Goal: Task Accomplishment & Management: Manage account settings

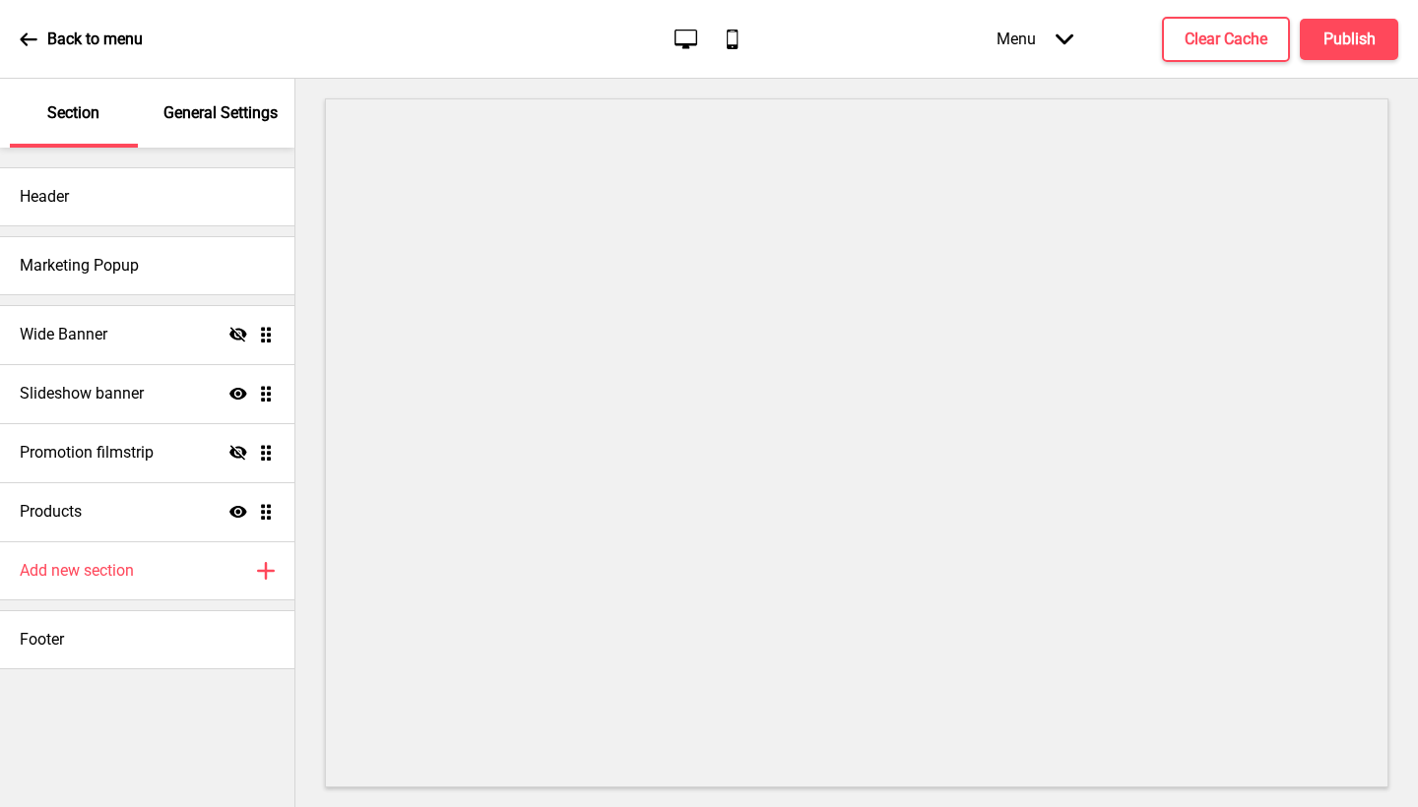
click at [226, 123] on p "General Settings" at bounding box center [220, 113] width 114 height 22
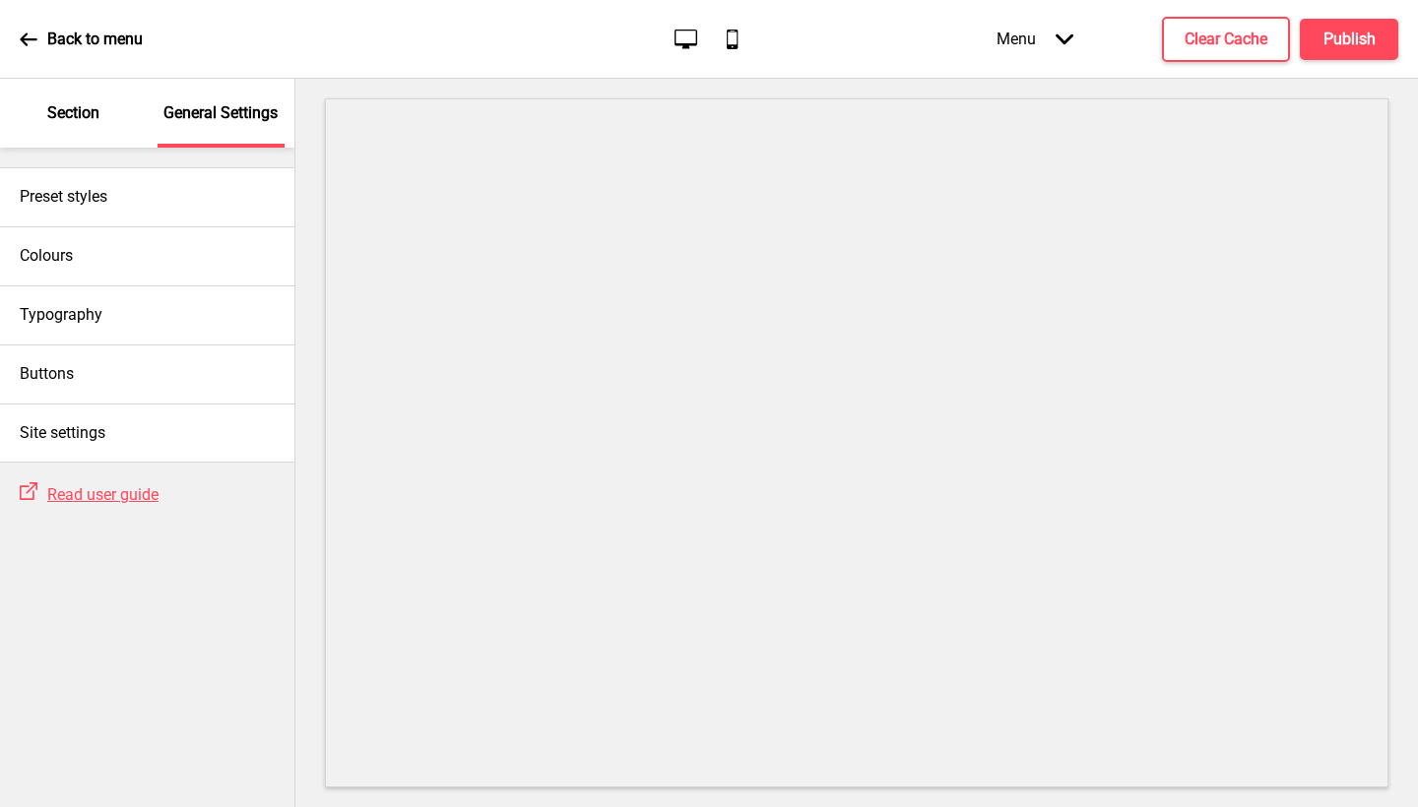
click at [63, 107] on p "Section" at bounding box center [73, 113] width 52 height 22
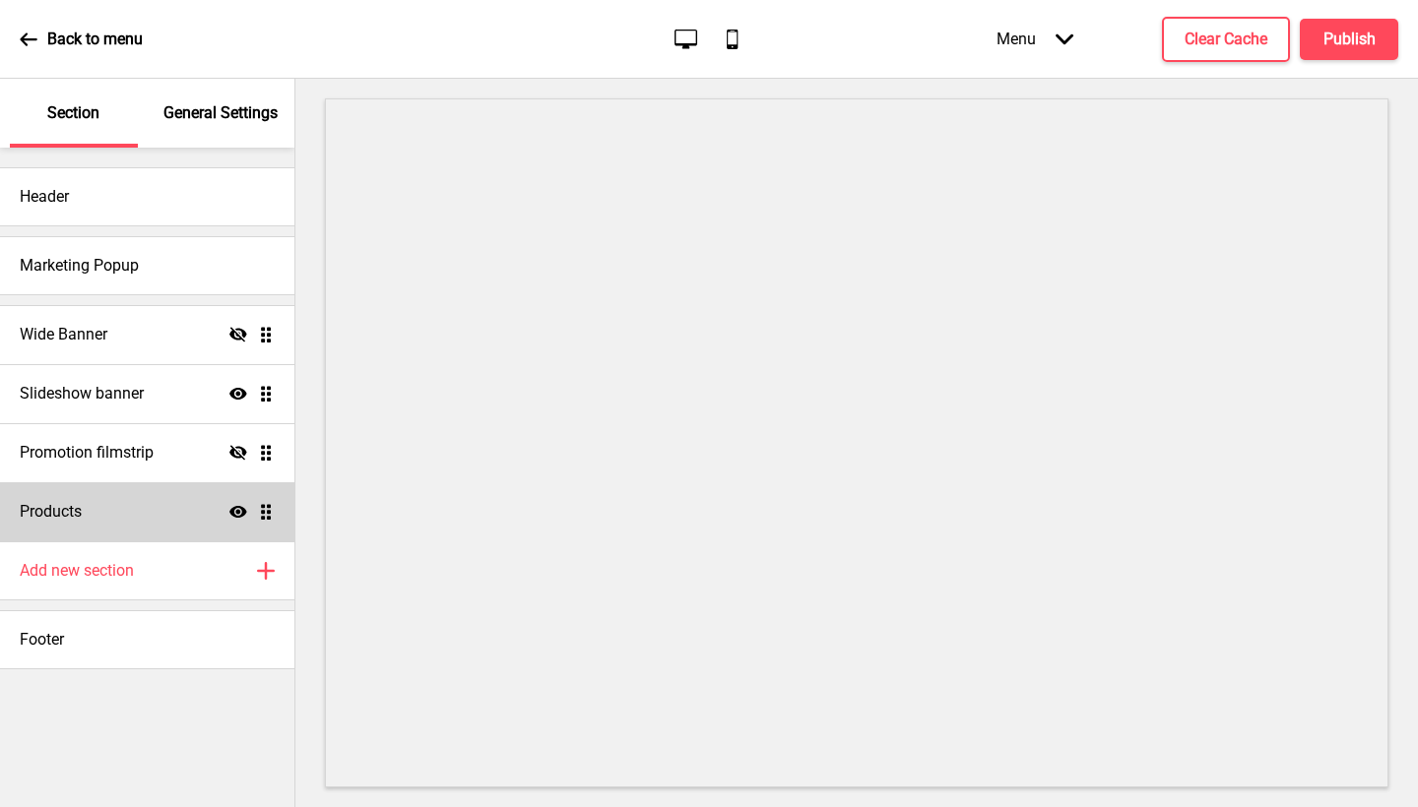
click at [134, 519] on div "Products Show Drag" at bounding box center [147, 512] width 294 height 59
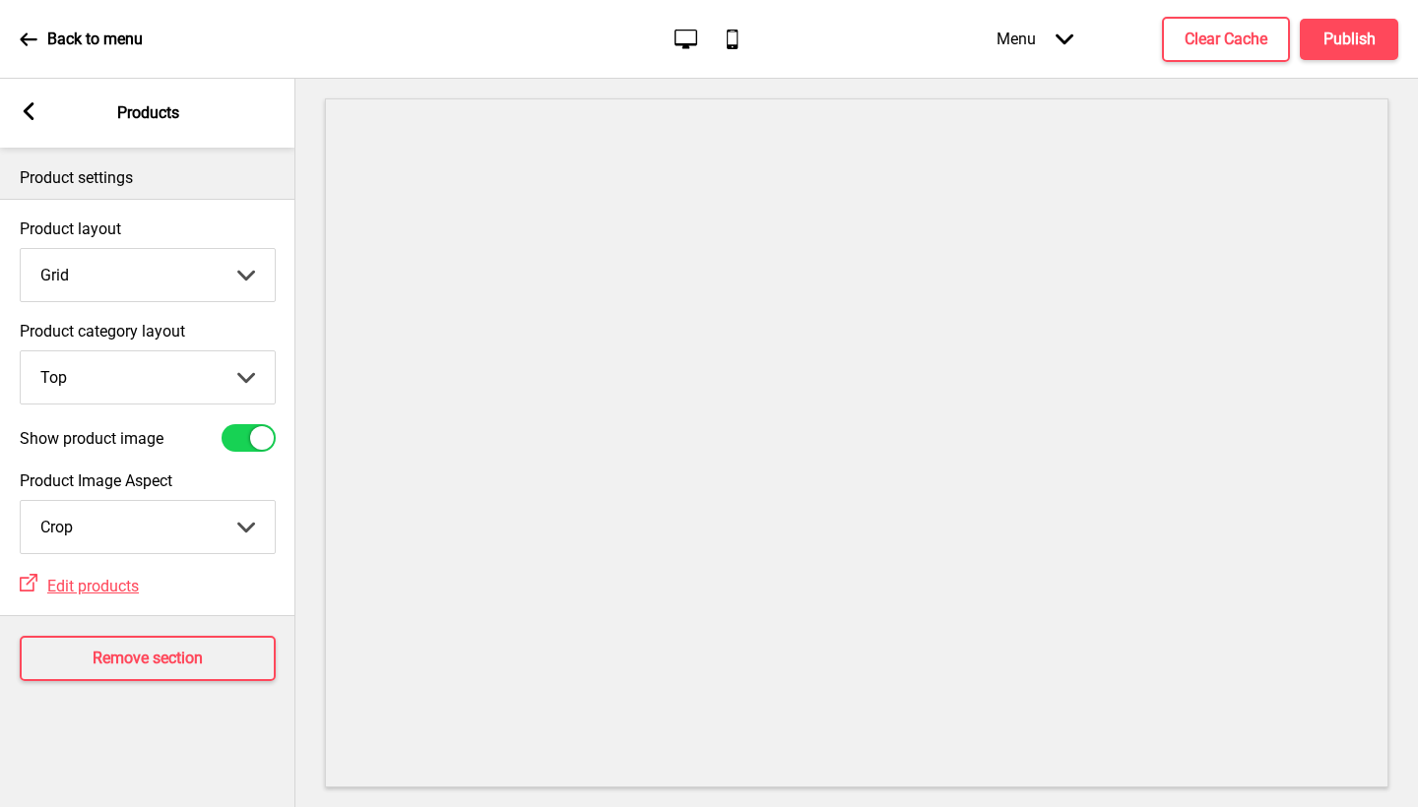
click at [32, 110] on rect at bounding box center [29, 111] width 18 height 18
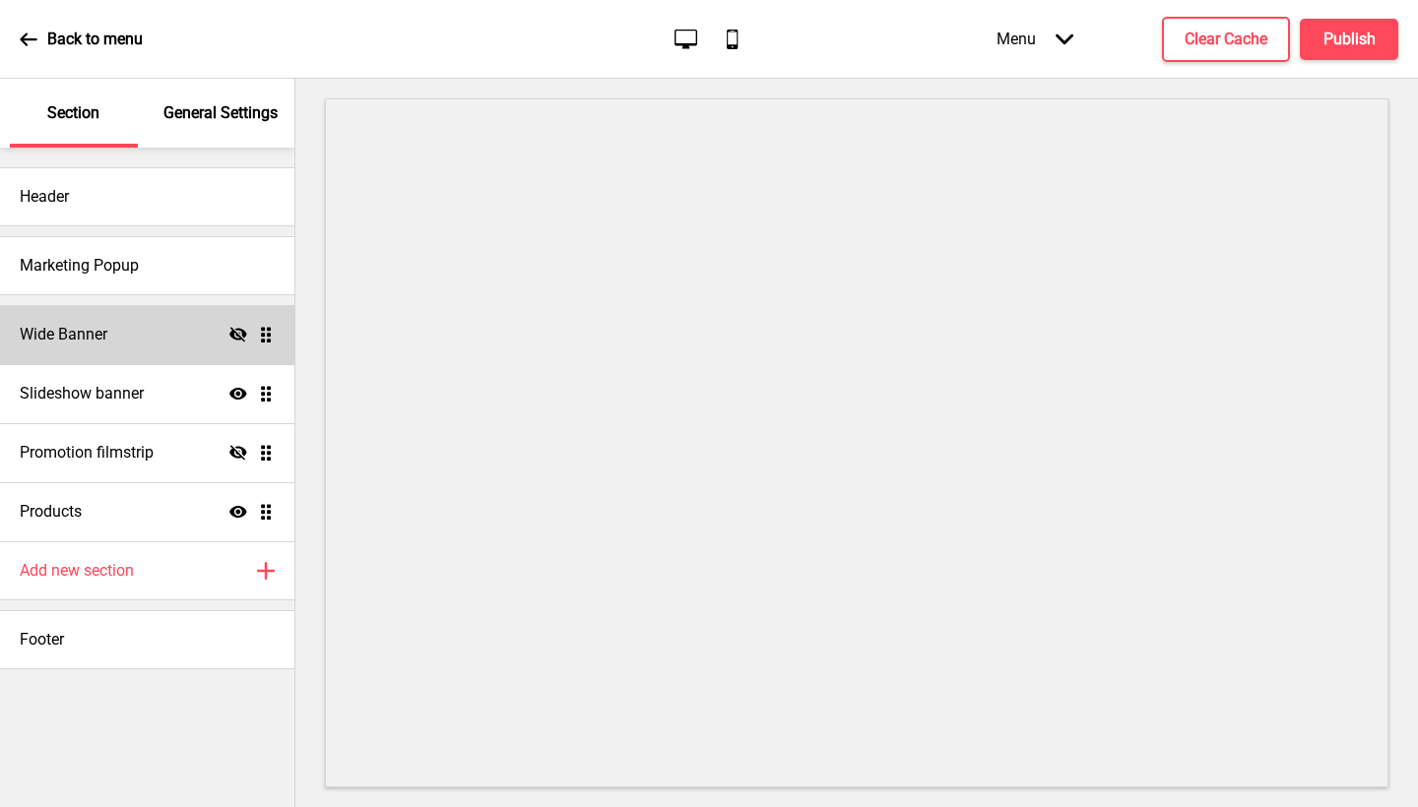
click at [139, 317] on div "Wide Banner Hide Drag" at bounding box center [147, 334] width 294 height 59
select select "large"
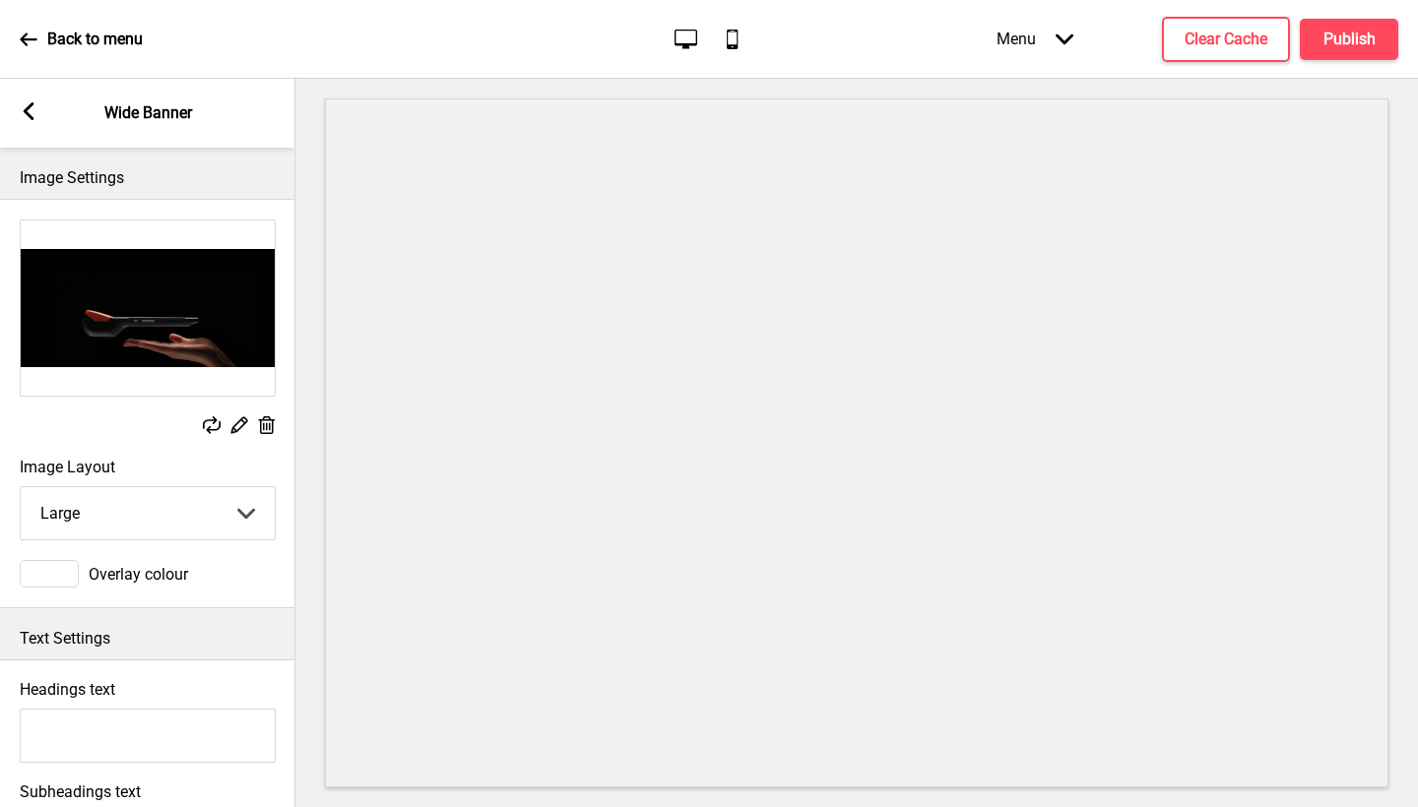
click at [57, 124] on div "Arrow left Wide Banner" at bounding box center [147, 113] width 295 height 69
click at [22, 95] on div "Arrow left Wide Banner" at bounding box center [147, 113] width 295 height 69
click at [35, 115] on rect at bounding box center [29, 111] width 18 height 18
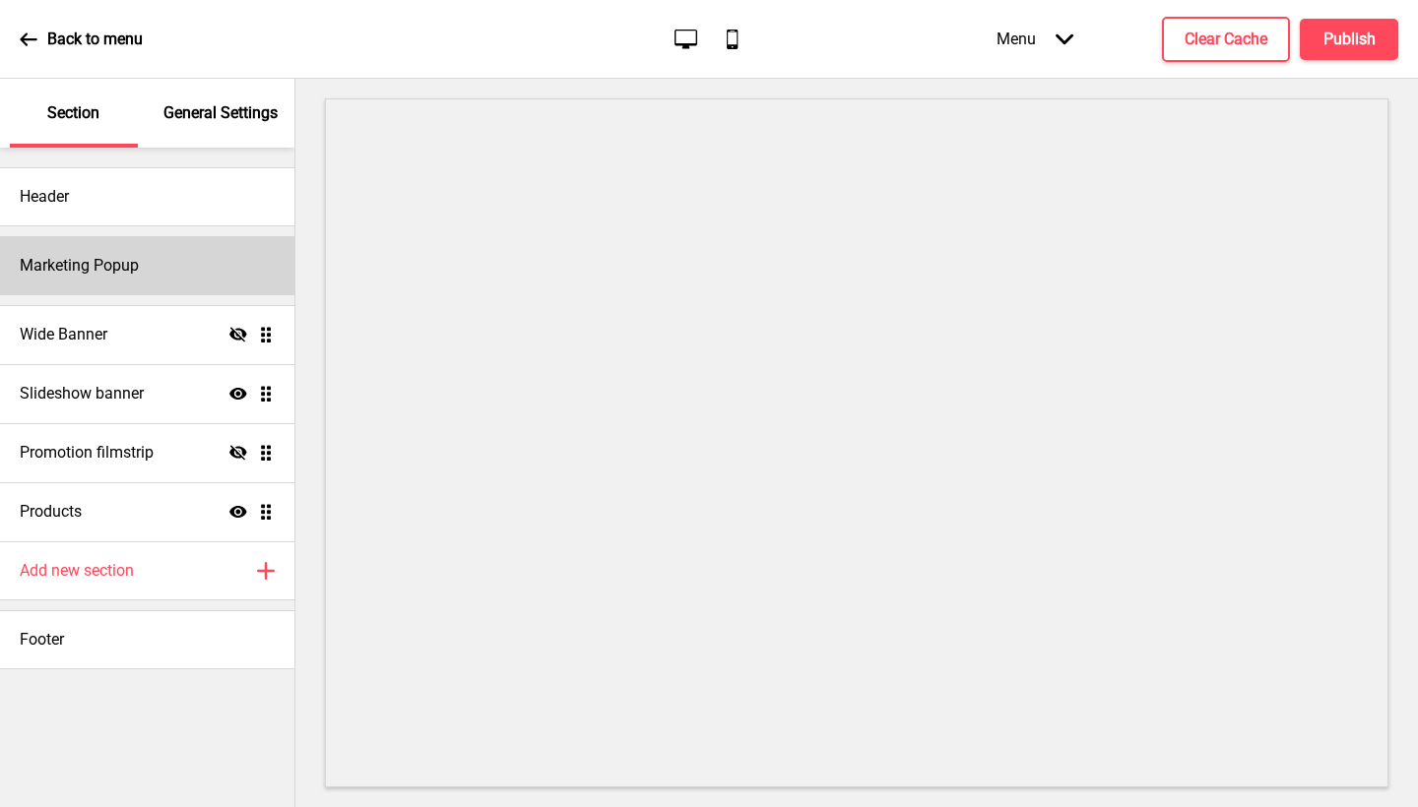
click at [134, 263] on h4 "Marketing Popup" at bounding box center [79, 266] width 119 height 22
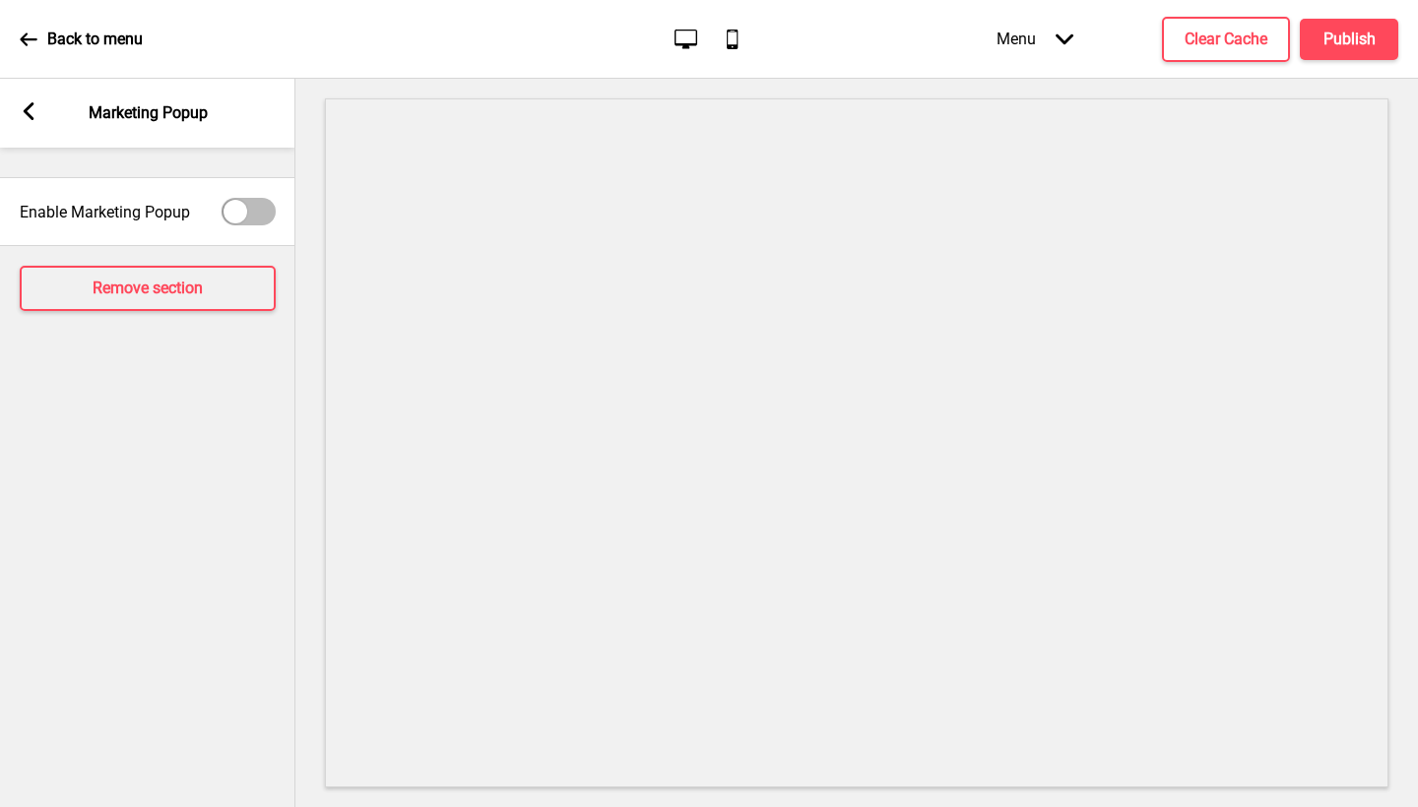
click at [14, 121] on div "Arrow left Marketing Popup" at bounding box center [147, 113] width 295 height 69
click at [24, 119] on rect at bounding box center [29, 111] width 18 height 18
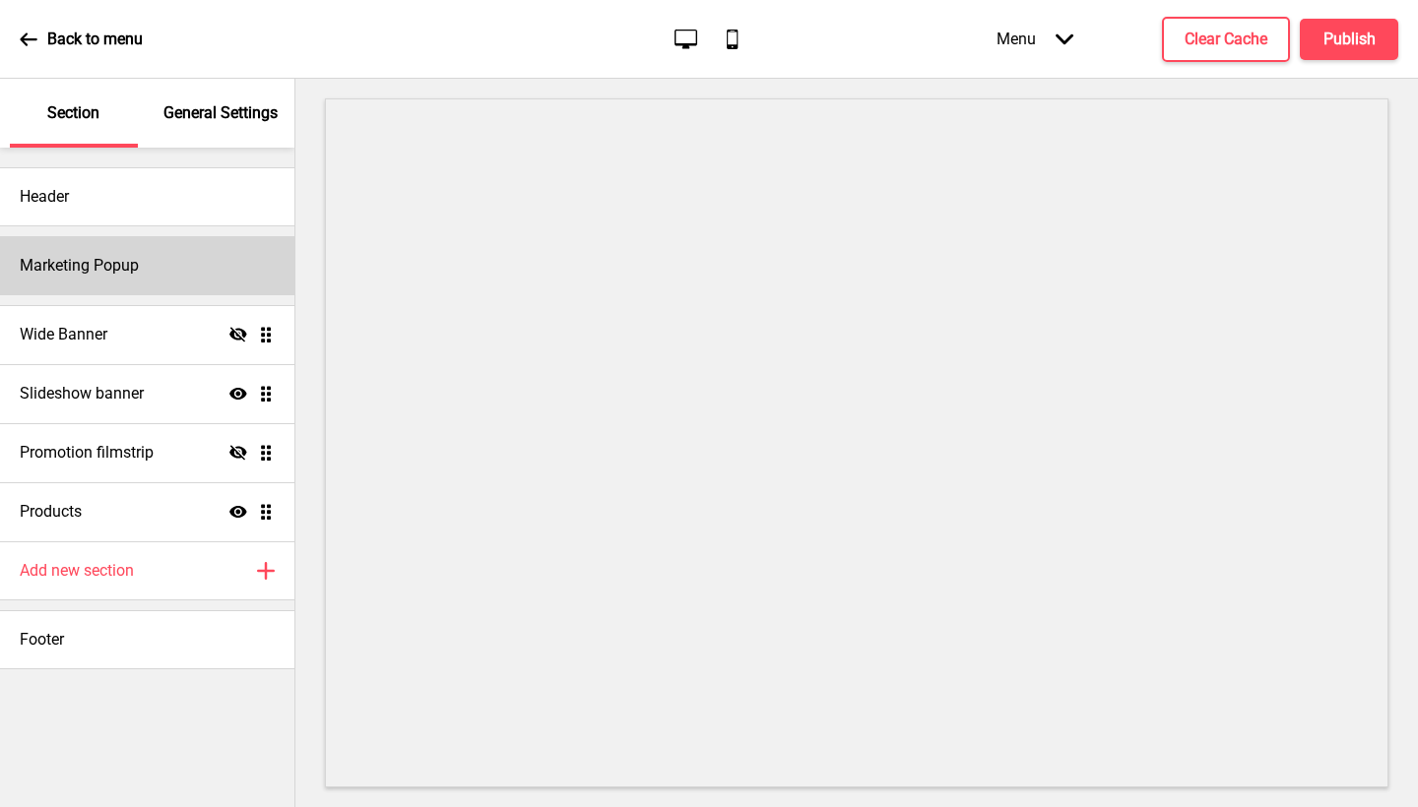
click at [192, 258] on div "Marketing Popup" at bounding box center [147, 265] width 294 height 59
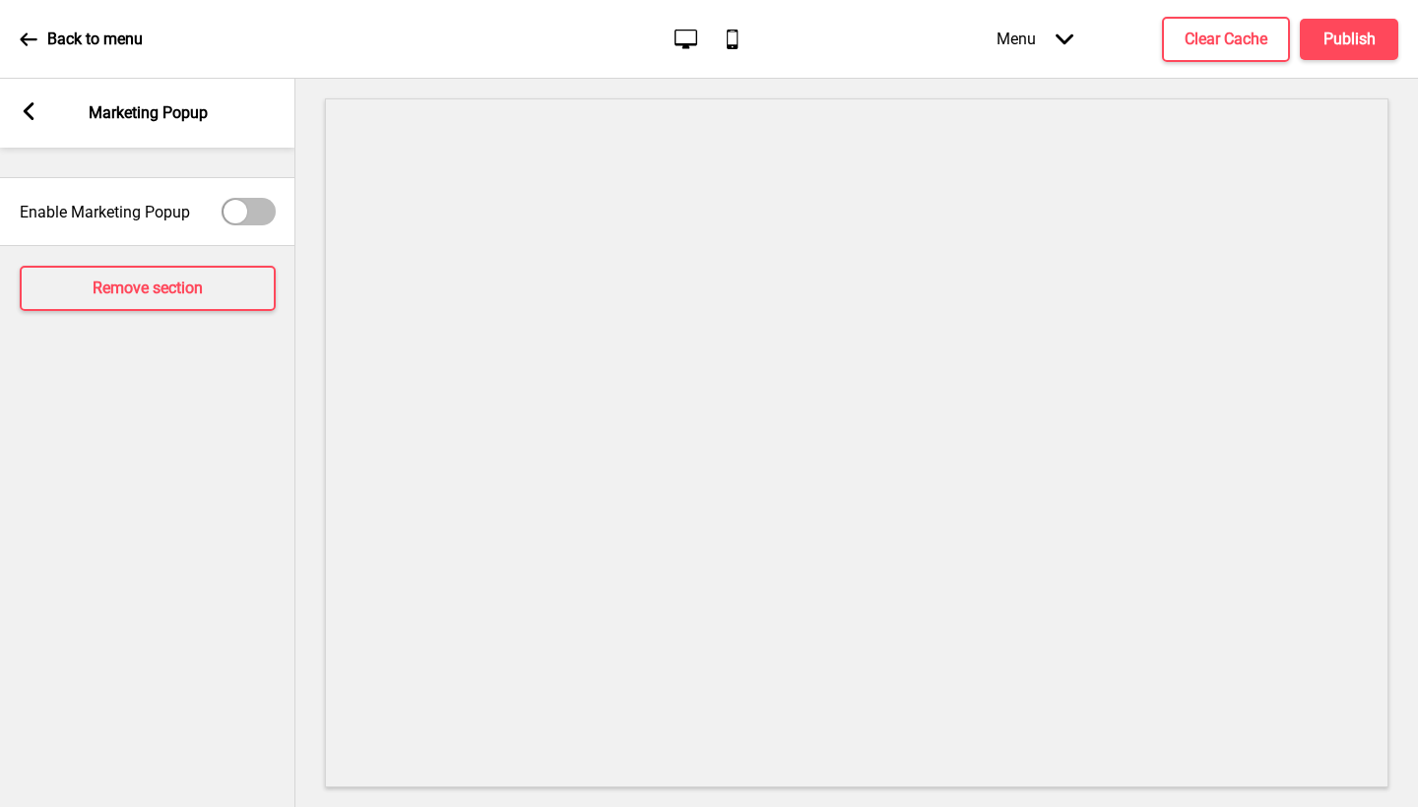
click at [31, 114] on rect at bounding box center [29, 111] width 18 height 18
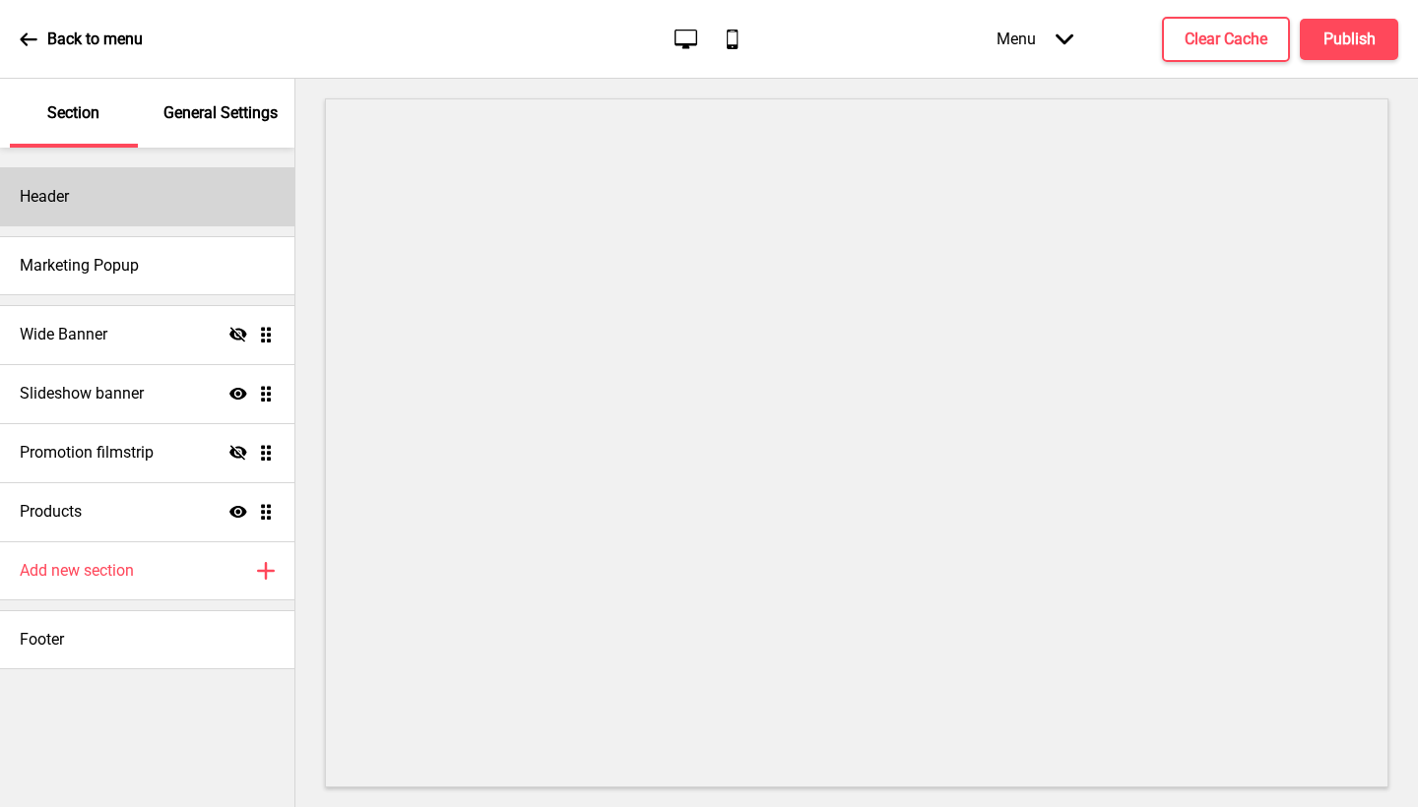
click at [158, 205] on div "Header" at bounding box center [147, 196] width 294 height 59
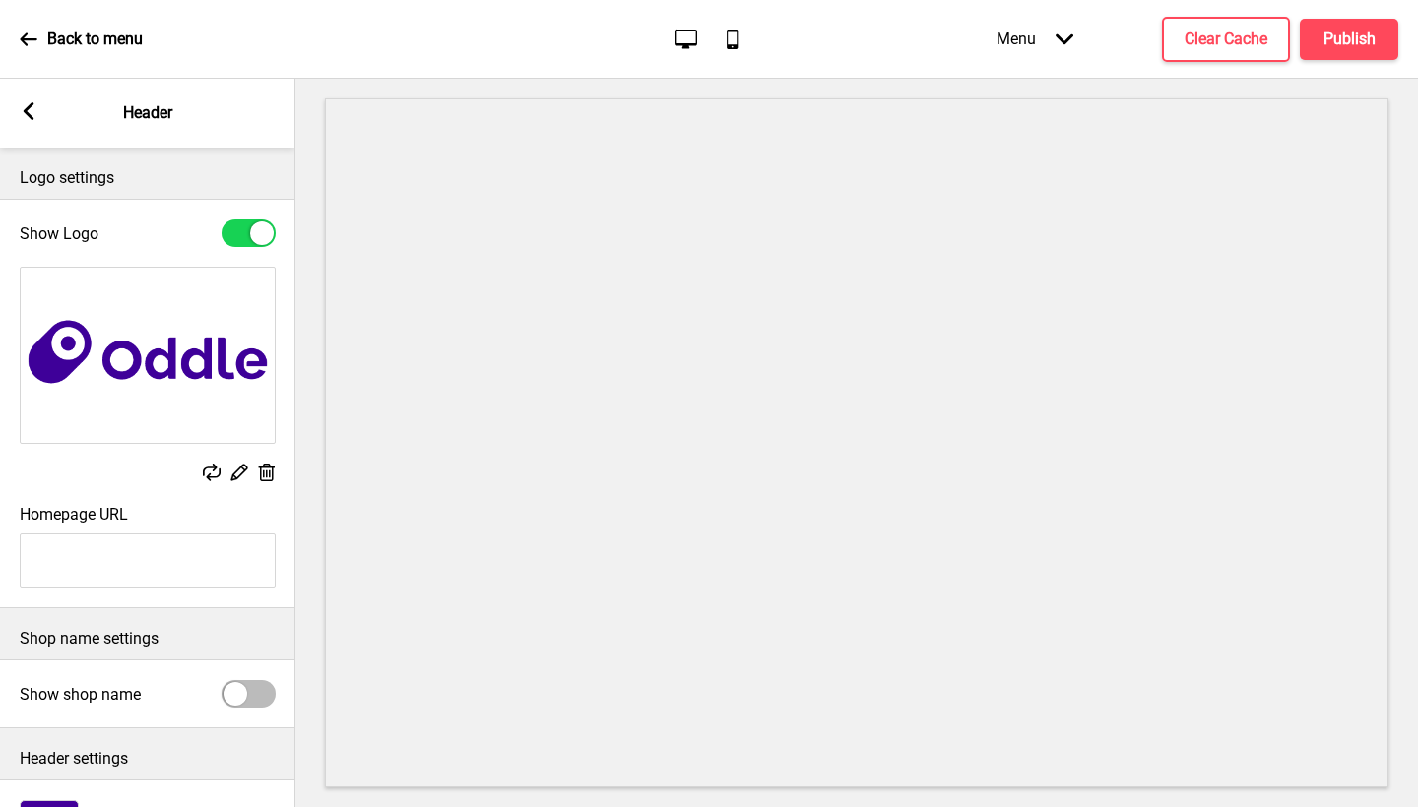
scroll to position [122, 0]
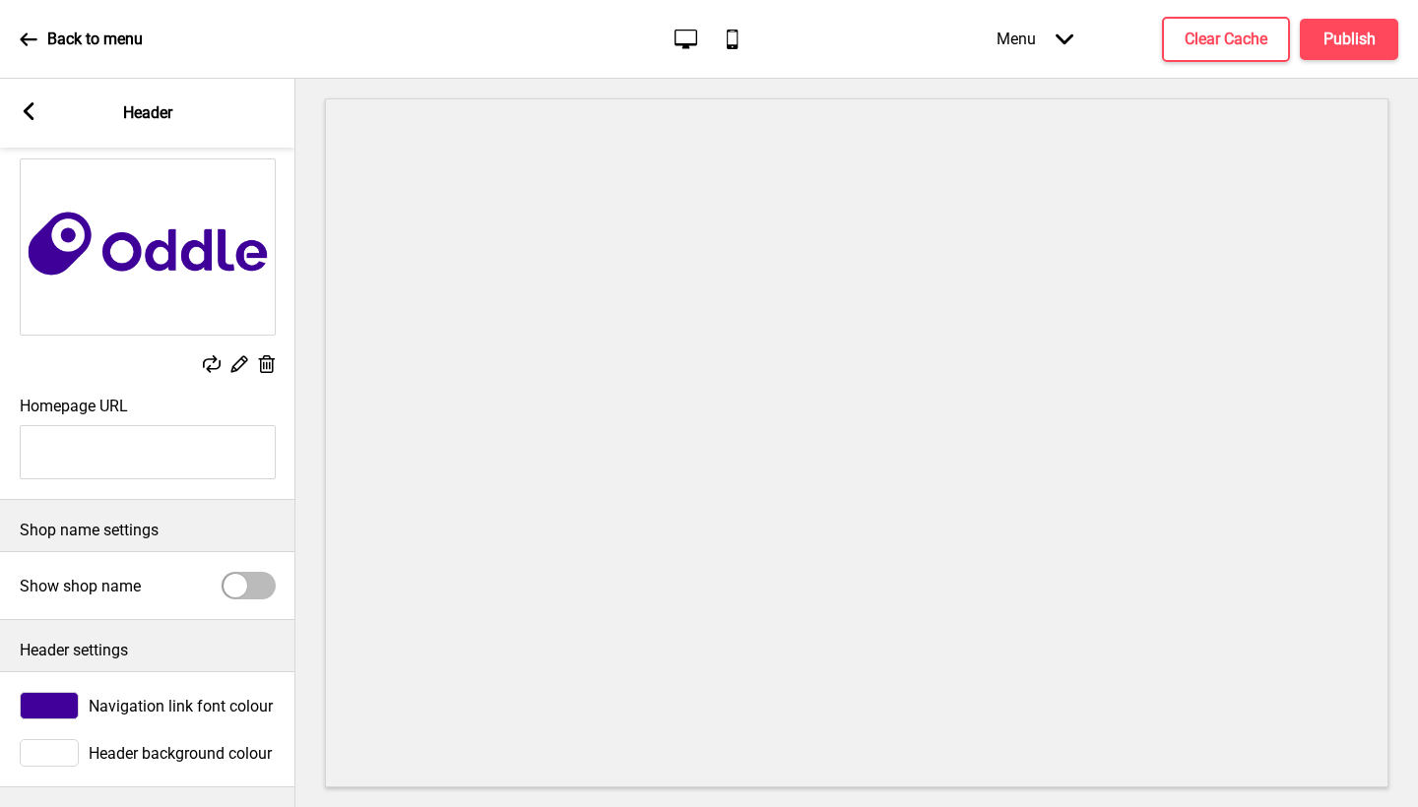
click at [30, 115] on icon at bounding box center [29, 111] width 11 height 18
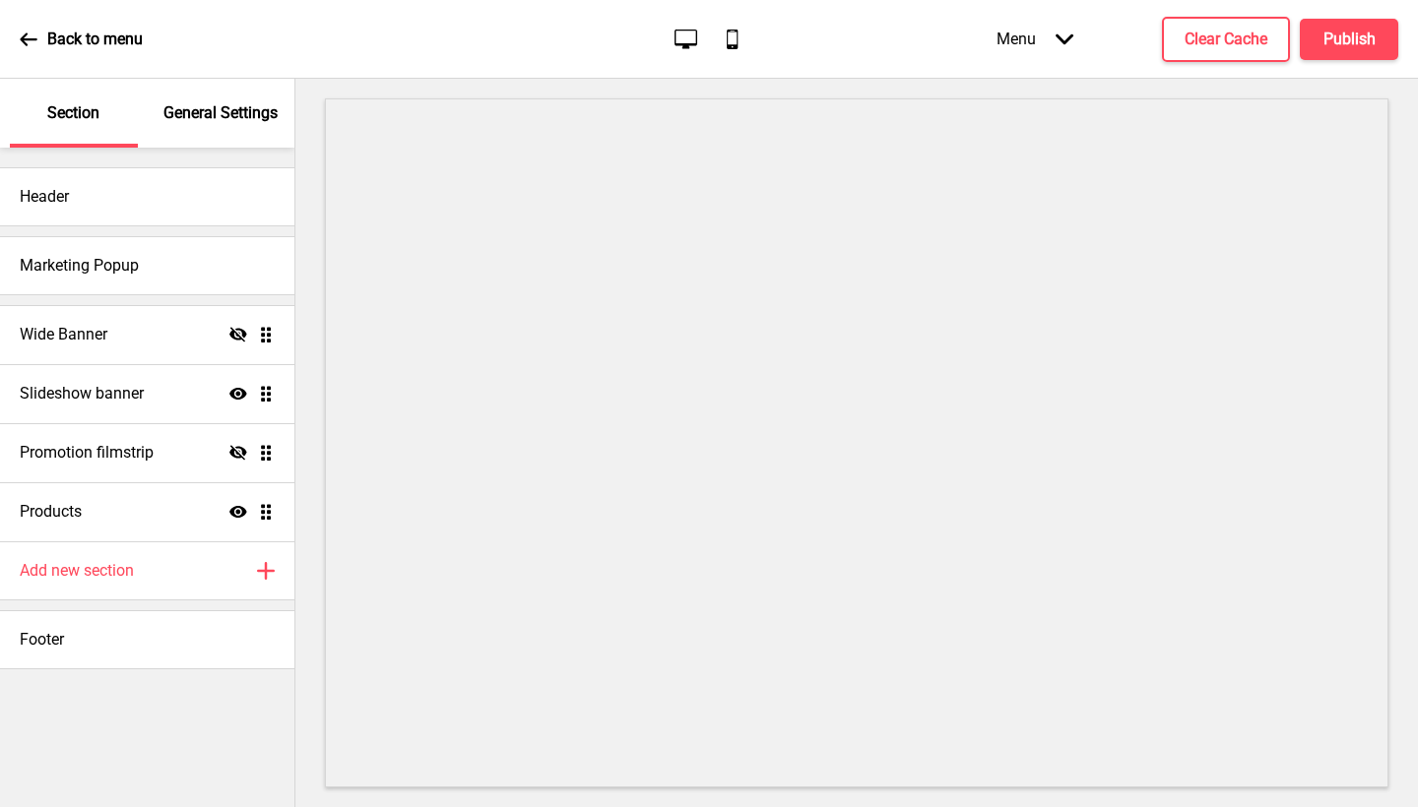
click at [218, 119] on p "General Settings" at bounding box center [220, 113] width 114 height 22
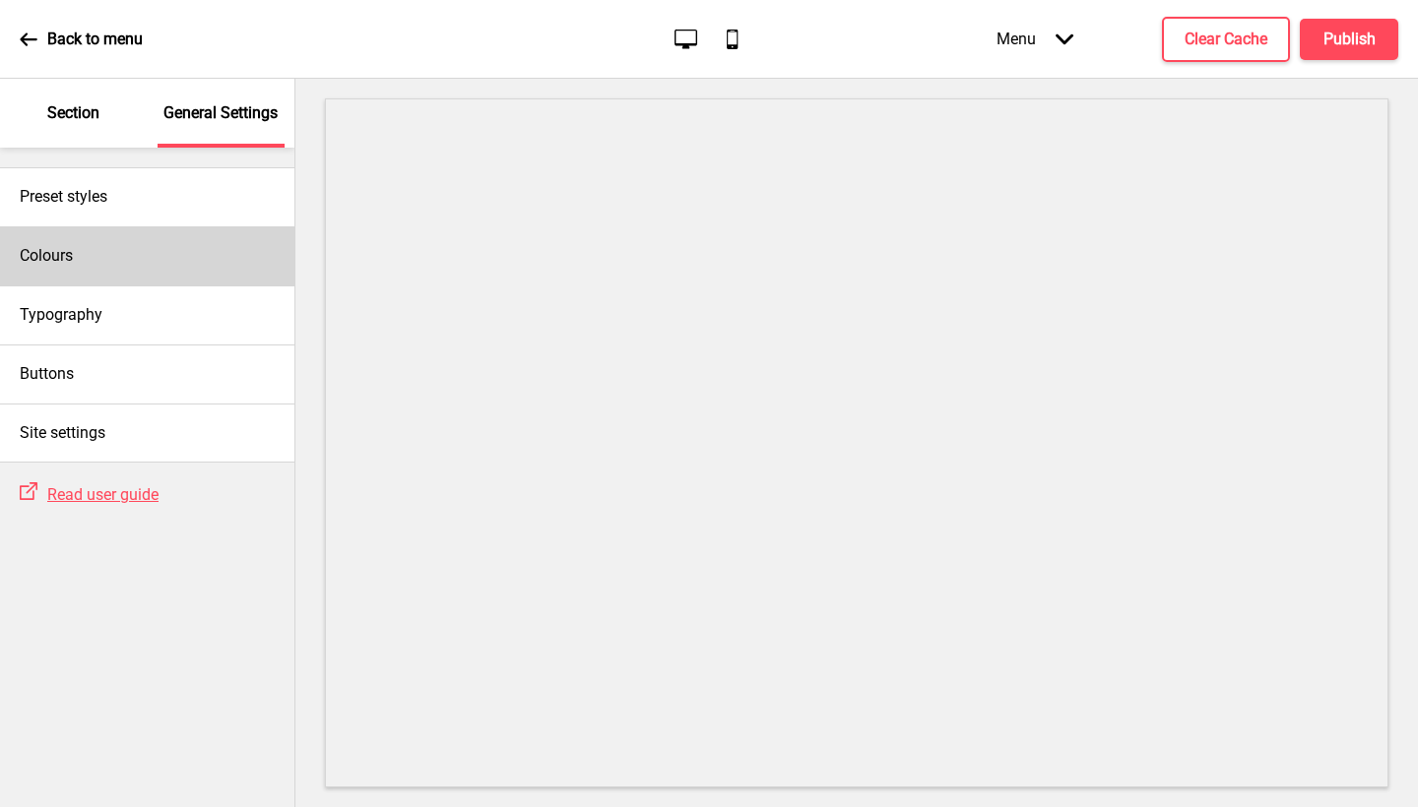
click at [181, 259] on div "Colours" at bounding box center [147, 255] width 294 height 59
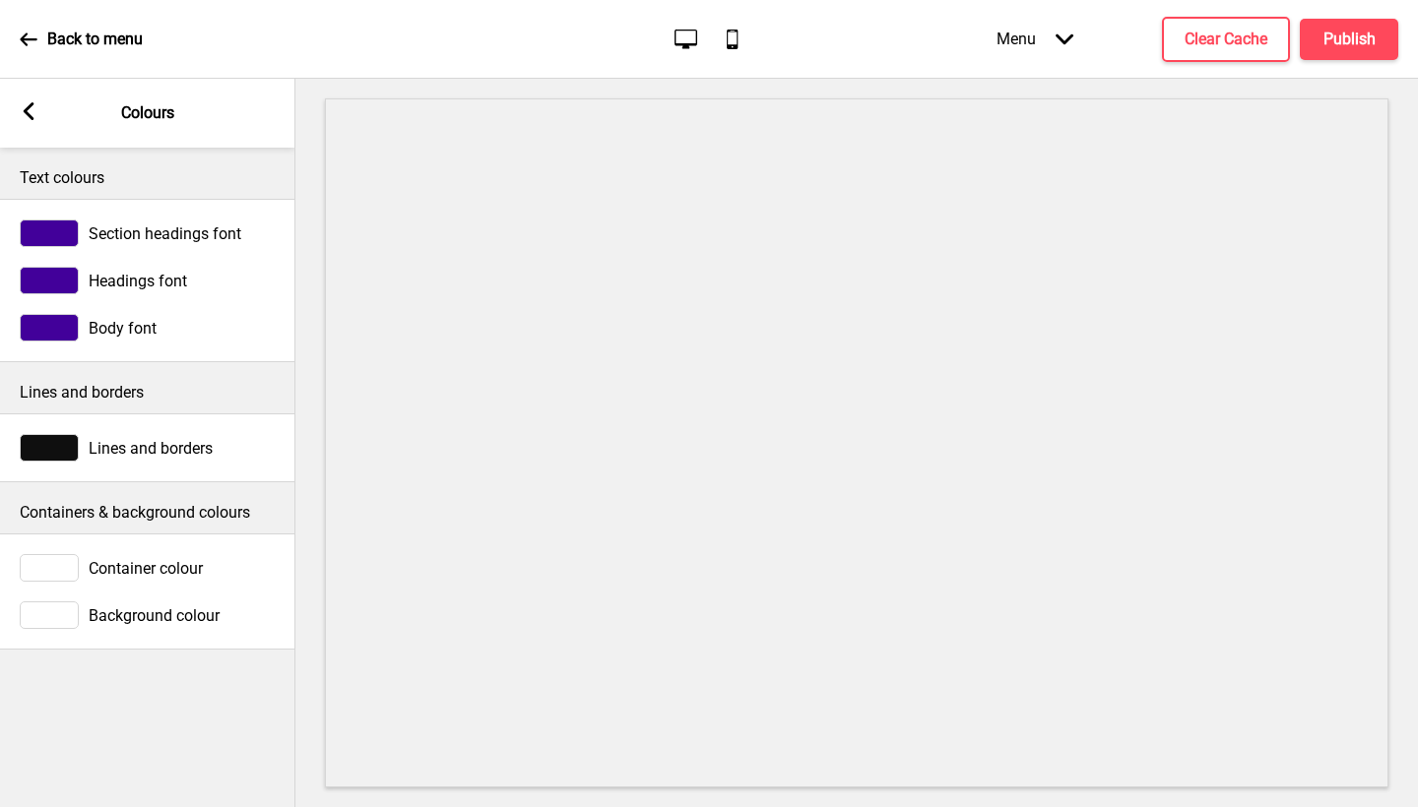
click at [187, 225] on span "Section headings font" at bounding box center [165, 234] width 153 height 19
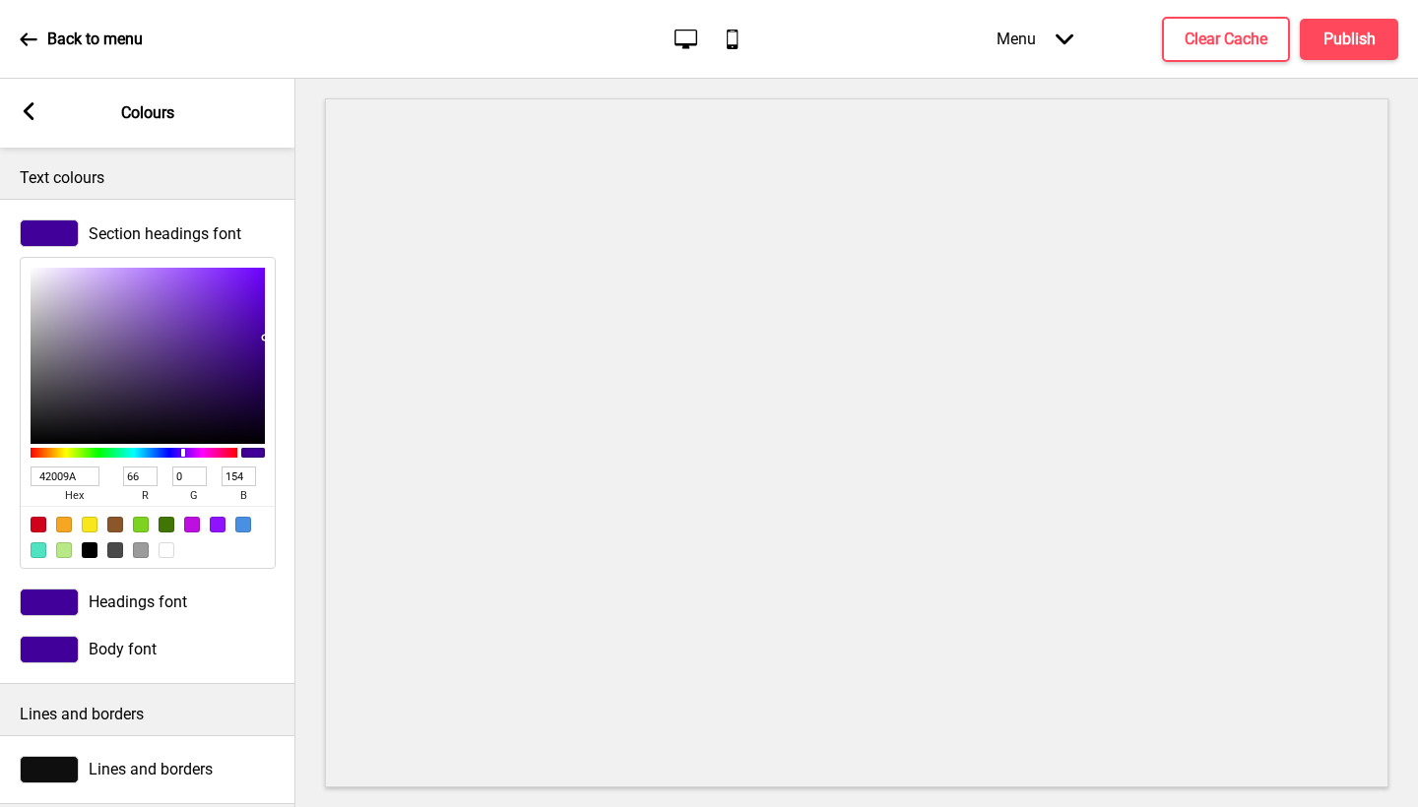
drag, startPoint x: 89, startPoint y: 481, endPoint x: 10, endPoint y: 479, distance: 78.8
click at [10, 479] on div "Section headings font 42009A hex 66 r 0 g 154 b 100 a" at bounding box center [147, 394] width 295 height 369
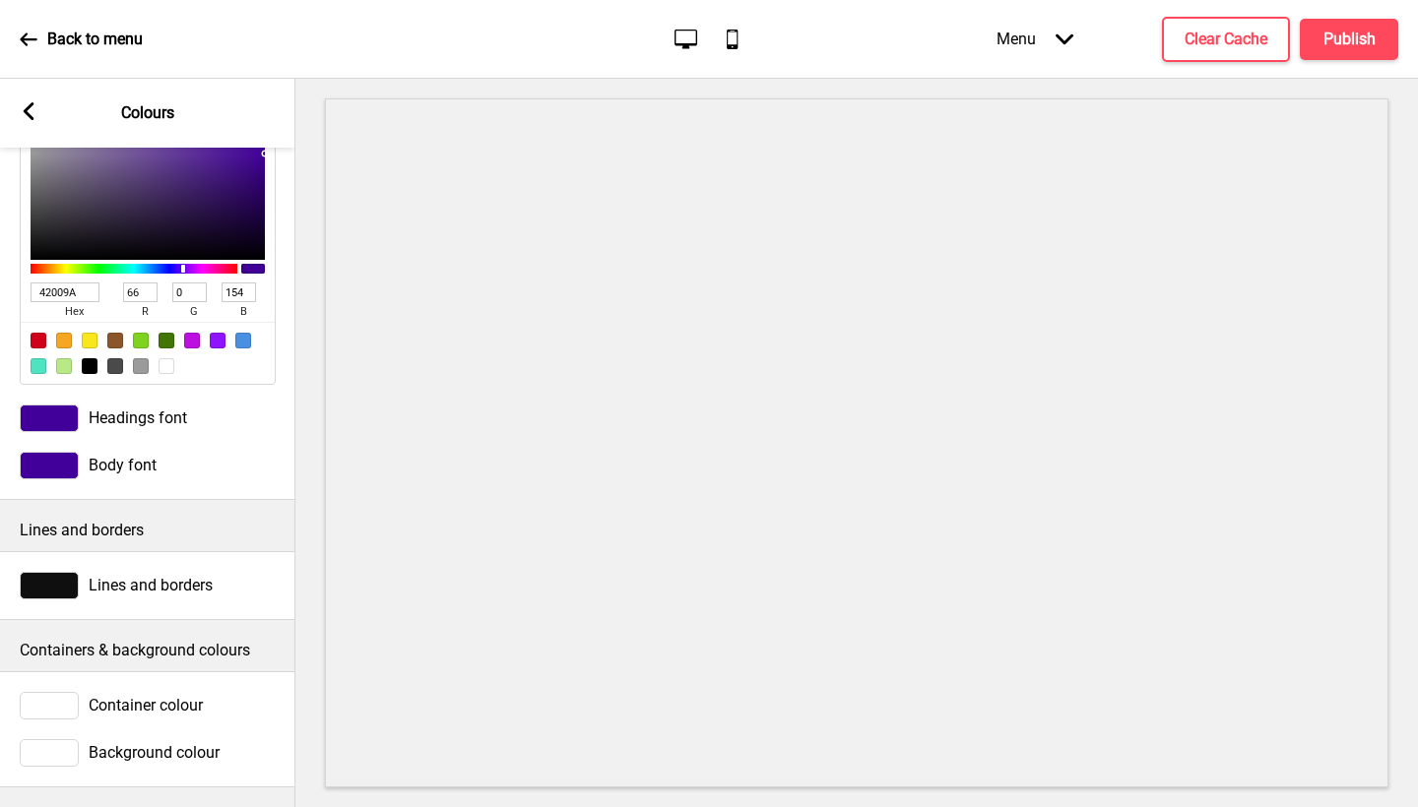
scroll to position [0, 0]
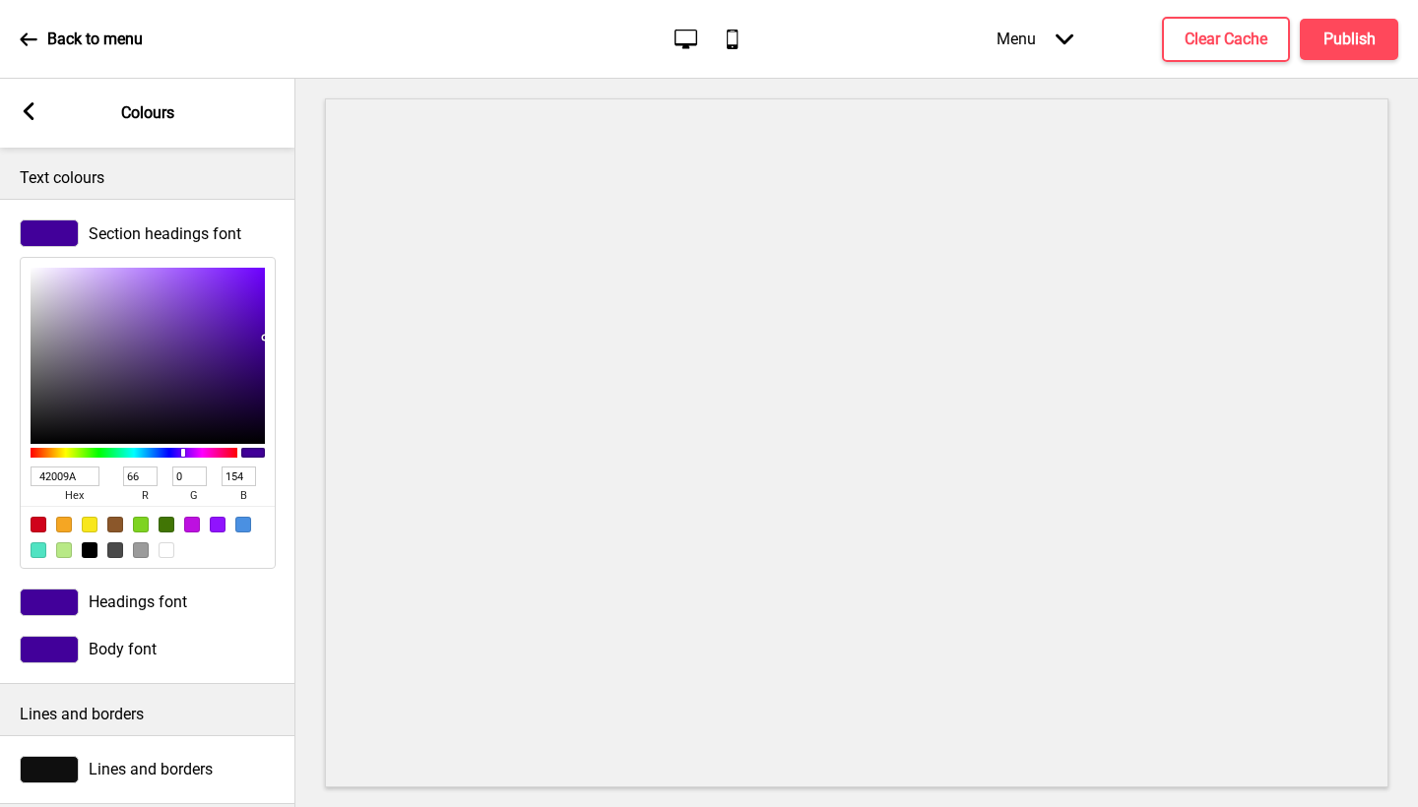
click at [26, 125] on div "Arrow left Colours" at bounding box center [147, 113] width 295 height 69
click at [23, 112] on rect at bounding box center [29, 111] width 18 height 18
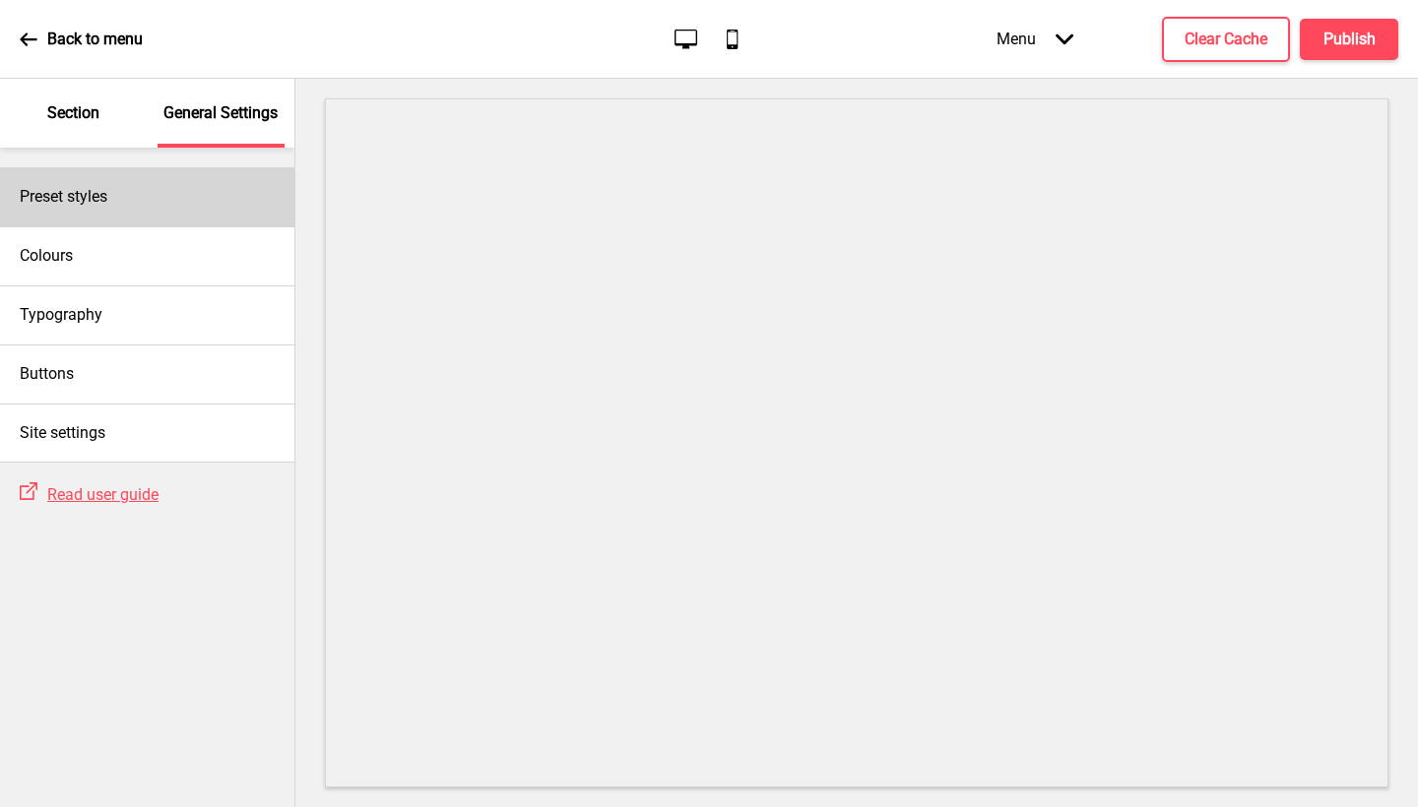
click at [124, 197] on div "Preset styles" at bounding box center [147, 196] width 294 height 59
select select "Custom"
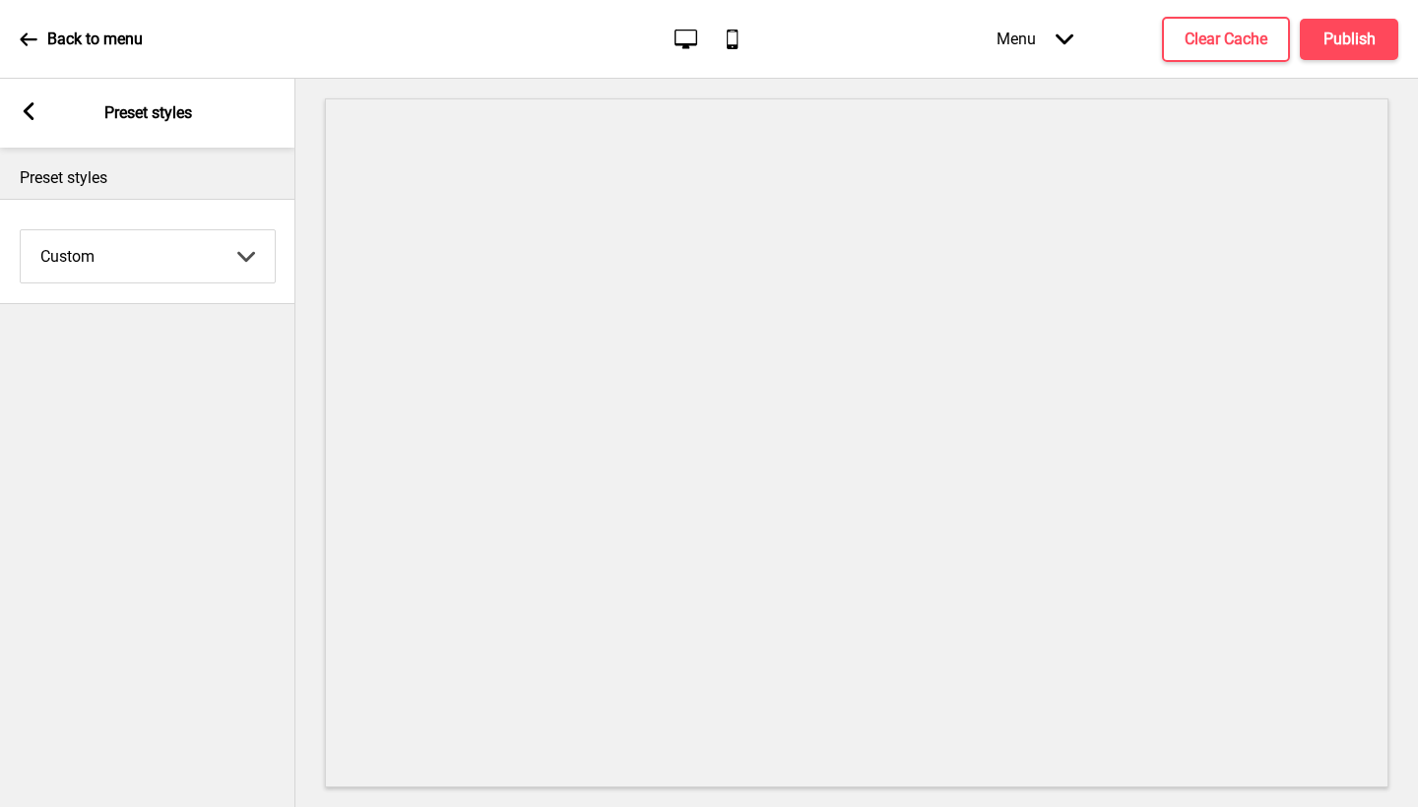
click at [25, 121] on div "Arrow left" at bounding box center [29, 113] width 18 height 22
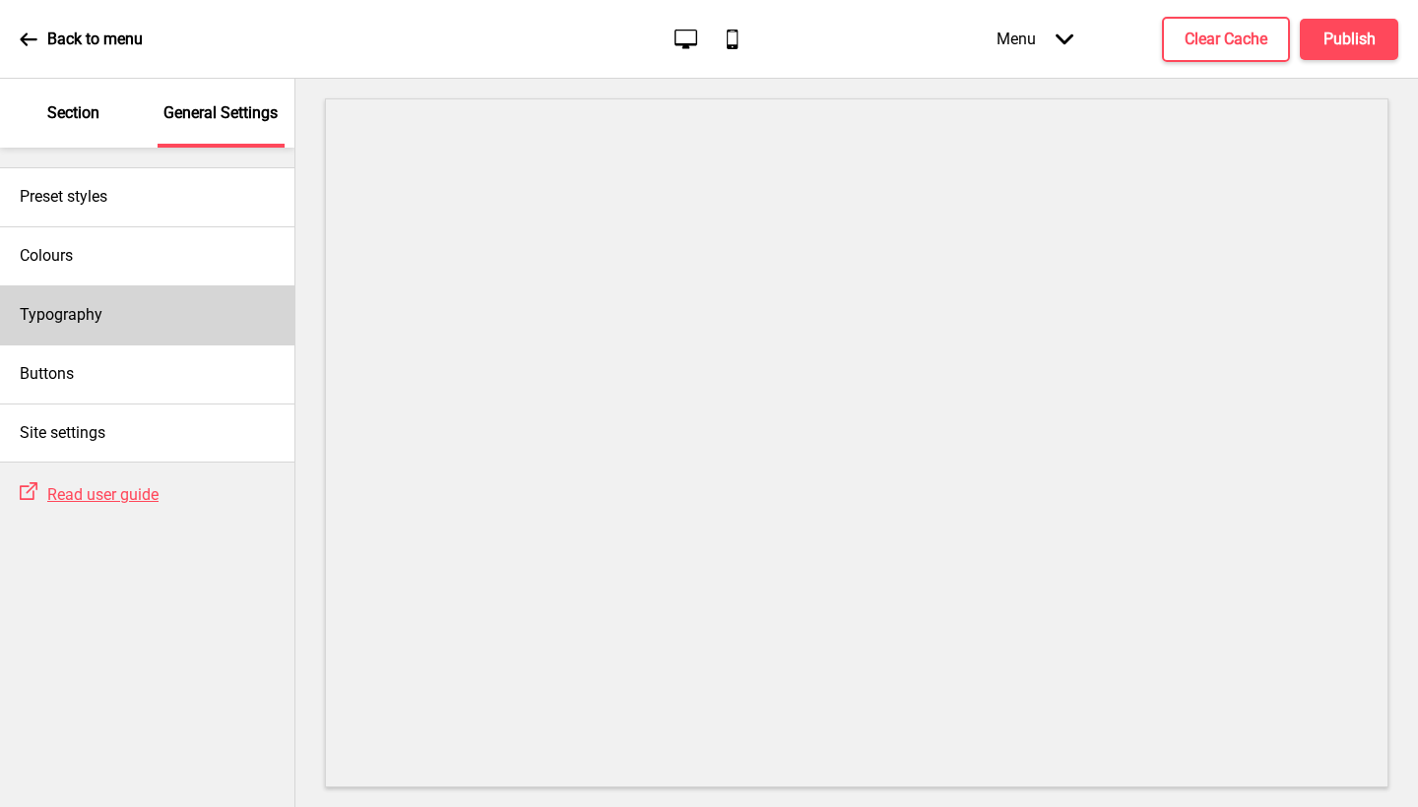
click at [98, 326] on div "Typography" at bounding box center [147, 315] width 294 height 59
select select "Nunito Sans"
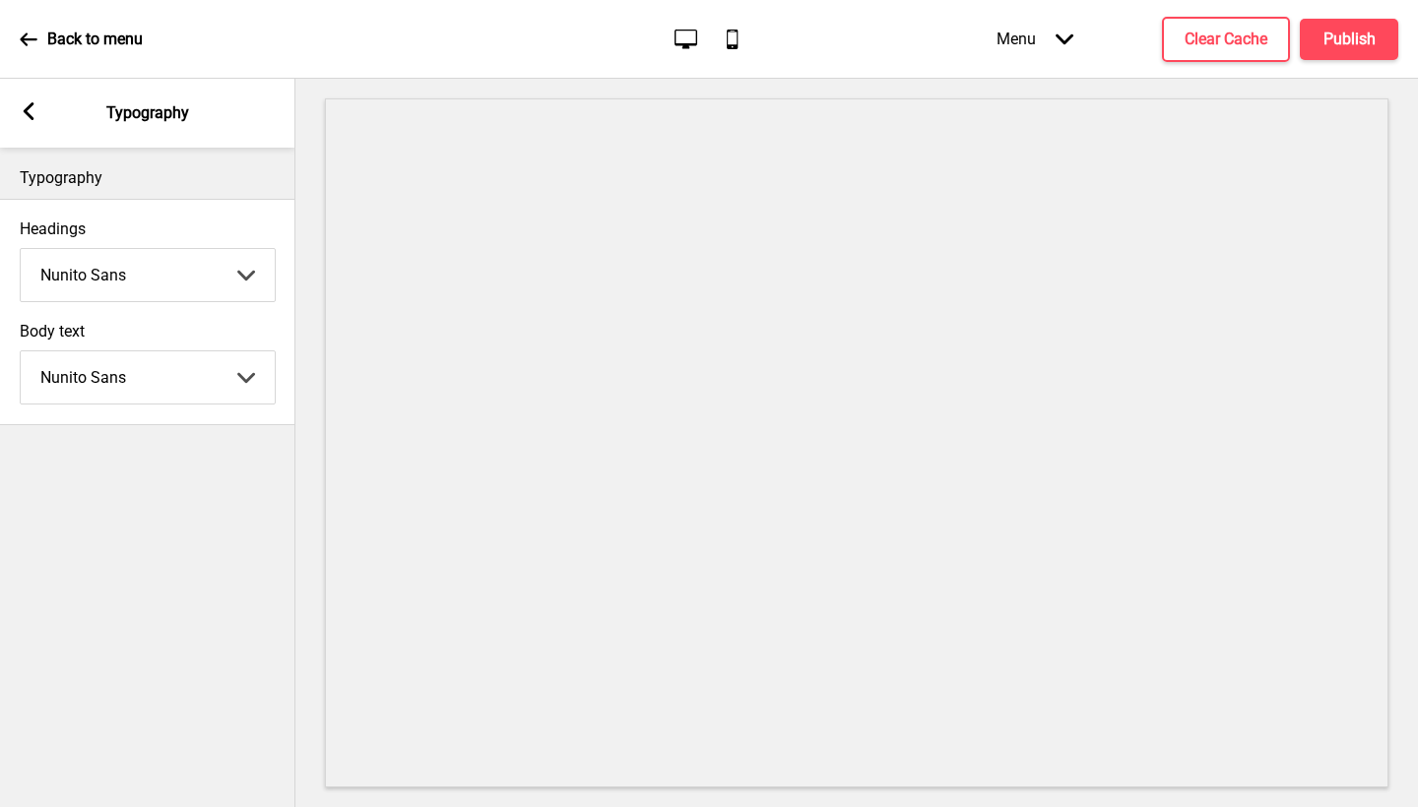
click at [33, 104] on icon at bounding box center [29, 111] width 11 height 18
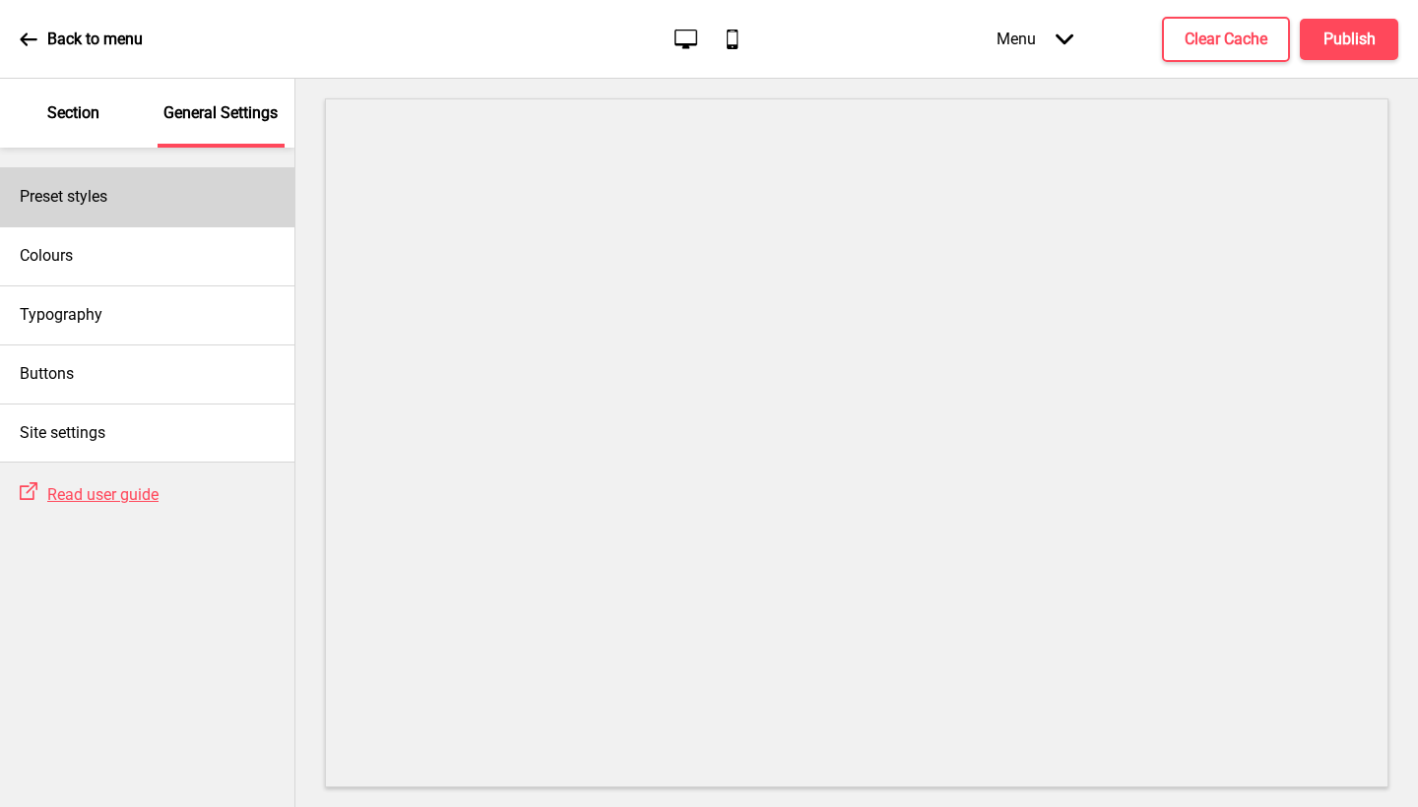
click at [156, 217] on div "Preset styles" at bounding box center [147, 196] width 294 height 59
select select "Custom"
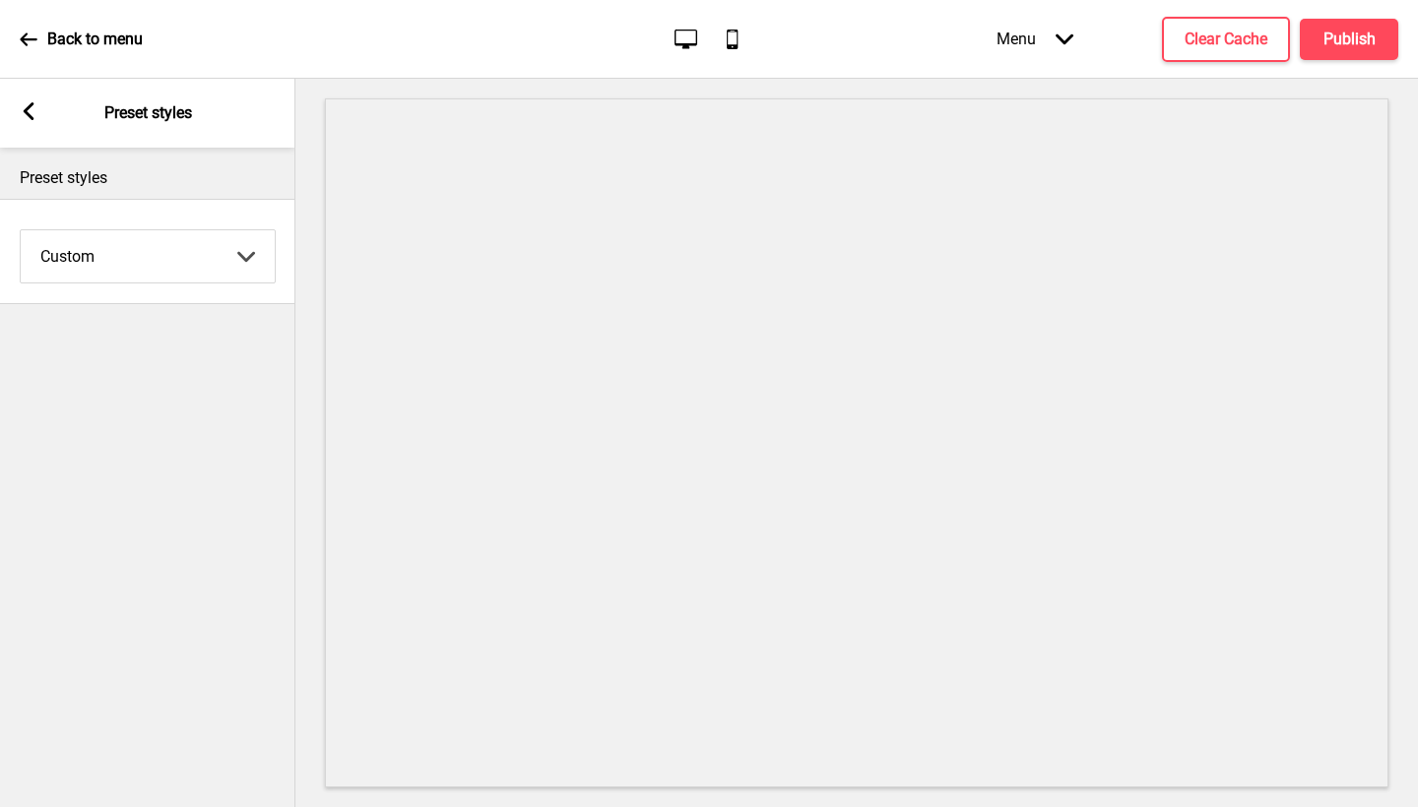
click at [38, 121] on div "Arrow left Preset styles" at bounding box center [147, 113] width 295 height 69
click at [12, 118] on div "Arrow left Preset styles" at bounding box center [147, 113] width 295 height 69
click at [16, 99] on div "Arrow left Preset styles" at bounding box center [147, 113] width 295 height 69
click at [24, 107] on rect at bounding box center [29, 111] width 18 height 18
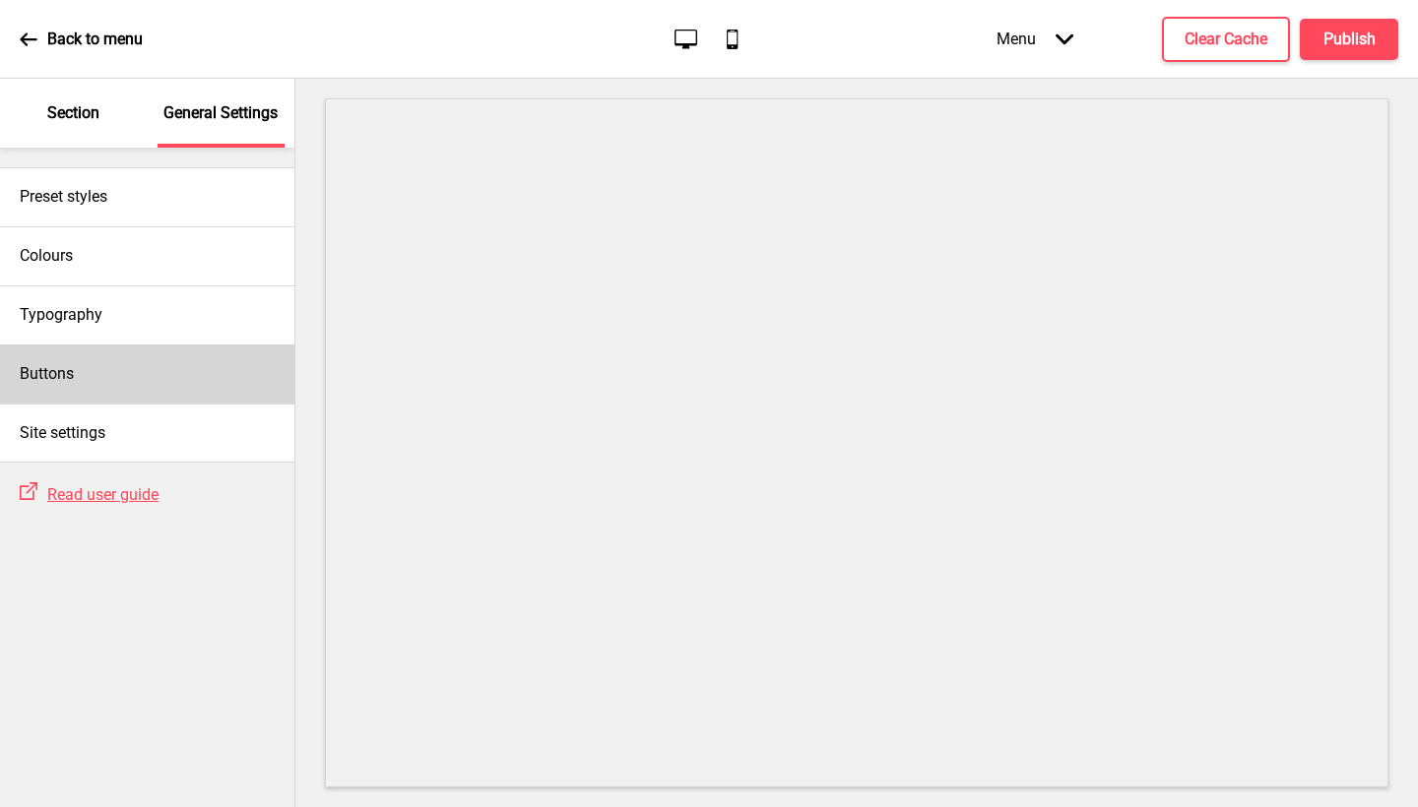
click at [97, 386] on div "Buttons" at bounding box center [147, 374] width 294 height 59
select select "pill"
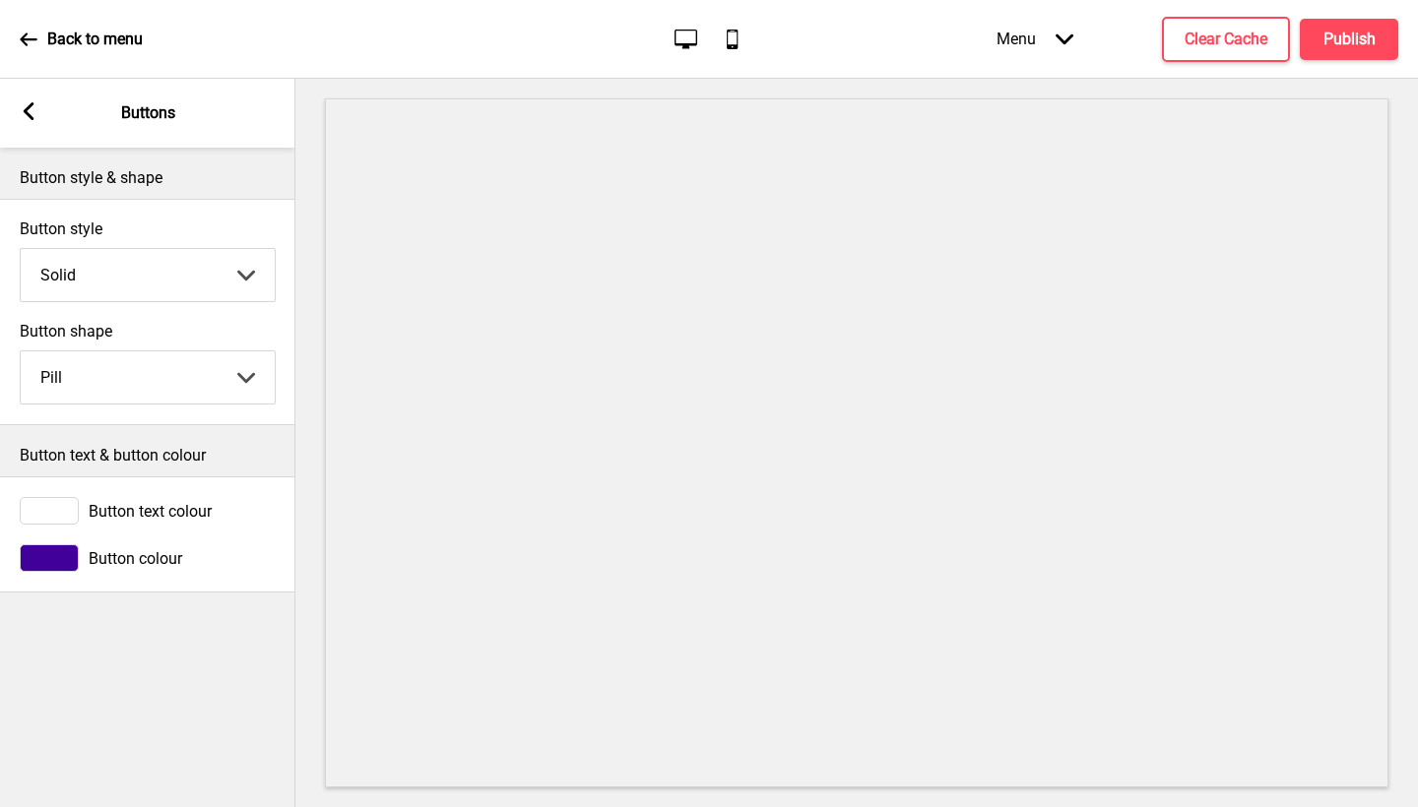
click at [163, 546] on div "Button colour" at bounding box center [148, 559] width 256 height 28
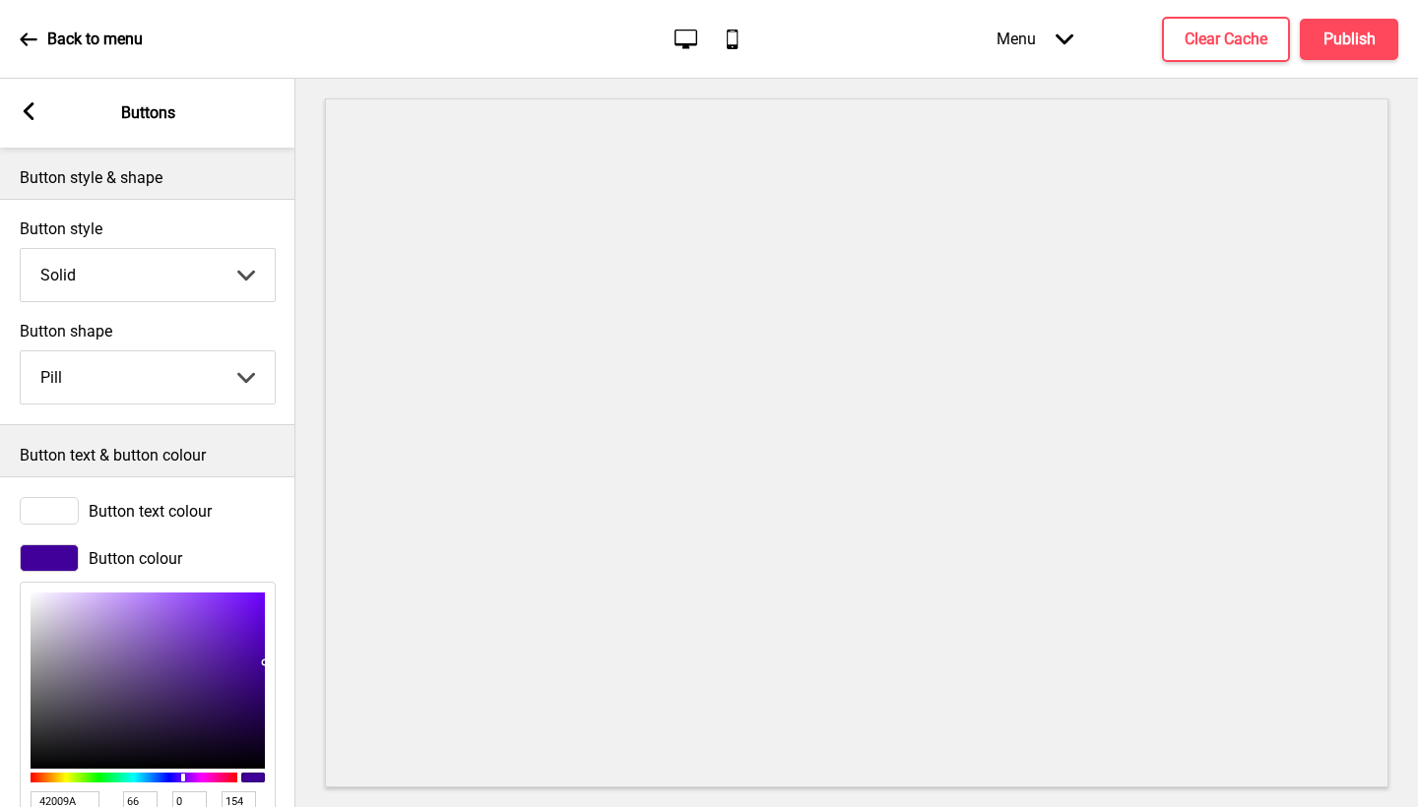
scroll to position [145, 0]
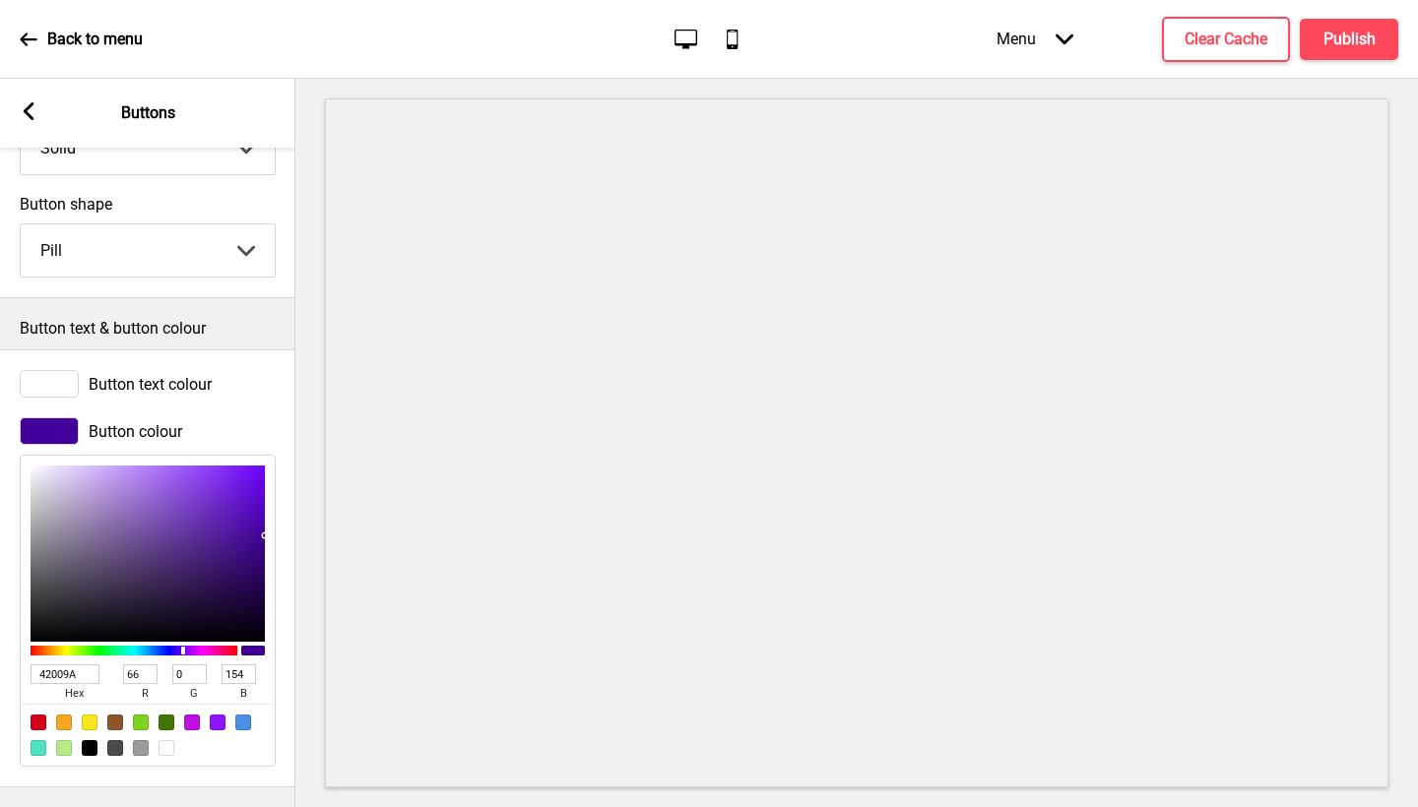
drag, startPoint x: 87, startPoint y: 661, endPoint x: 0, endPoint y: 645, distance: 88.1
click at [0, 654] on div "Button colour 42009A hex 66 r 0 g 154 b 100 a" at bounding box center [147, 592] width 295 height 369
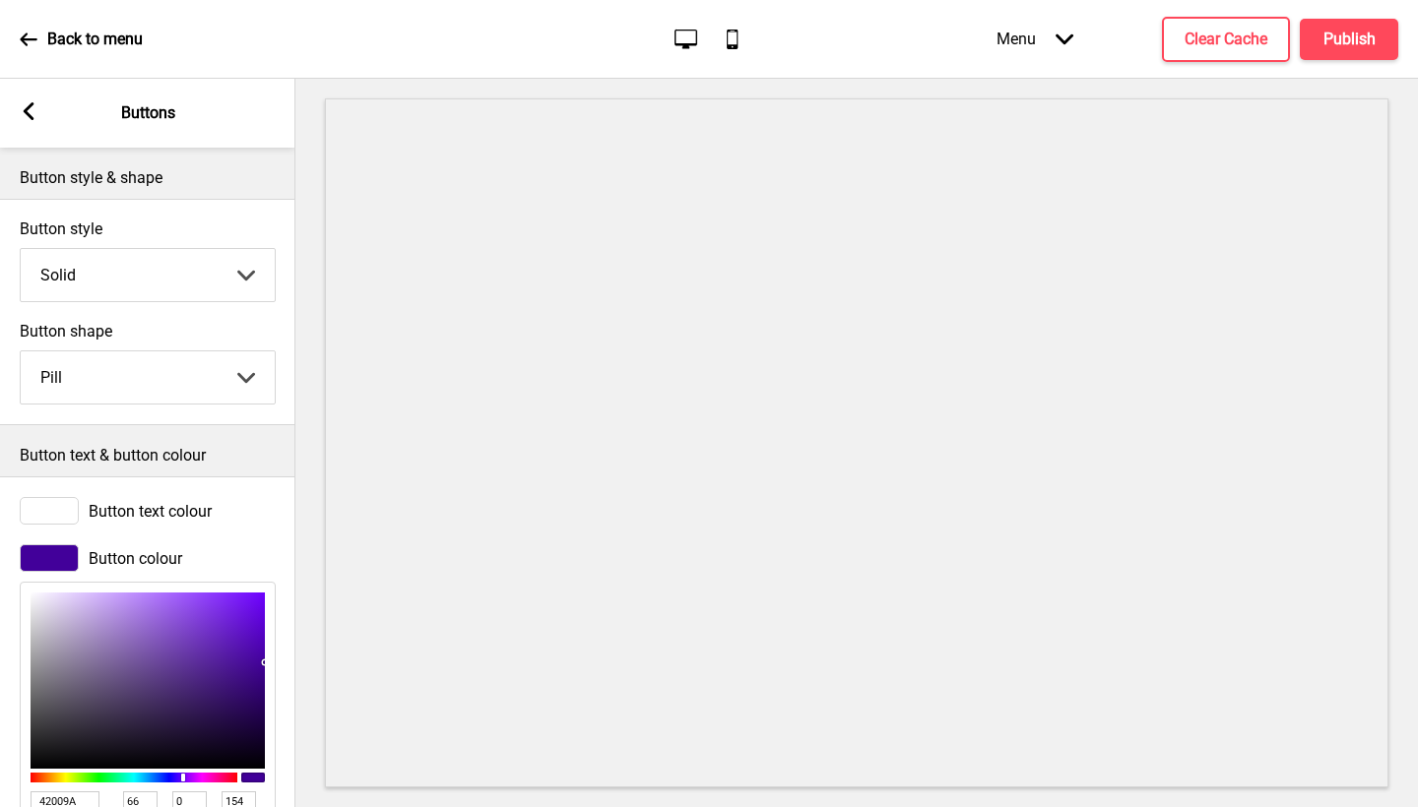
click at [41, 115] on div "Arrow left Buttons" at bounding box center [147, 113] width 295 height 69
click at [36, 114] on rect at bounding box center [29, 111] width 18 height 18
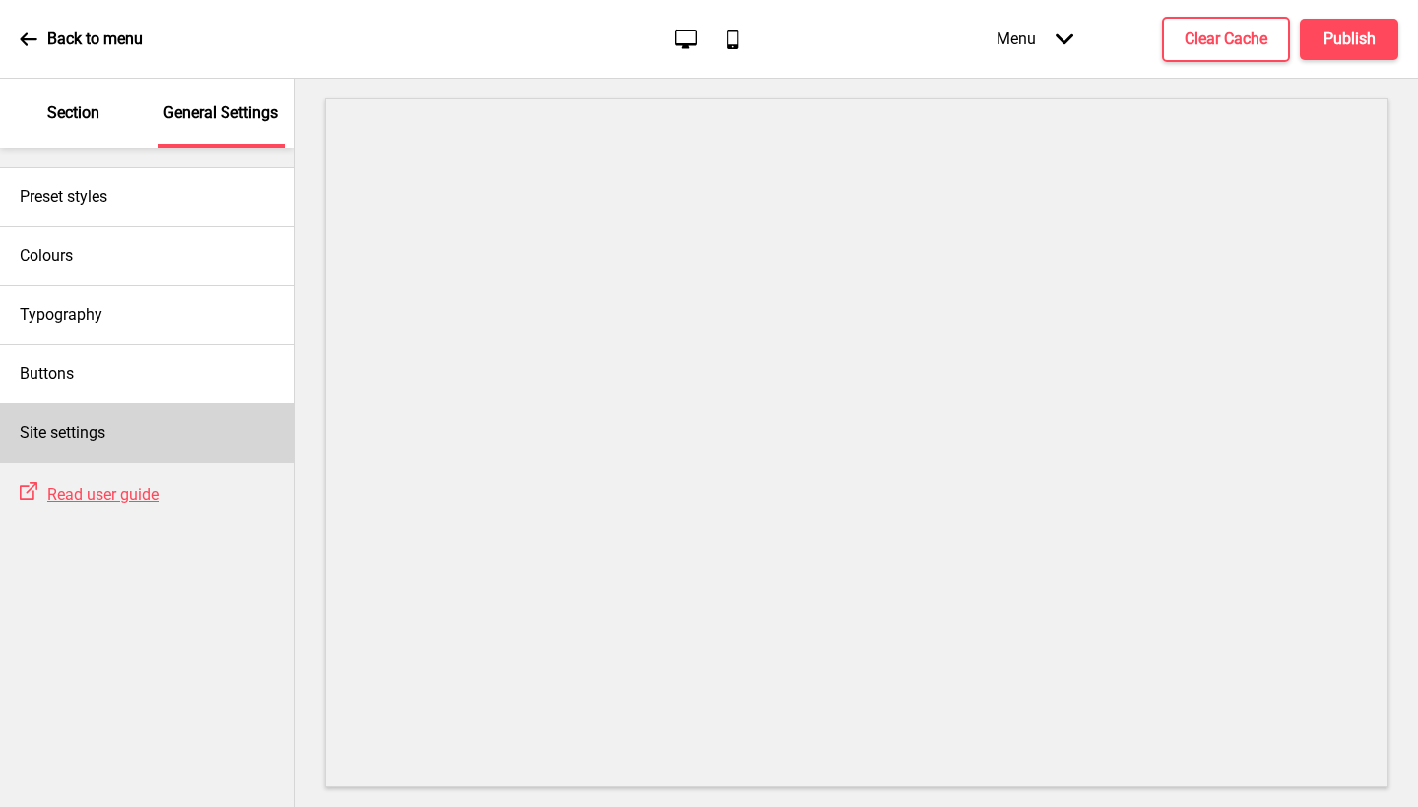
click at [136, 432] on div "Site settings" at bounding box center [147, 433] width 294 height 59
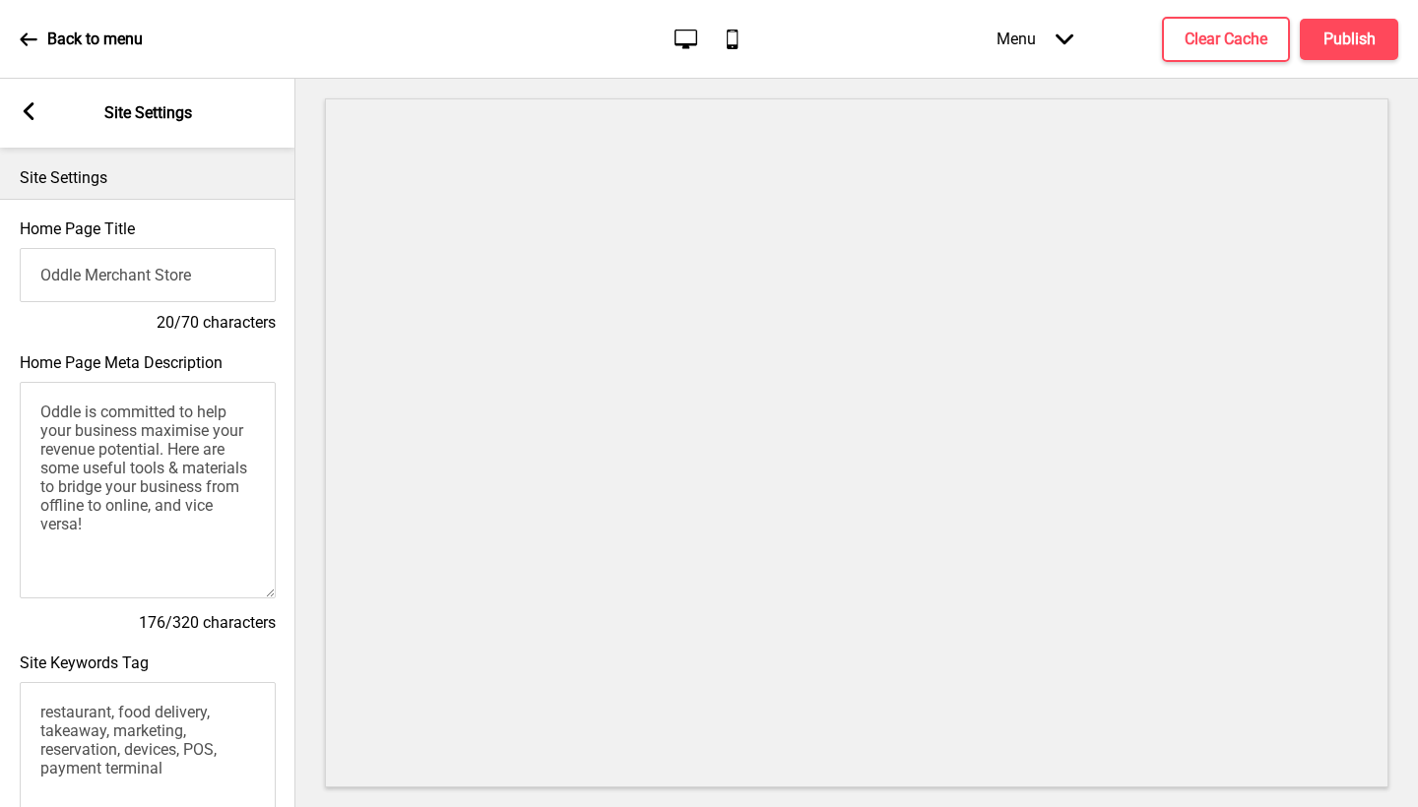
click at [31, 107] on icon at bounding box center [29, 111] width 11 height 18
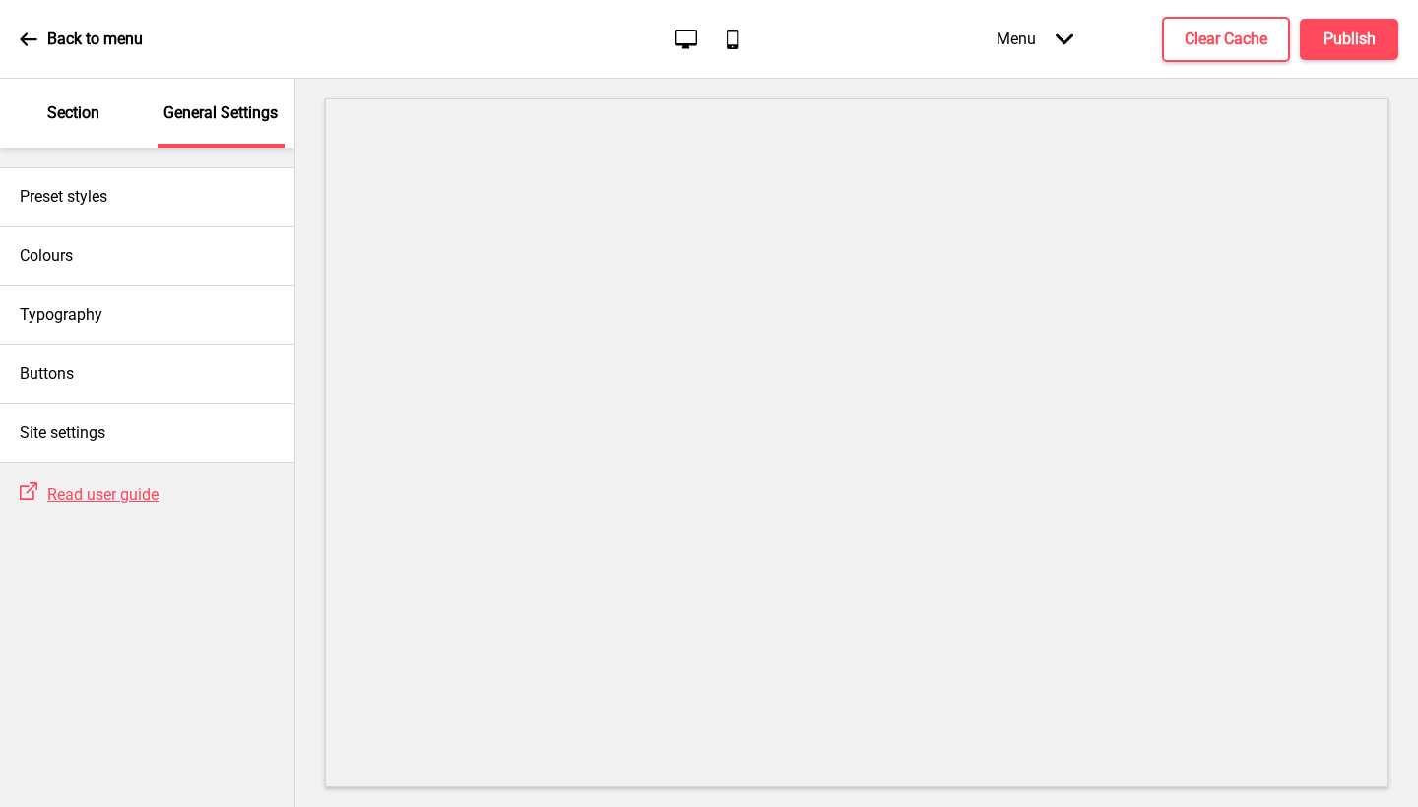
click at [103, 137] on div "Section" at bounding box center [74, 113] width 128 height 69
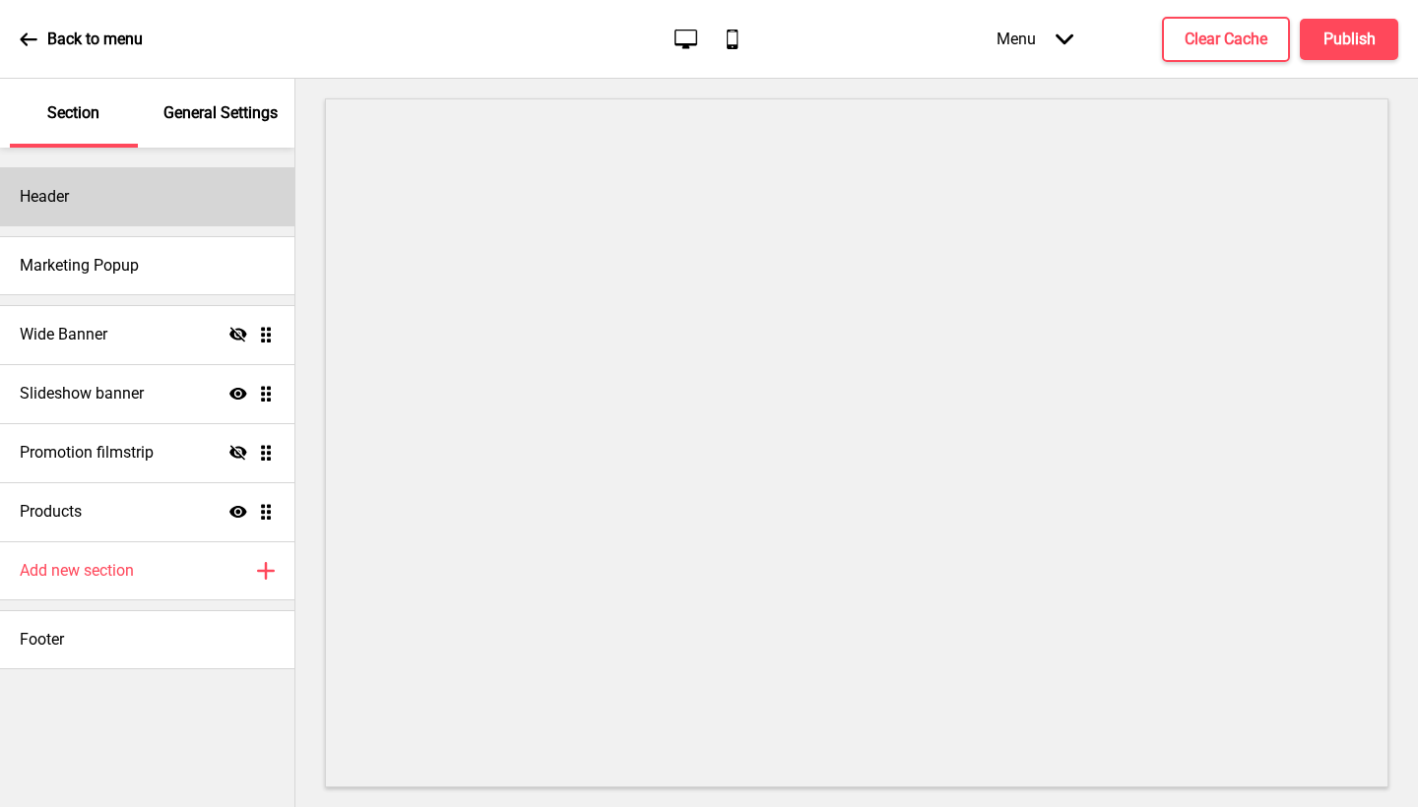
click at [184, 204] on div "Header" at bounding box center [147, 196] width 294 height 59
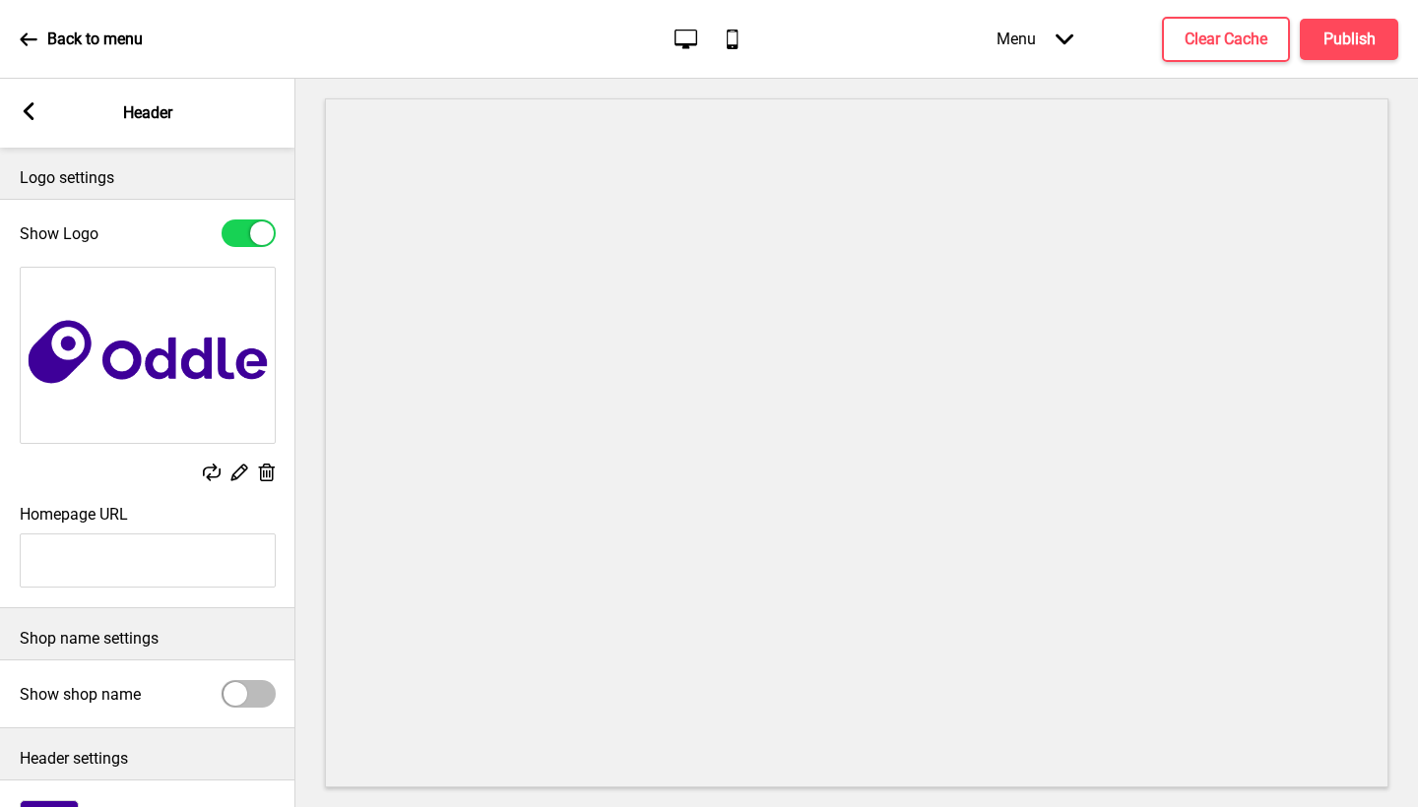
click at [32, 101] on div "Arrow left Header" at bounding box center [147, 113] width 295 height 69
click at [27, 108] on icon at bounding box center [29, 111] width 11 height 18
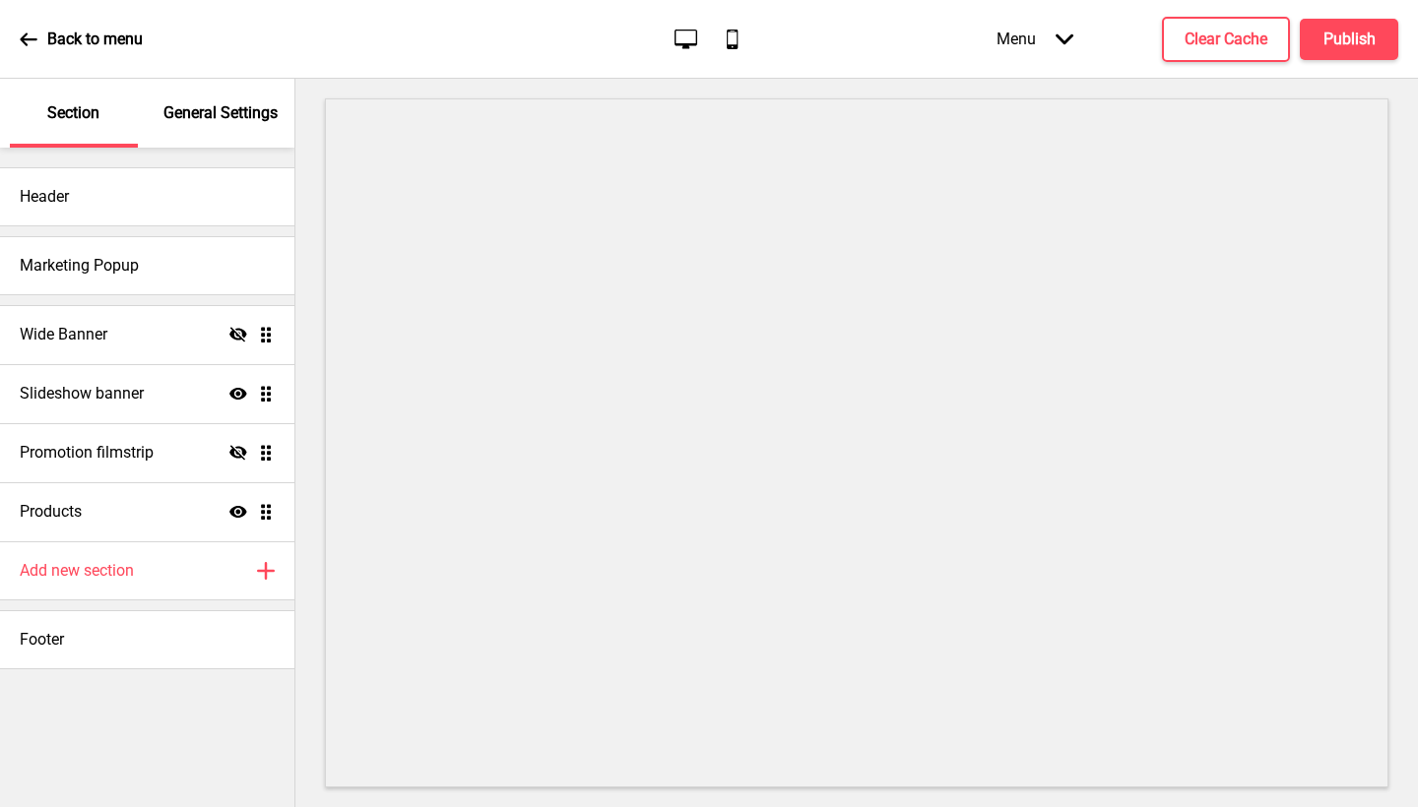
click at [167, 295] on div "Wide Banner Hide Drag Slideshow banner Show Drag Promotion filmstrip Hide Drag …" at bounding box center [147, 452] width 294 height 315
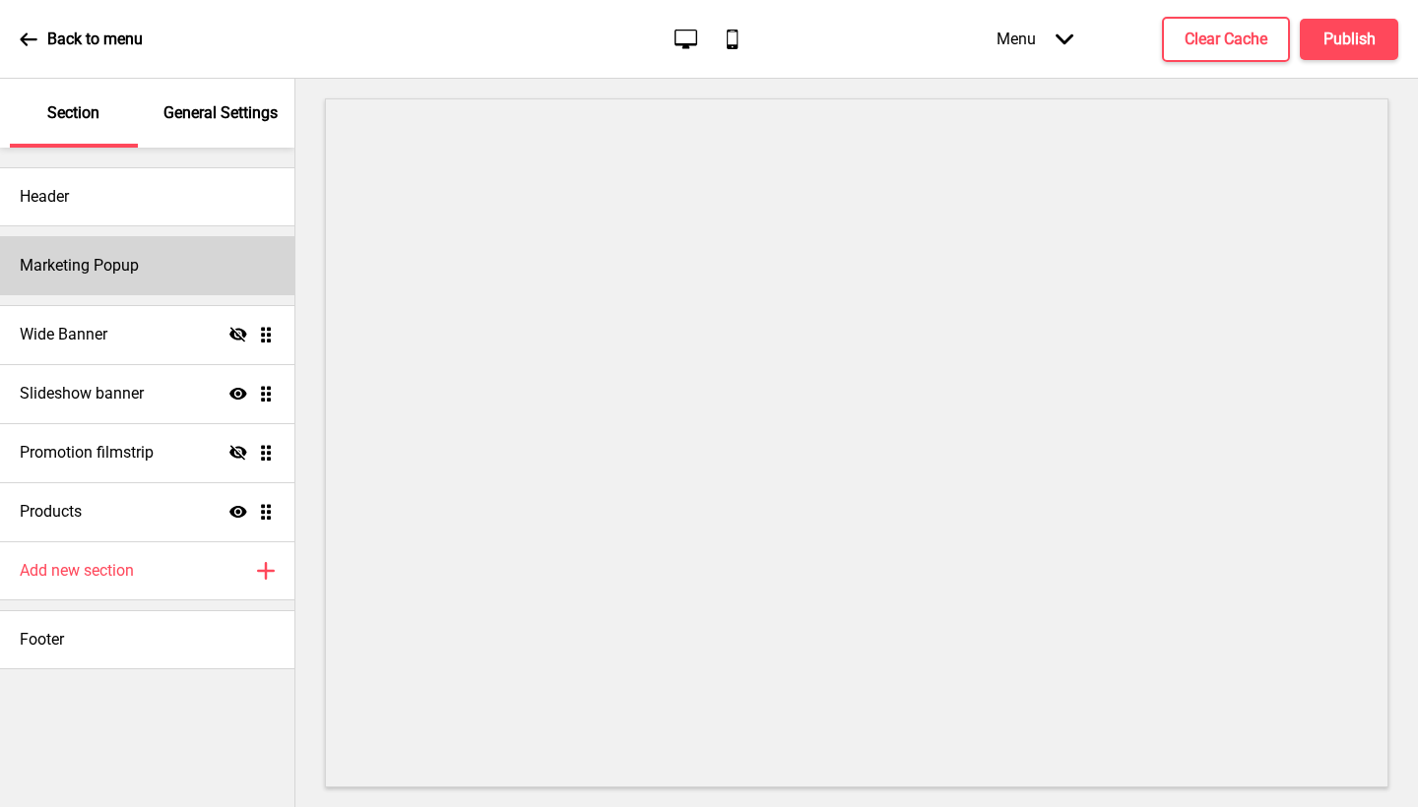
click at [173, 269] on div "Marketing Popup" at bounding box center [147, 265] width 294 height 59
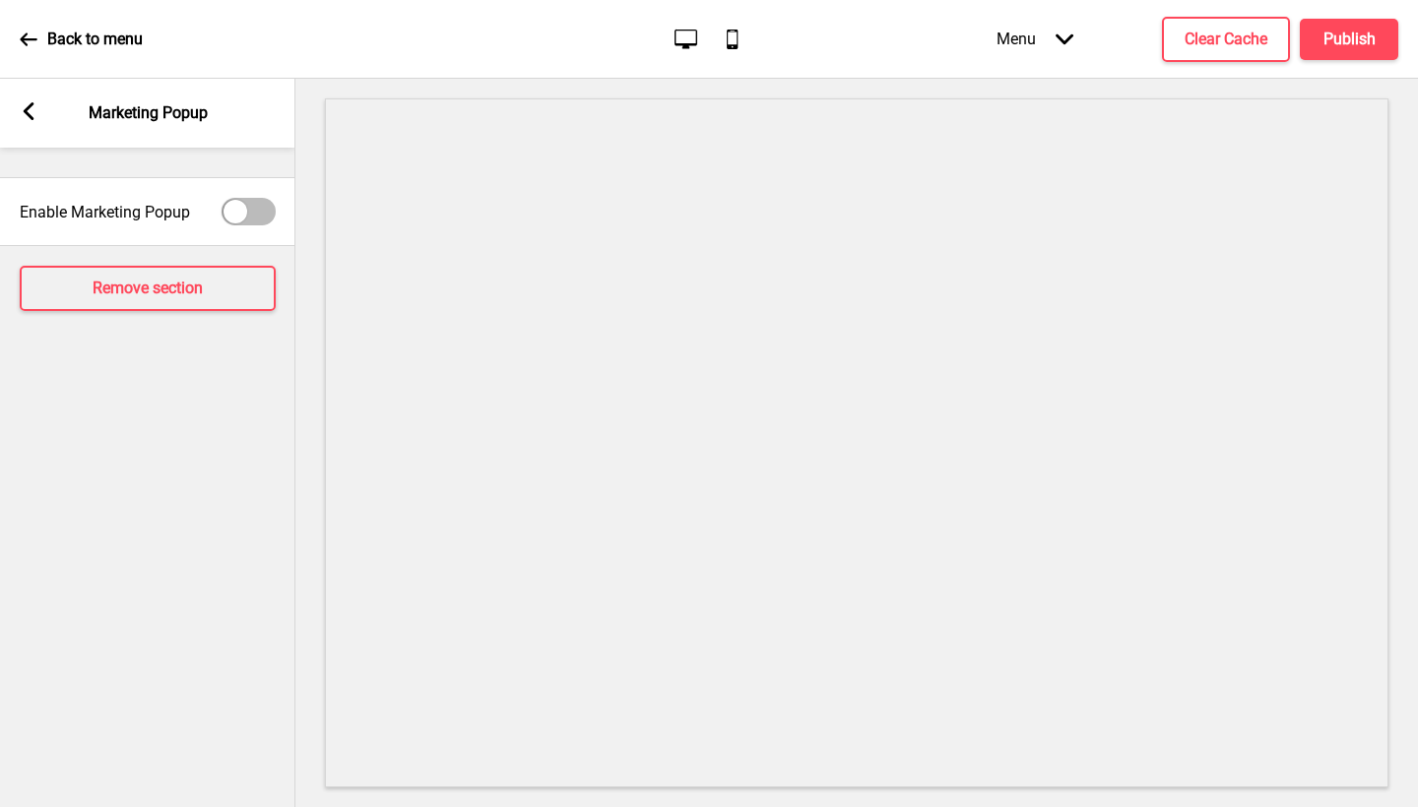
click at [24, 111] on icon at bounding box center [29, 111] width 11 height 18
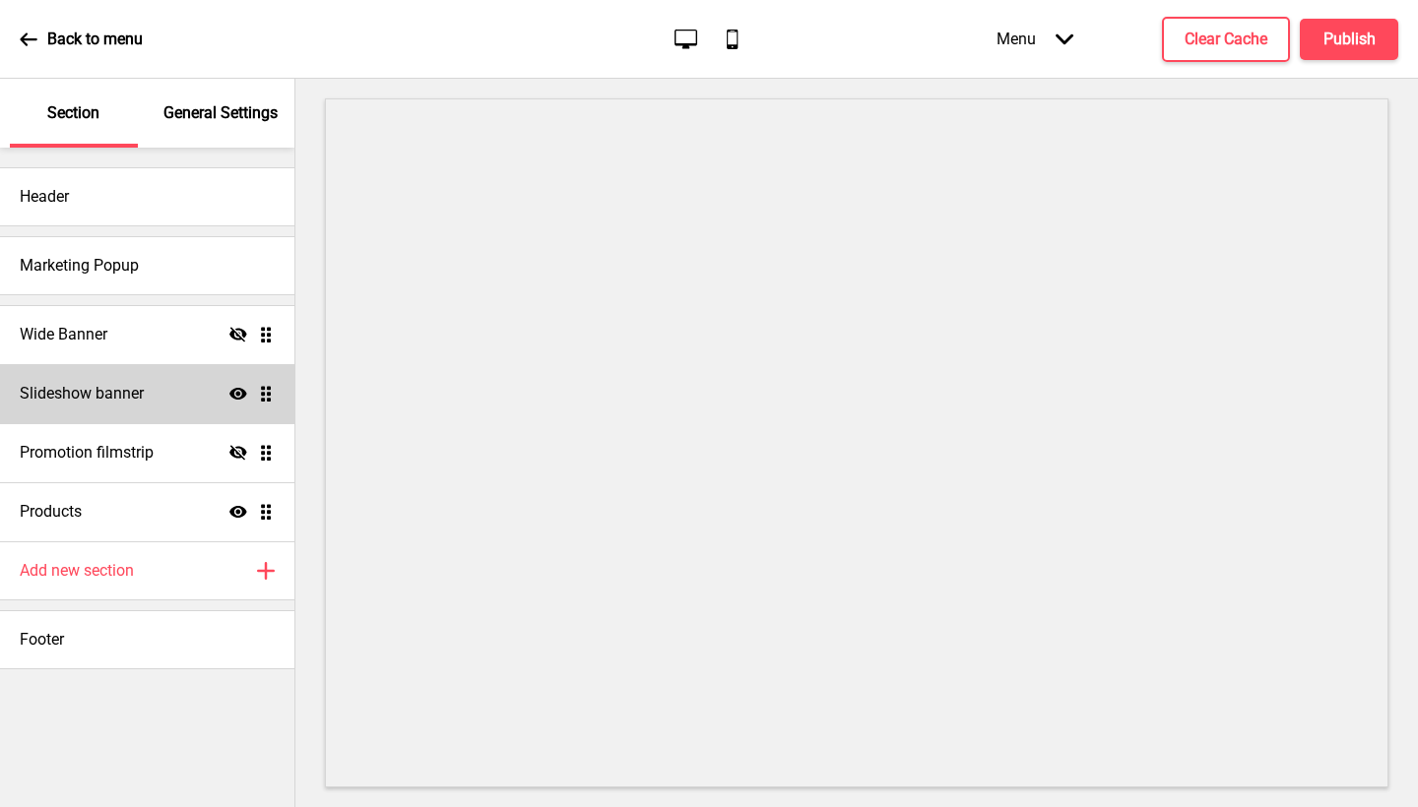
click at [109, 390] on h4 "Slideshow banner" at bounding box center [82, 394] width 124 height 22
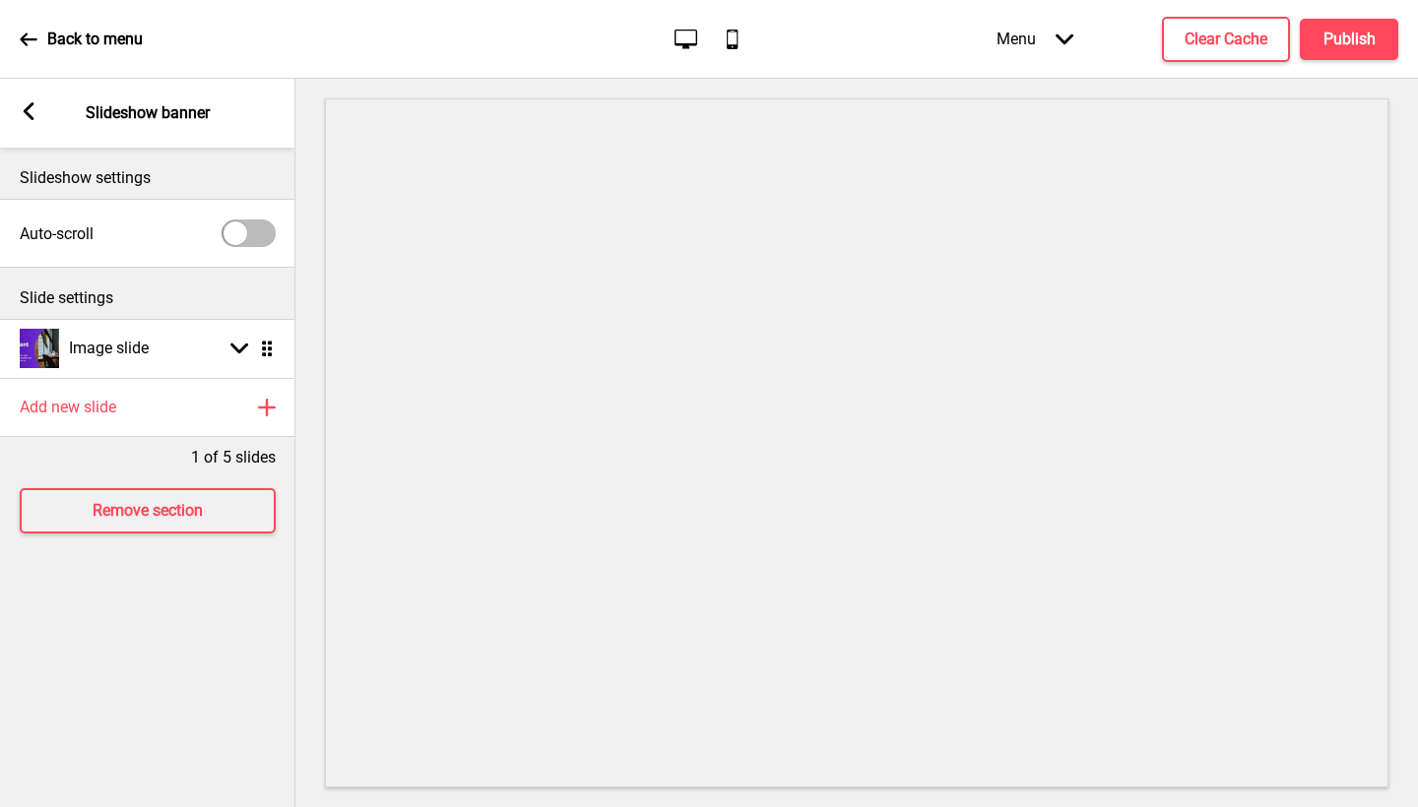
click at [25, 109] on g at bounding box center [29, 111] width 18 height 18
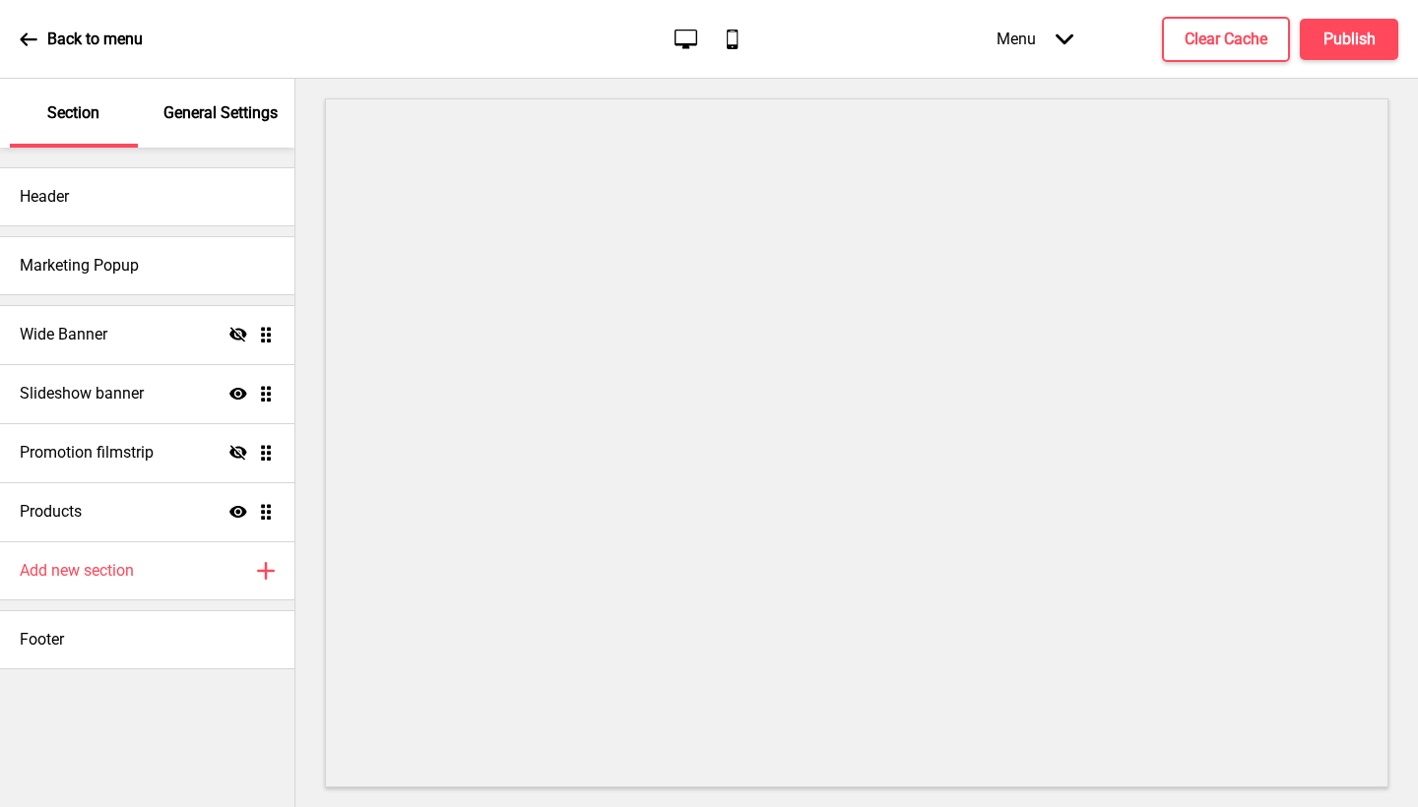
click at [228, 111] on p "General Settings" at bounding box center [220, 113] width 114 height 22
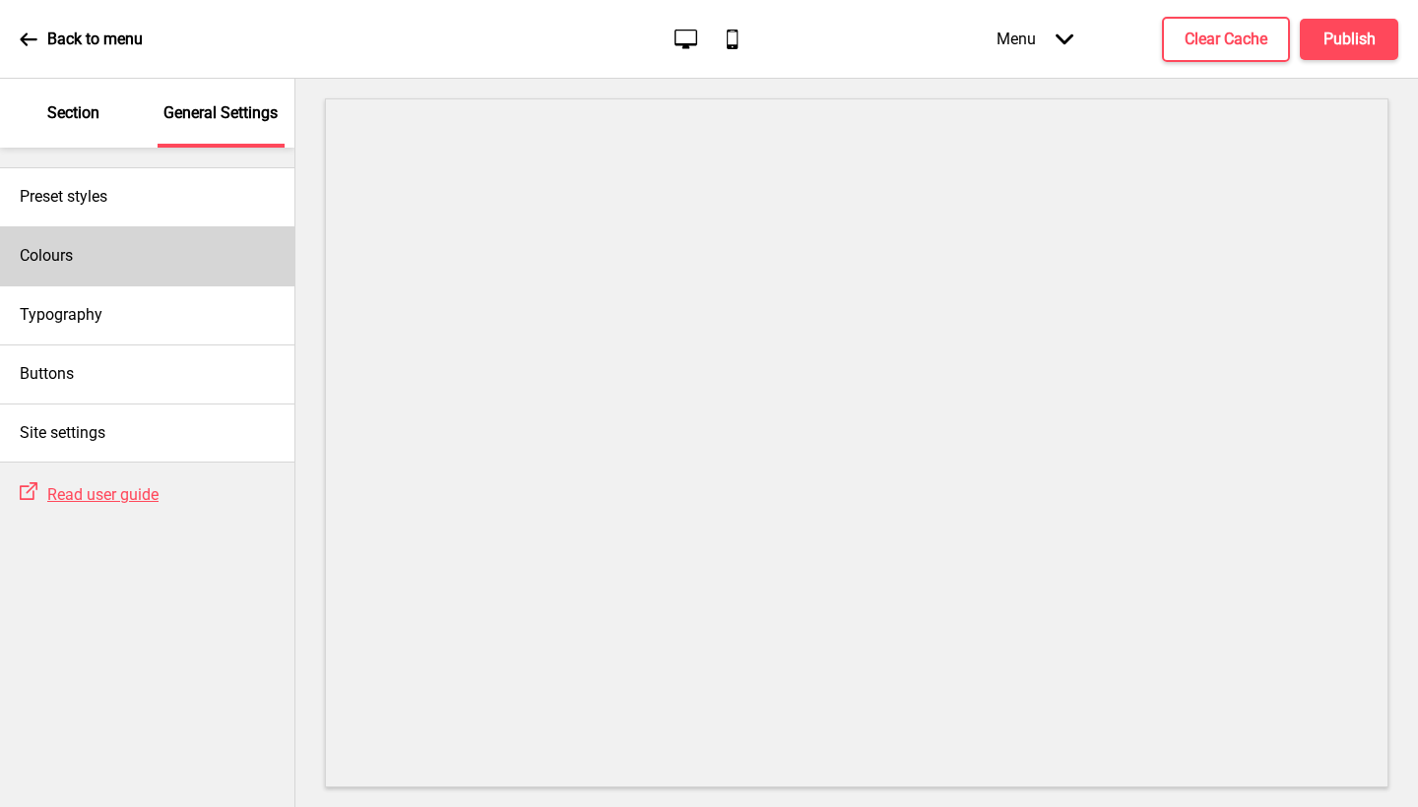
click at [120, 270] on div "Colours" at bounding box center [147, 255] width 294 height 59
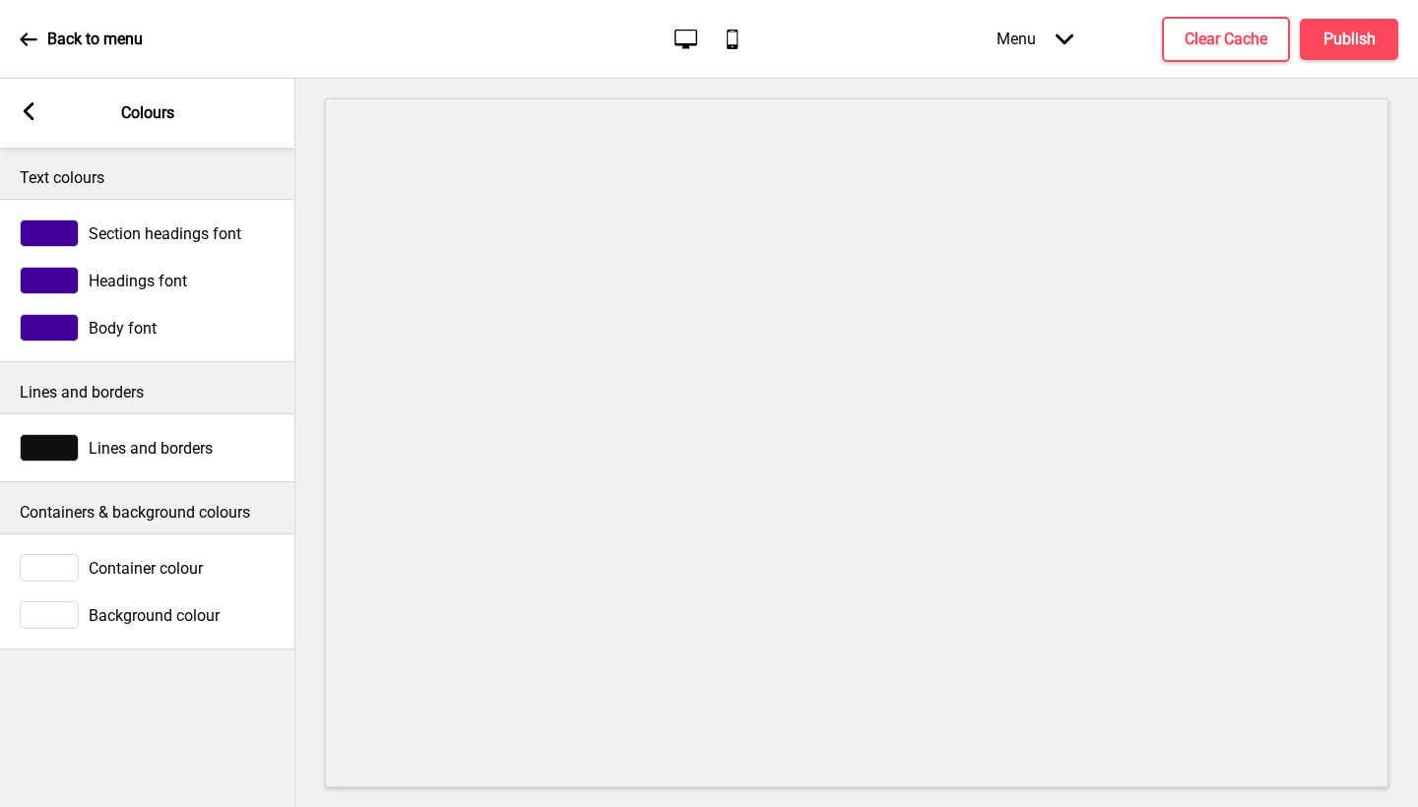
click at [171, 448] on span "Lines and borders" at bounding box center [151, 448] width 124 height 19
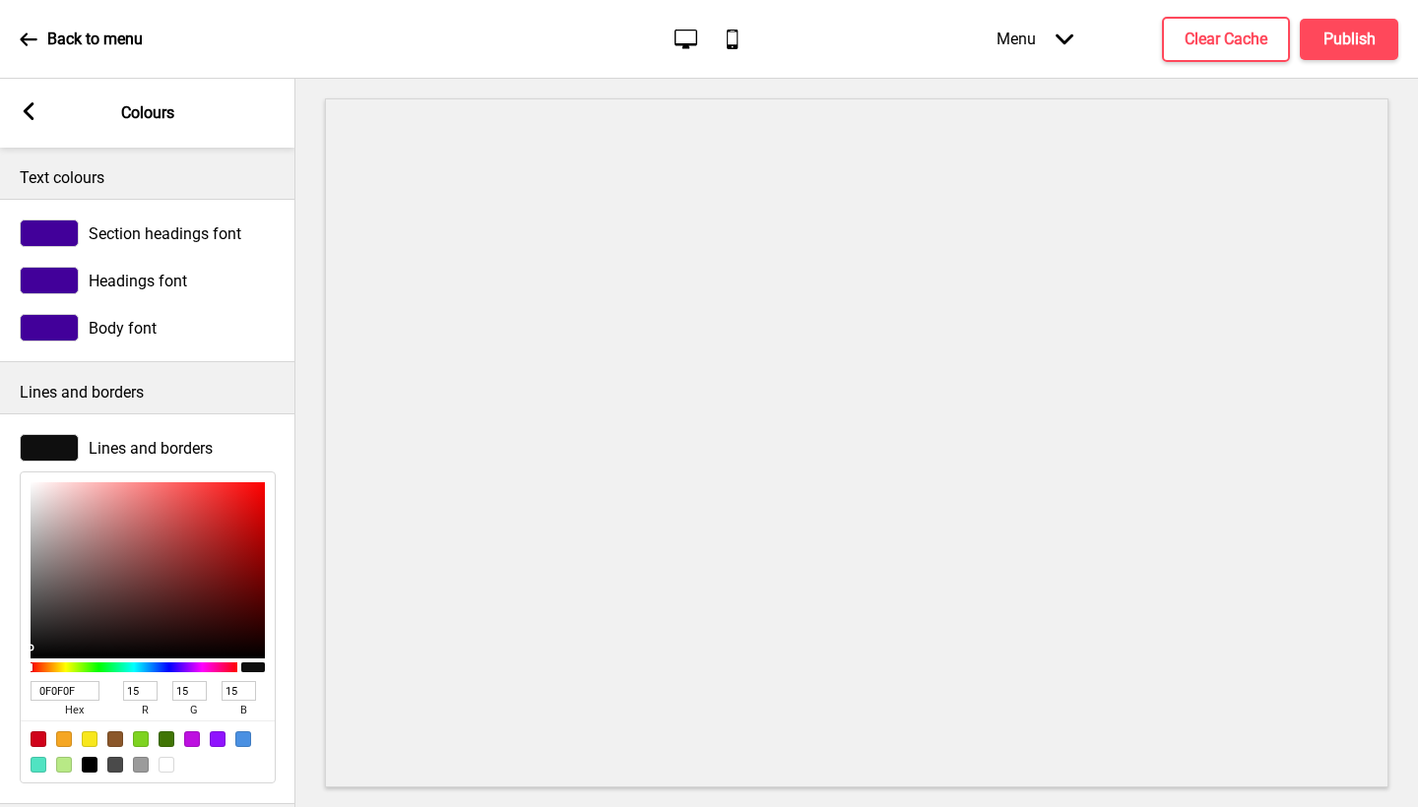
scroll to position [202, 0]
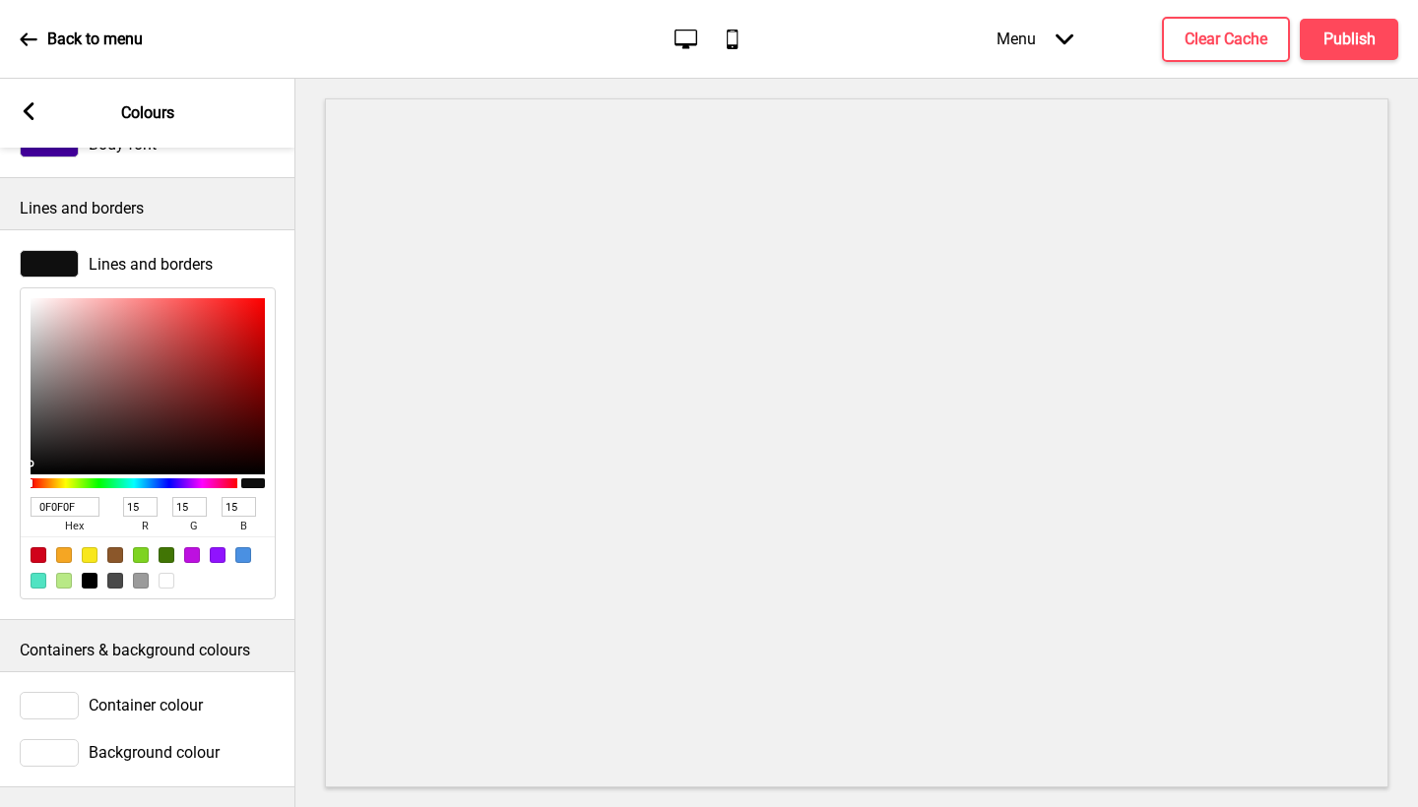
click at [26, 109] on icon at bounding box center [29, 111] width 11 height 18
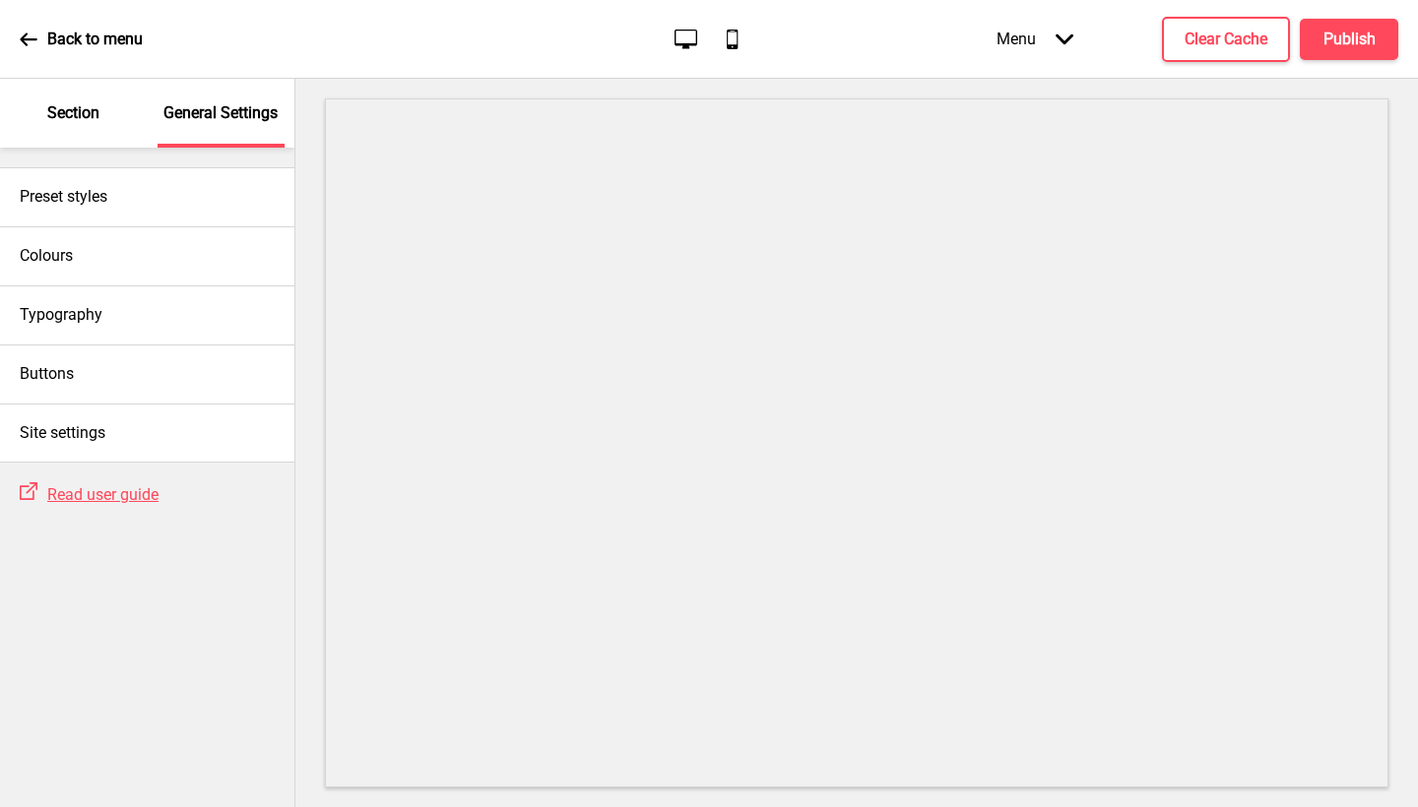
click at [82, 114] on p "Section" at bounding box center [73, 113] width 52 height 22
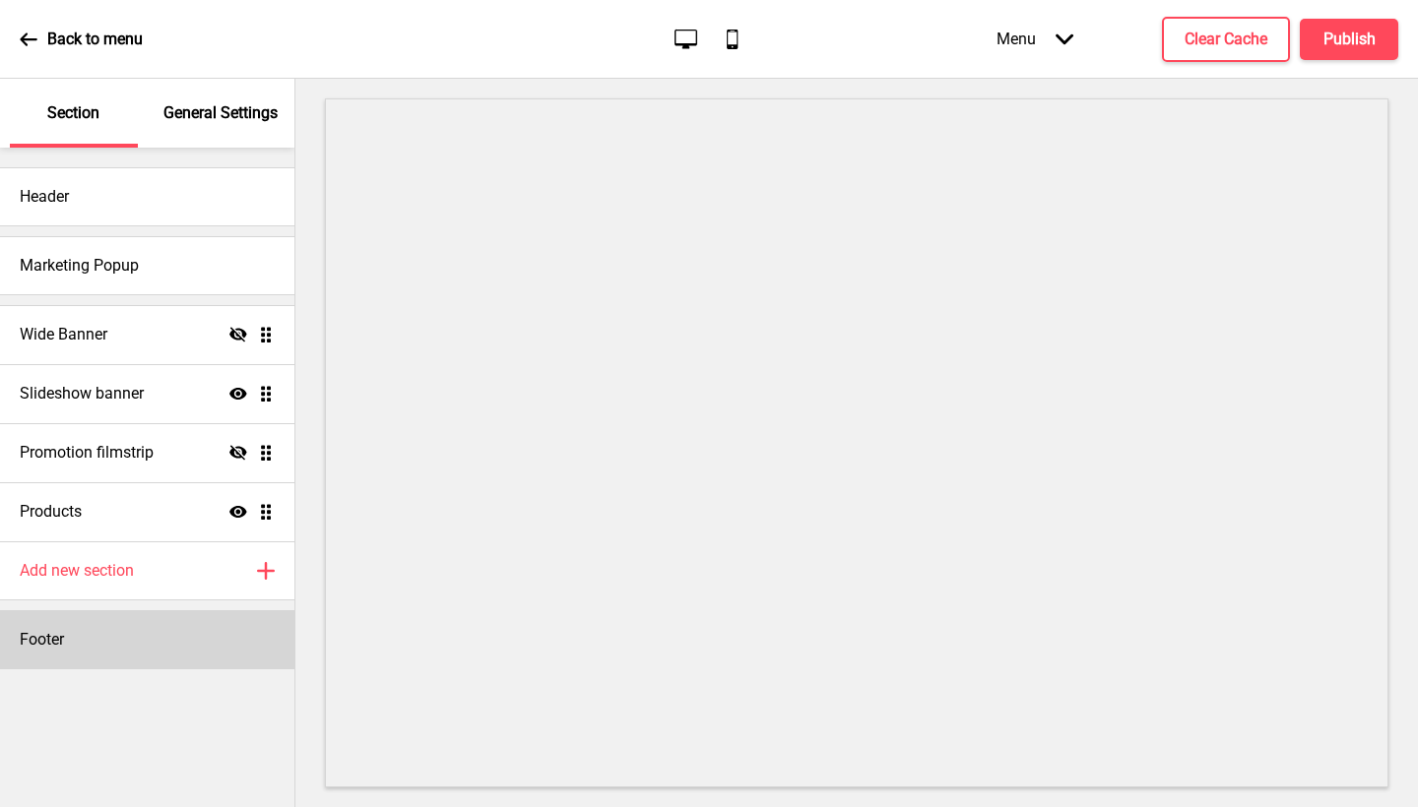
click at [59, 645] on h4 "Footer" at bounding box center [42, 640] width 44 height 22
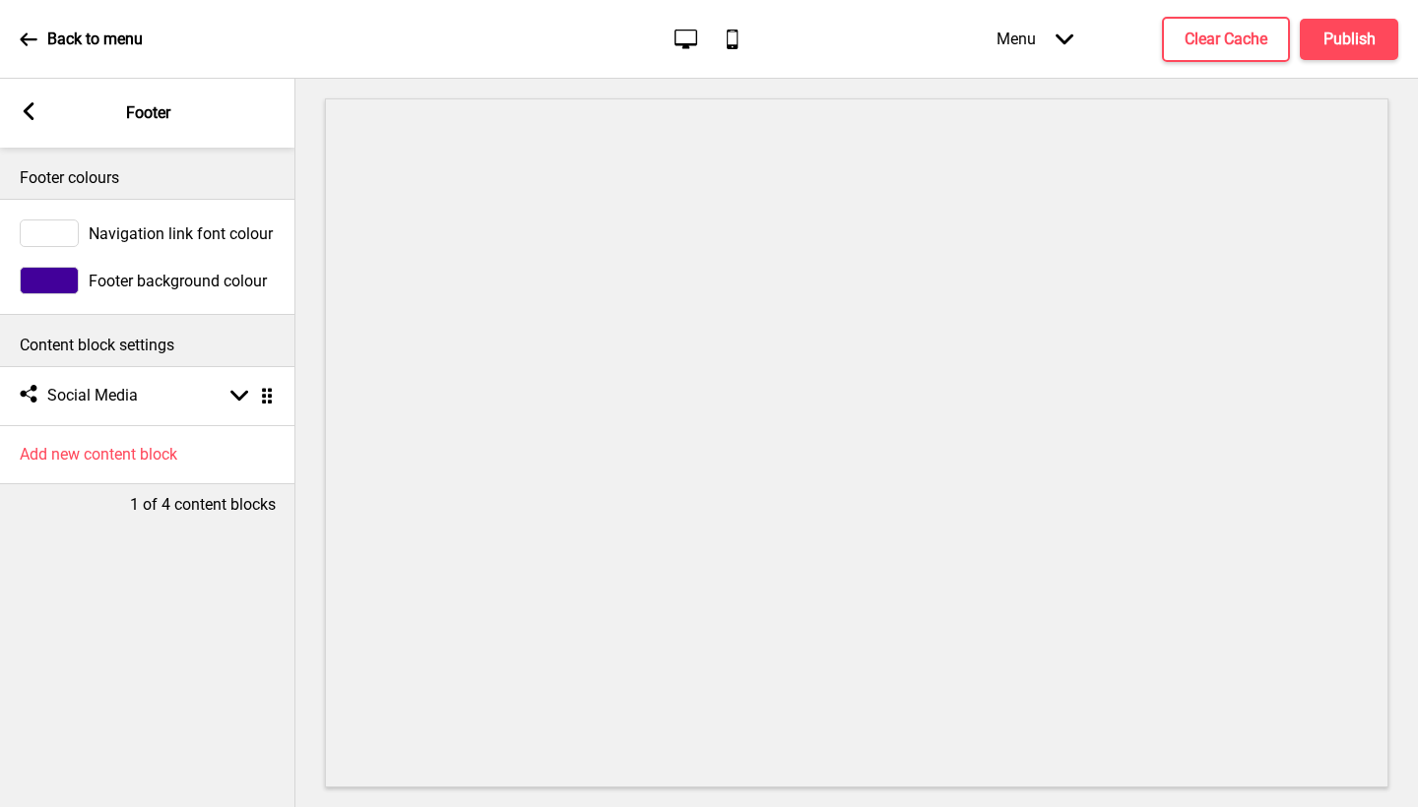
click at [94, 279] on span "Footer background colour" at bounding box center [178, 281] width 178 height 19
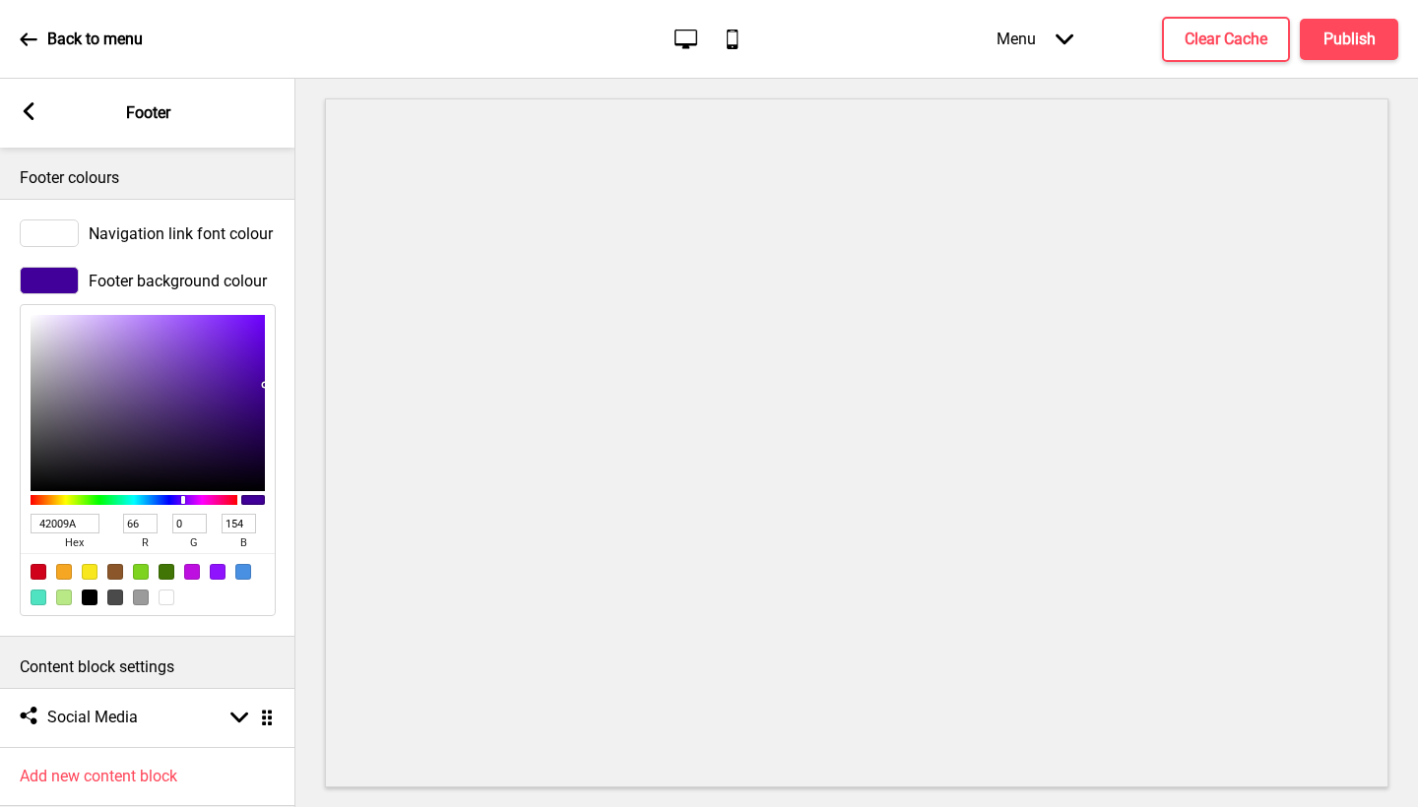
drag, startPoint x: 83, startPoint y: 526, endPoint x: 0, endPoint y: 509, distance: 84.4
click at [0, 509] on div "Footer background colour 42009A hex 66 r 0 g 154 b 100 a" at bounding box center [147, 441] width 295 height 369
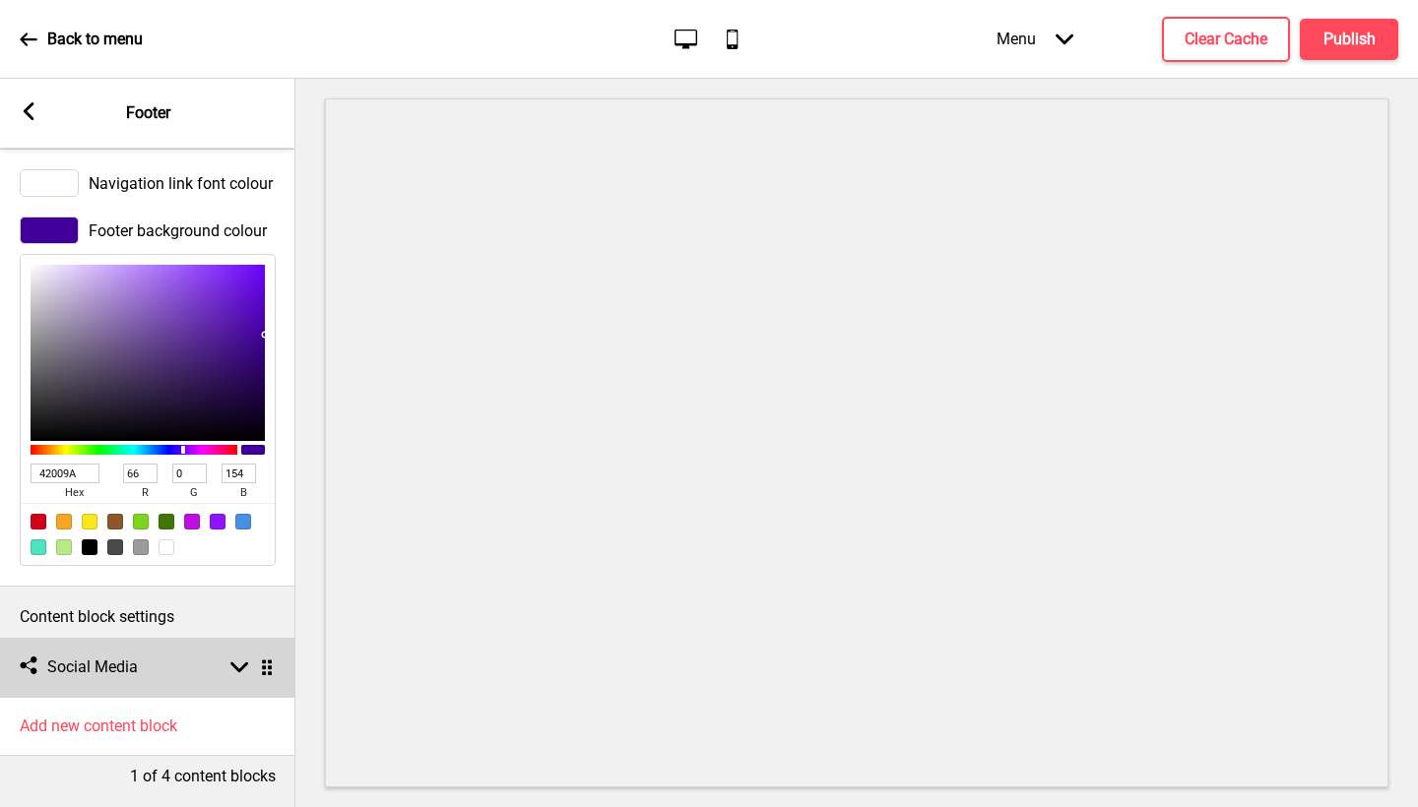
click at [140, 638] on div "Social media Social Media Arrow down Drag" at bounding box center [147, 667] width 295 height 59
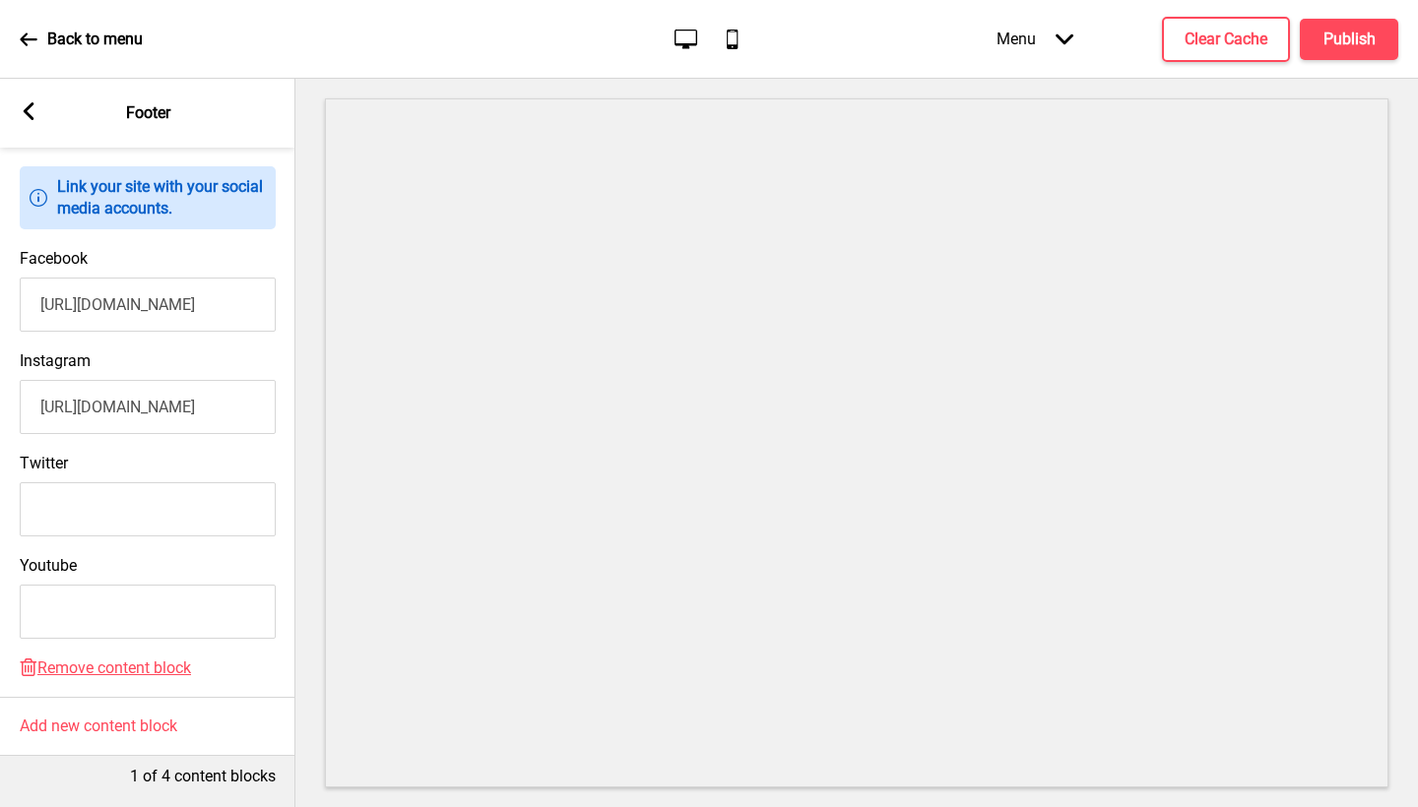
scroll to position [0, 1]
drag, startPoint x: 34, startPoint y: 392, endPoint x: 296, endPoint y: 403, distance: 262.2
click at [296, 403] on div "Section General Settings Header Marketing Popup Wide Banner Hide Drag Slideshow…" at bounding box center [709, 443] width 1418 height 729
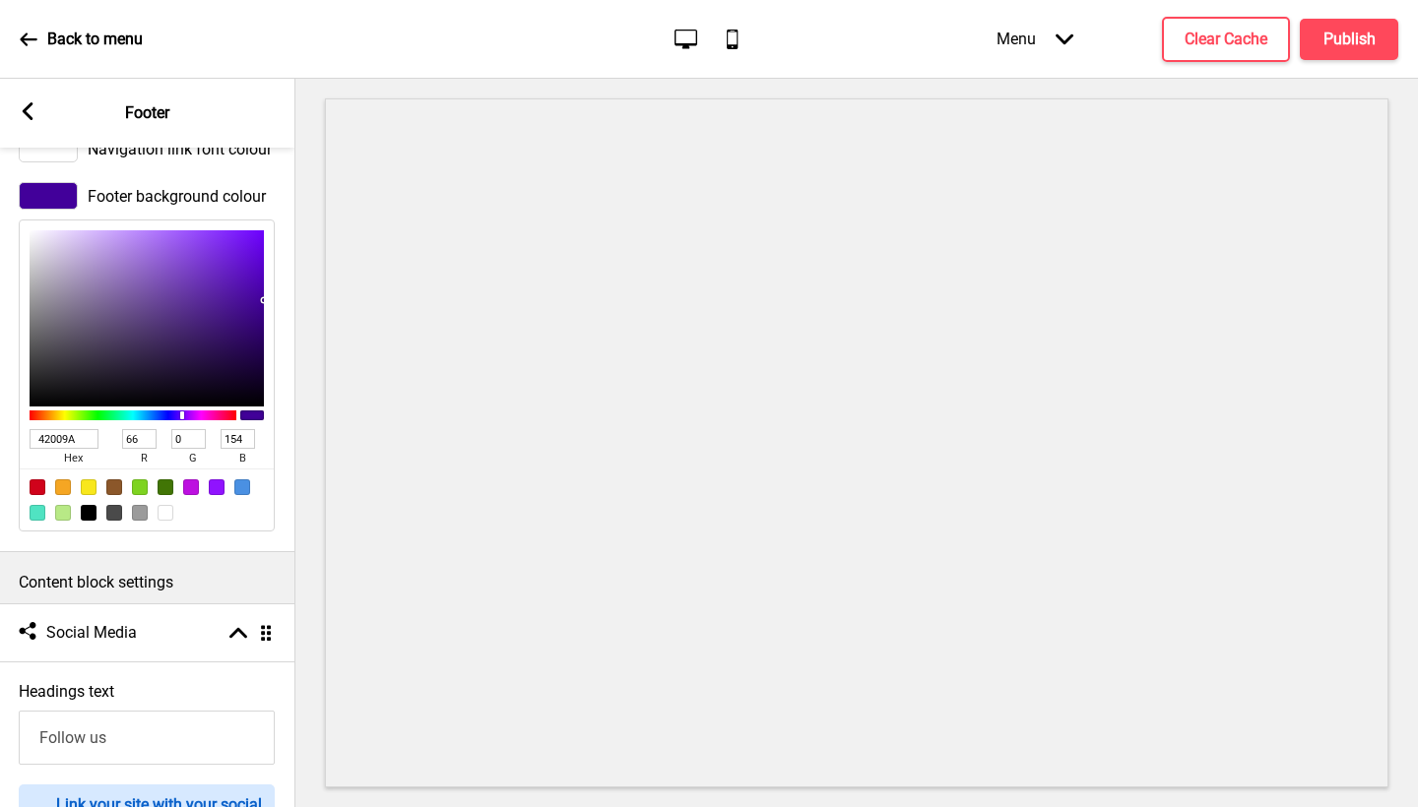
scroll to position [0, 0]
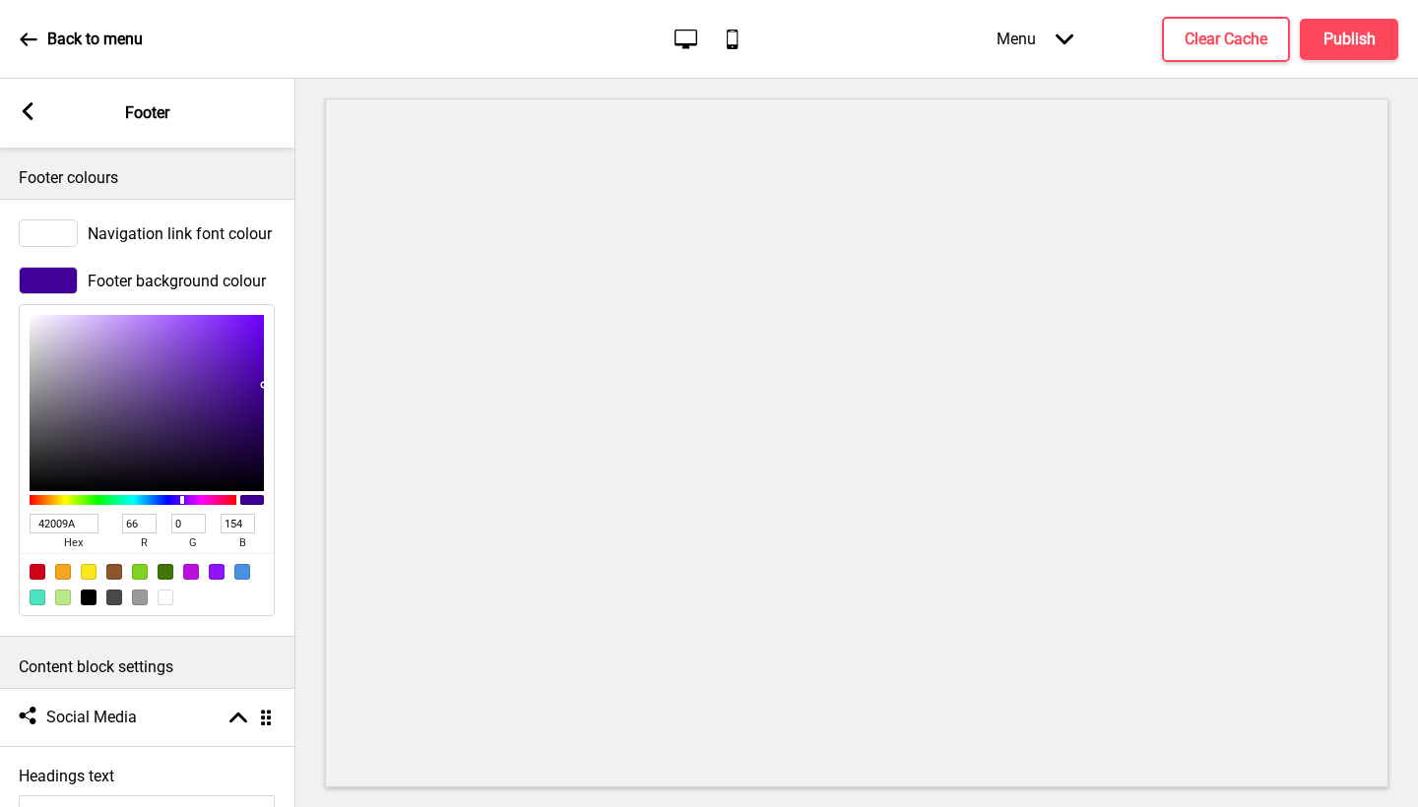
click at [1069, 44] on icon "Arrow down" at bounding box center [1065, 40] width 18 height 18
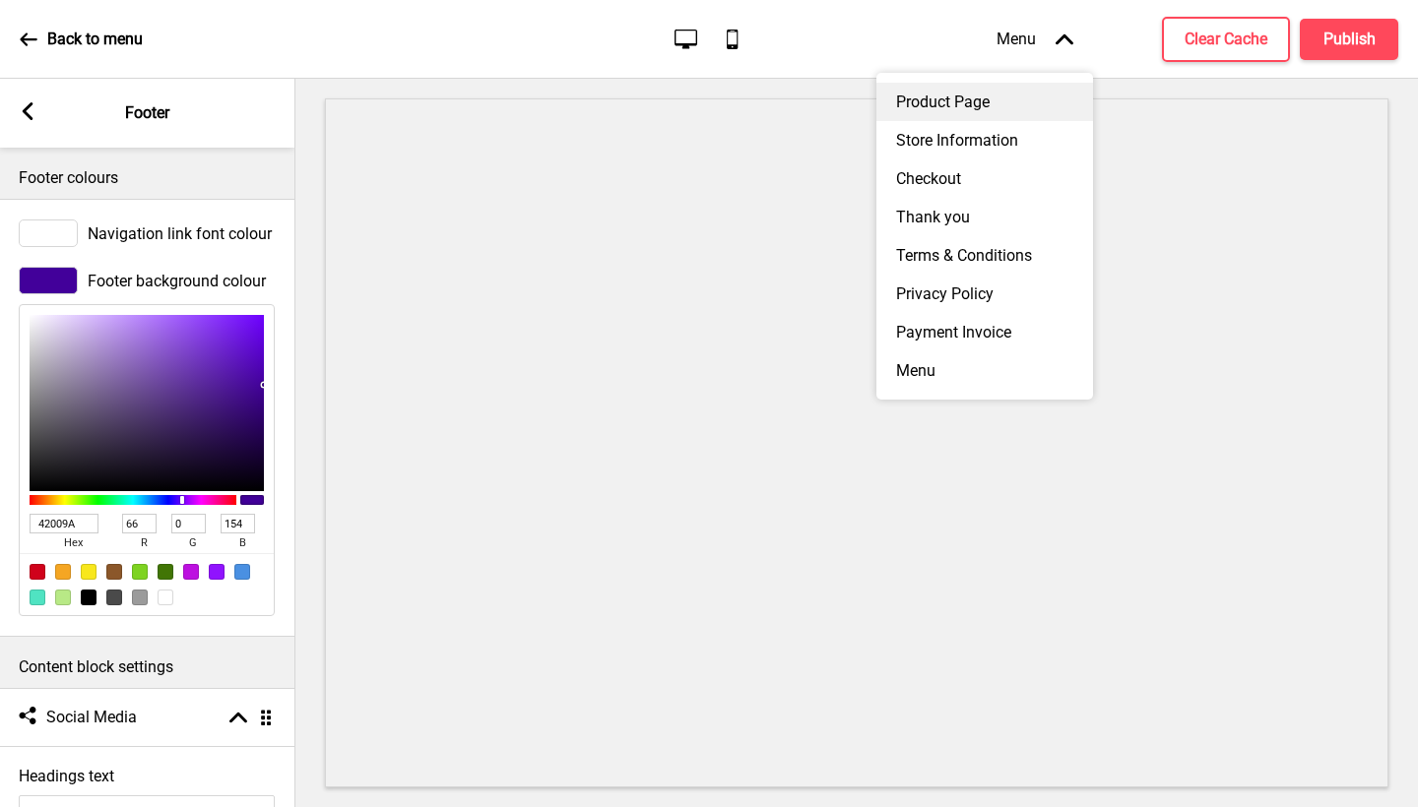
click at [1005, 106] on div "Product Page" at bounding box center [984, 102] width 217 height 38
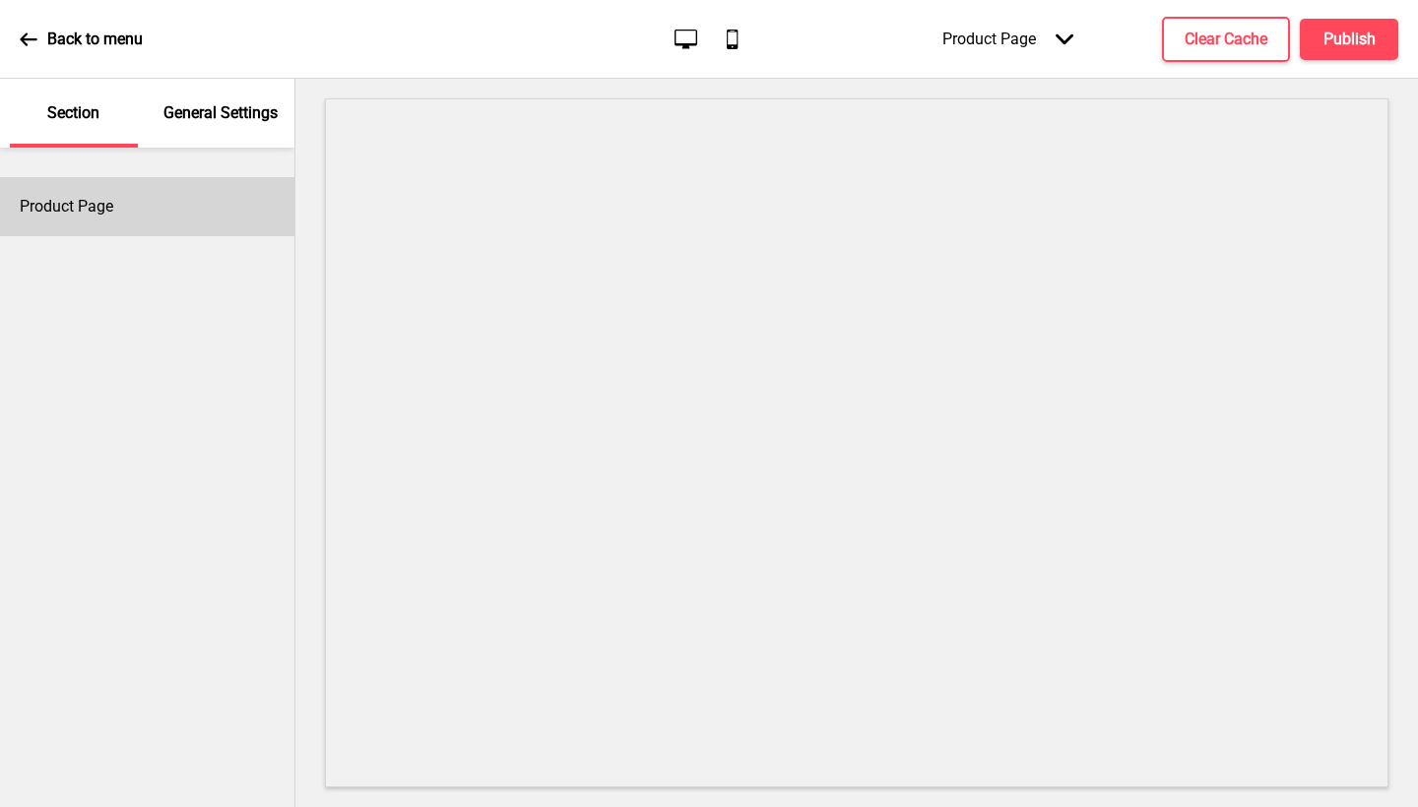
click at [178, 222] on div "Product Page" at bounding box center [147, 206] width 294 height 59
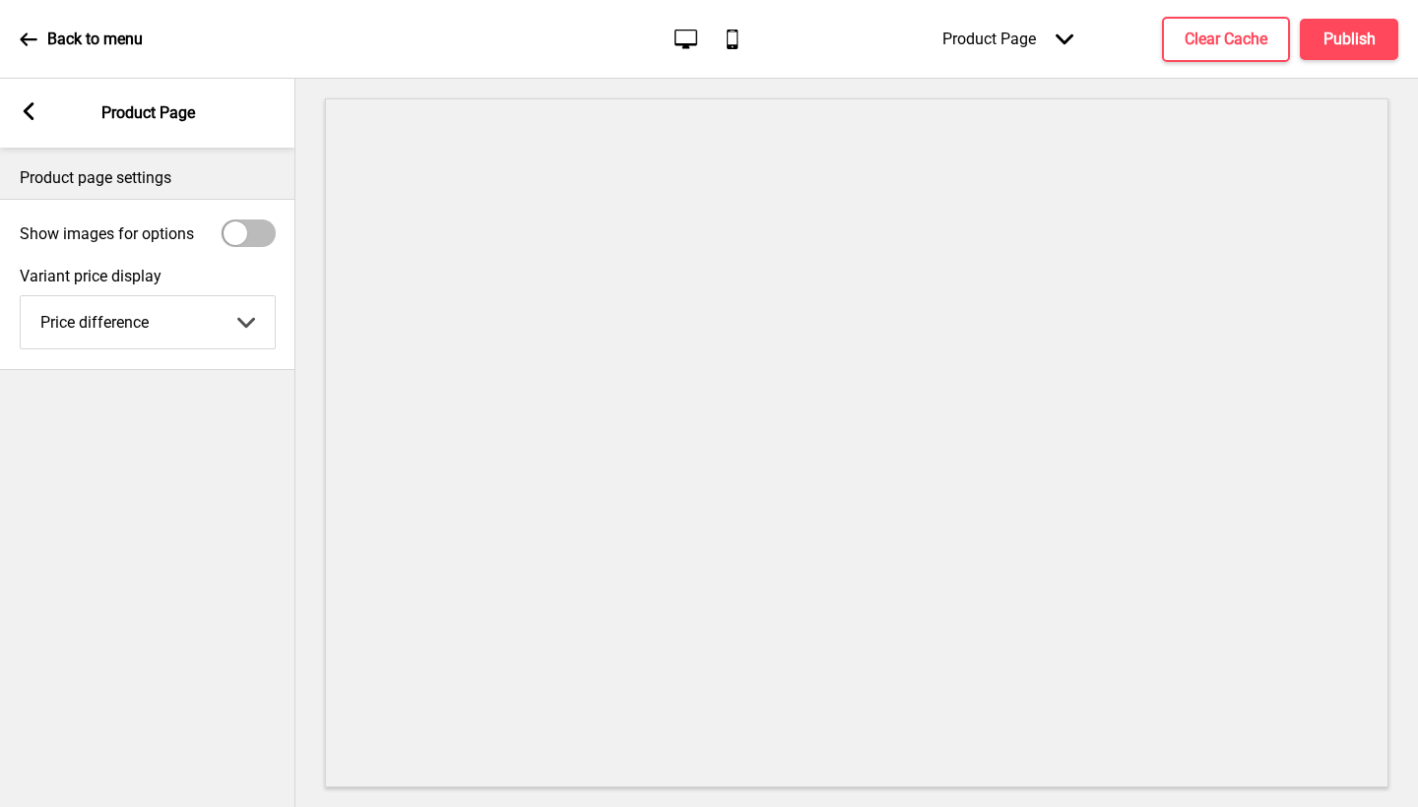
click at [38, 105] on div "Arrow left Product Page" at bounding box center [147, 113] width 295 height 69
click at [18, 108] on div "Arrow left Product Page" at bounding box center [147, 113] width 295 height 69
click at [23, 109] on rect at bounding box center [29, 111] width 18 height 18
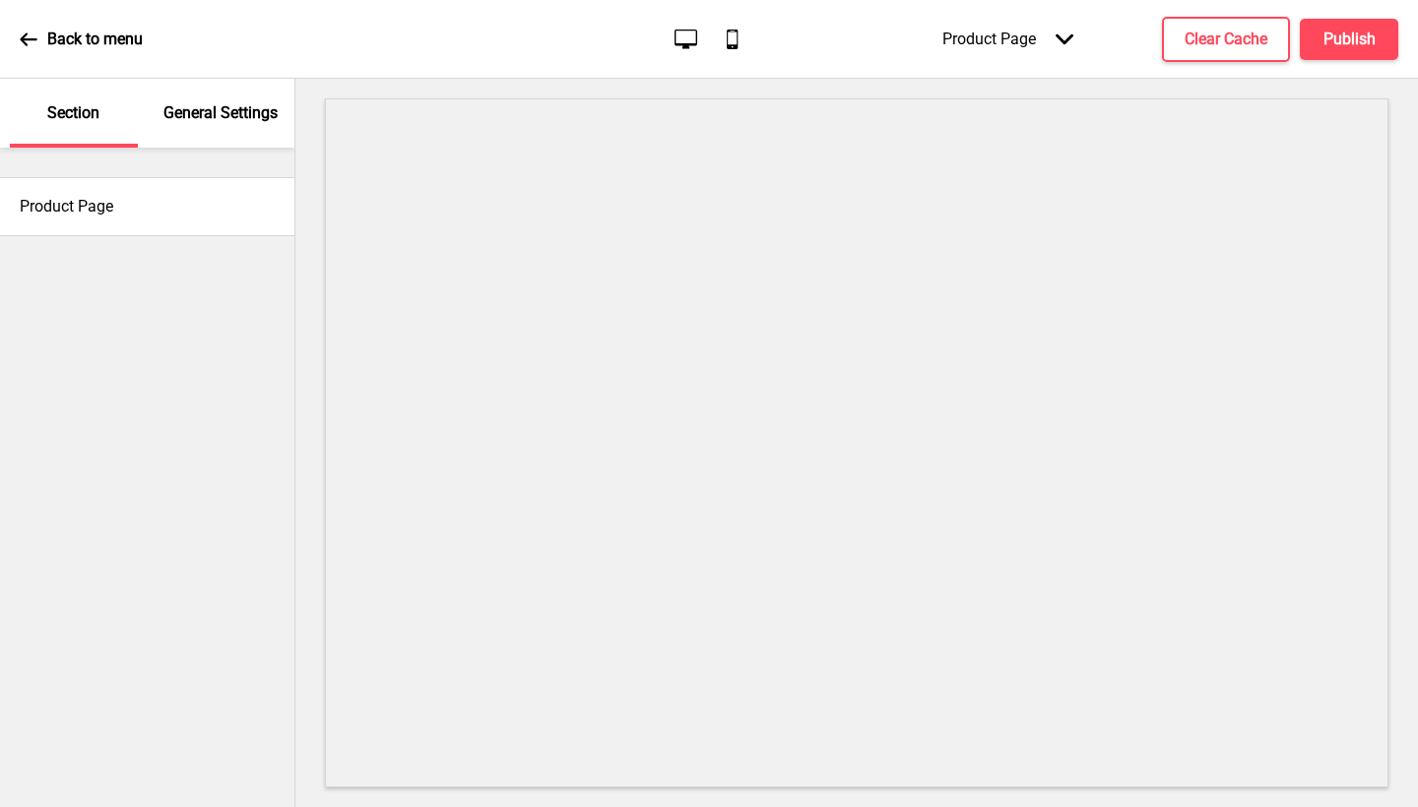
click at [221, 116] on p "General Settings" at bounding box center [220, 113] width 114 height 22
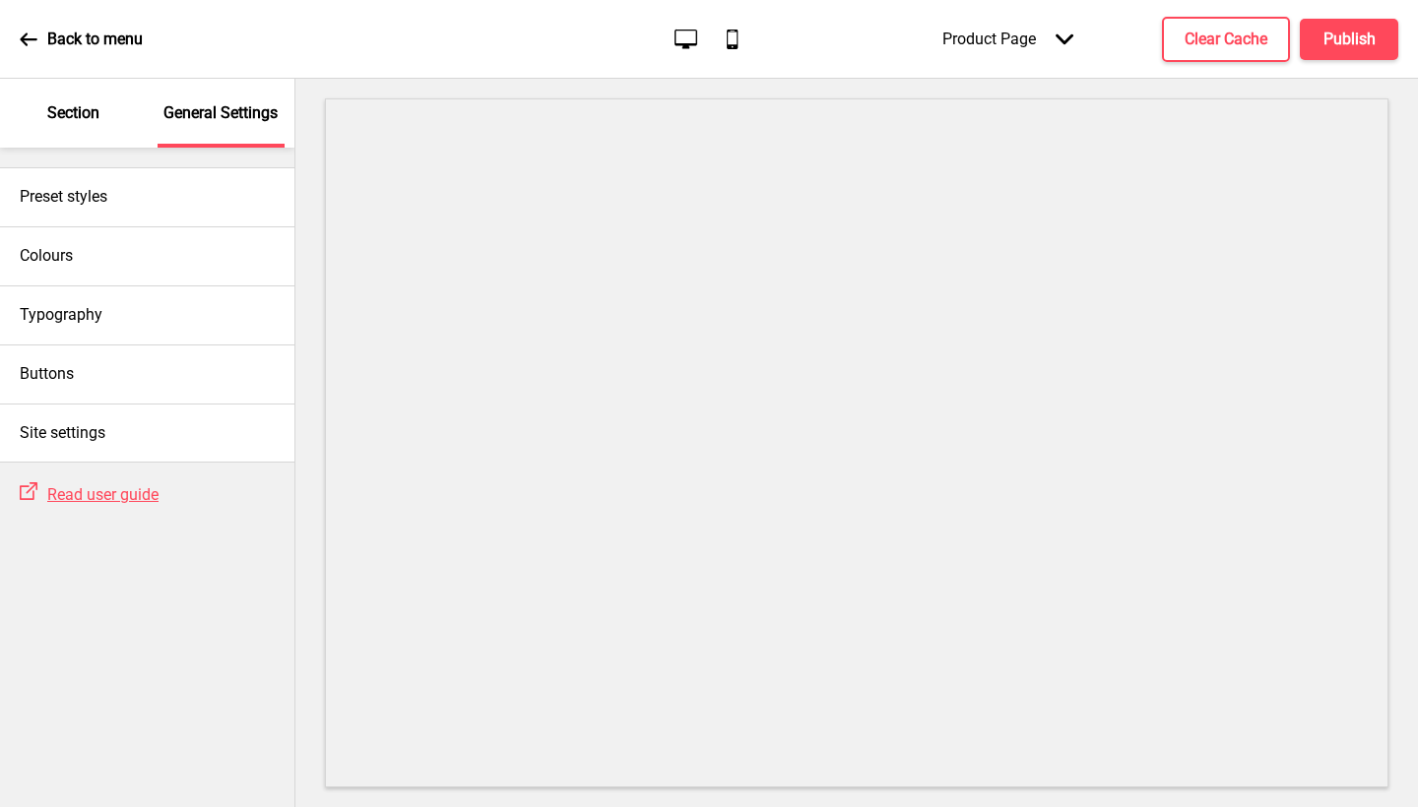
click at [69, 133] on div "Section" at bounding box center [74, 113] width 128 height 69
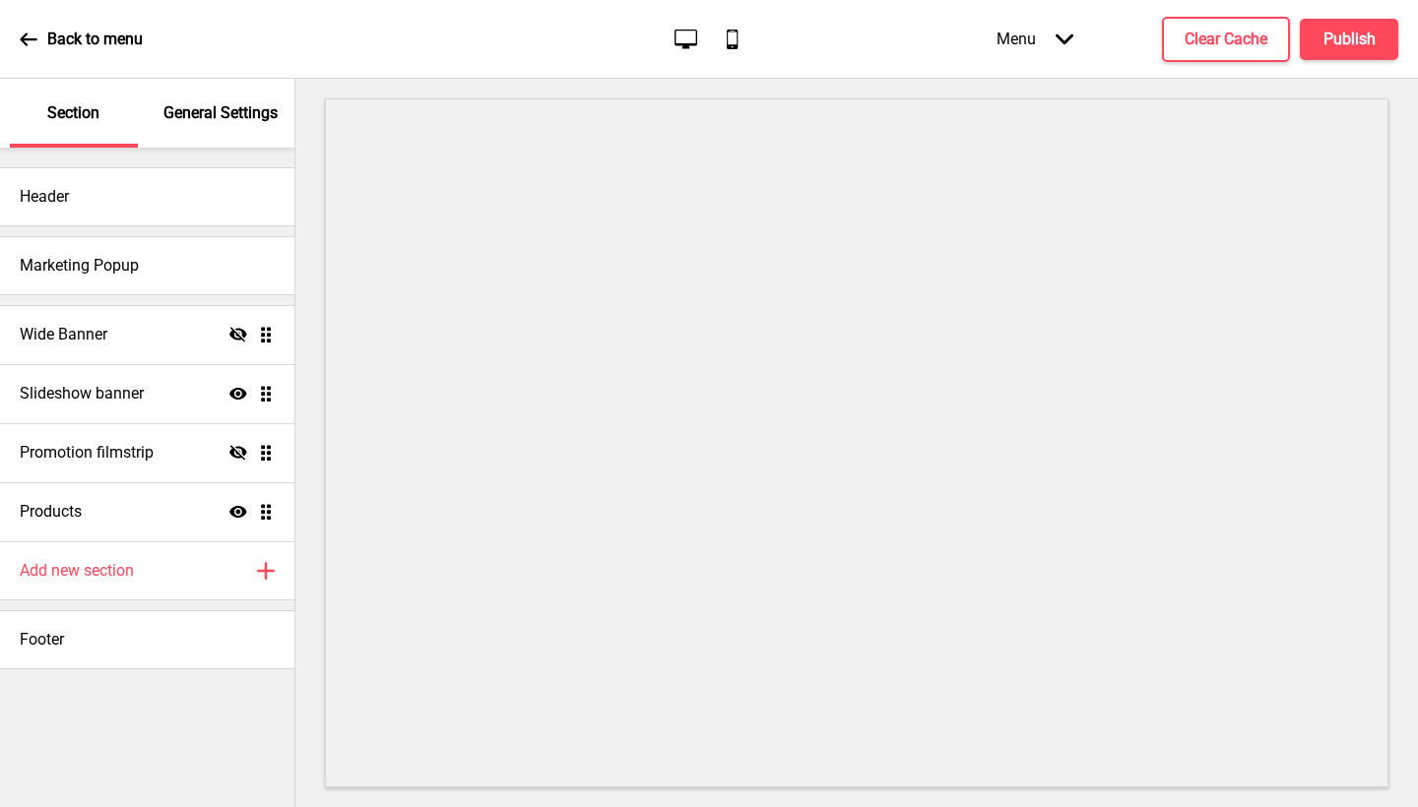
click at [1054, 30] on div "Menu Arrow down" at bounding box center [1035, 39] width 116 height 58
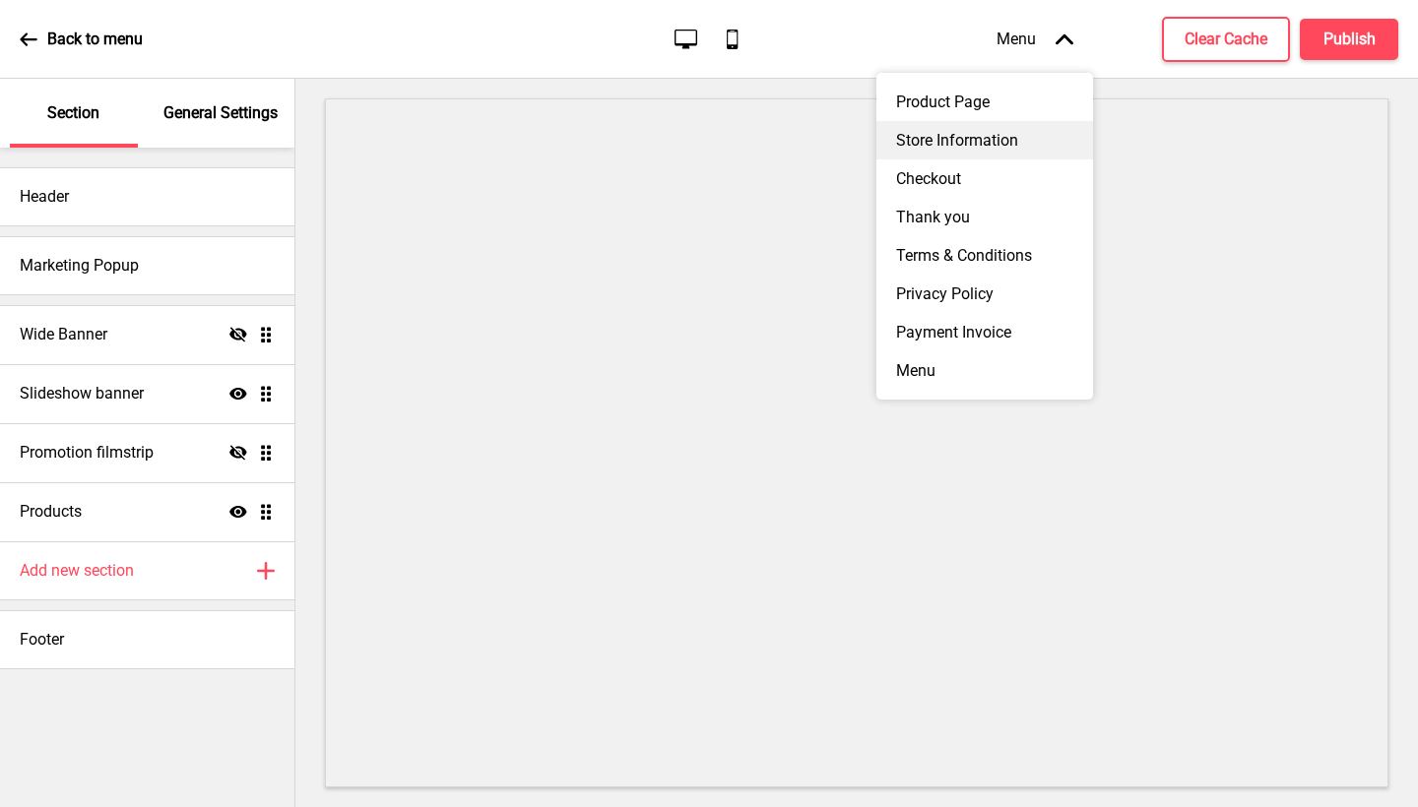
click at [1002, 127] on div "Store Information" at bounding box center [984, 140] width 217 height 38
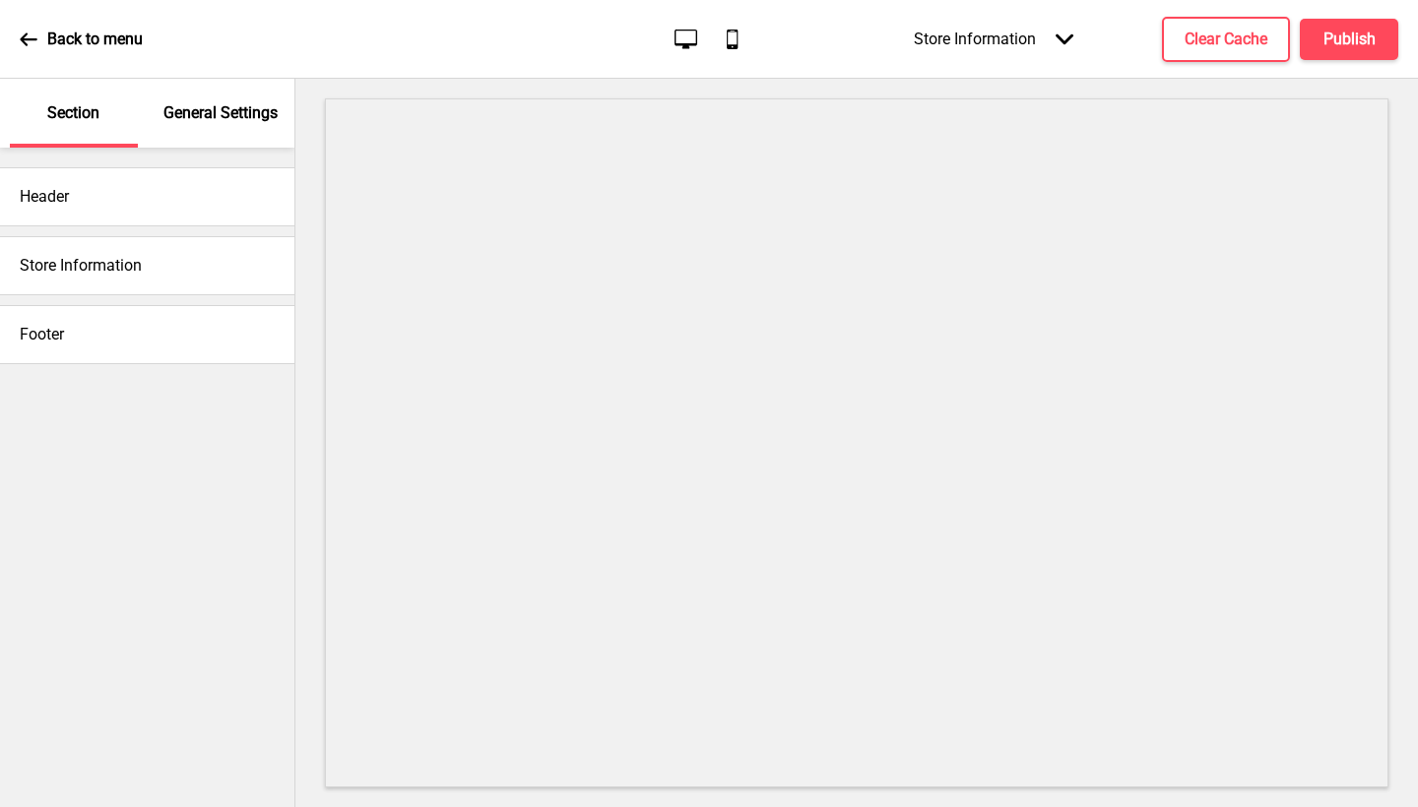
click at [63, 275] on h4 "Store Information" at bounding box center [81, 266] width 122 height 22
click at [77, 270] on h4 "Store Information" at bounding box center [81, 266] width 122 height 22
click at [148, 274] on div "Store Information" at bounding box center [147, 265] width 294 height 59
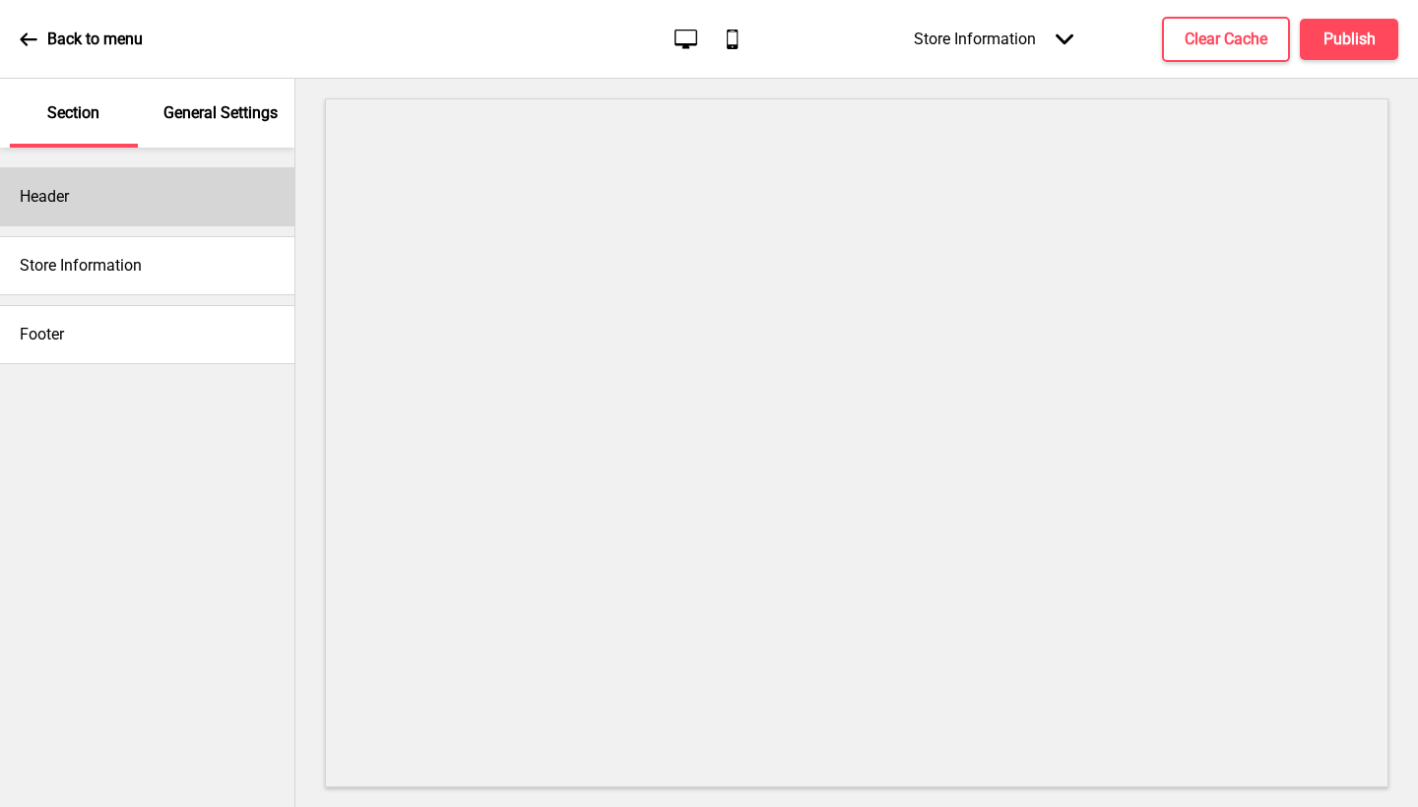
click at [160, 183] on div "Header" at bounding box center [147, 196] width 294 height 59
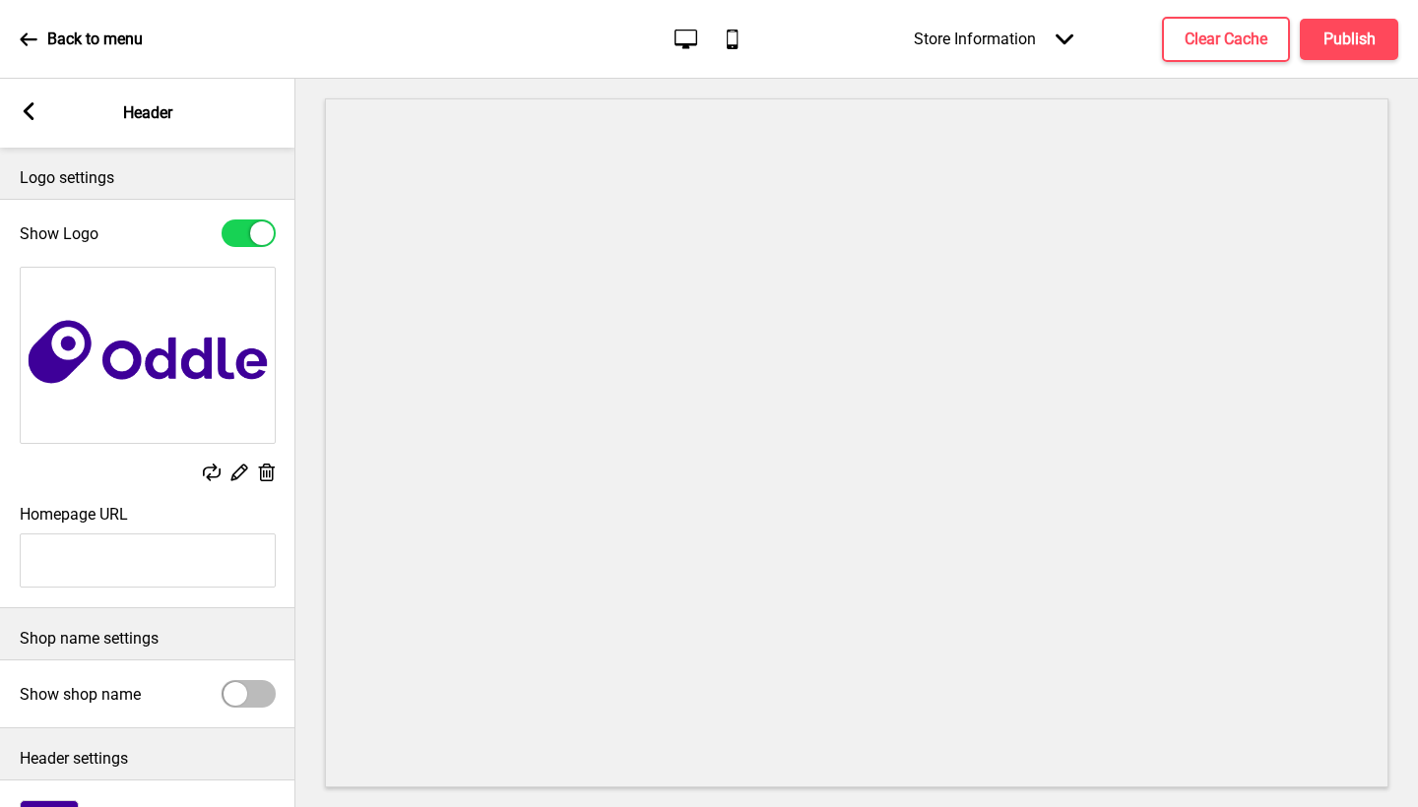
click at [31, 122] on div "Arrow left" at bounding box center [29, 113] width 18 height 22
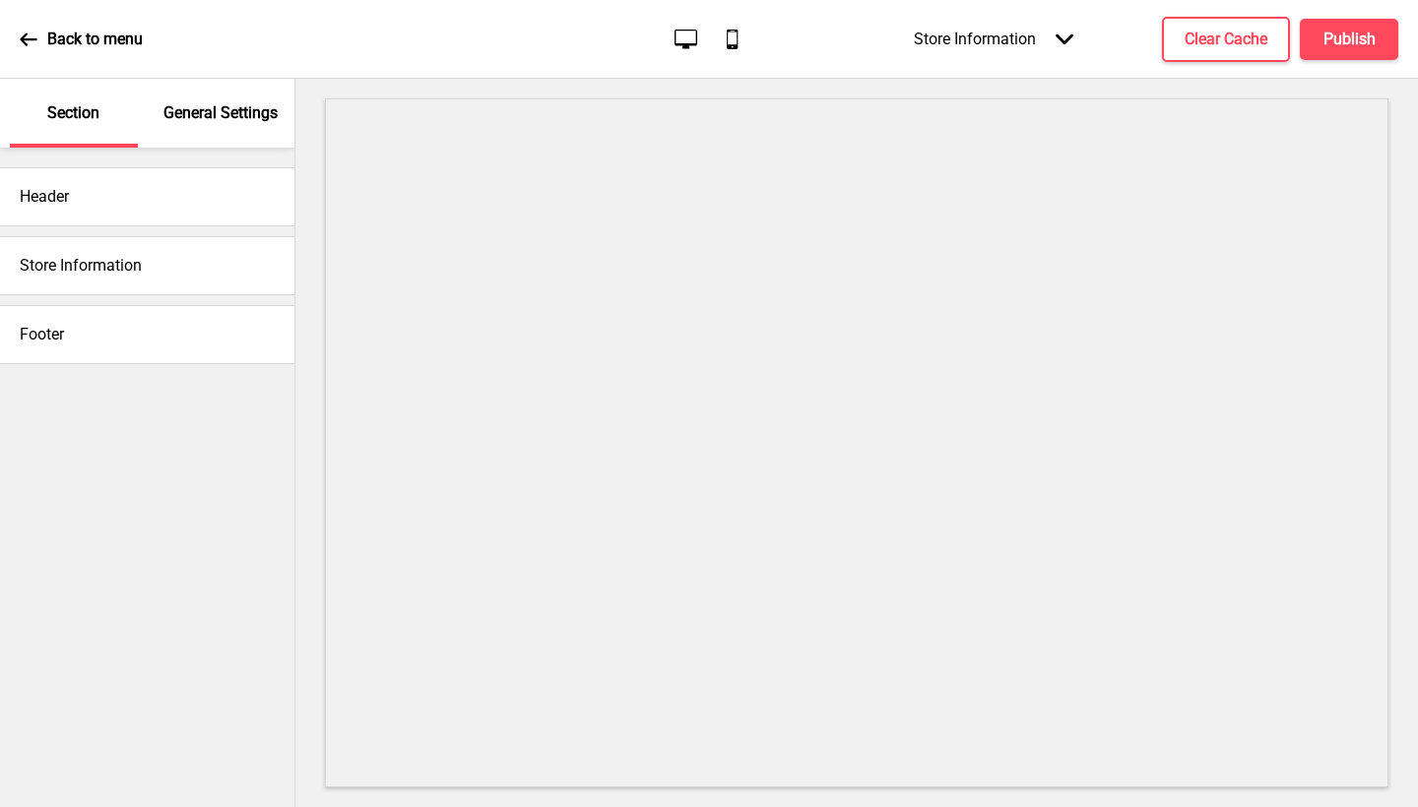
click at [1022, 54] on div "Store Information Arrow down" at bounding box center [993, 39] width 199 height 58
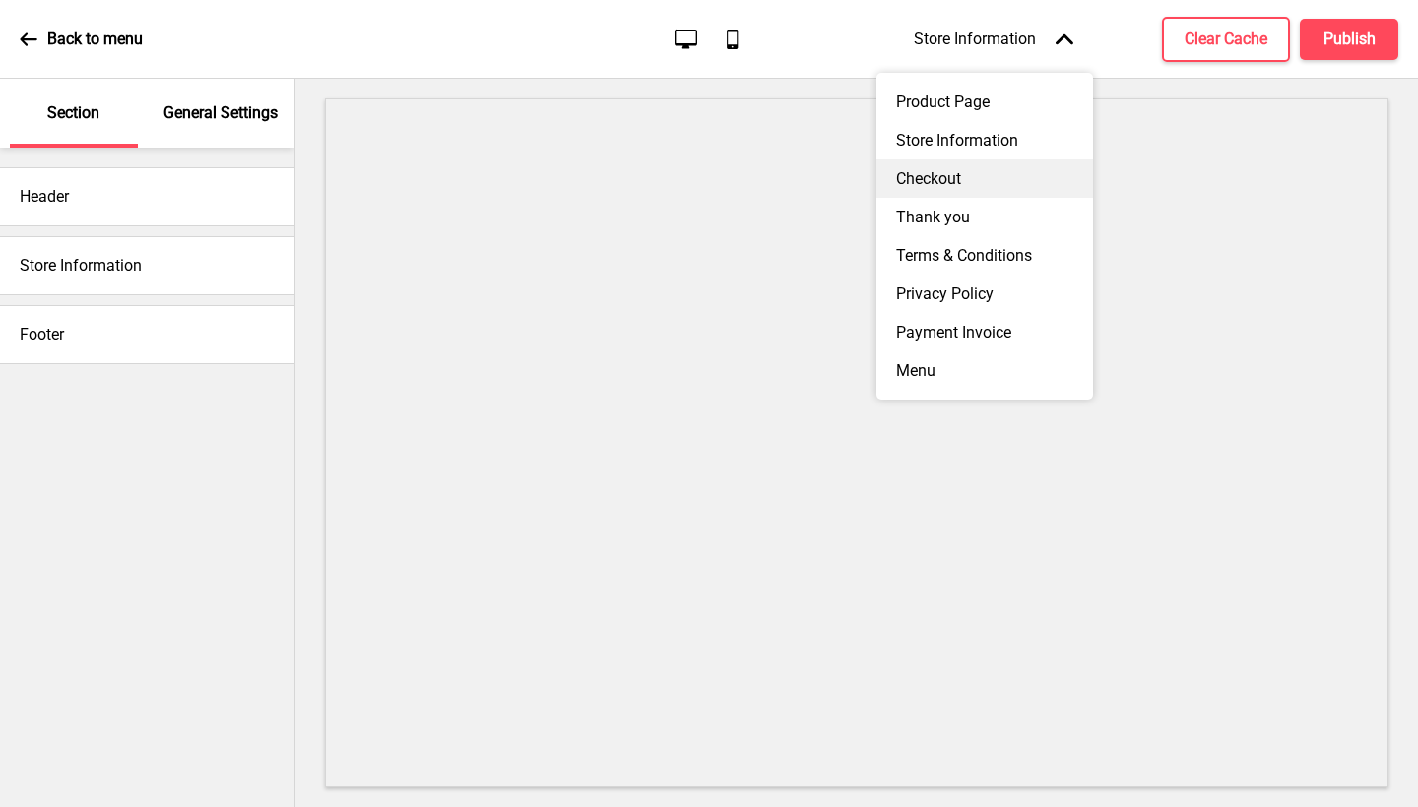
click at [964, 174] on div "Checkout" at bounding box center [984, 179] width 217 height 38
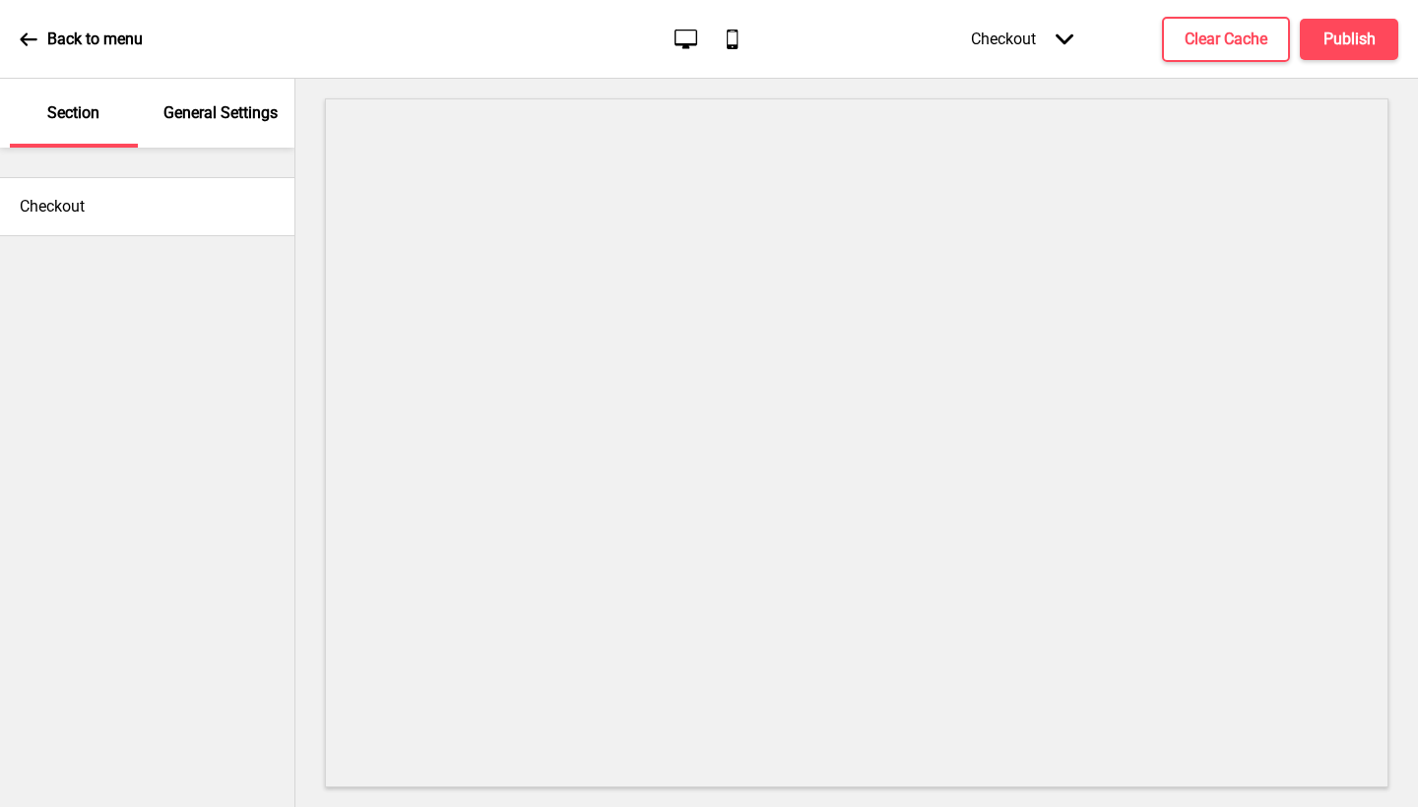
click at [1040, 56] on div "Checkout Arrow down" at bounding box center [1022, 39] width 142 height 58
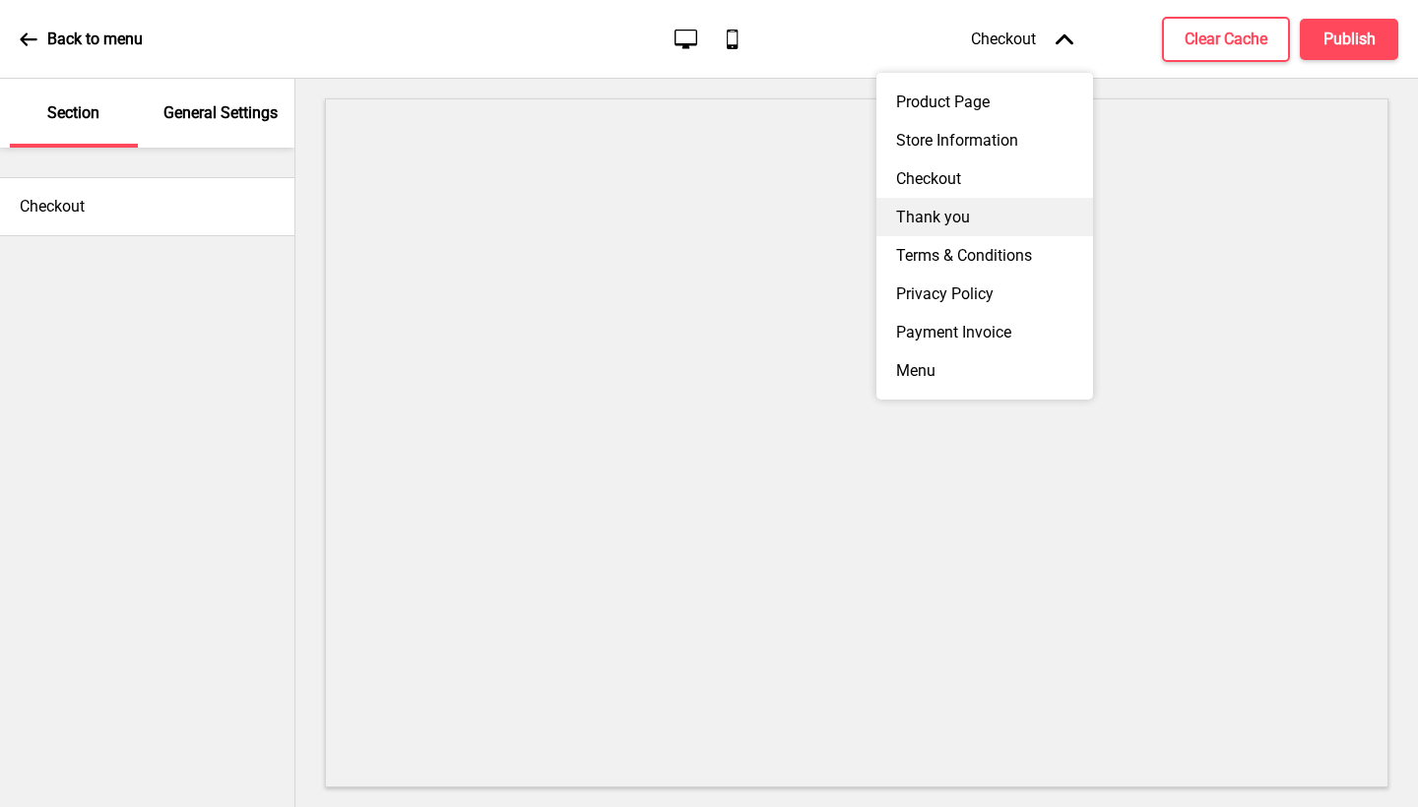
click at [1008, 210] on div "Thank you" at bounding box center [984, 217] width 217 height 38
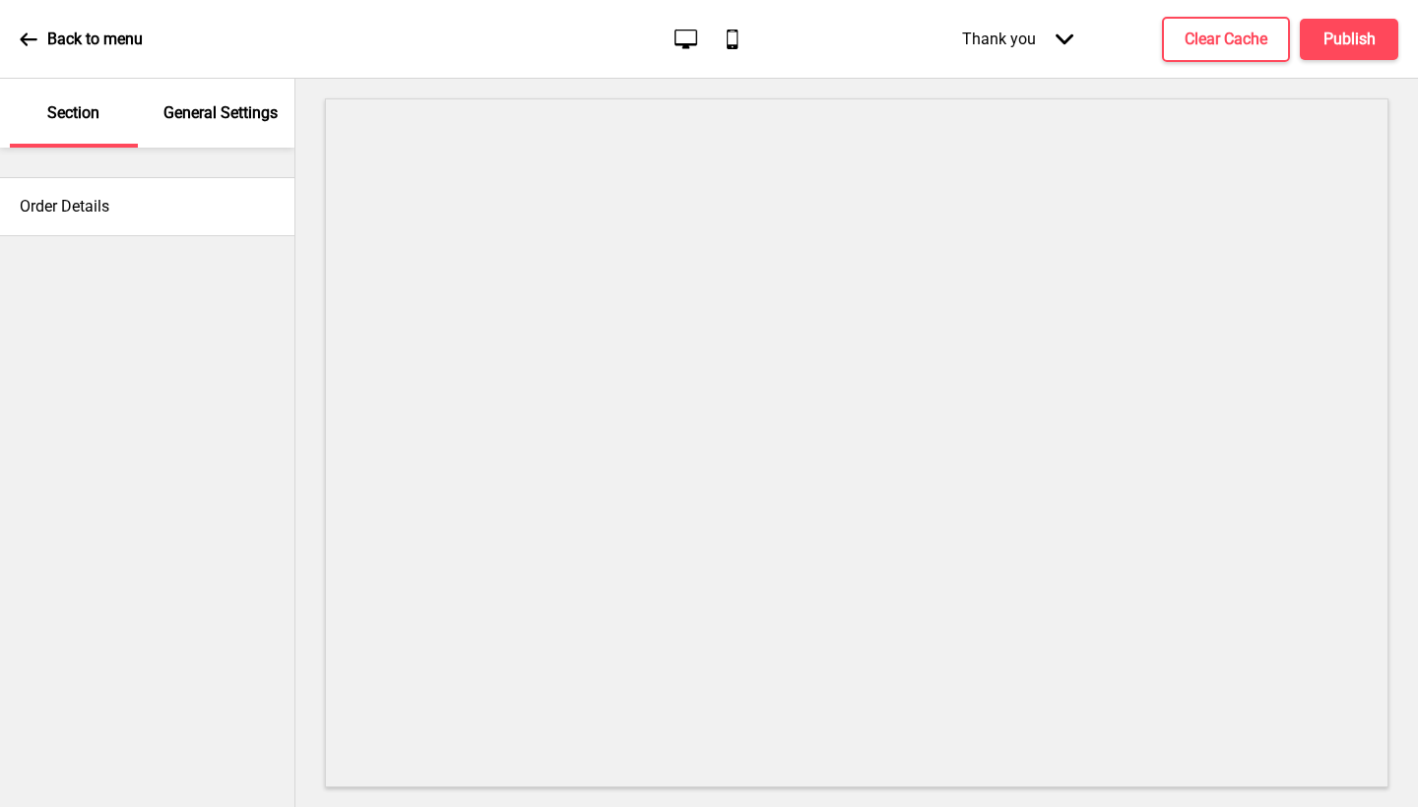
click at [1030, 40] on div "Thank you Arrow down" at bounding box center [1017, 39] width 151 height 58
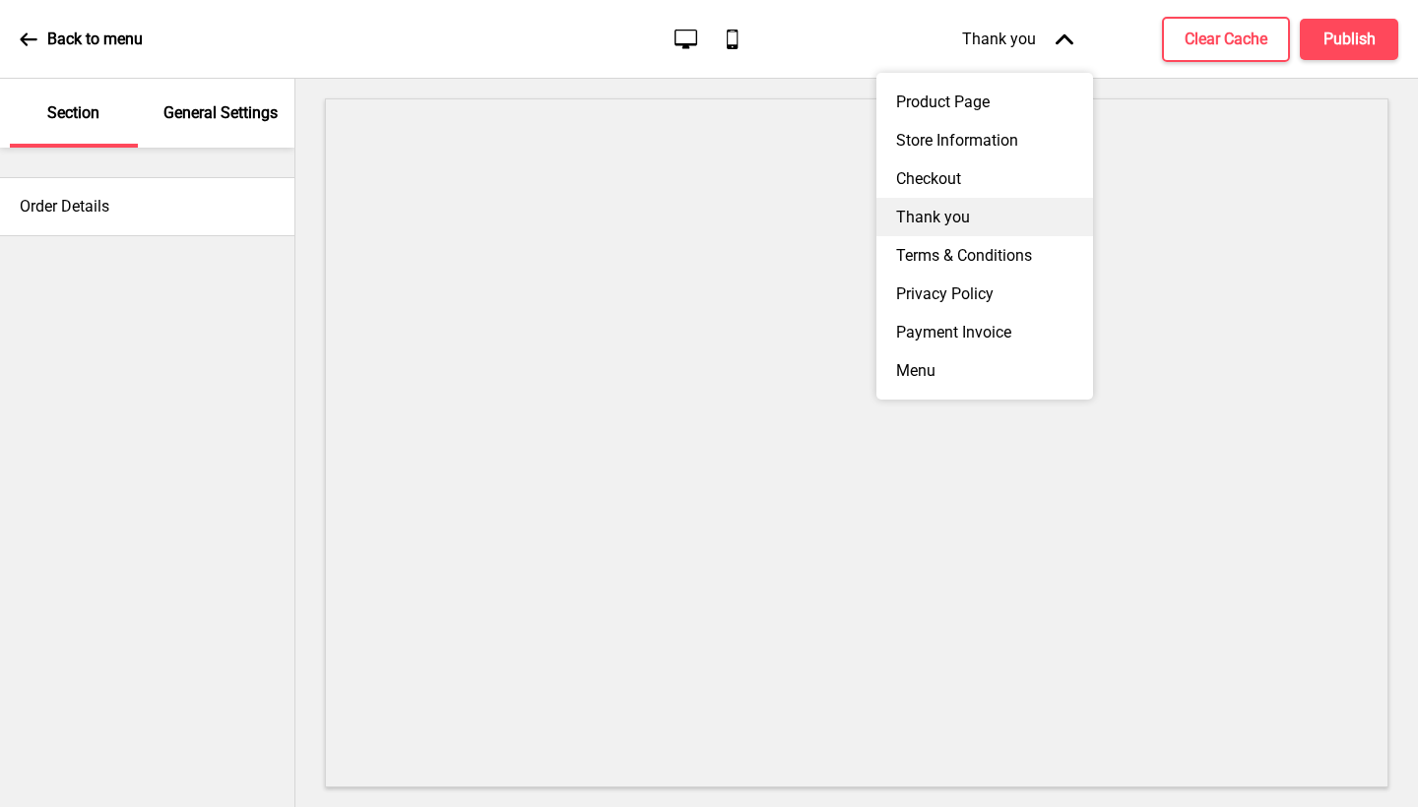
click at [980, 204] on div "Thank you" at bounding box center [984, 217] width 217 height 38
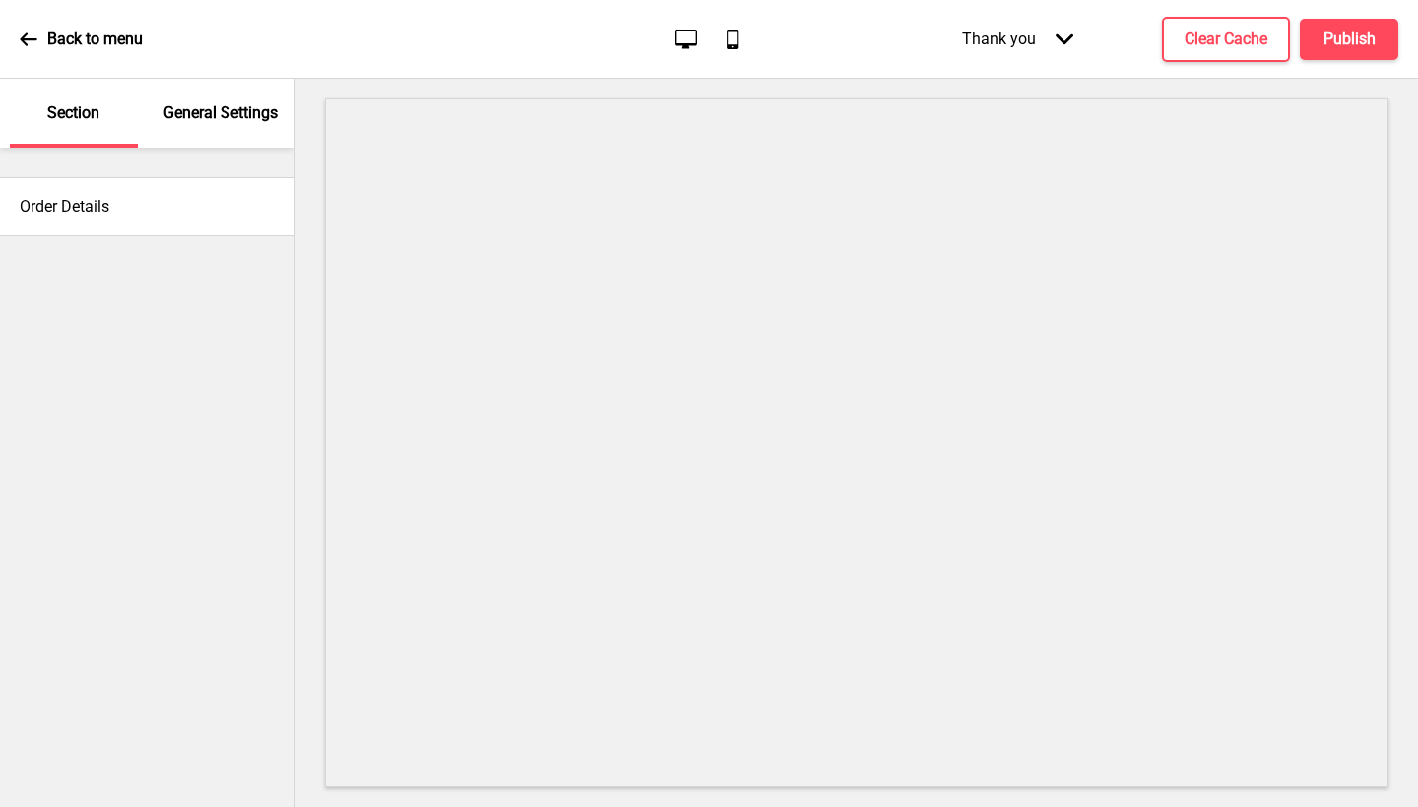
click at [1078, 29] on div "Thank you Arrow down" at bounding box center [1017, 39] width 151 height 58
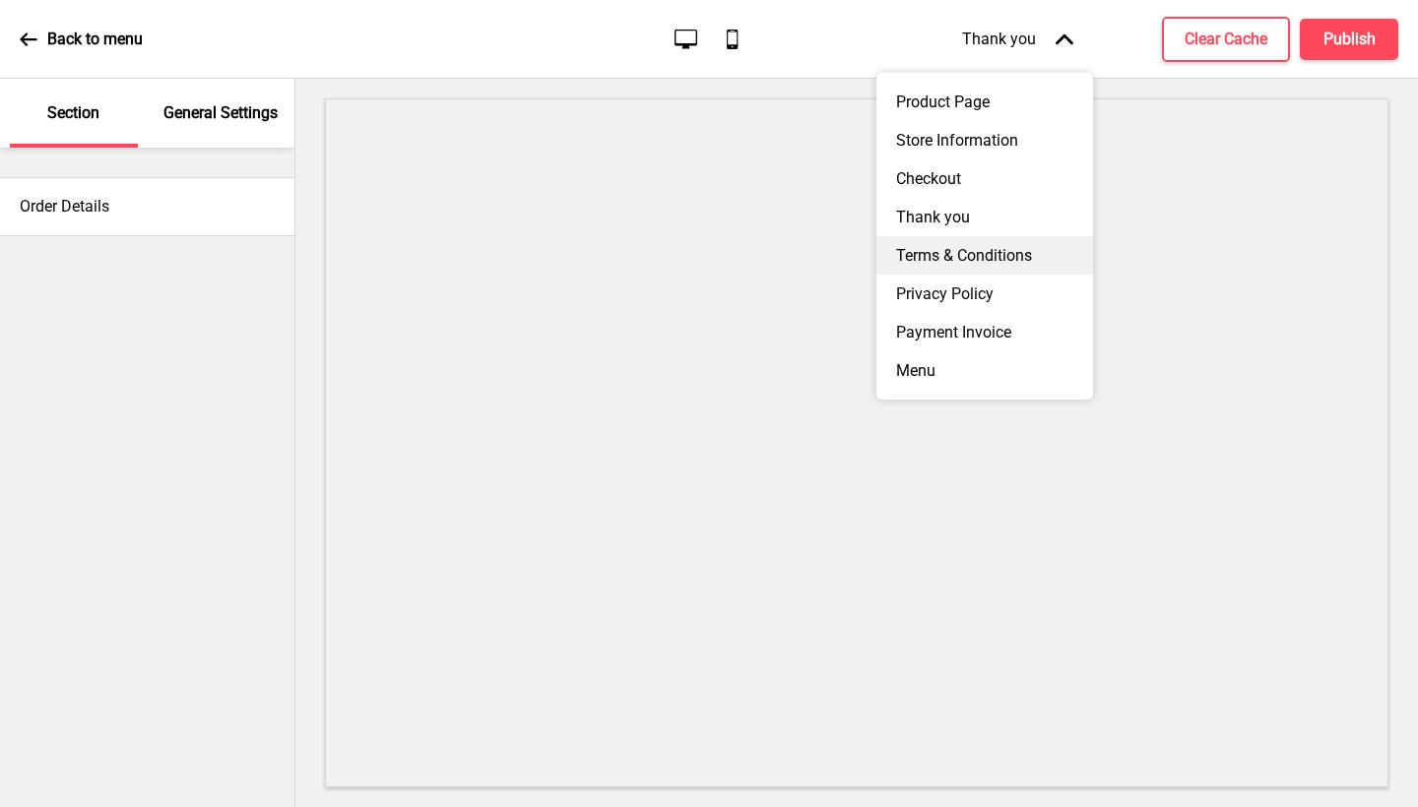
click at [989, 238] on div "Terms & Conditions" at bounding box center [984, 255] width 217 height 38
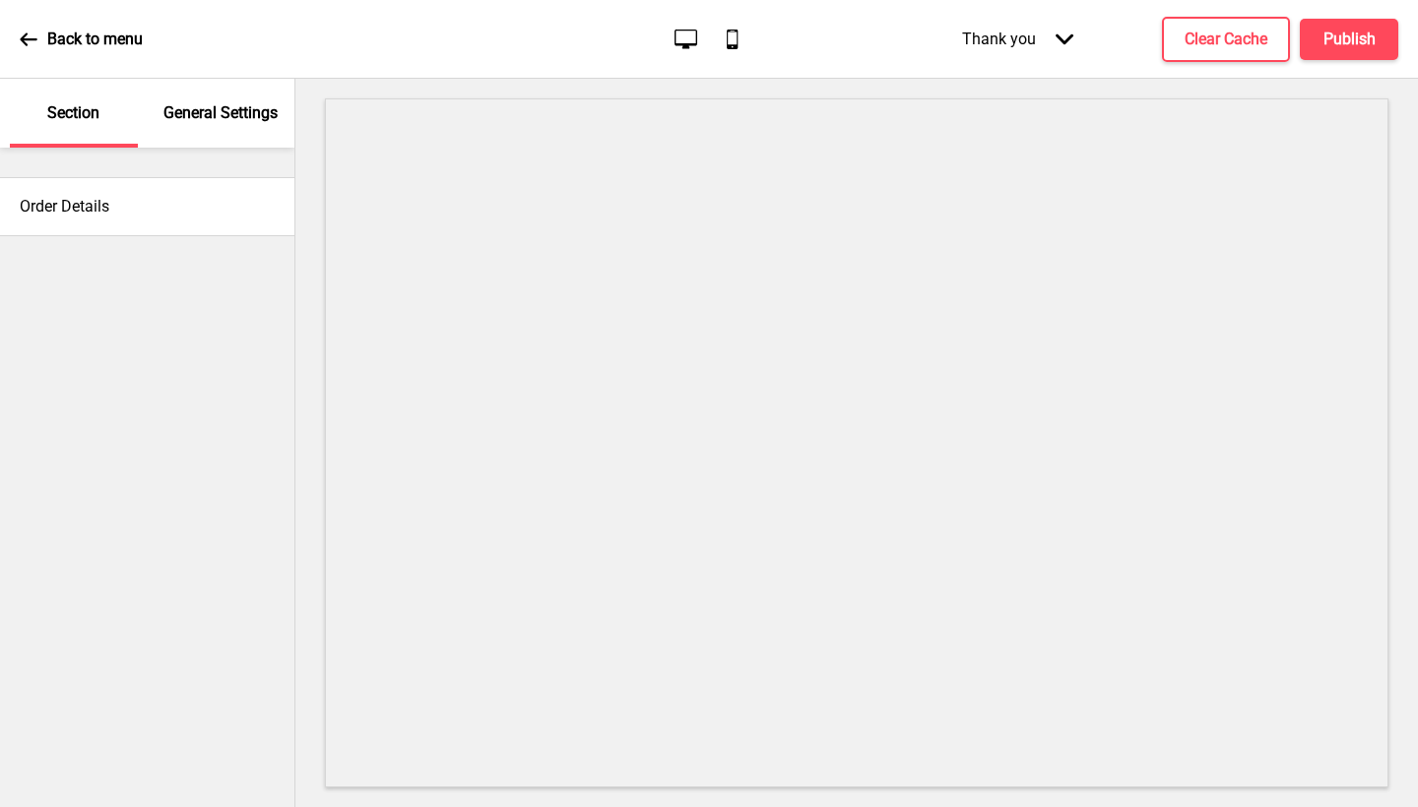
click at [1040, 57] on div "Thank you Arrow down" at bounding box center [1017, 39] width 151 height 58
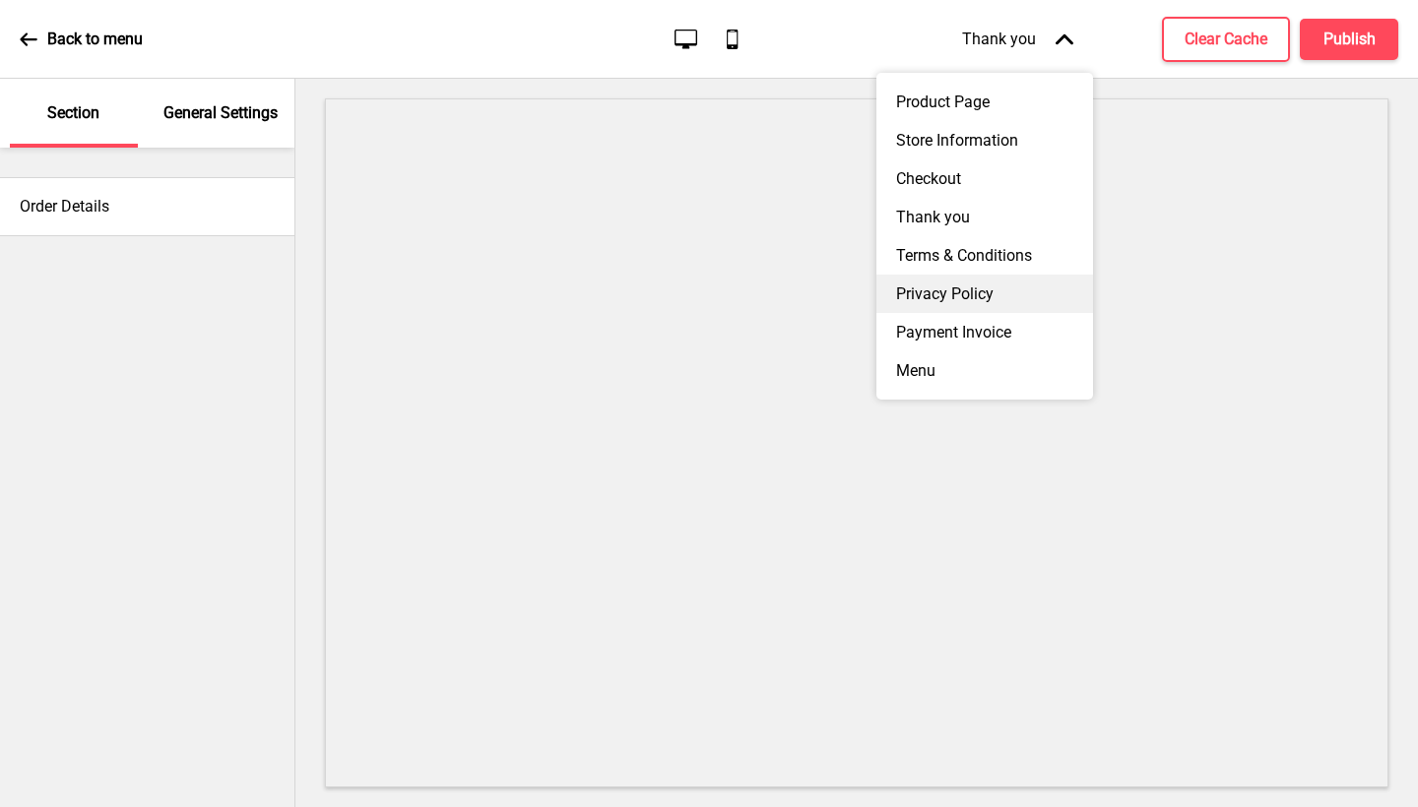
click at [999, 285] on div "Privacy Policy" at bounding box center [984, 294] width 217 height 38
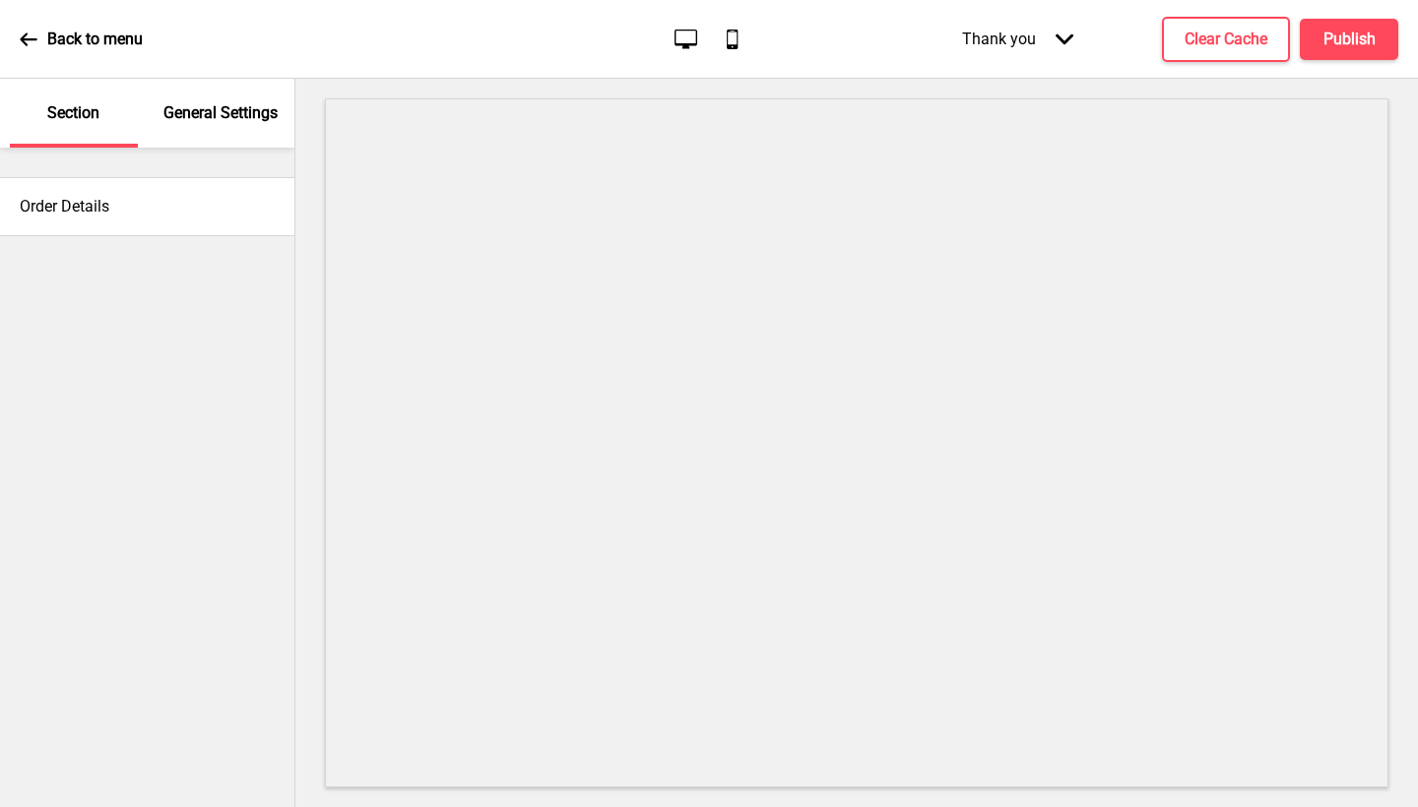
click at [1060, 33] on icon "Arrow down" at bounding box center [1065, 40] width 18 height 18
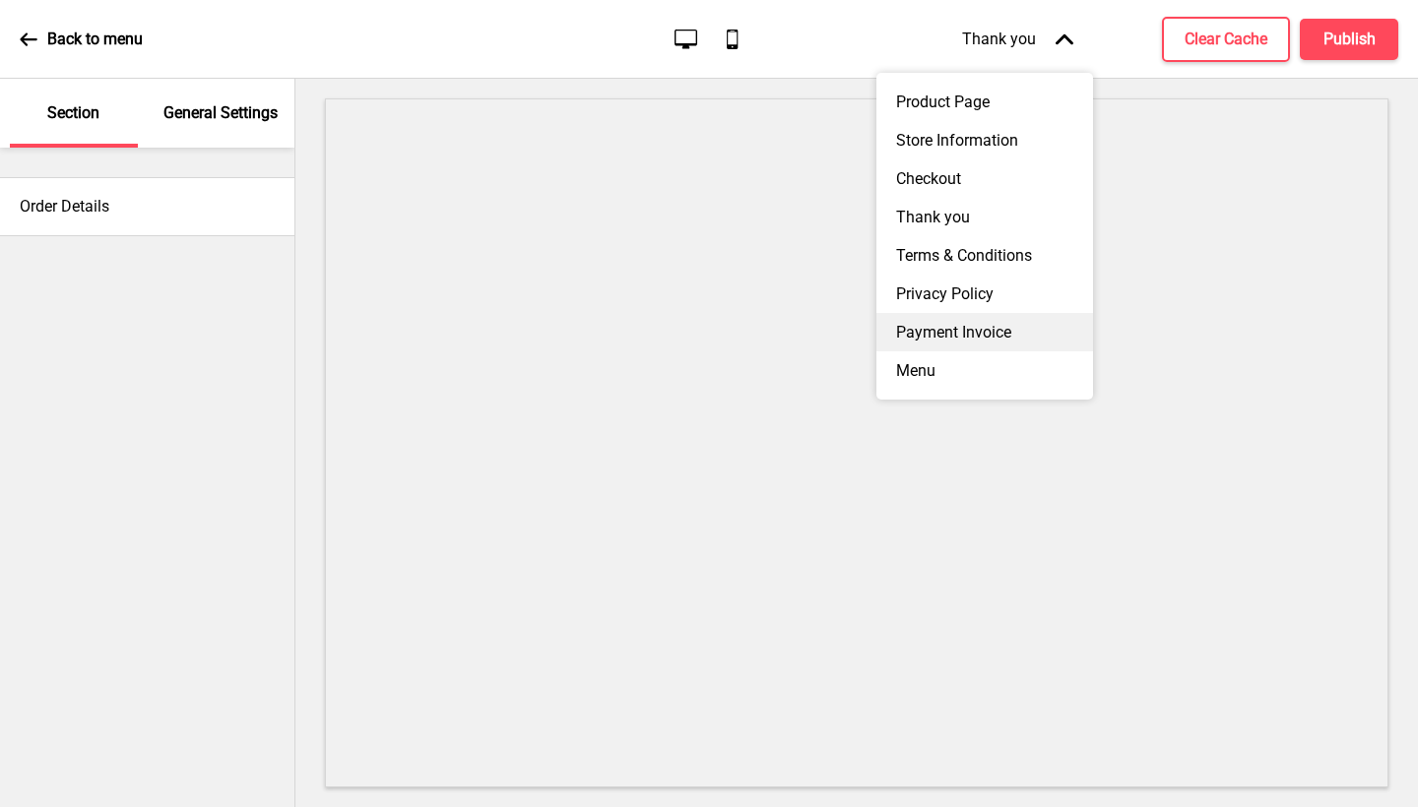
click at [993, 332] on div "Payment Invoice" at bounding box center [984, 332] width 217 height 38
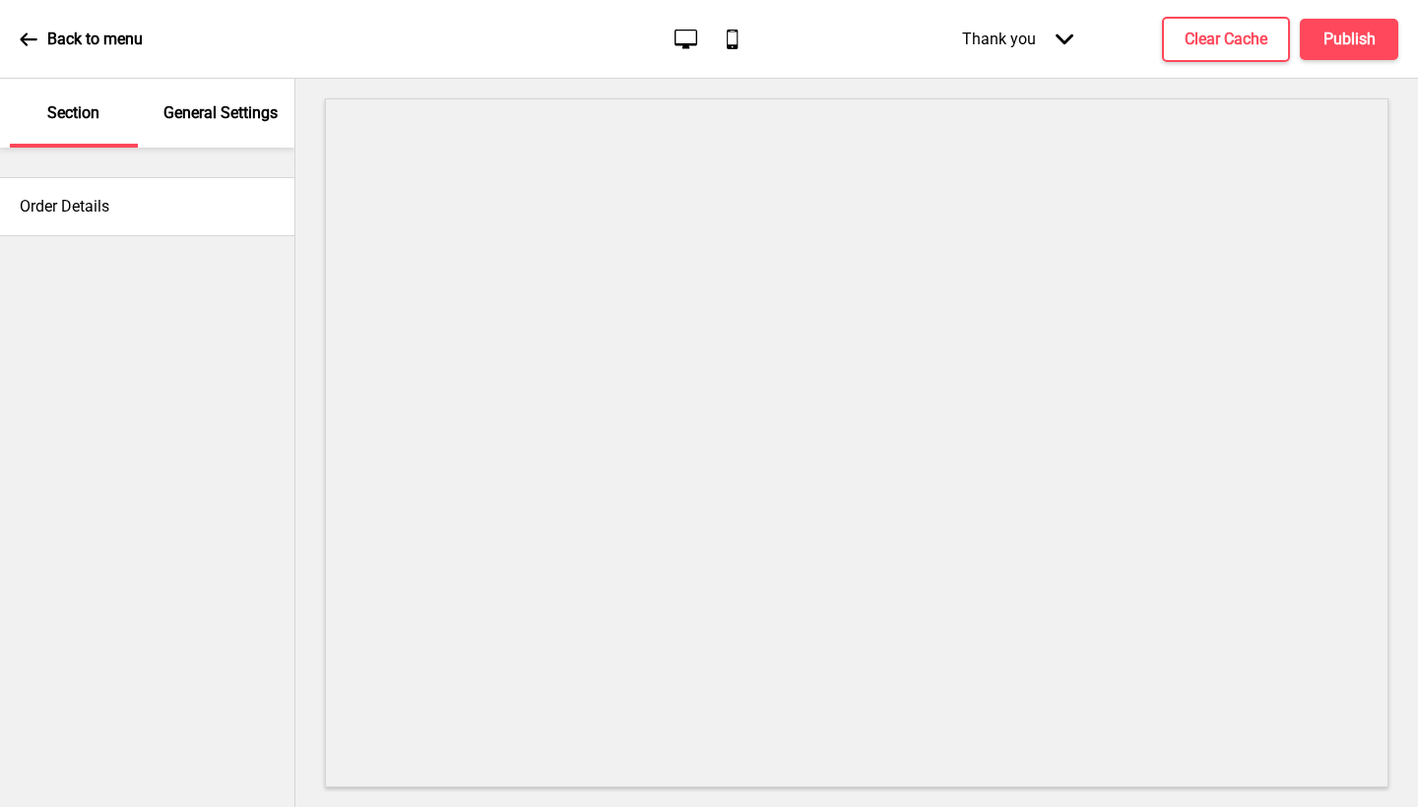
click at [1081, 44] on div "Thank you Arrow down" at bounding box center [1017, 39] width 151 height 58
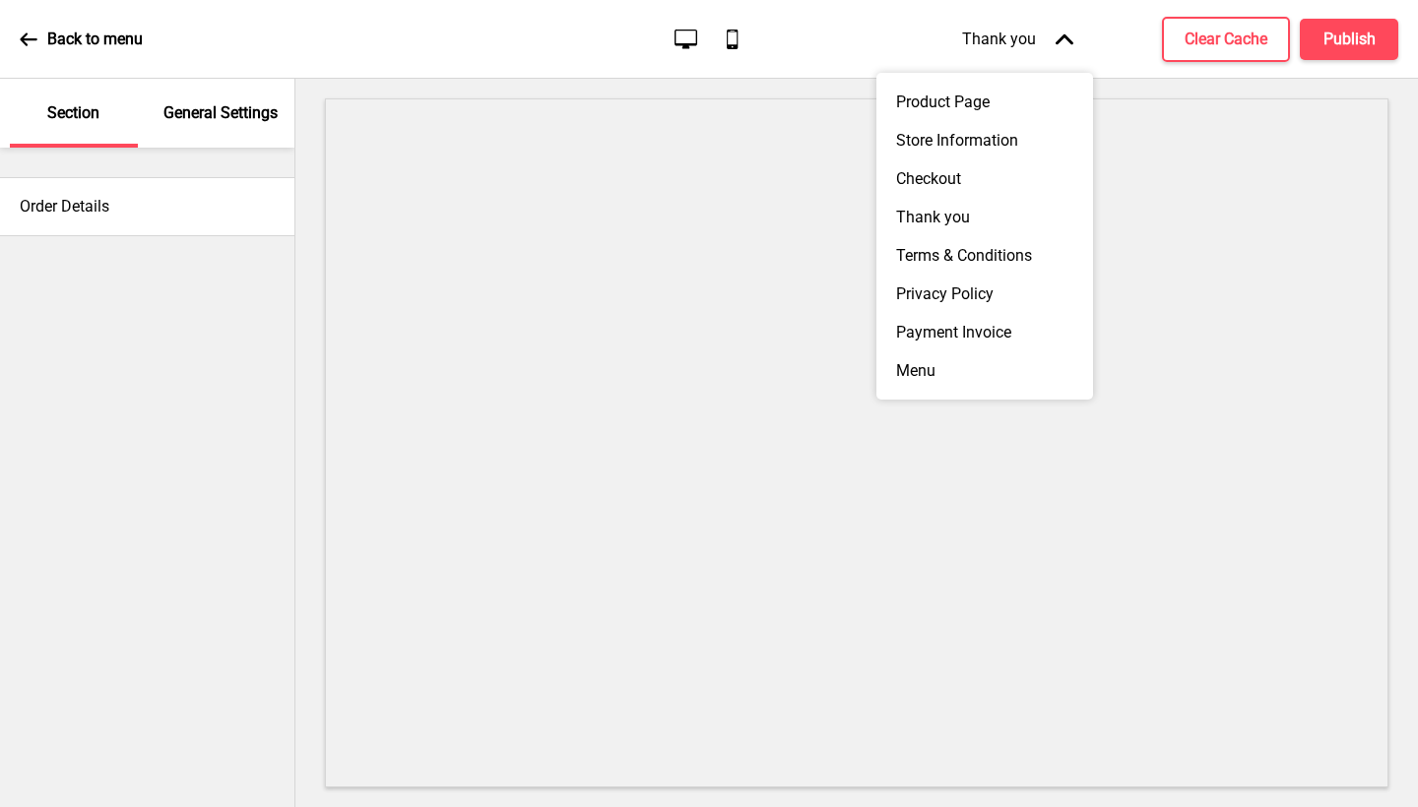
click at [993, 386] on div "Product Page Store Information Checkout Thank you Terms & Conditions Privacy Po…" at bounding box center [984, 236] width 217 height 327
click at [993, 373] on div "Menu" at bounding box center [984, 371] width 217 height 38
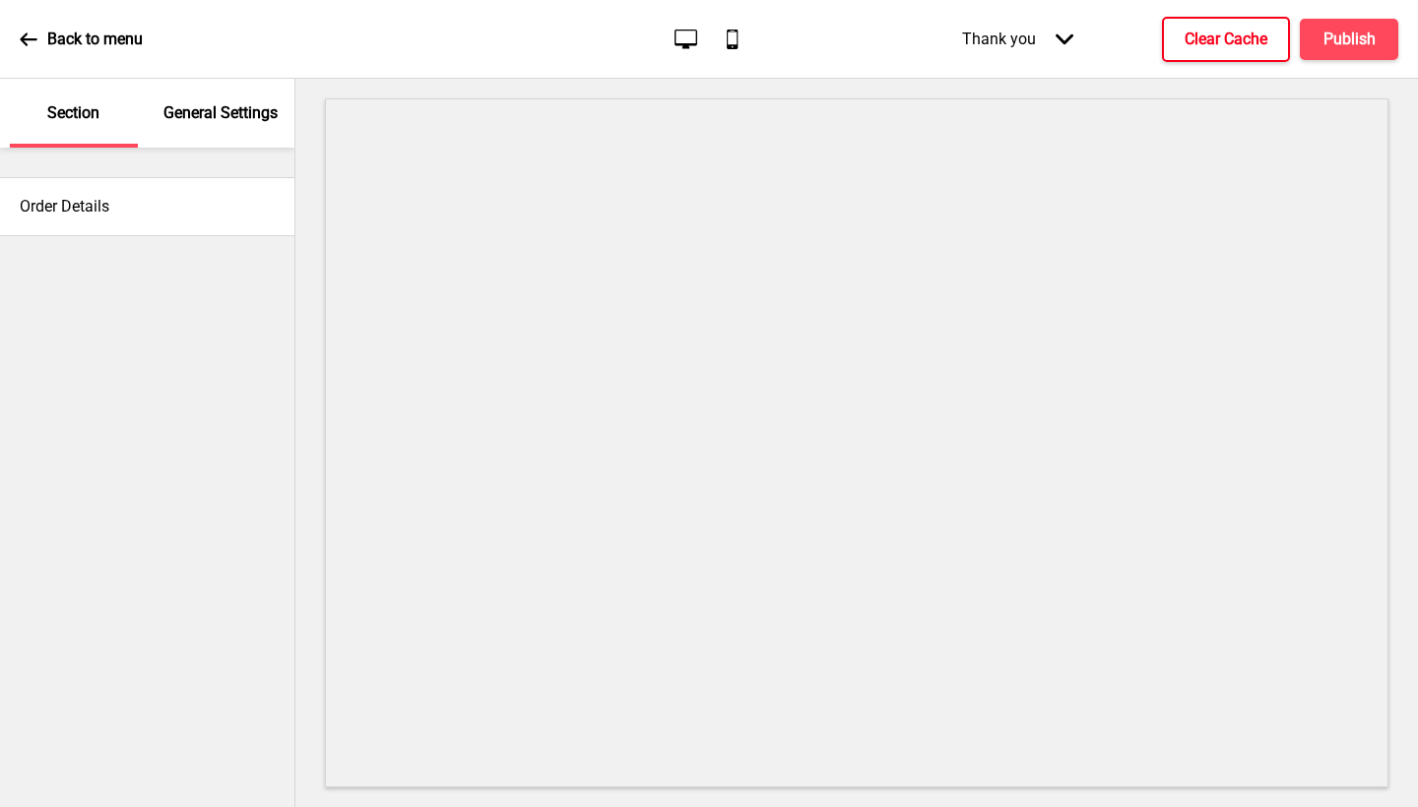
click at [1214, 50] on h4 "Clear Cache" at bounding box center [1226, 40] width 83 height 22
click at [1054, 30] on div "Thank you Arrow down" at bounding box center [1017, 39] width 151 height 58
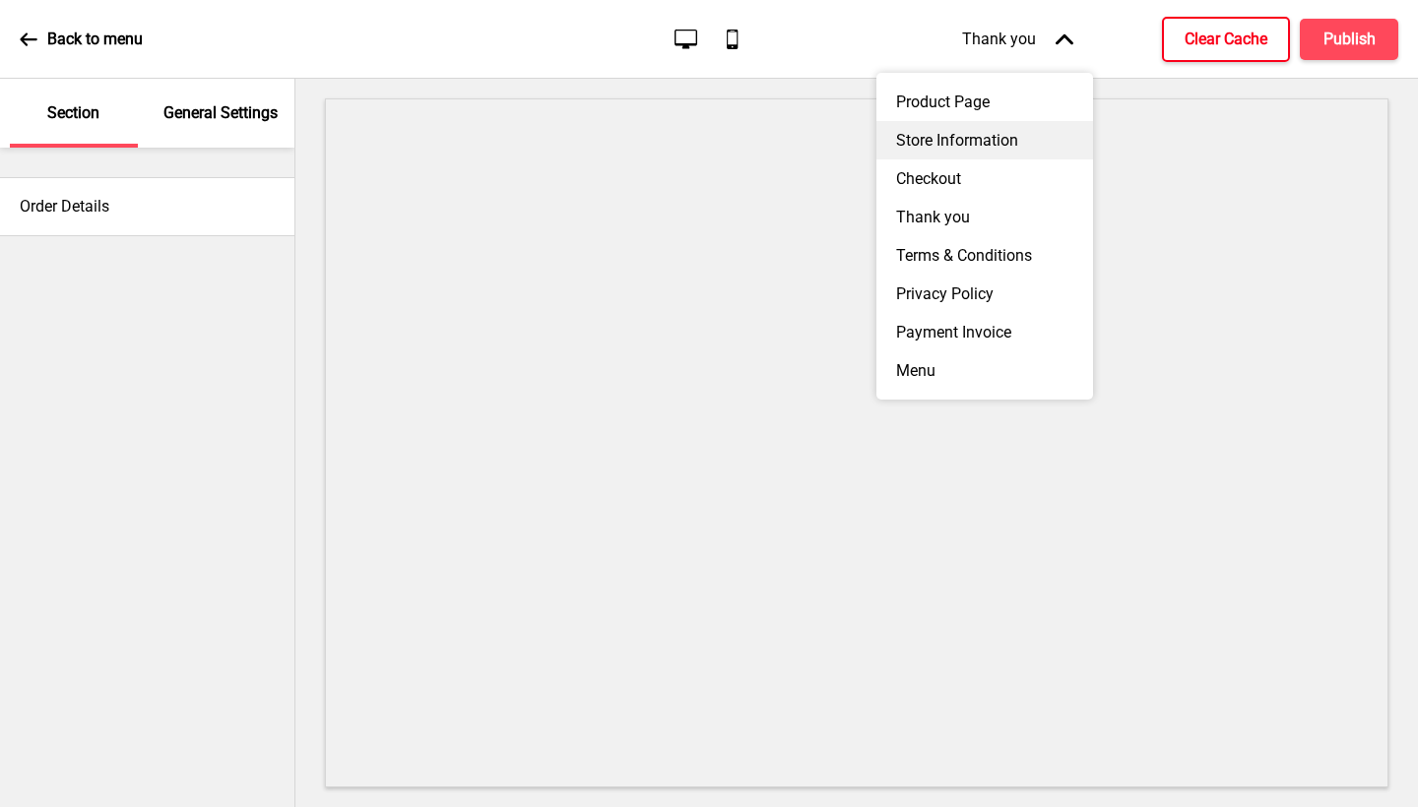
click at [990, 129] on div "Store Information" at bounding box center [984, 140] width 217 height 38
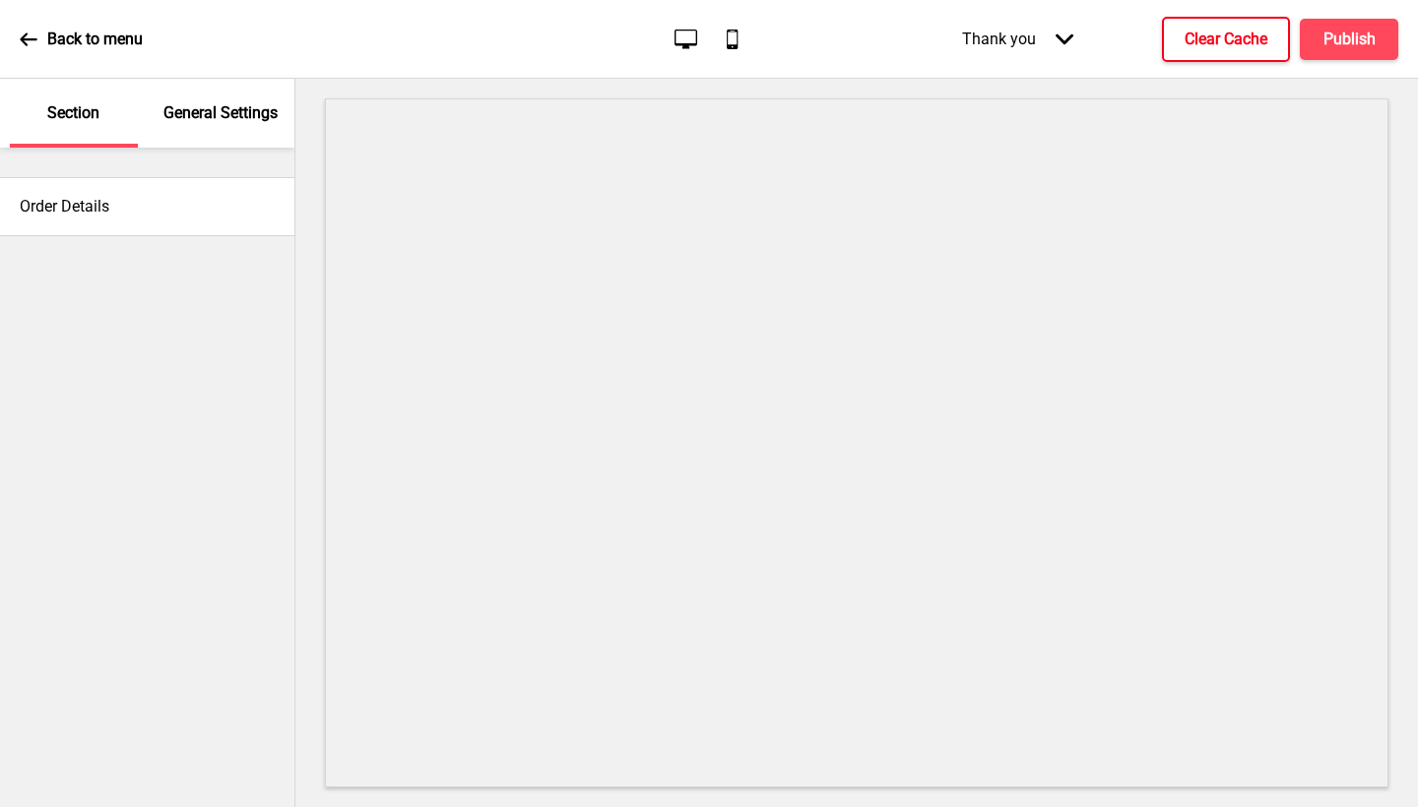
click at [1037, 36] on div "Thank you Arrow down" at bounding box center [1017, 39] width 151 height 58
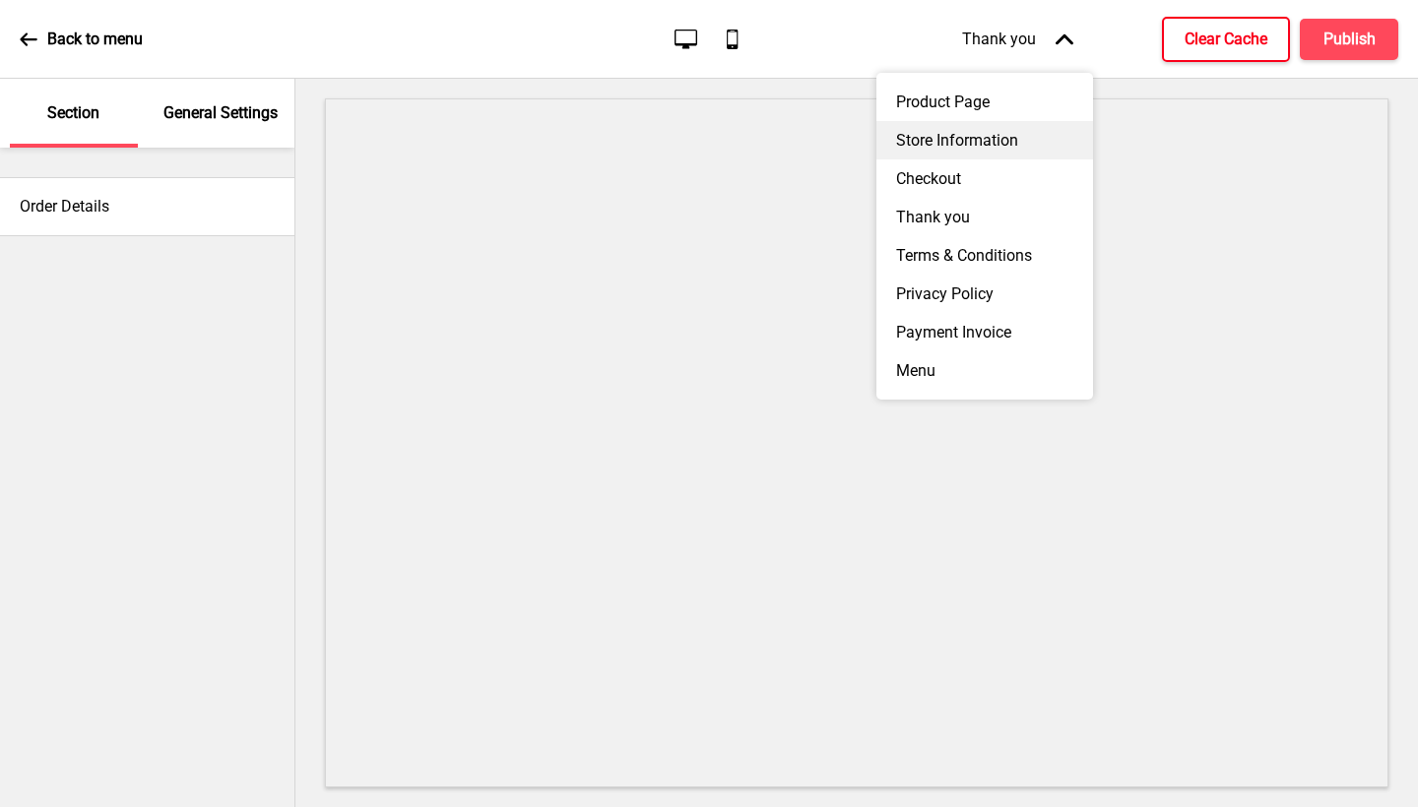
click at [988, 131] on div "Store Information" at bounding box center [984, 140] width 217 height 38
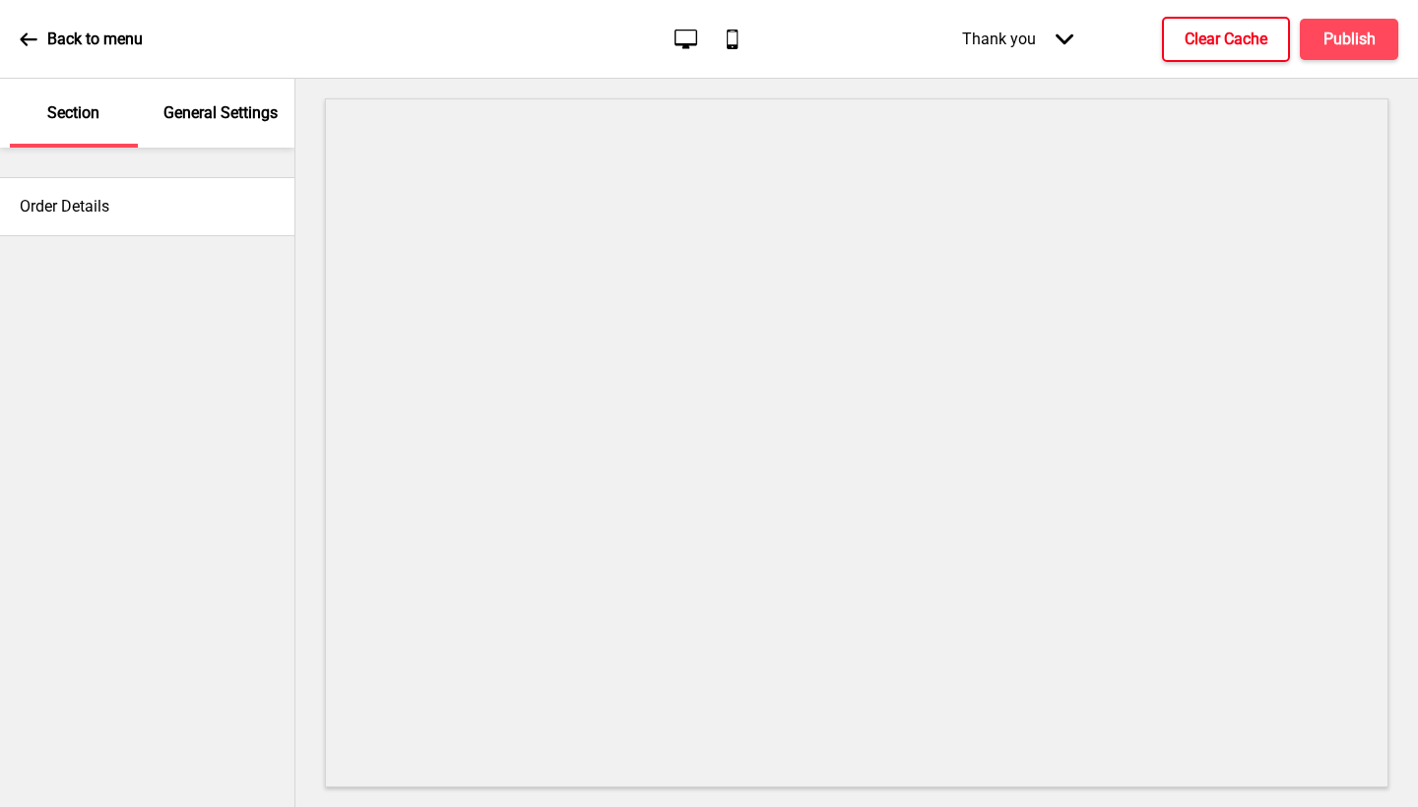
click at [1064, 28] on div "Thank you Arrow down" at bounding box center [1017, 39] width 151 height 58
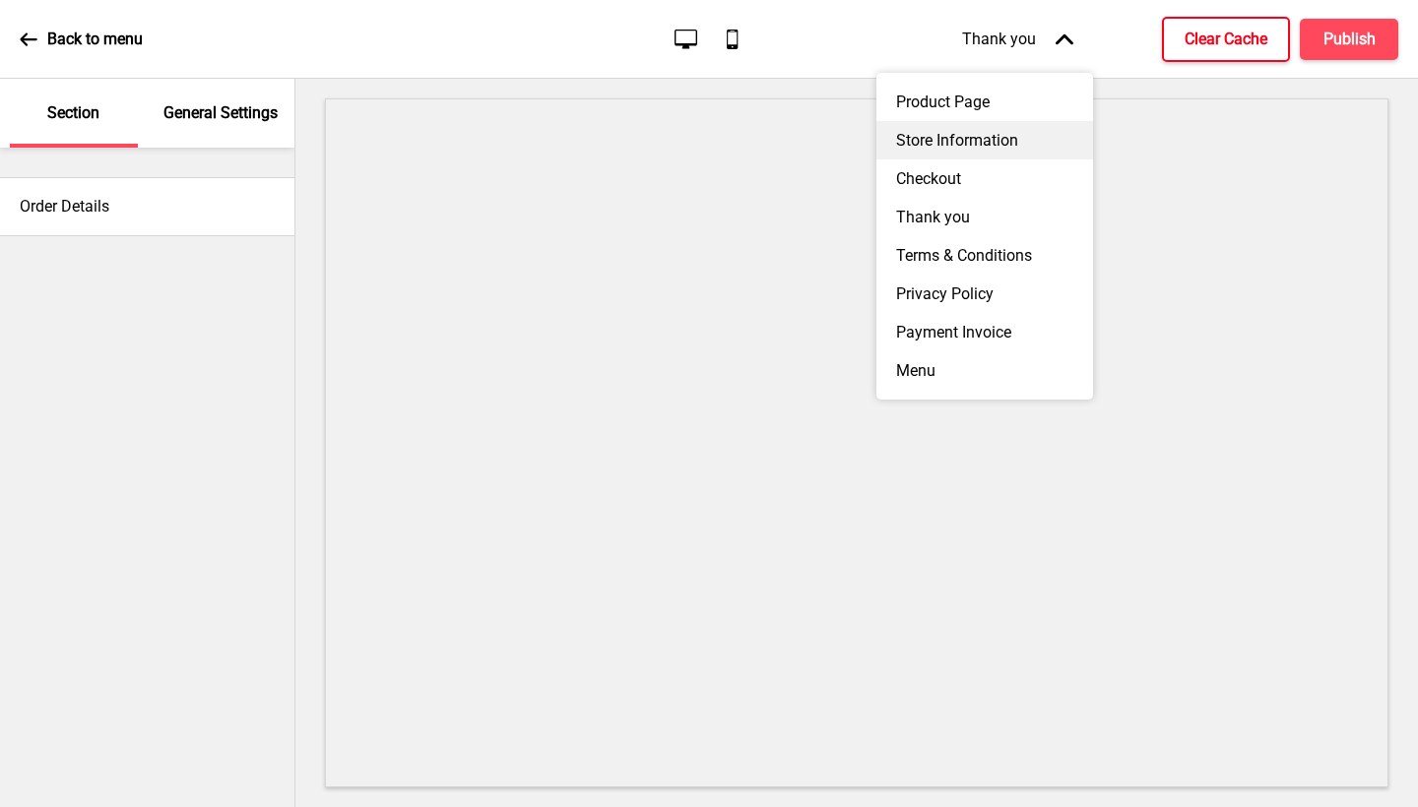
click at [1014, 132] on div "Store Information" at bounding box center [984, 140] width 217 height 38
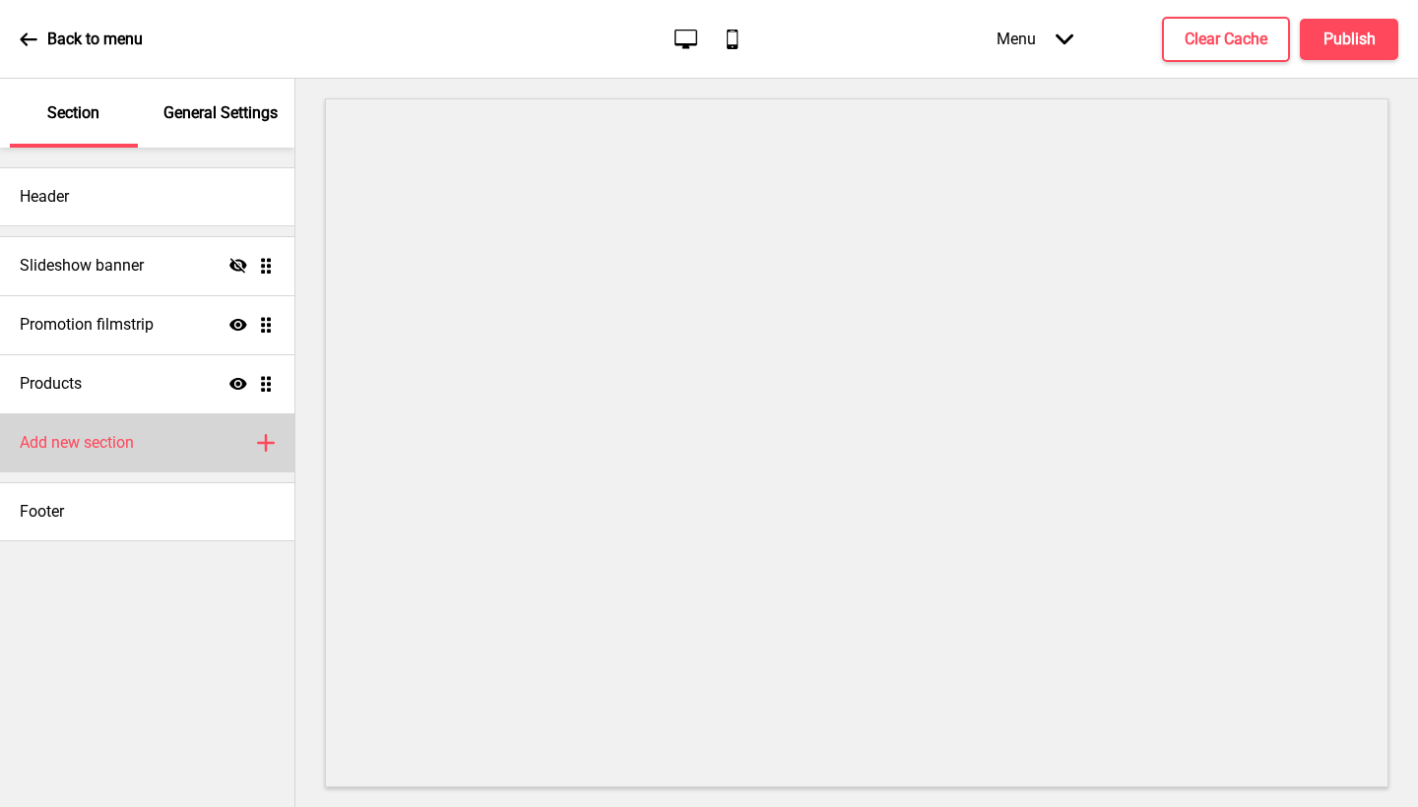
click at [181, 446] on div "Add new section Plus" at bounding box center [147, 443] width 294 height 59
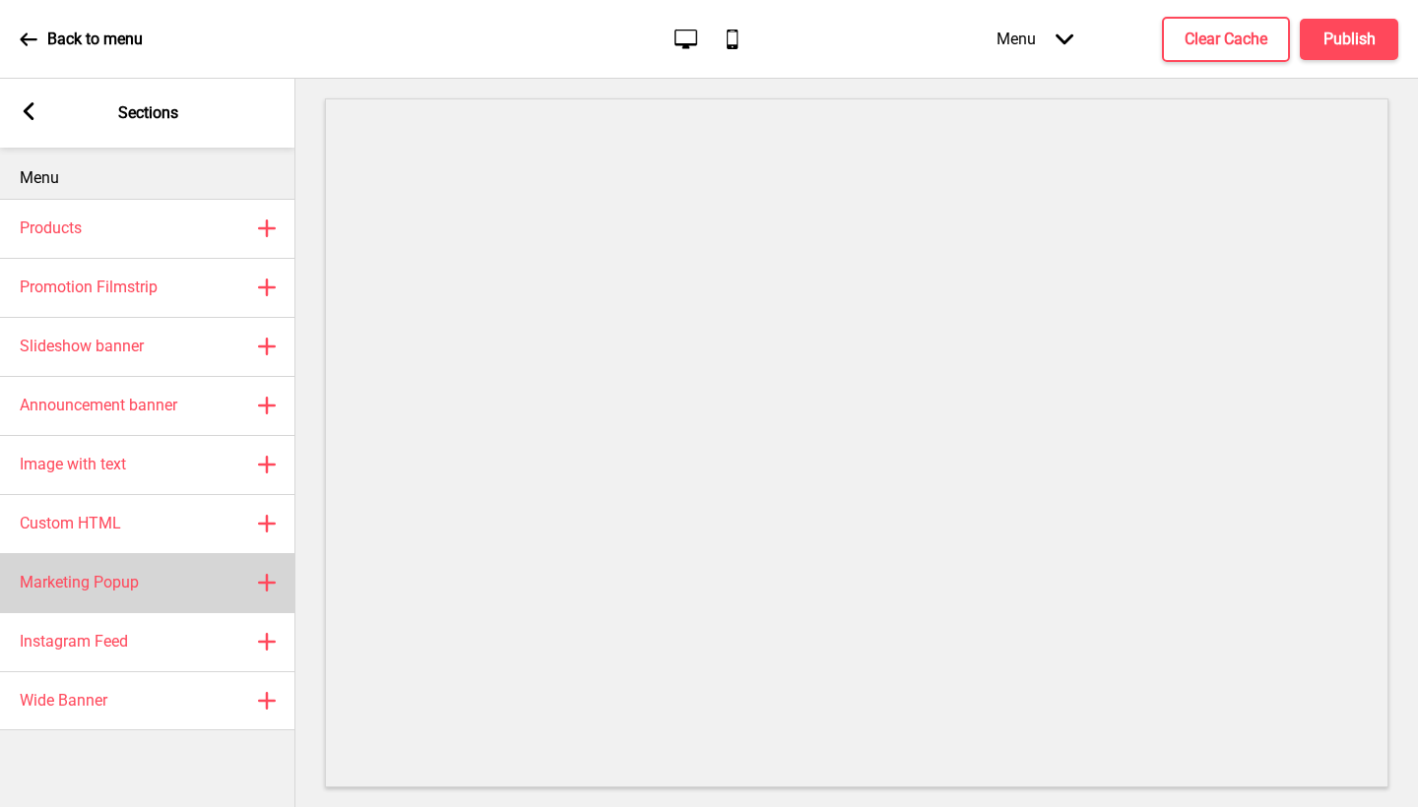
click at [139, 574] on h4 "Marketing Popup" at bounding box center [79, 583] width 119 height 22
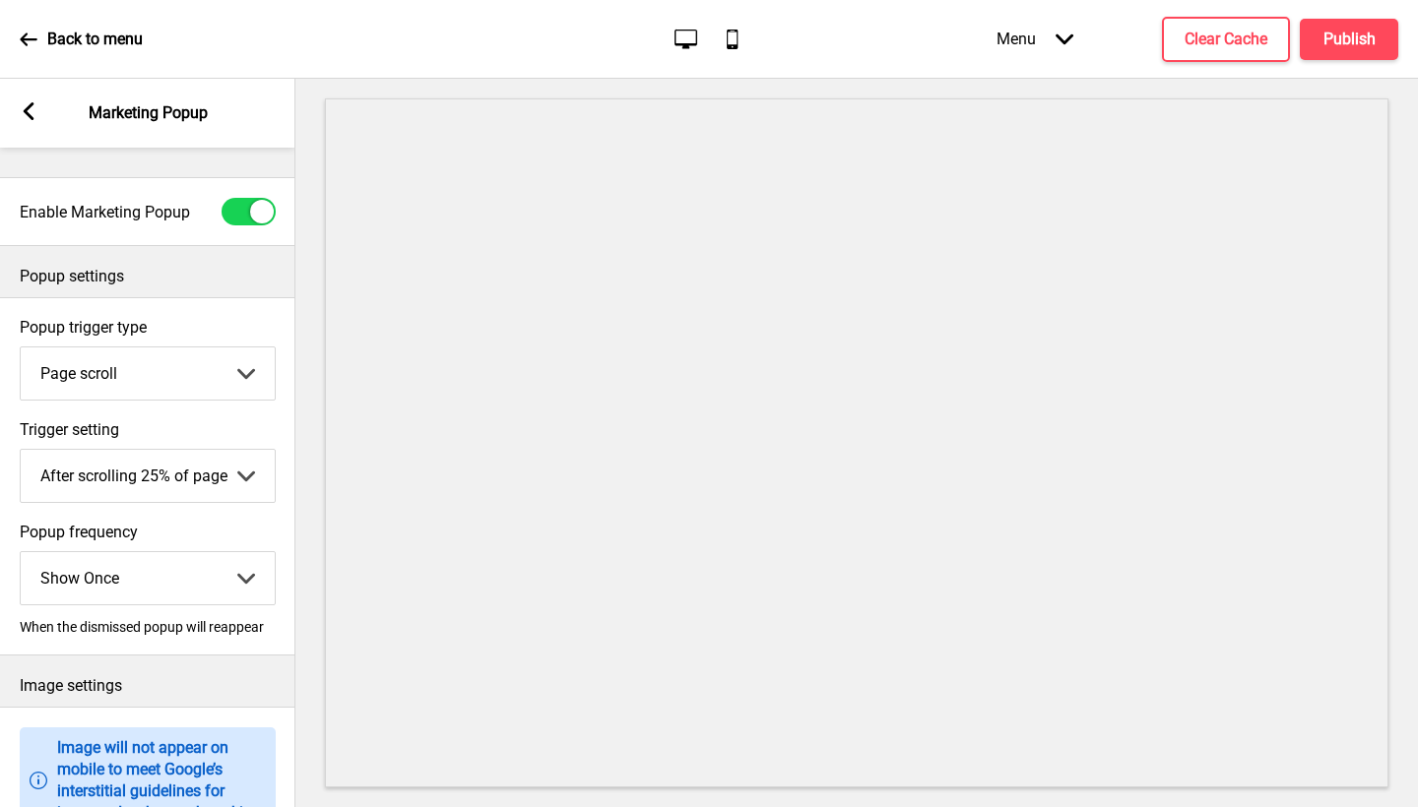
click at [31, 113] on rect at bounding box center [29, 111] width 18 height 18
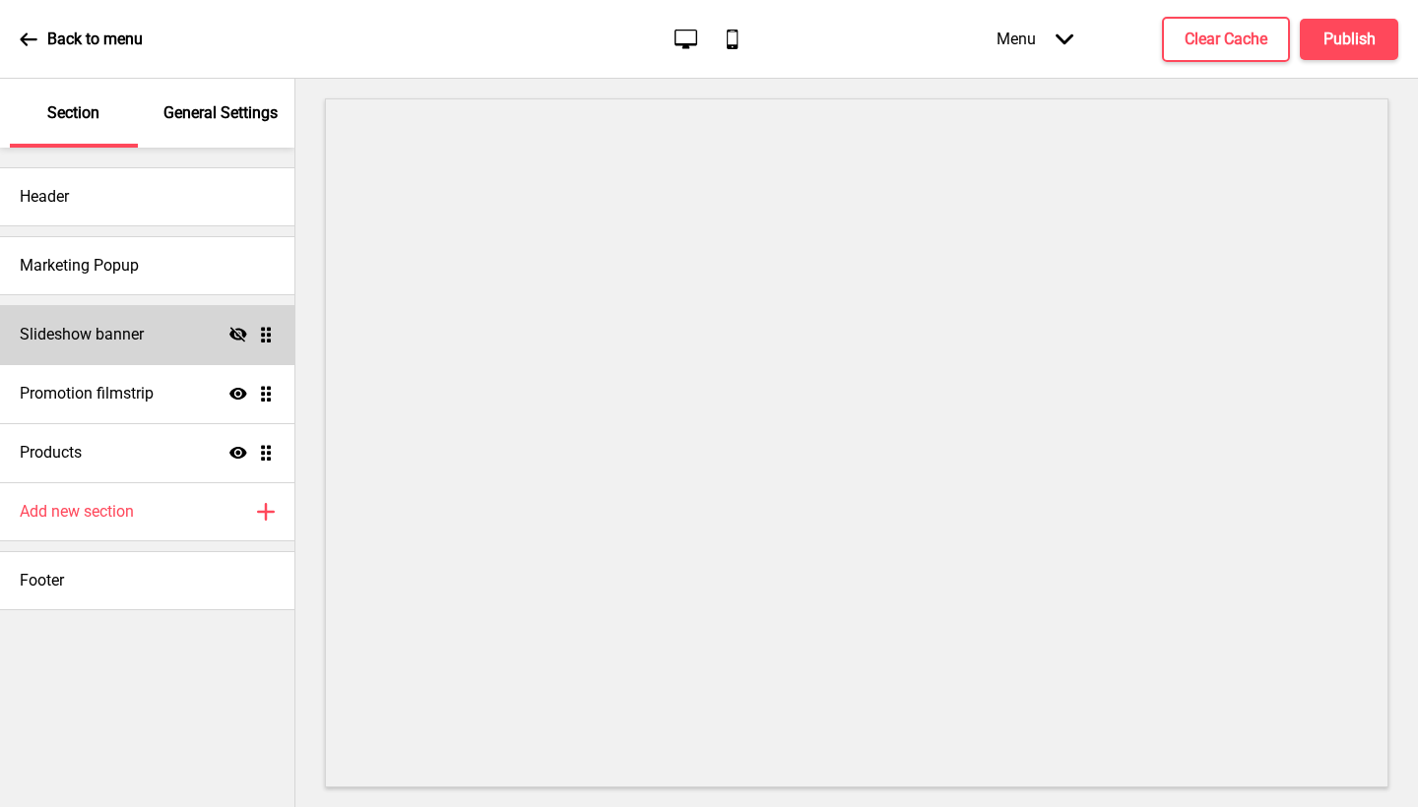
click at [246, 338] on icon "Hide" at bounding box center [238, 335] width 18 height 18
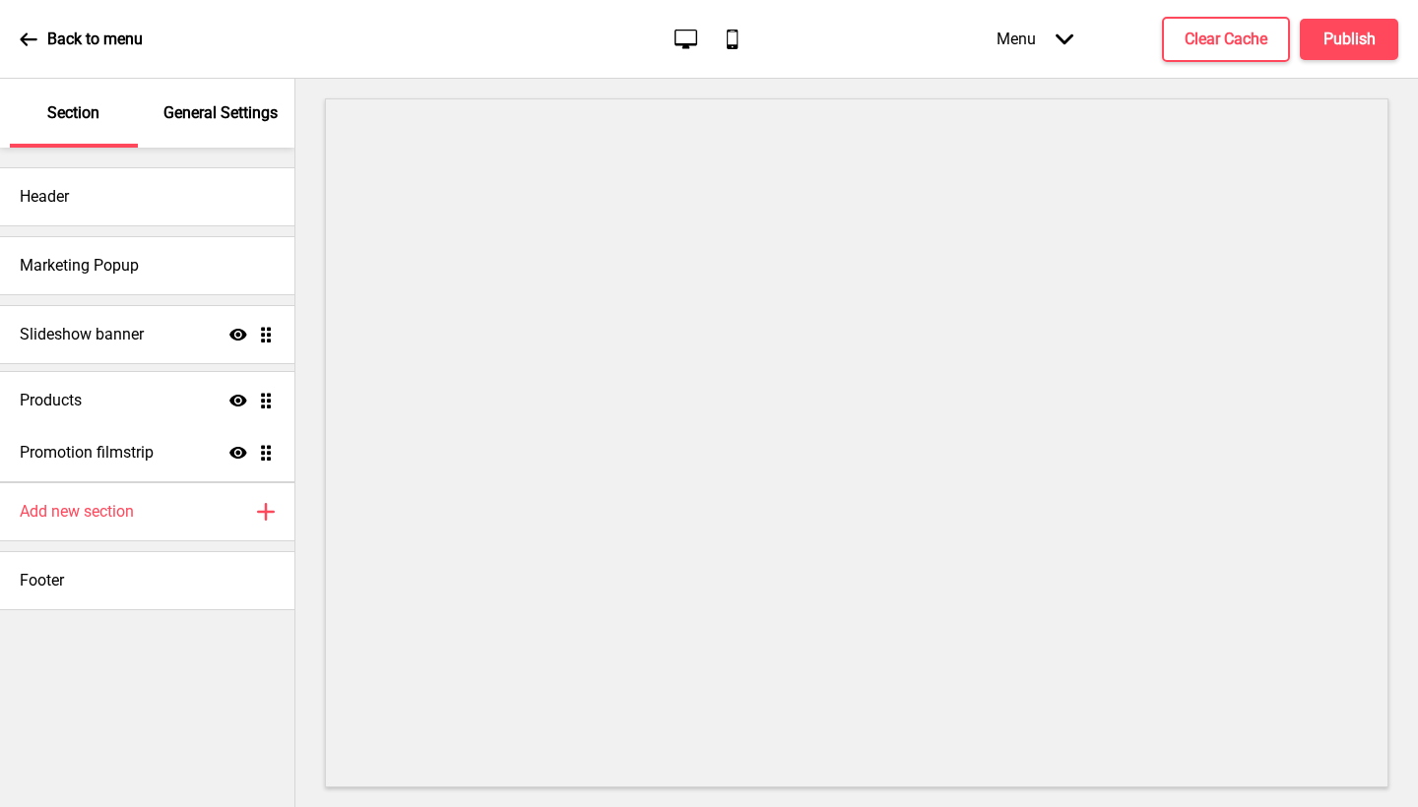
drag, startPoint x: 272, startPoint y: 443, endPoint x: 283, endPoint y: 404, distance: 40.9
click at [283, 404] on ul "Slideshow banner Show Drag Promotion filmstrip Show Drag Products Show Drag" at bounding box center [147, 393] width 294 height 177
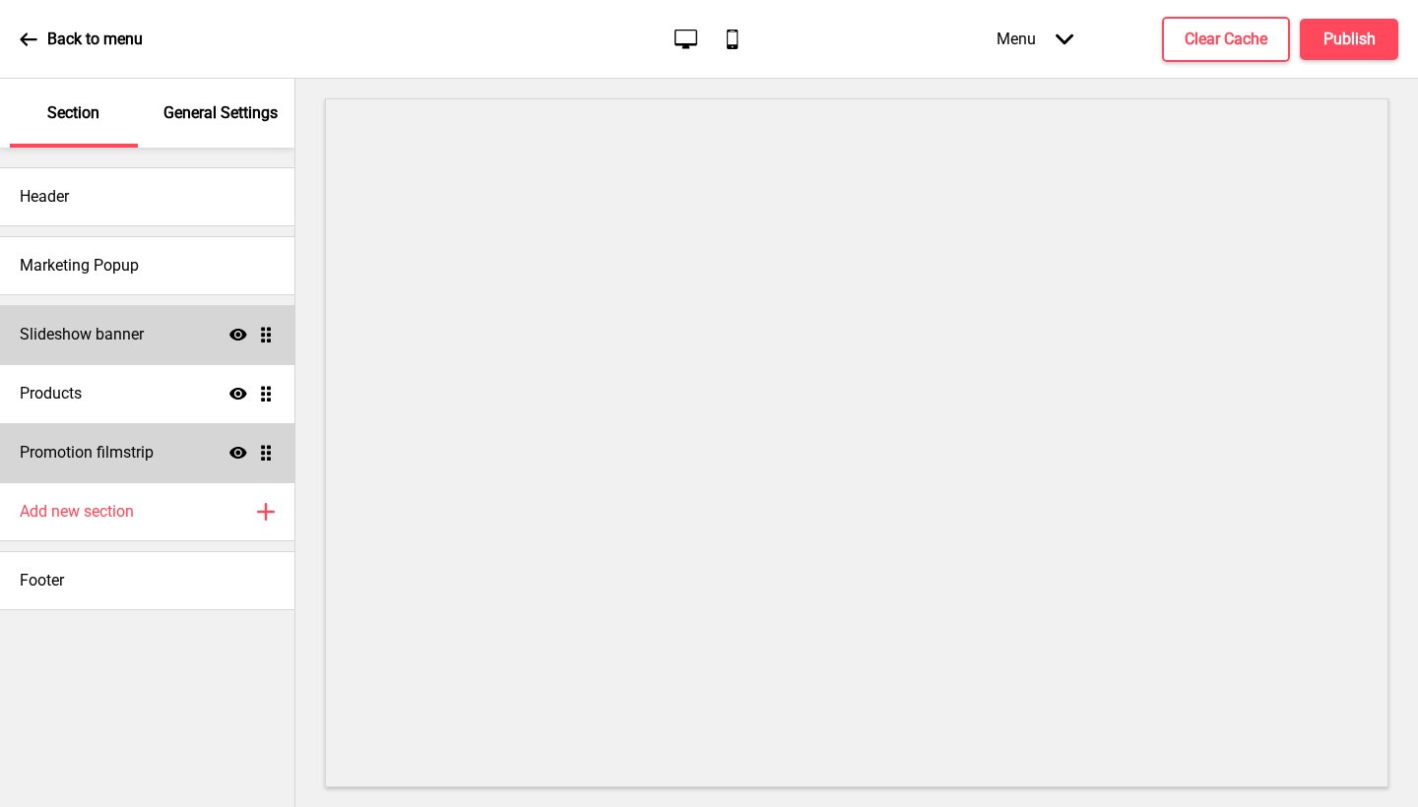
click at [241, 452] on icon "Show" at bounding box center [238, 453] width 18 height 18
click at [260, 127] on div "General Settings" at bounding box center [222, 113] width 128 height 69
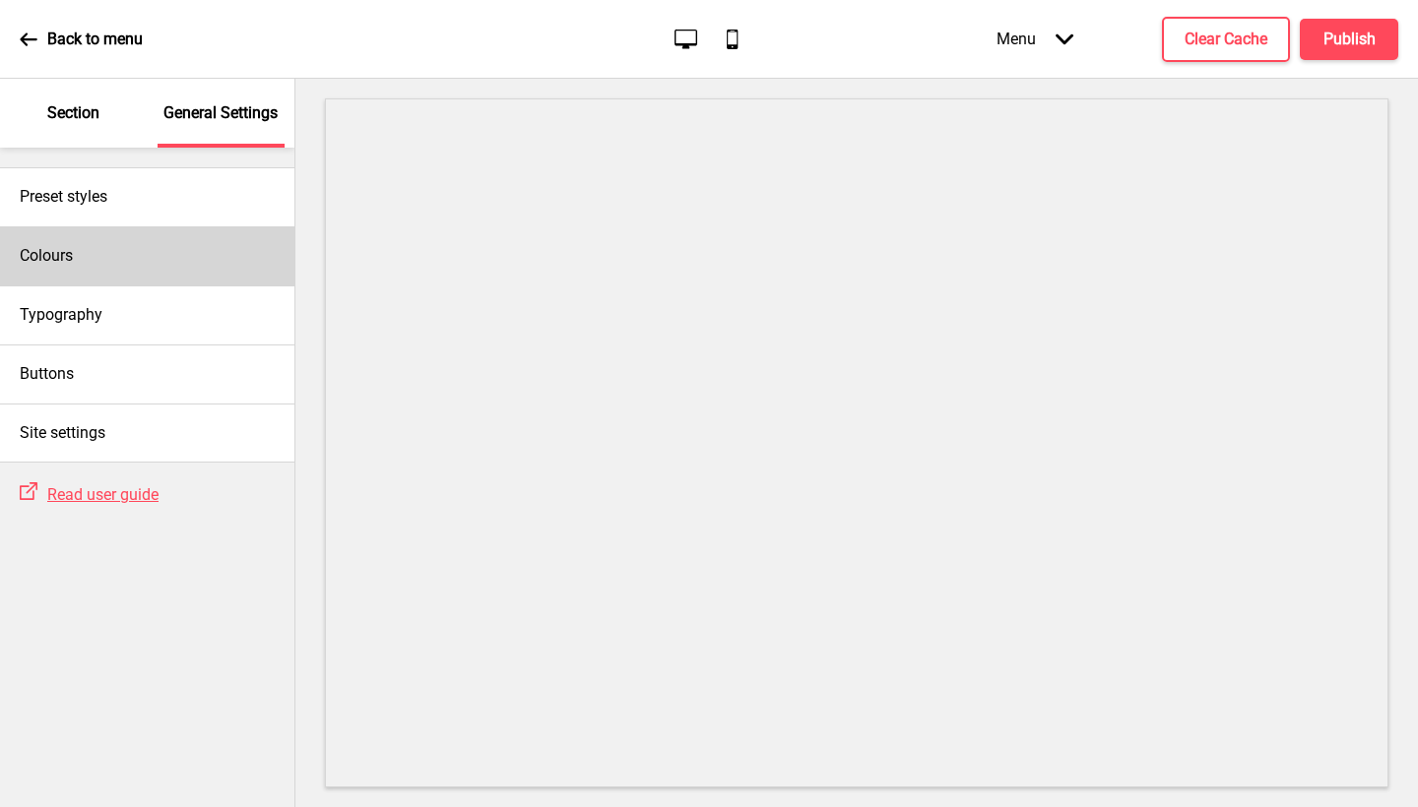
click at [124, 276] on div "Colours" at bounding box center [147, 255] width 294 height 59
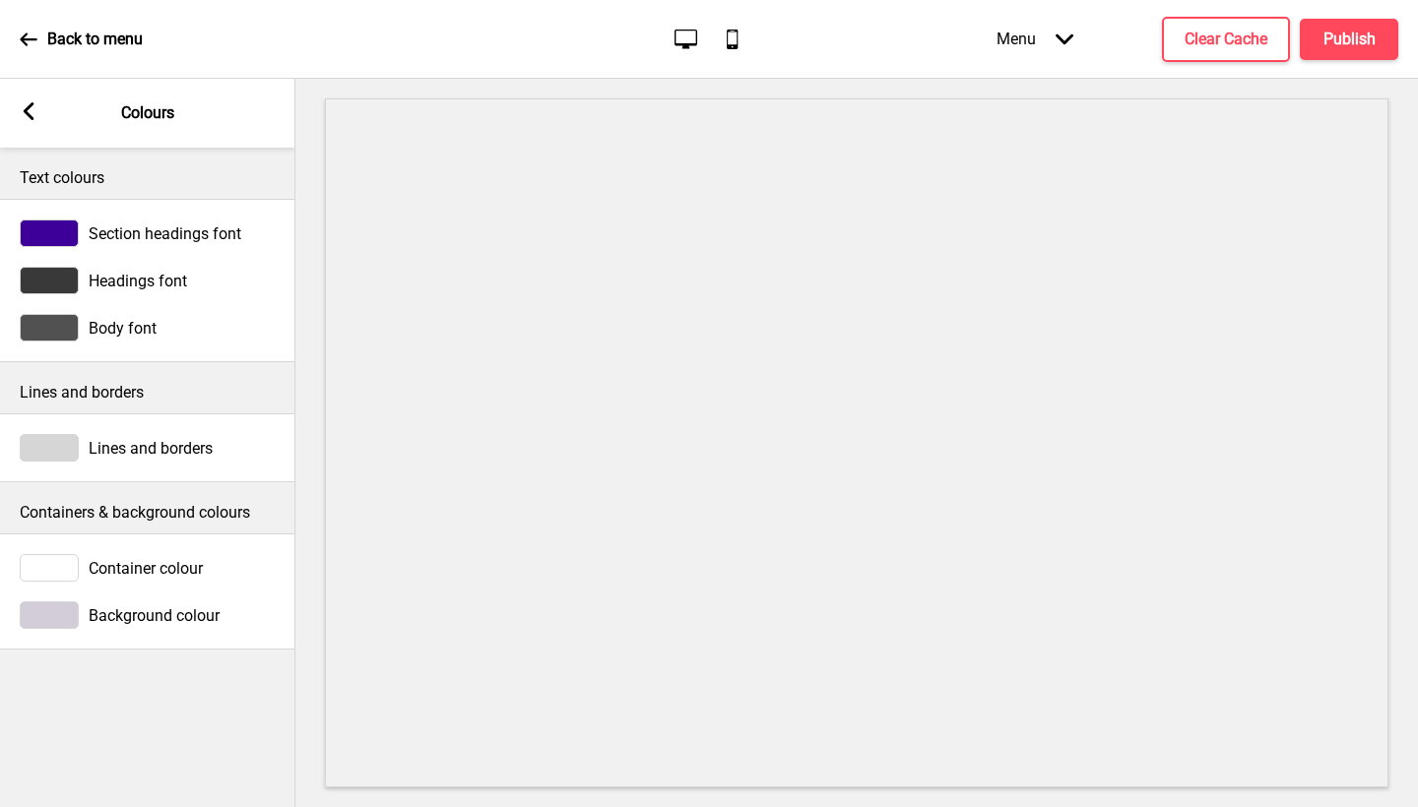
click at [32, 104] on icon at bounding box center [29, 111] width 11 height 18
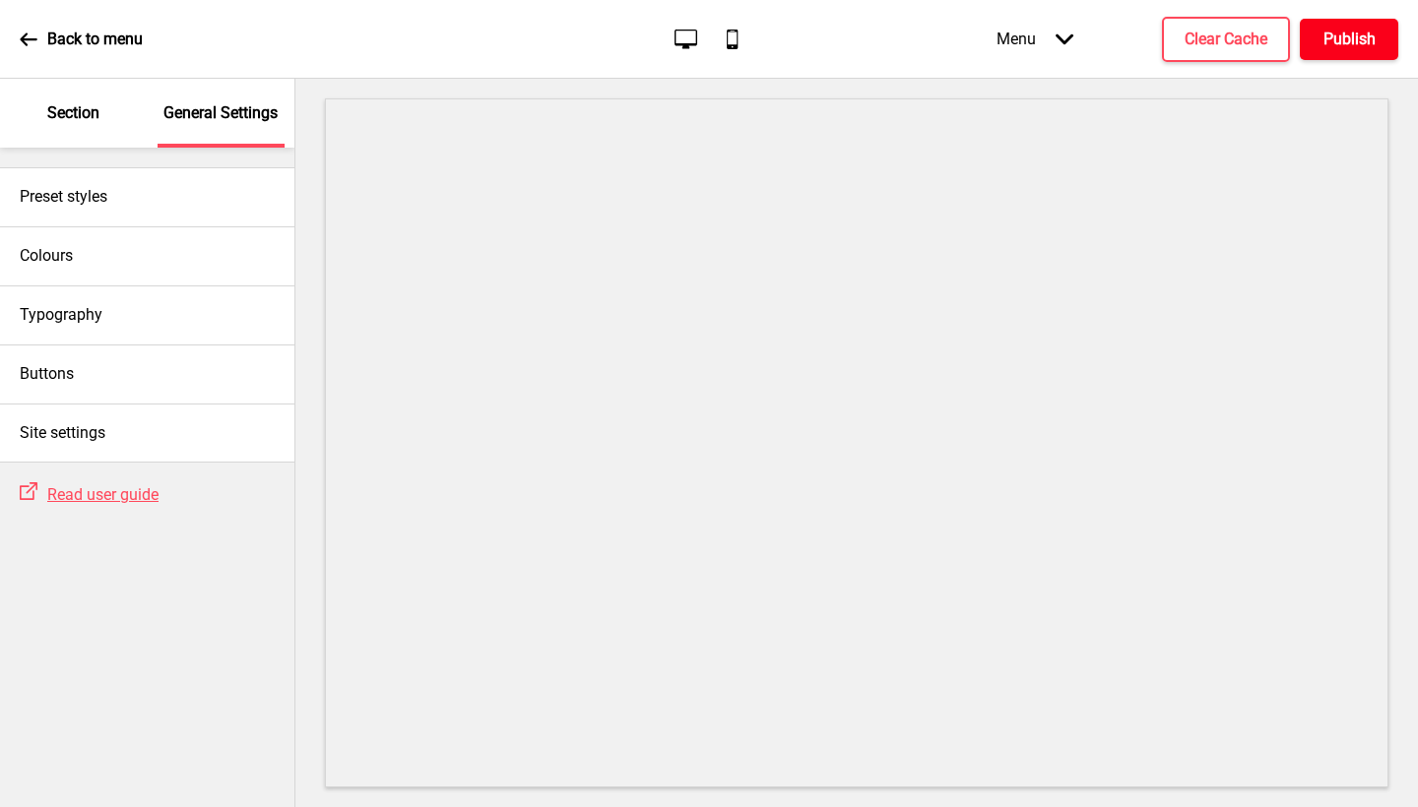
click at [1341, 41] on h4 "Publish" at bounding box center [1349, 40] width 52 height 22
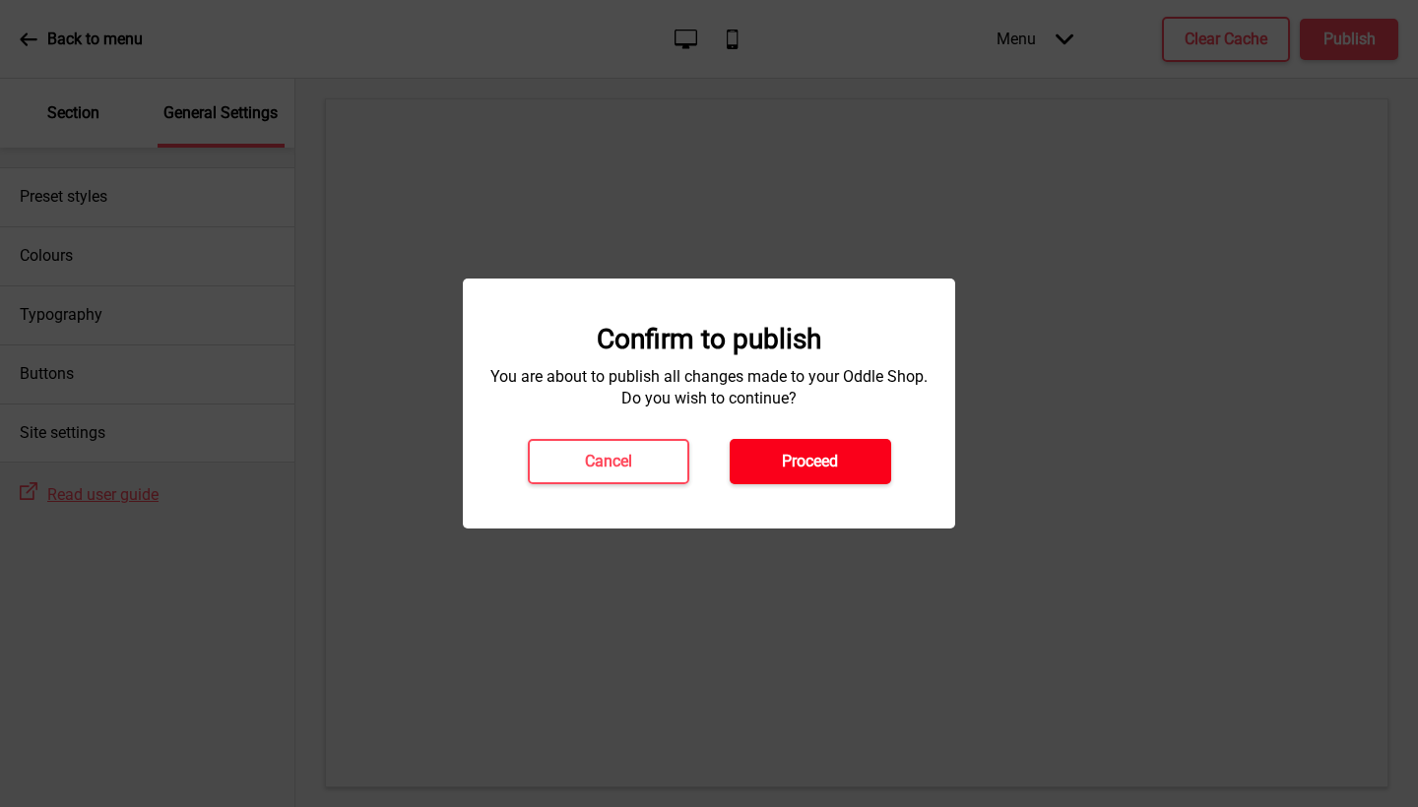
click at [782, 466] on h4 "Proceed" at bounding box center [810, 462] width 56 height 22
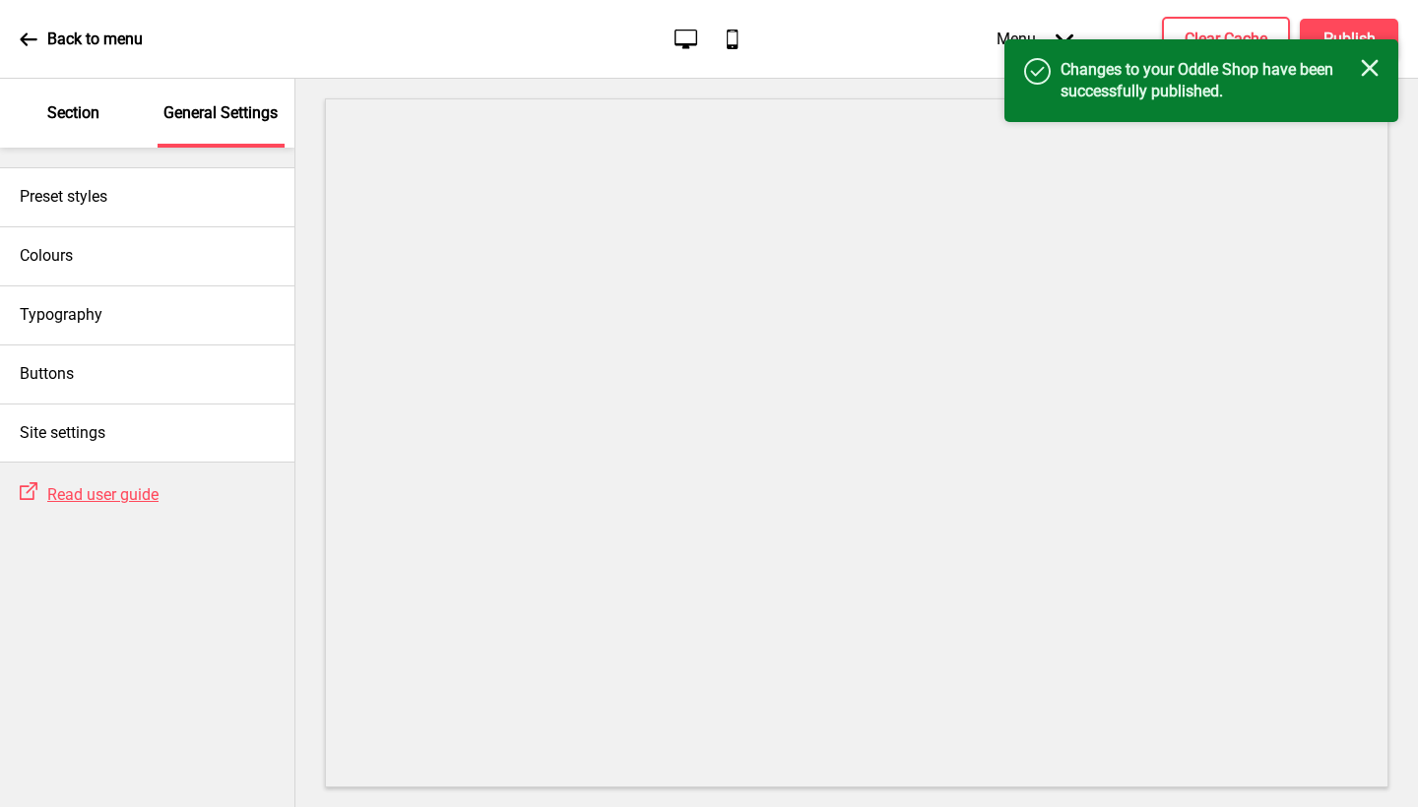
click at [1378, 63] on icon "Close" at bounding box center [1370, 68] width 18 height 18
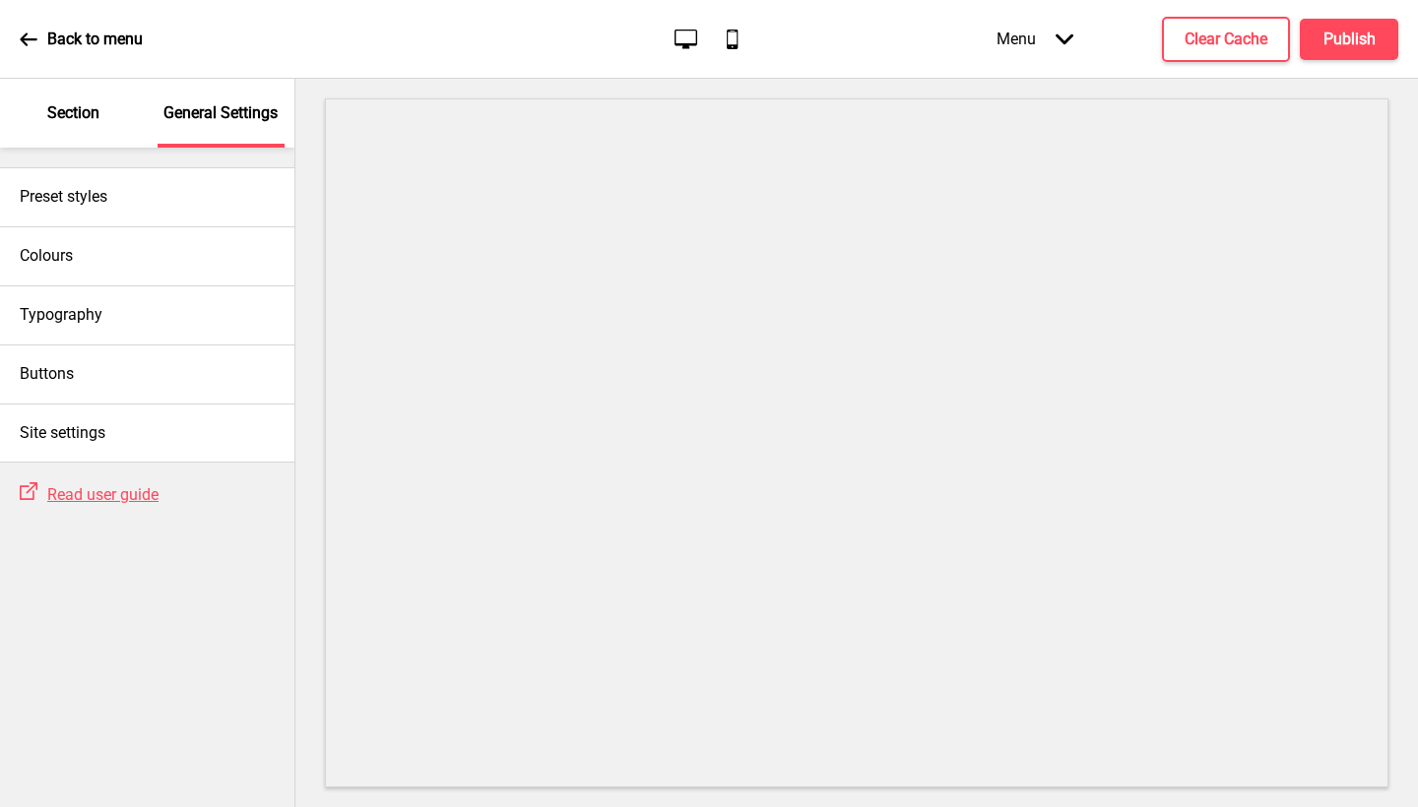
click at [50, 117] on p "Section" at bounding box center [73, 113] width 52 height 22
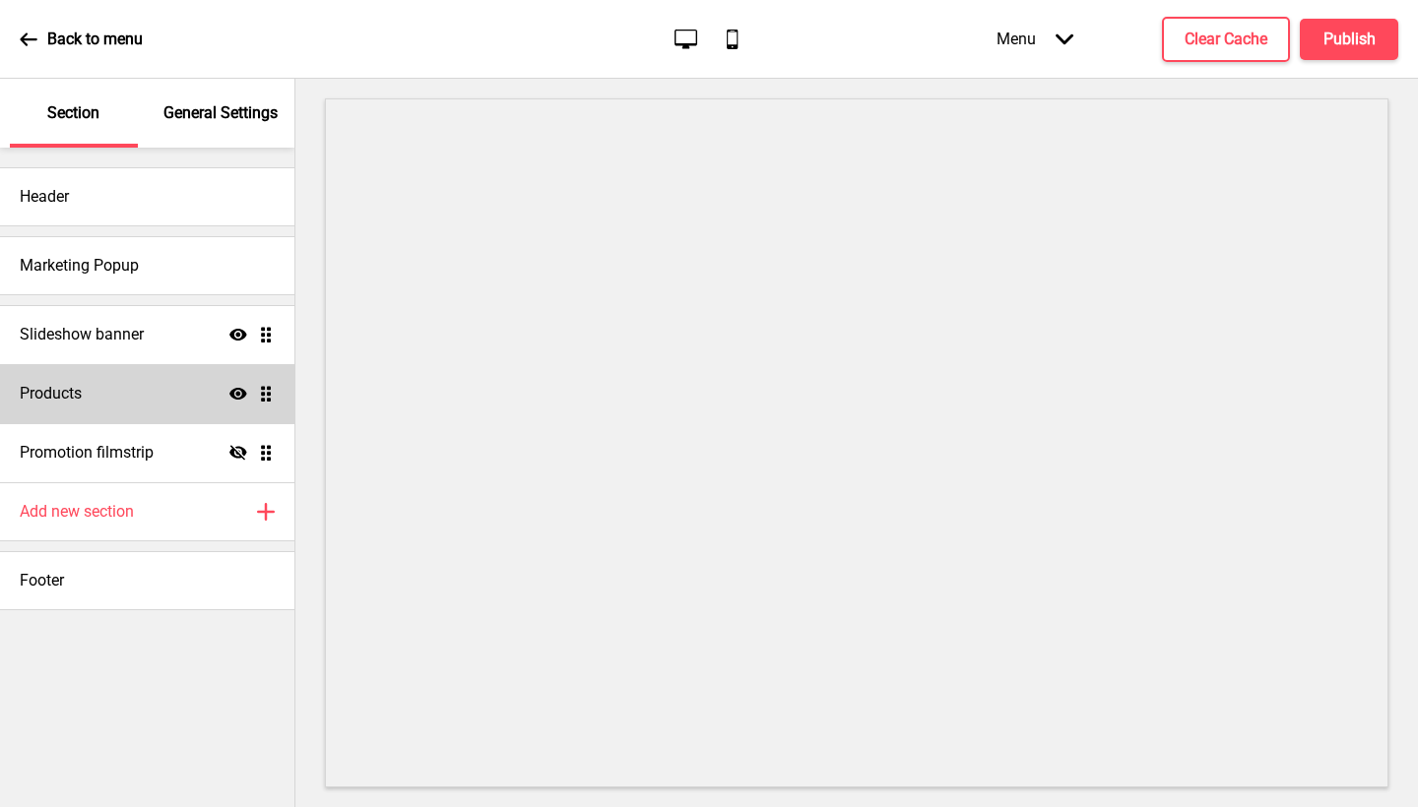
click at [134, 393] on div "Products Show Drag" at bounding box center [147, 393] width 294 height 59
select select "side"
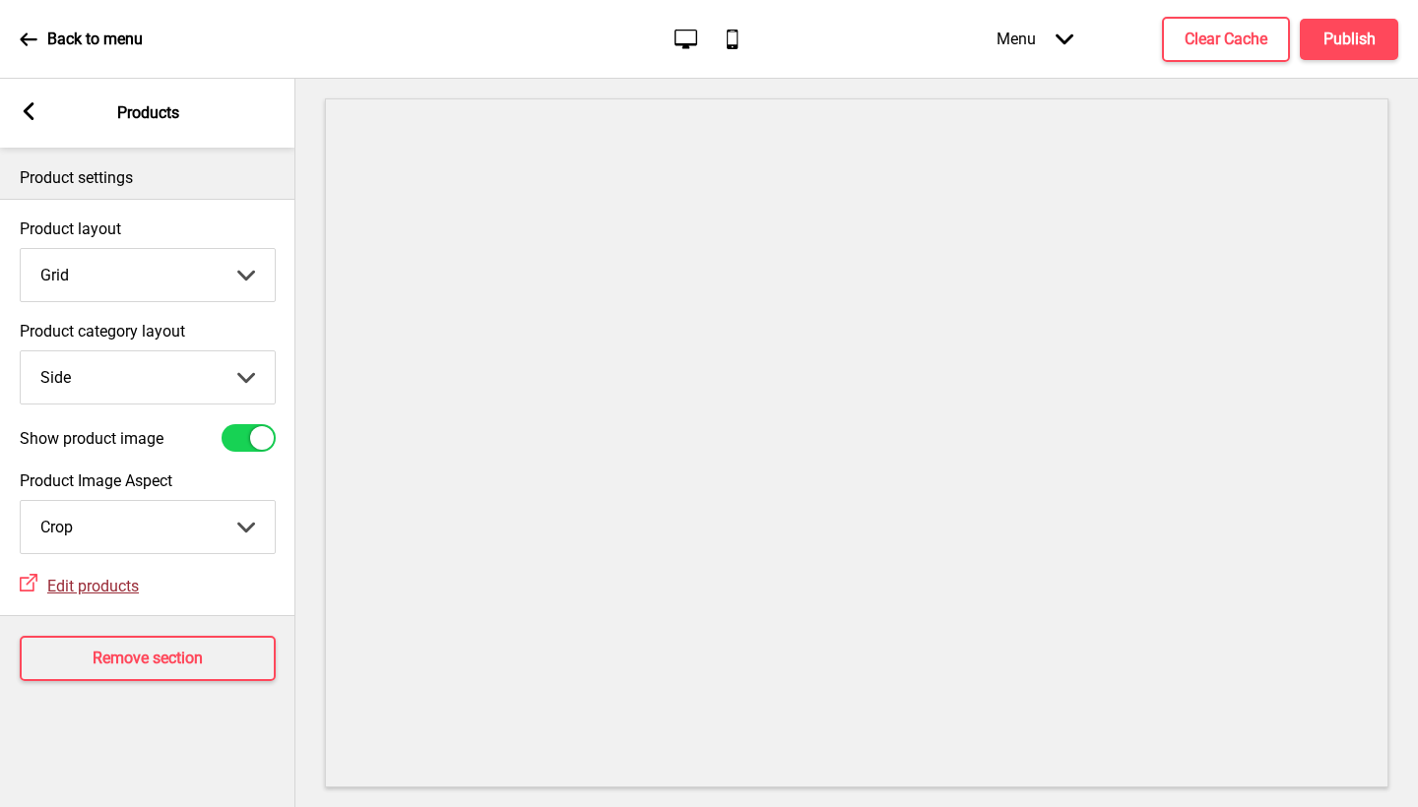
click at [86, 587] on span "Edit products" at bounding box center [93, 586] width 92 height 19
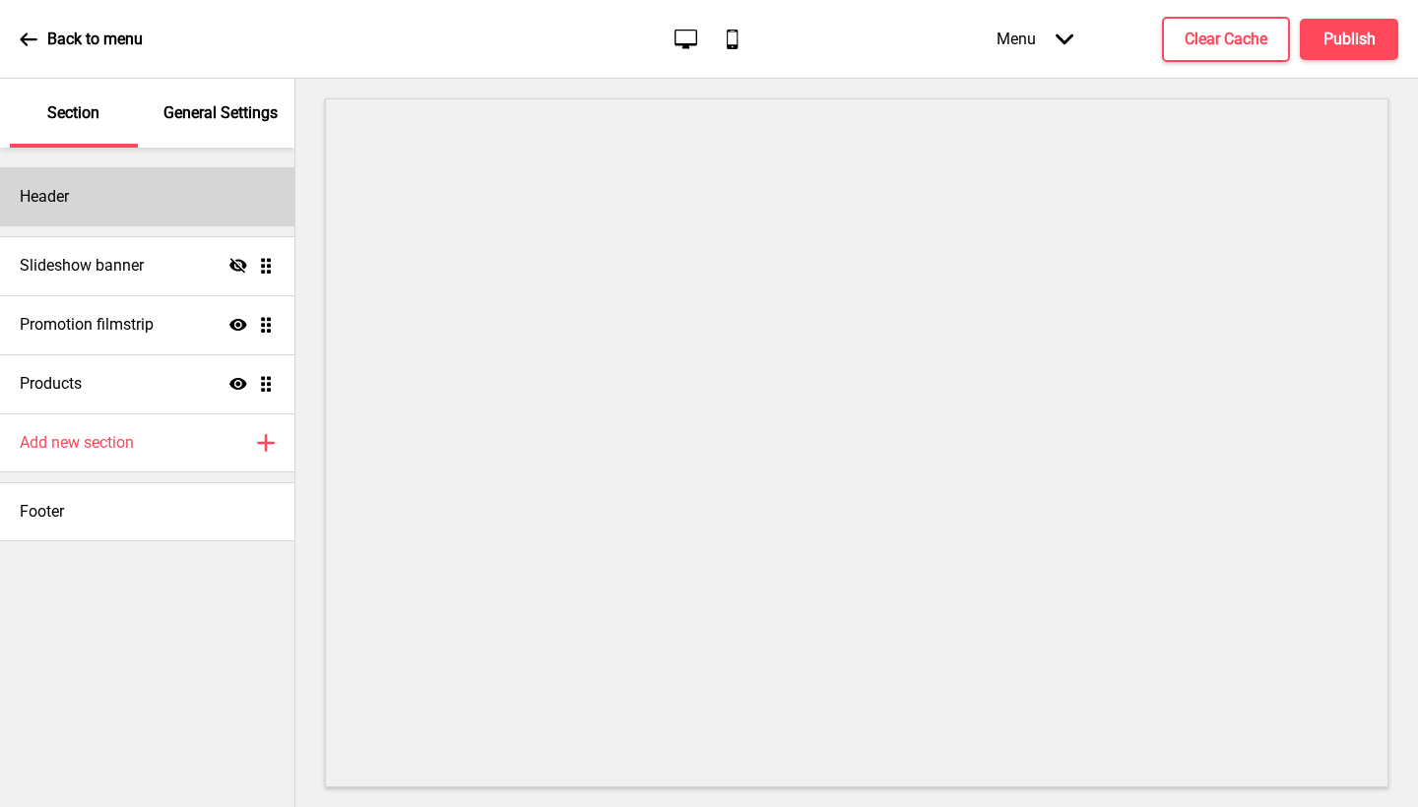
click at [159, 195] on div "Header" at bounding box center [147, 196] width 294 height 59
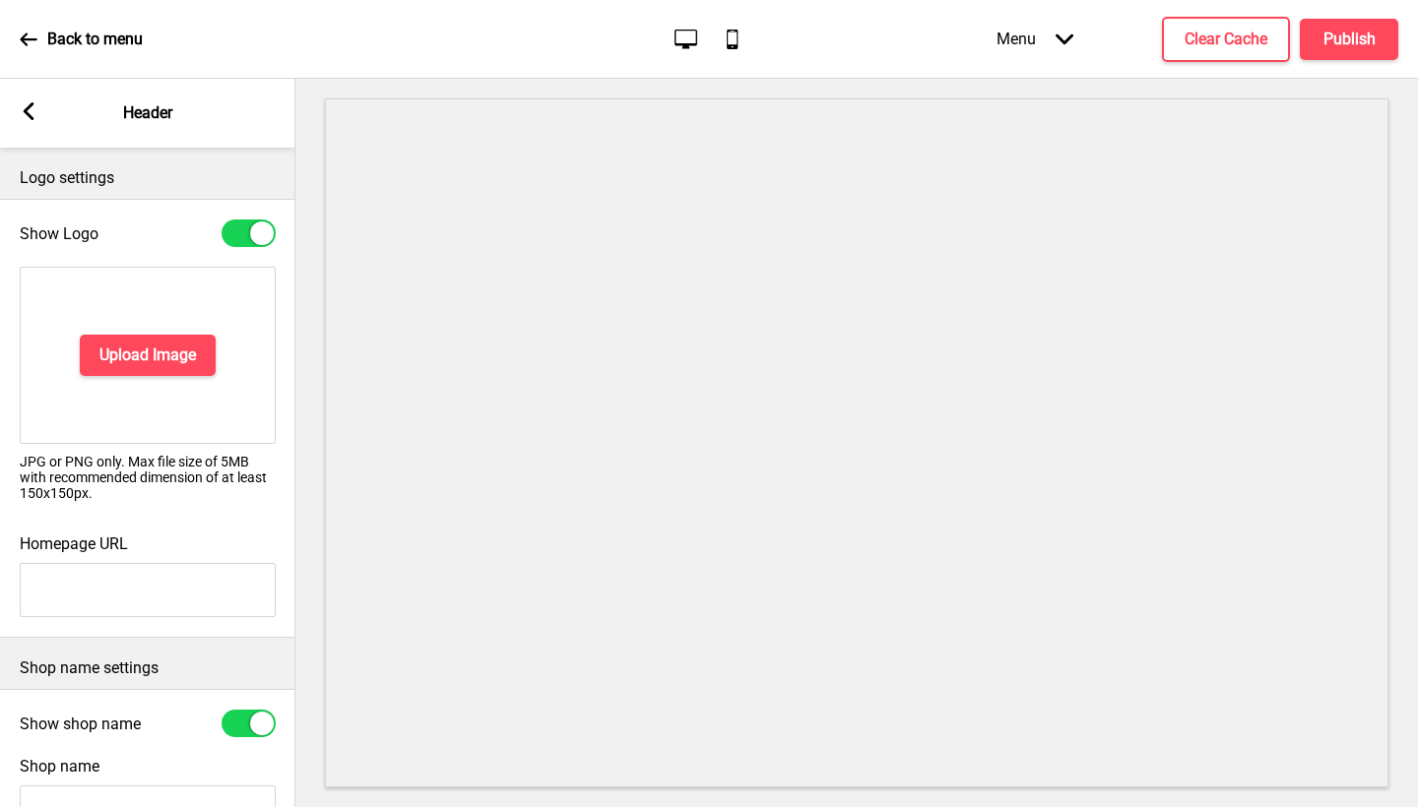
click at [29, 124] on div "Arrow left Header" at bounding box center [147, 113] width 295 height 69
click at [24, 117] on rect at bounding box center [29, 111] width 18 height 18
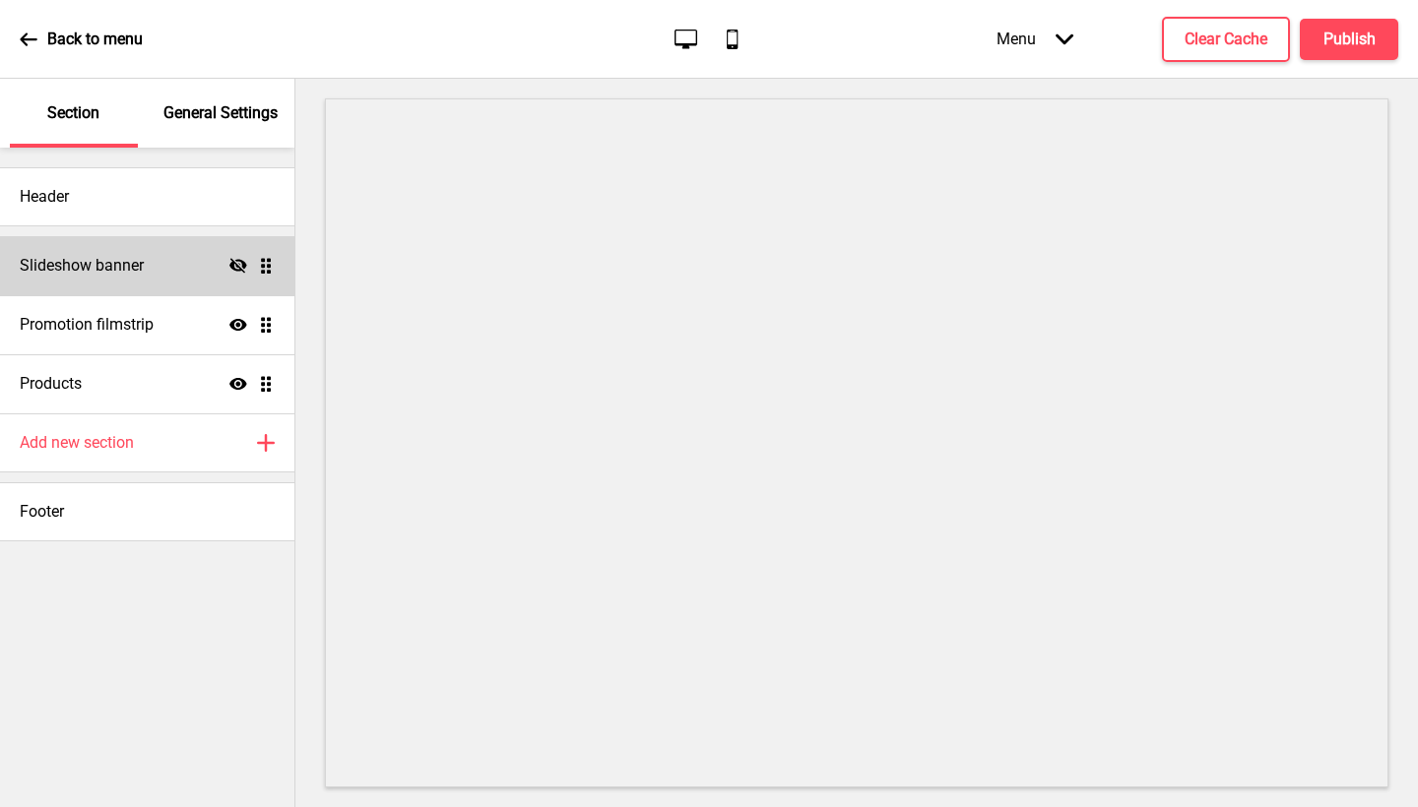
click at [238, 267] on icon at bounding box center [238, 265] width 18 height 15
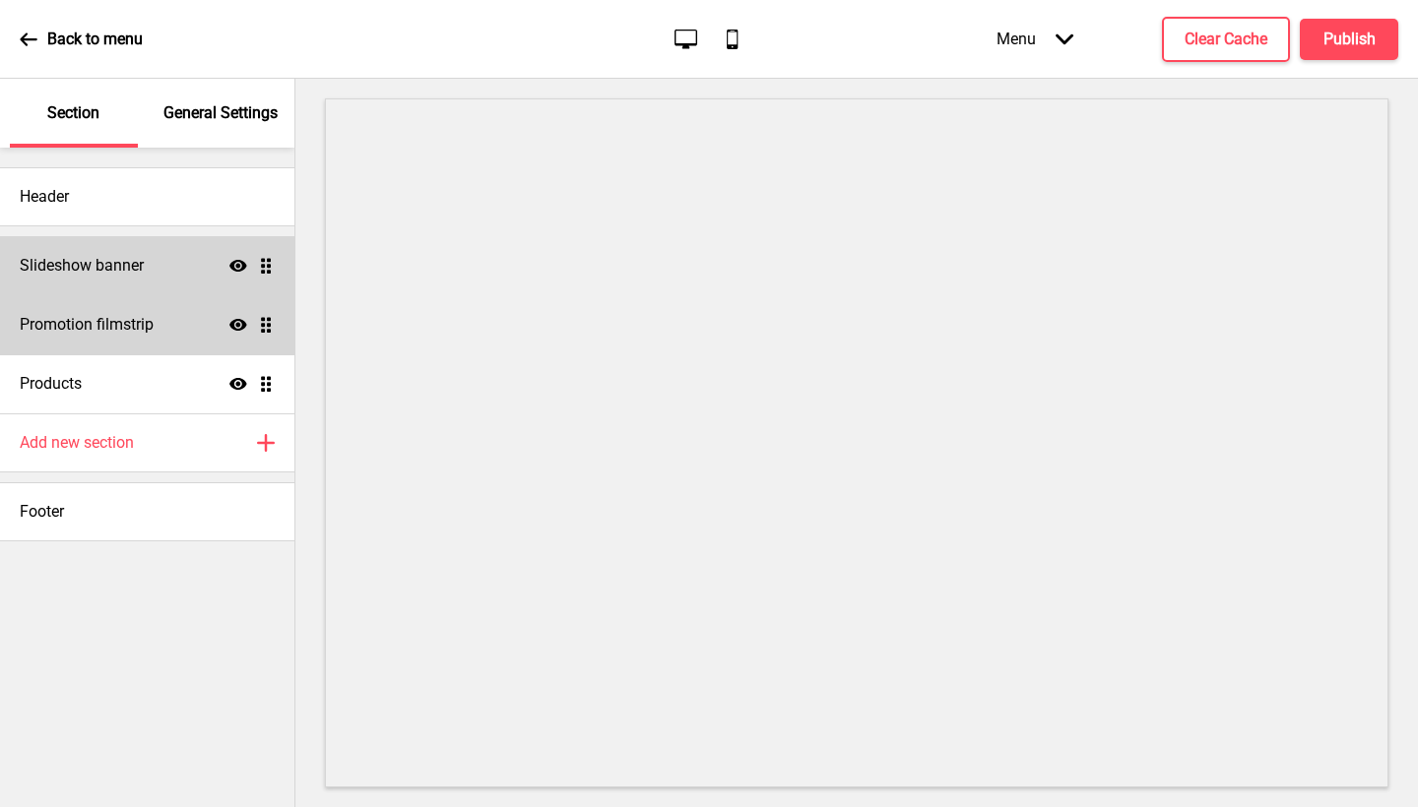
click at [173, 324] on div "Promotion filmstrip Show Drag" at bounding box center [147, 324] width 294 height 59
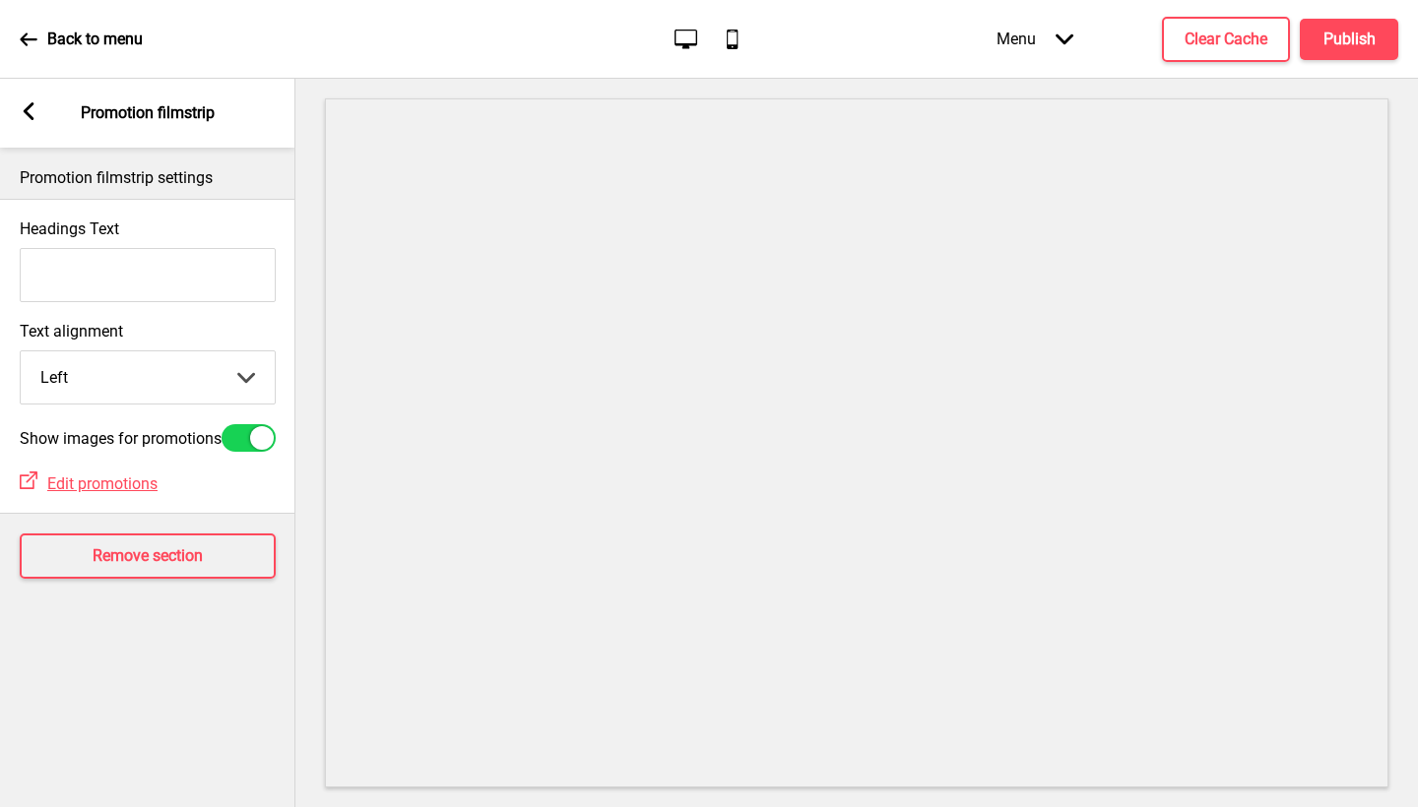
click at [37, 119] on div "Arrow left Promotion filmstrip" at bounding box center [147, 113] width 295 height 69
click at [26, 113] on icon at bounding box center [29, 111] width 11 height 18
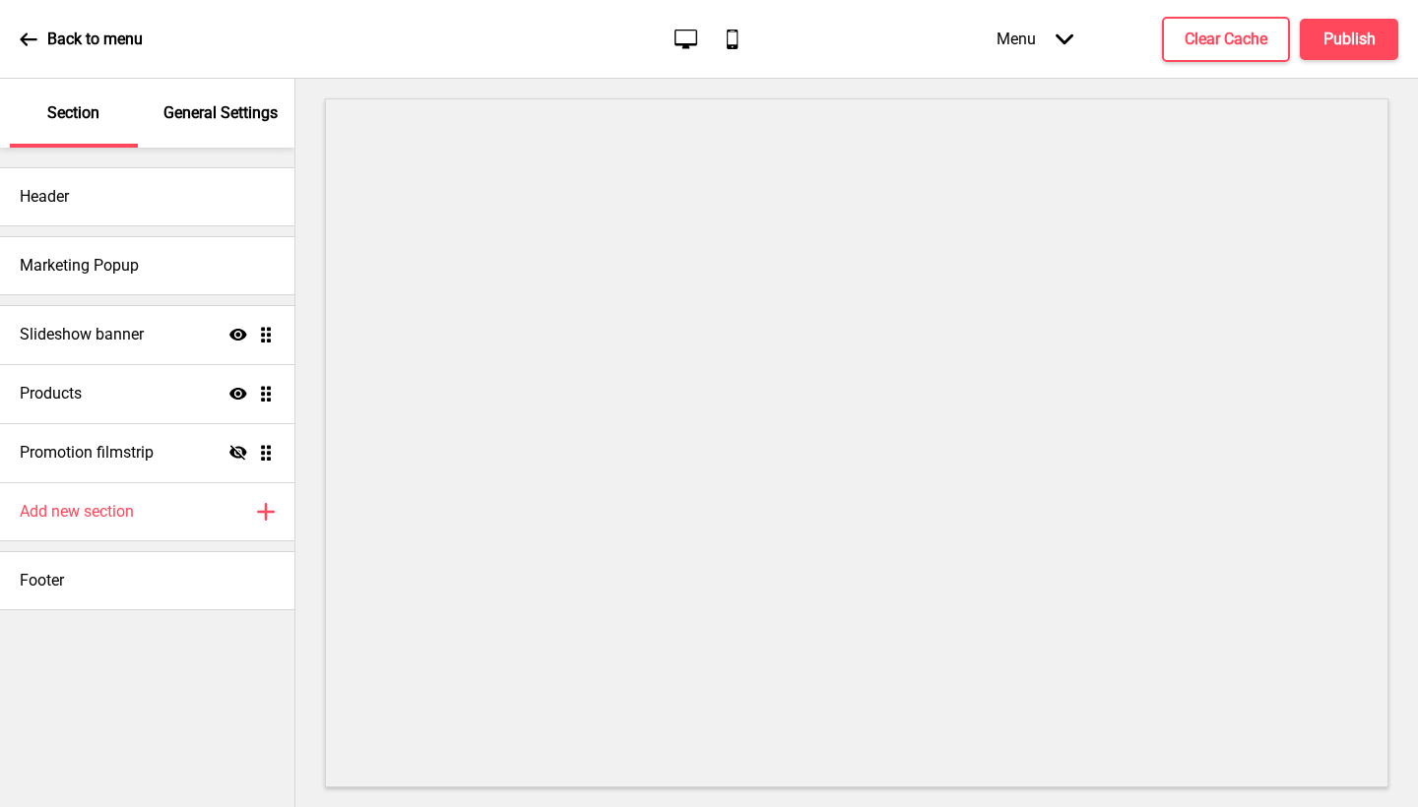
click at [1008, 22] on div "Menu Arrow down" at bounding box center [1035, 39] width 116 height 58
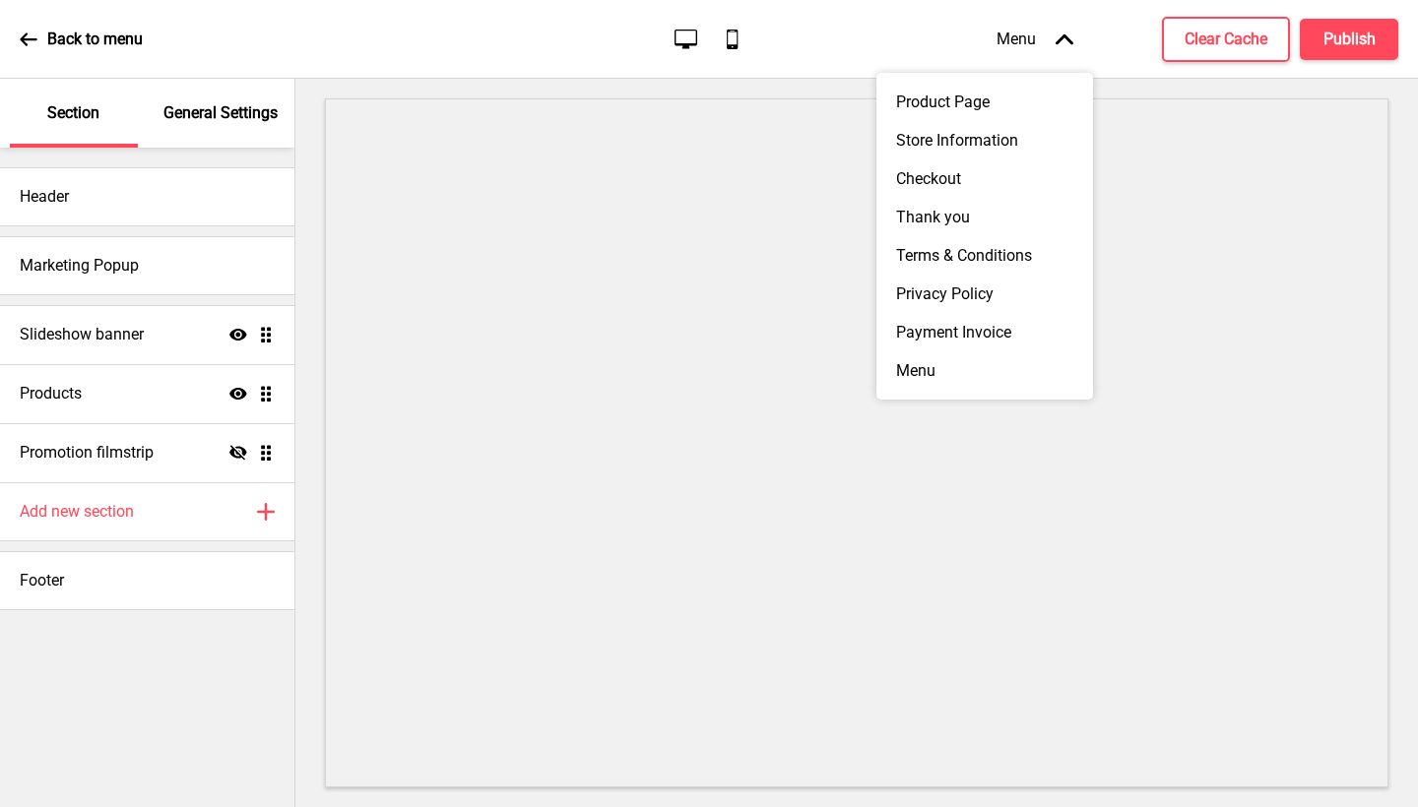
click at [1012, 29] on div "Menu Arrow up" at bounding box center [1035, 39] width 116 height 58
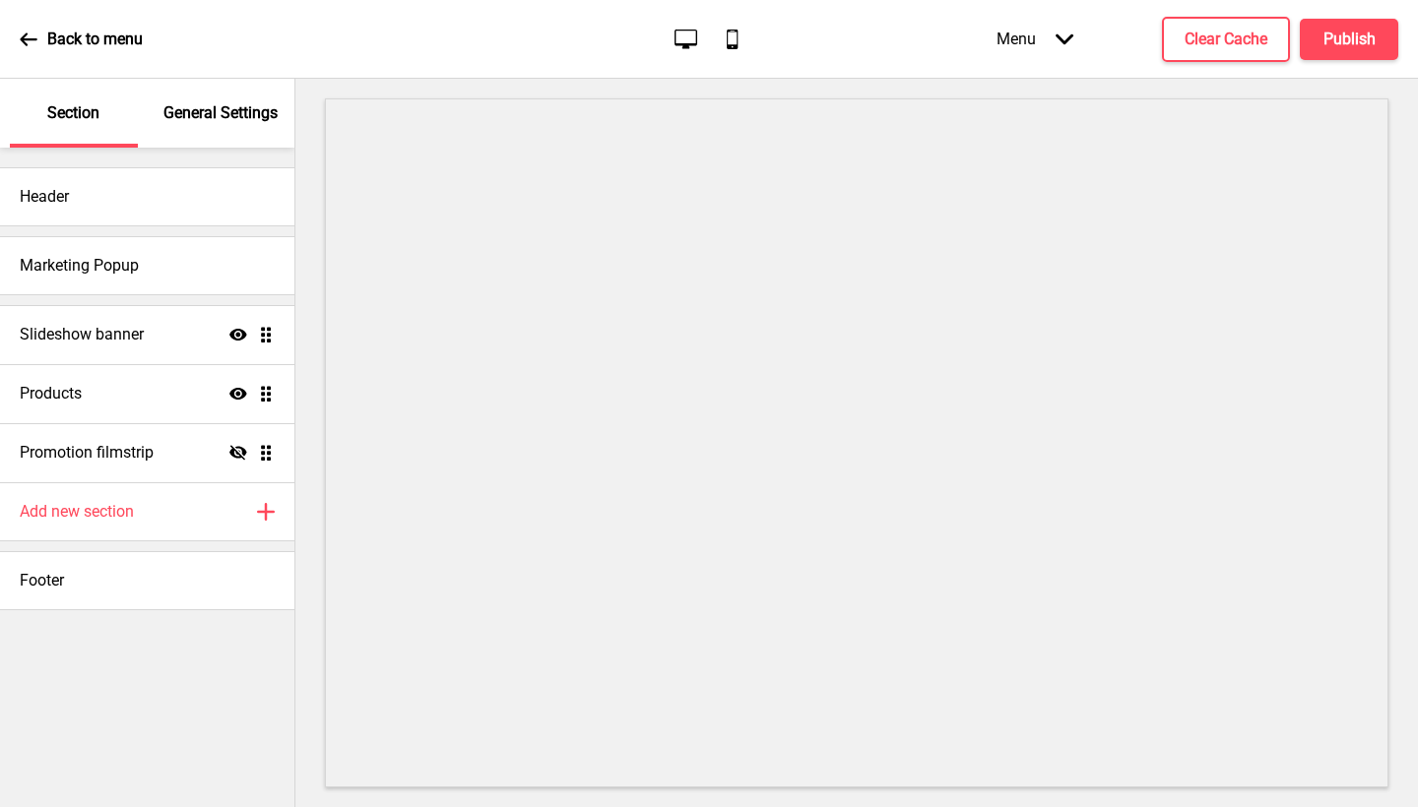
click at [191, 117] on p "General Settings" at bounding box center [220, 113] width 114 height 22
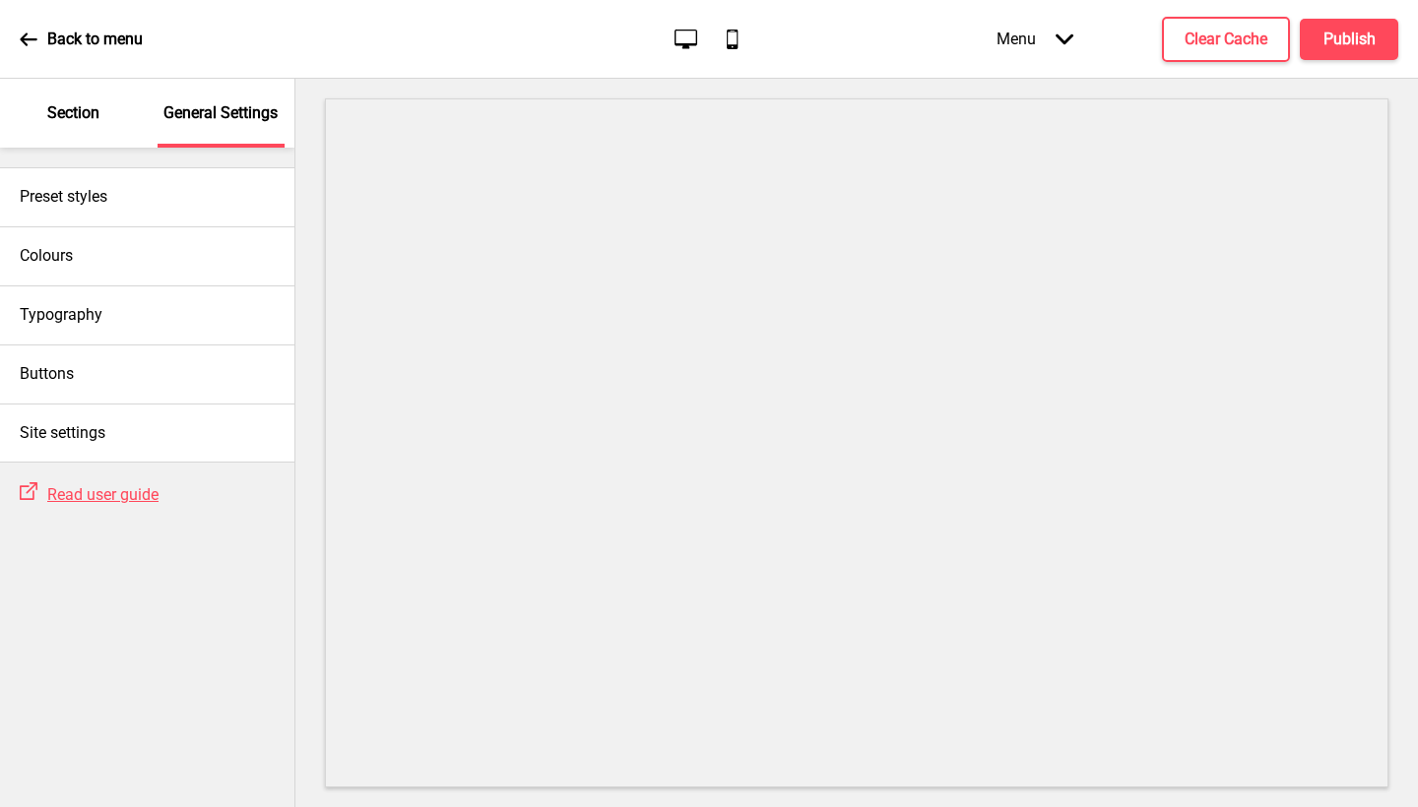
click at [94, 123] on p "Section" at bounding box center [73, 113] width 52 height 22
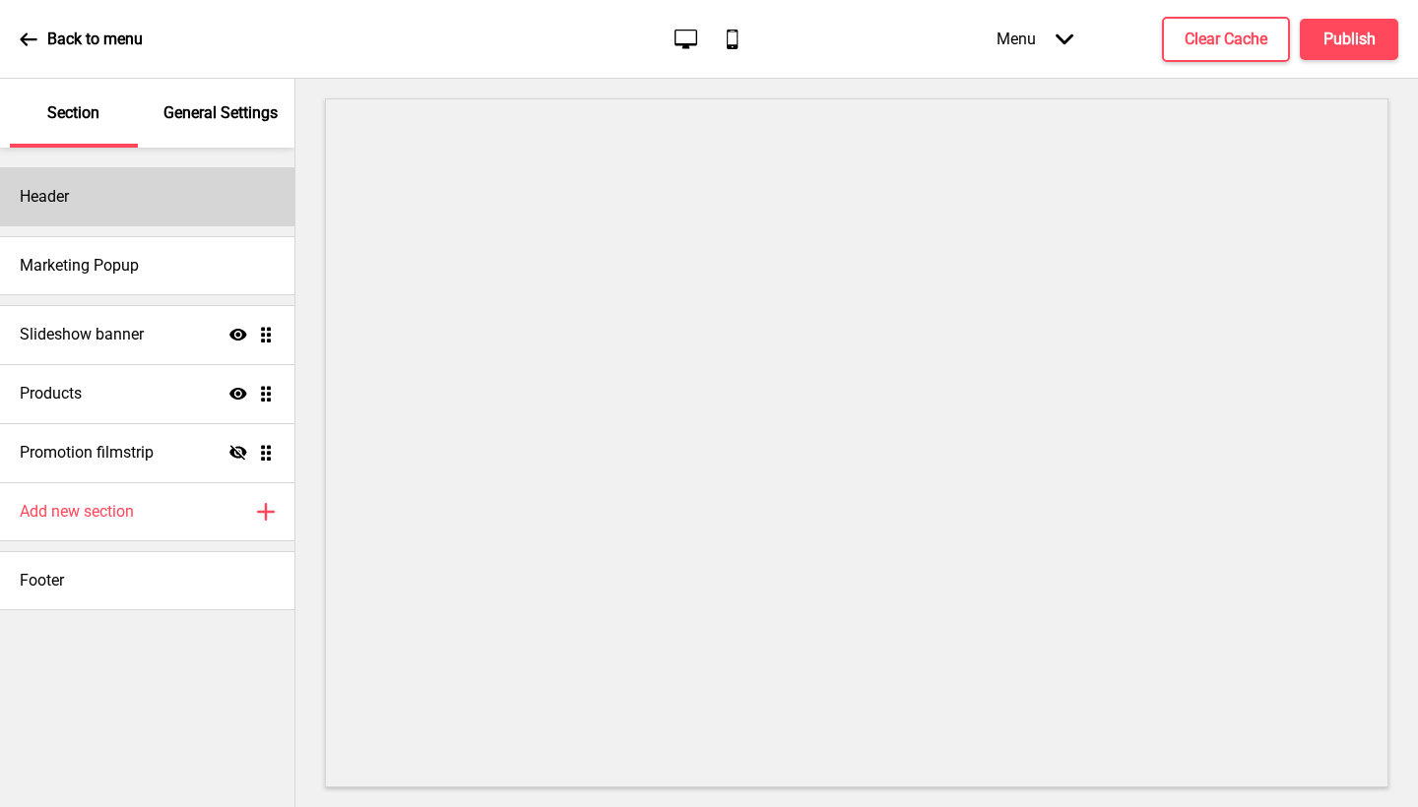
click at [102, 204] on div "Header" at bounding box center [147, 196] width 294 height 59
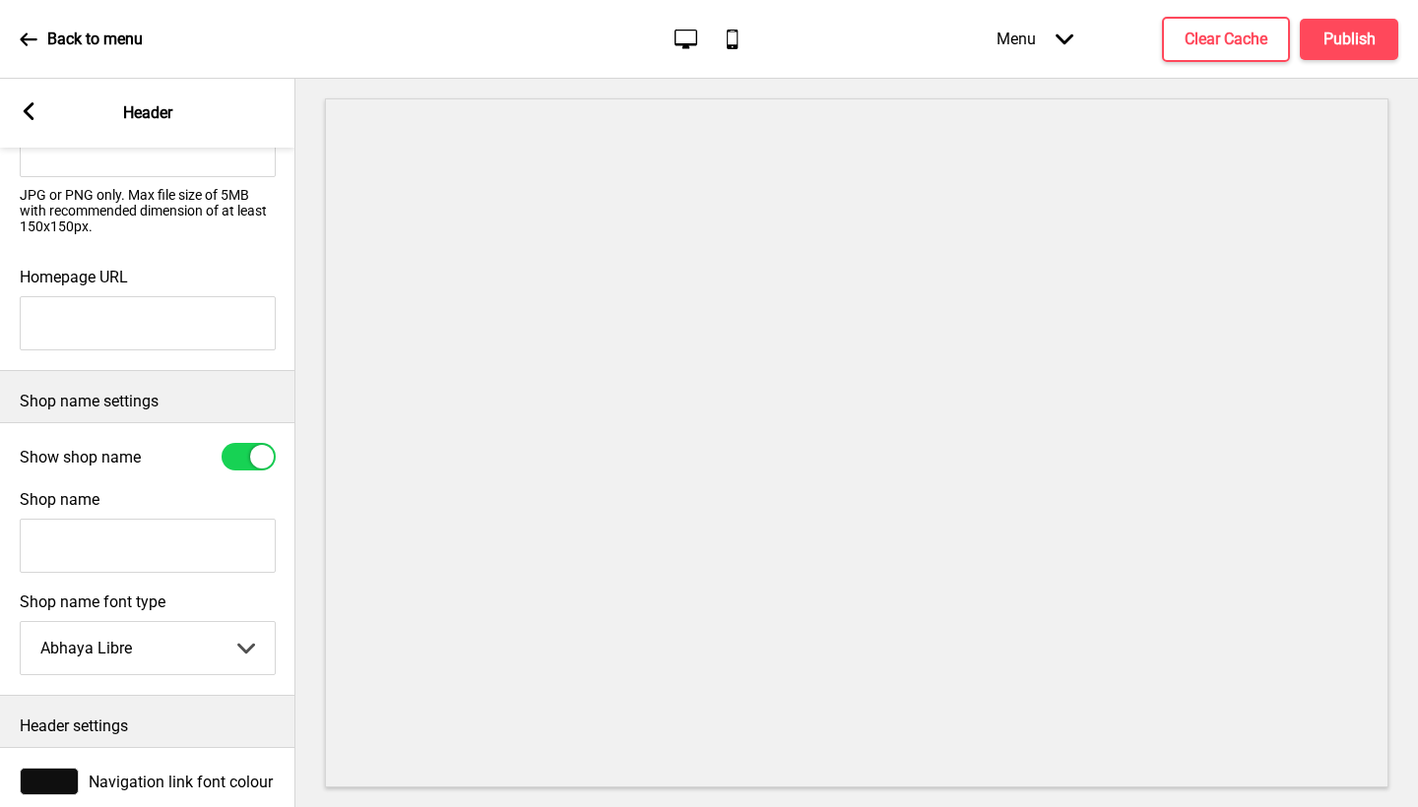
scroll to position [357, 0]
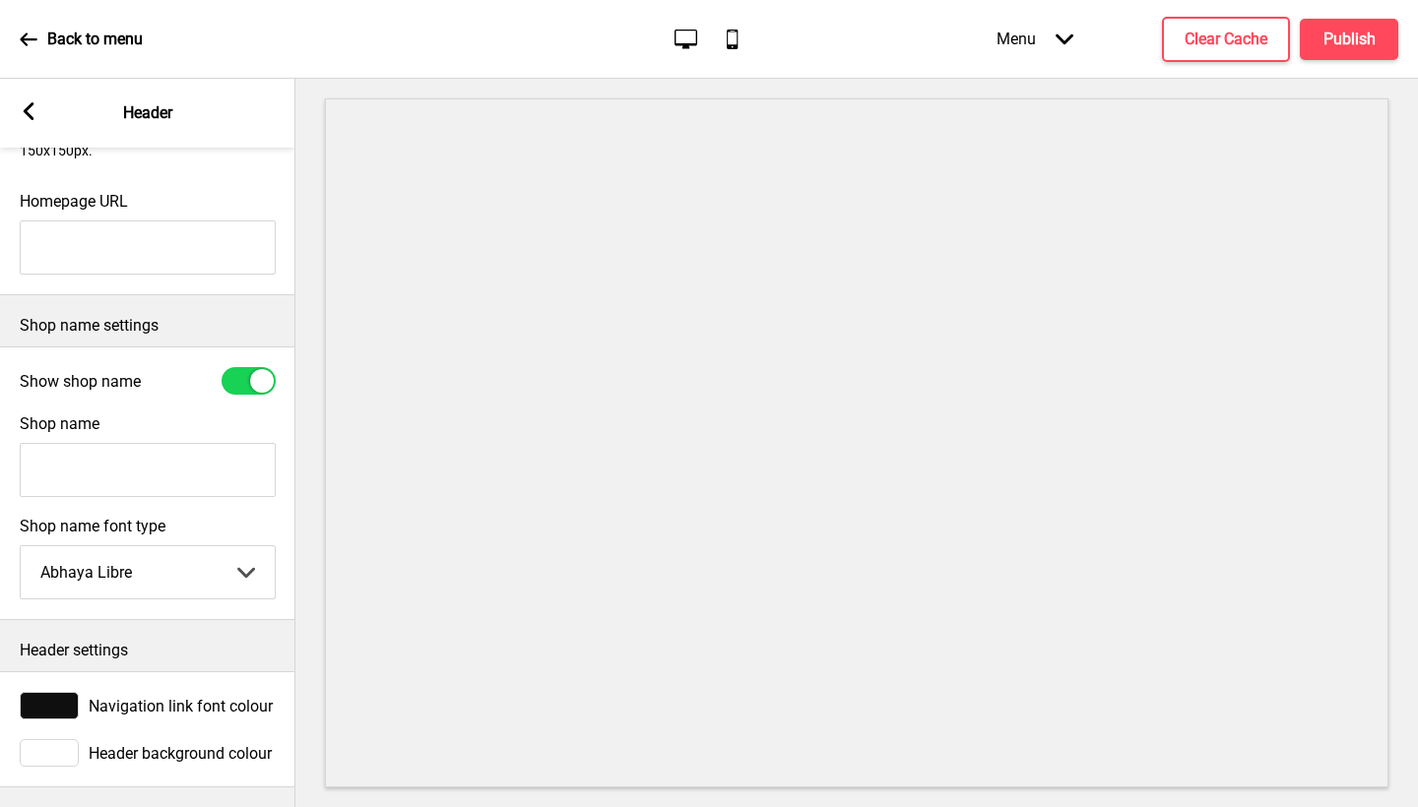
click at [175, 473] on input "Shop name" at bounding box center [148, 470] width 256 height 54
type input "Oddle Shop Replacement"
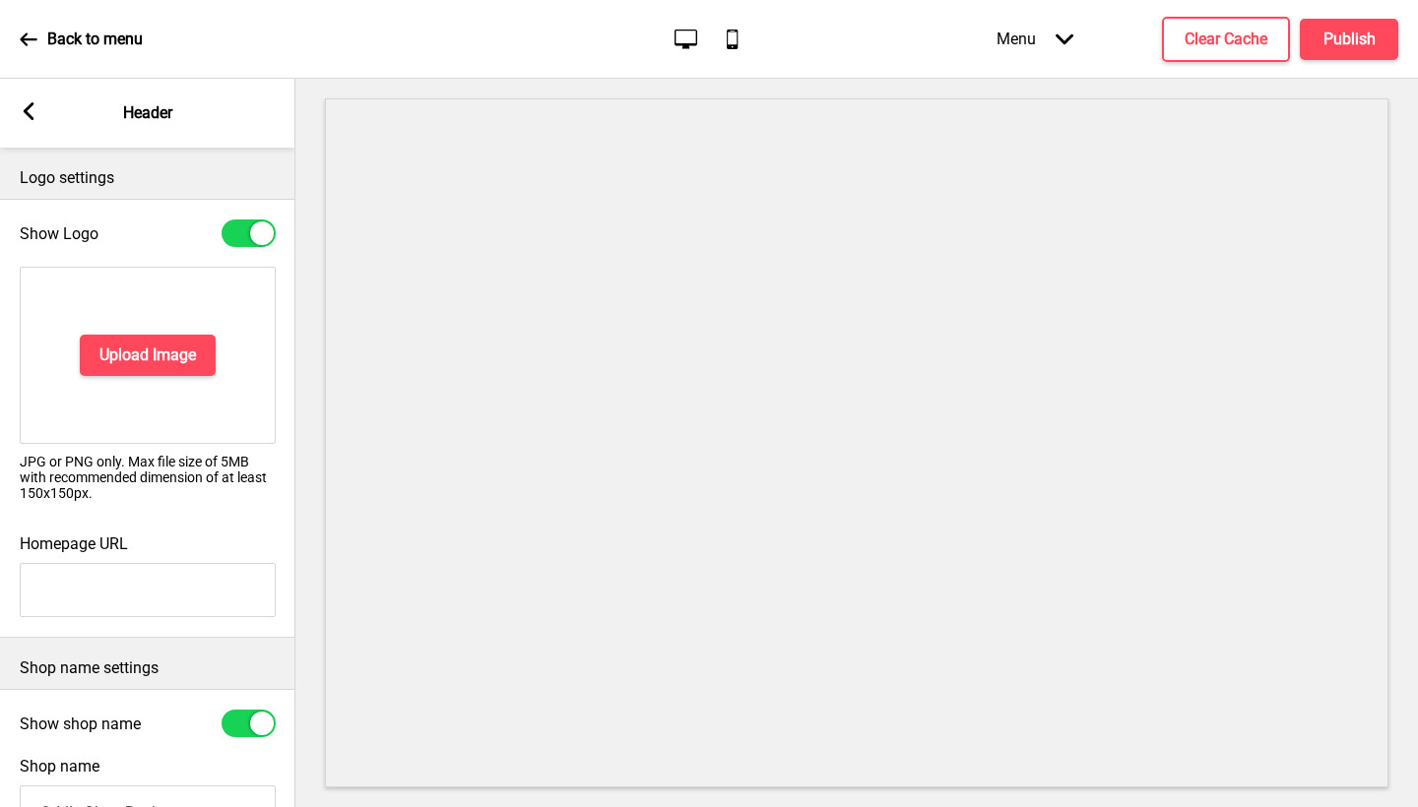
scroll to position [343, 0]
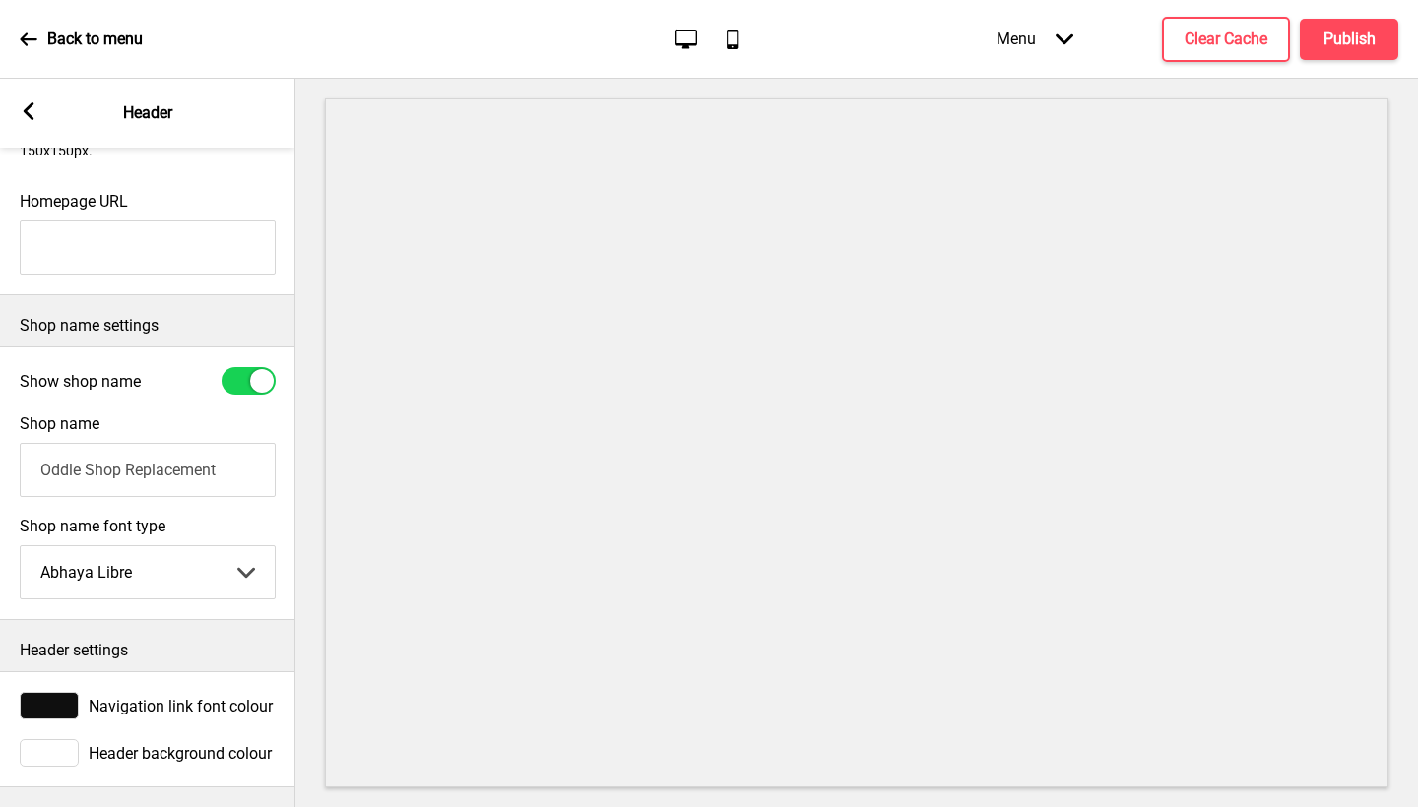
click at [21, 114] on rect at bounding box center [29, 111] width 18 height 18
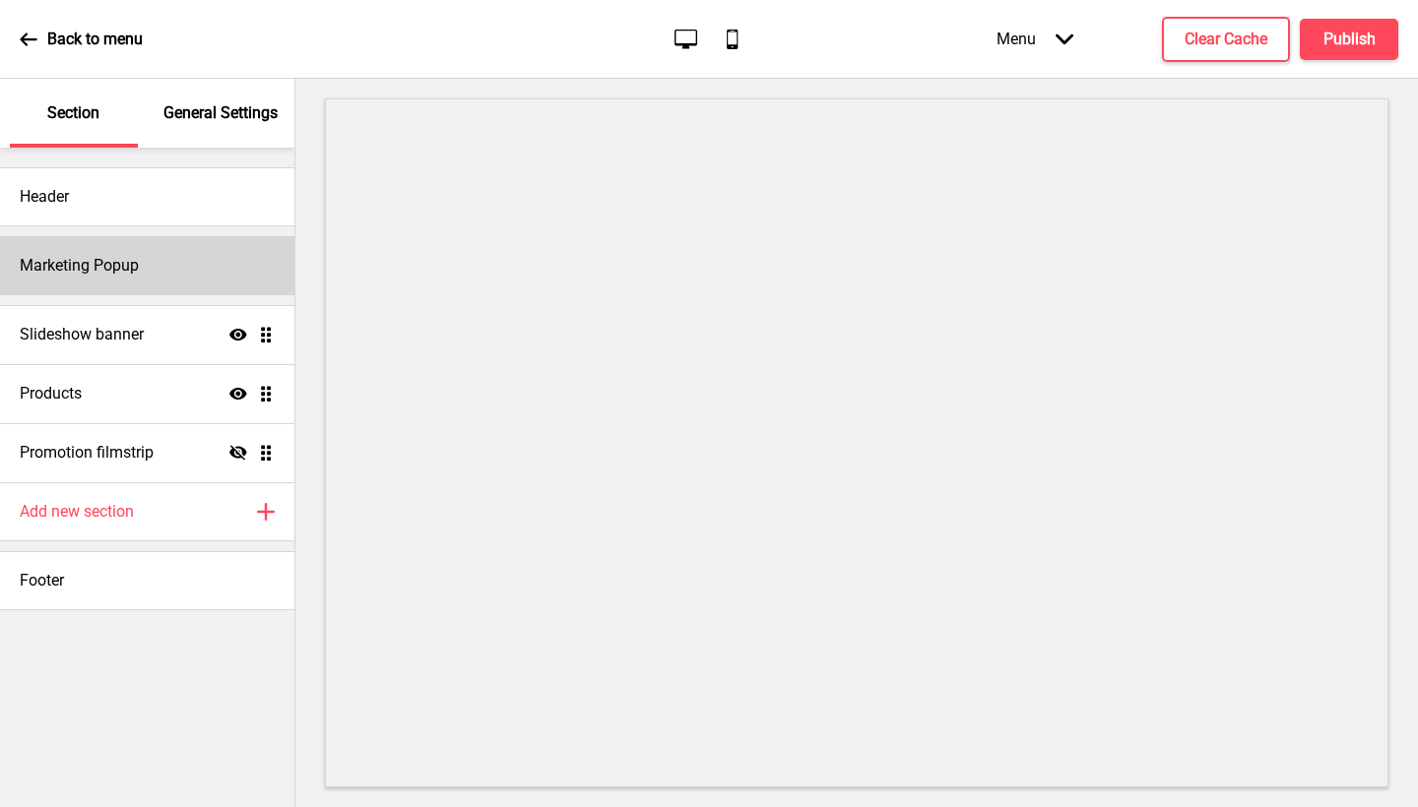
click at [212, 245] on div "Marketing Popup" at bounding box center [147, 265] width 294 height 59
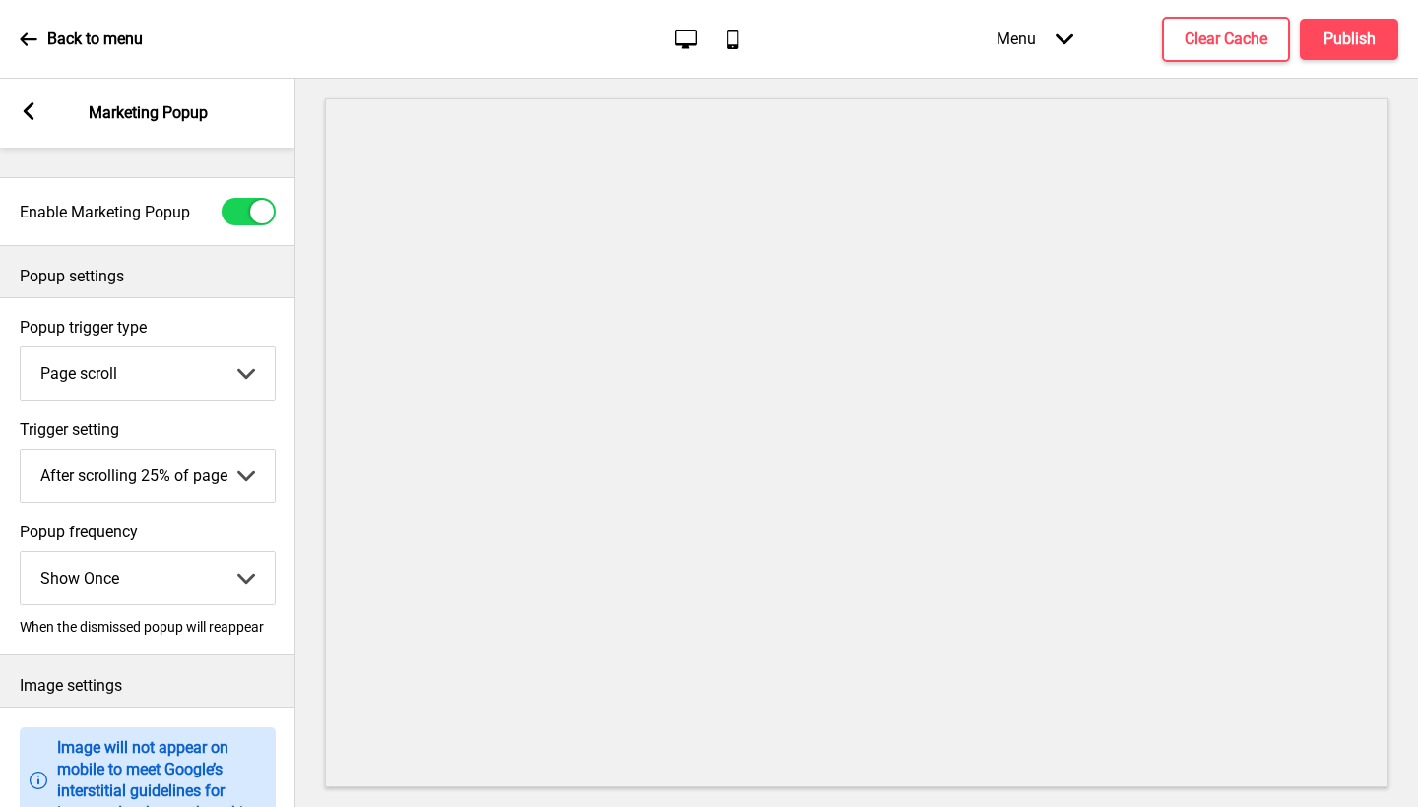
click at [250, 227] on div "Enable Marketing Popup" at bounding box center [147, 211] width 295 height 47
click at [252, 222] on div at bounding box center [249, 212] width 54 height 28
checkbox input "false"
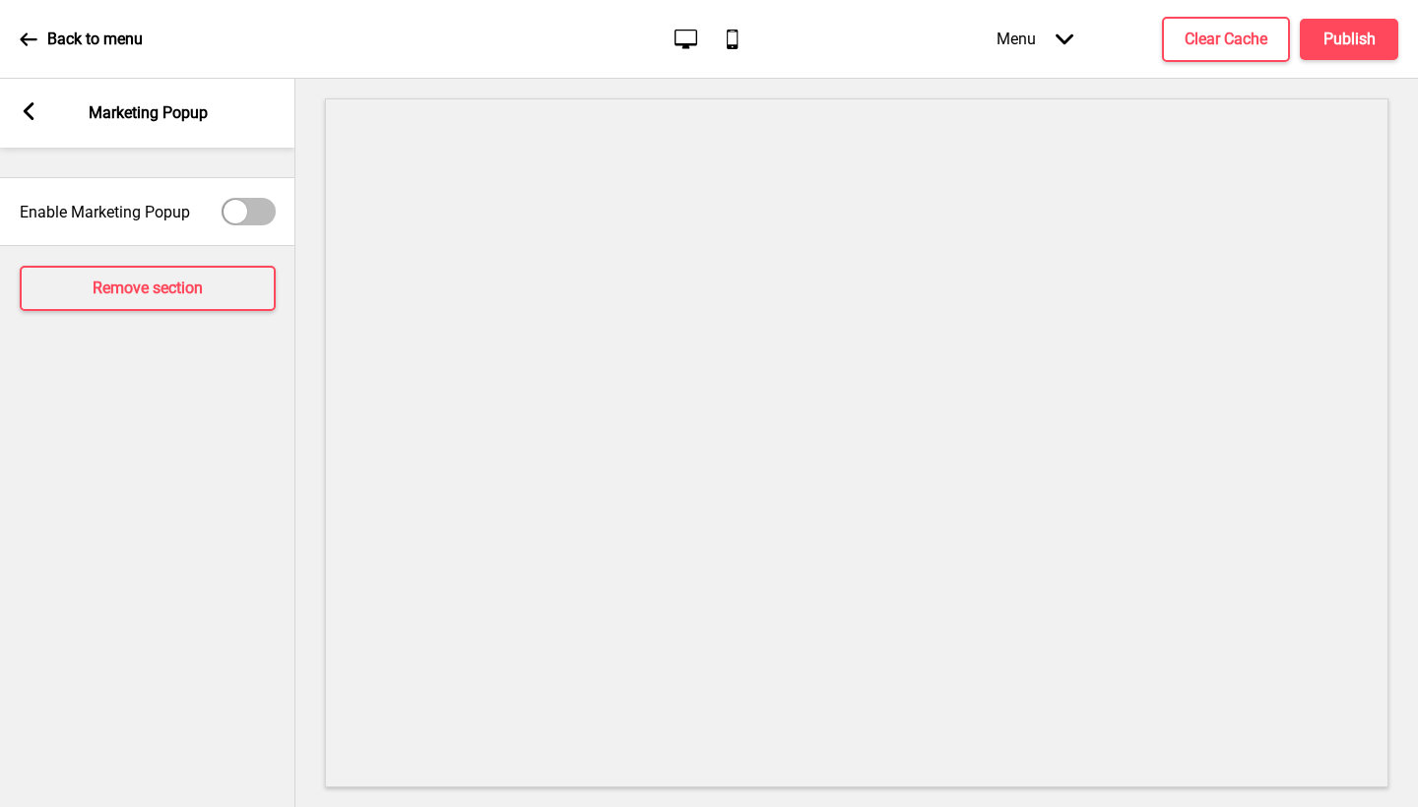
click at [32, 124] on div "Arrow left Marketing Popup" at bounding box center [147, 113] width 295 height 69
click at [34, 111] on rect at bounding box center [29, 111] width 18 height 18
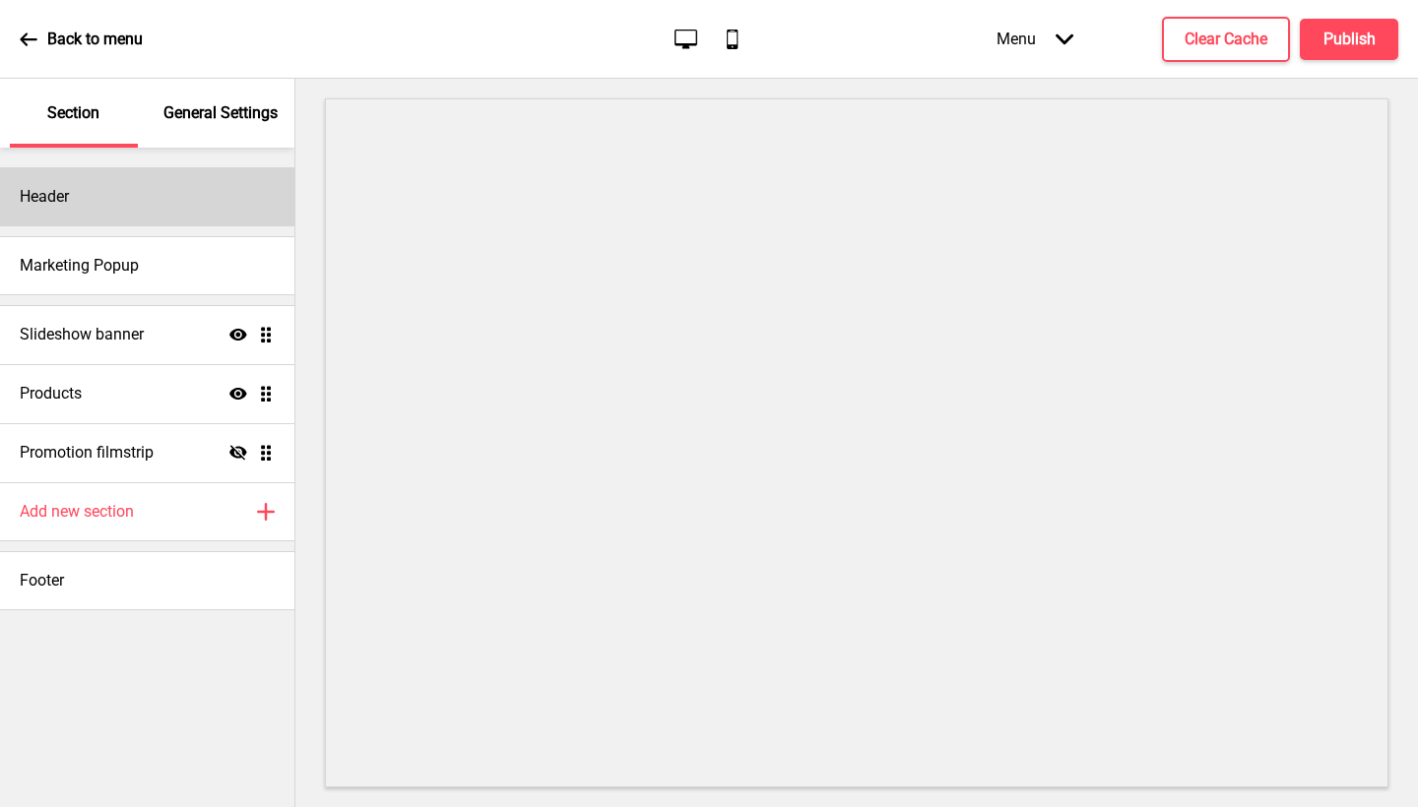
click at [138, 201] on div "Header" at bounding box center [147, 196] width 294 height 59
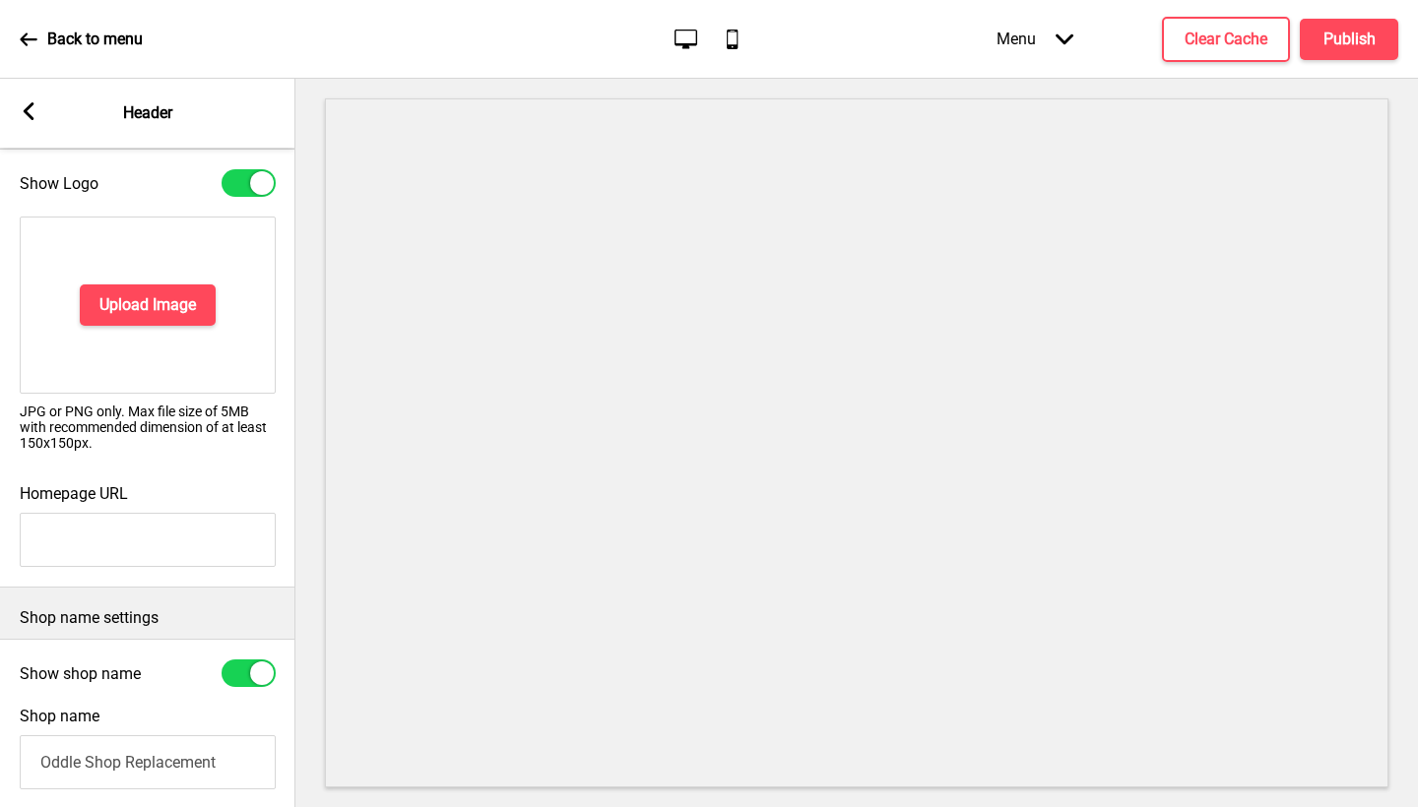
scroll to position [0, 0]
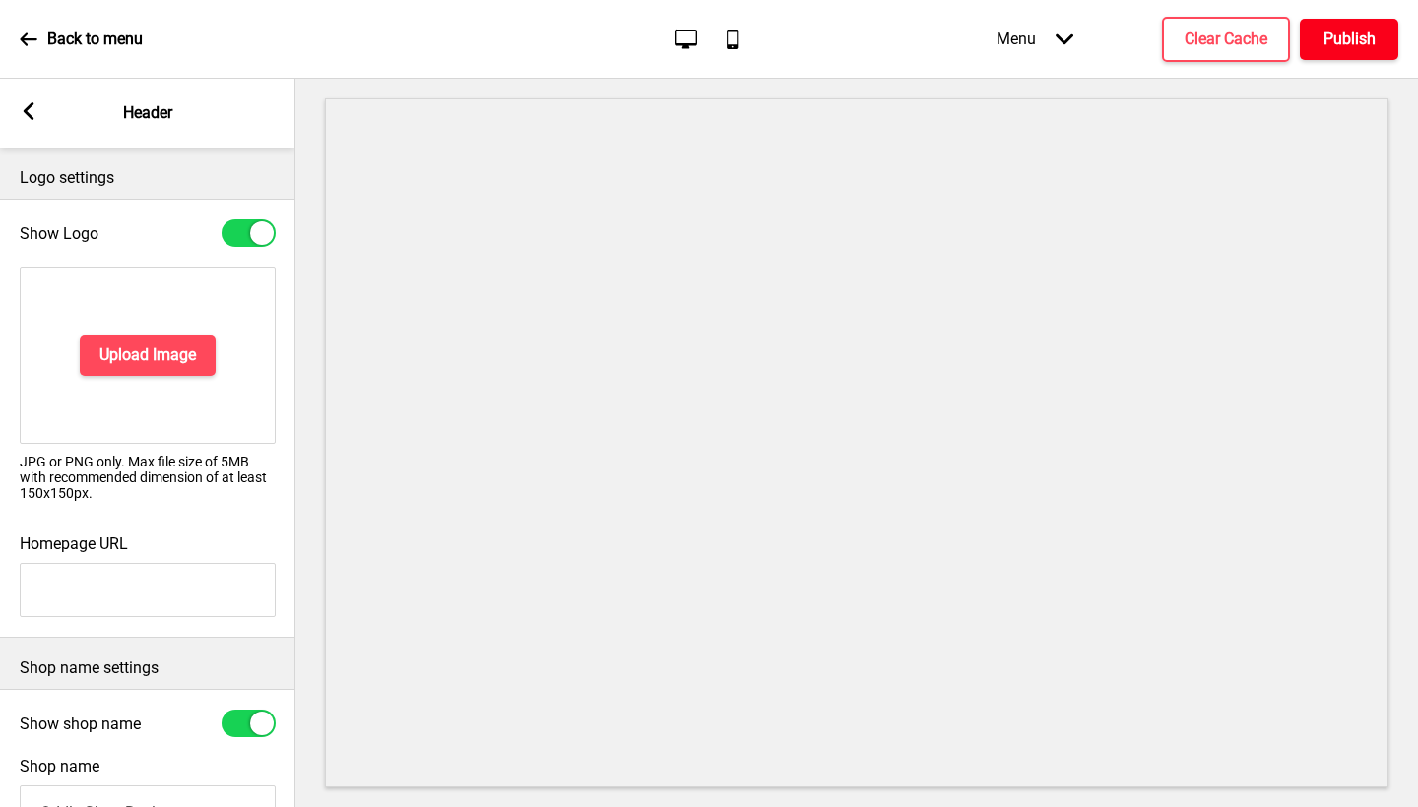
click at [1367, 37] on h4 "Publish" at bounding box center [1349, 40] width 52 height 22
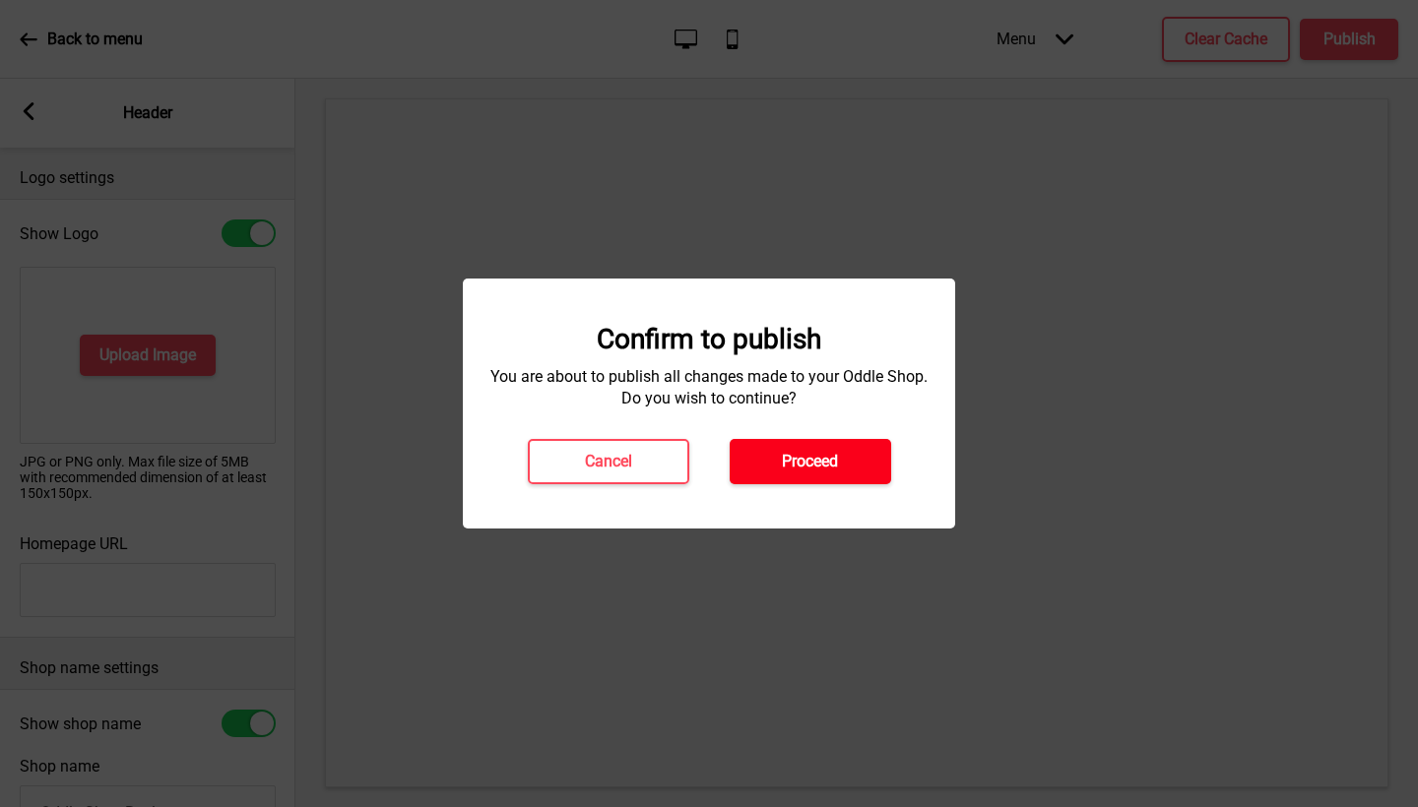
click at [810, 463] on h4 "Proceed" at bounding box center [810, 462] width 56 height 22
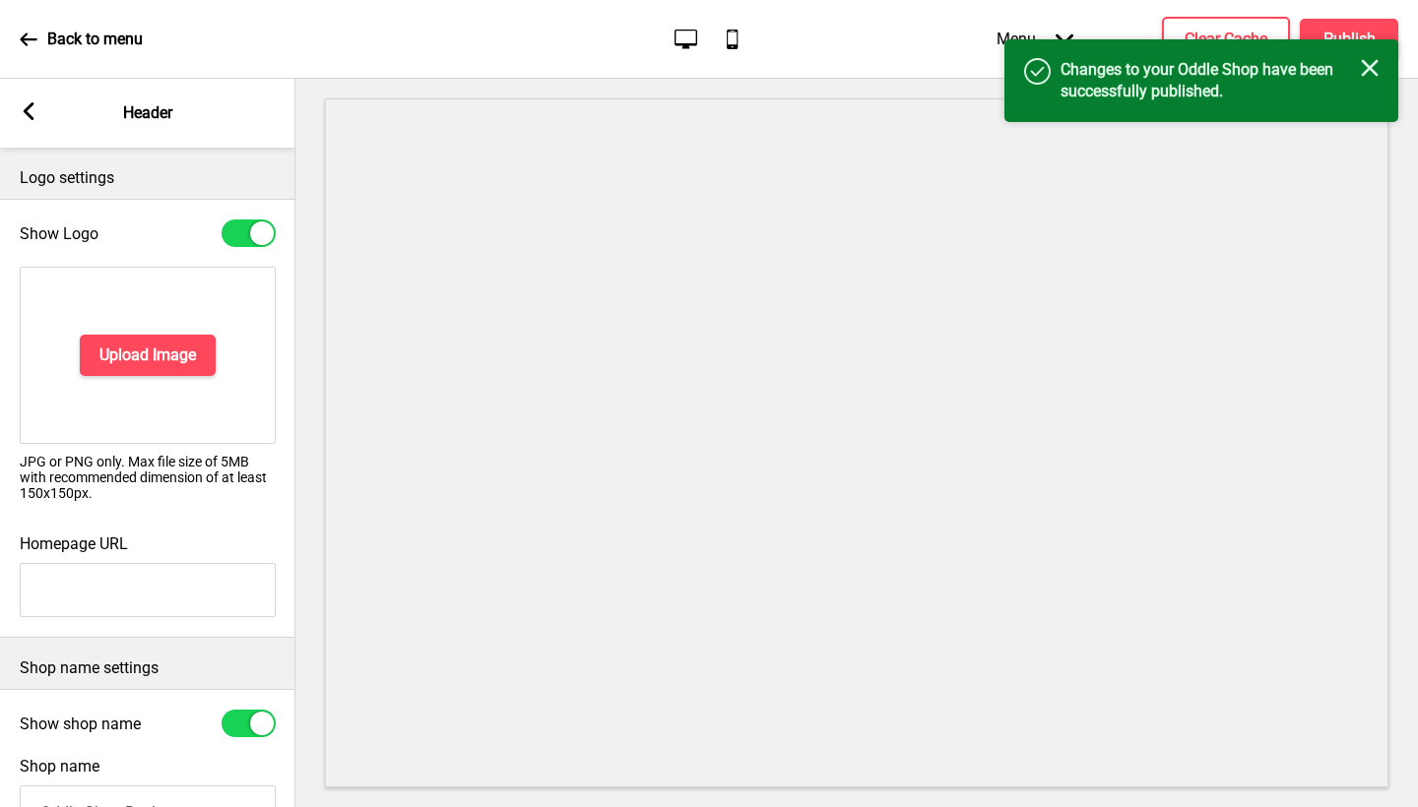
click at [1375, 69] on icon "Close" at bounding box center [1370, 68] width 18 height 18
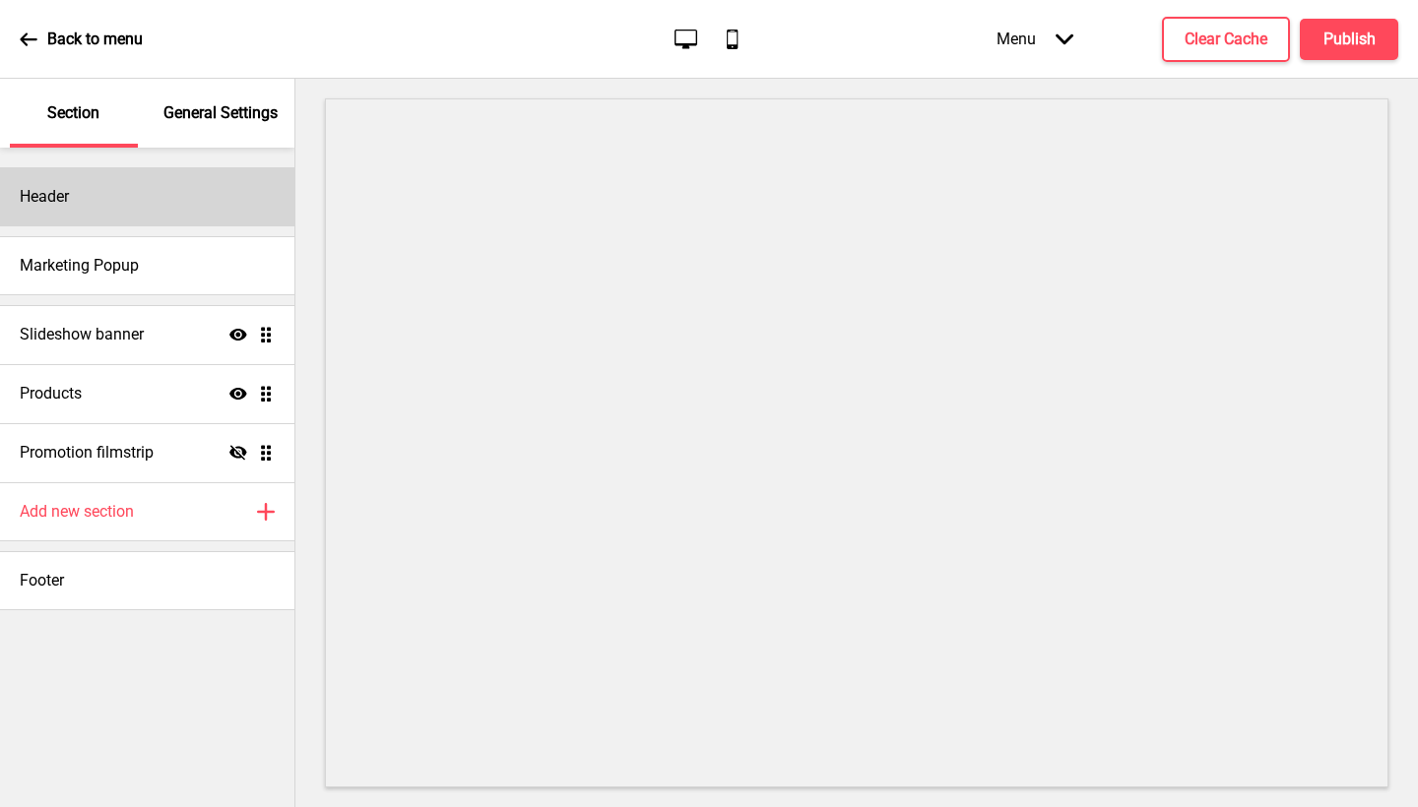
click at [111, 187] on div "Header" at bounding box center [147, 196] width 294 height 59
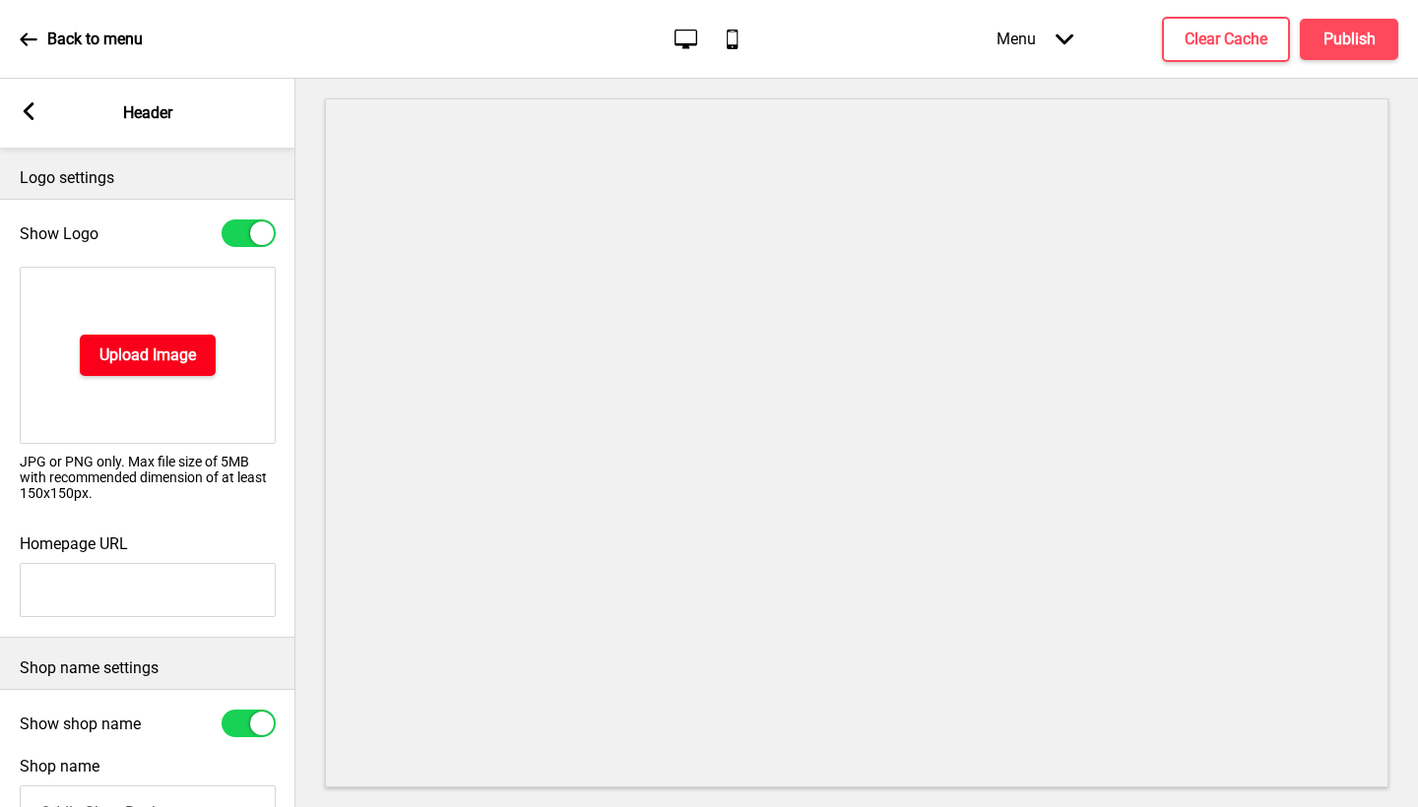
click at [143, 352] on h4 "Upload Image" at bounding box center [147, 356] width 97 height 22
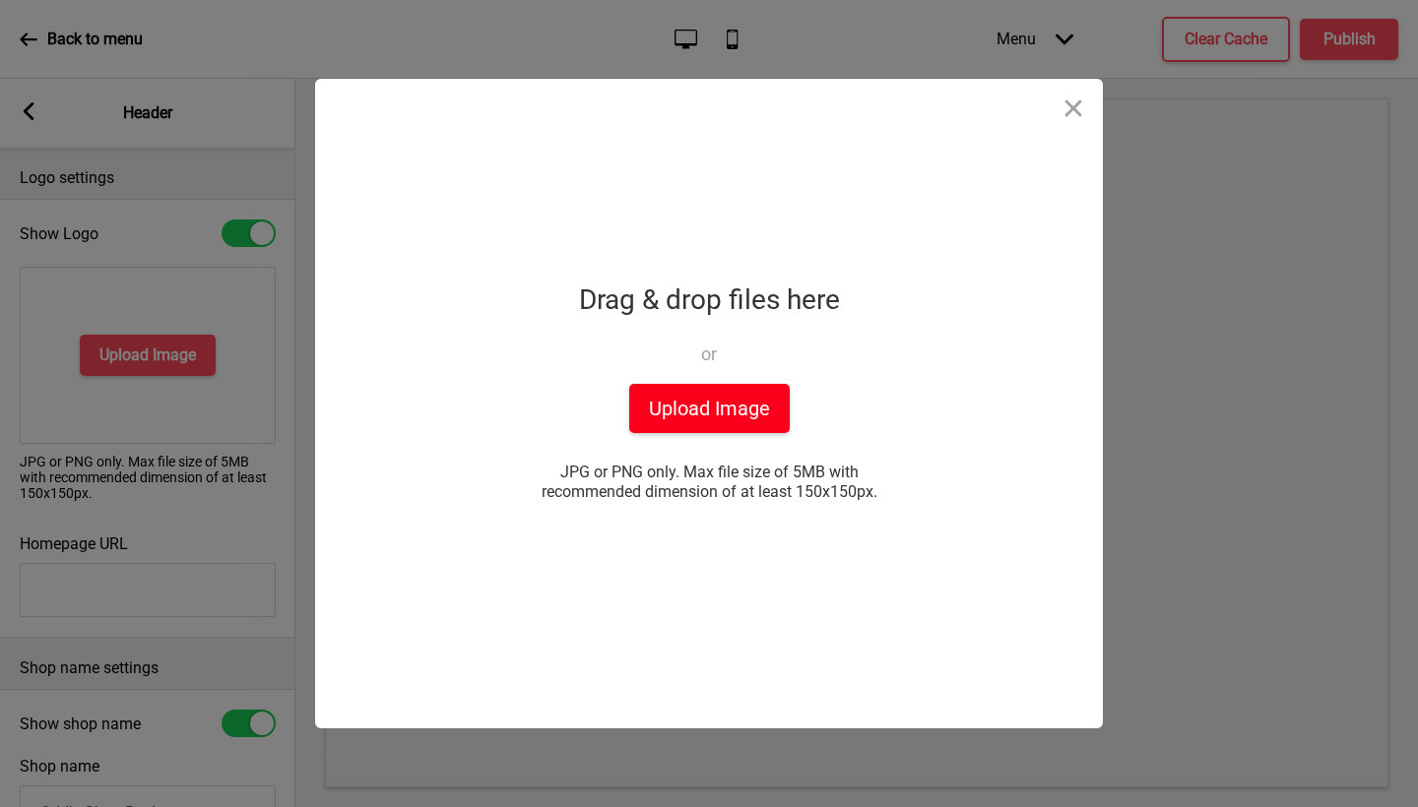
click at [712, 414] on button "Upload Image" at bounding box center [709, 408] width 161 height 49
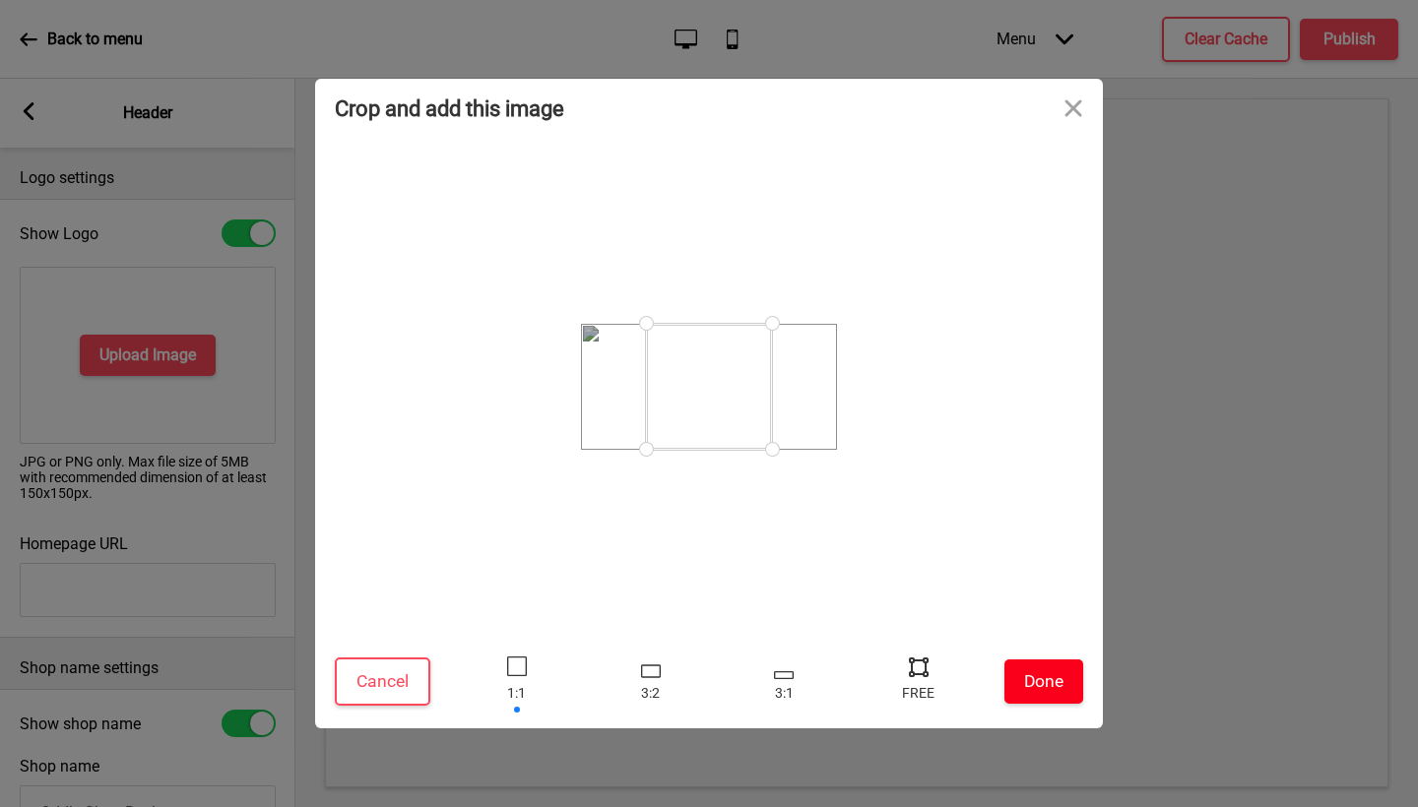
drag, startPoint x: 773, startPoint y: 443, endPoint x: 836, endPoint y: 448, distance: 63.2
click at [840, 448] on div at bounding box center [709, 387] width 748 height 478
click at [646, 677] on div at bounding box center [650, 682] width 59 height 64
drag, startPoint x: 763, startPoint y: 434, endPoint x: 685, endPoint y: 419, distance: 79.2
click at [685, 419] on div at bounding box center [700, 387] width 189 height 126
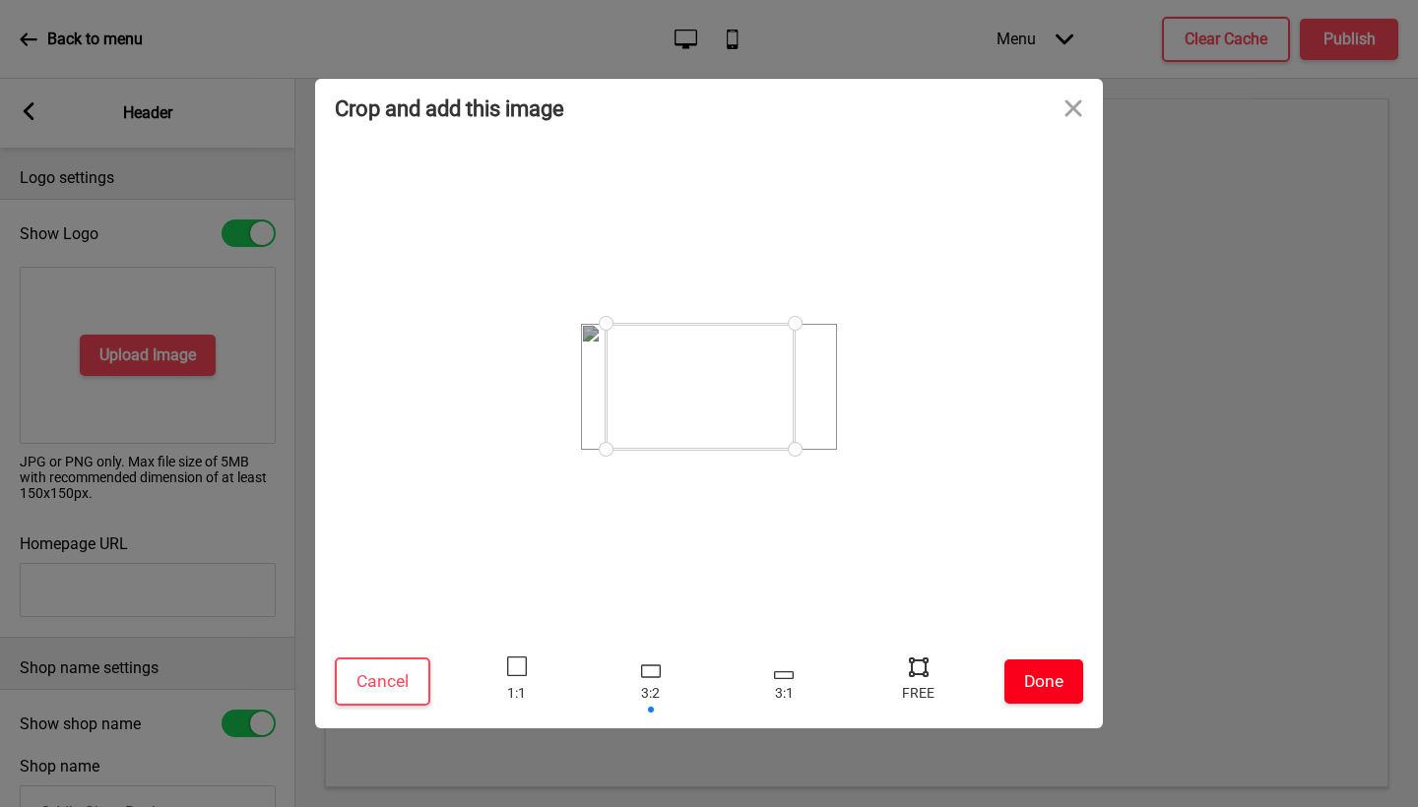
click at [1027, 687] on button "Done" at bounding box center [1043, 682] width 79 height 44
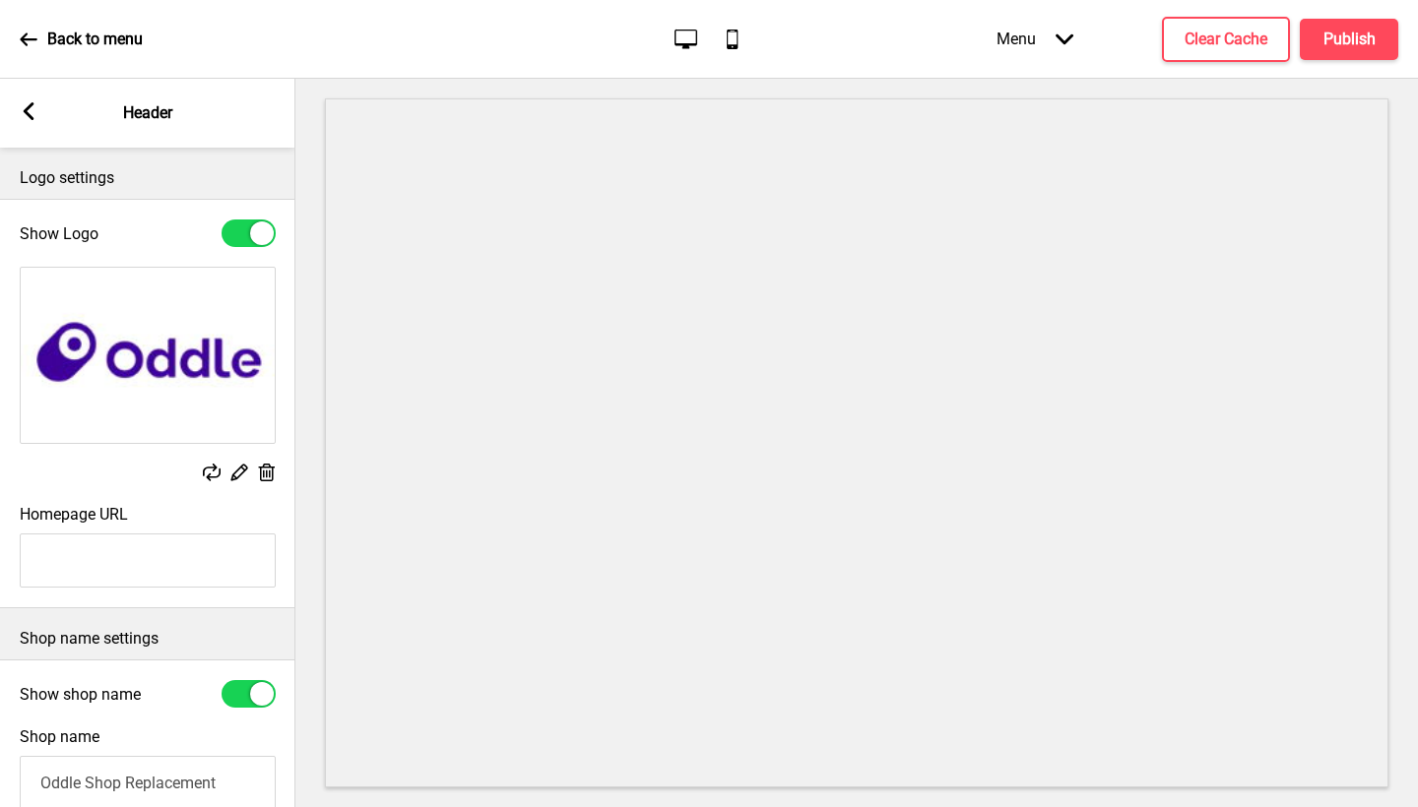
click at [38, 114] on div "Arrow left Header" at bounding box center [147, 113] width 295 height 69
click at [31, 116] on icon at bounding box center [29, 111] width 11 height 18
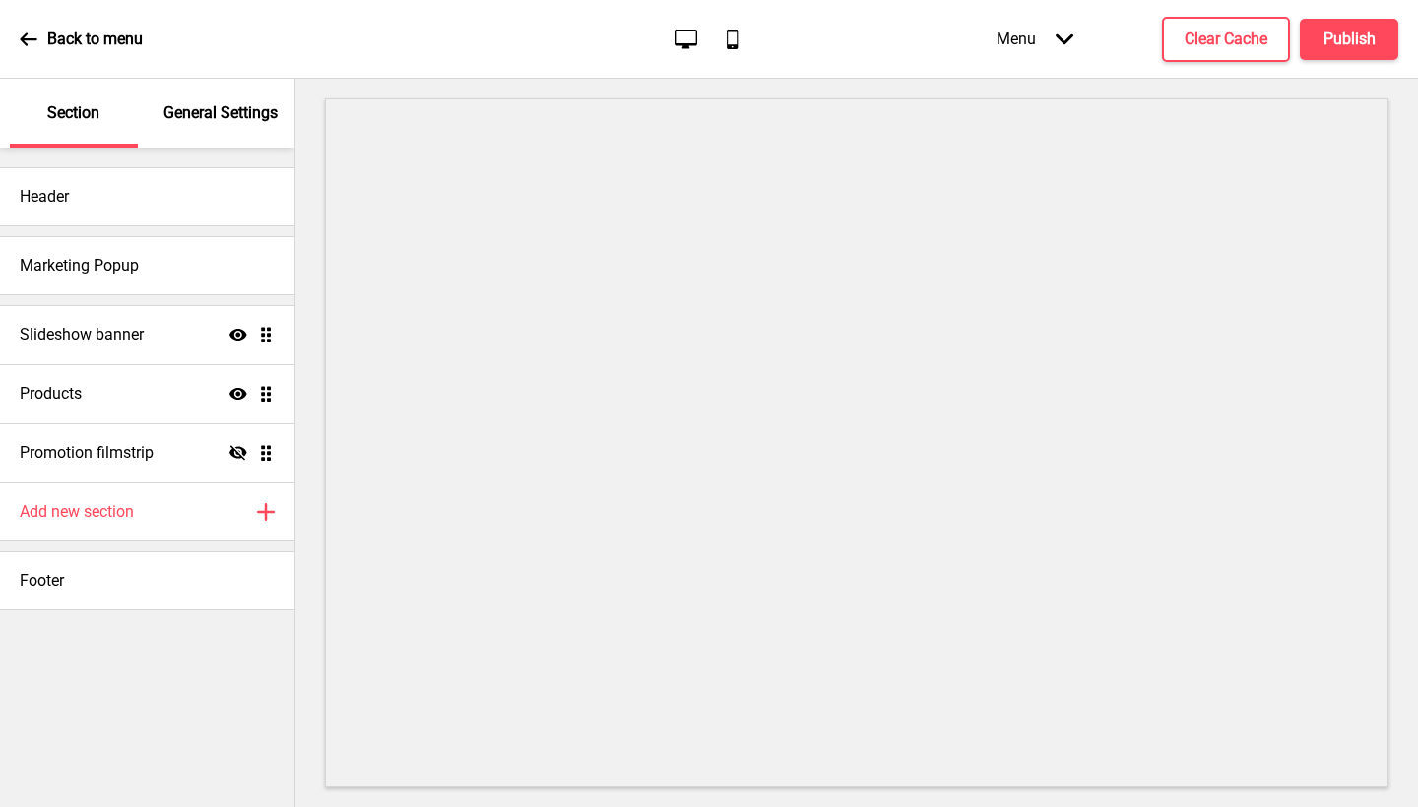
click at [238, 114] on p "General Settings" at bounding box center [220, 113] width 114 height 22
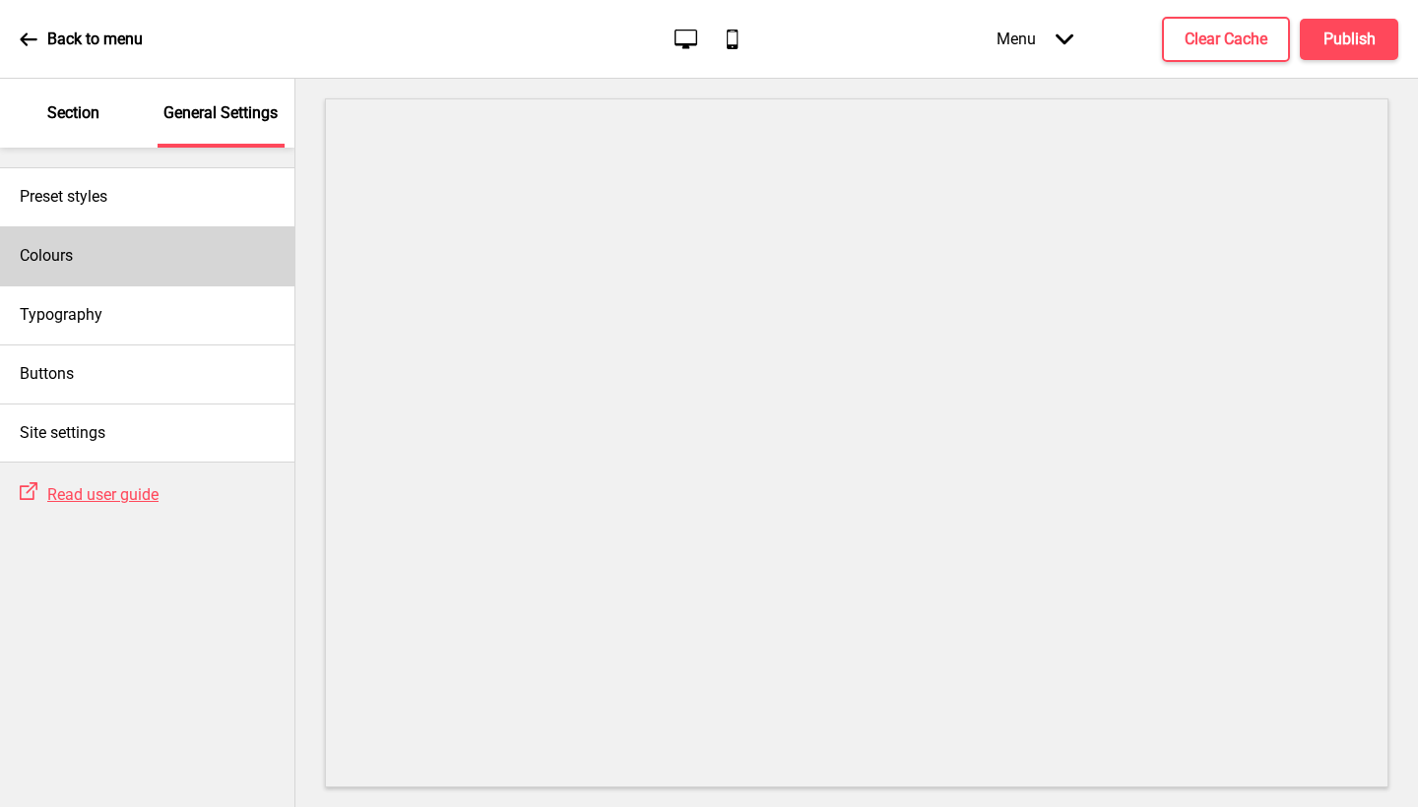
click at [153, 273] on div "Colours" at bounding box center [147, 255] width 294 height 59
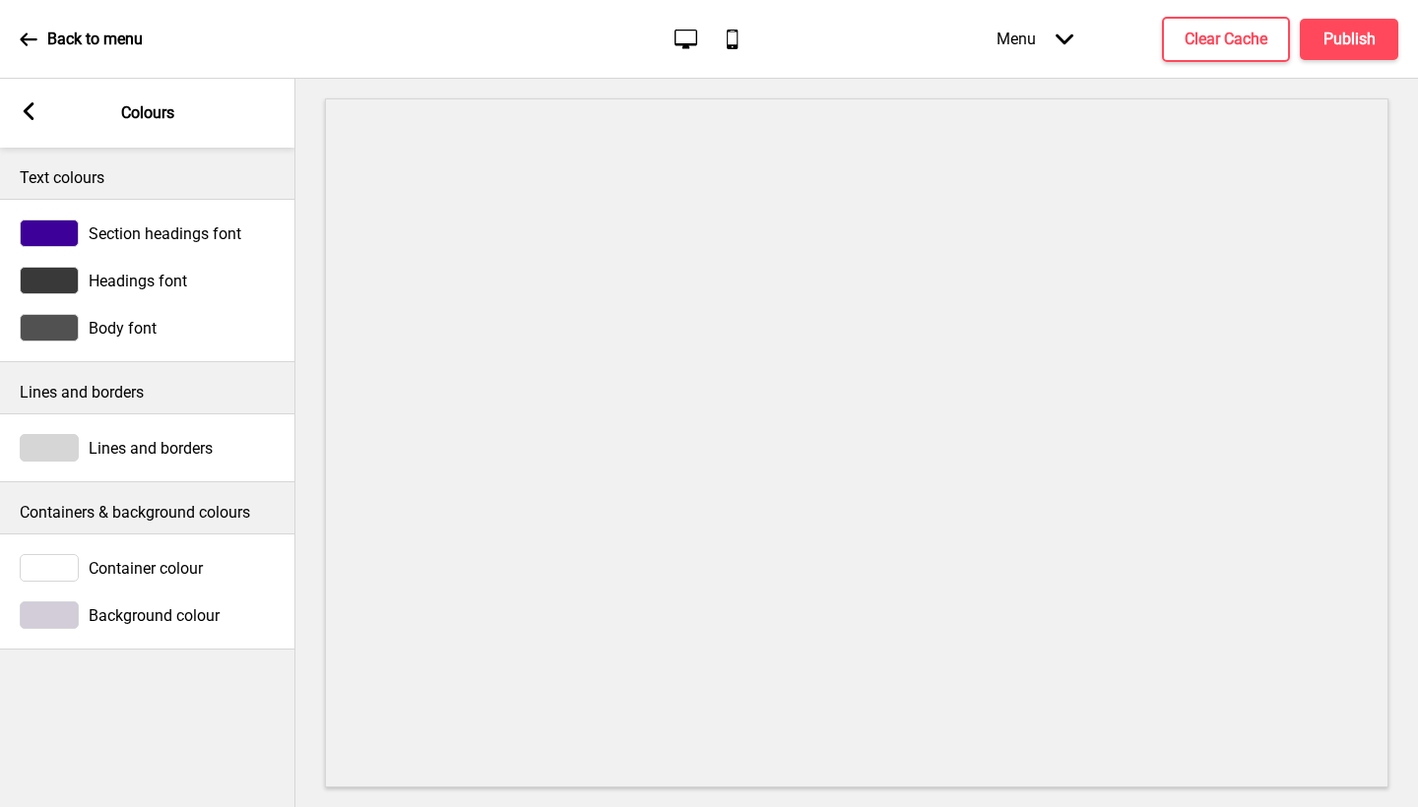
click at [183, 225] on span "Section headings font" at bounding box center [165, 234] width 153 height 19
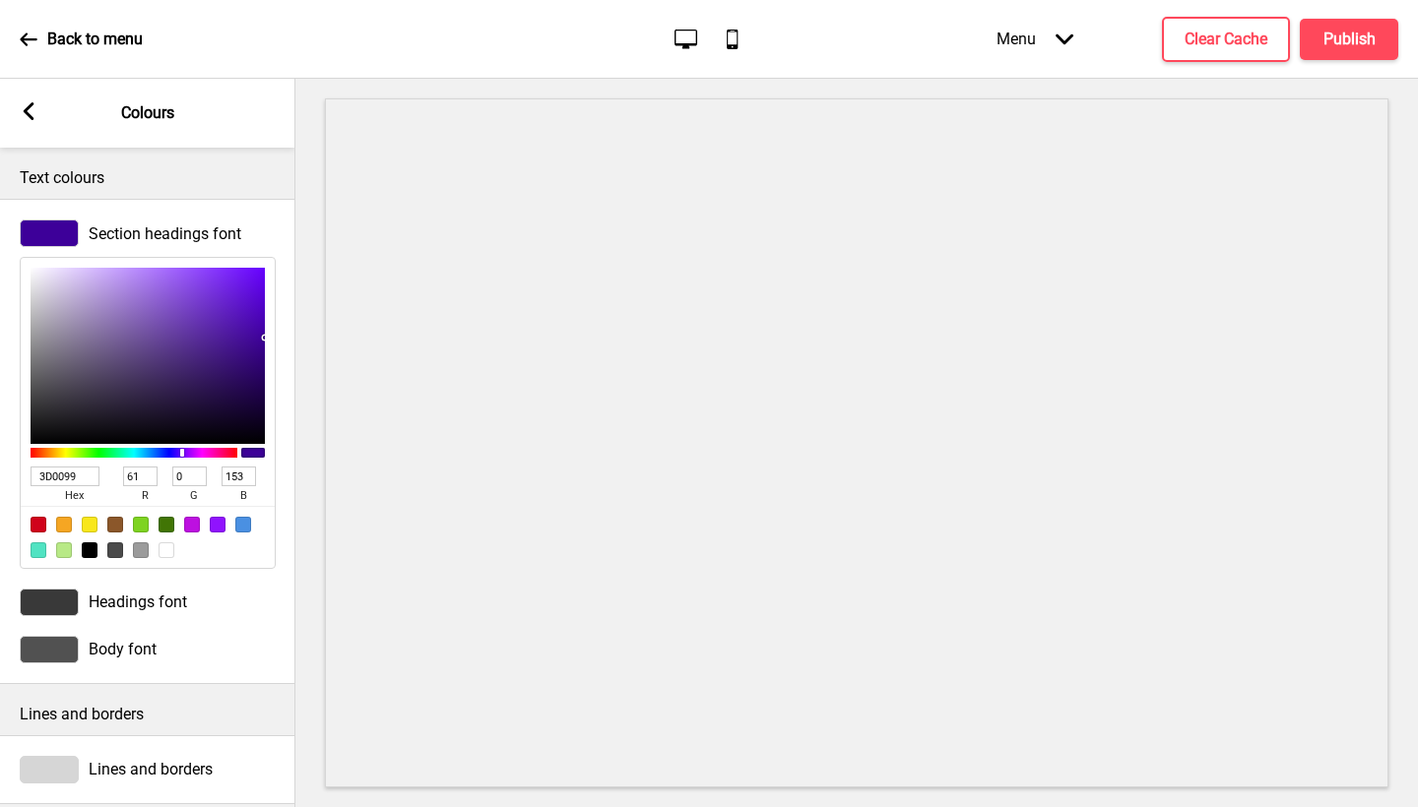
drag, startPoint x: 41, startPoint y: 475, endPoint x: 0, endPoint y: 452, distance: 47.2
click at [0, 452] on div "Section headings font 3D0099 hex 61 r 0 g 153 b 100 a" at bounding box center [147, 394] width 295 height 369
paste input "42009A"
type input "42009A"
type input "66"
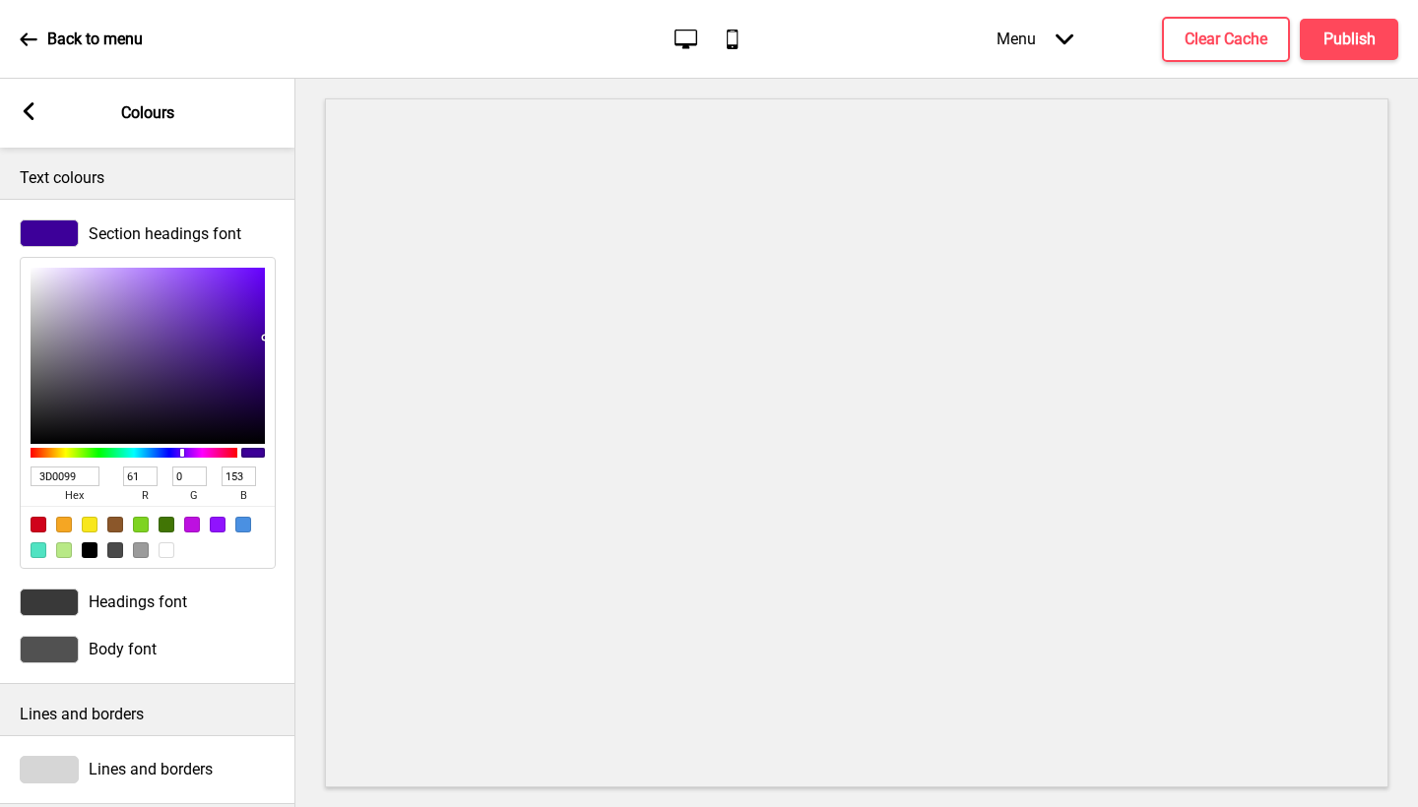
type input "154"
type input "42009A"
click at [73, 602] on div at bounding box center [49, 603] width 59 height 28
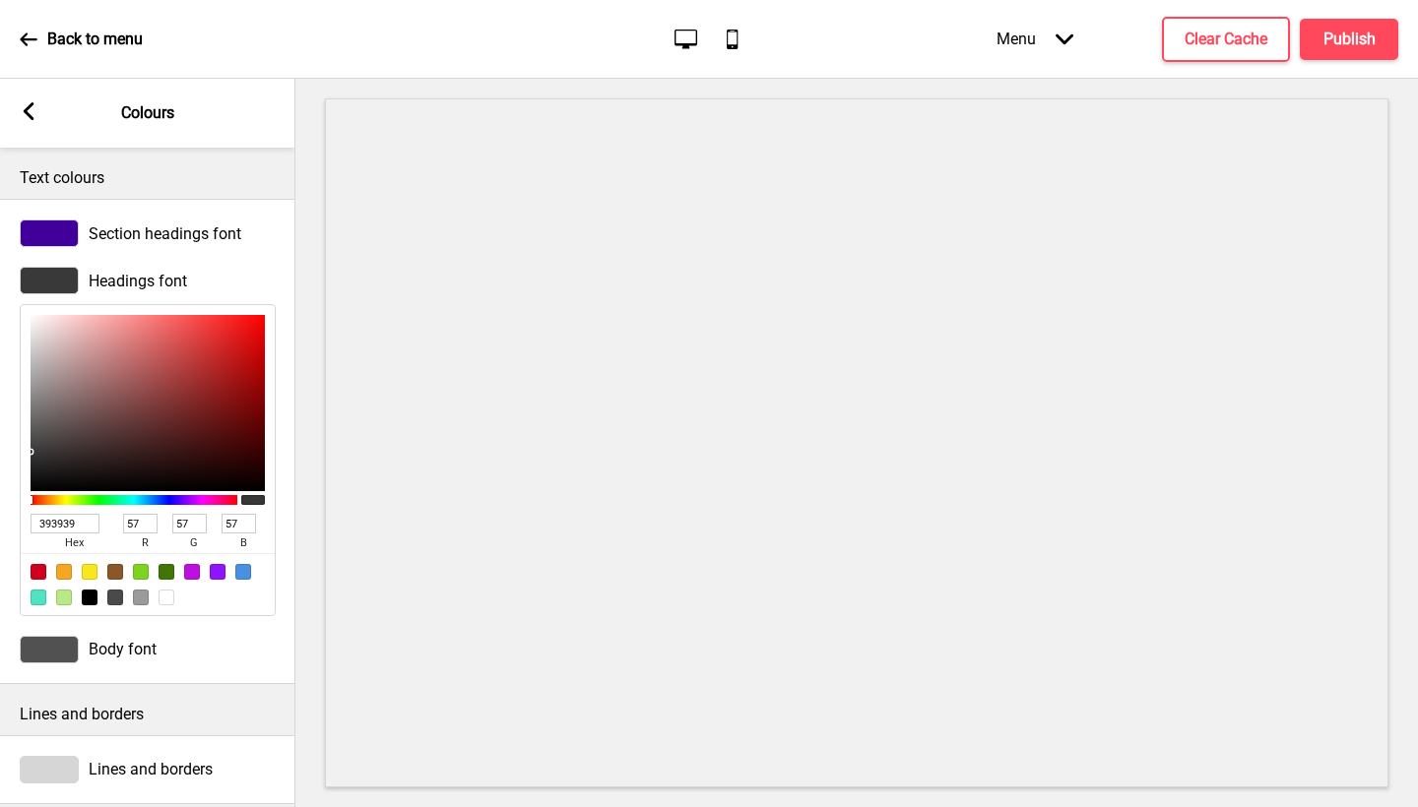
drag, startPoint x: 91, startPoint y: 527, endPoint x: 0, endPoint y: 513, distance: 91.6
click at [0, 513] on div "Headings font 393939 hex 57 r 57 g 57 b 100 a" at bounding box center [147, 441] width 295 height 369
paste input "42009A"
type input "42009A"
type input "66"
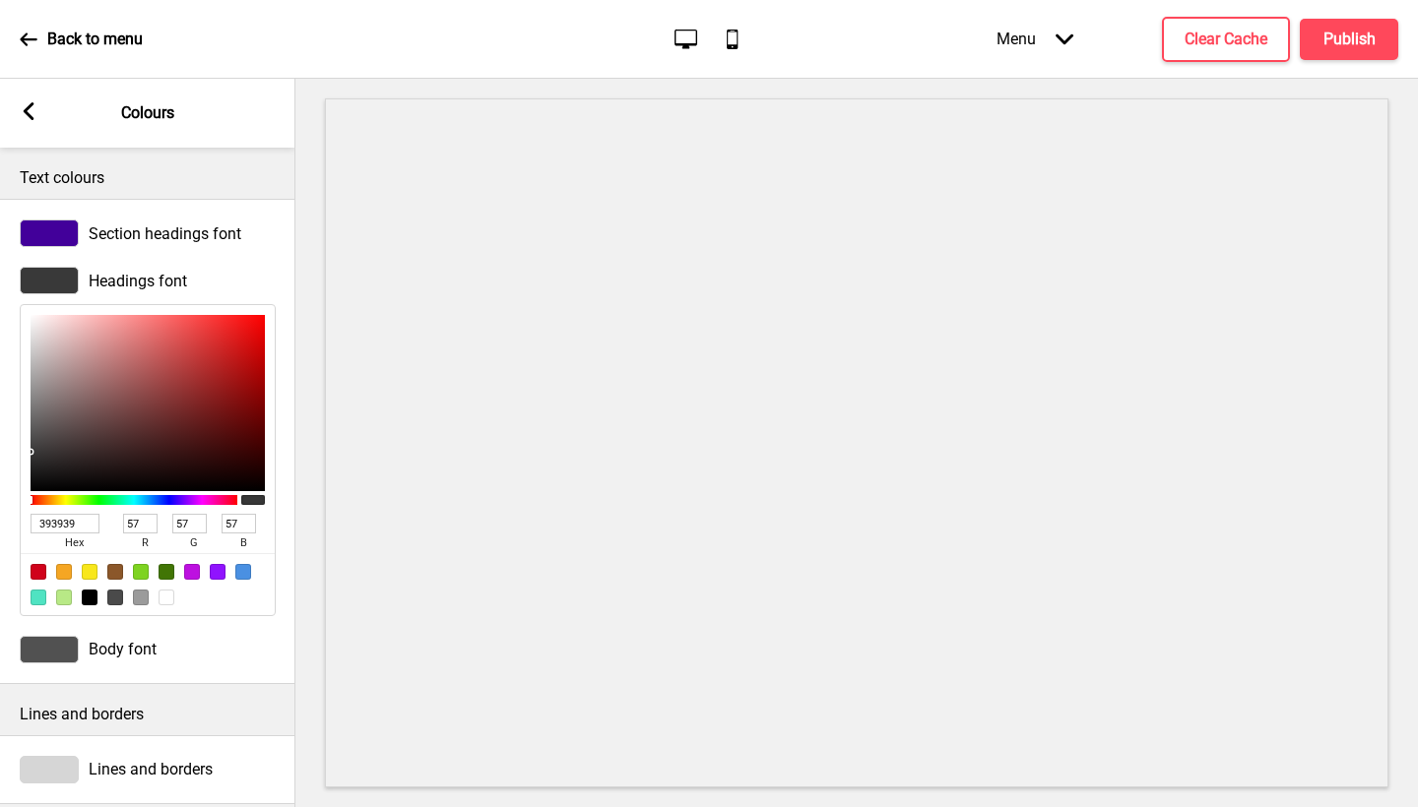
type input "0"
type input "154"
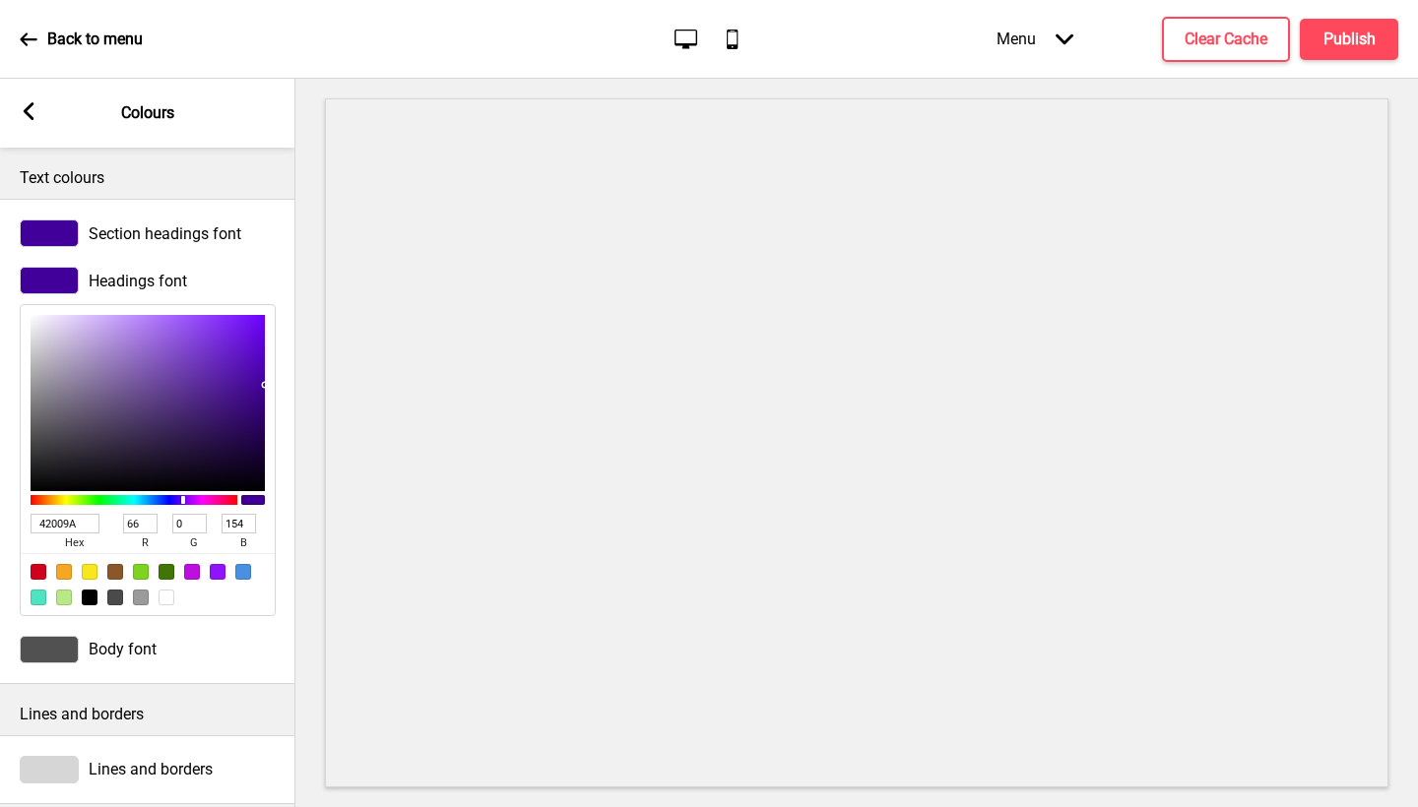
type input "42009A"
click at [70, 648] on div at bounding box center [49, 650] width 59 height 28
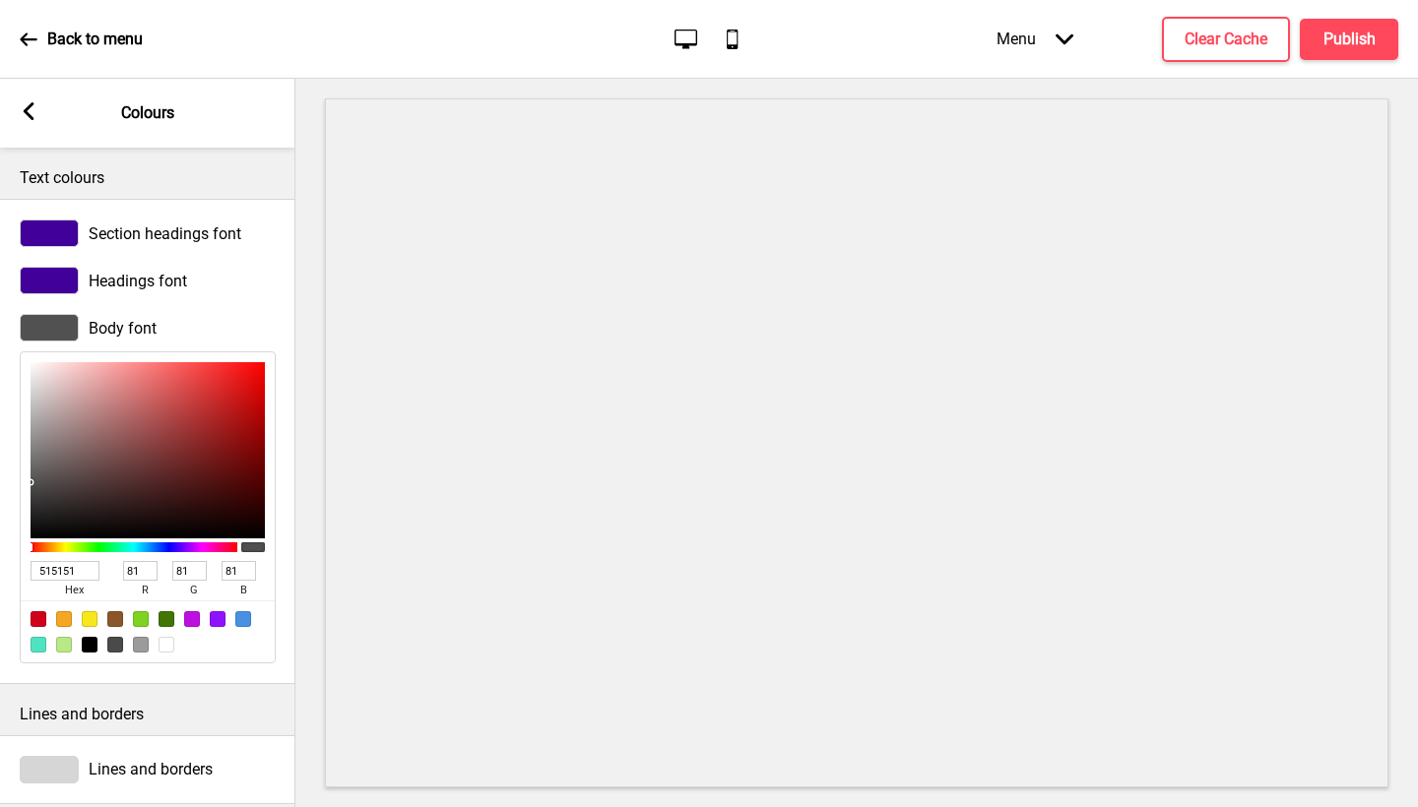
drag, startPoint x: 86, startPoint y: 568, endPoint x: 0, endPoint y: 547, distance: 88.4
click at [0, 547] on div "Body font 515151 hex 81 r 81 g 81 b 100 a" at bounding box center [147, 488] width 295 height 369
paste input "42009A"
type input "42009A"
type input "66"
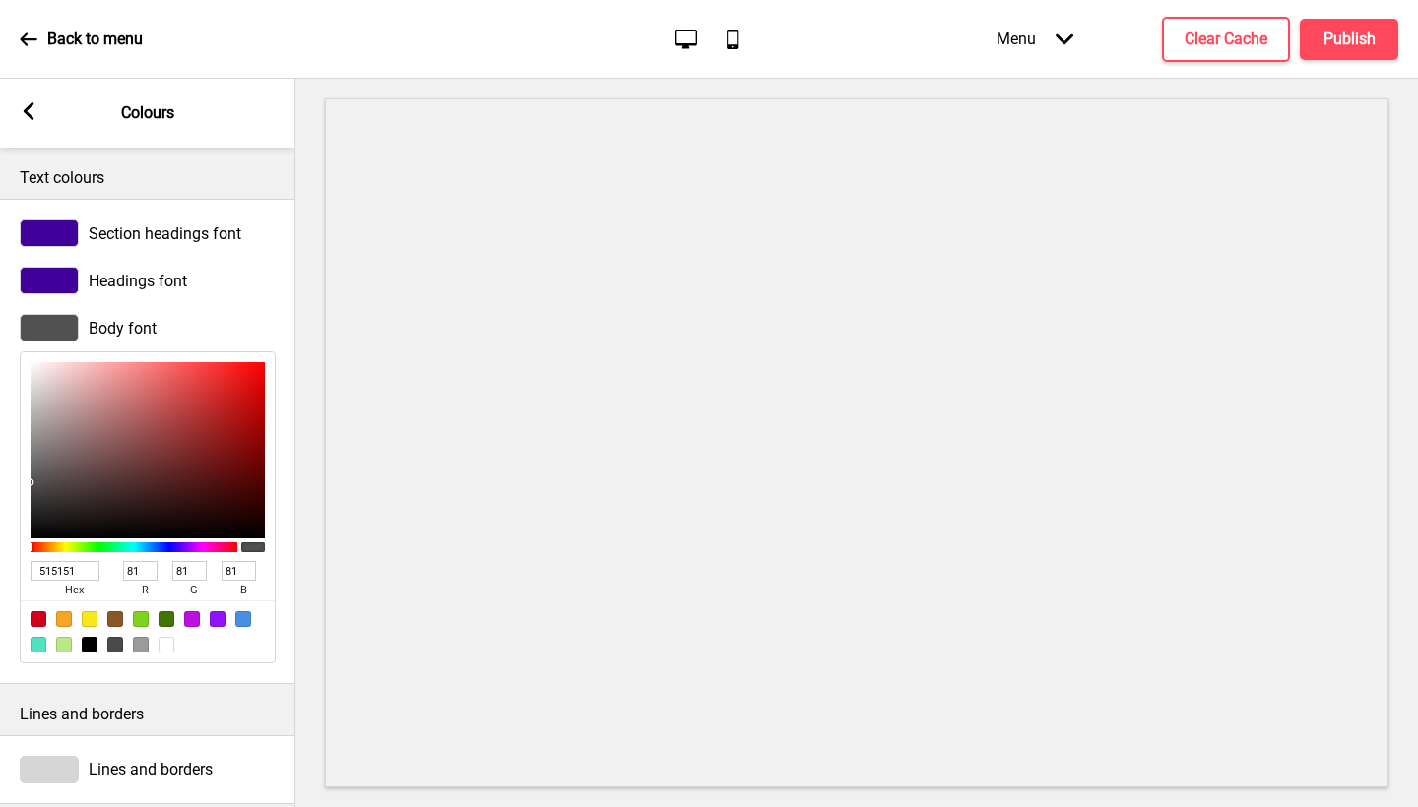
type input "0"
type input "154"
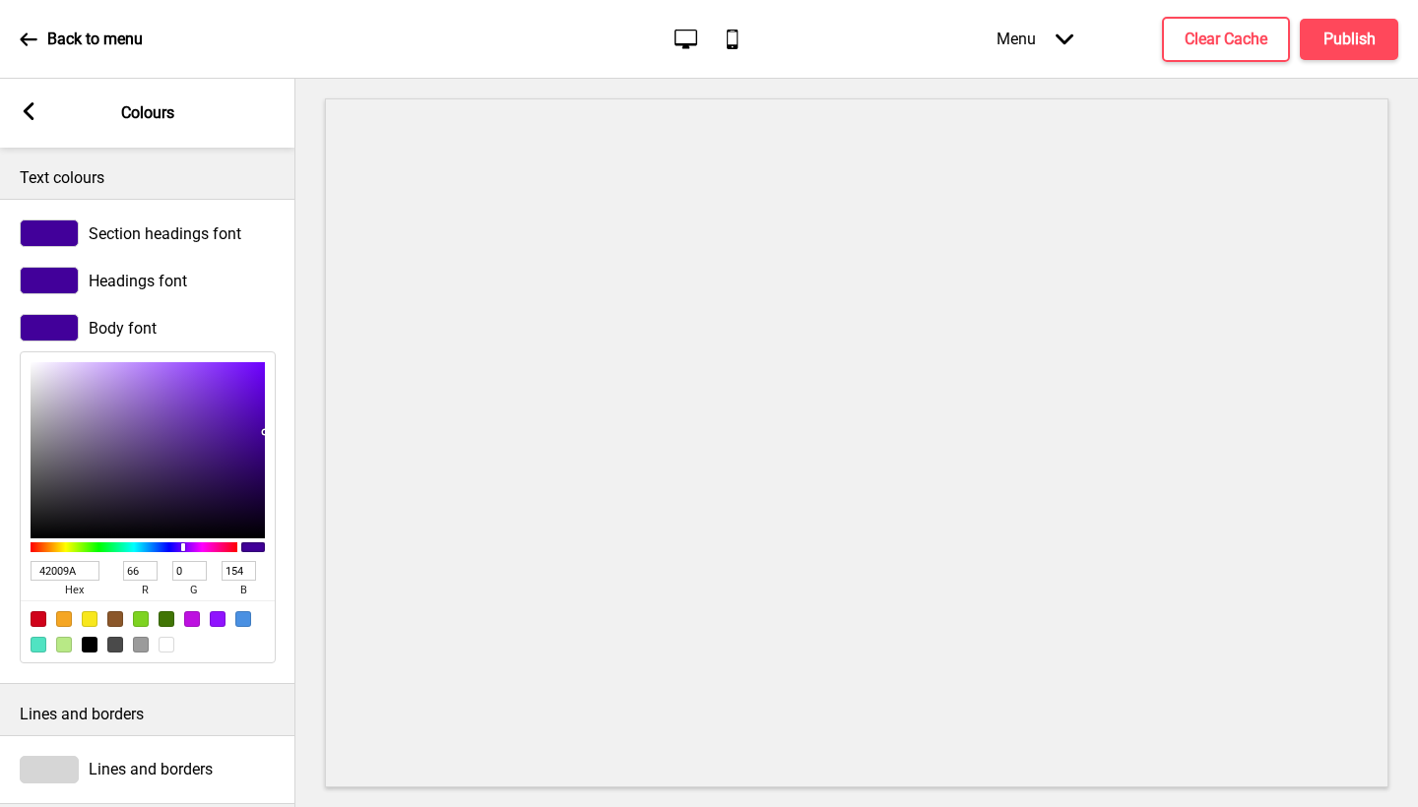
type input "42009A"
click at [268, 657] on div at bounding box center [148, 632] width 254 height 62
click at [55, 119] on div "Arrow left Colours" at bounding box center [147, 113] width 295 height 69
click at [40, 114] on div "Arrow left Colours" at bounding box center [147, 113] width 295 height 69
click at [28, 114] on icon at bounding box center [29, 111] width 11 height 18
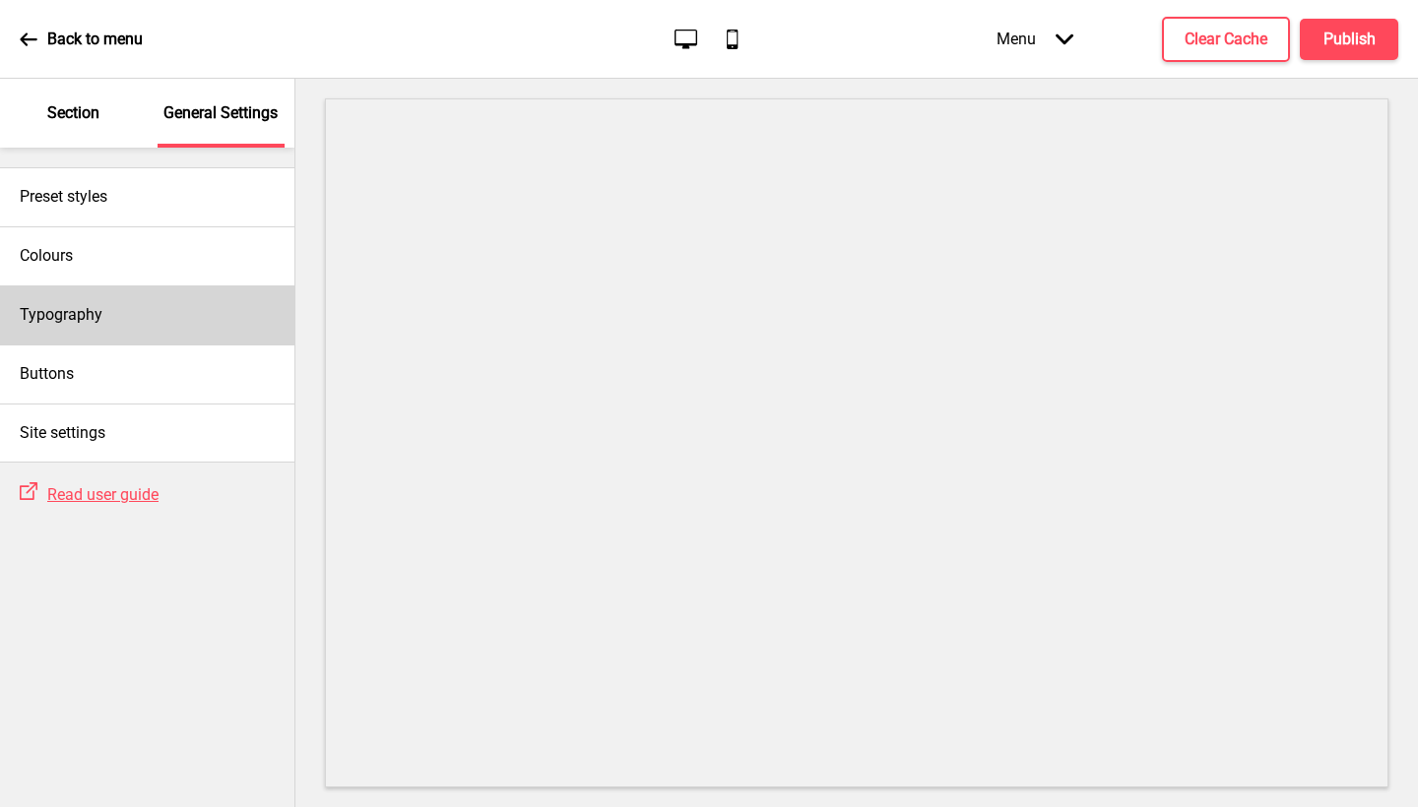
click at [121, 331] on div "Typography" at bounding box center [147, 315] width 294 height 59
select select "Arsenal"
select select "Jost"
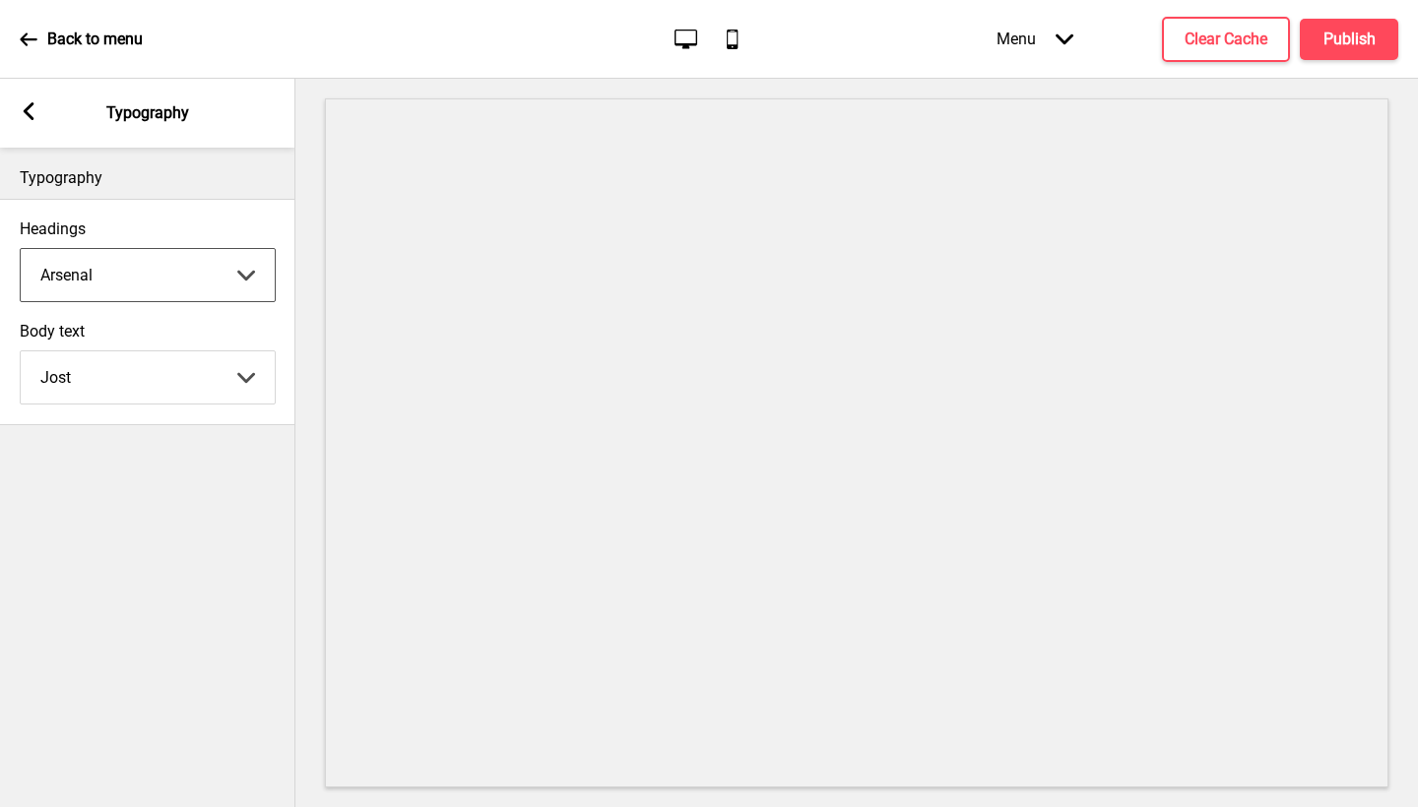
select select "Nunito Sans"
click at [23, 107] on rect at bounding box center [29, 111] width 18 height 18
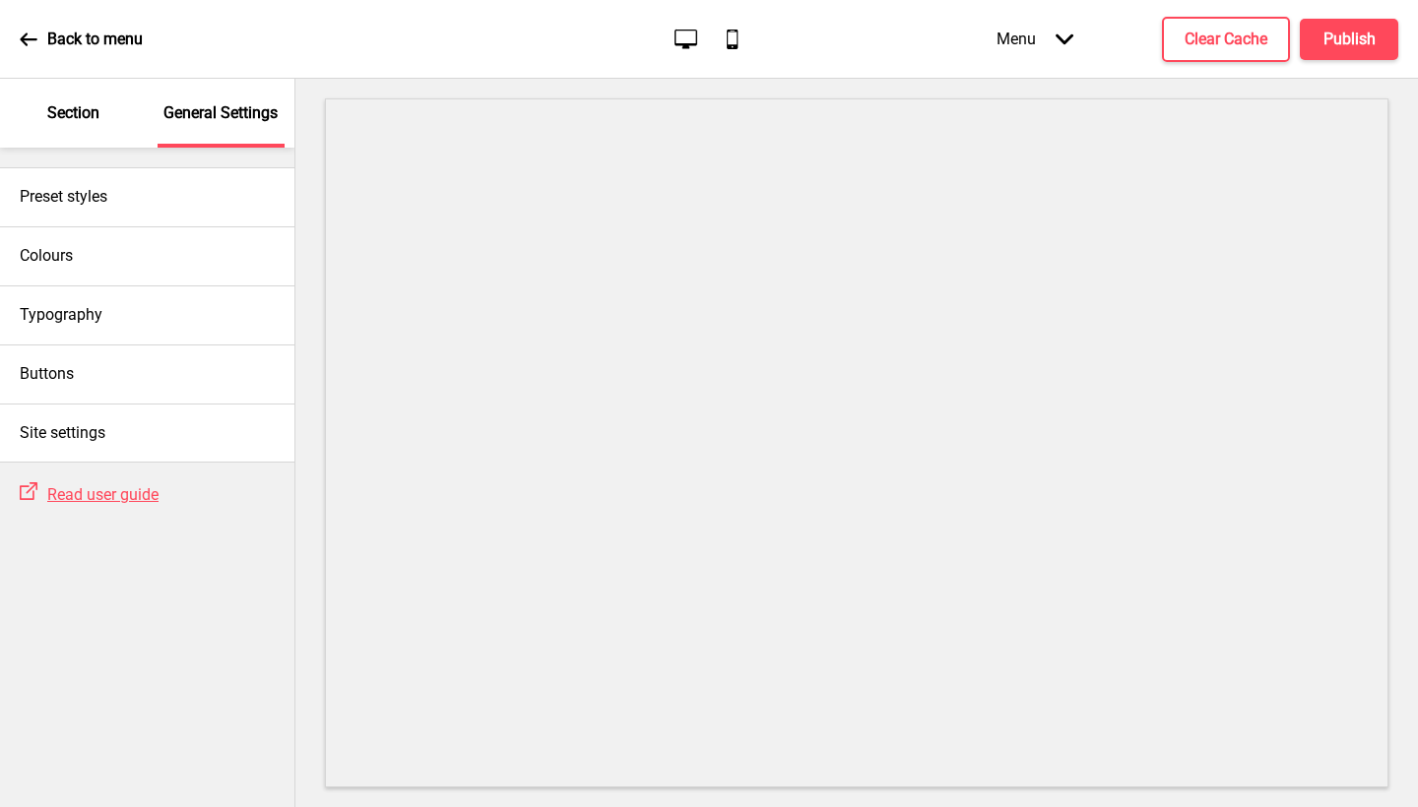
click at [89, 100] on div "Section" at bounding box center [74, 113] width 128 height 69
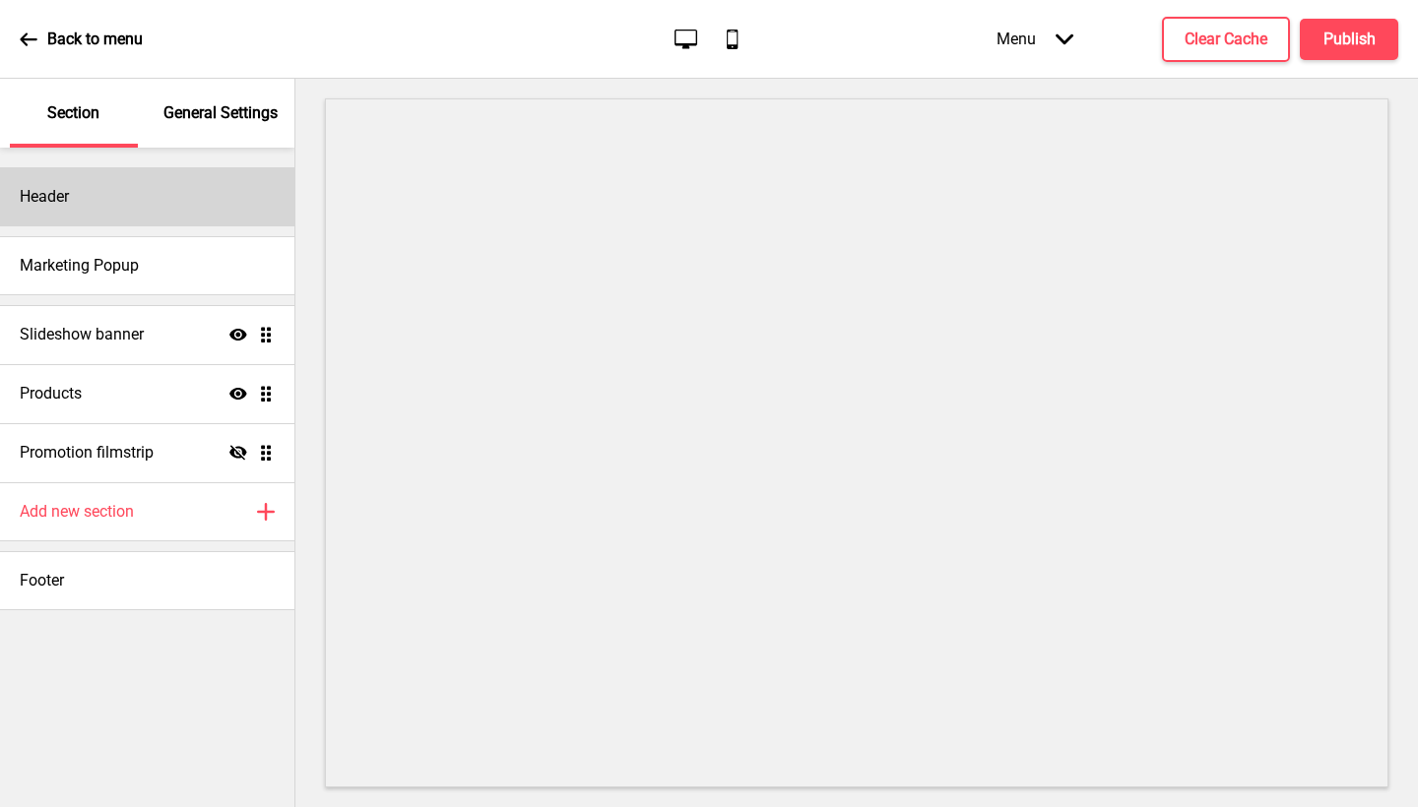
click at [129, 222] on div "Header" at bounding box center [147, 196] width 294 height 59
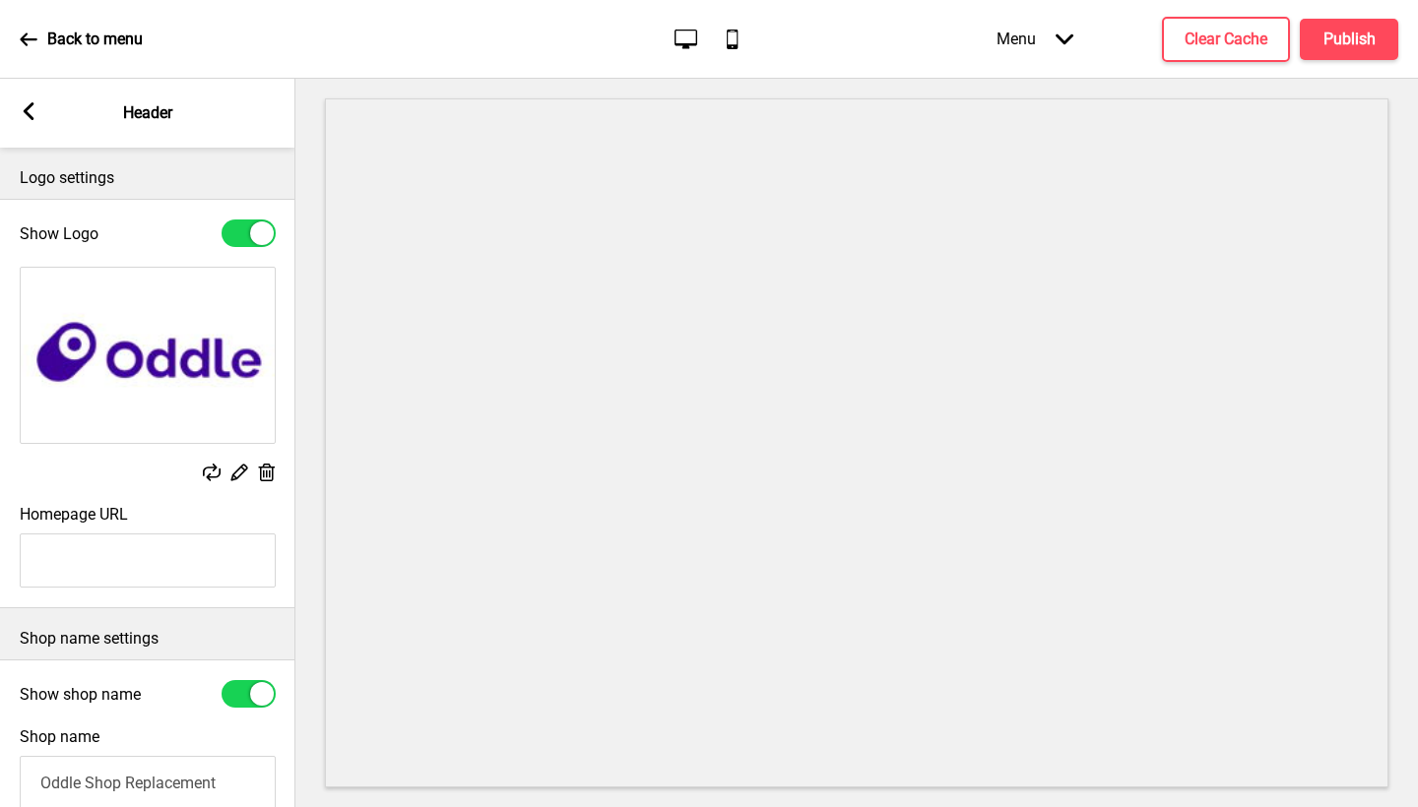
scroll to position [4, 0]
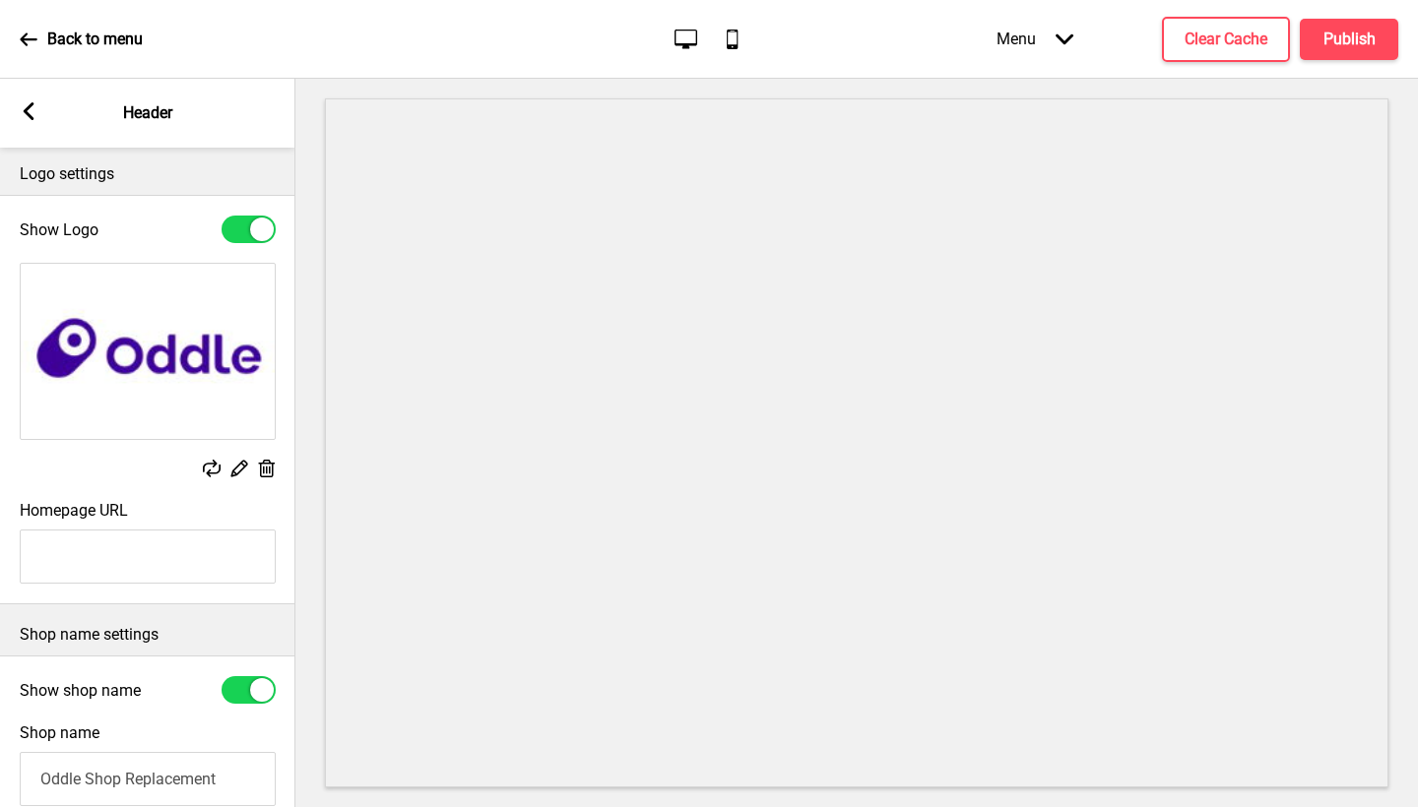
click at [260, 692] on div at bounding box center [262, 690] width 24 height 24
checkbox input "false"
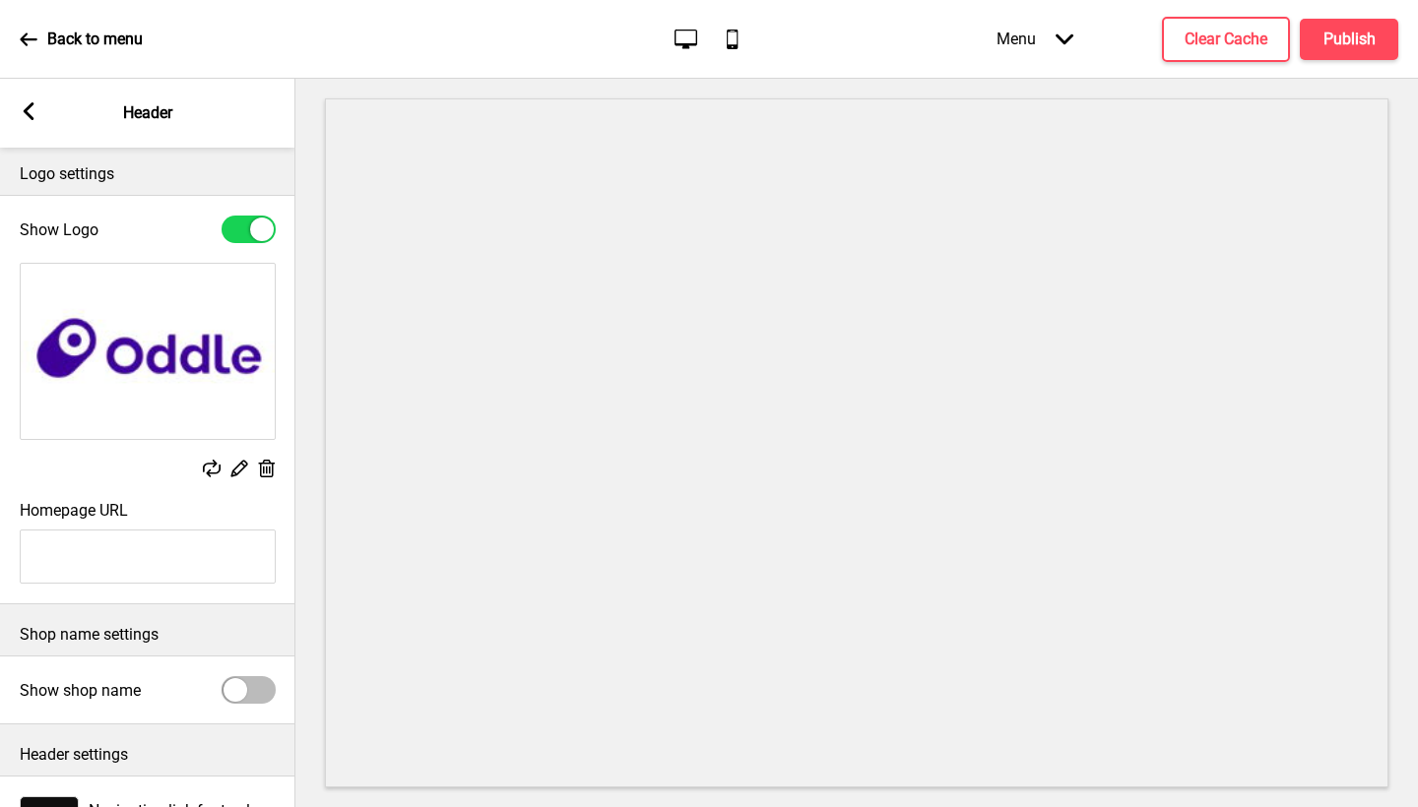
click at [27, 112] on icon at bounding box center [29, 111] width 11 height 18
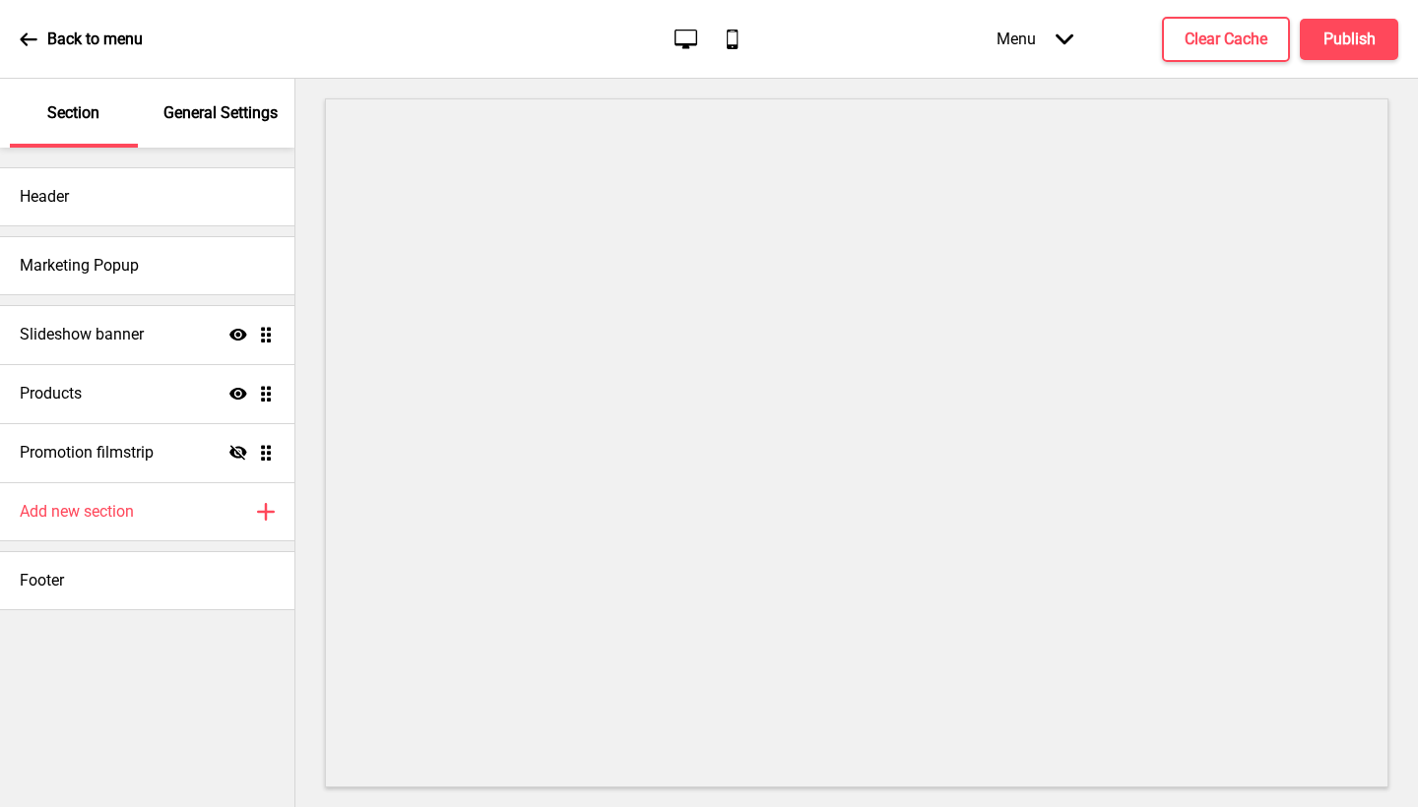
drag, startPoint x: 199, startPoint y: 144, endPoint x: 212, endPoint y: 132, distance: 17.4
click at [199, 144] on div "General Settings" at bounding box center [222, 113] width 128 height 69
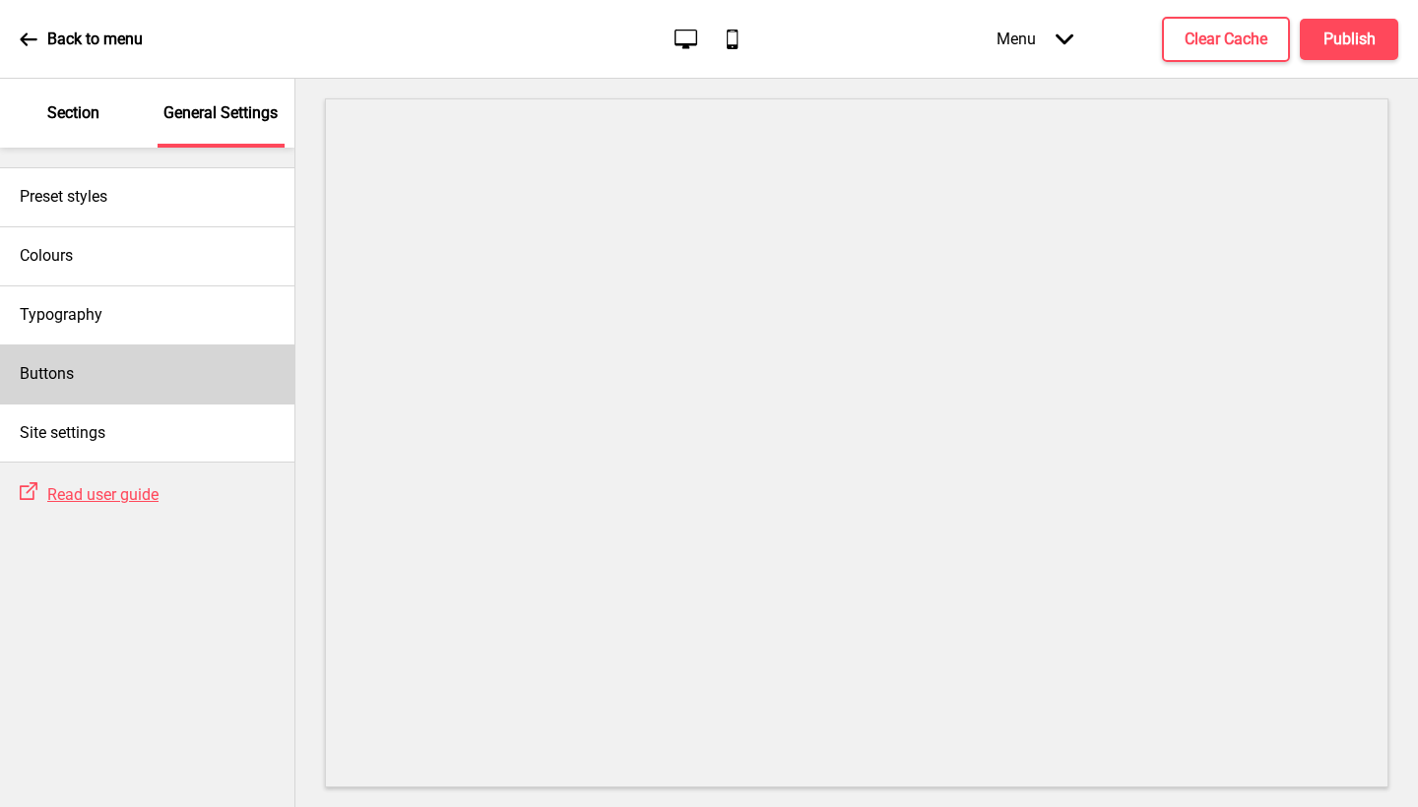
click at [113, 383] on div "Buttons" at bounding box center [147, 374] width 294 height 59
select select "pill"
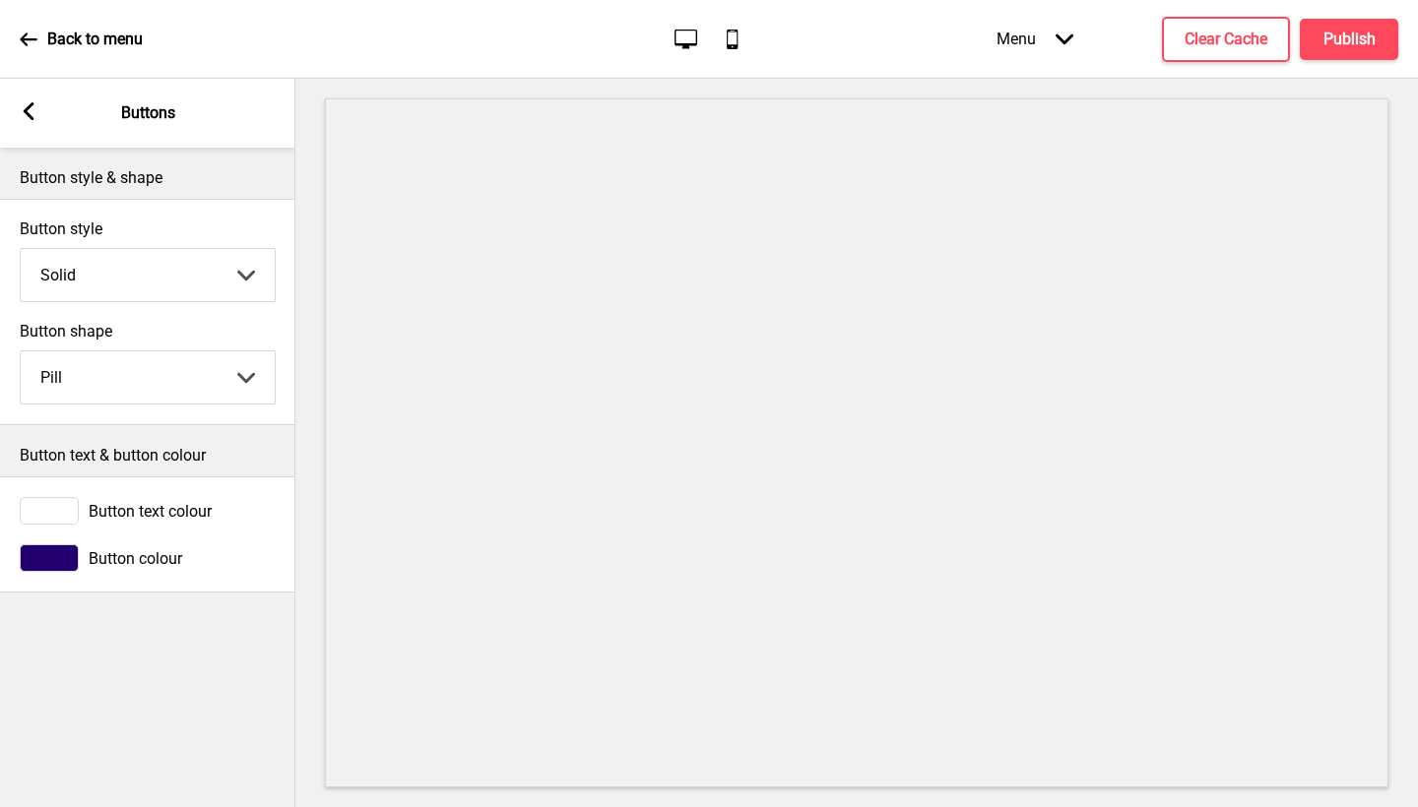
click at [144, 553] on span "Button colour" at bounding box center [136, 558] width 94 height 19
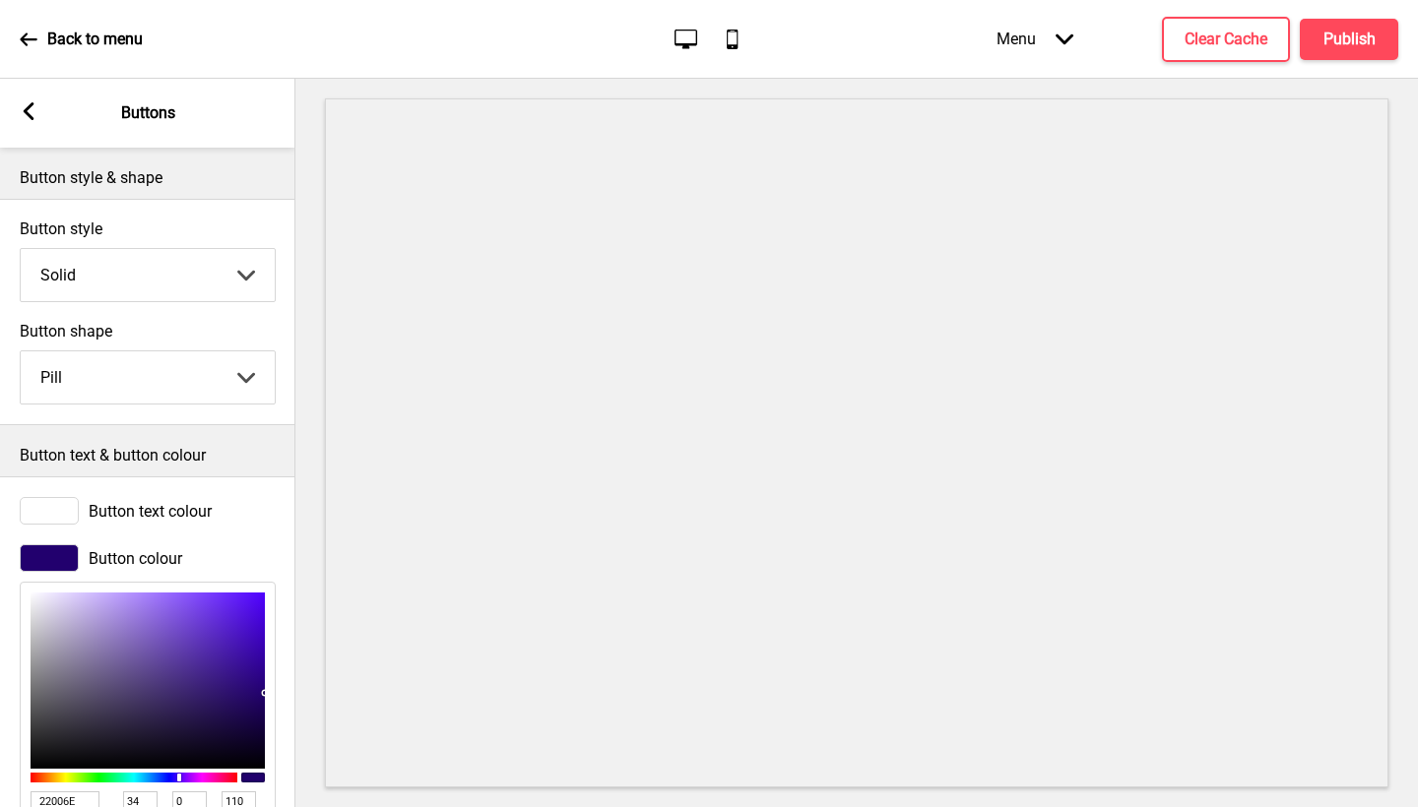
scroll to position [145, 0]
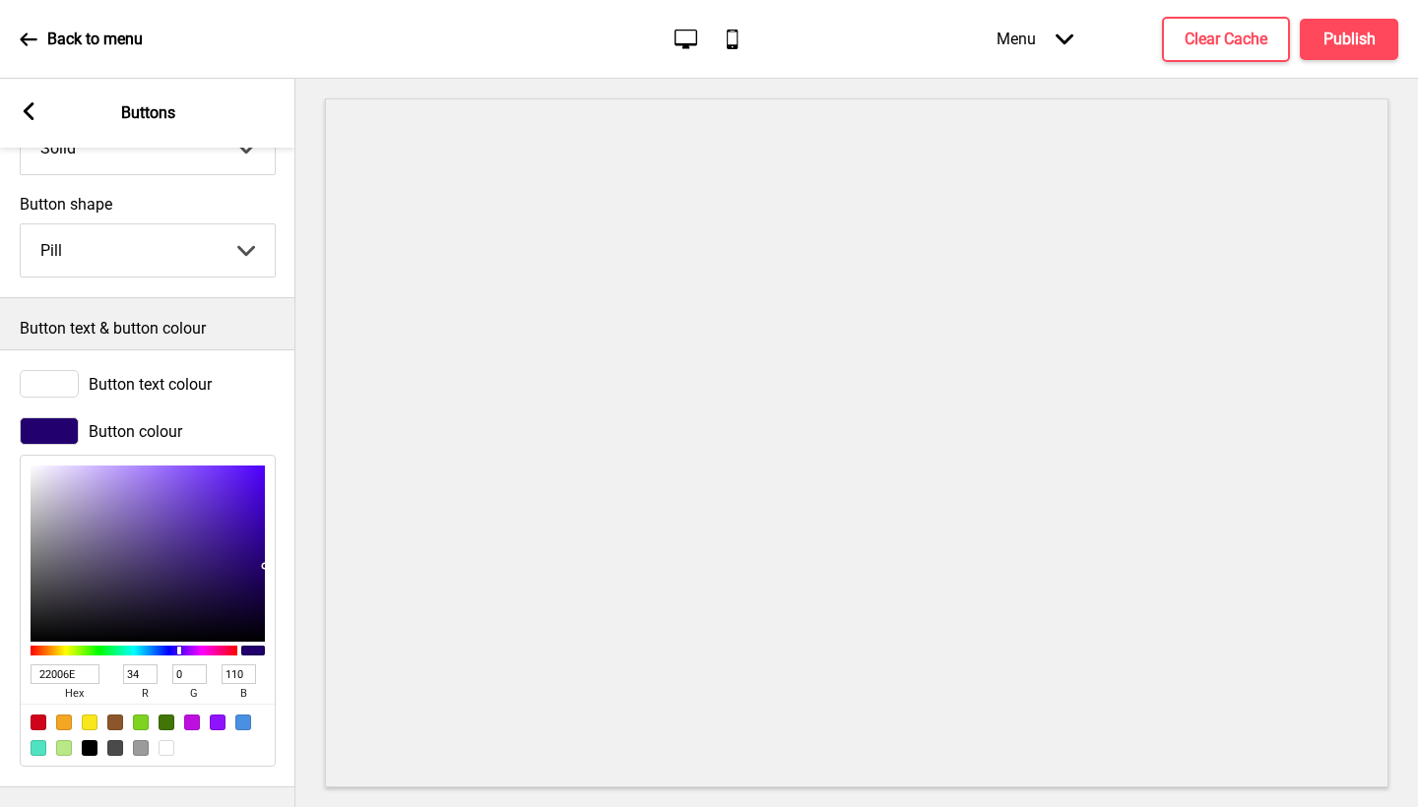
drag, startPoint x: 95, startPoint y: 659, endPoint x: 3, endPoint y: 653, distance: 91.8
click at [0, 653] on div "Button colour 22006E hex 34 r 0 g 110 b 100 a" at bounding box center [147, 592] width 295 height 369
paste input "42009A"
type input "42009A"
type input "66"
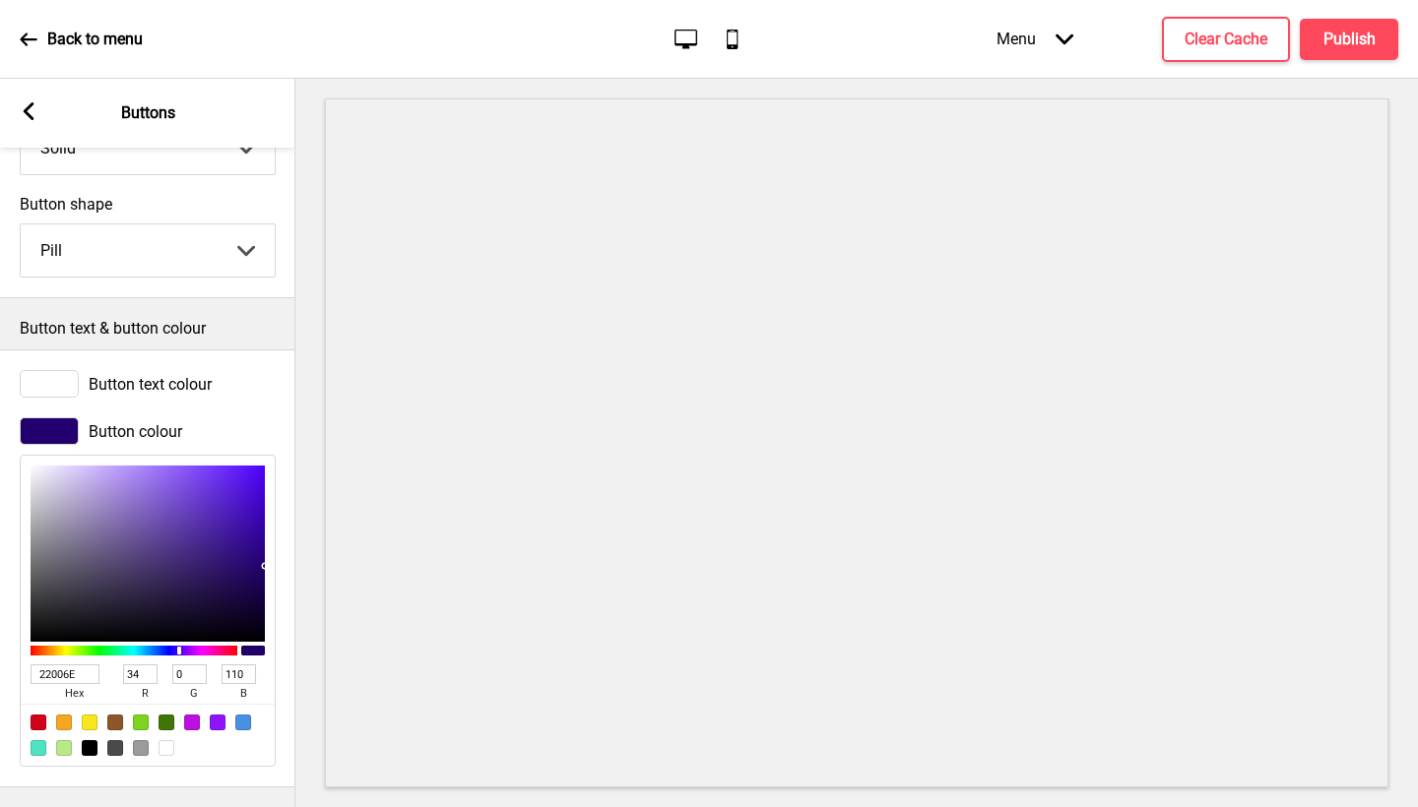
type input "154"
type input "42009A"
click at [259, 418] on div "Button colour" at bounding box center [148, 432] width 256 height 28
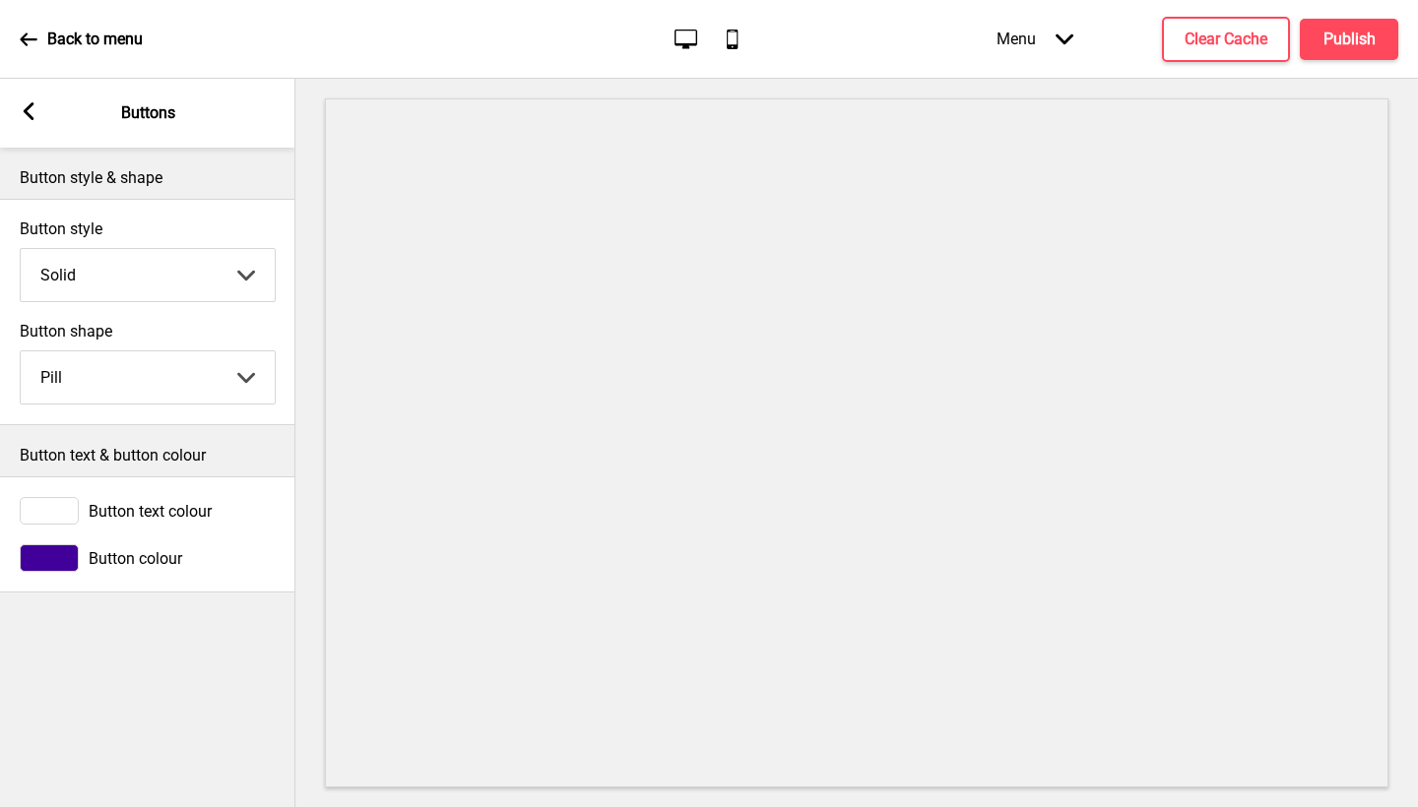
scroll to position [0, 0]
click at [34, 113] on rect at bounding box center [29, 111] width 18 height 18
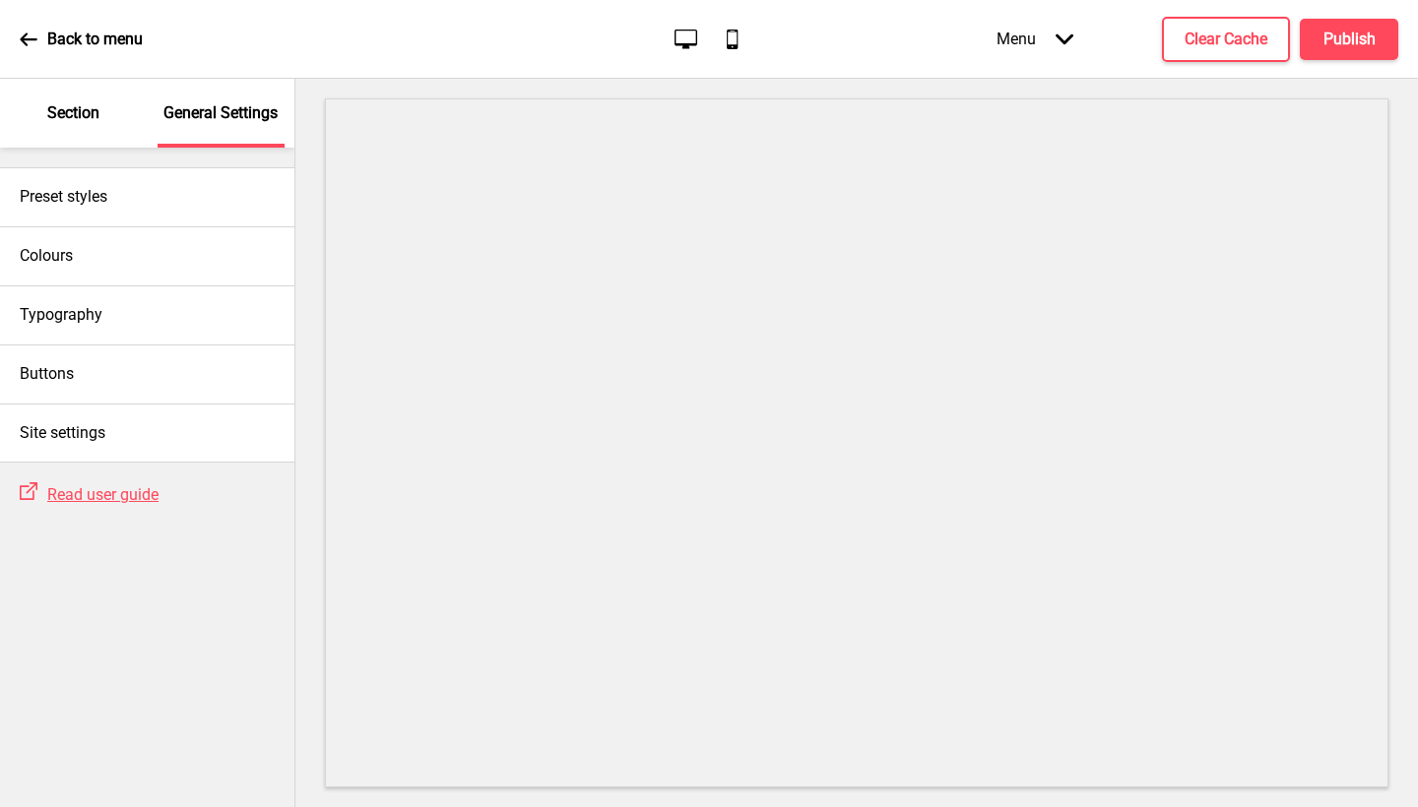
click at [100, 134] on div "Section" at bounding box center [74, 113] width 128 height 69
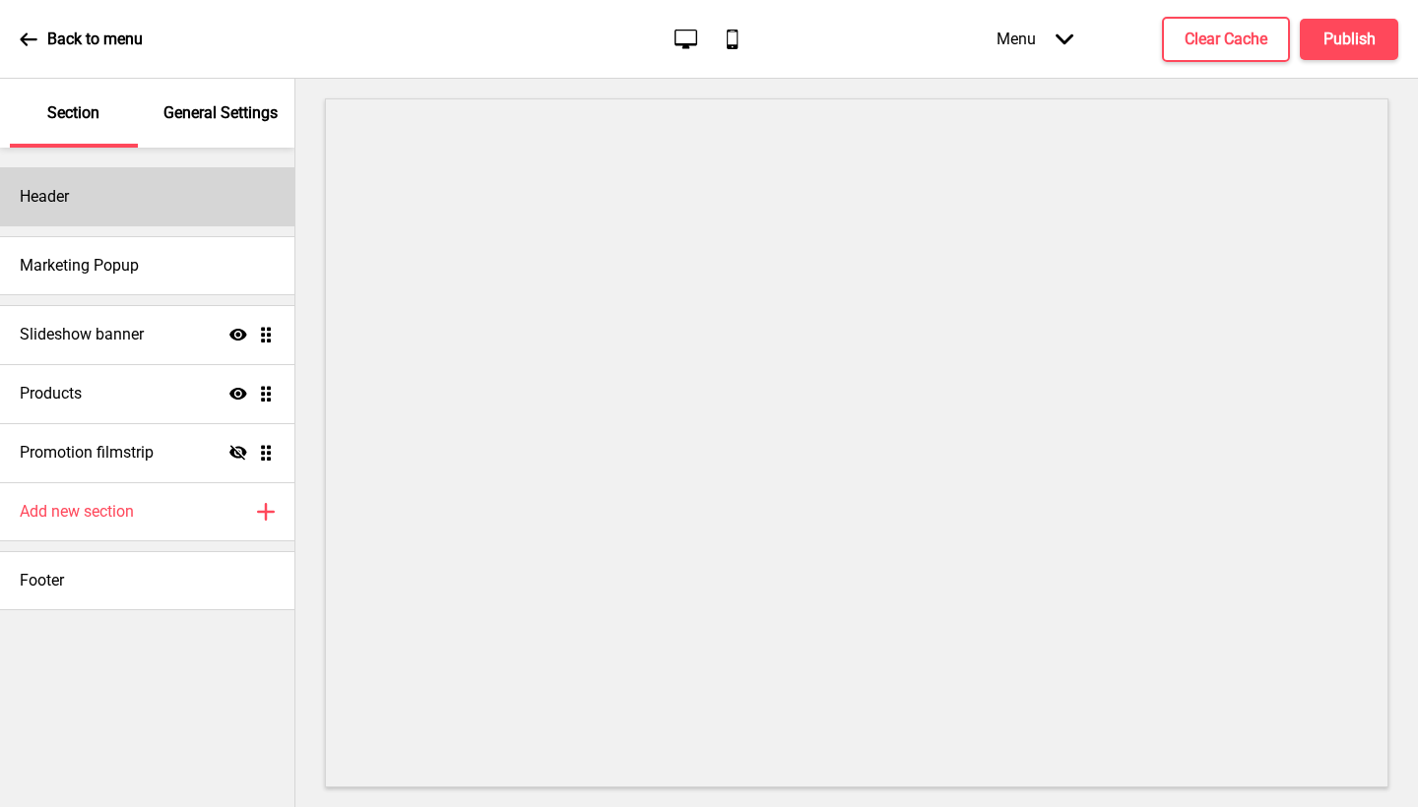
click at [79, 216] on div "Header" at bounding box center [147, 196] width 294 height 59
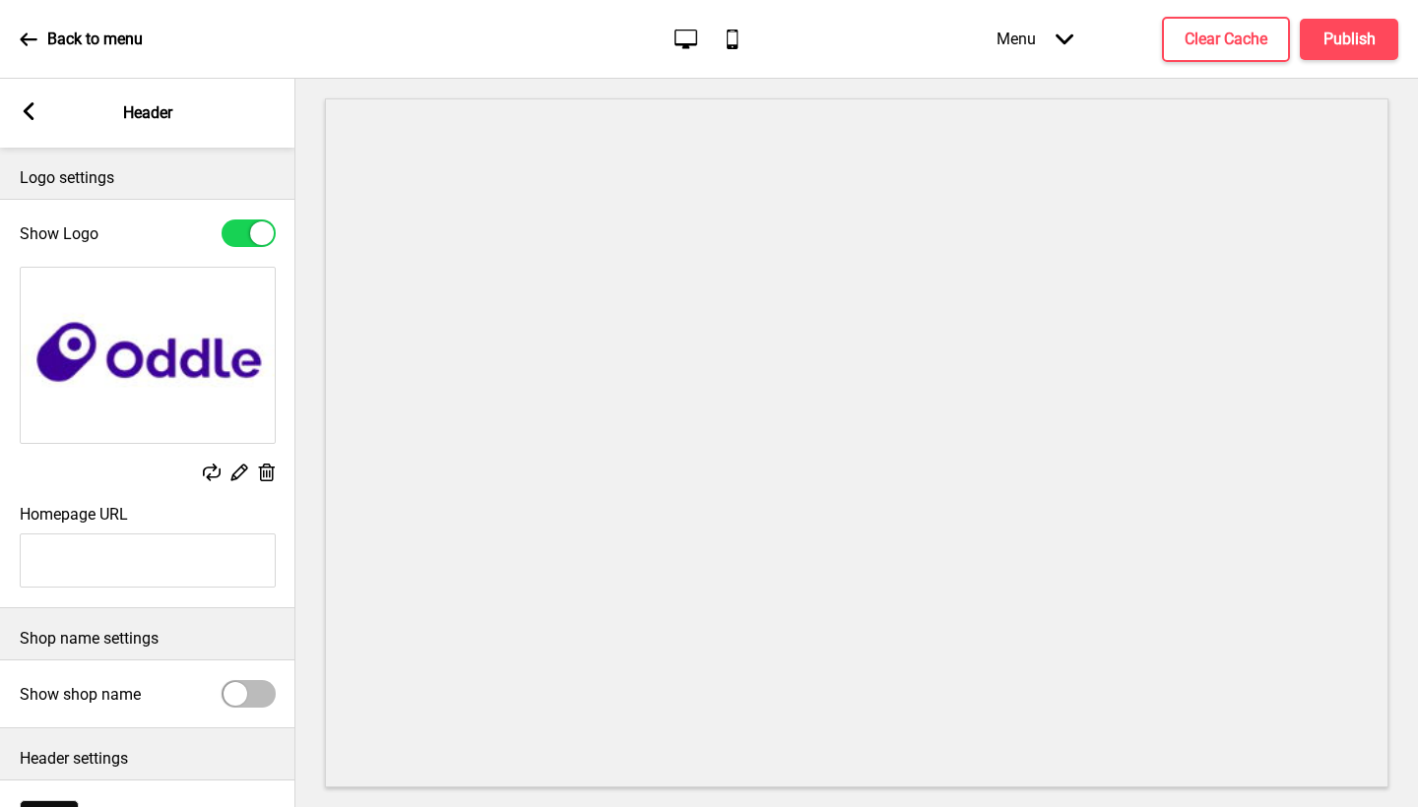
scroll to position [122, 0]
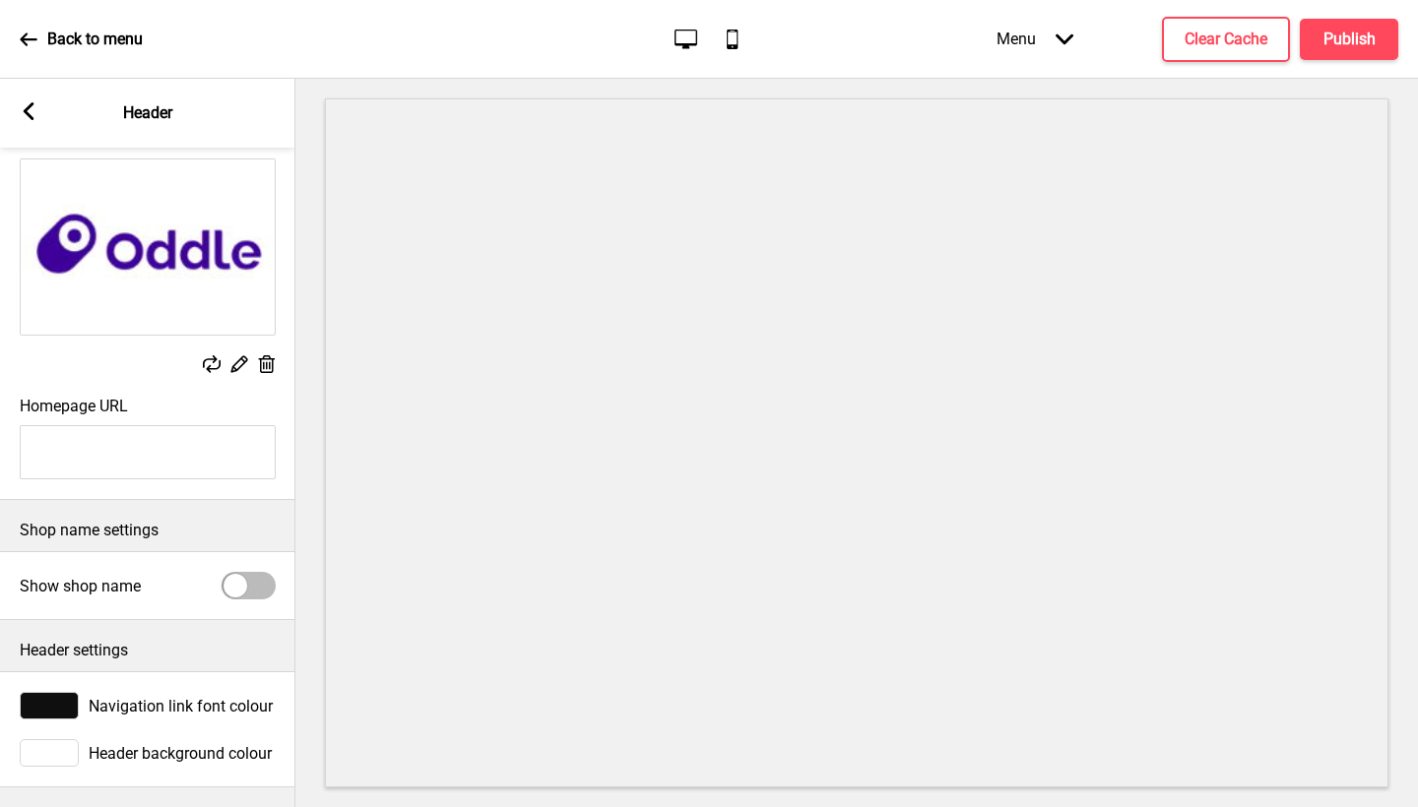
click at [124, 711] on div "Navigation link font colour" at bounding box center [147, 705] width 295 height 47
click at [128, 700] on span "Navigation link font colour" at bounding box center [181, 706] width 184 height 19
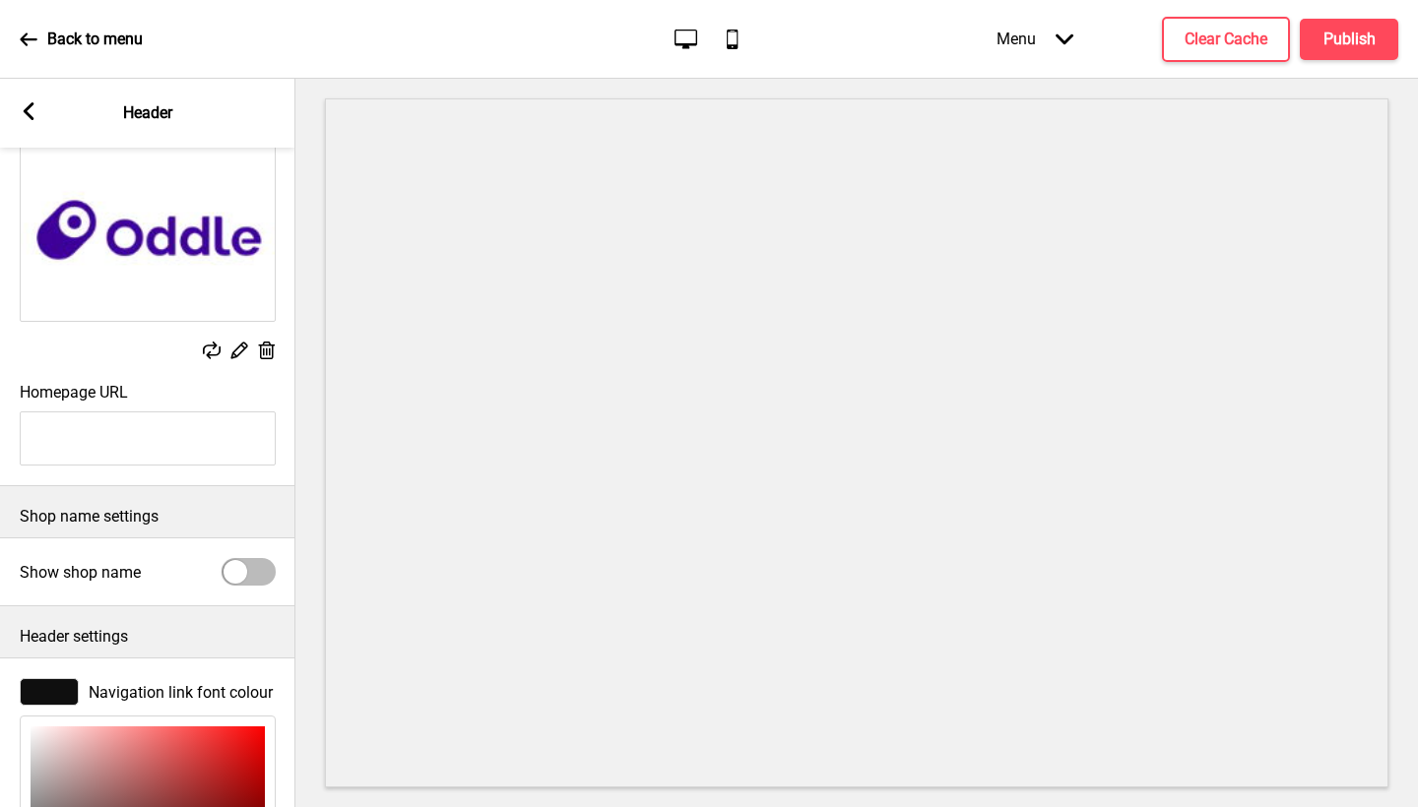
scroll to position [447, 0]
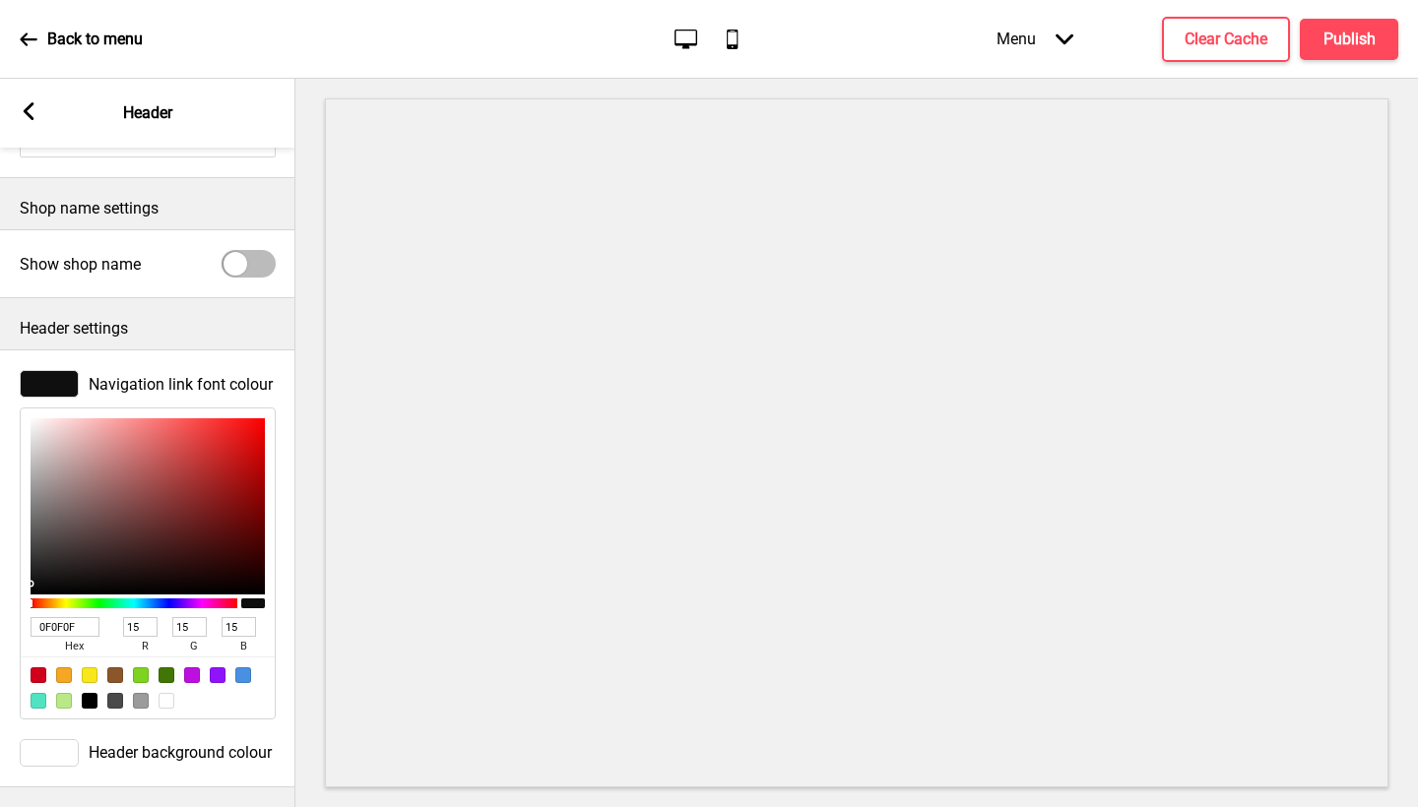
drag, startPoint x: 88, startPoint y: 613, endPoint x: 0, endPoint y: 586, distance: 91.9
click at [0, 586] on div "Navigation link font colour 0F0F0F hex 15 r 15 g 15 b 100 a" at bounding box center [147, 544] width 295 height 369
paste input "42009A"
type input "42009A"
type input "66"
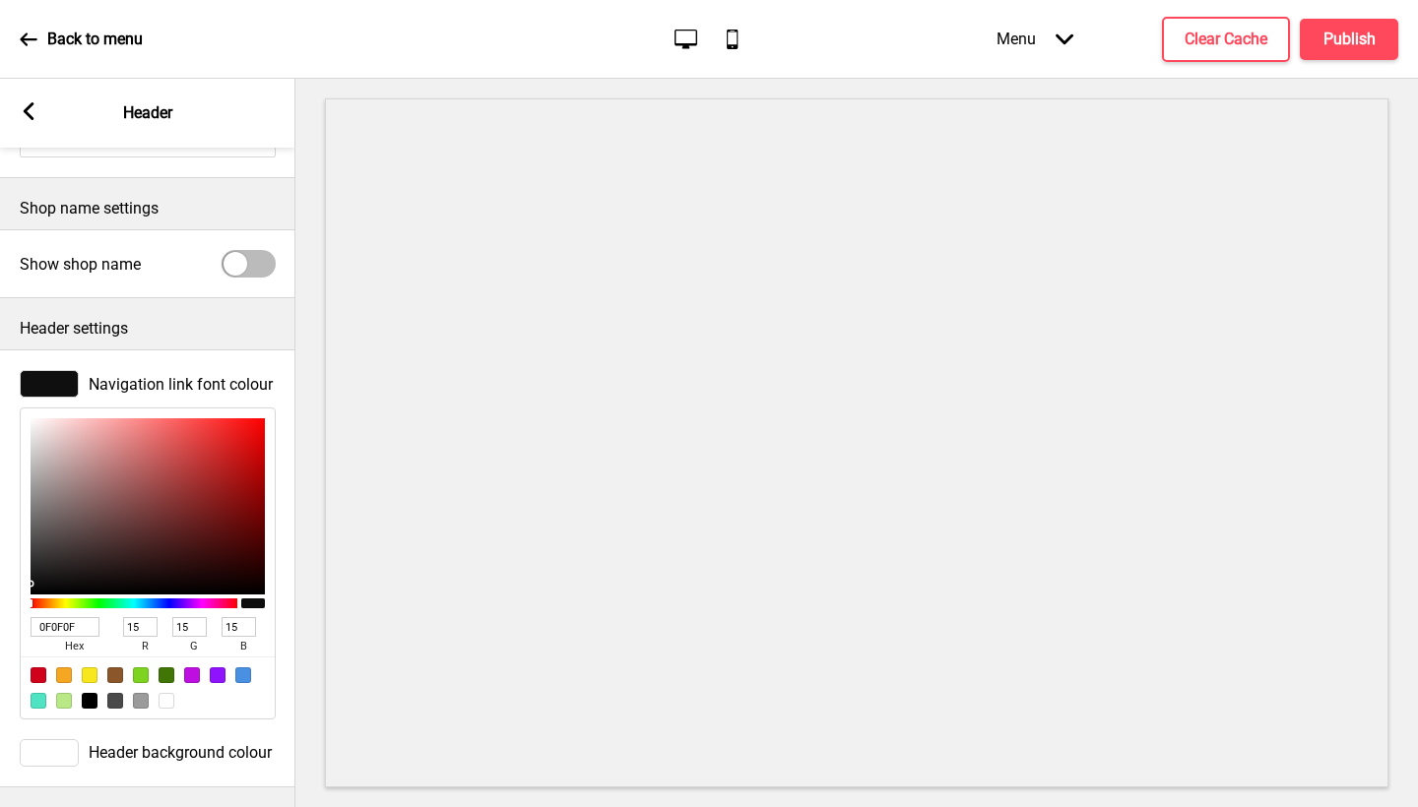
type input "0"
type input "154"
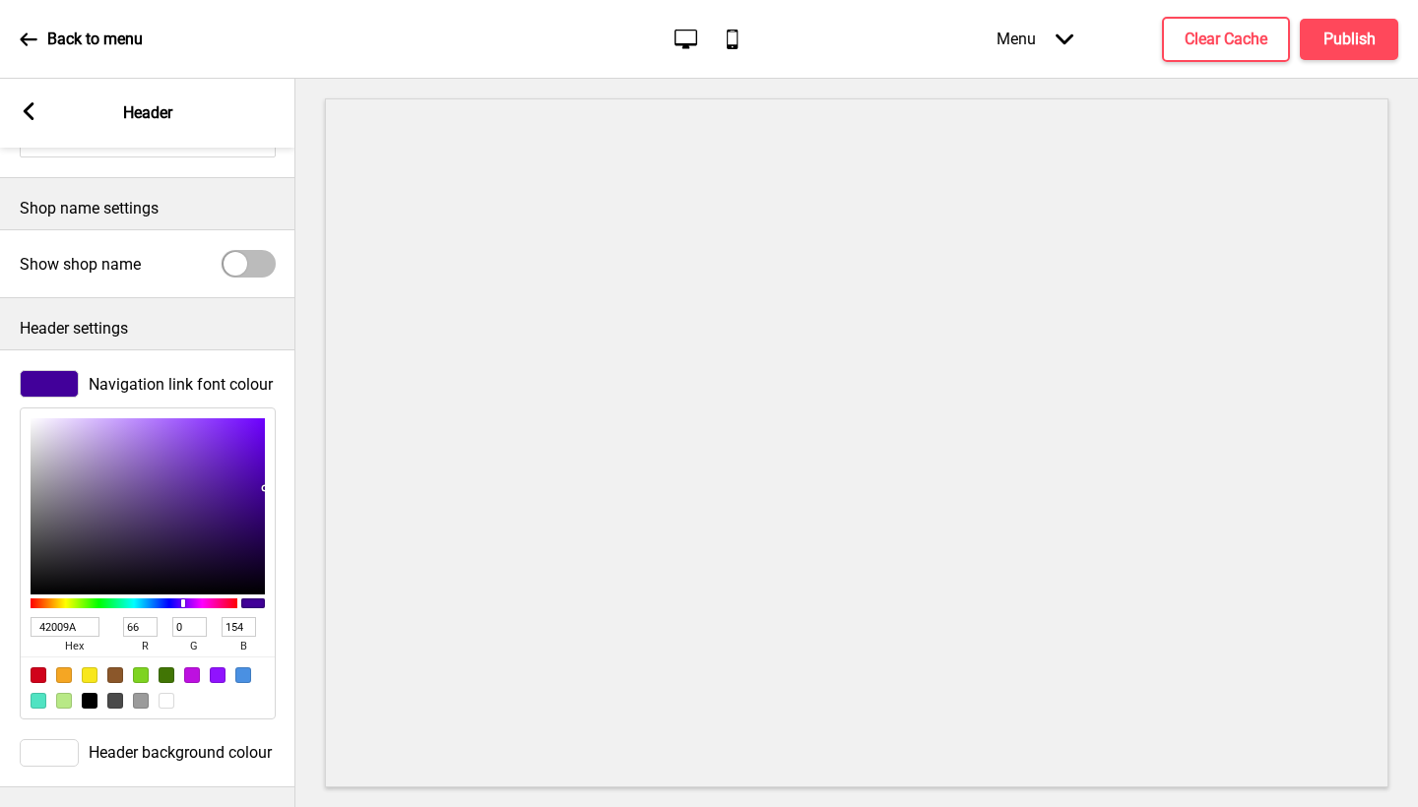
type input "42009A"
click at [267, 627] on div "42009A hex 66 r 0 g 154 b 100 a" at bounding box center [148, 564] width 256 height 312
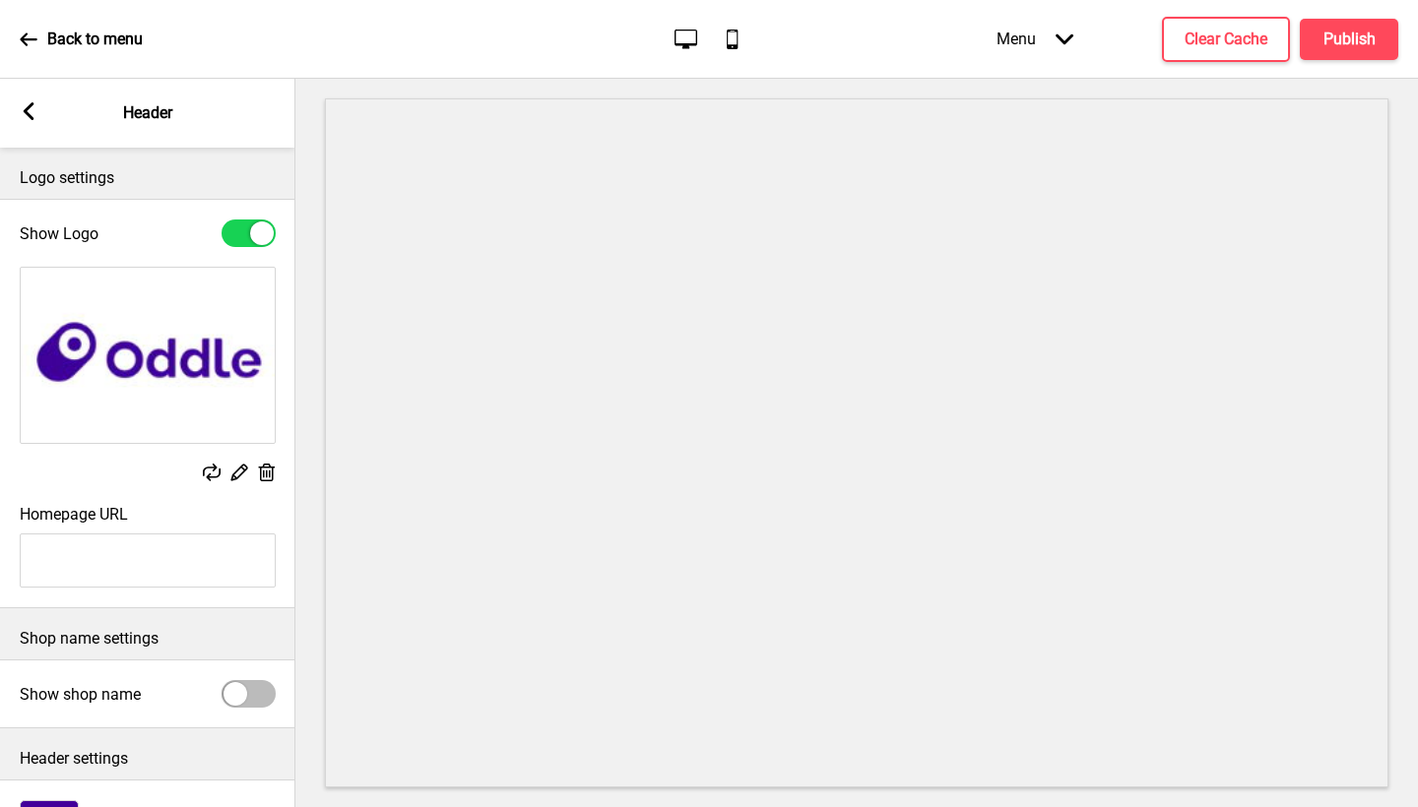
click at [29, 106] on icon at bounding box center [29, 111] width 11 height 18
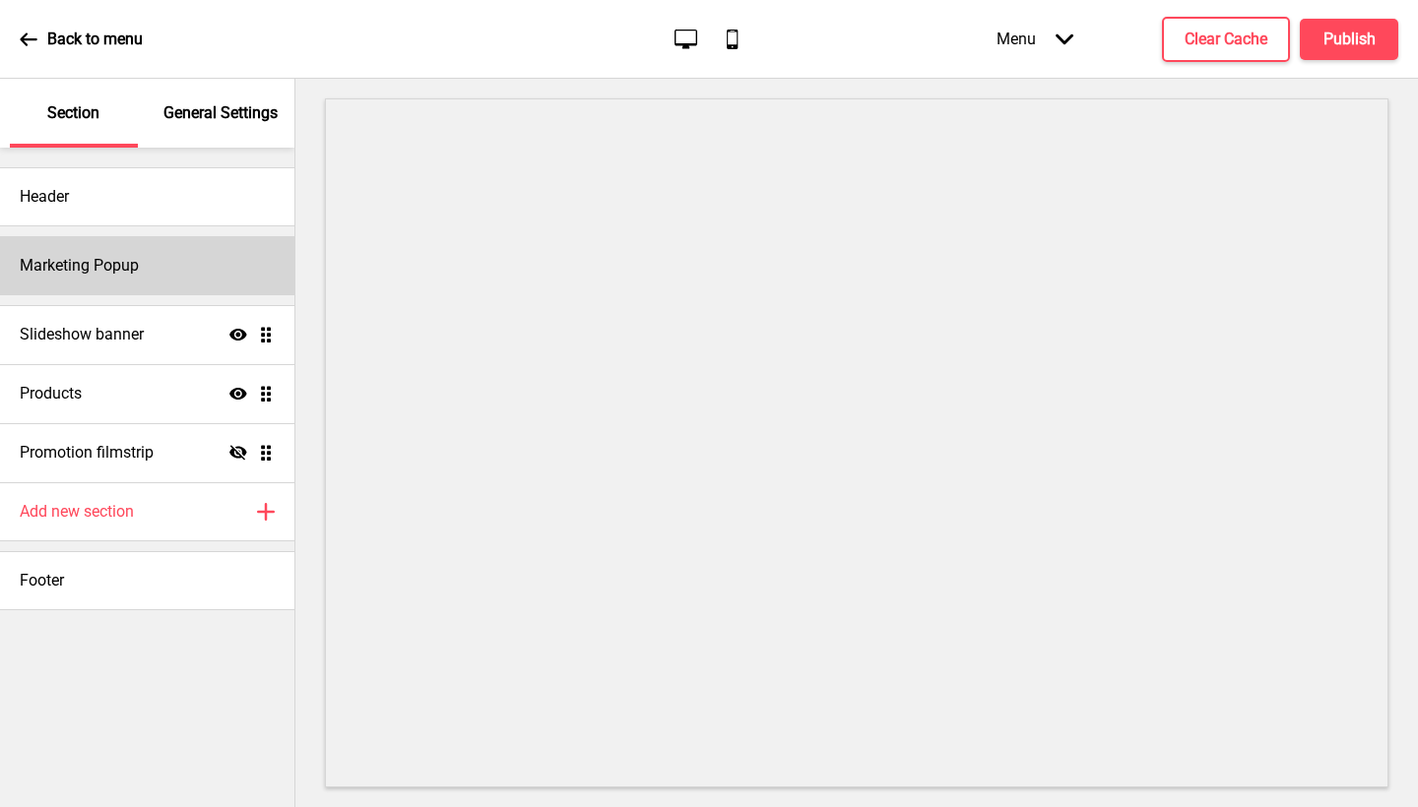
click at [158, 276] on div "Marketing Popup" at bounding box center [147, 265] width 294 height 59
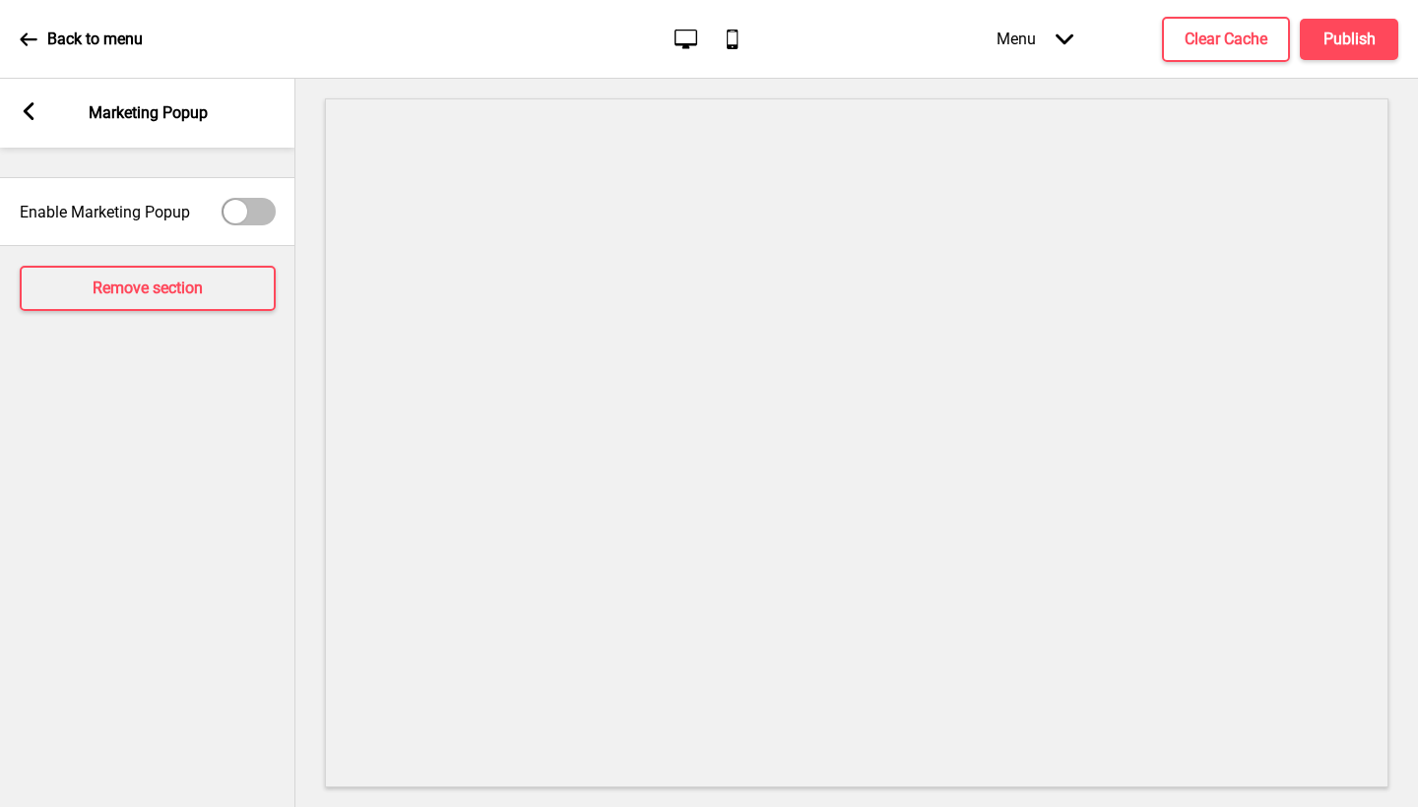
click at [16, 128] on div "Arrow left Marketing Popup" at bounding box center [147, 113] width 295 height 69
click at [29, 111] on rect at bounding box center [29, 111] width 18 height 18
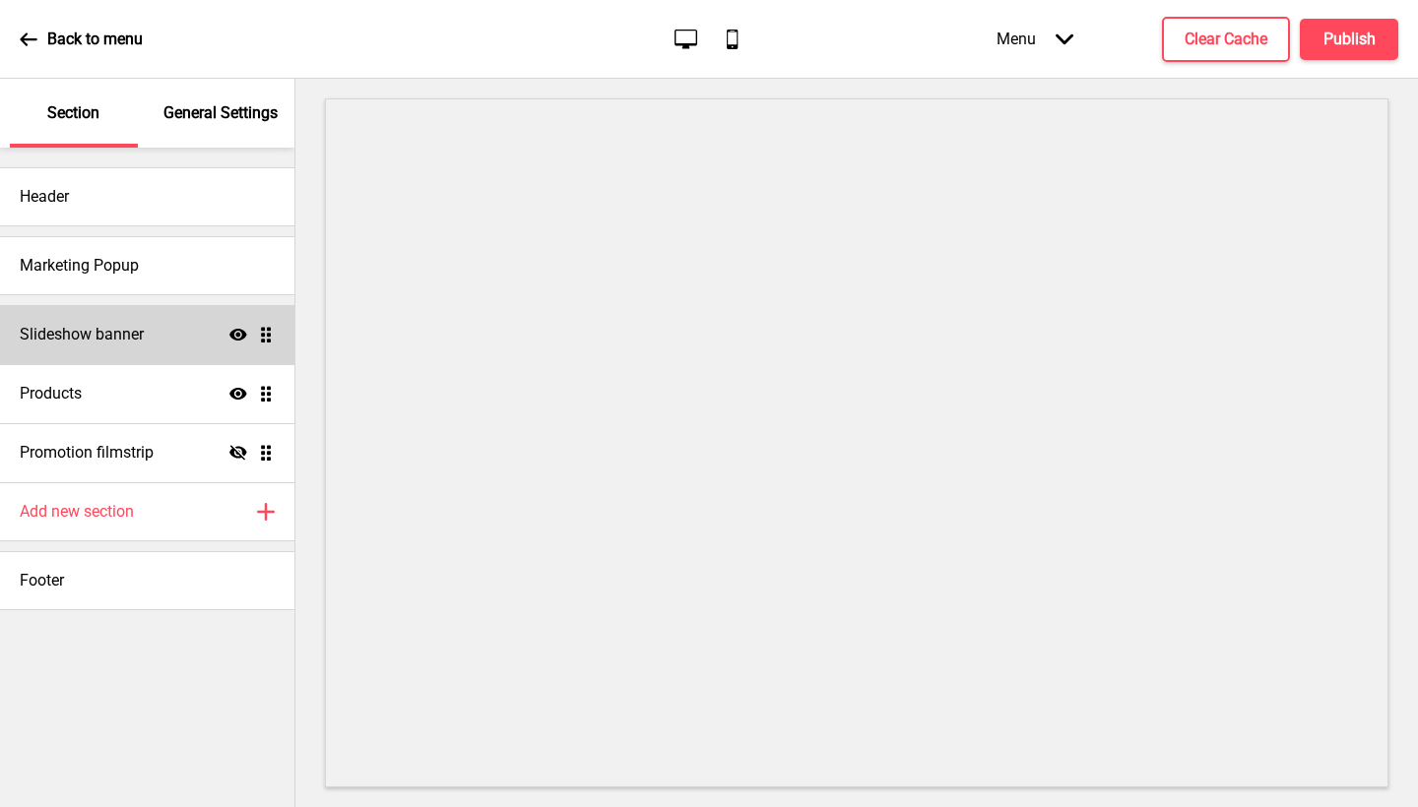
click at [169, 333] on div "Slideshow banner Show Drag" at bounding box center [147, 334] width 294 height 59
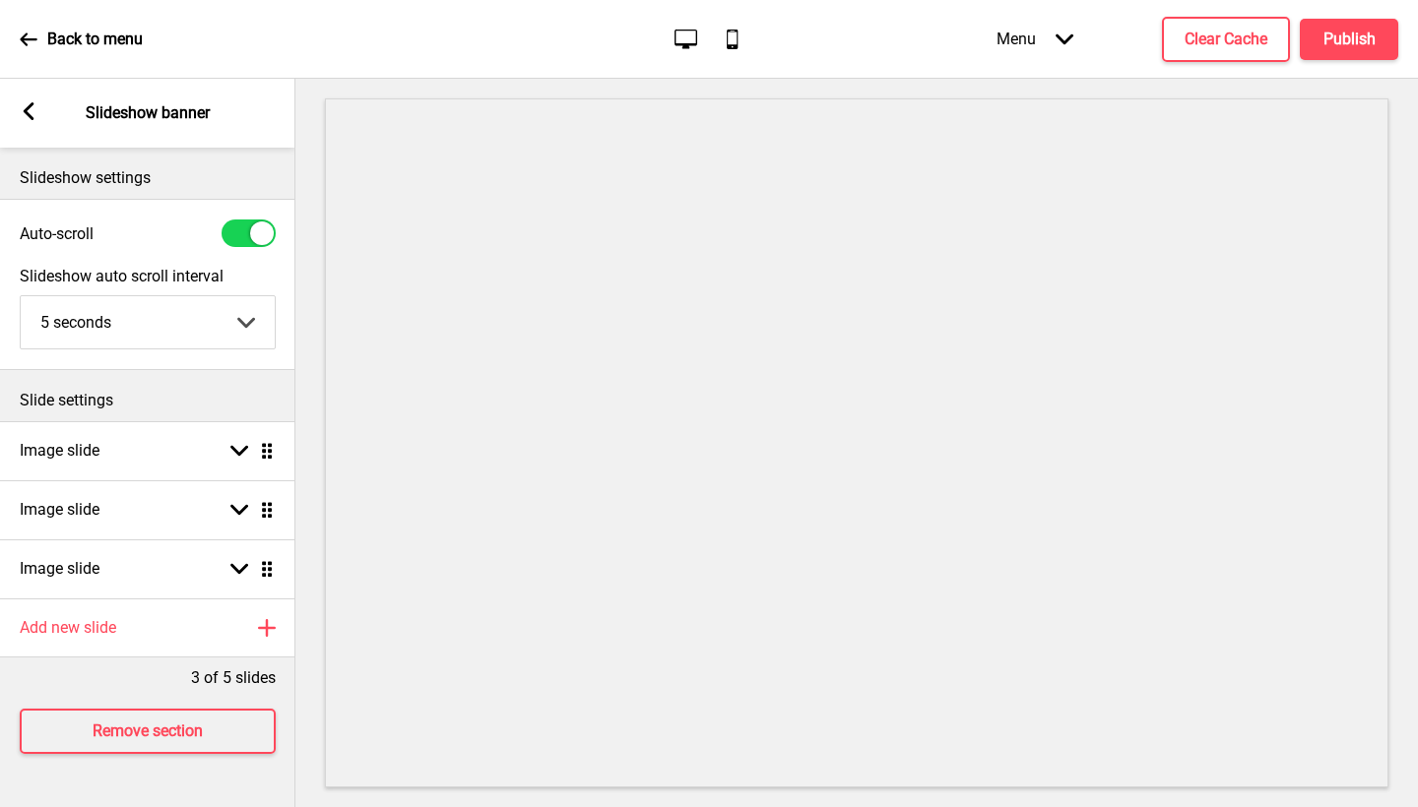
click at [251, 226] on div at bounding box center [262, 234] width 24 height 24
checkbox input "false"
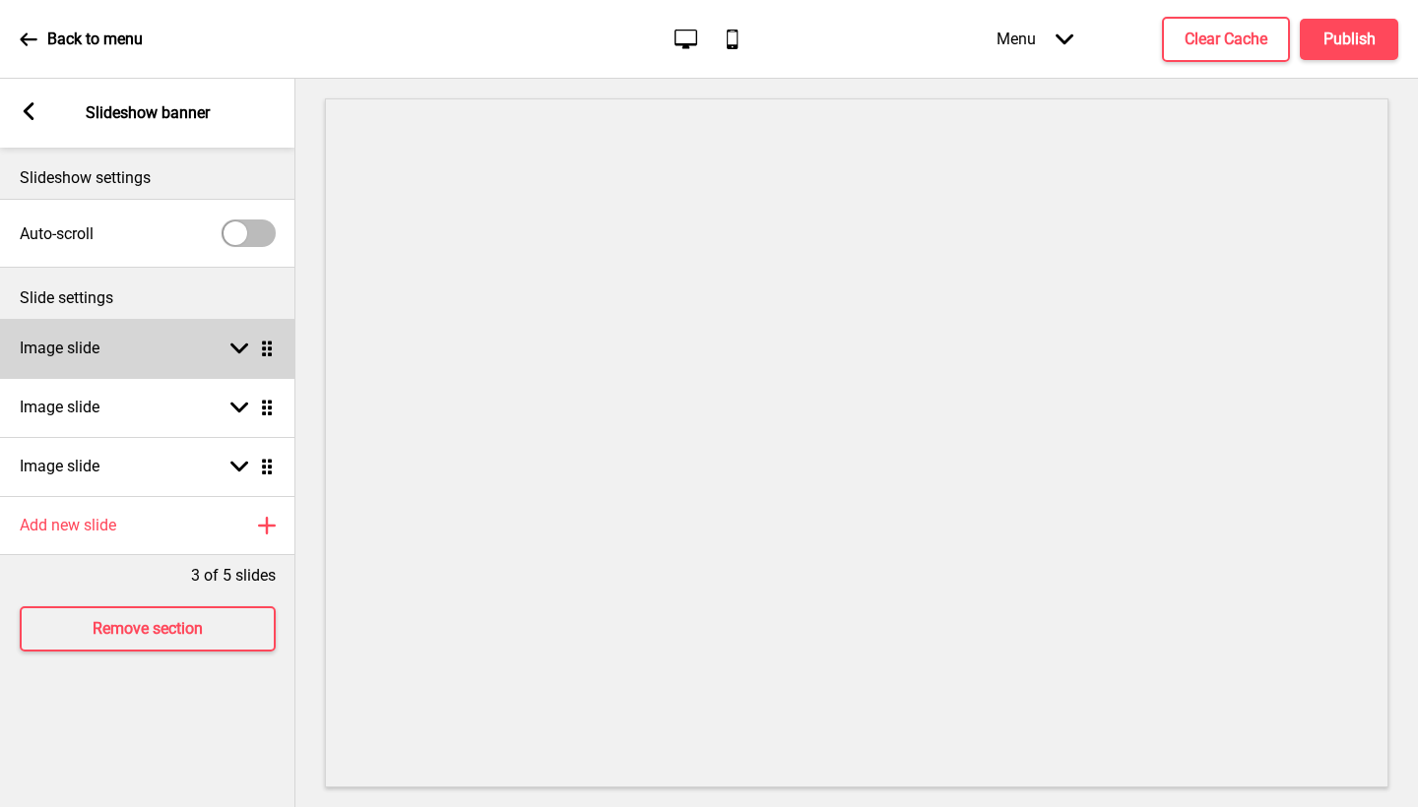
click at [237, 353] on icon at bounding box center [239, 349] width 18 height 11
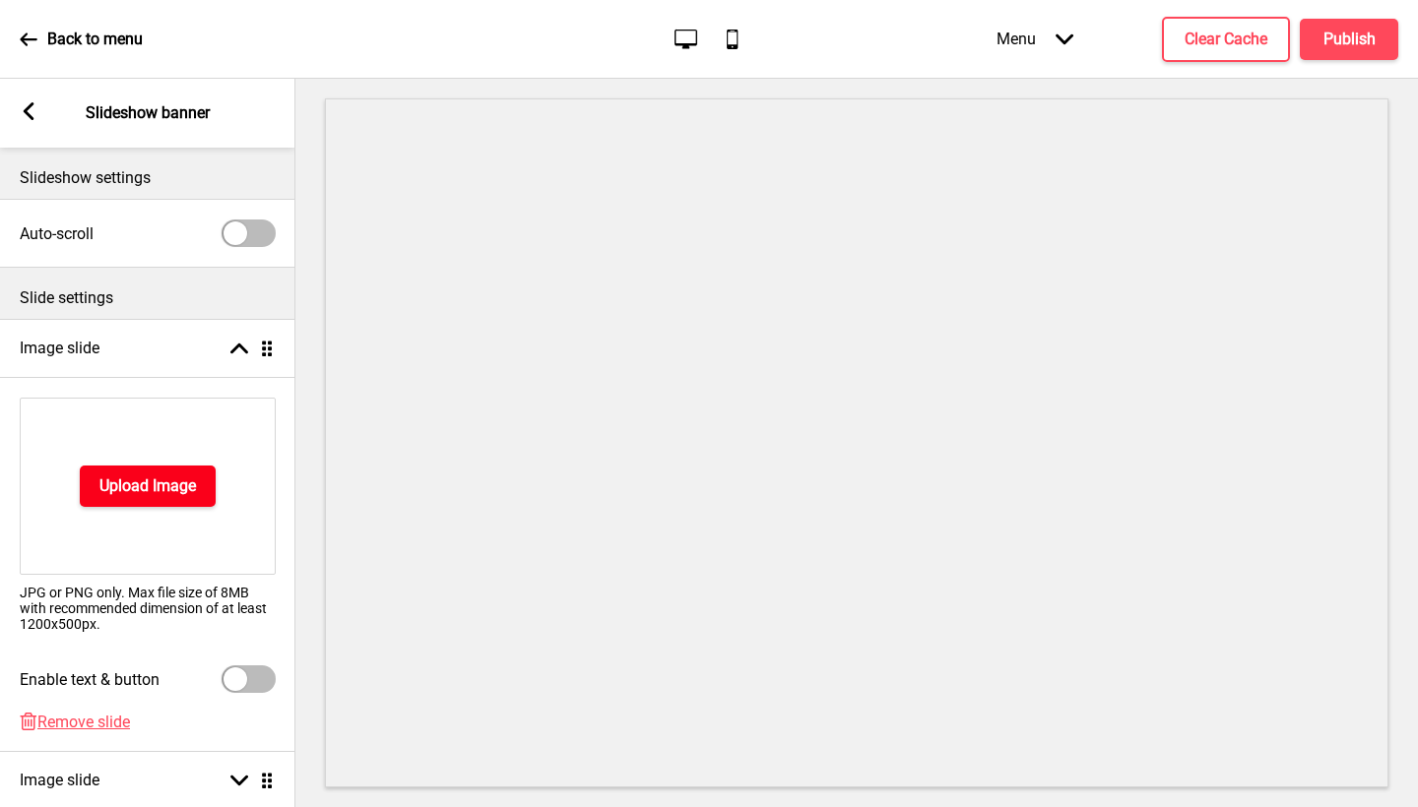
click at [140, 501] on button "Upload Image" at bounding box center [148, 486] width 136 height 41
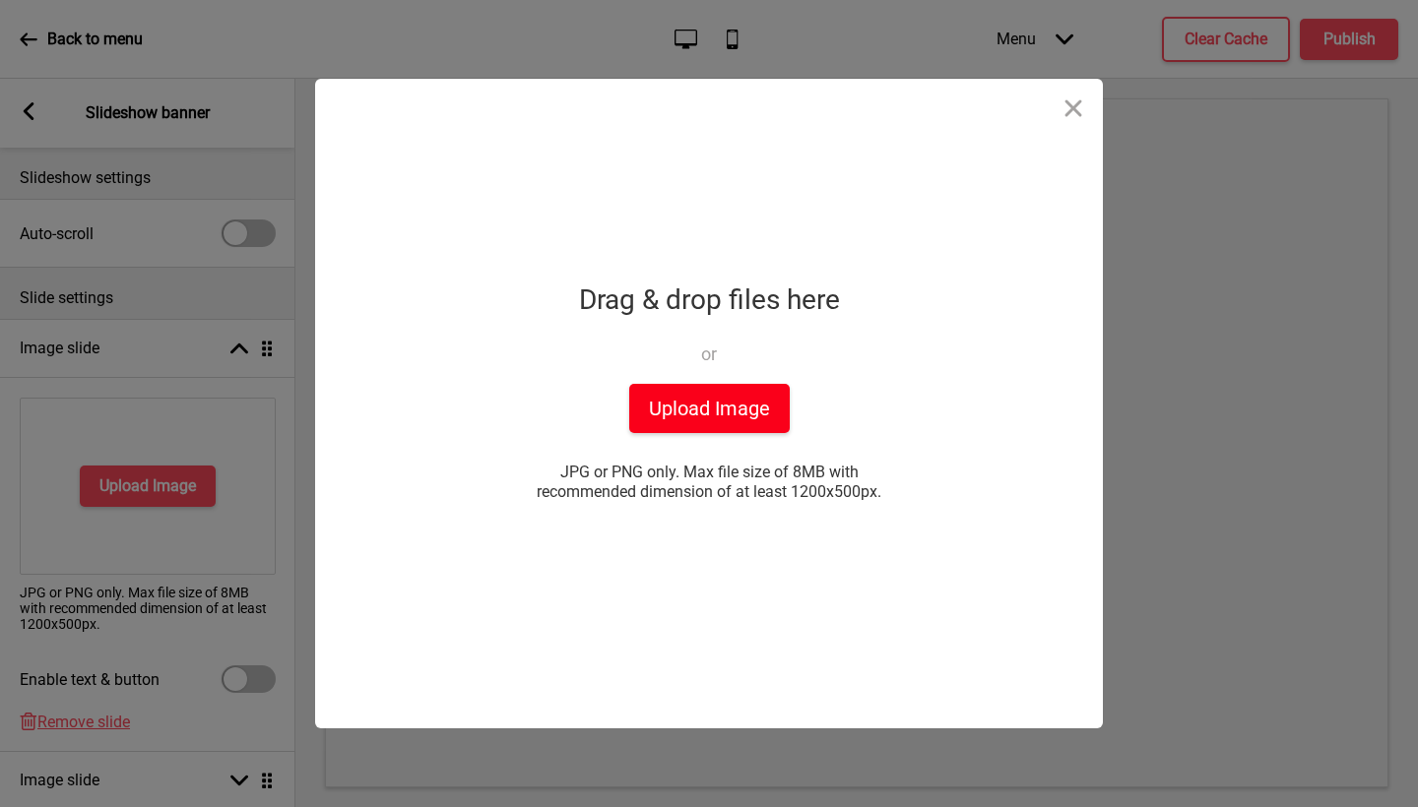
click at [719, 408] on button "Upload Image" at bounding box center [709, 408] width 161 height 49
click at [239, 584] on div "Drop a file here Drag & drop files here or Upload files from your computer Uplo…" at bounding box center [709, 403] width 1418 height 807
click at [740, 415] on button "Upload Image" at bounding box center [709, 408] width 161 height 49
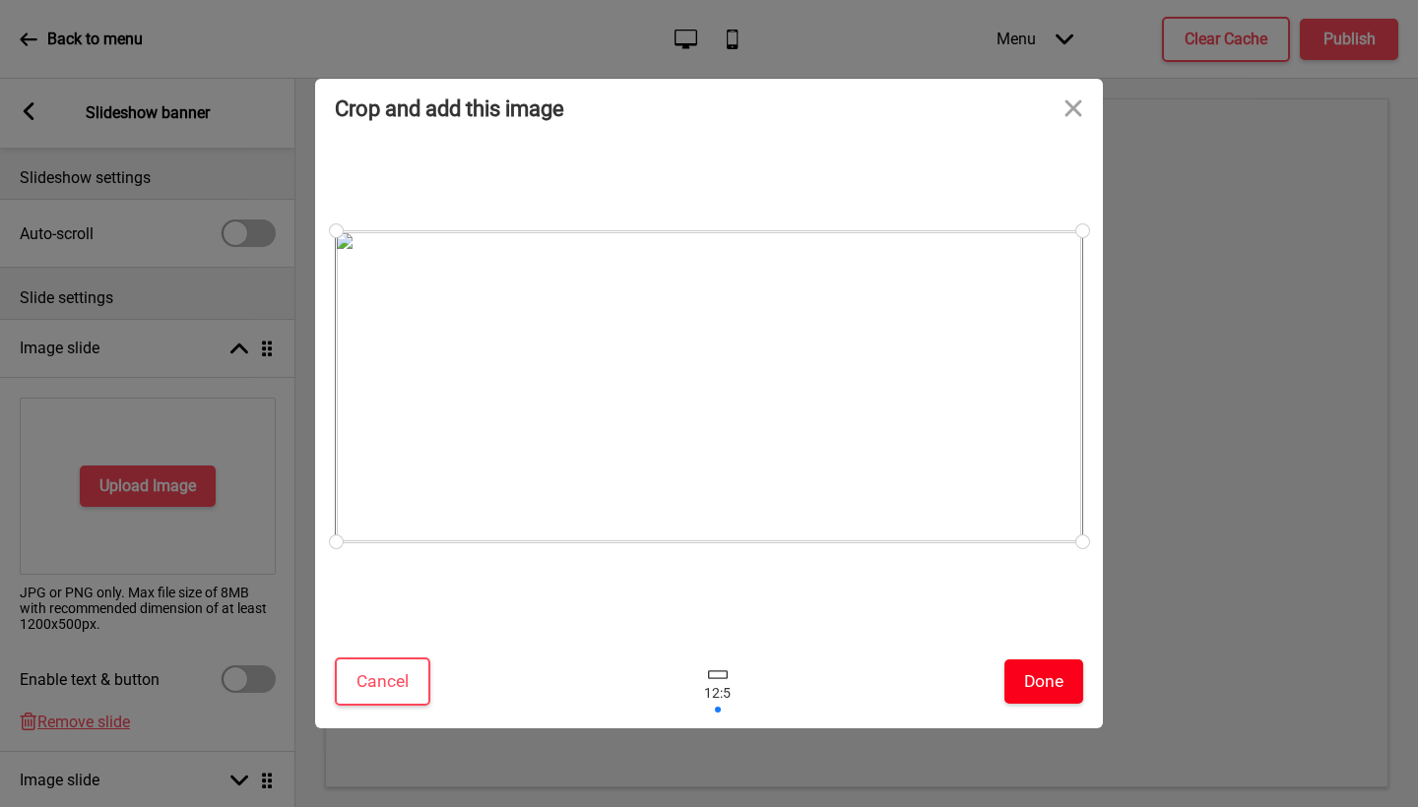
click at [1048, 684] on button "Done" at bounding box center [1043, 682] width 79 height 44
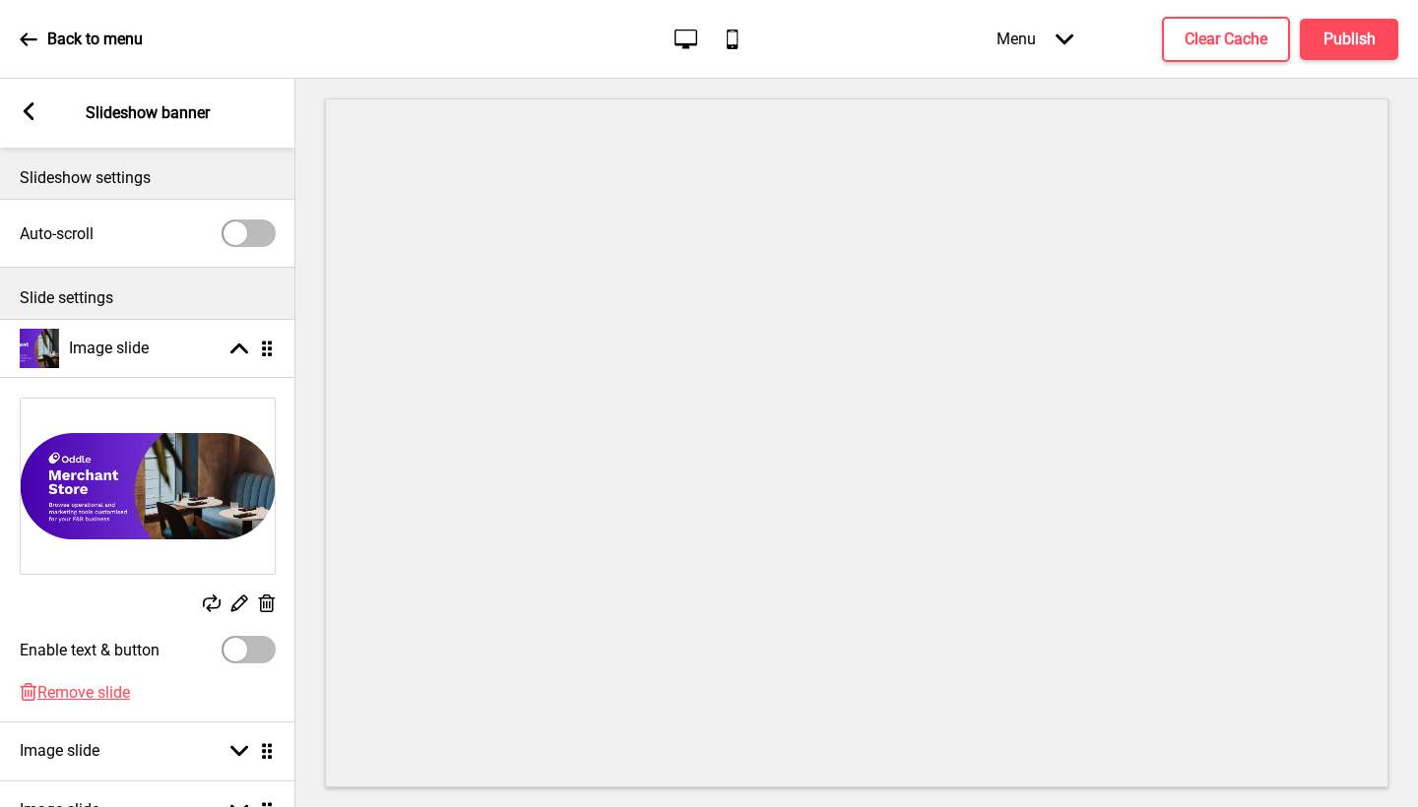
scroll to position [245, 0]
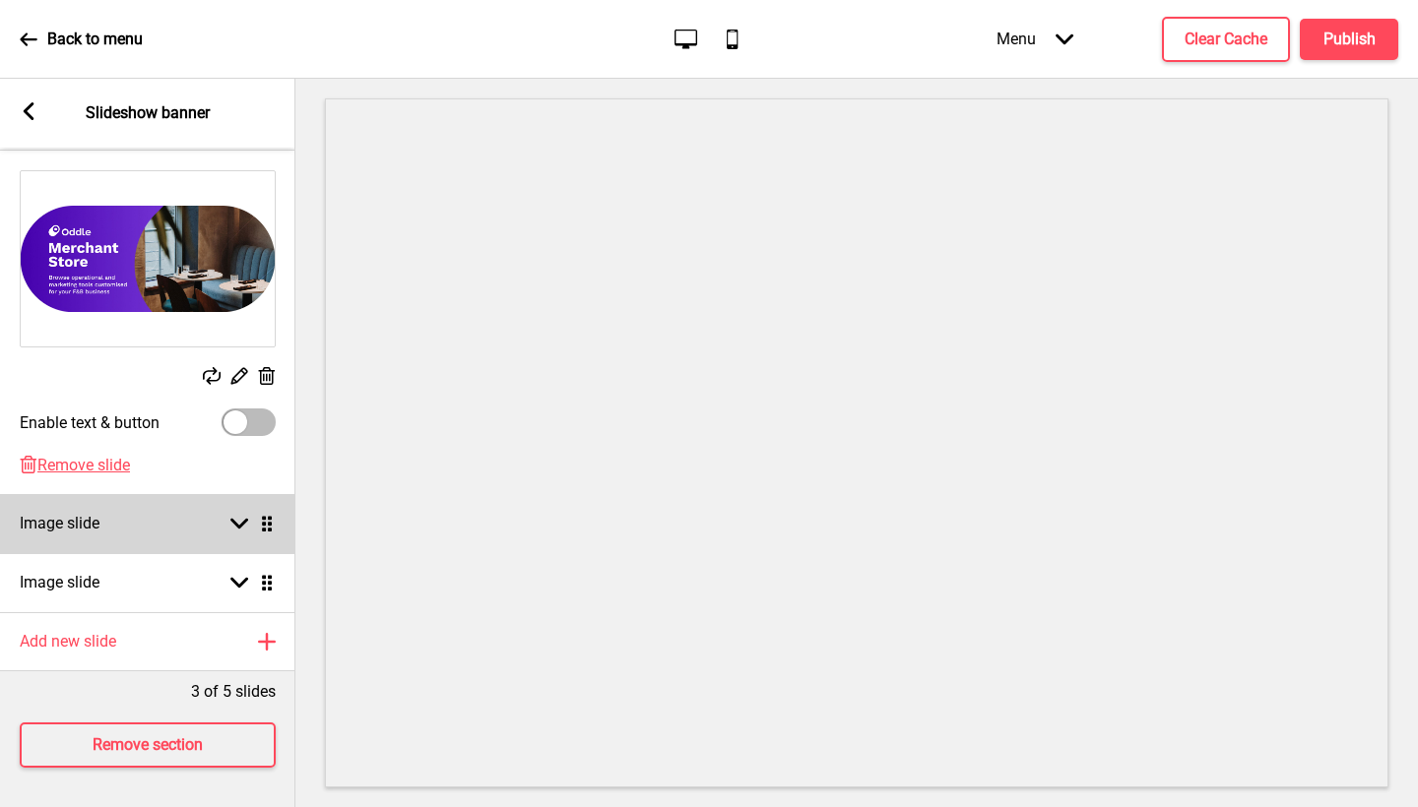
click at [243, 519] on icon at bounding box center [239, 524] width 18 height 11
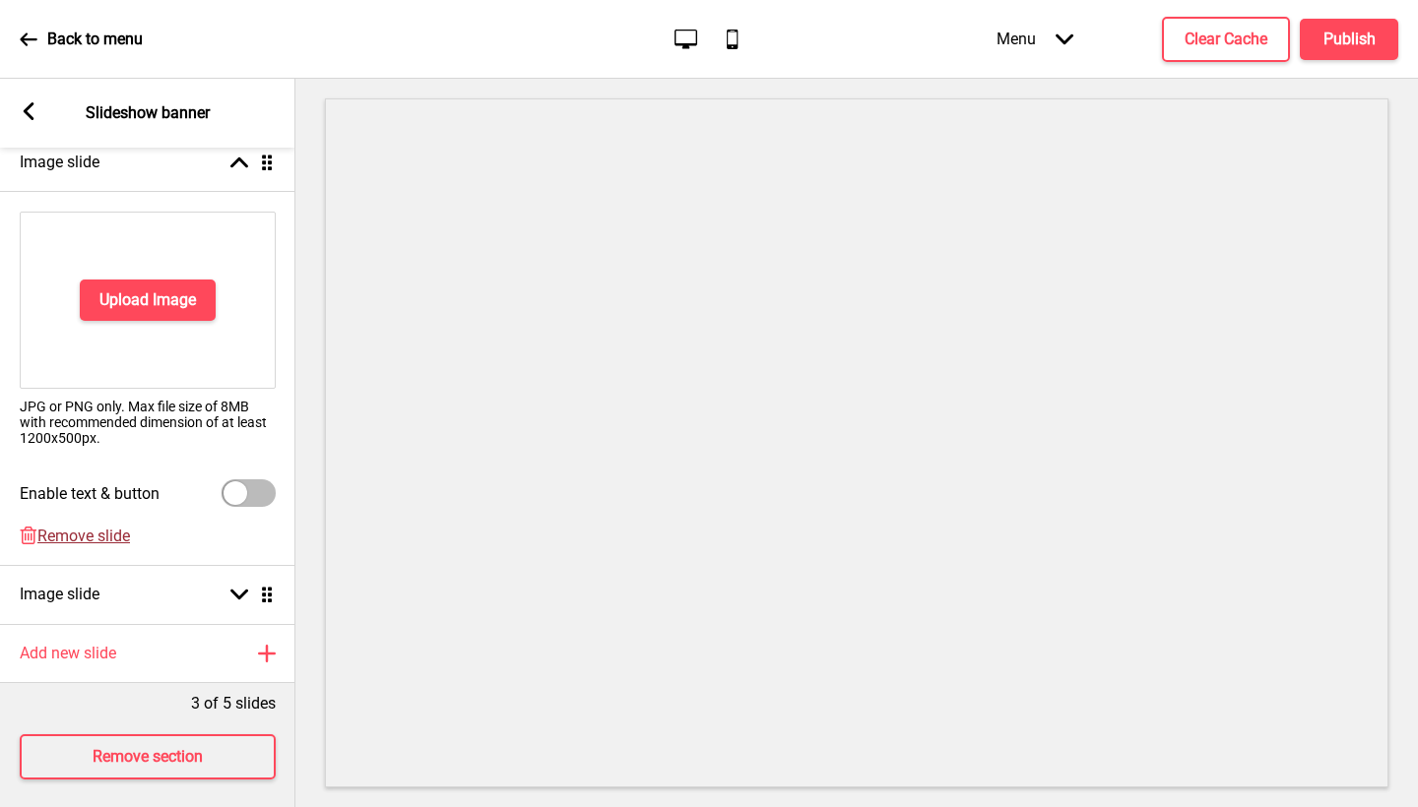
click at [110, 542] on span "Remove slide" at bounding box center [83, 536] width 93 height 19
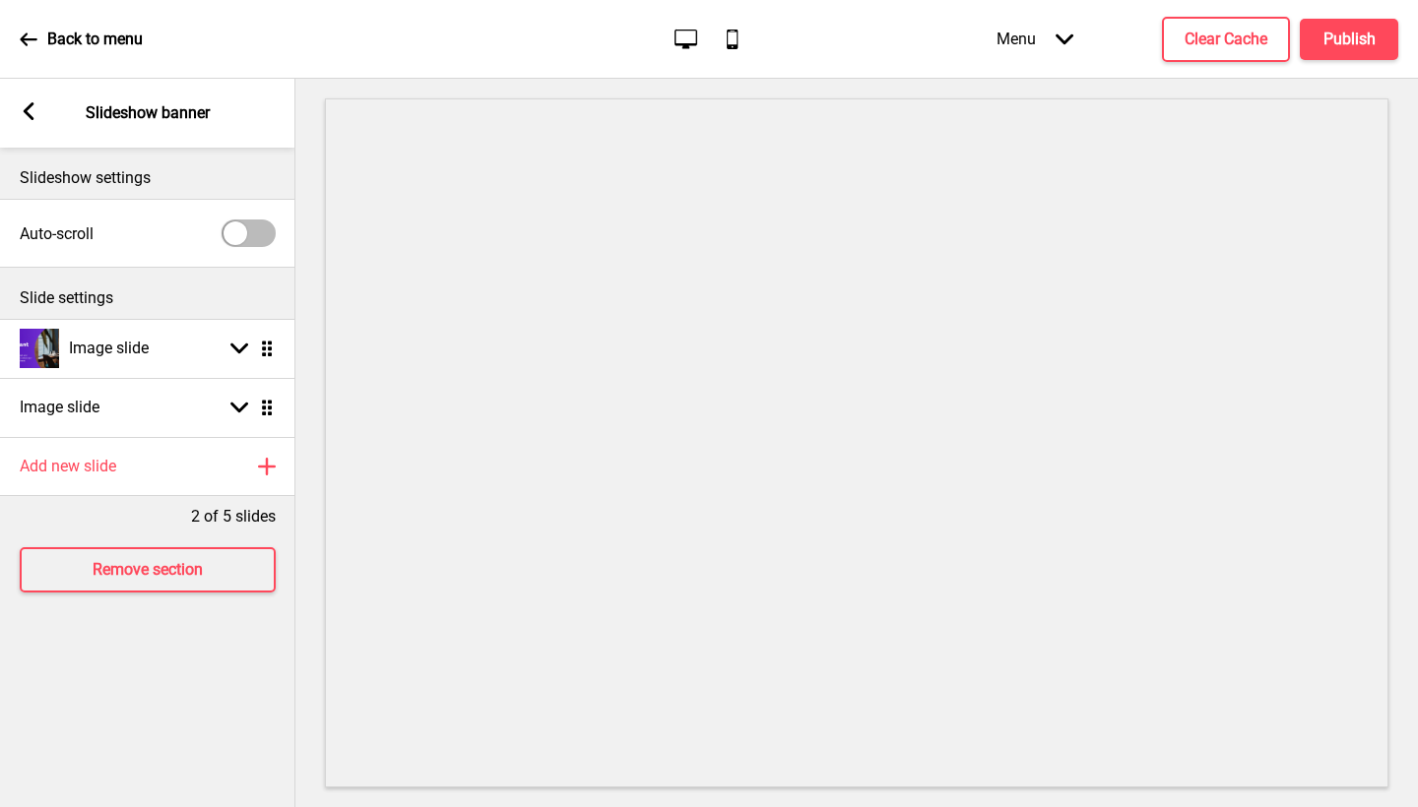
scroll to position [0, 0]
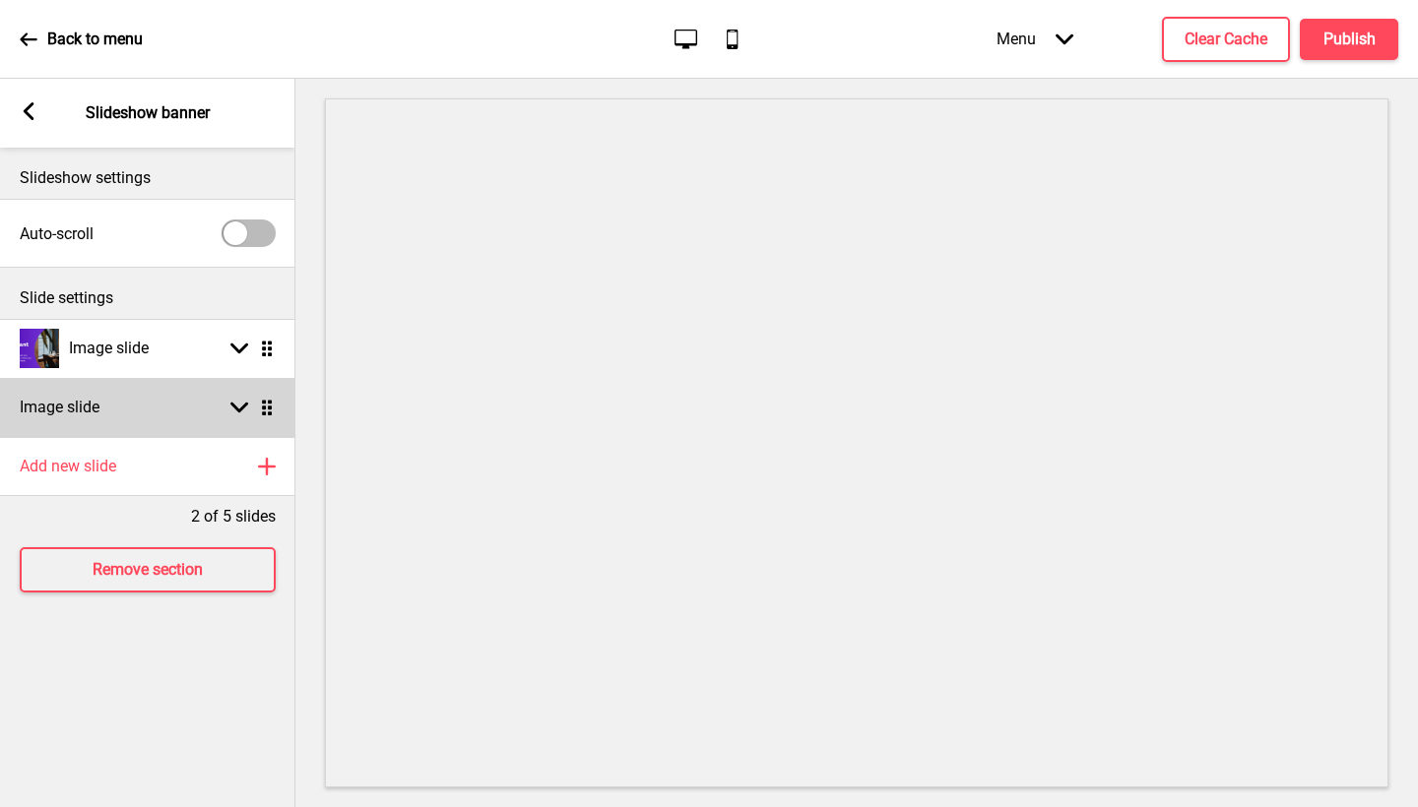
click at [231, 414] on rect at bounding box center [239, 408] width 18 height 18
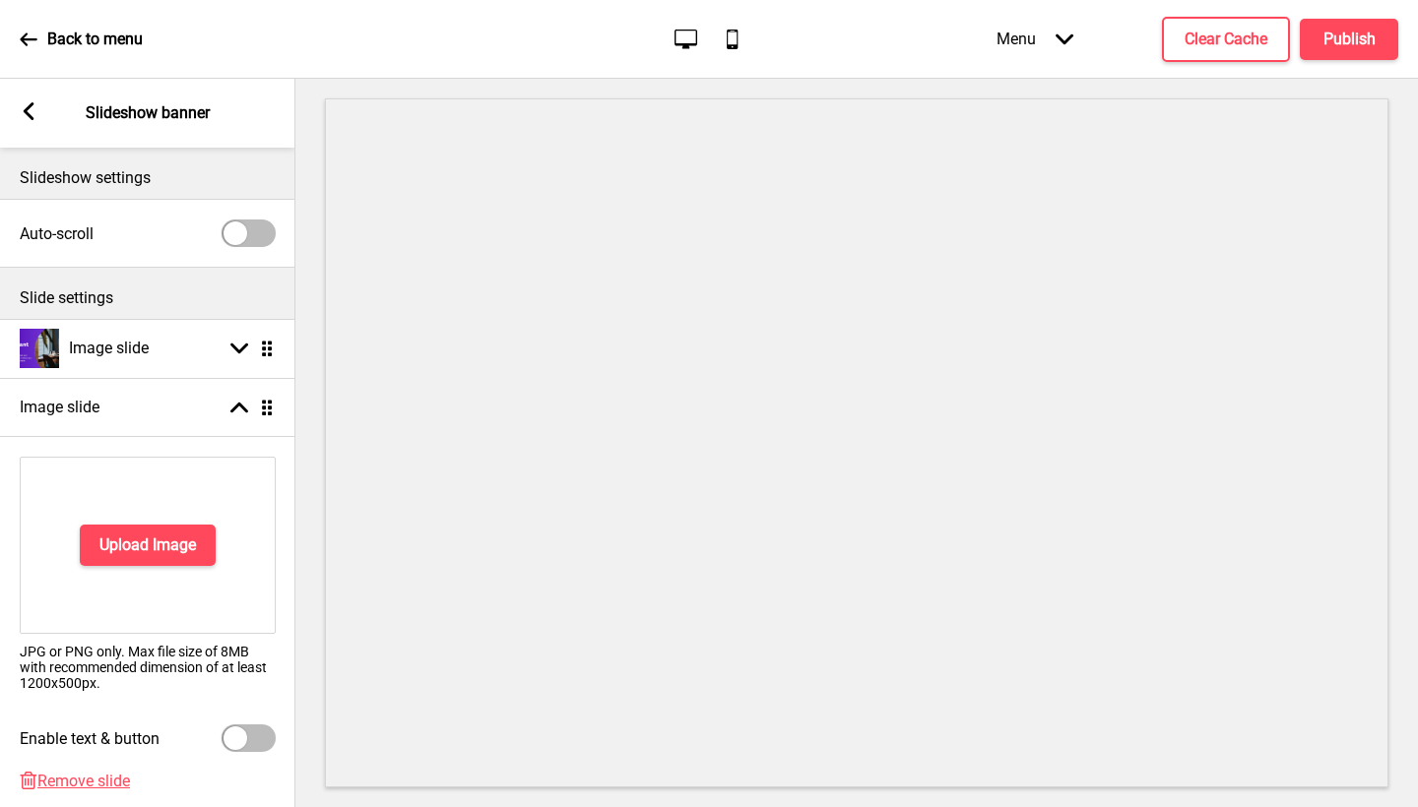
scroll to position [161, 0]
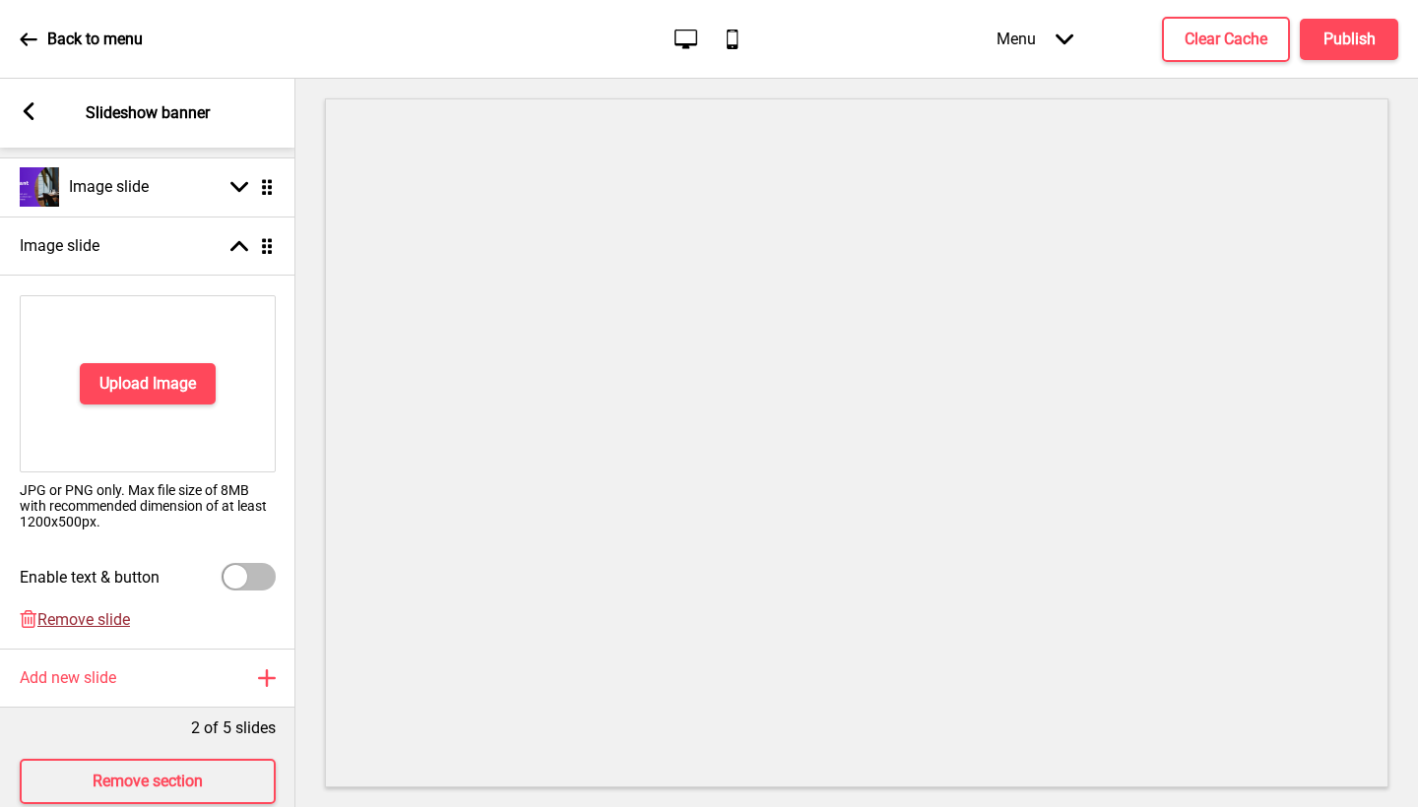
click at [102, 617] on span "Remove slide" at bounding box center [83, 620] width 93 height 19
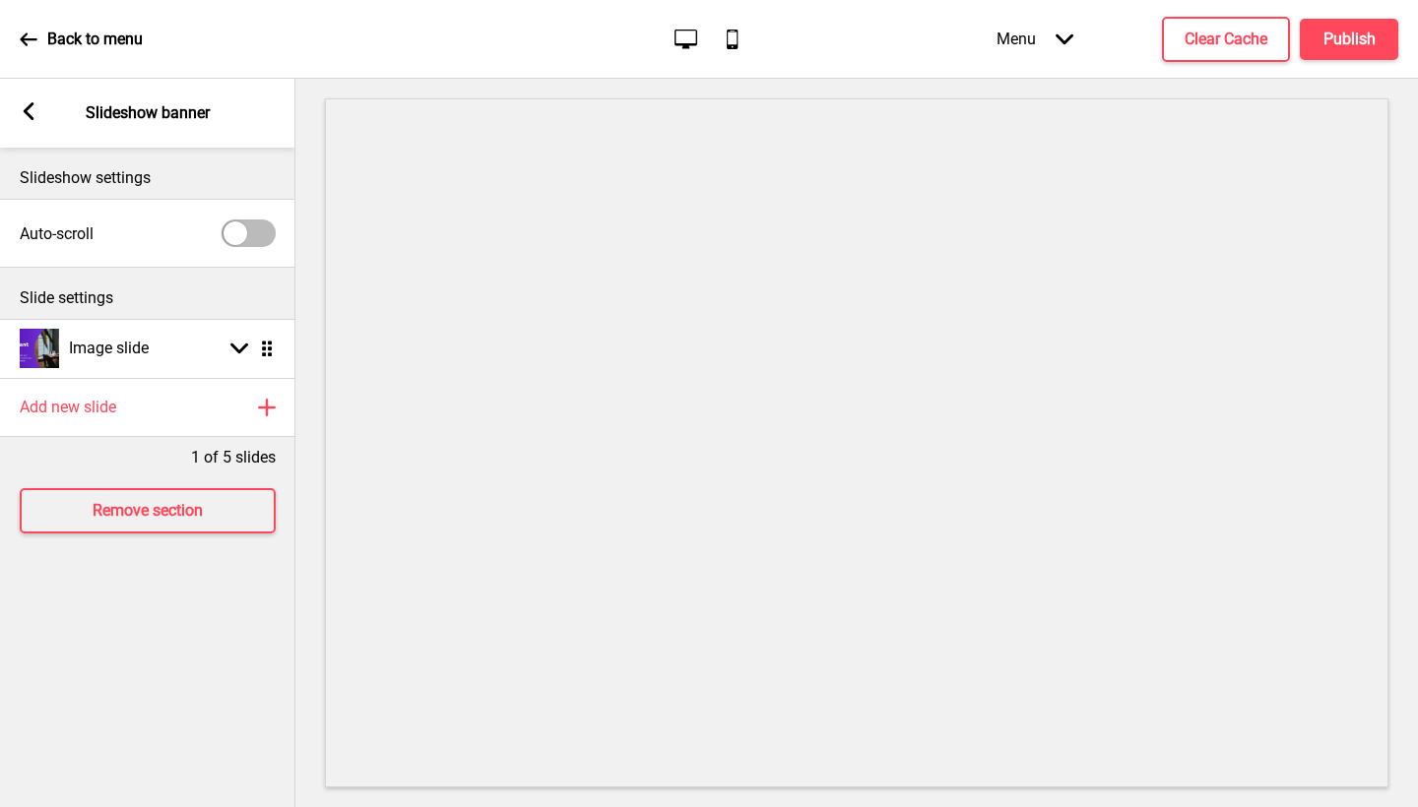
scroll to position [0, 0]
click at [21, 110] on rect at bounding box center [29, 111] width 18 height 18
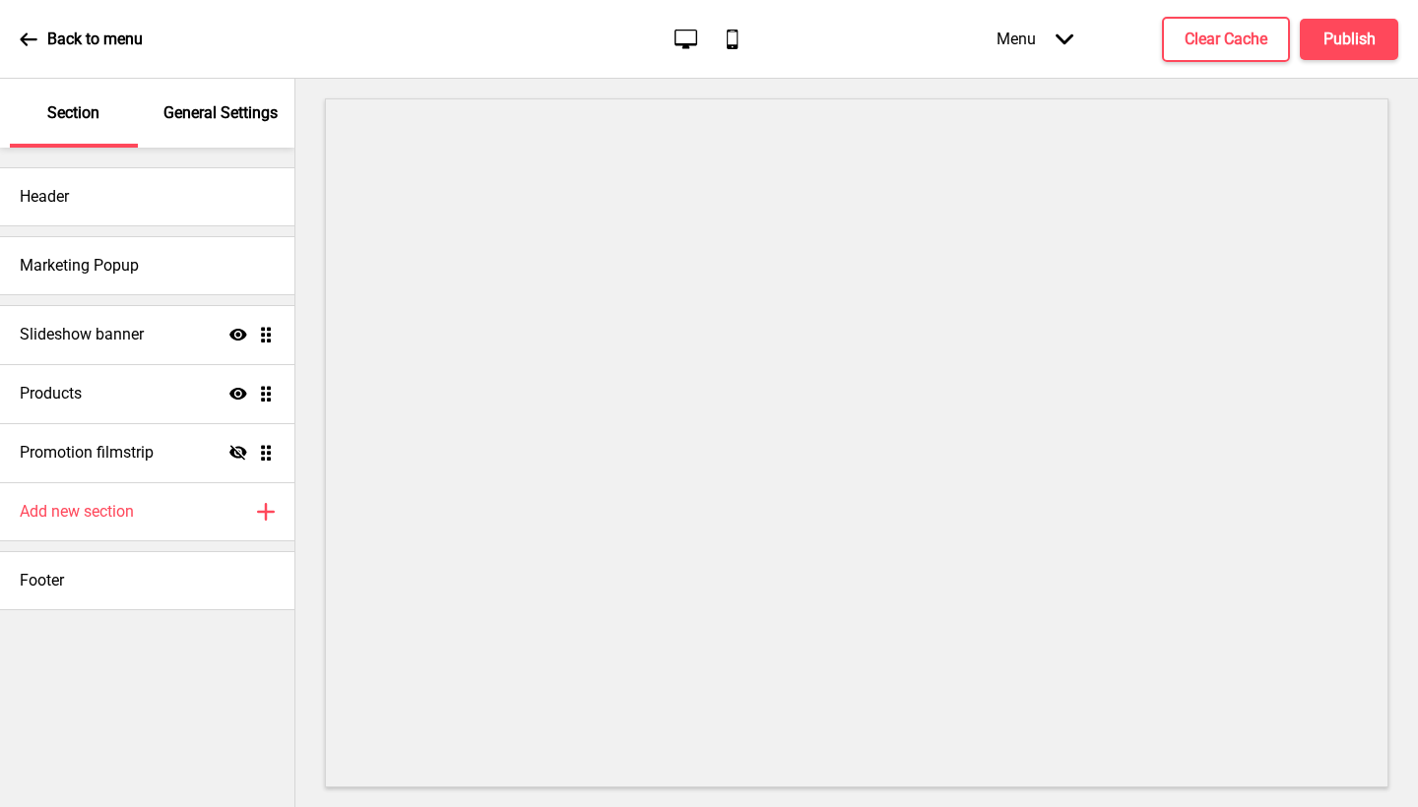
click at [259, 100] on div "General Settings" at bounding box center [222, 113] width 128 height 69
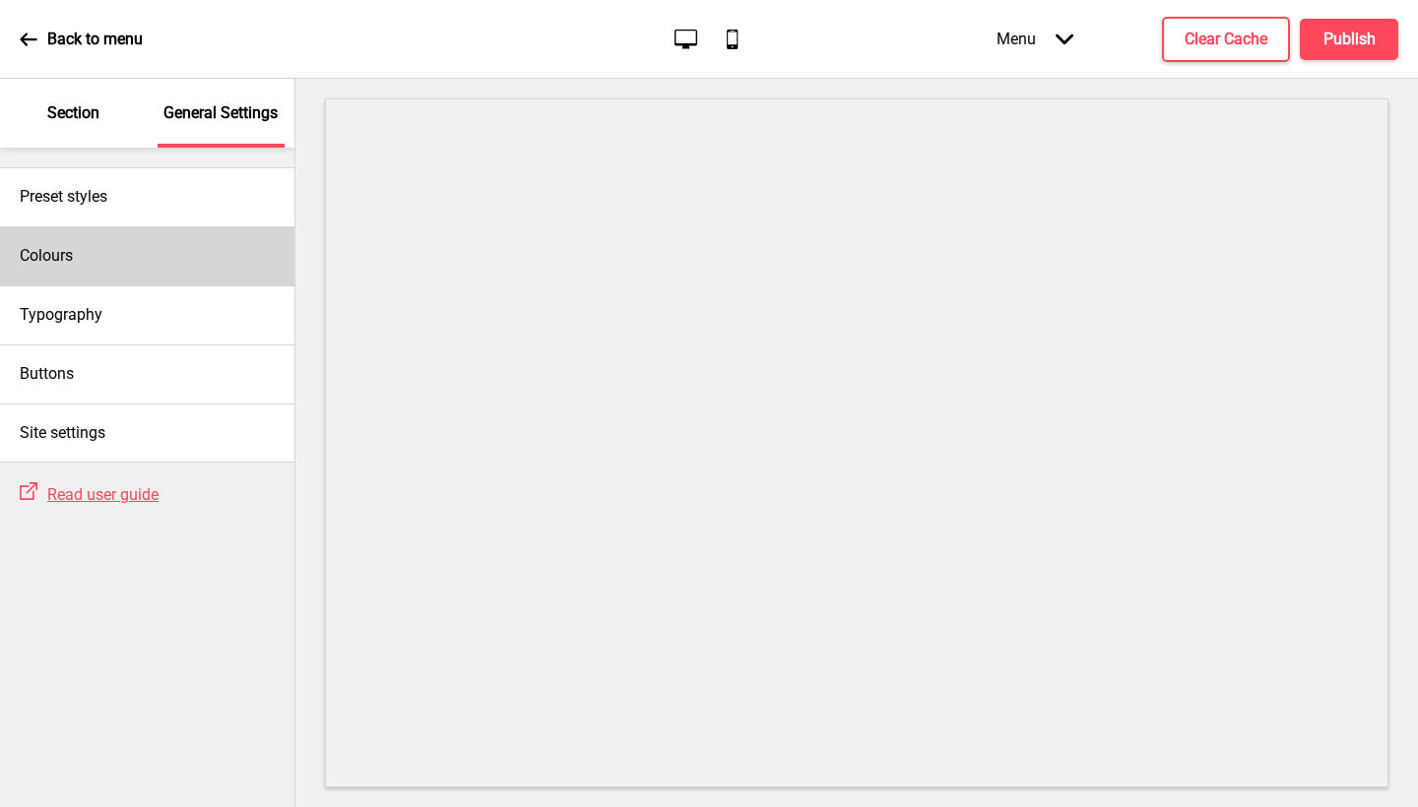
click at [64, 275] on div "Colours" at bounding box center [147, 255] width 294 height 59
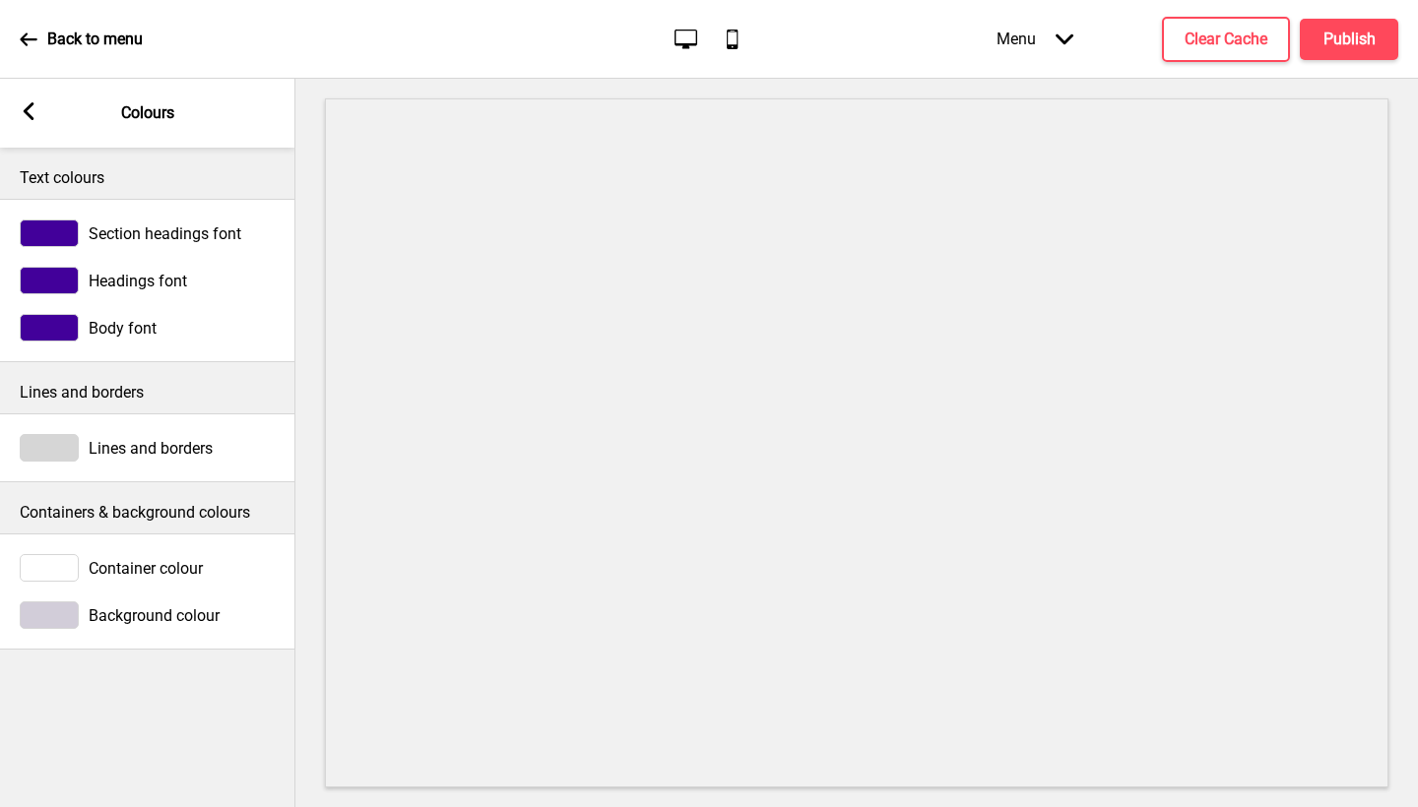
click at [125, 446] on span "Lines and borders" at bounding box center [151, 448] width 124 height 19
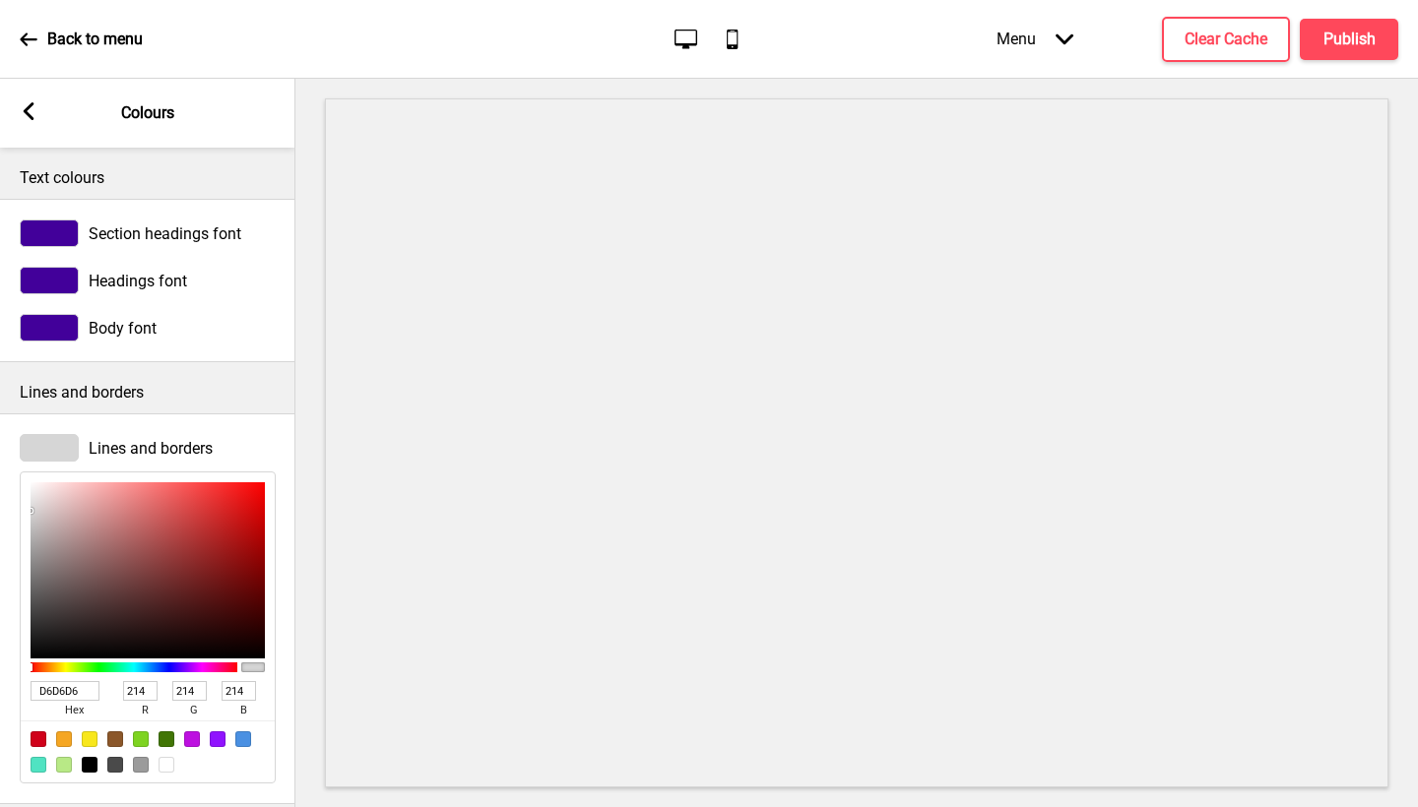
type input "A49696"
type input "164"
type input "150"
type input "4C4A4A"
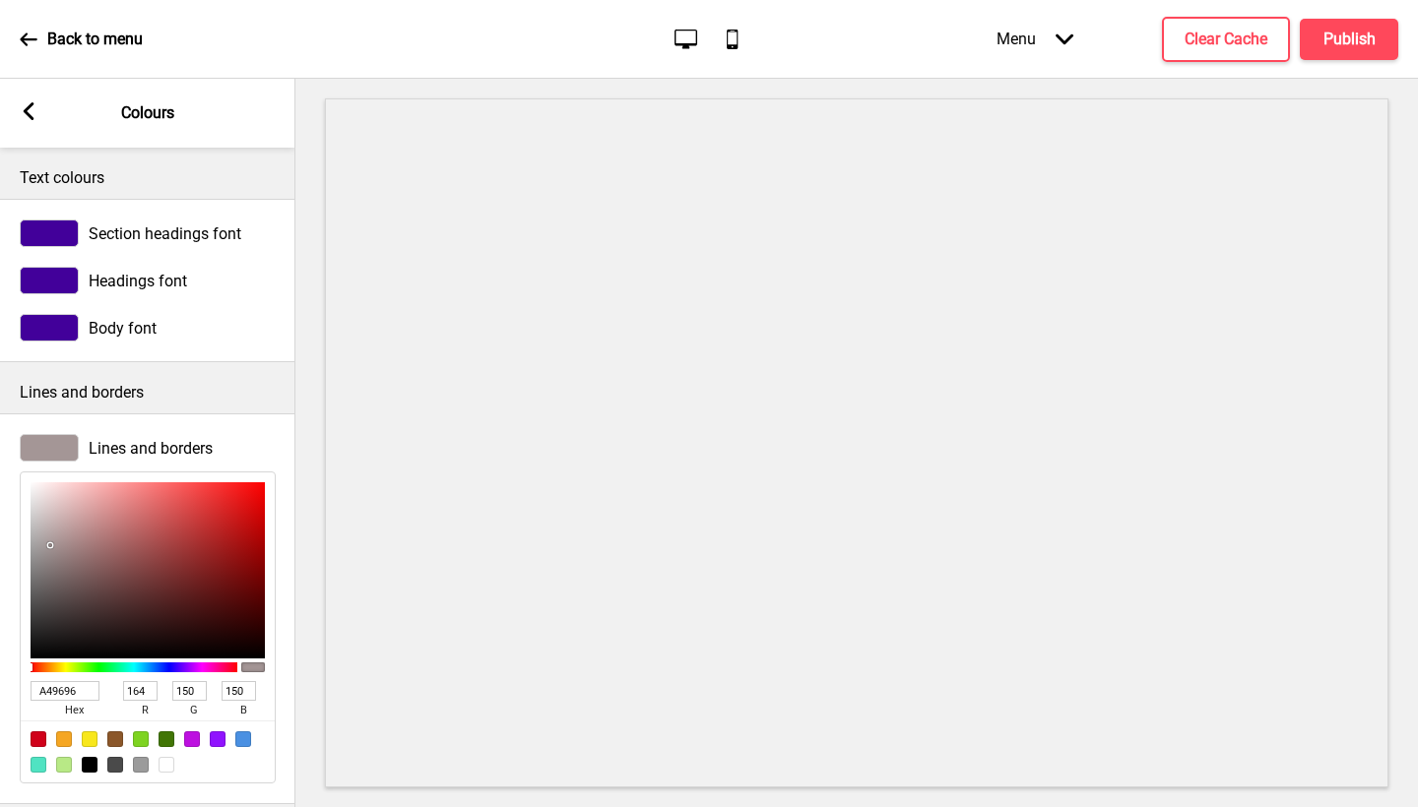
type input "76"
type input "74"
type input "1C1C1C"
type input "28"
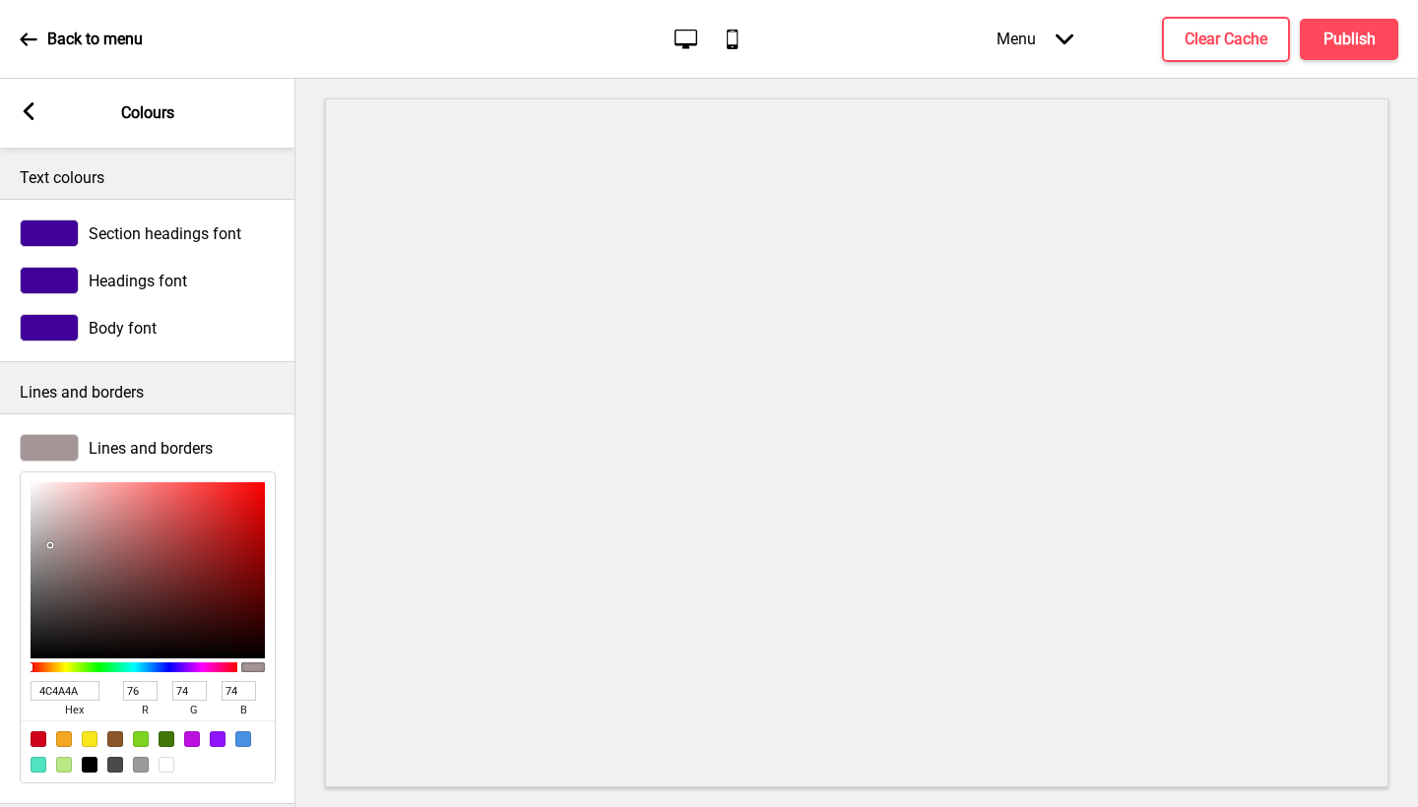
type input "28"
type input "090909"
type input "9"
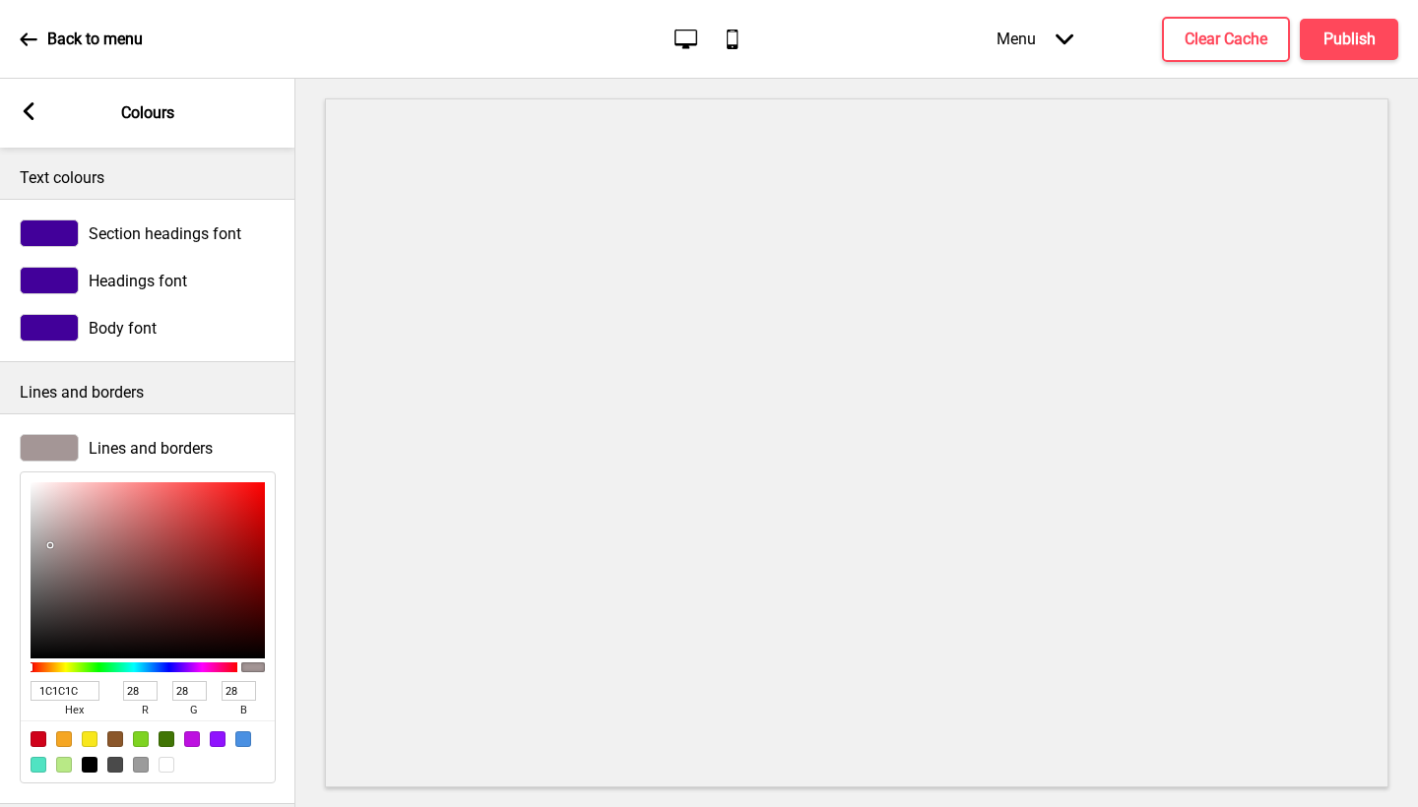
type input "9"
type input "000000"
type input "0"
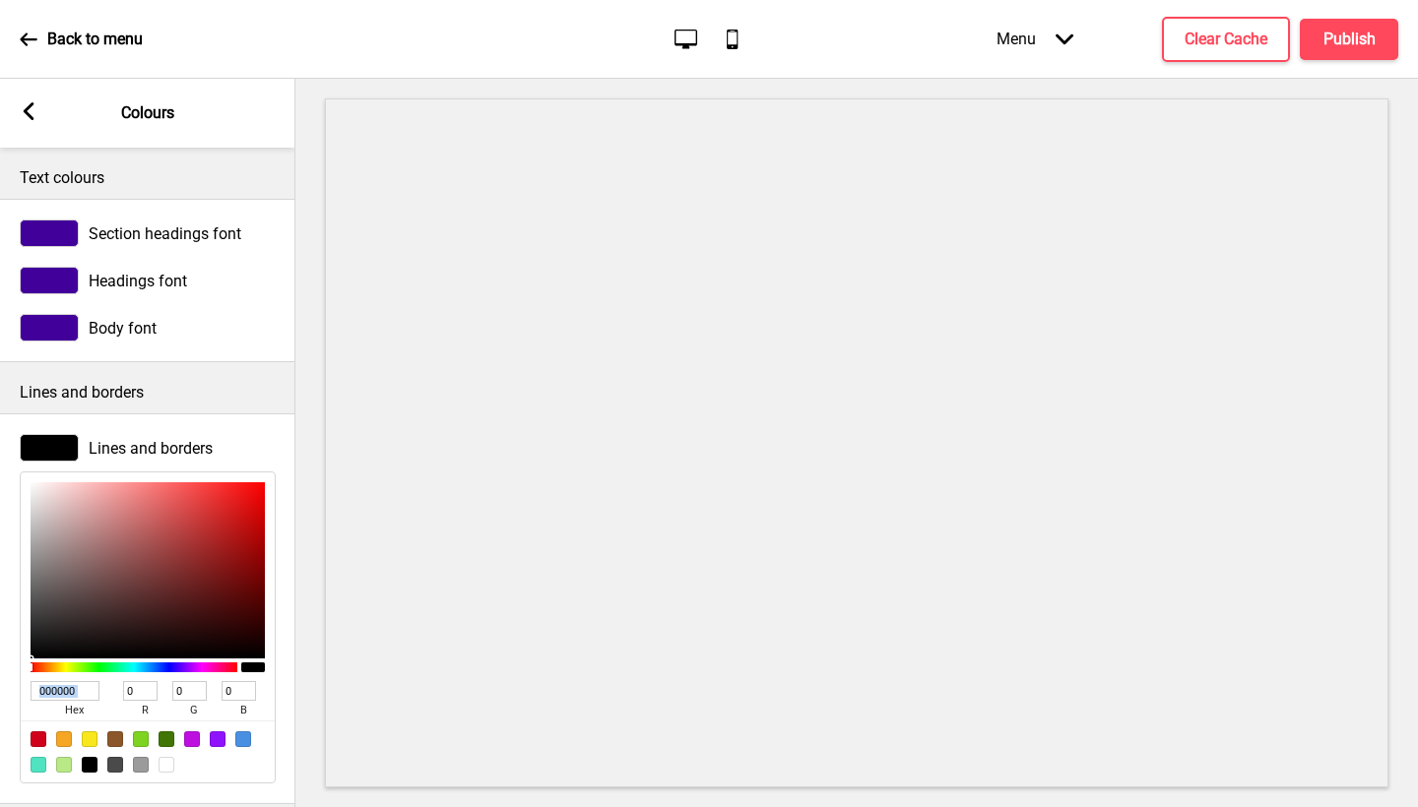
drag, startPoint x: 50, startPoint y: 545, endPoint x: 0, endPoint y: 718, distance: 180.4
click at [0, 718] on div "Lines and borders 000000 hex 0 r 0 g 0 b 100 a" at bounding box center [147, 608] width 295 height 369
click at [256, 379] on div "Lines and borders" at bounding box center [147, 387] width 295 height 51
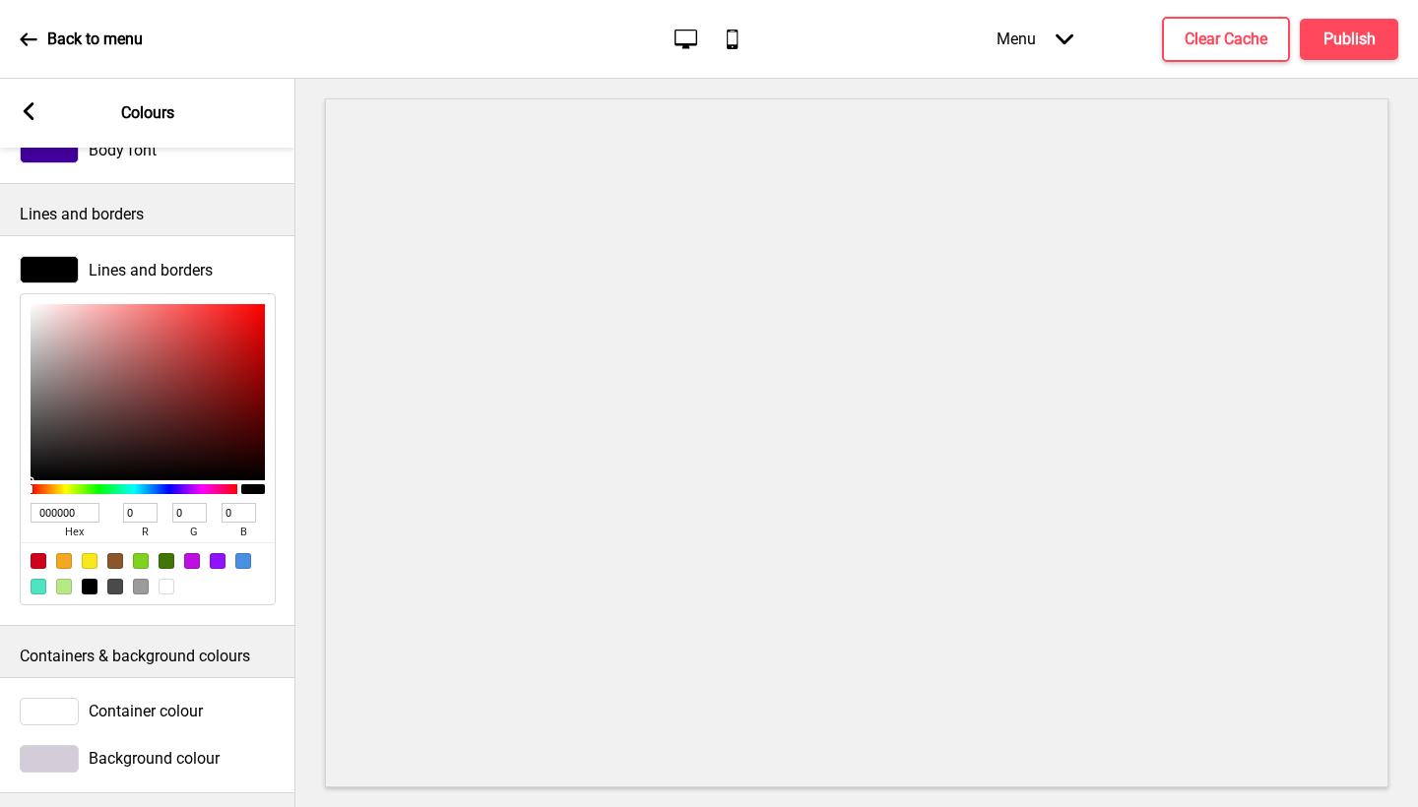
scroll to position [202, 0]
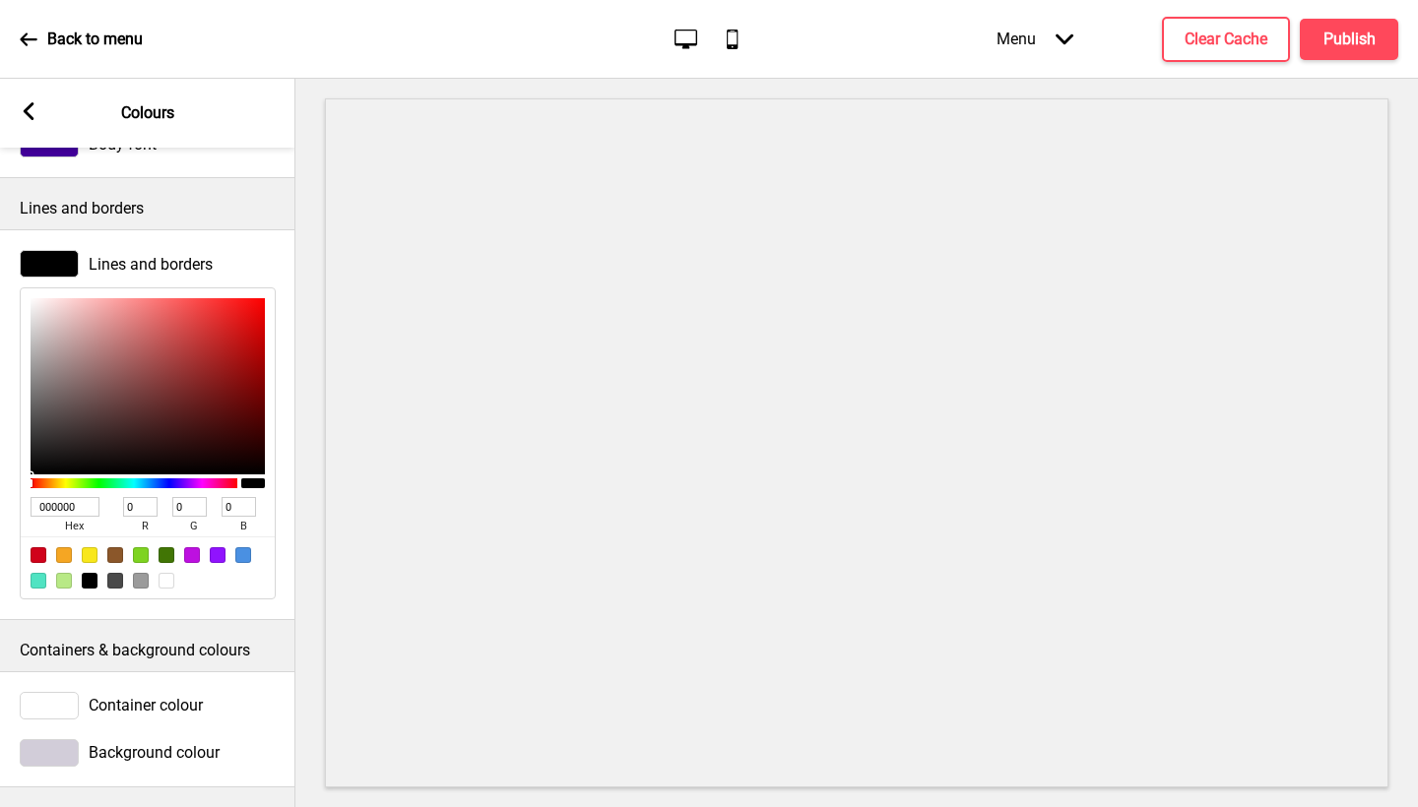
click at [123, 682] on div "Container colour" at bounding box center [147, 705] width 295 height 47
click at [118, 696] on span "Container colour" at bounding box center [146, 705] width 114 height 19
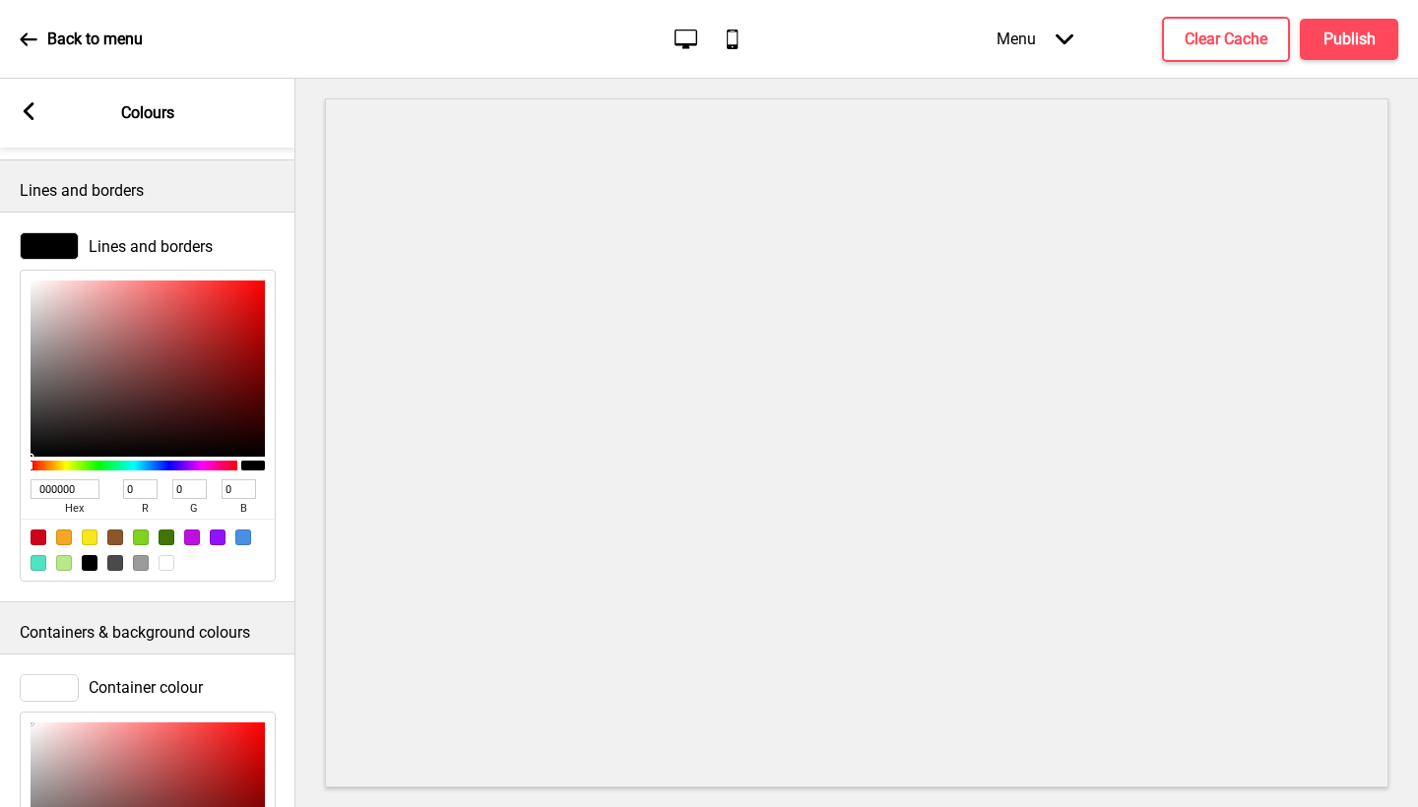
click at [170, 649] on div "Containers & background colours" at bounding box center [147, 628] width 295 height 51
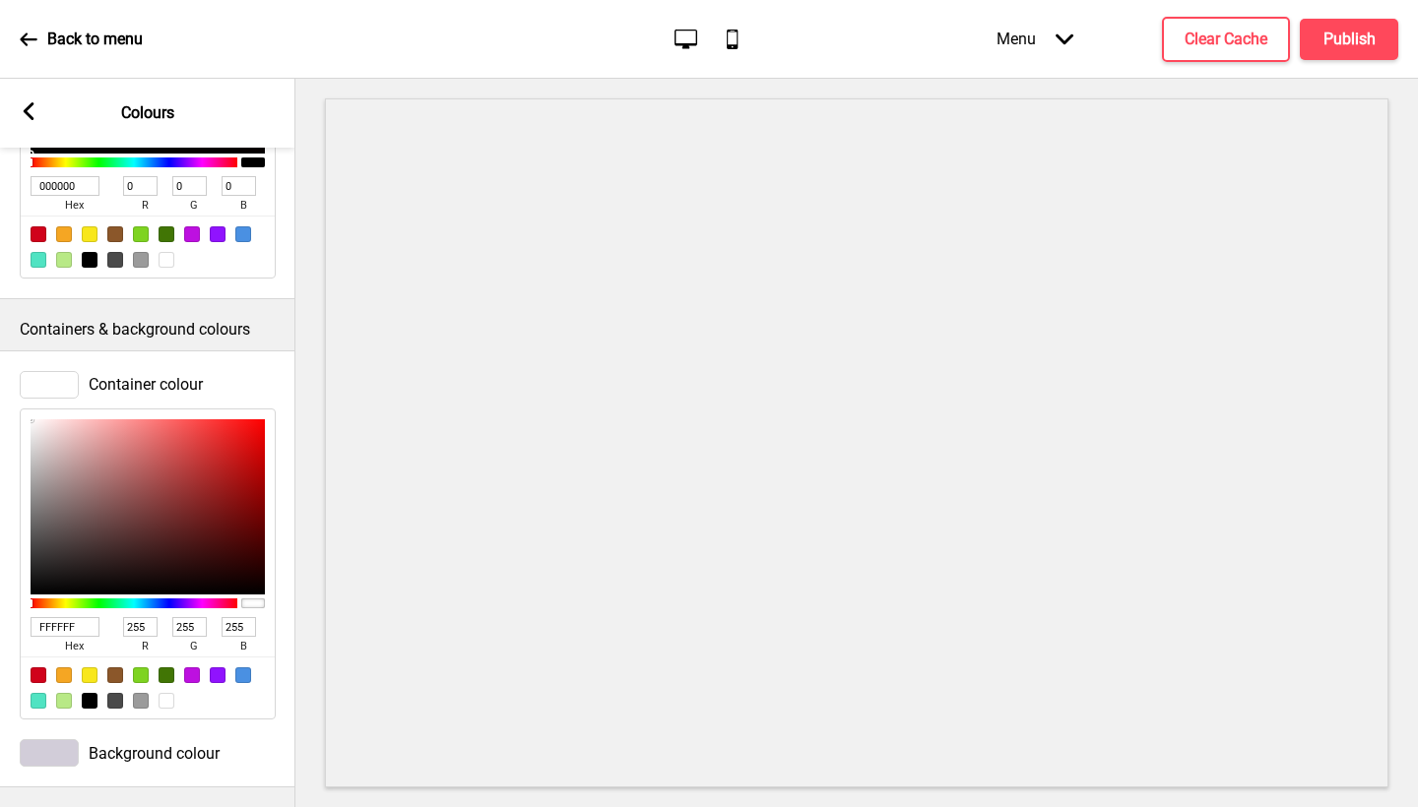
click at [133, 744] on span "Background colour" at bounding box center [154, 753] width 131 height 19
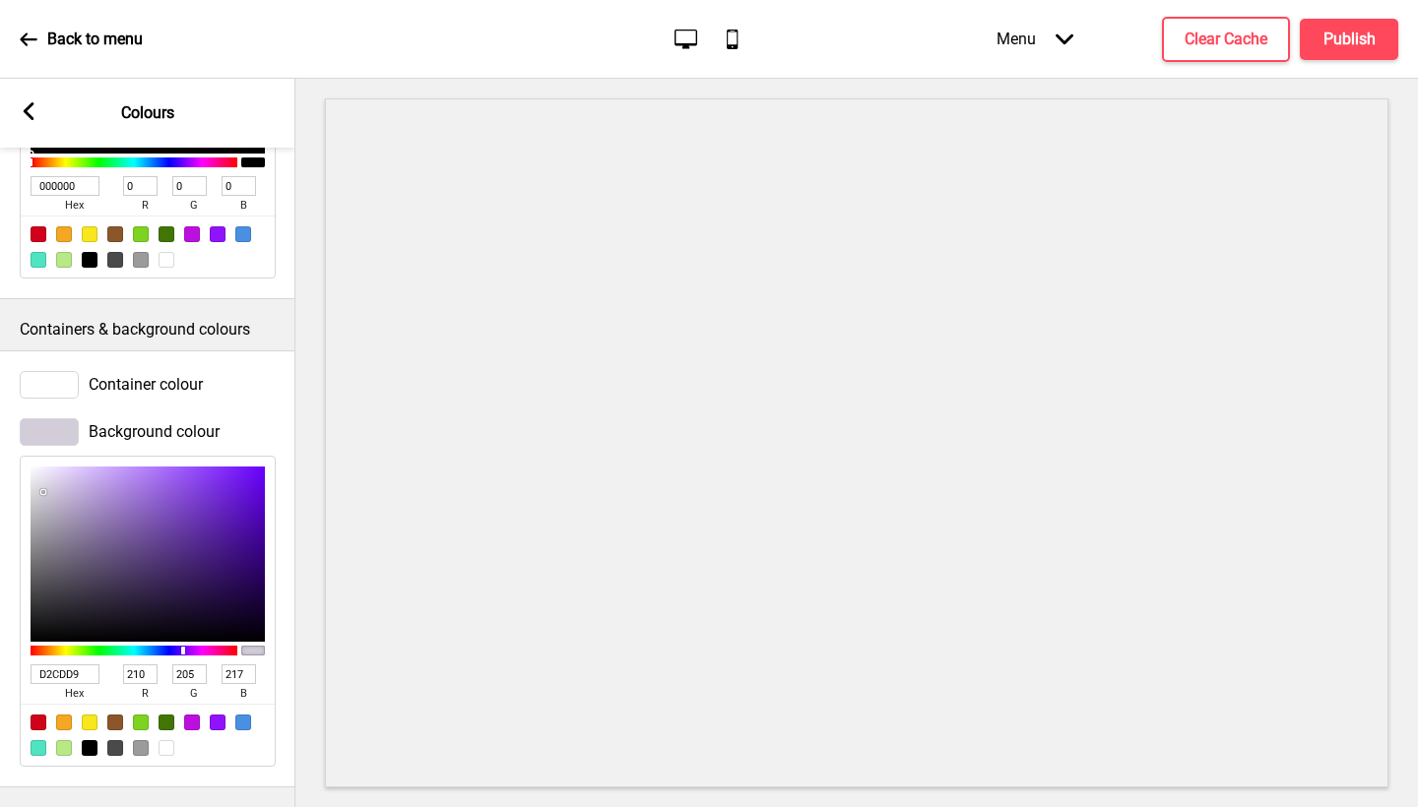
type input "B7AAC9"
type input "183"
type input "170"
type input "201"
type input "FFFFFF"
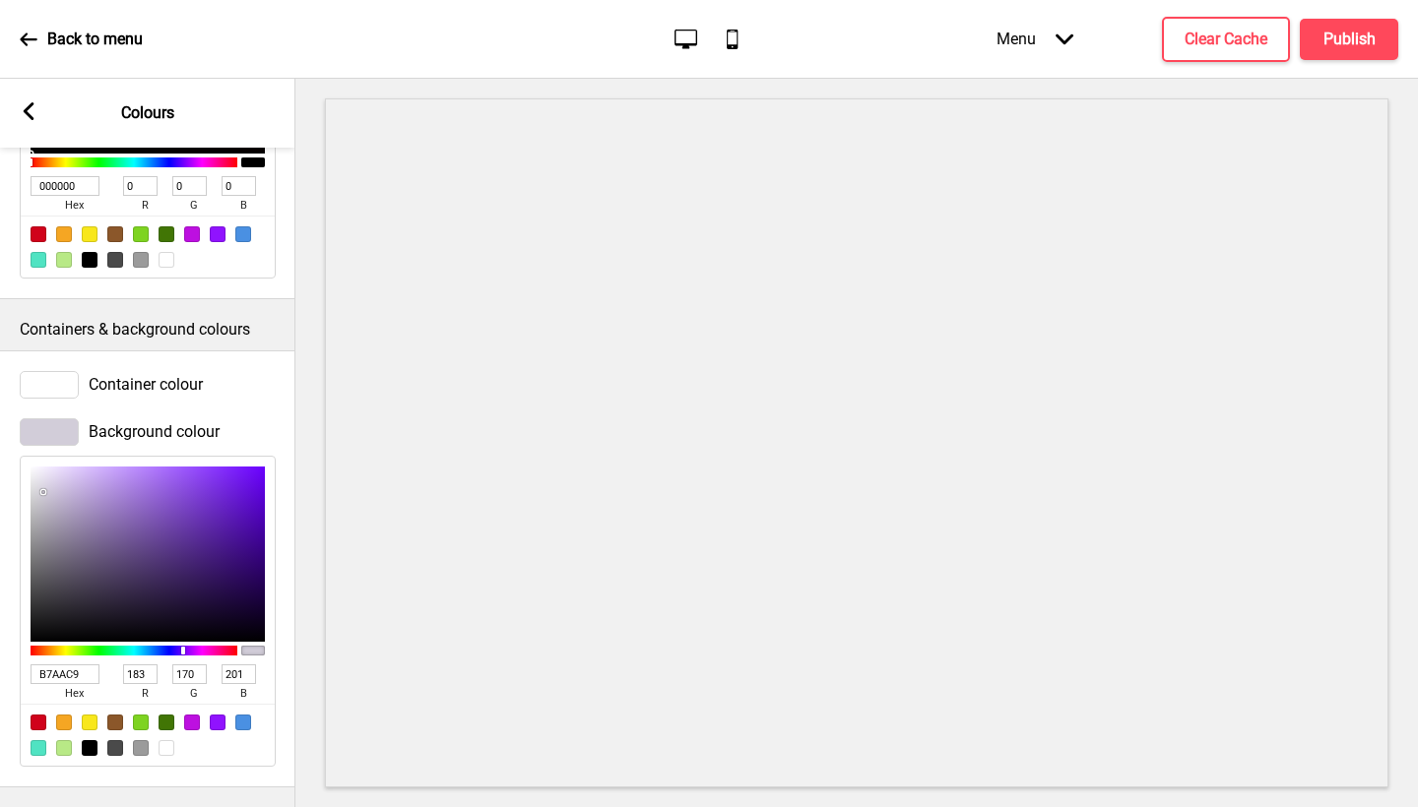
type input "255"
drag, startPoint x: 42, startPoint y: 455, endPoint x: 4, endPoint y: 441, distance: 40.8
click at [4, 441] on div "Background colour FFFFFF hex 255 r 255 g 255 b 100 a" at bounding box center [147, 593] width 295 height 369
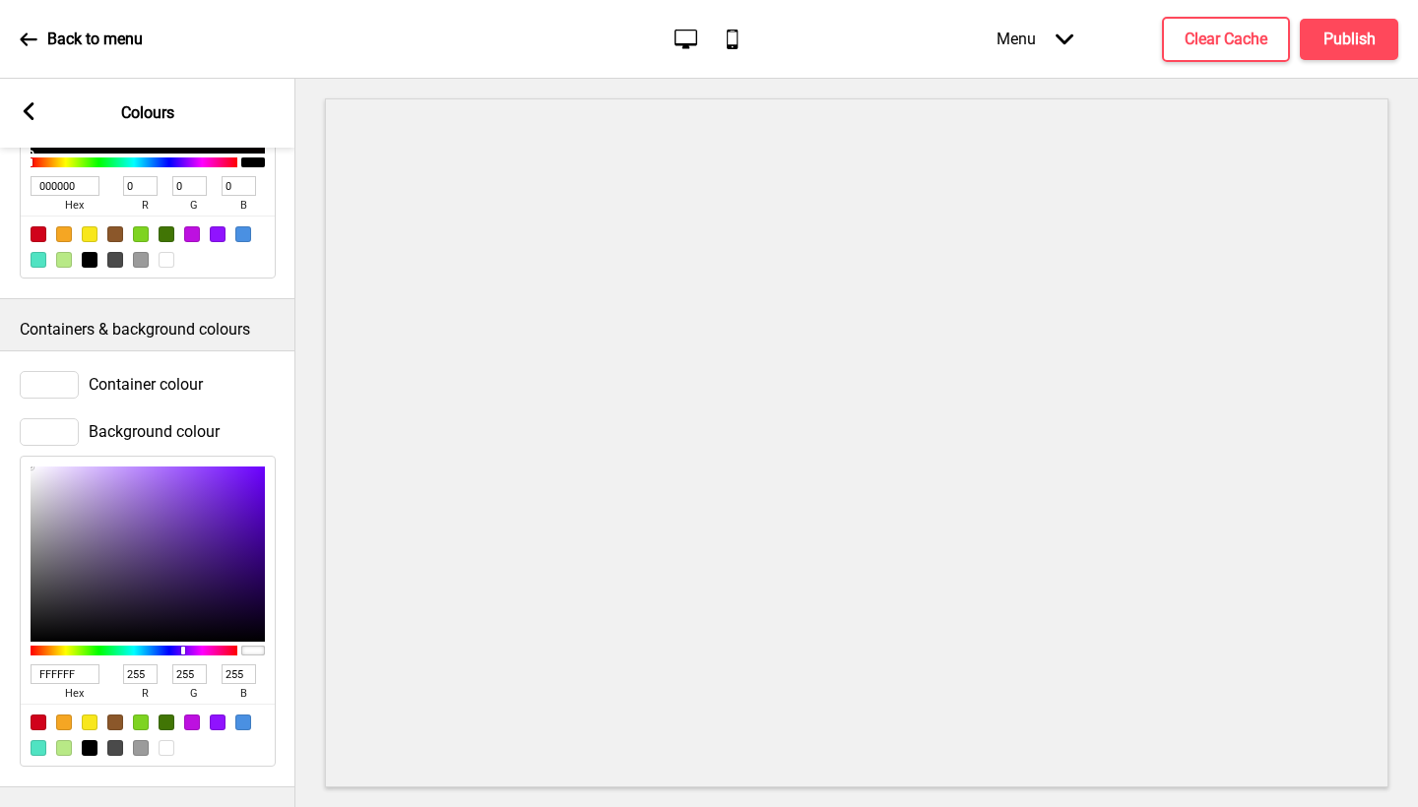
click at [285, 299] on div "Containers & background colours" at bounding box center [147, 324] width 295 height 51
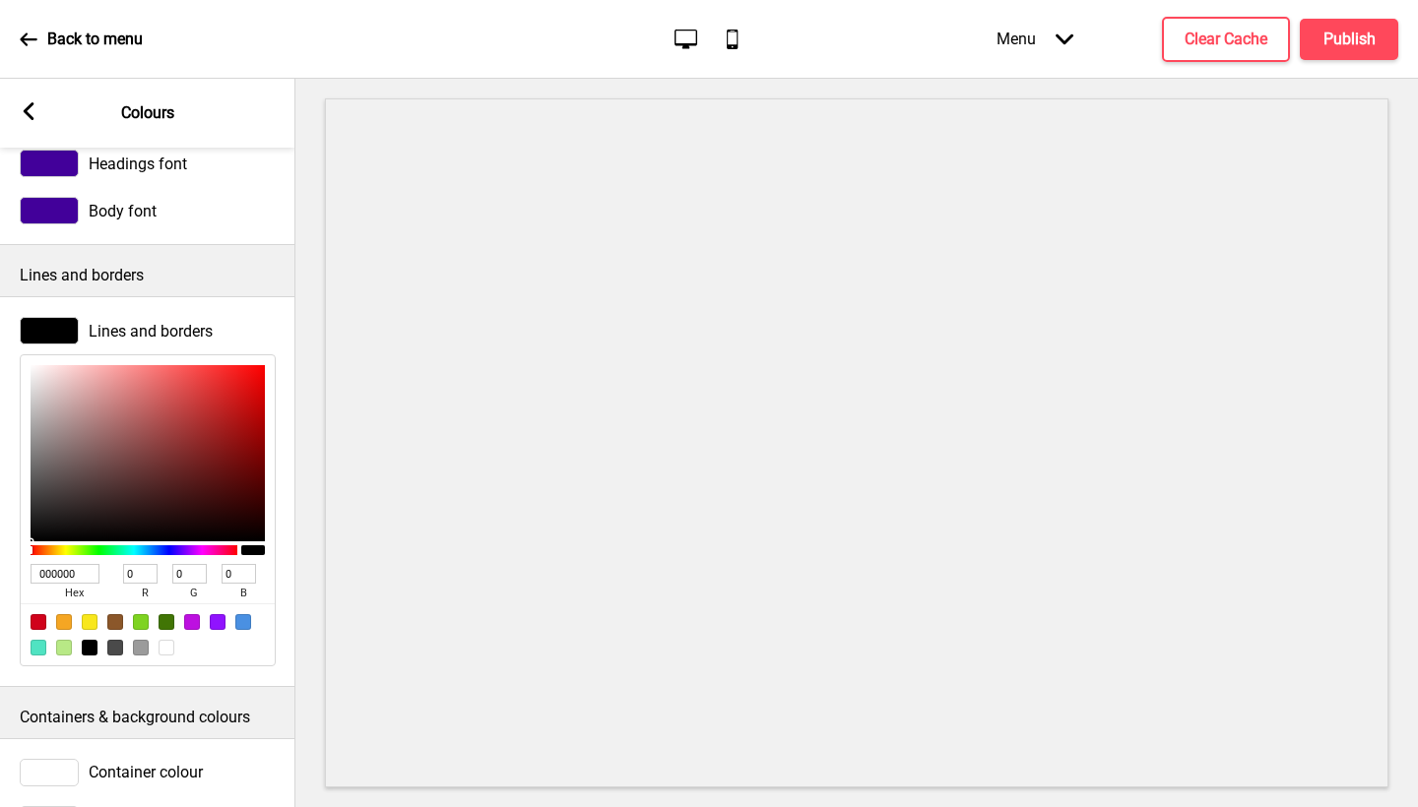
scroll to position [0, 0]
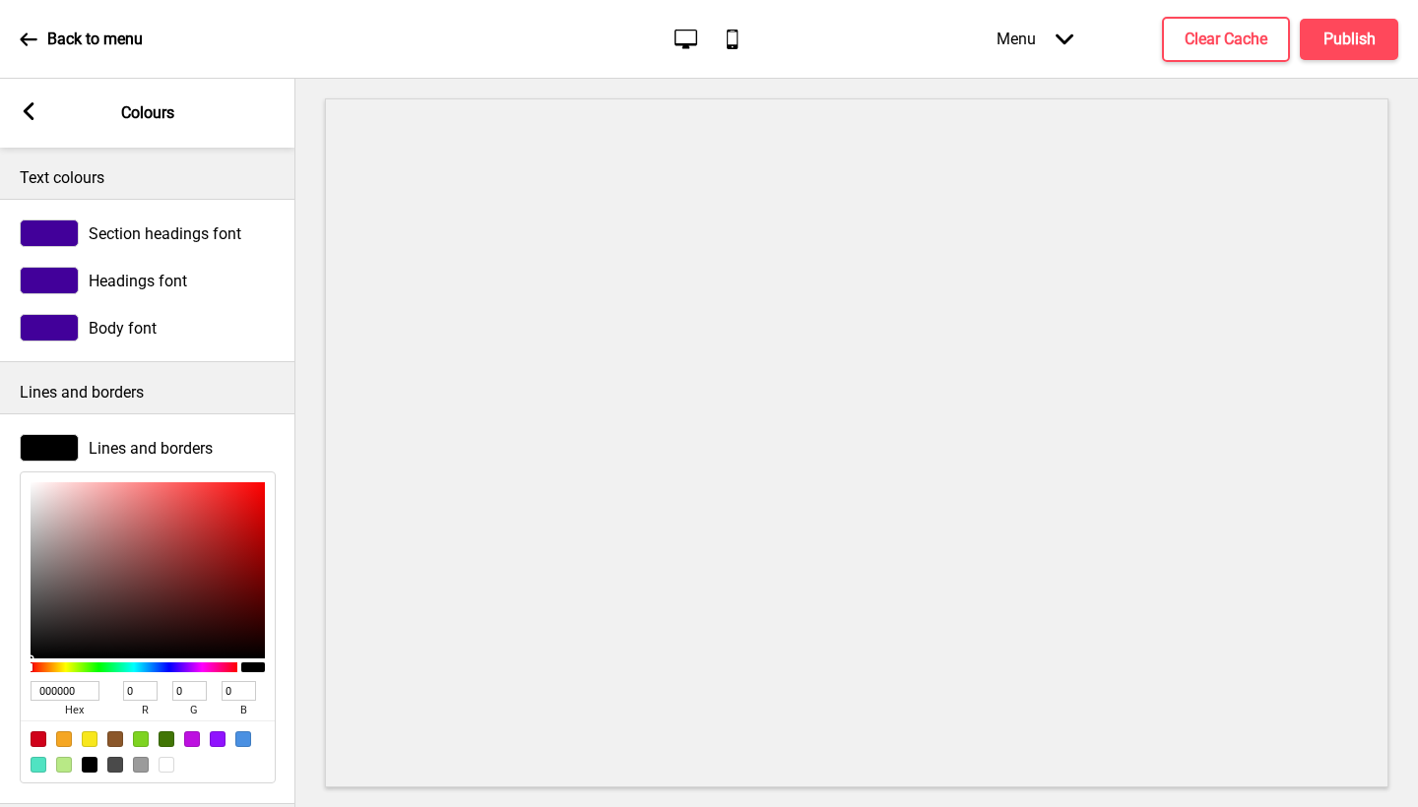
click at [35, 111] on rect at bounding box center [29, 111] width 18 height 18
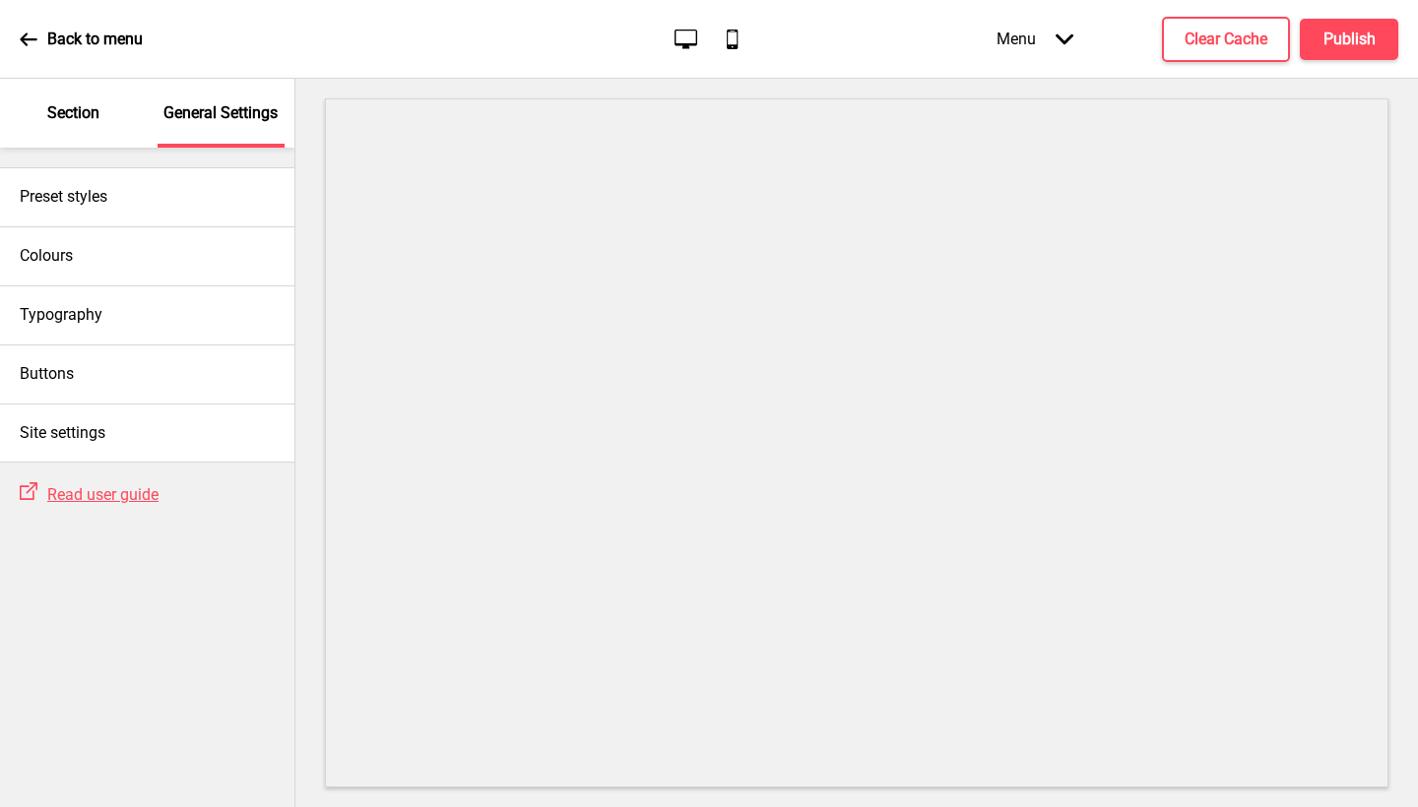
click at [112, 116] on div "Section" at bounding box center [74, 113] width 128 height 69
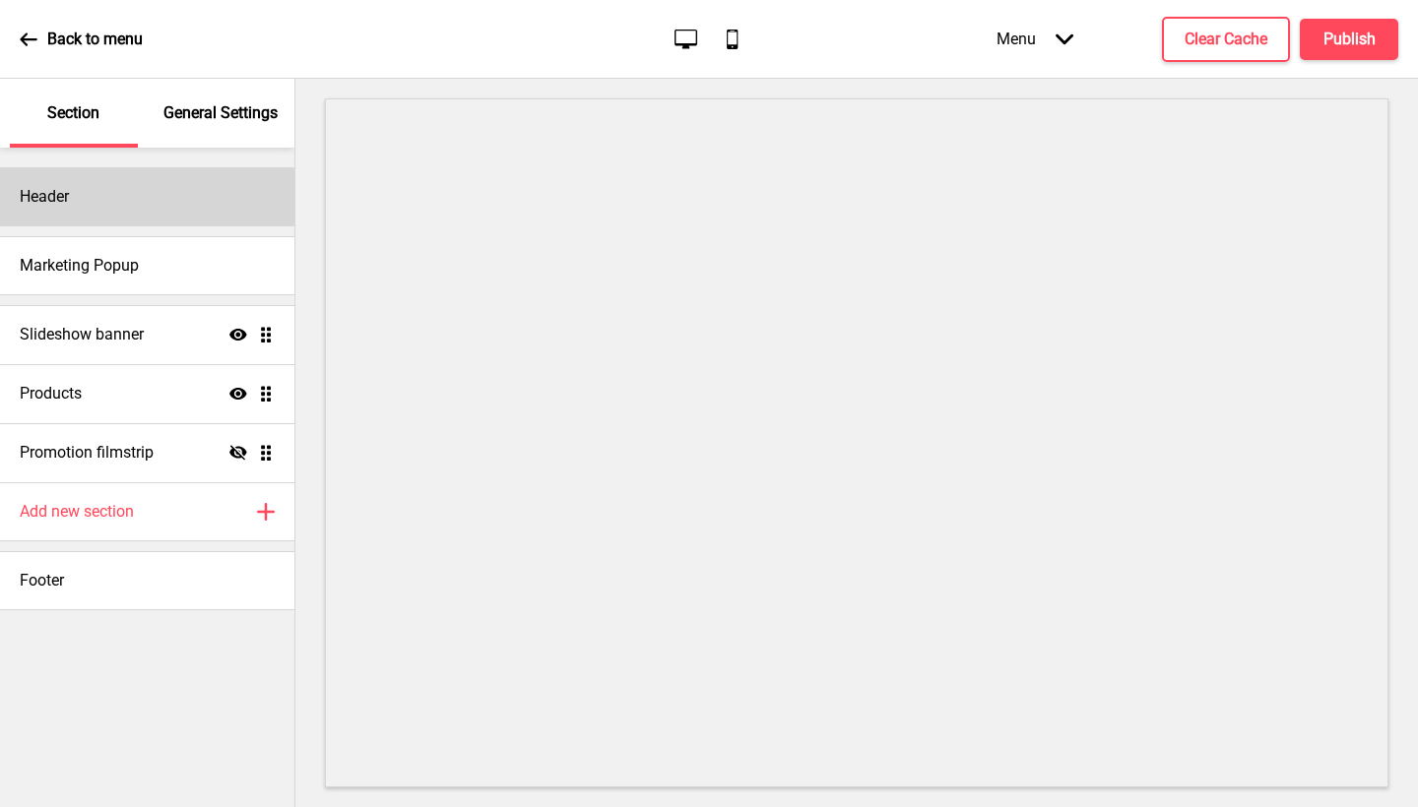
click at [102, 199] on div "Header" at bounding box center [147, 196] width 294 height 59
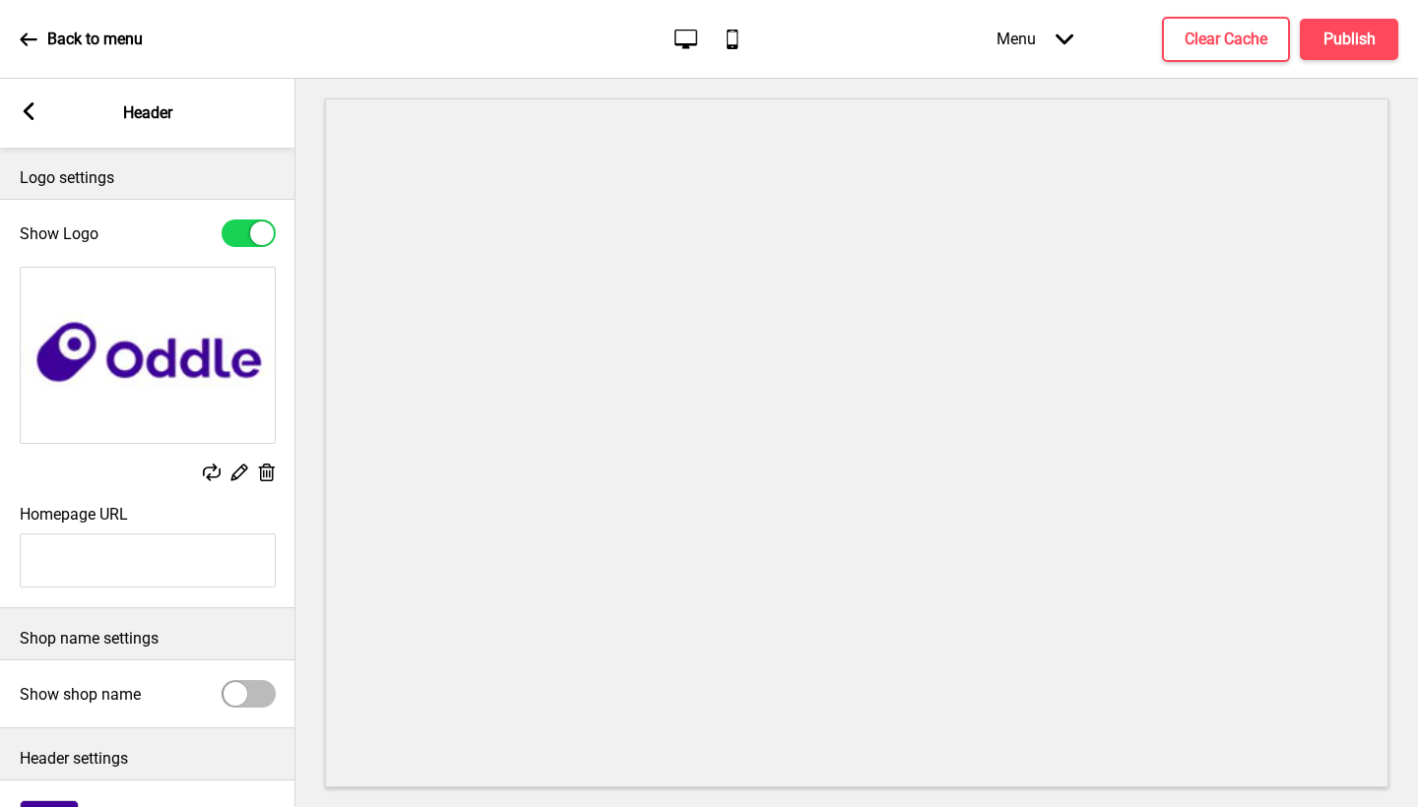
click at [253, 474] on div "Replace Edit Delete" at bounding box center [148, 475] width 256 height 22
click at [258, 474] on rect at bounding box center [266, 473] width 21 height 21
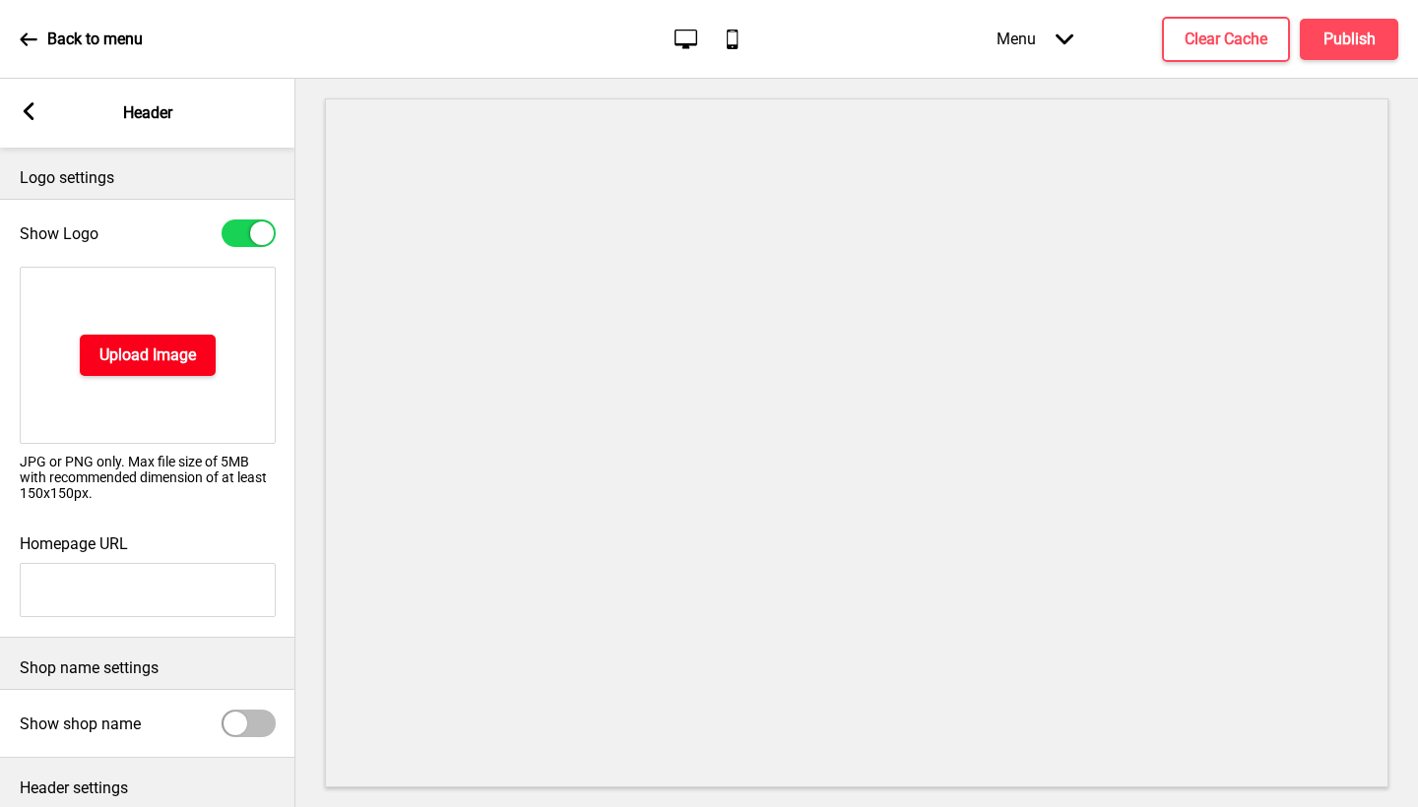
click at [181, 354] on h4 "Upload Image" at bounding box center [147, 356] width 97 height 22
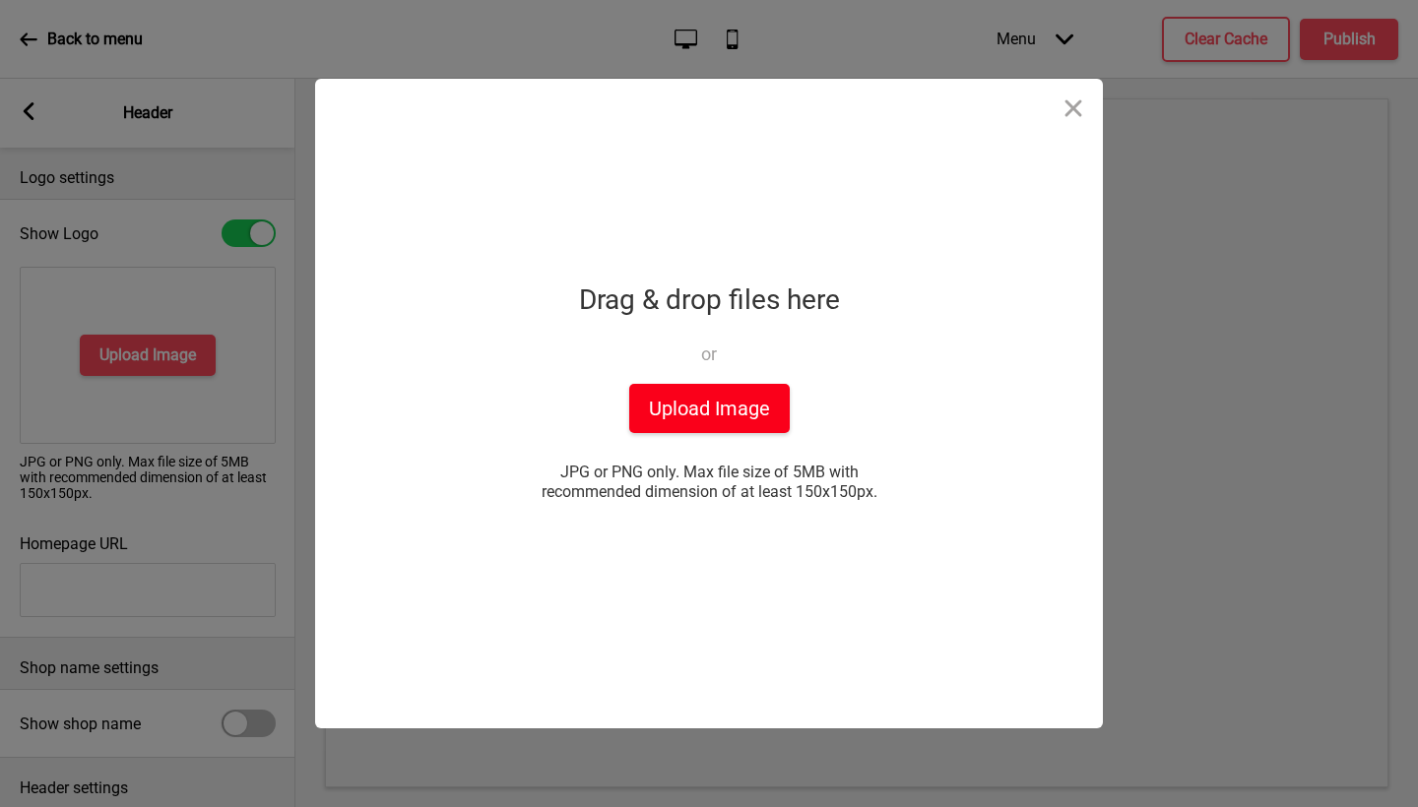
click at [658, 401] on button "Upload Image" at bounding box center [709, 408] width 161 height 49
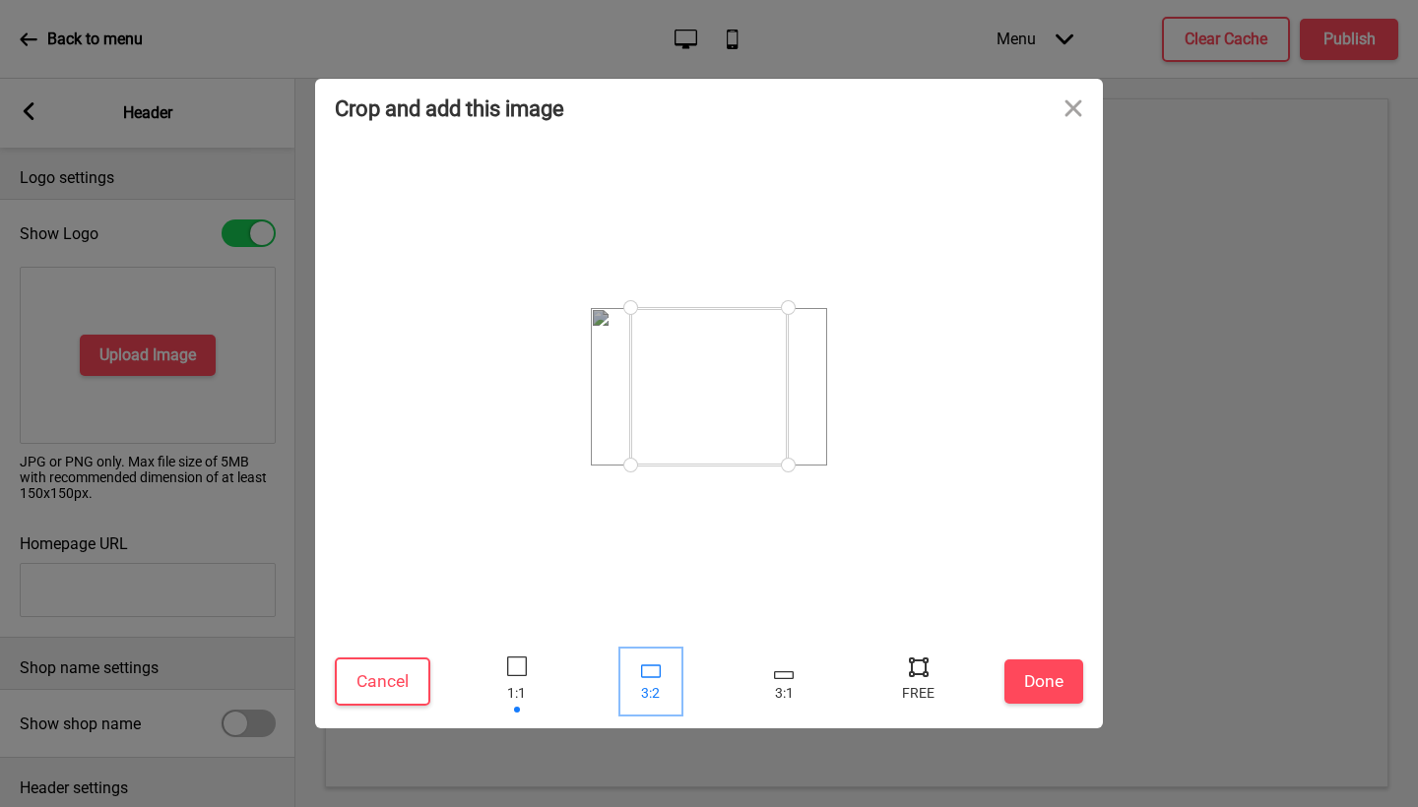
click at [650, 674] on div at bounding box center [651, 671] width 20 height 13
drag, startPoint x: 733, startPoint y: 394, endPoint x: 705, endPoint y: 402, distance: 28.7
click at [704, 398] on div at bounding box center [721, 376] width 197 height 131
click at [888, 676] on div at bounding box center [917, 682] width 59 height 64
click at [911, 681] on div at bounding box center [917, 682] width 59 height 64
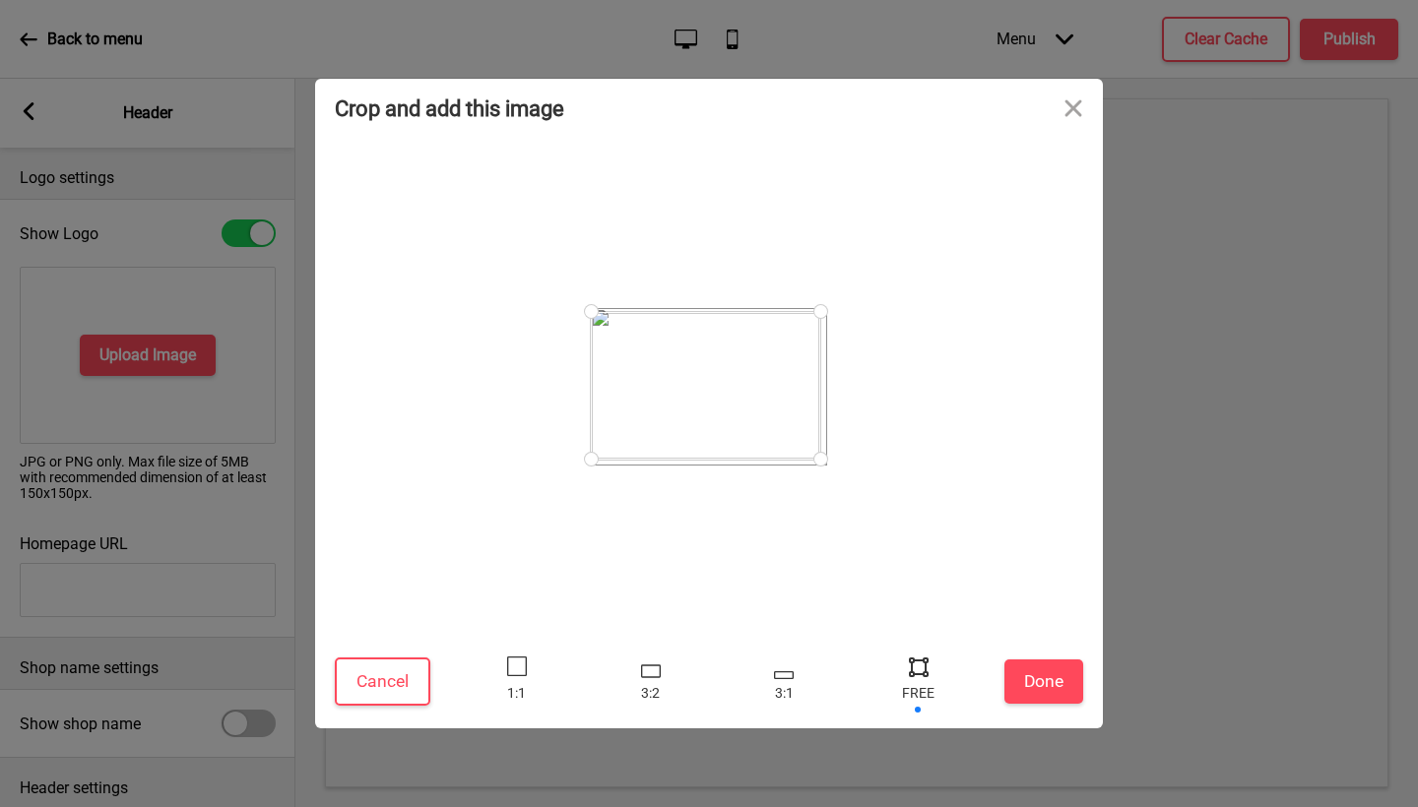
drag, startPoint x: 621, startPoint y: 440, endPoint x: 473, endPoint y: 476, distance: 152.9
click at [467, 475] on div at bounding box center [709, 387] width 748 height 478
drag, startPoint x: 716, startPoint y: 363, endPoint x: 796, endPoint y: 342, distance: 82.7
click at [786, 347] on div at bounding box center [712, 385] width 229 height 154
drag, startPoint x: 595, startPoint y: 462, endPoint x: 428, endPoint y: 544, distance: 185.4
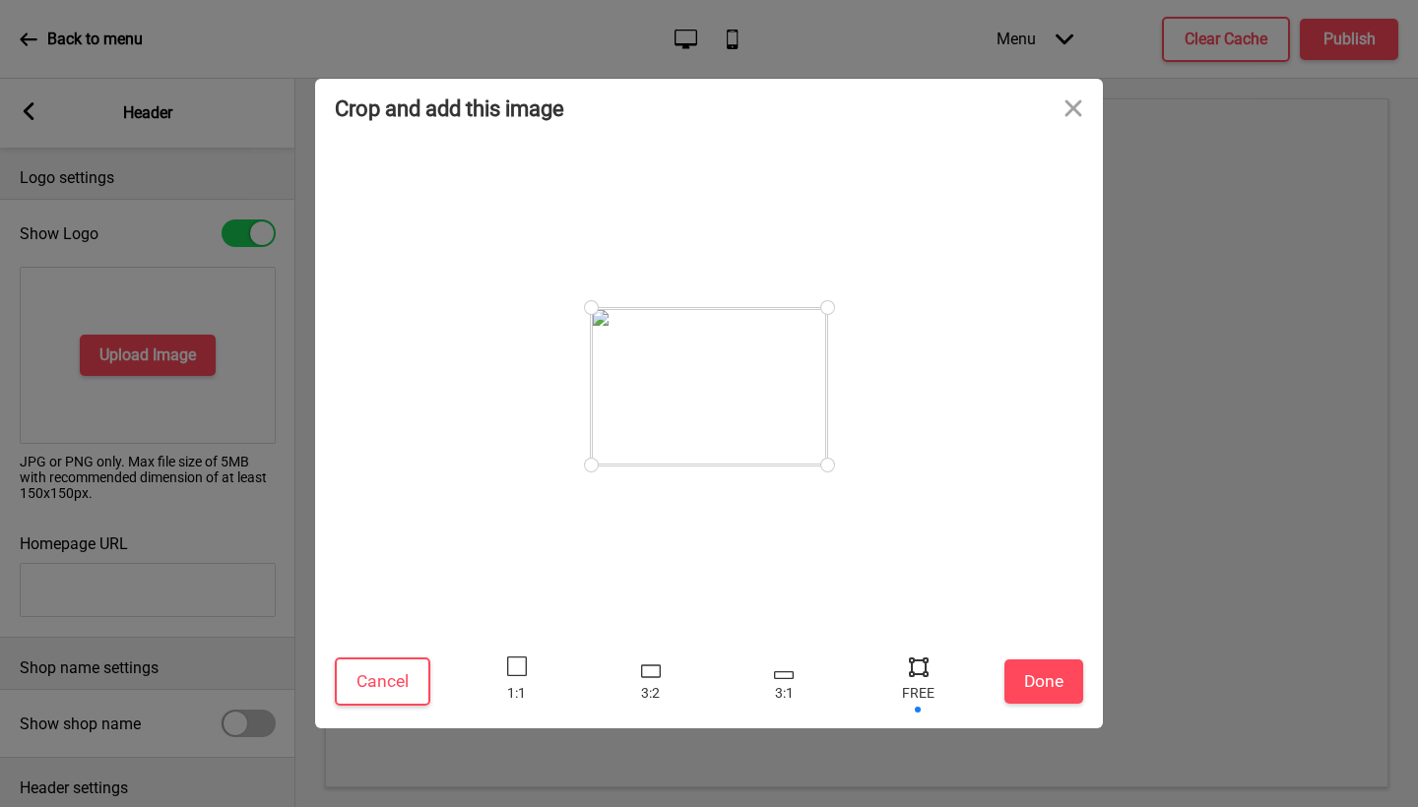
click at [428, 544] on div at bounding box center [709, 387] width 748 height 478
click at [1018, 683] on button "Done" at bounding box center [1043, 682] width 79 height 44
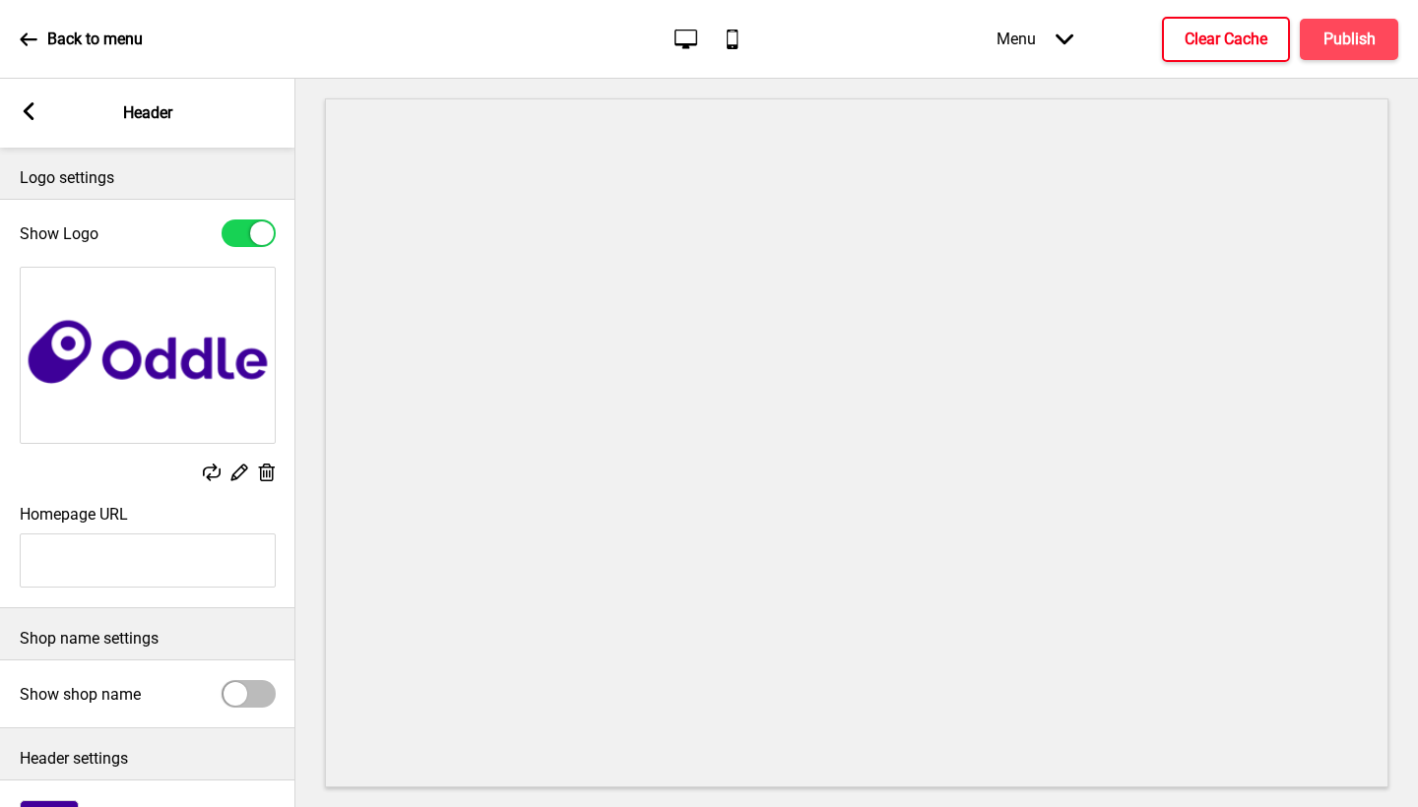
click at [1241, 41] on h4 "Clear Cache" at bounding box center [1226, 40] width 83 height 22
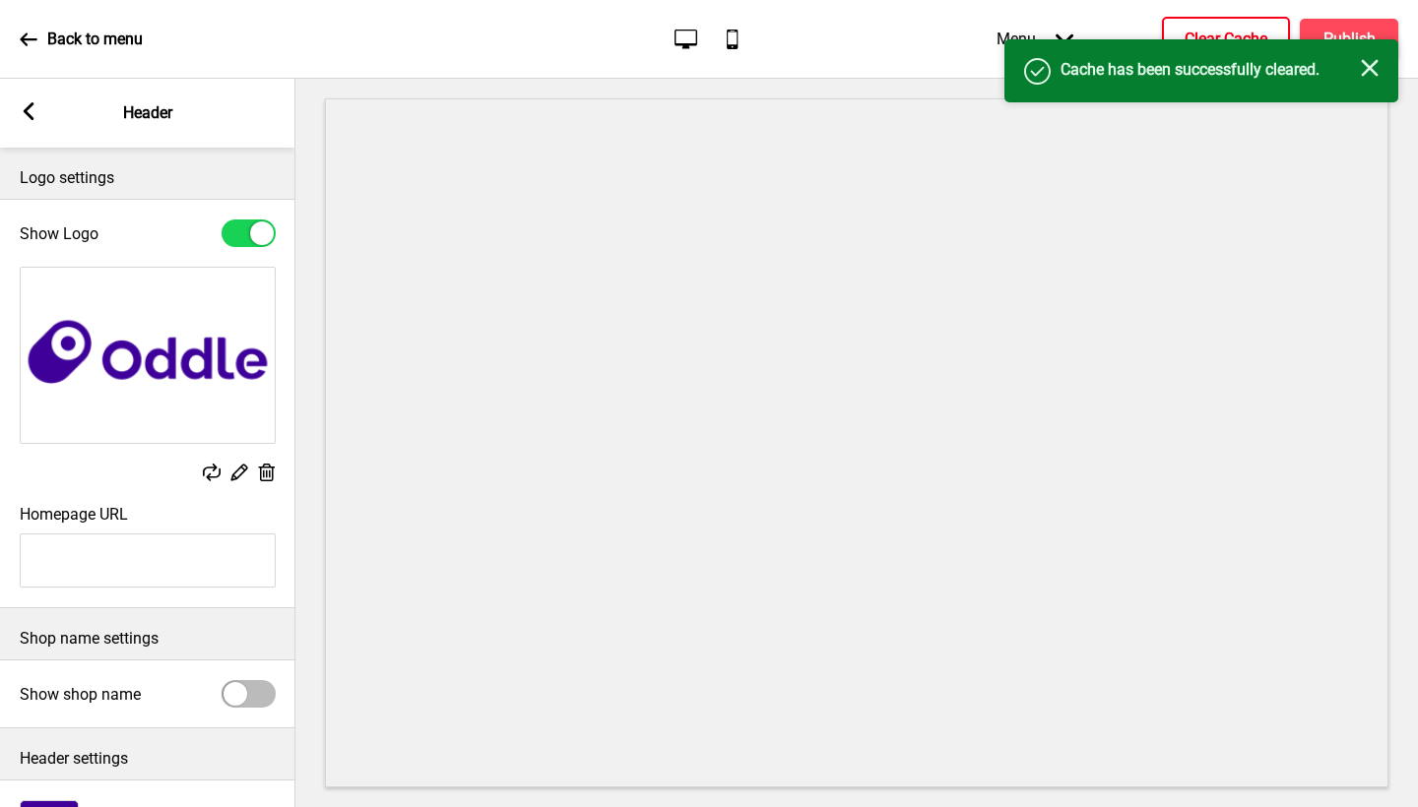
click at [1364, 72] on icon "Close" at bounding box center [1370, 68] width 18 height 18
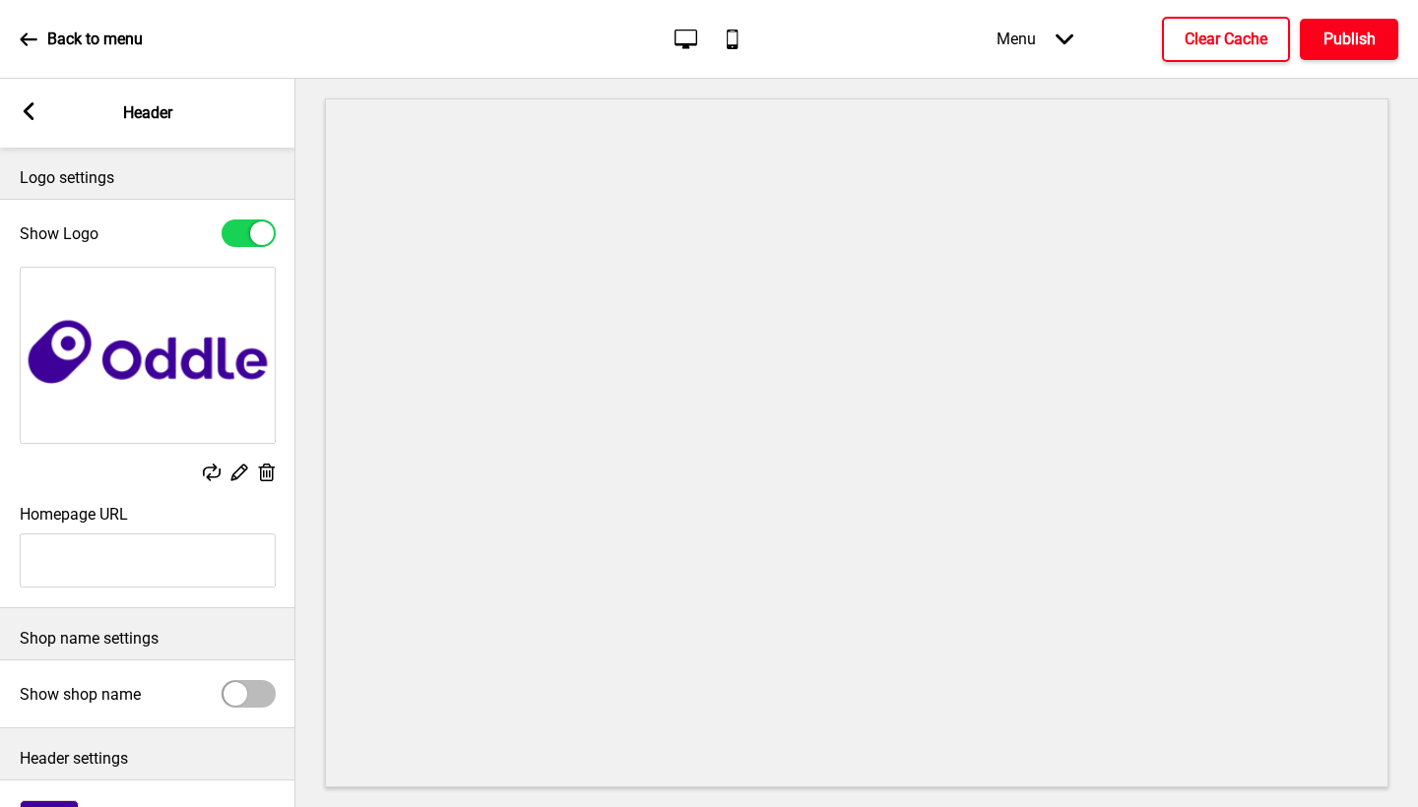
click at [1349, 27] on button "Publish" at bounding box center [1349, 39] width 98 height 41
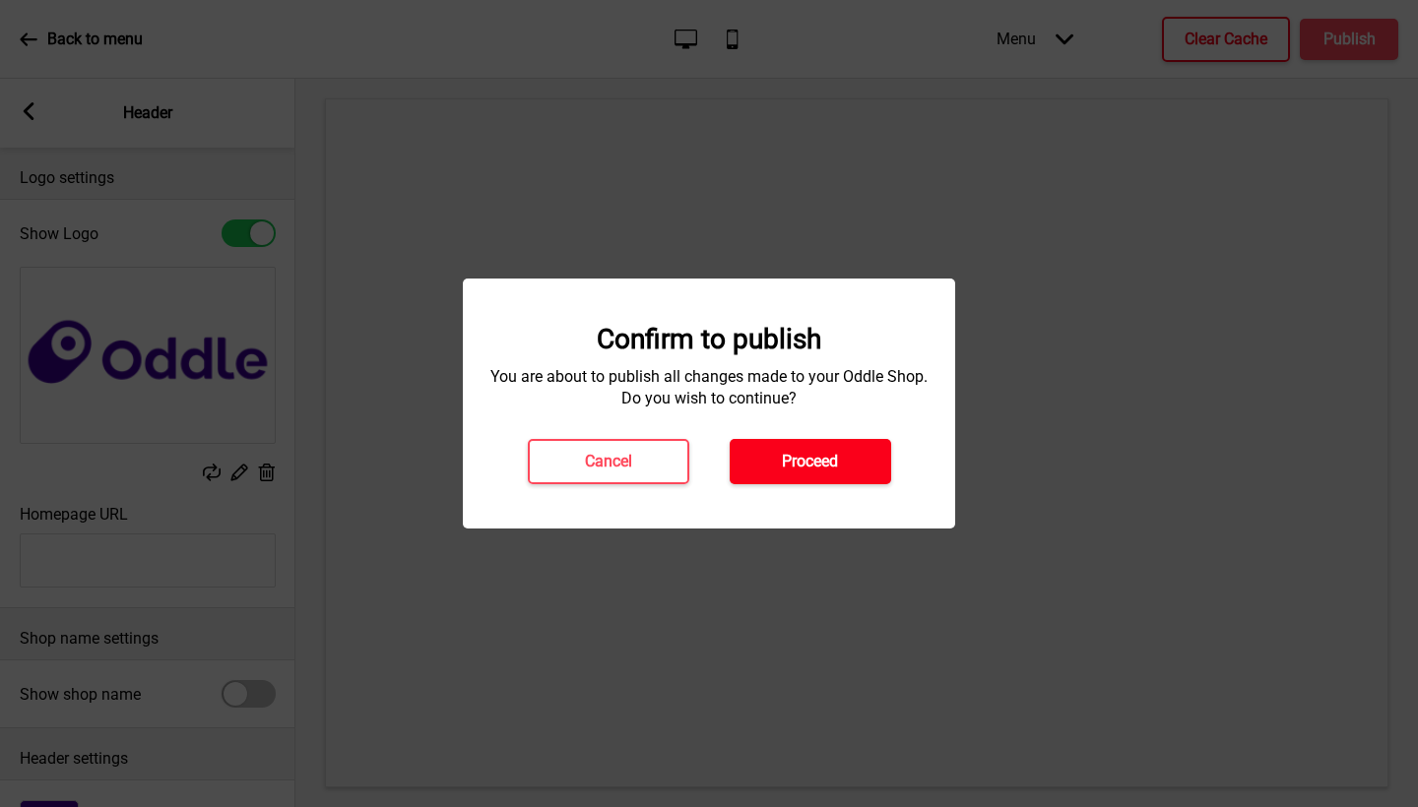
click at [798, 469] on h4 "Proceed" at bounding box center [810, 462] width 56 height 22
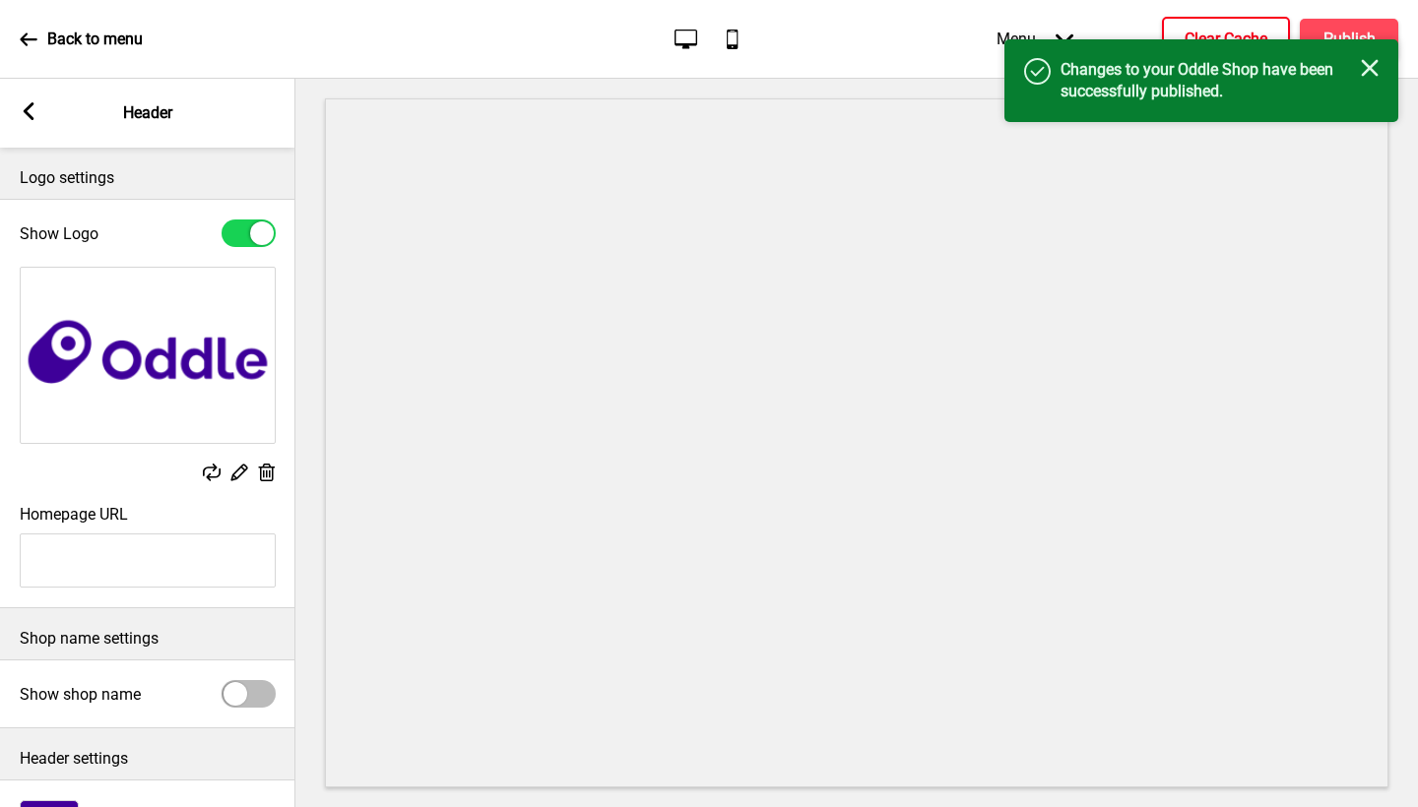
click at [1368, 75] on icon "Close" at bounding box center [1370, 68] width 18 height 18
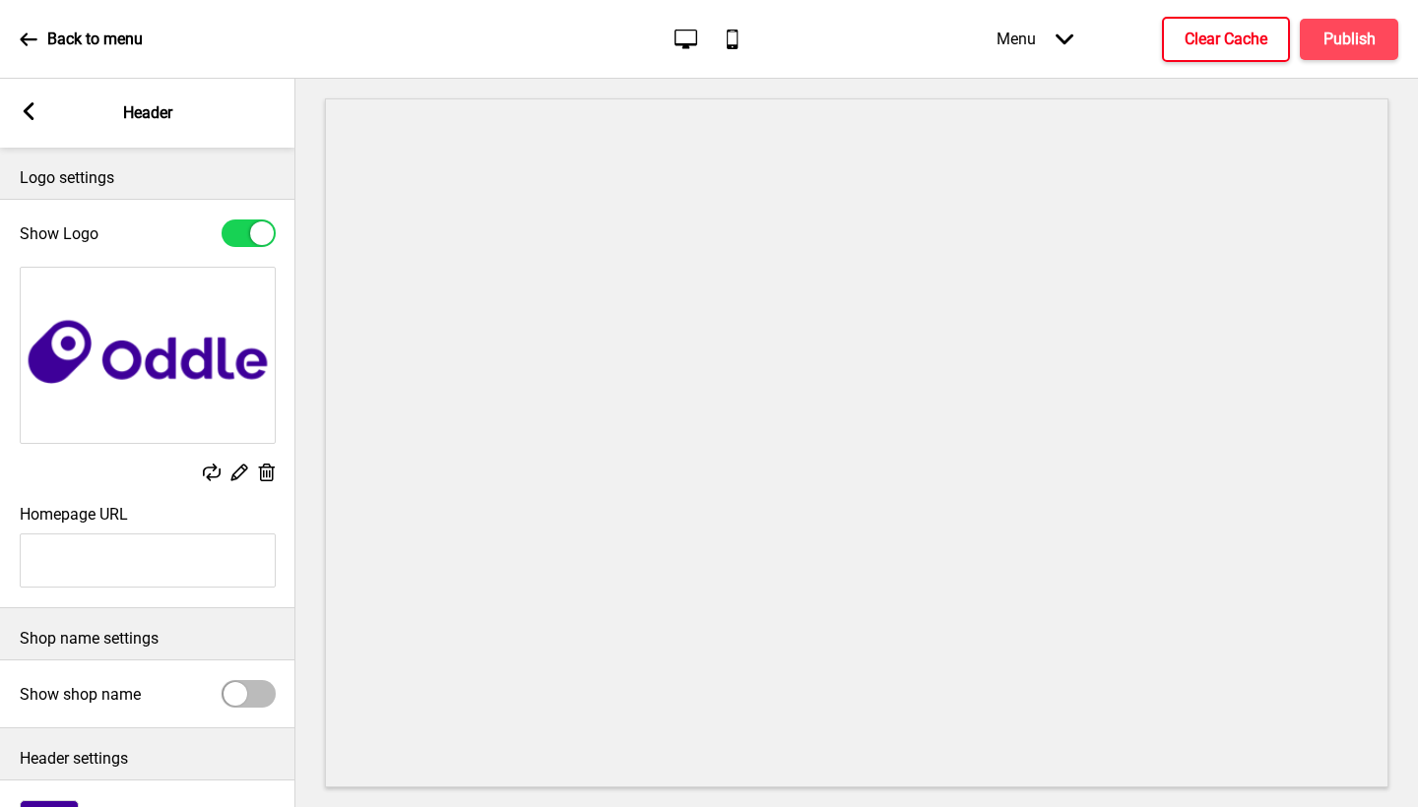
click at [34, 43] on icon at bounding box center [29, 40] width 18 height 18
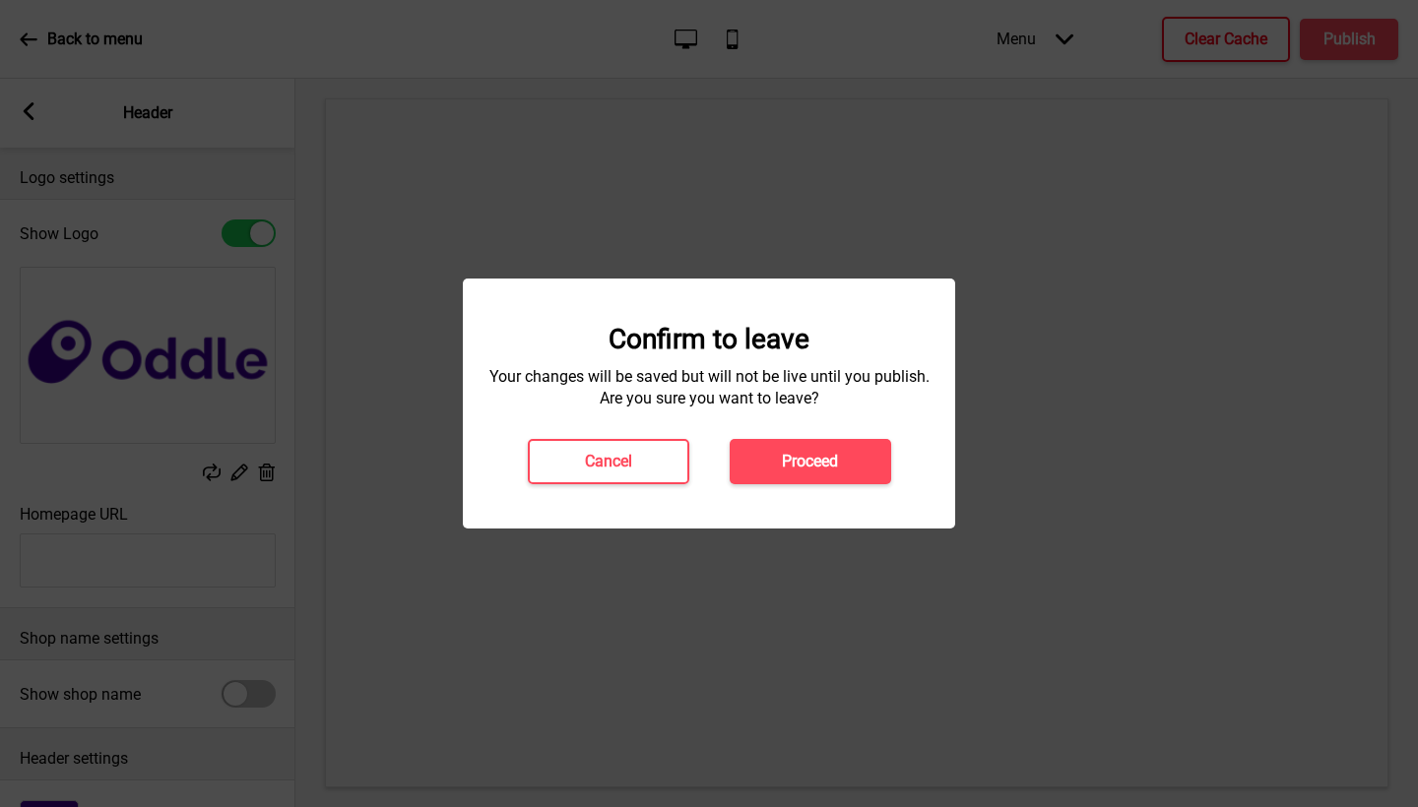
click at [802, 458] on h4 "Proceed" at bounding box center [810, 462] width 56 height 22
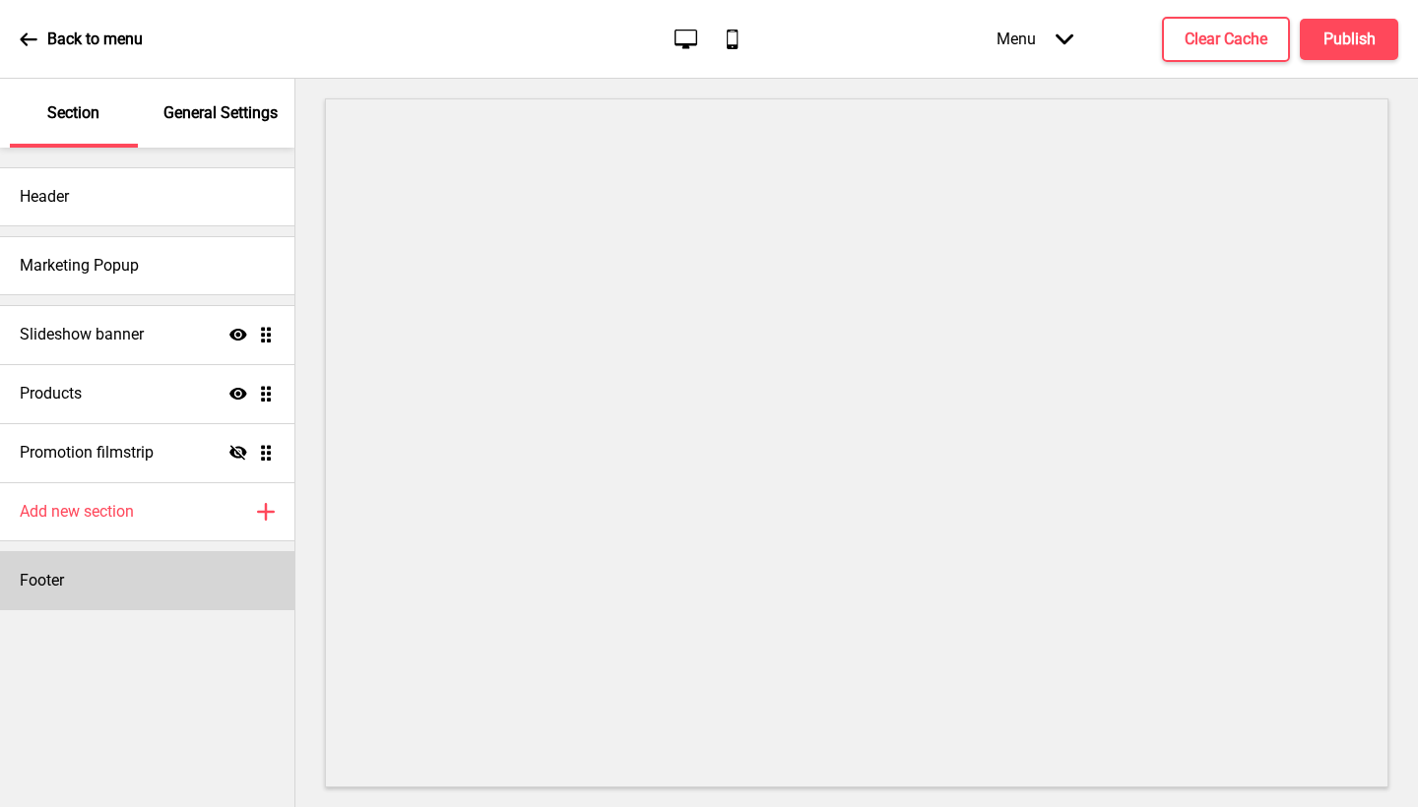
click at [0, 596] on div "Footer" at bounding box center [147, 580] width 294 height 59
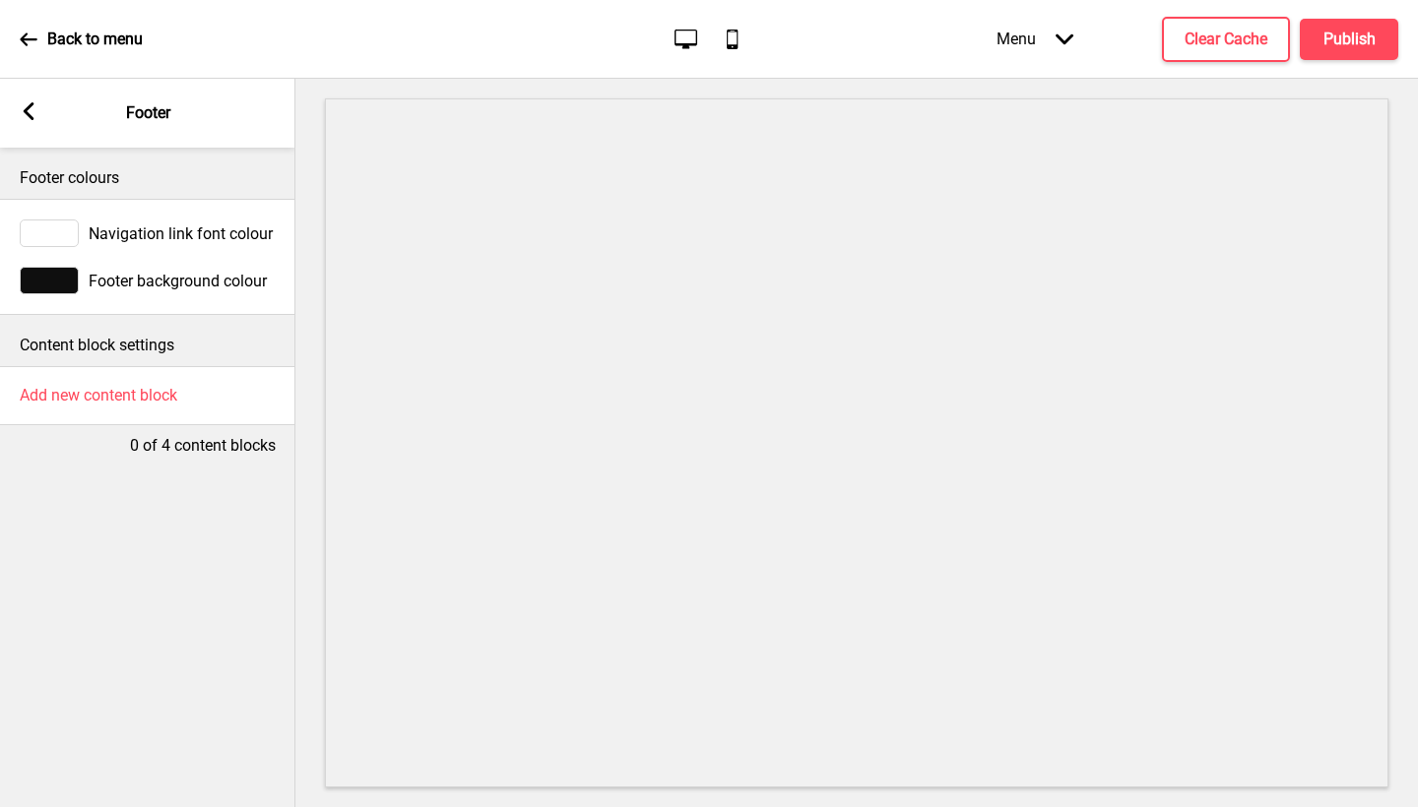
click at [170, 243] on div "Navigation link font colour" at bounding box center [148, 234] width 256 height 28
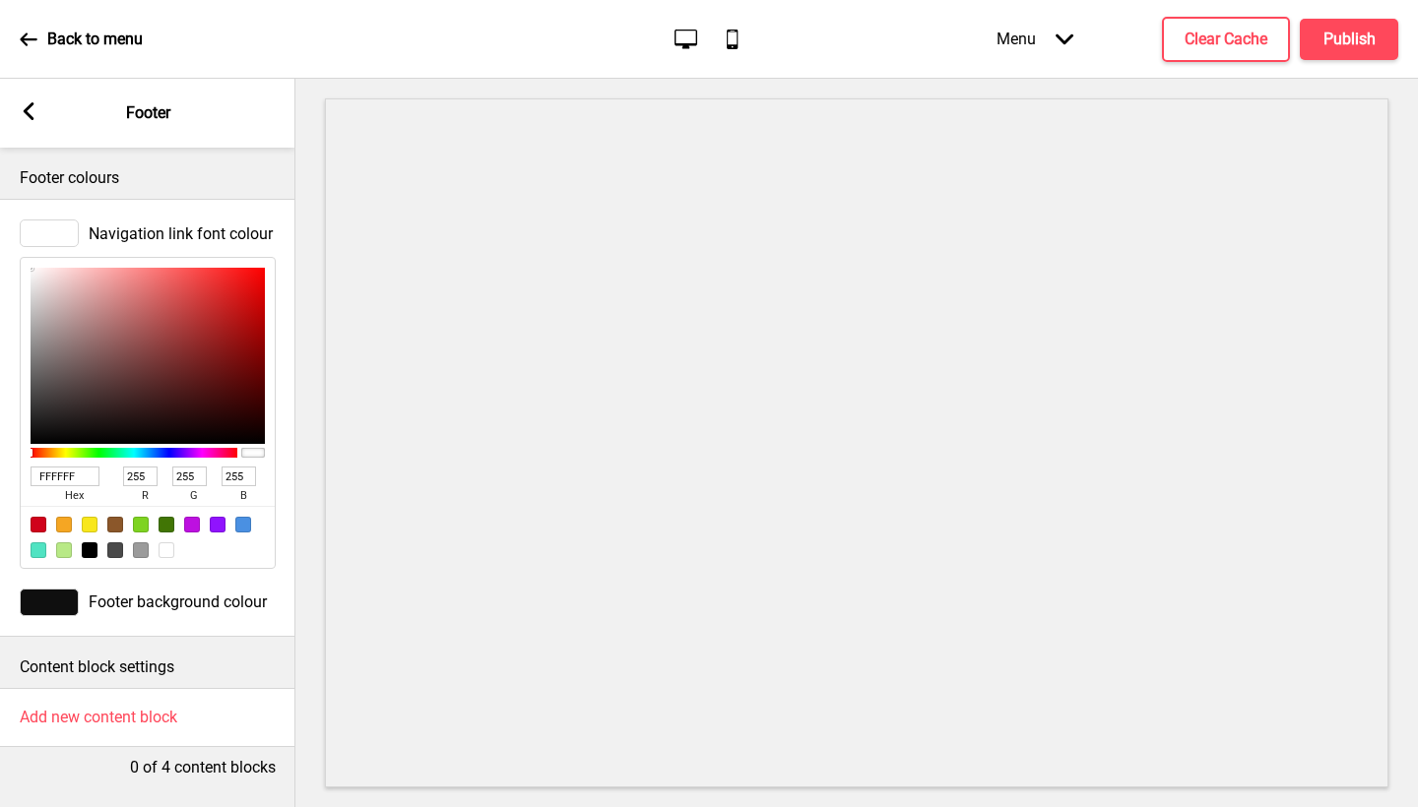
click at [126, 619] on div "Footer background colour" at bounding box center [147, 602] width 295 height 47
click at [129, 608] on span "Footer background colour" at bounding box center [178, 602] width 178 height 19
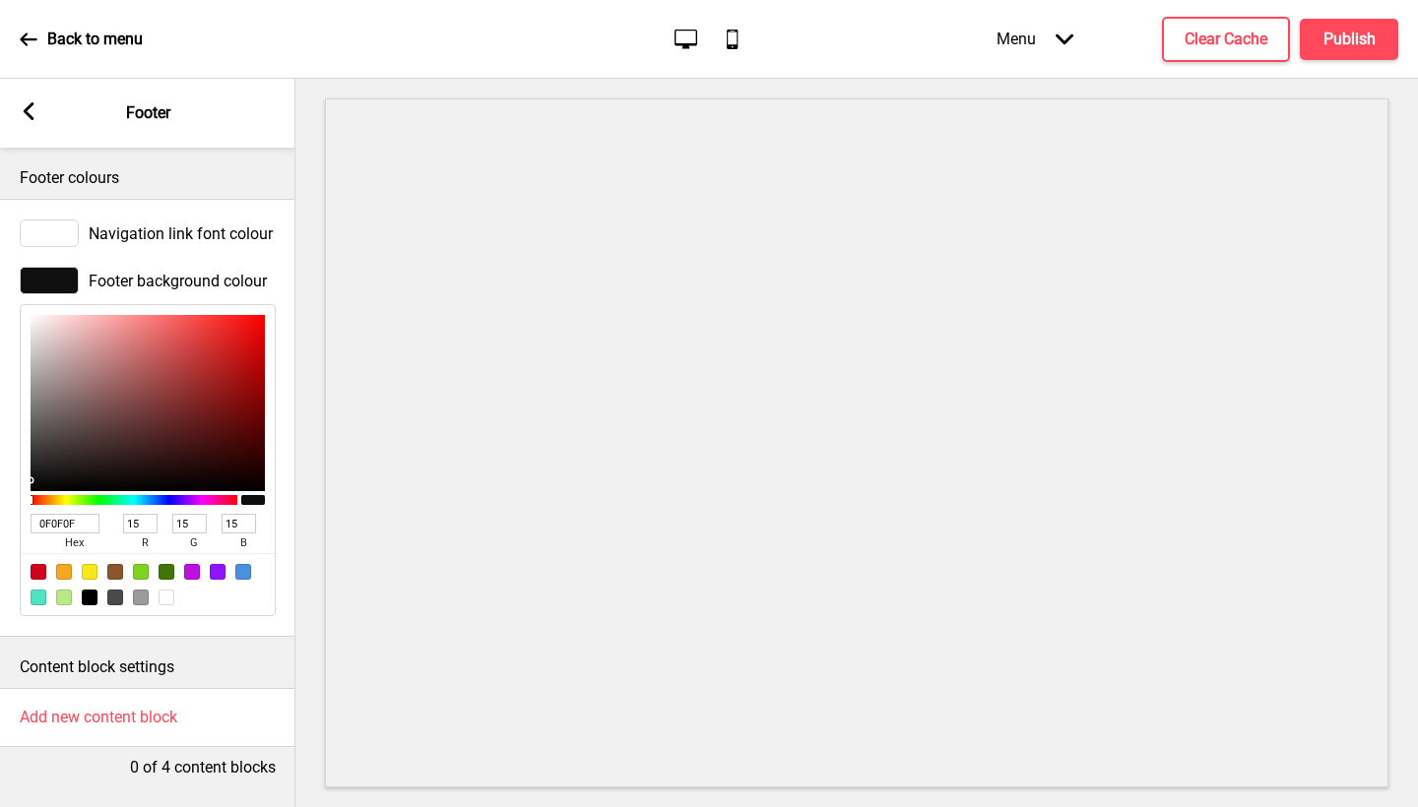
drag, startPoint x: 86, startPoint y: 527, endPoint x: 0, endPoint y: 526, distance: 85.7
click at [0, 526] on div "Footer background colour 0F0F0F hex 15 r 15 g 15 b 100 a" at bounding box center [147, 441] width 295 height 369
paste input "42009A"
type input "42009A"
type input "66"
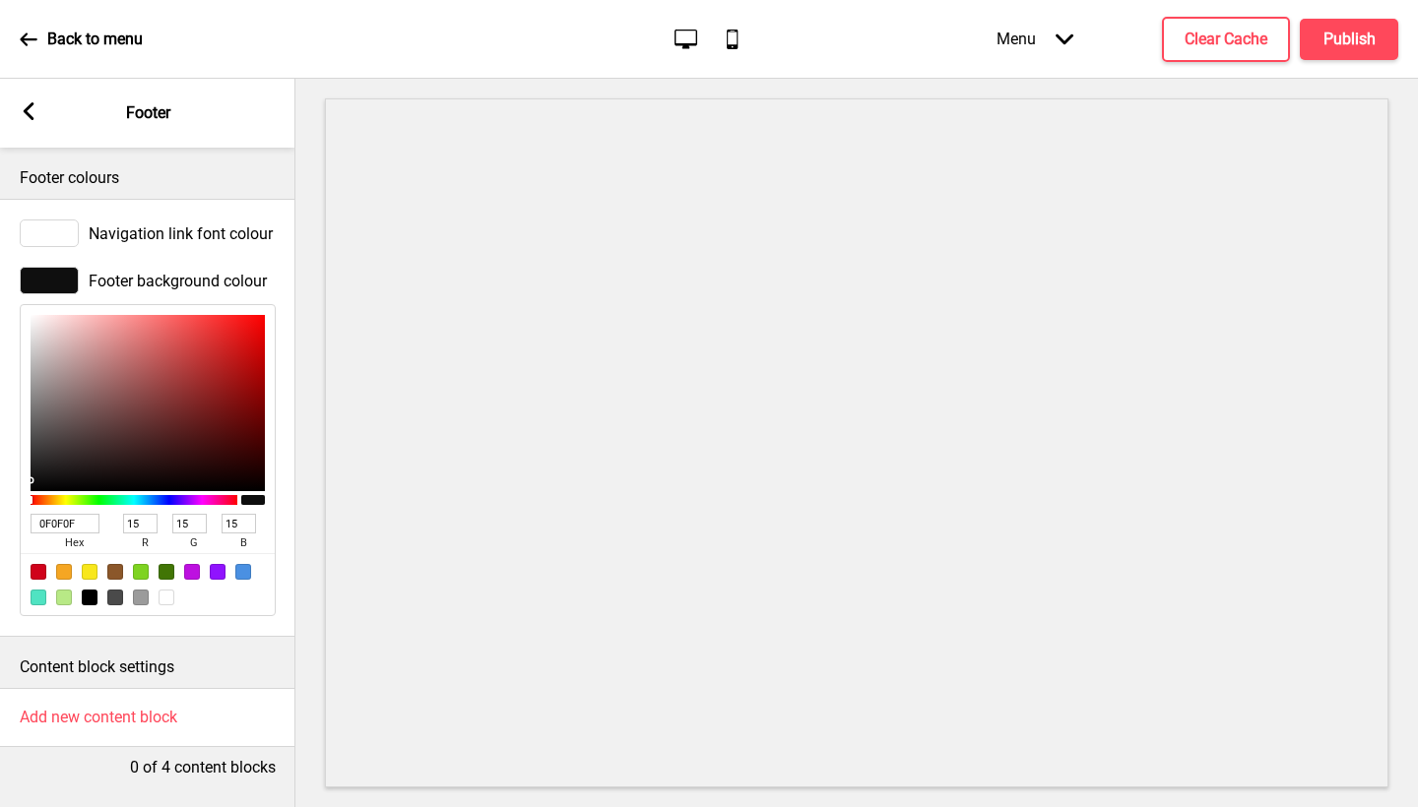
type input "0"
type input "154"
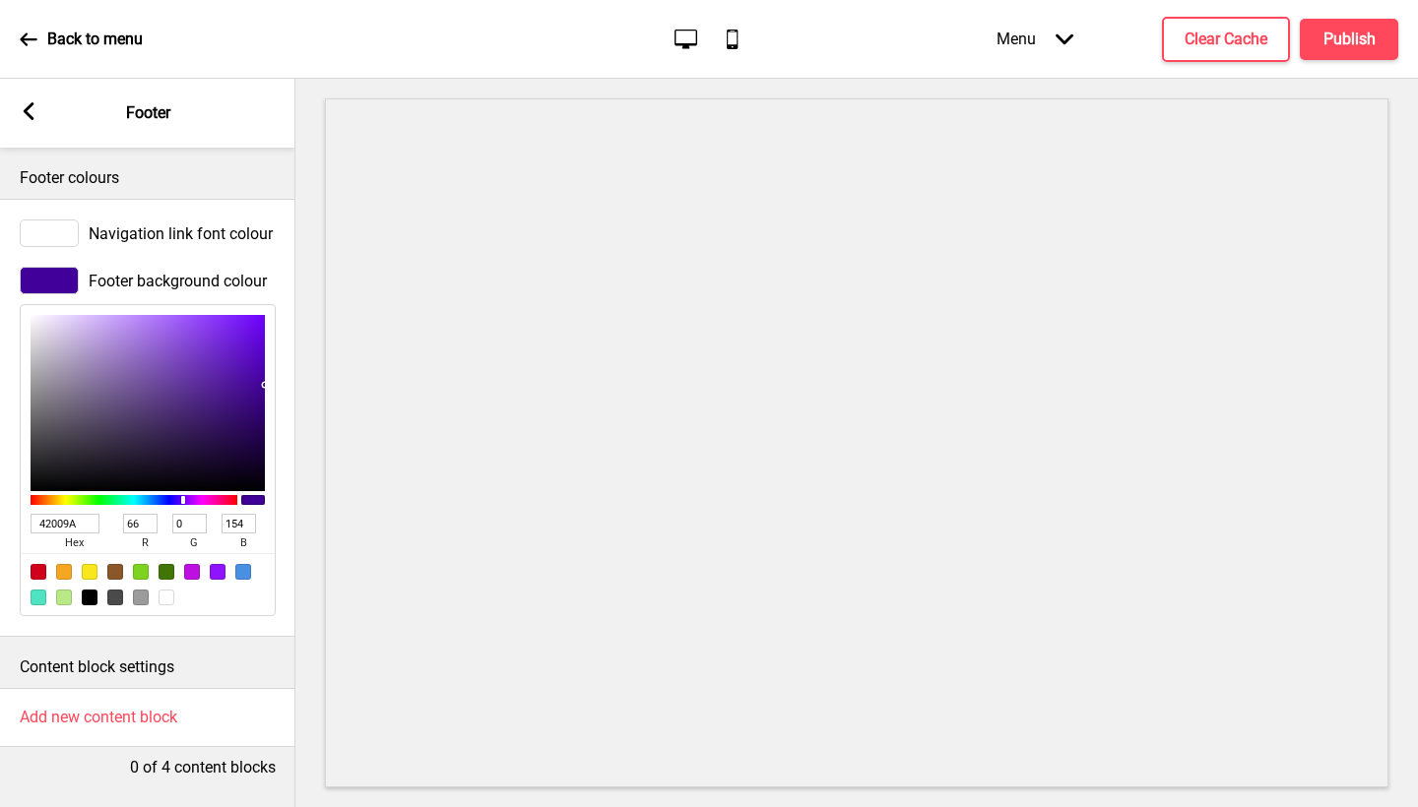
type input "42009A"
click at [266, 633] on div "Navigation link font colour Footer background colour 42009A hex 66 r 0 g 154 b …" at bounding box center [147, 418] width 295 height 438
click at [32, 121] on div "Arrow left" at bounding box center [29, 113] width 18 height 22
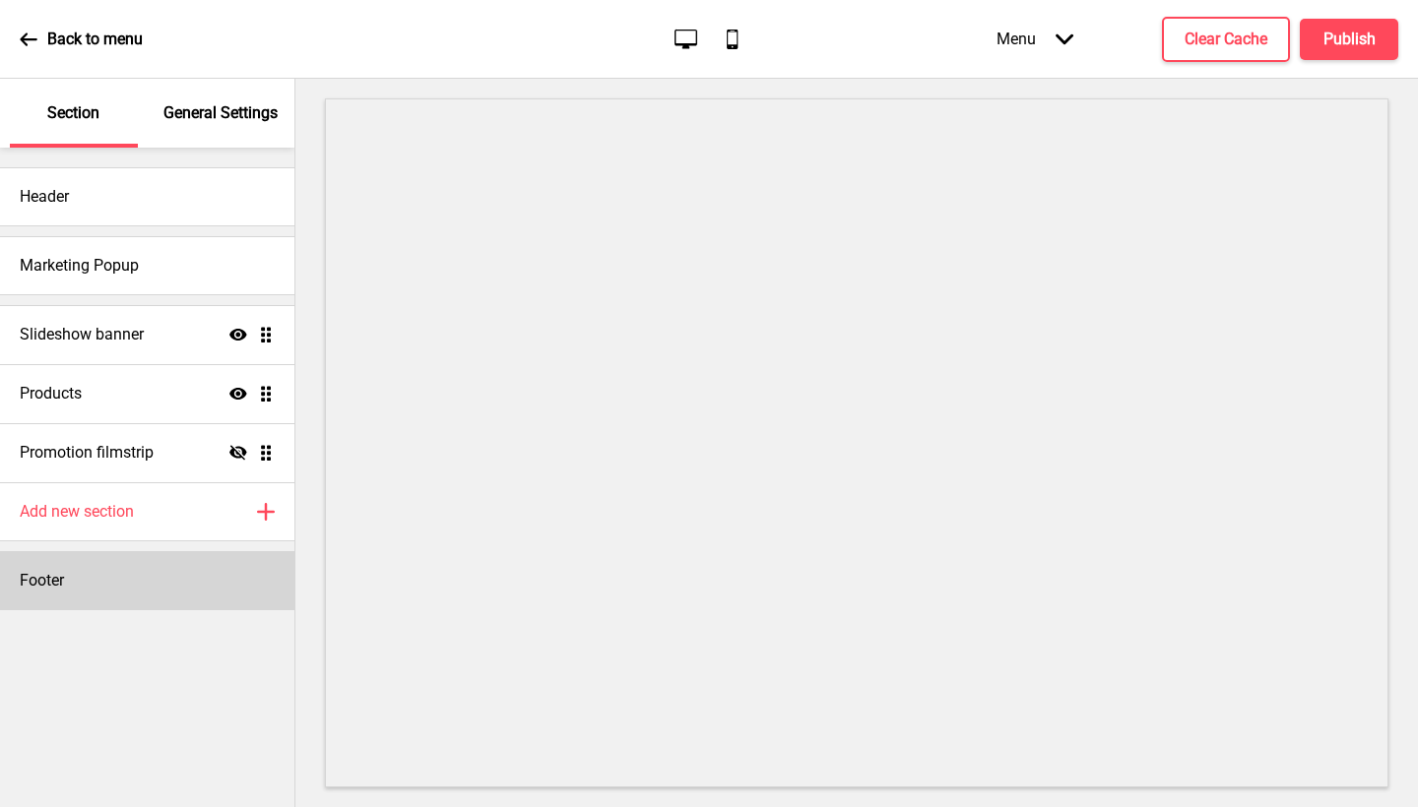
click at [134, 606] on div "Footer" at bounding box center [147, 580] width 294 height 59
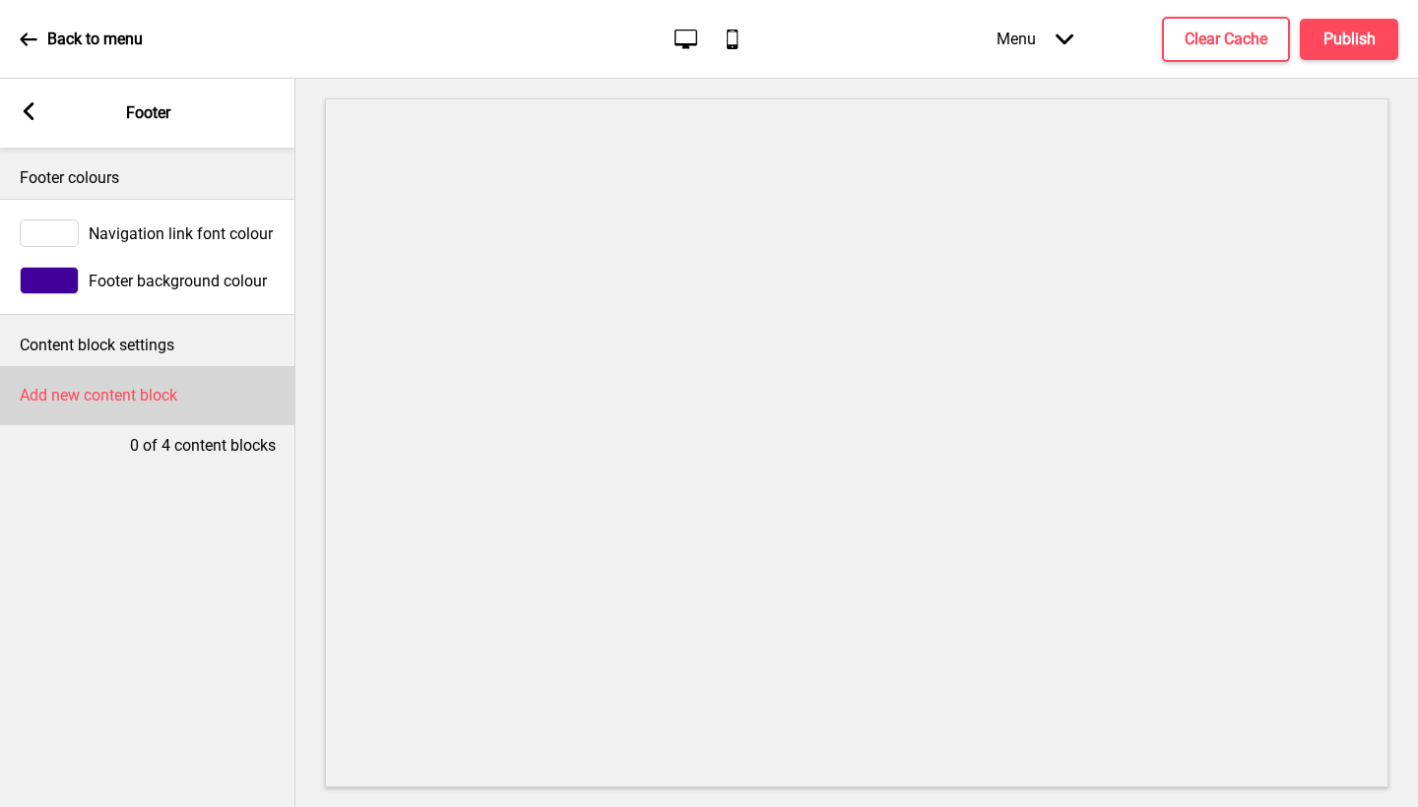
click at [170, 413] on div "Add new content block" at bounding box center [147, 395] width 295 height 59
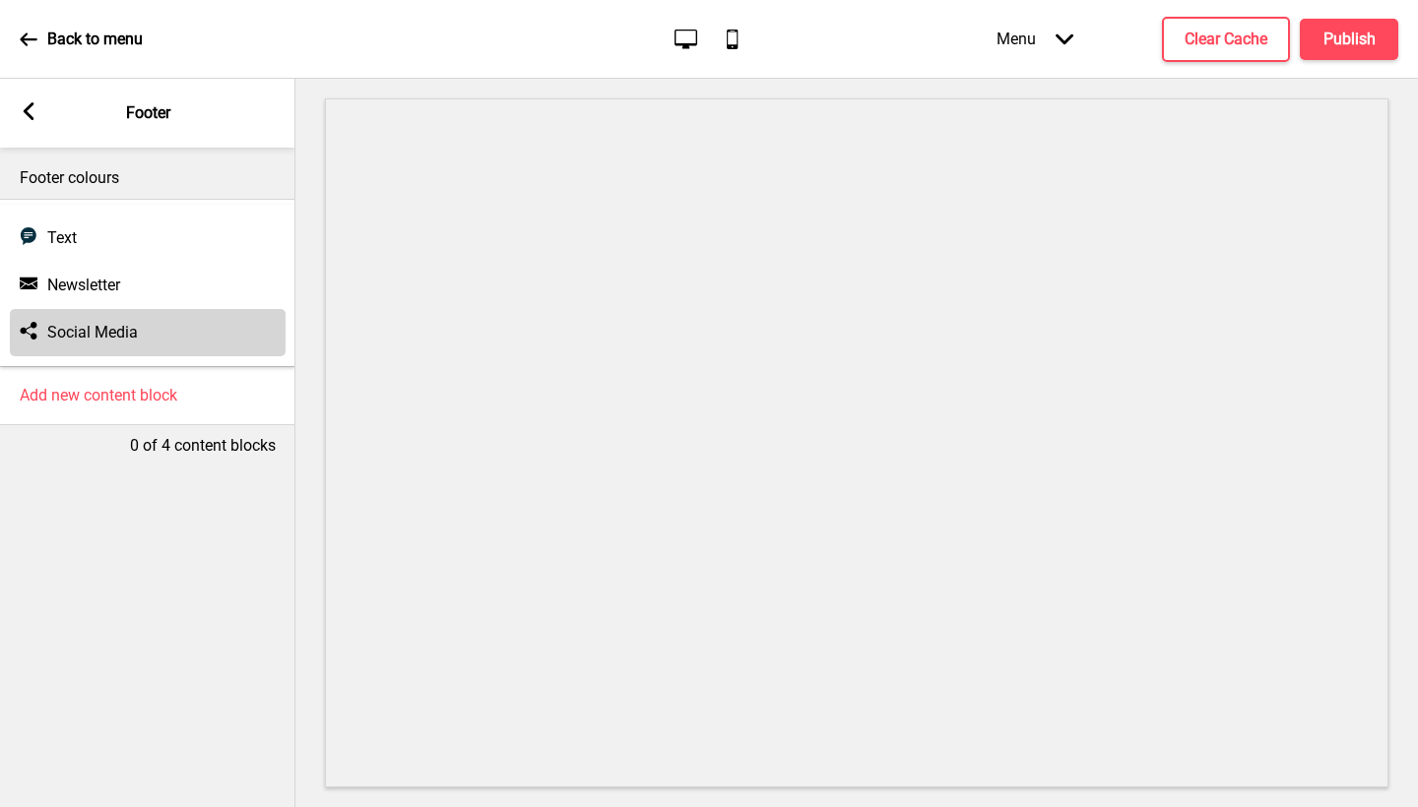
click at [132, 332] on h4 "Social Media" at bounding box center [92, 333] width 91 height 22
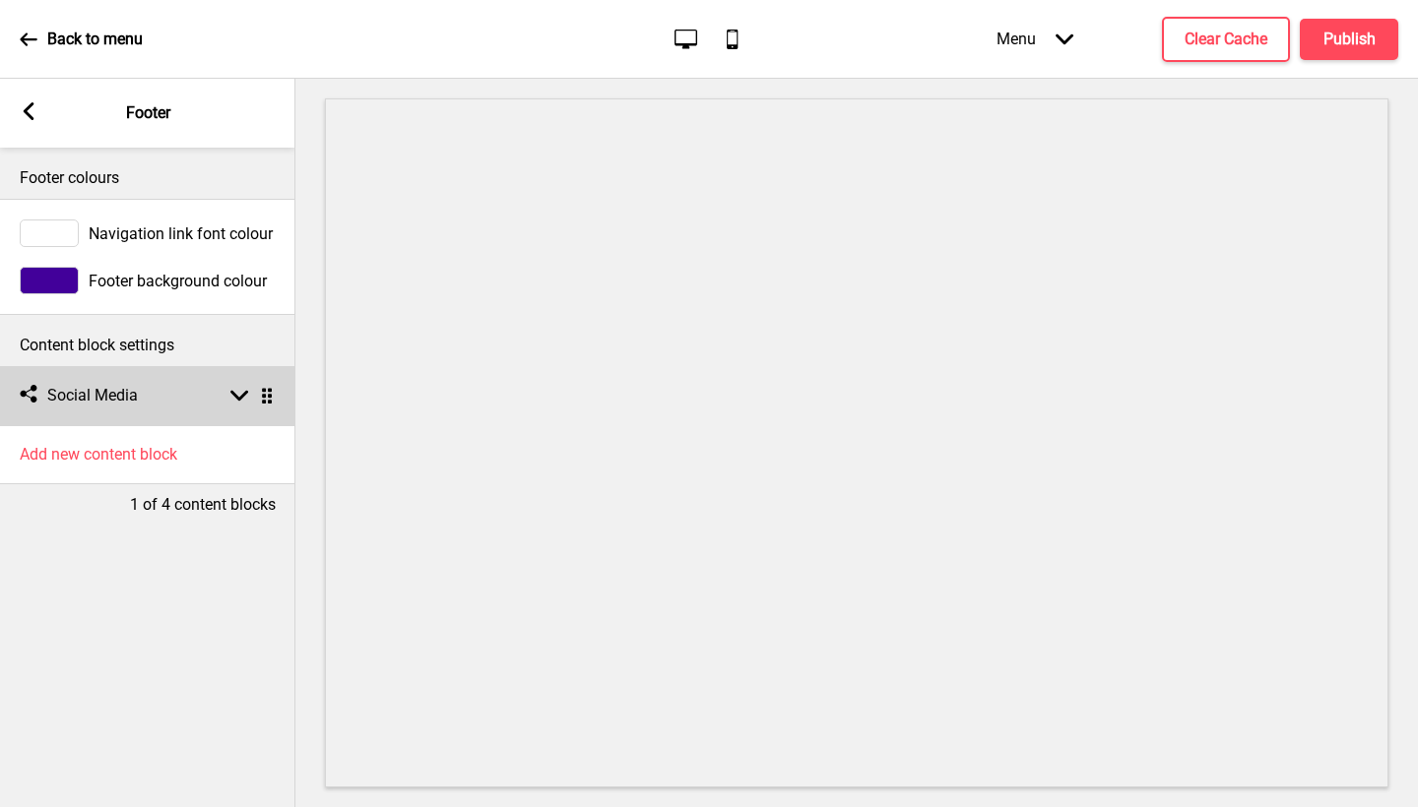
click at [177, 388] on div "Social media Social Media Arrow down Drag" at bounding box center [147, 395] width 295 height 59
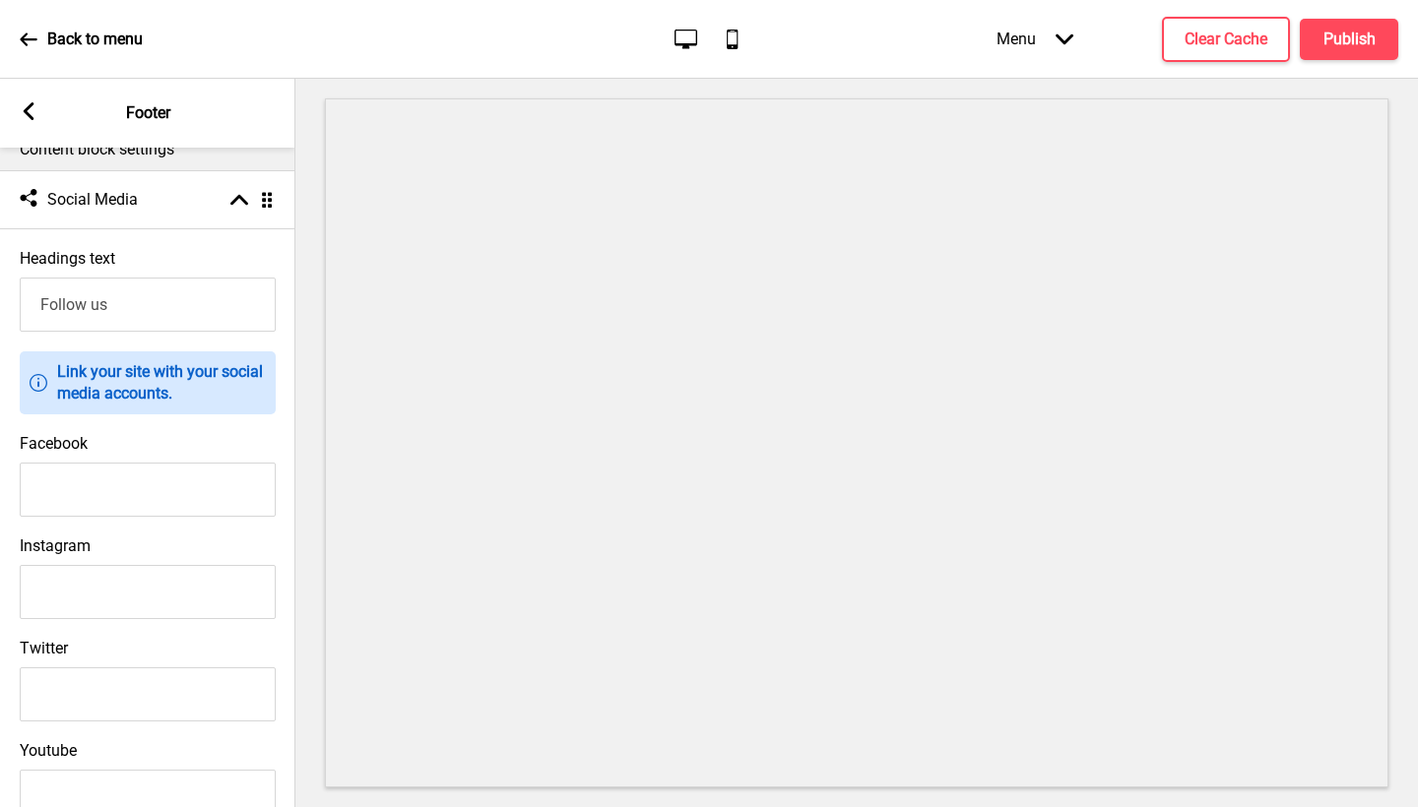
scroll to position [310, 0]
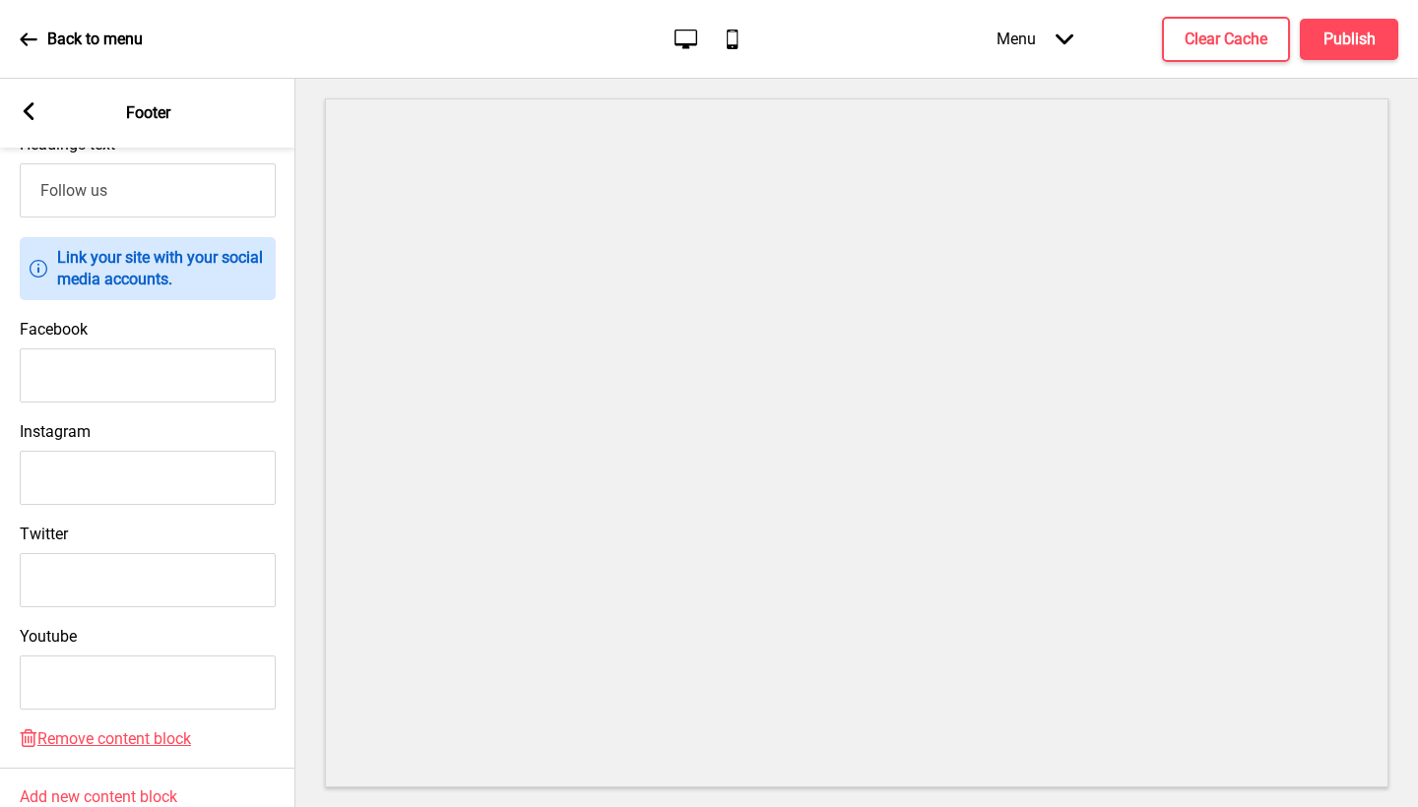
click at [137, 377] on input "Facebook" at bounding box center [148, 376] width 256 height 54
paste input "https://www.facebook.com/OddleEats/"
type input "https://www.facebook.com/OddleEats/"
click at [58, 483] on input "Instagram" at bounding box center [148, 478] width 256 height 54
paste input "https://www.instagram.com/oddleeats/?hl=en"
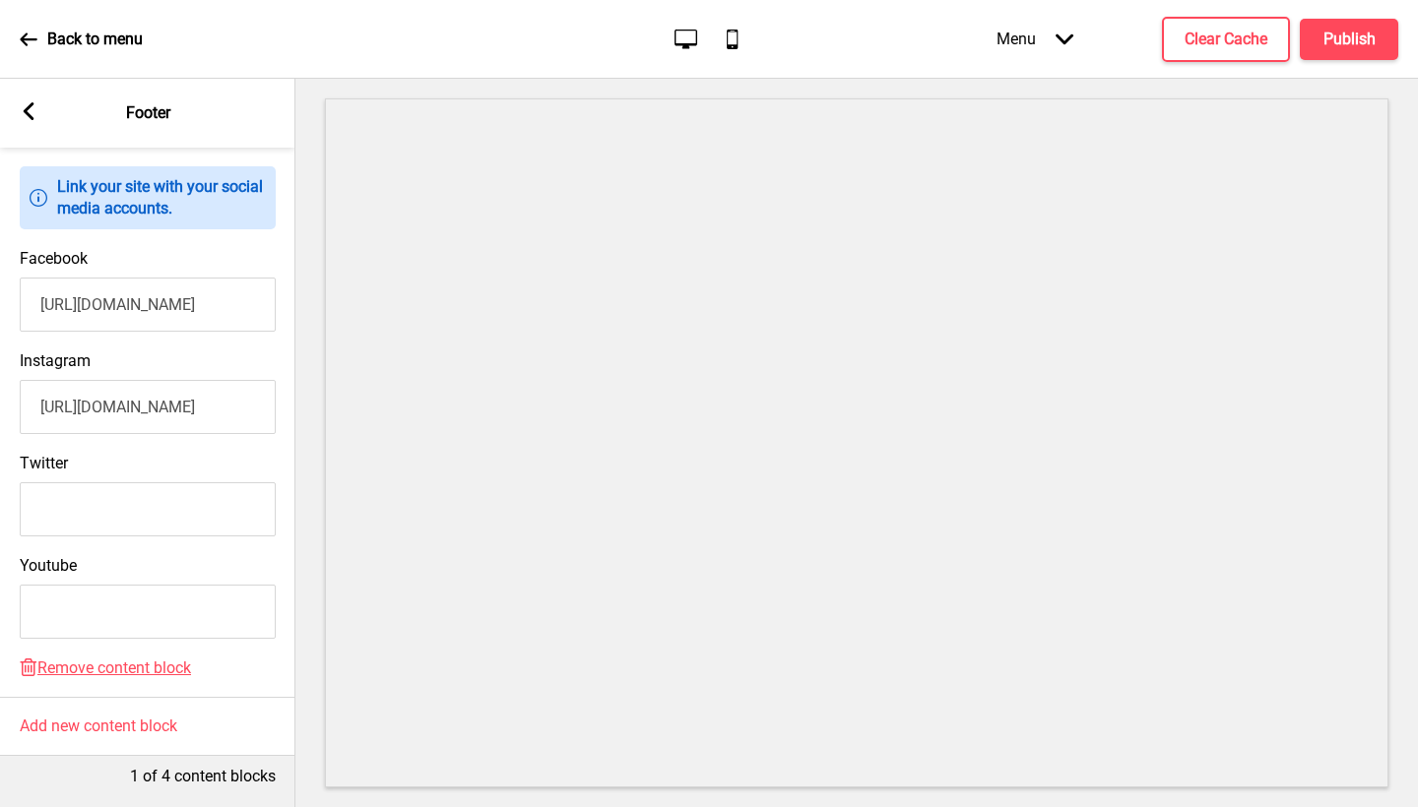
scroll to position [0, 0]
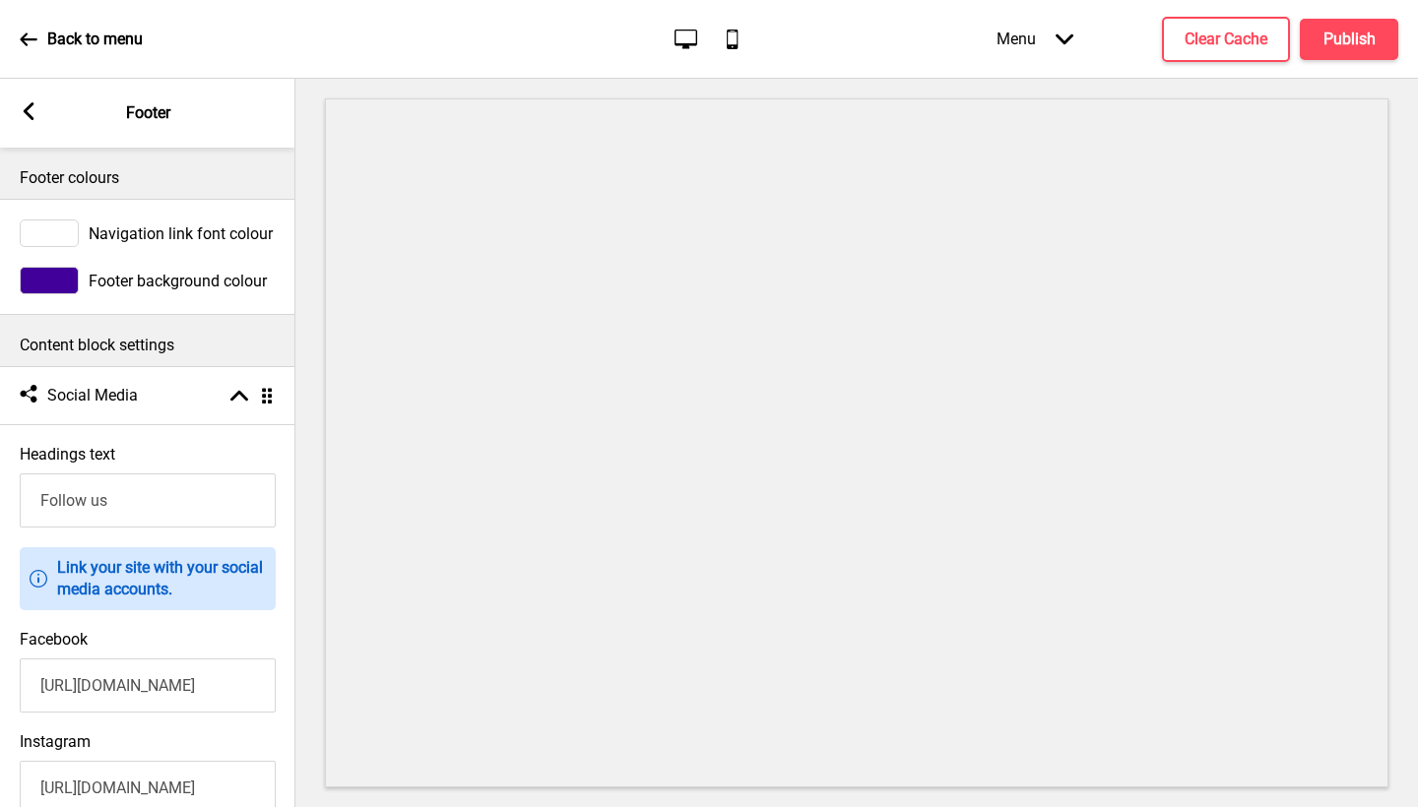
type input "https://www.instagram.com/oddleeats/?hl=en"
click at [33, 116] on rect at bounding box center [29, 111] width 18 height 18
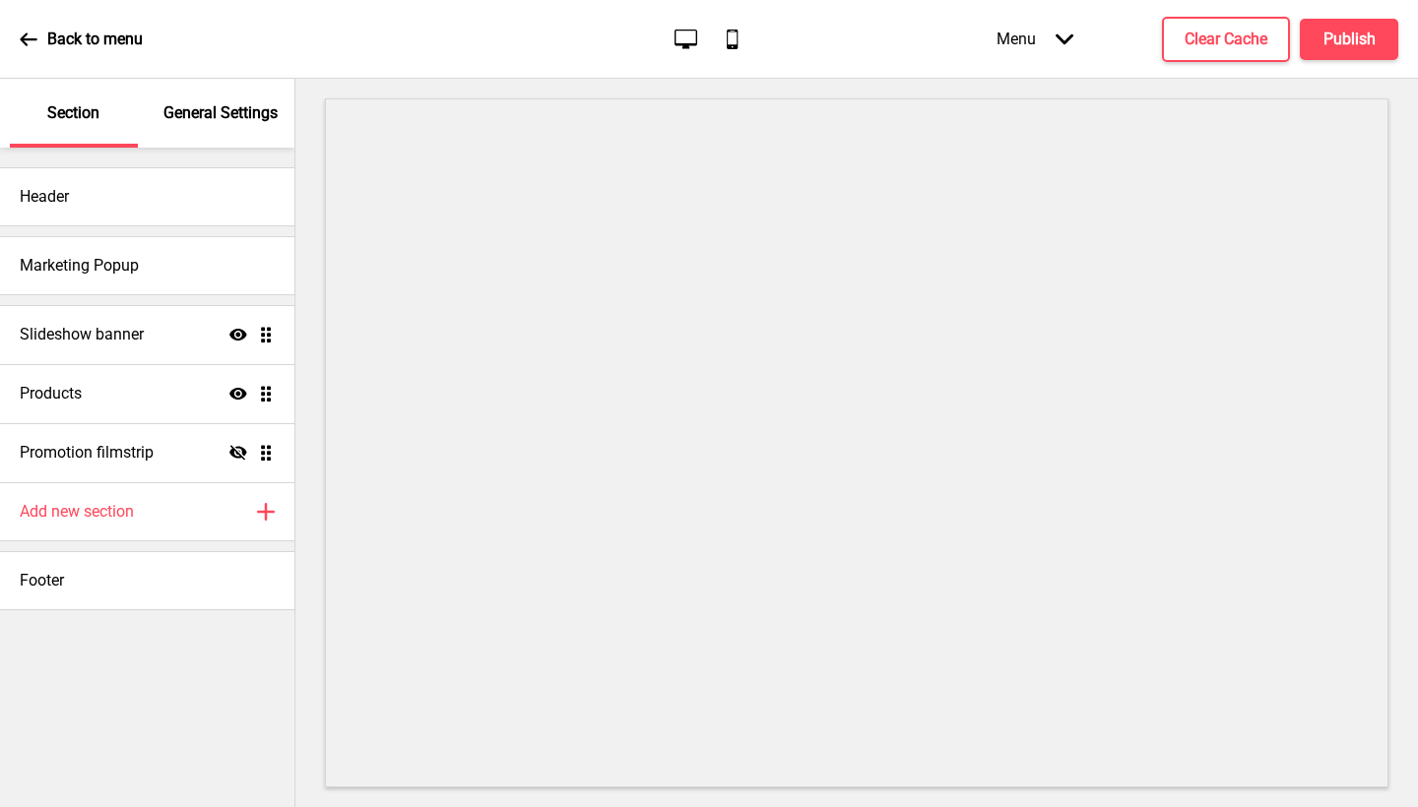
click at [1066, 43] on icon "Arrow down" at bounding box center [1065, 40] width 18 height 18
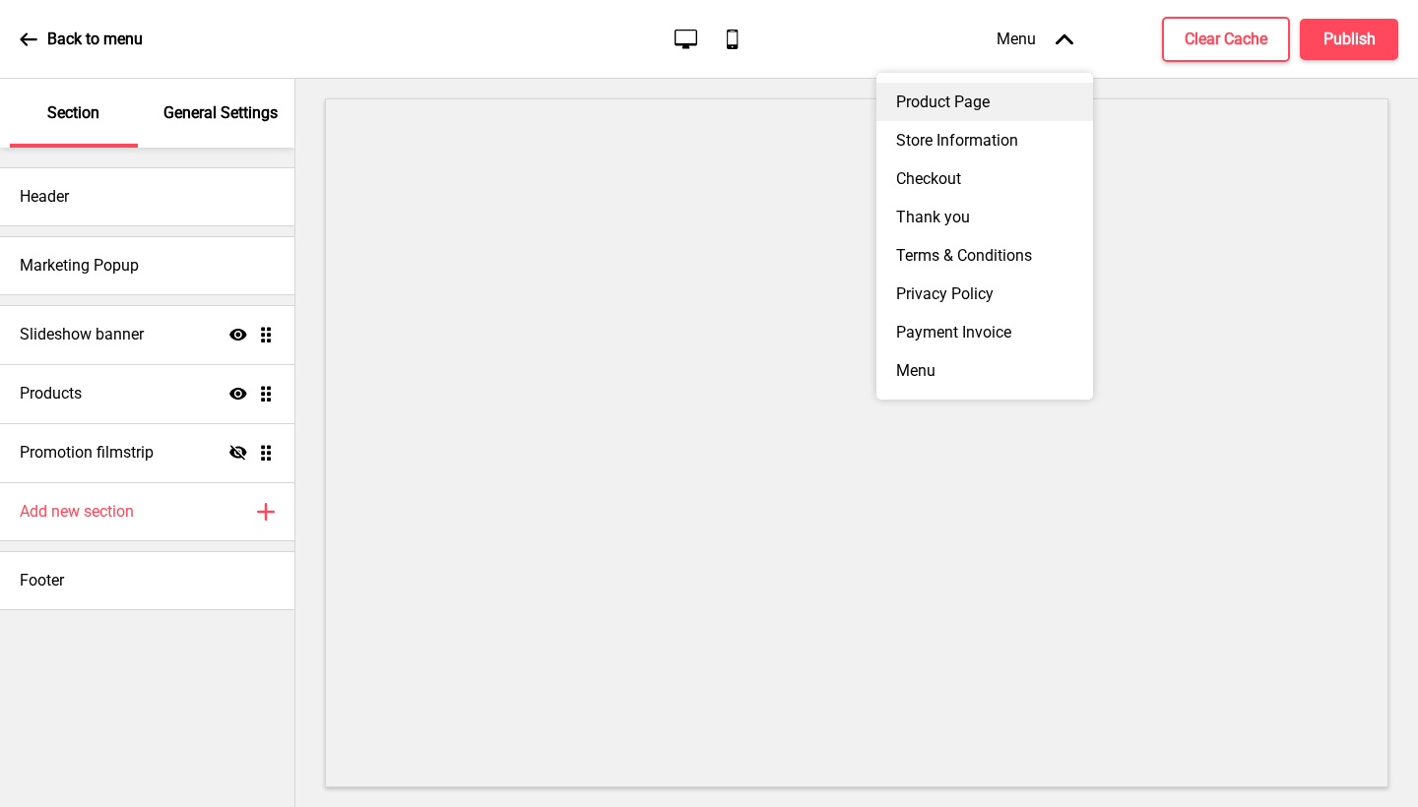
click at [1026, 103] on div "Product Page" at bounding box center [984, 102] width 217 height 38
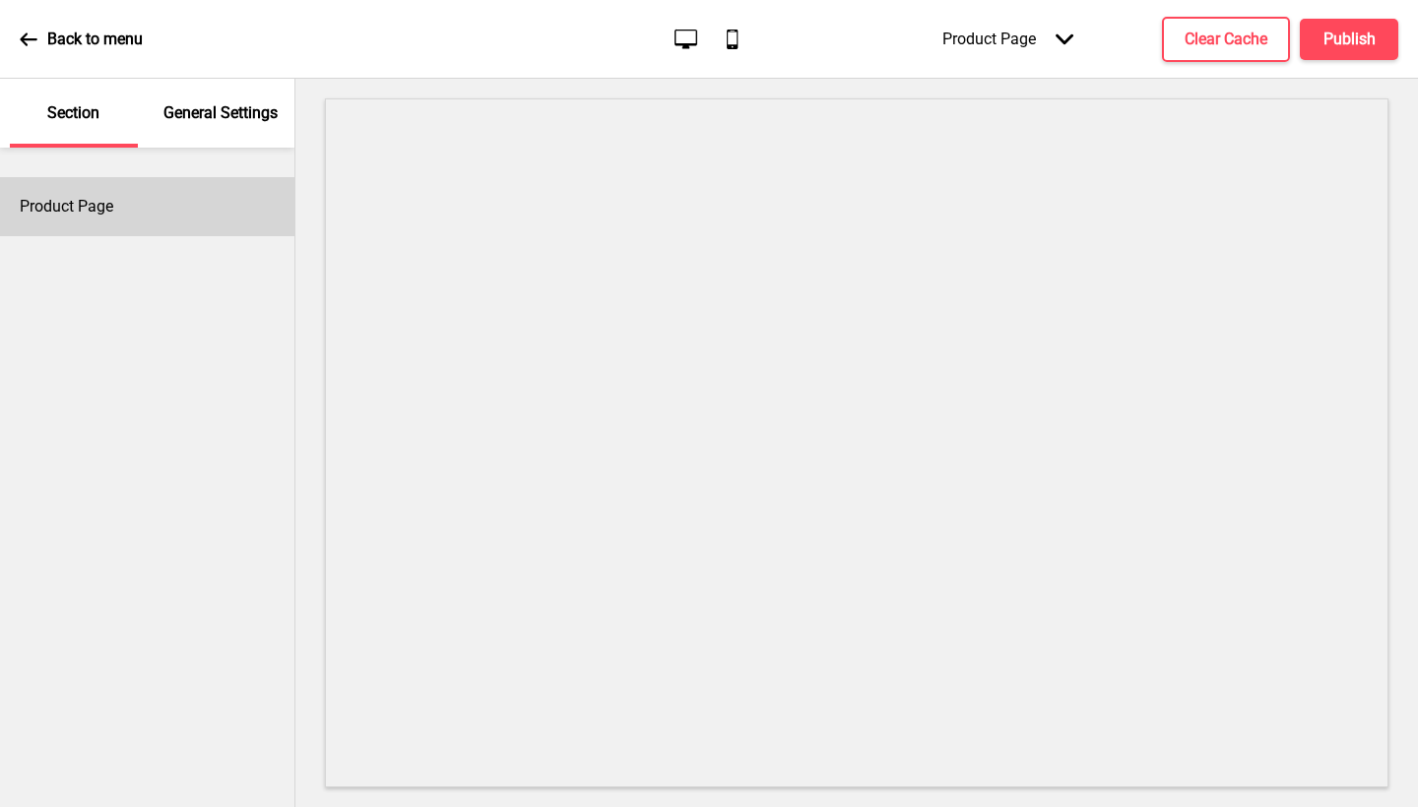
click at [89, 200] on h4 "Product Page" at bounding box center [67, 207] width 94 height 22
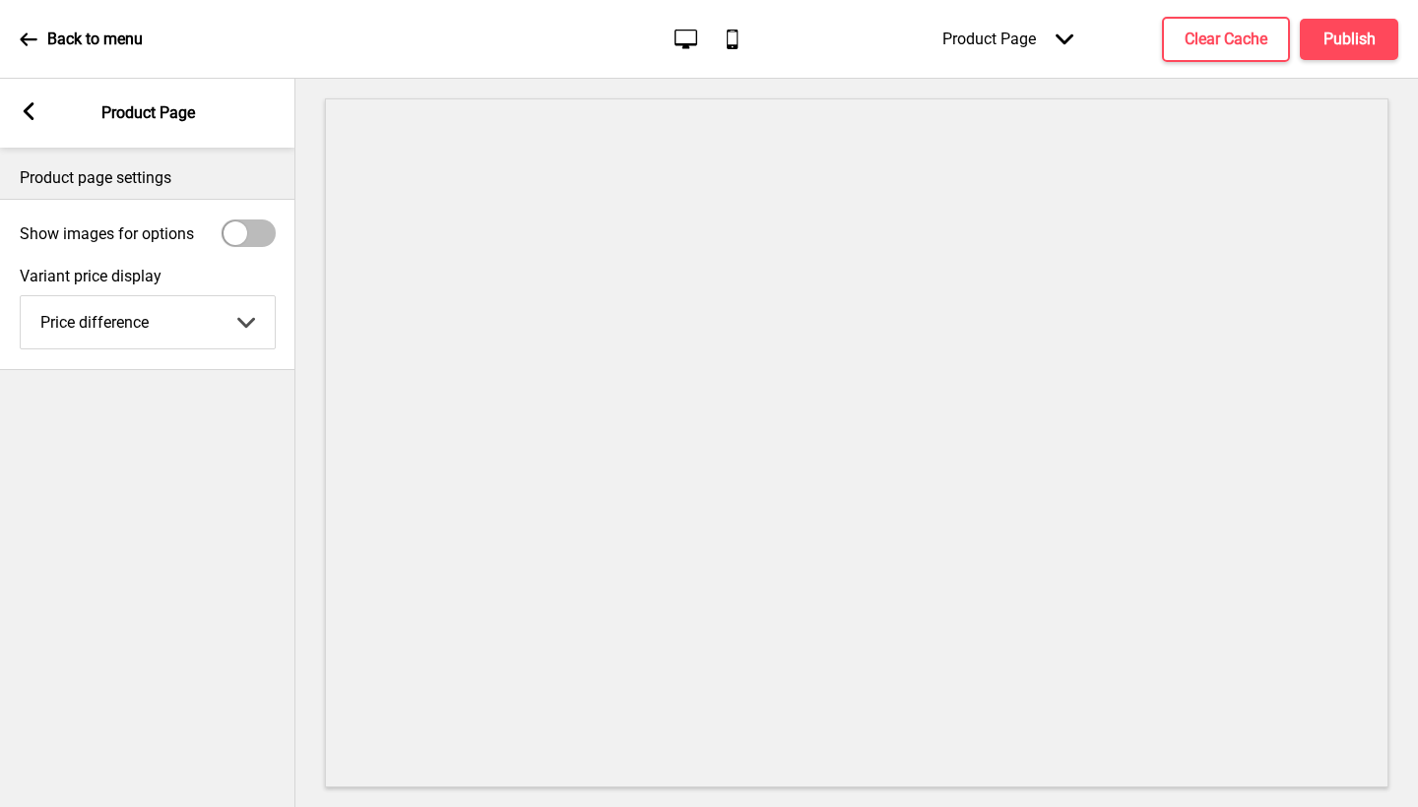
click at [25, 106] on rect at bounding box center [29, 111] width 18 height 18
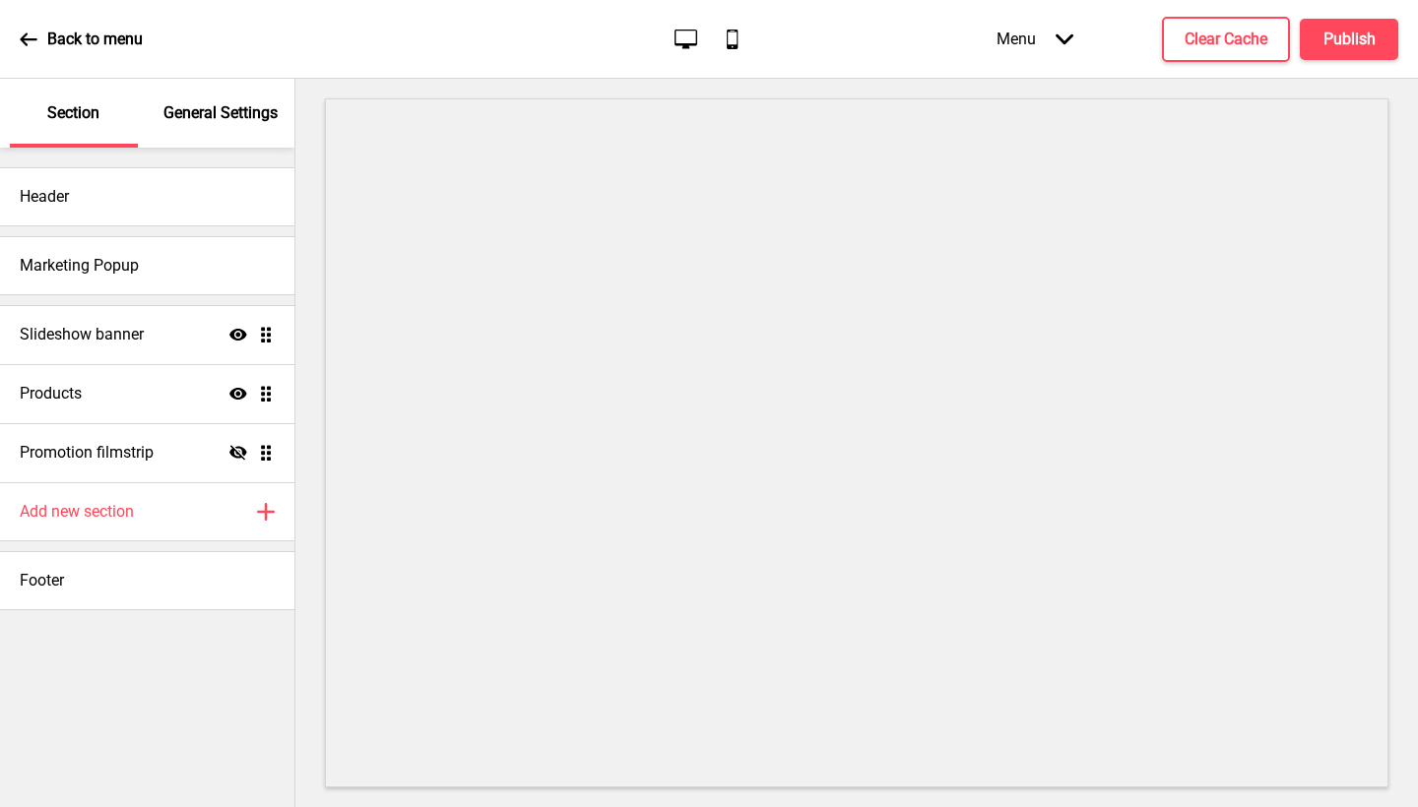
click at [1039, 43] on div "Menu Arrow down" at bounding box center [1035, 39] width 116 height 58
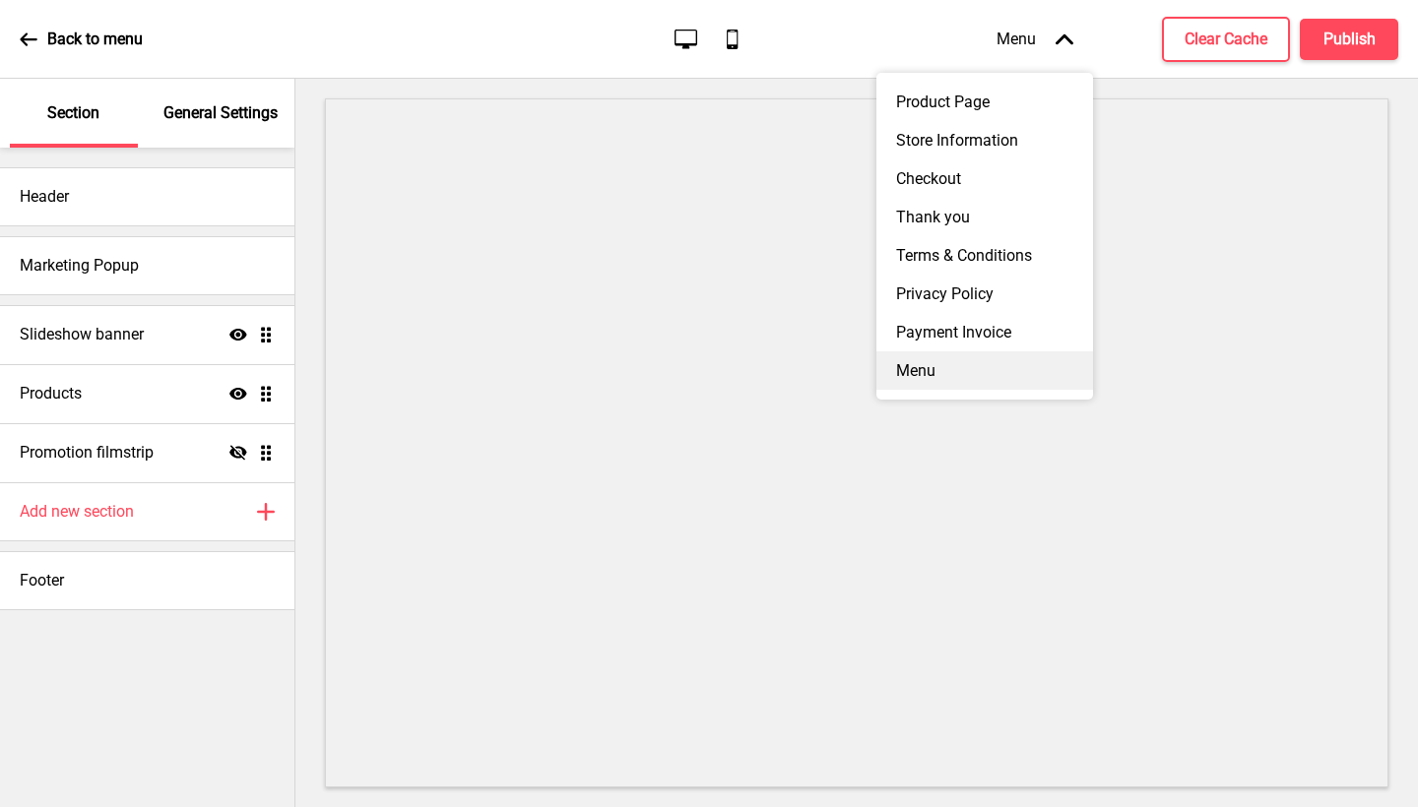
click at [994, 363] on div "Menu" at bounding box center [984, 371] width 217 height 38
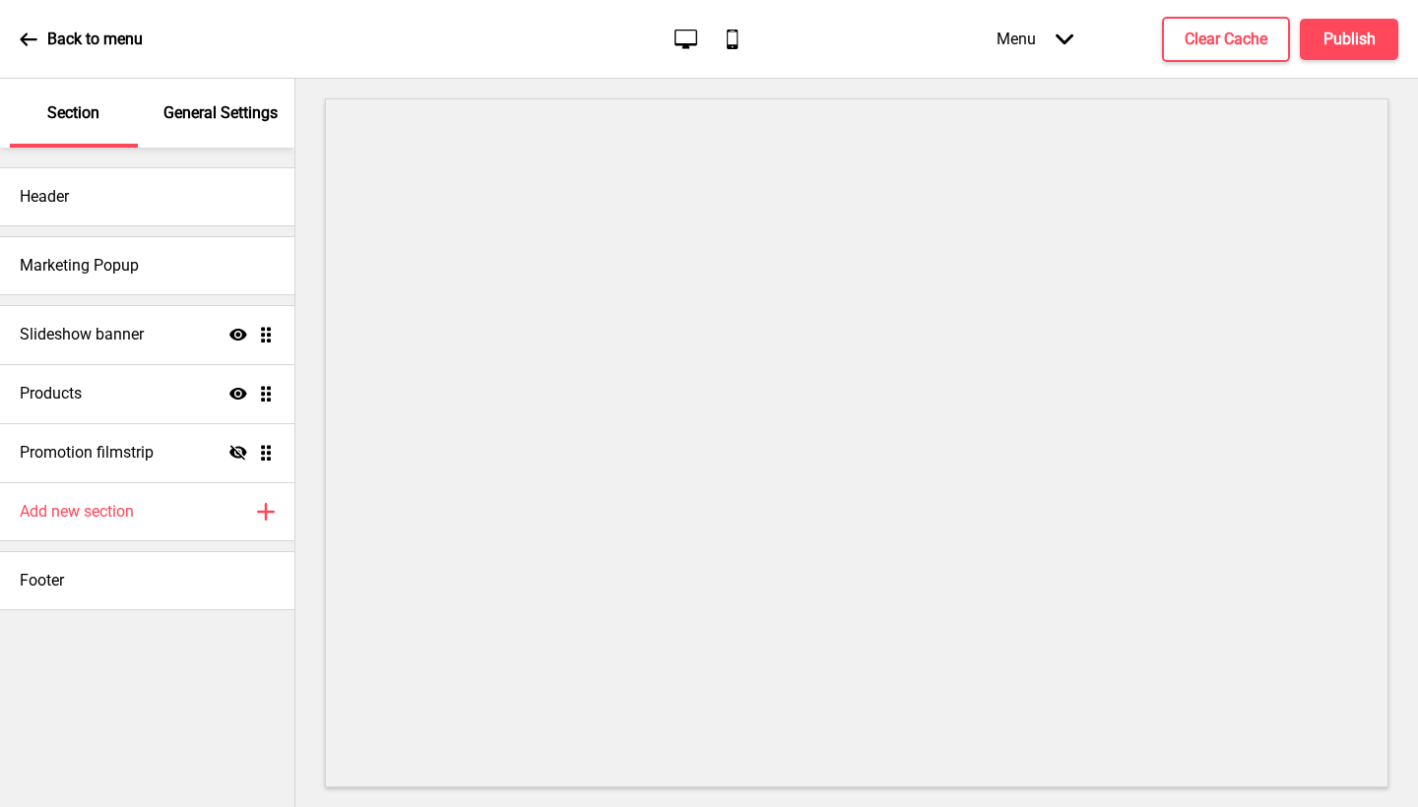
click at [1041, 42] on div "Menu Arrow down" at bounding box center [1035, 39] width 116 height 58
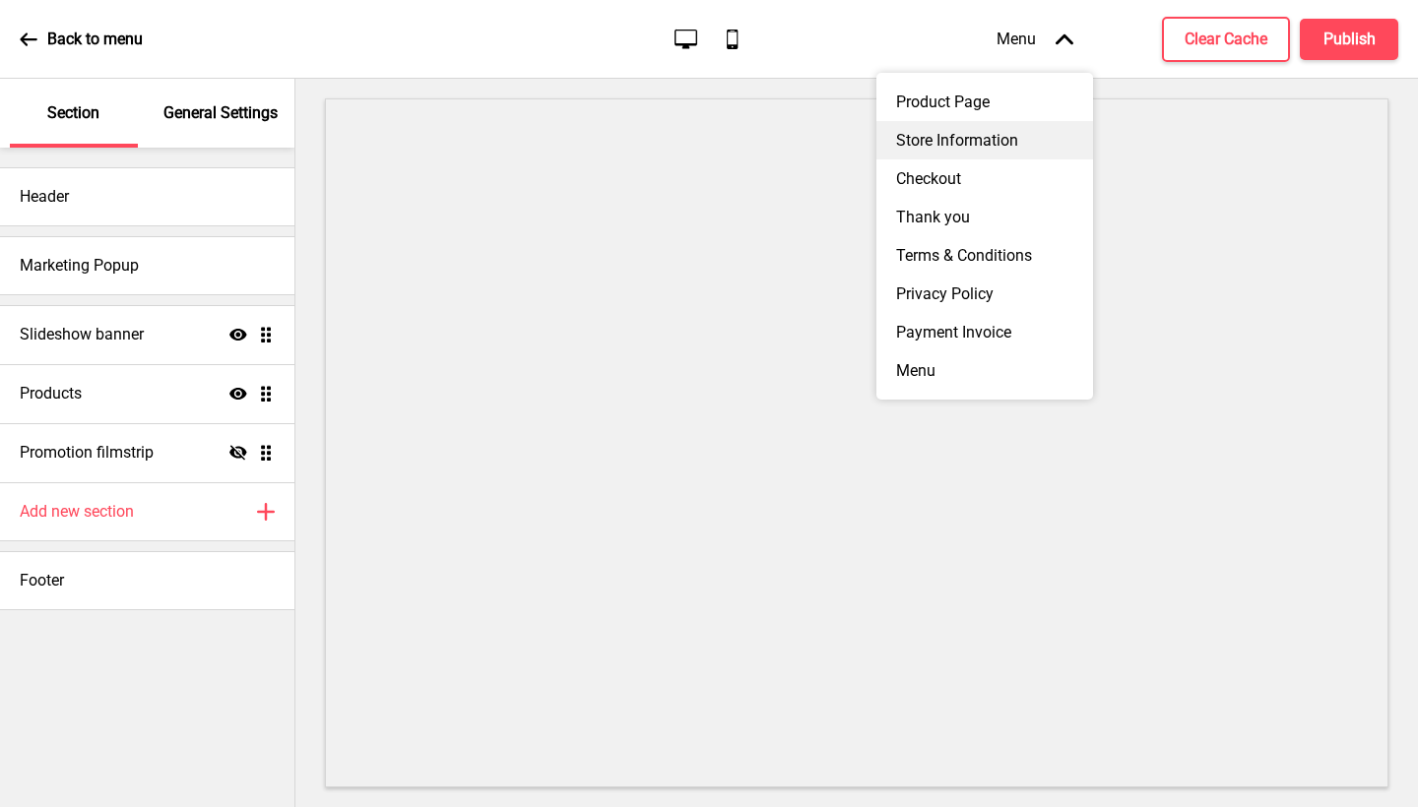
click at [1005, 133] on div "Store Information" at bounding box center [984, 140] width 217 height 38
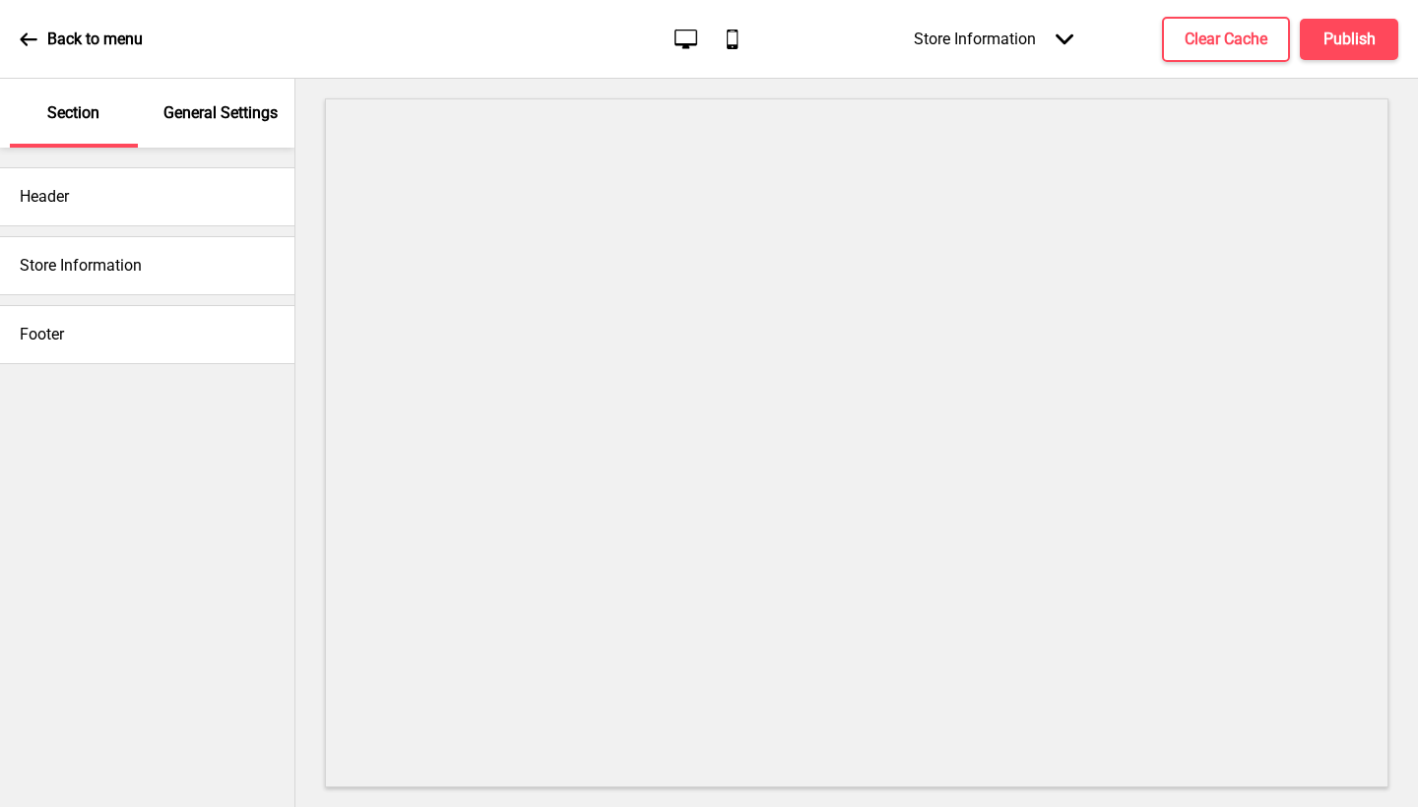
click at [1078, 40] on div "Store Information Arrow down" at bounding box center [993, 39] width 199 height 58
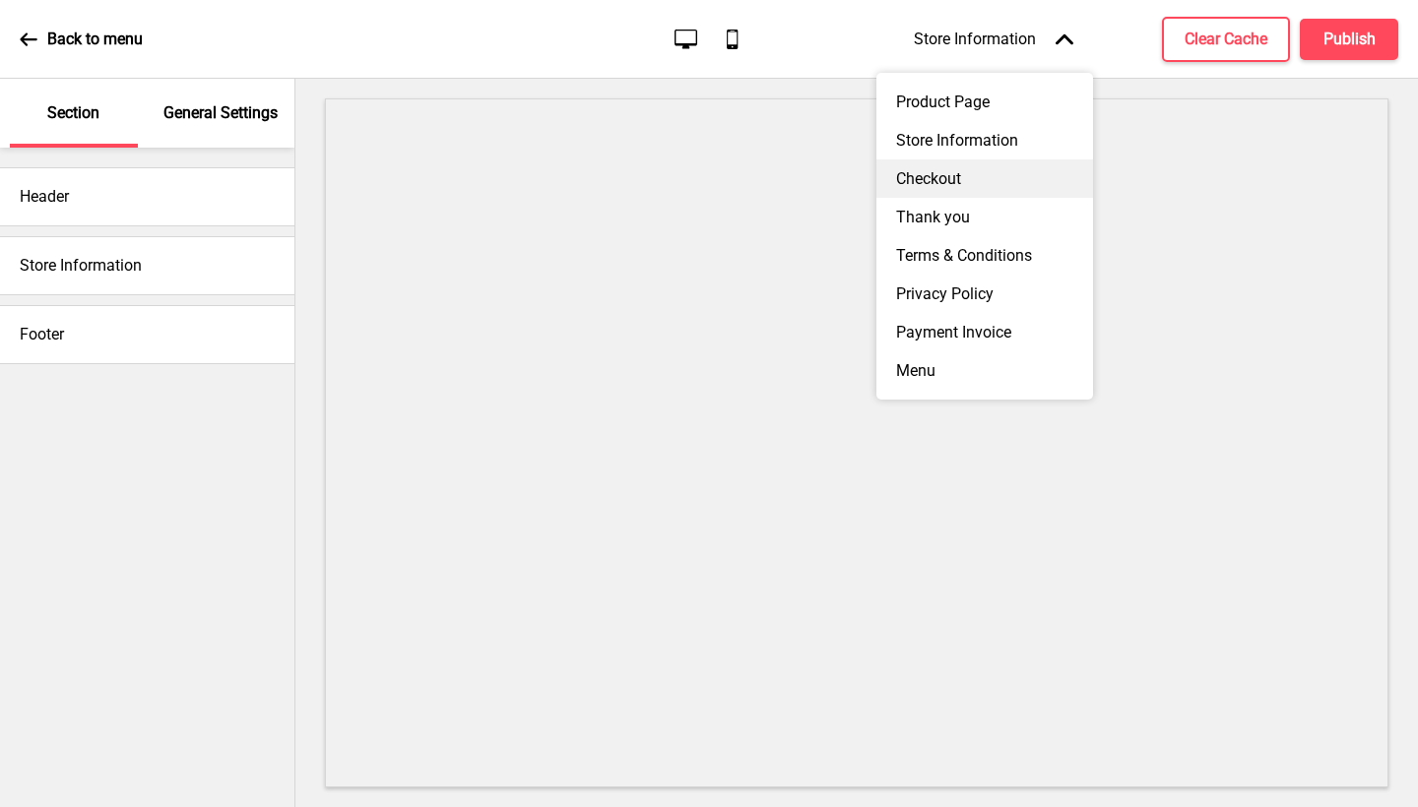
click at [950, 179] on div "Checkout" at bounding box center [984, 179] width 217 height 38
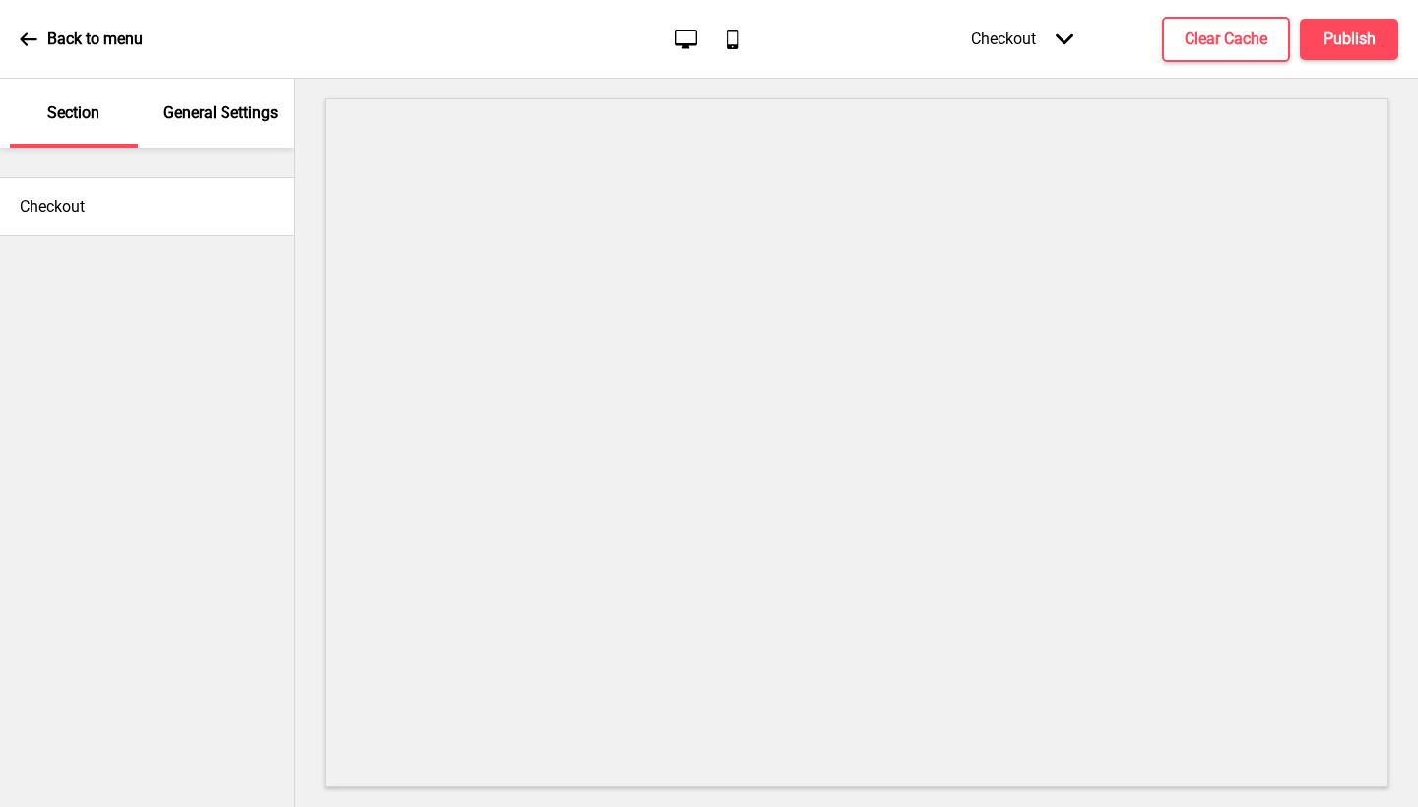
click at [1047, 39] on div "Checkout Arrow down" at bounding box center [1022, 39] width 142 height 58
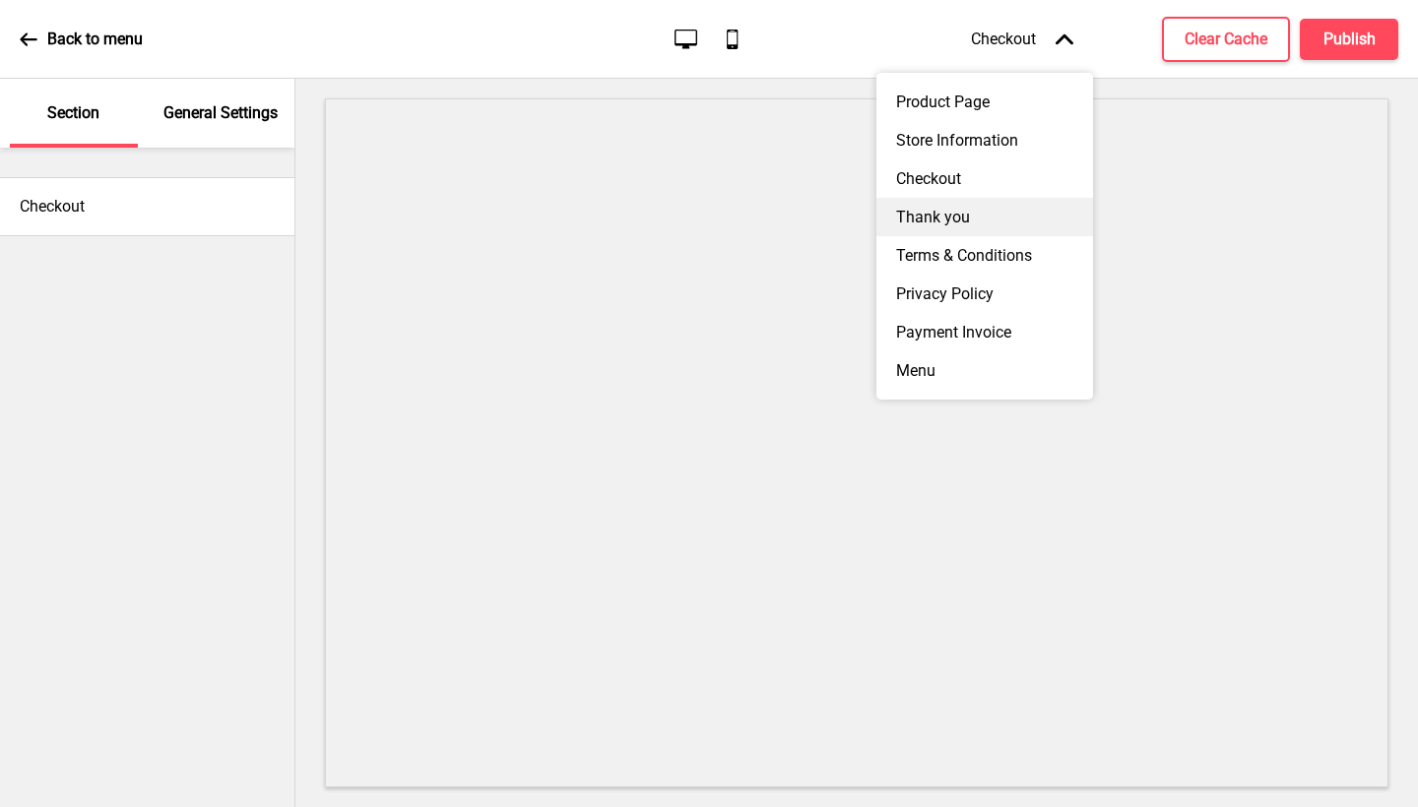
click at [986, 200] on div "Thank you" at bounding box center [984, 217] width 217 height 38
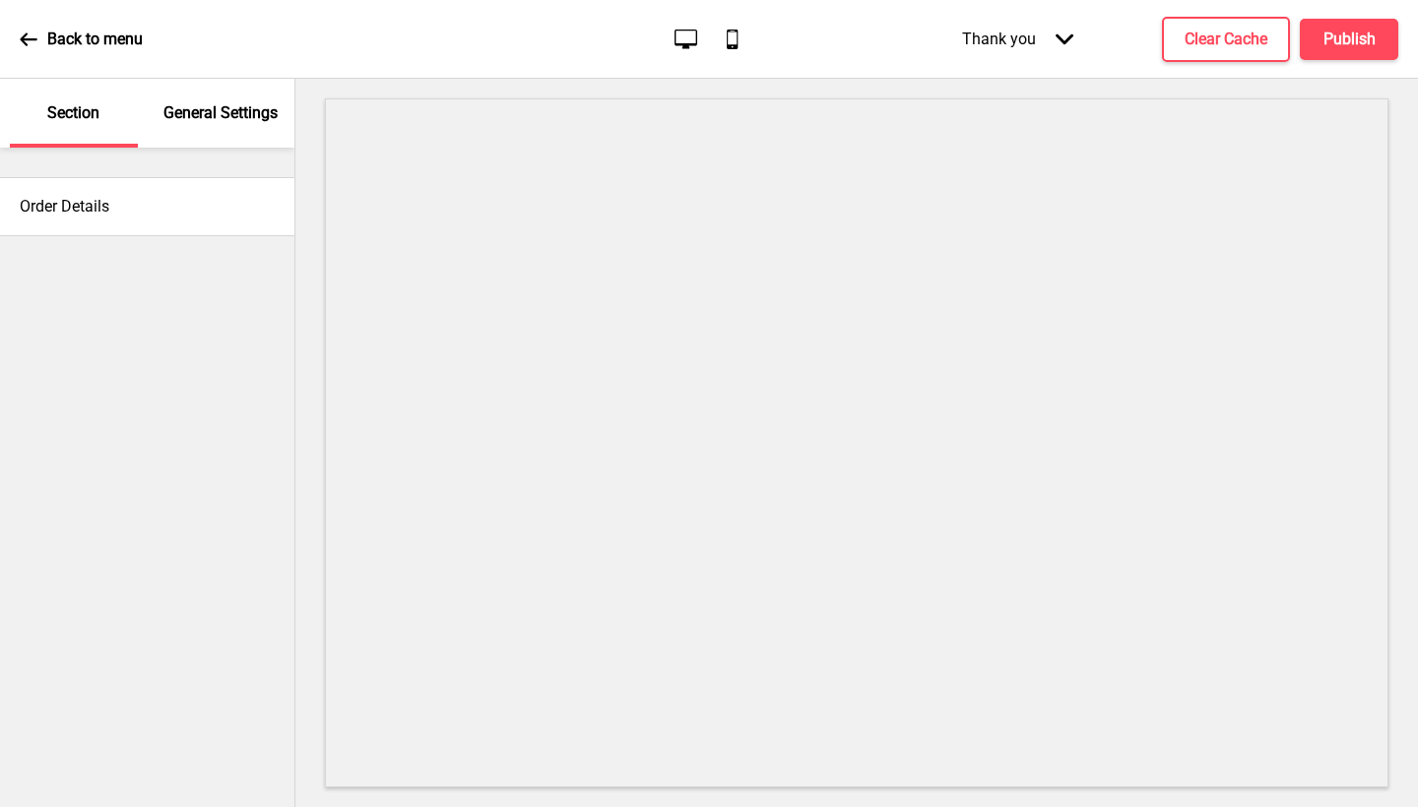
click at [1051, 24] on div "Thank you Arrow down" at bounding box center [1017, 39] width 151 height 58
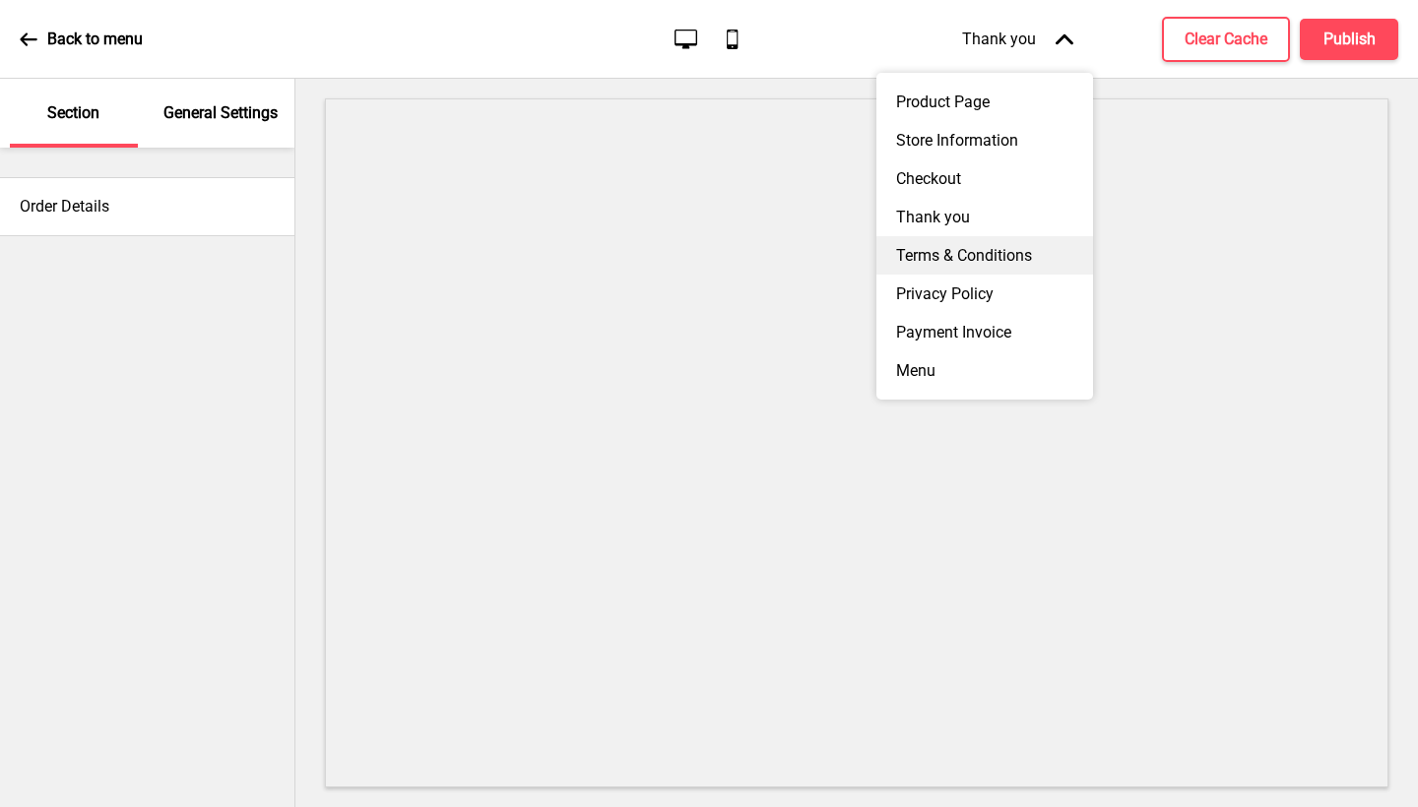
click at [1004, 247] on div "Terms & Conditions" at bounding box center [984, 255] width 217 height 38
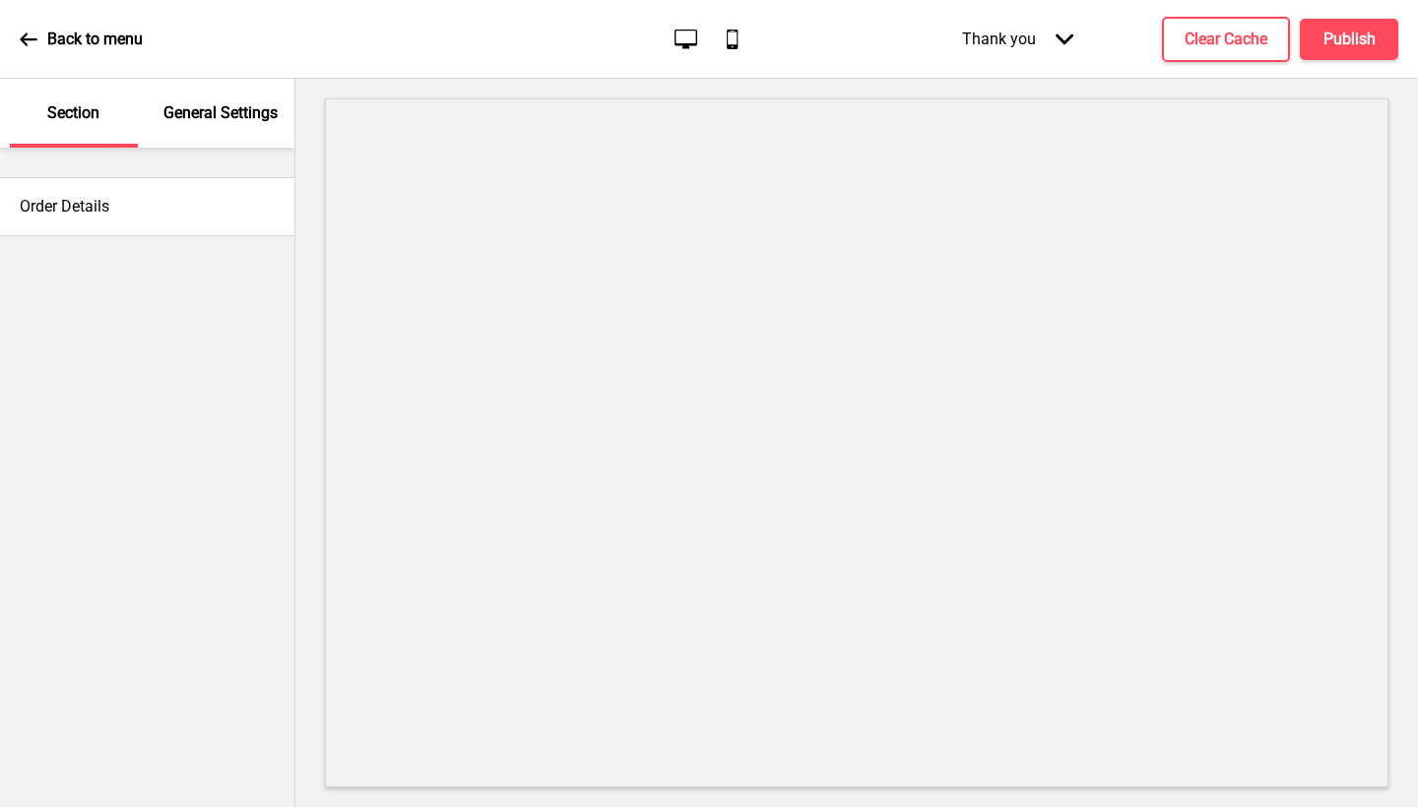
click at [1048, 39] on div "Thank you Arrow down" at bounding box center [1017, 39] width 151 height 58
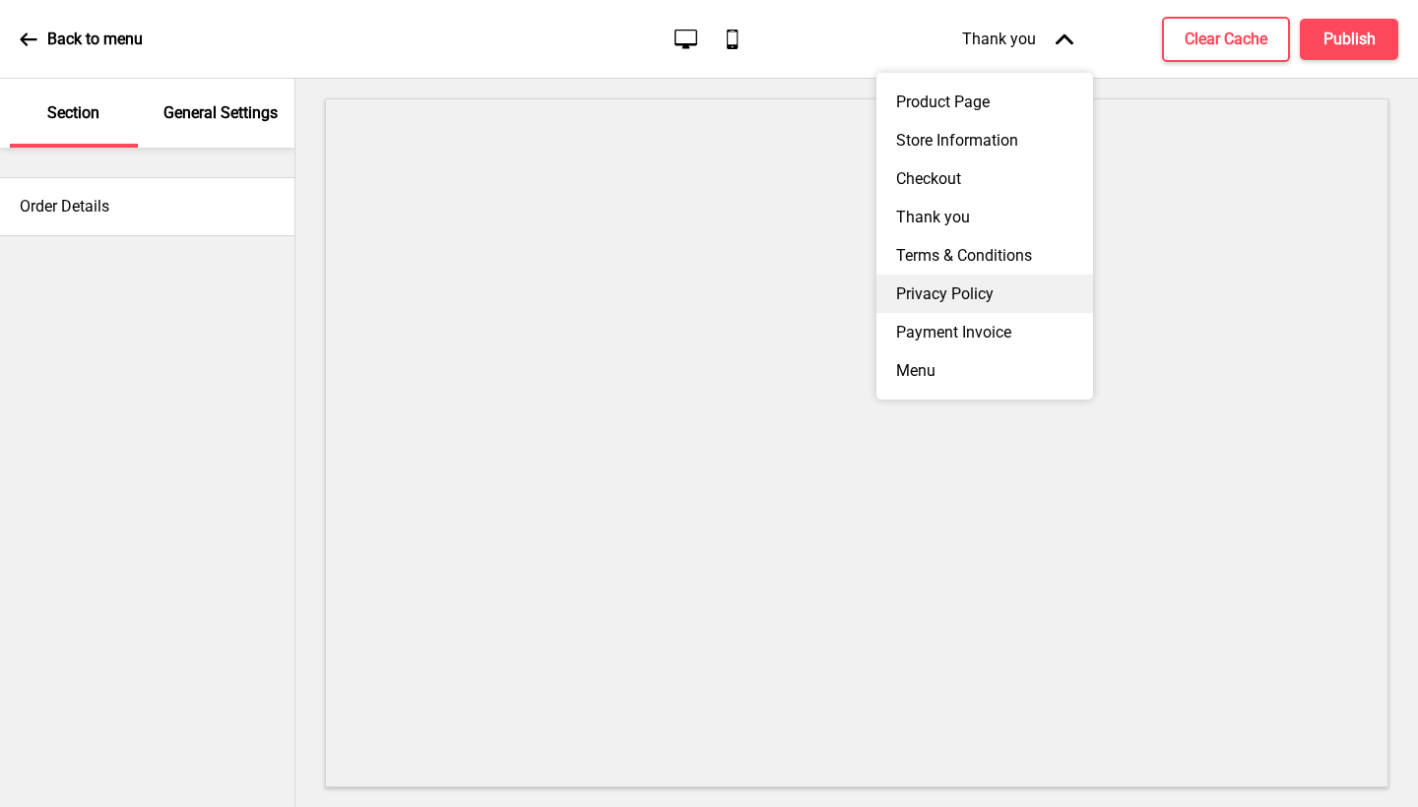
click at [973, 292] on div "Privacy Policy" at bounding box center [984, 294] width 217 height 38
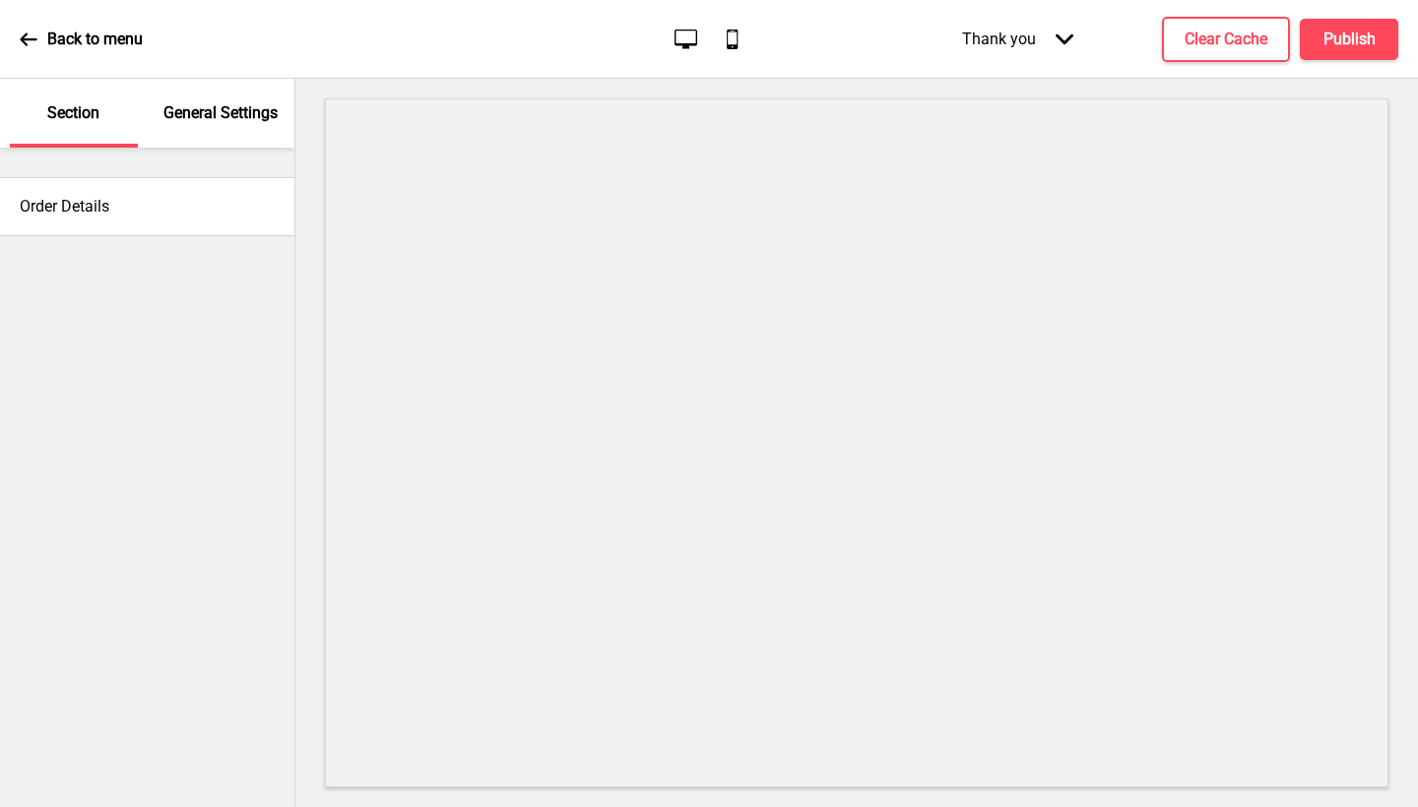
click at [1079, 42] on div "Thank you Arrow down" at bounding box center [1017, 39] width 151 height 58
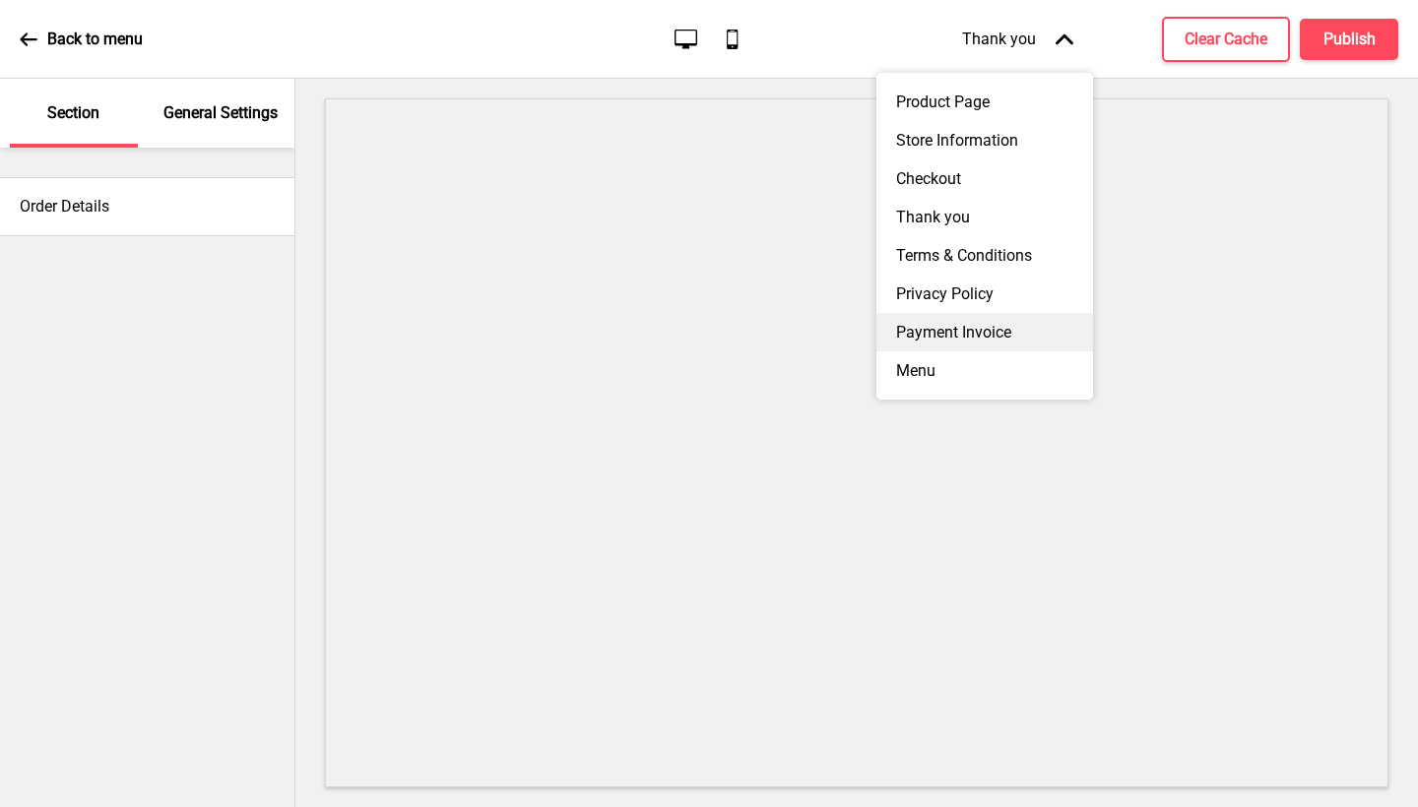
click at [974, 326] on div "Payment Invoice" at bounding box center [984, 332] width 217 height 38
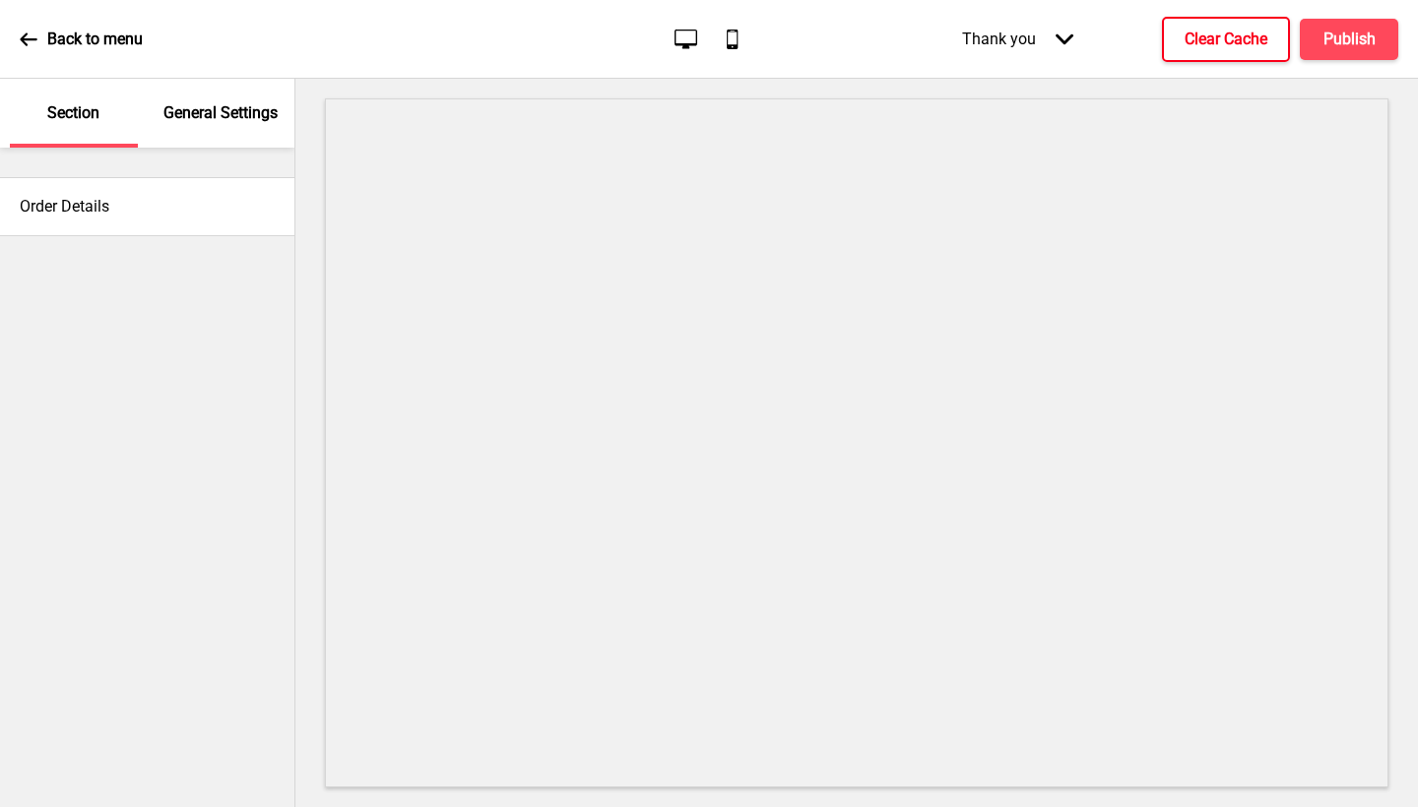
click at [1221, 49] on h4 "Clear Cache" at bounding box center [1226, 40] width 83 height 22
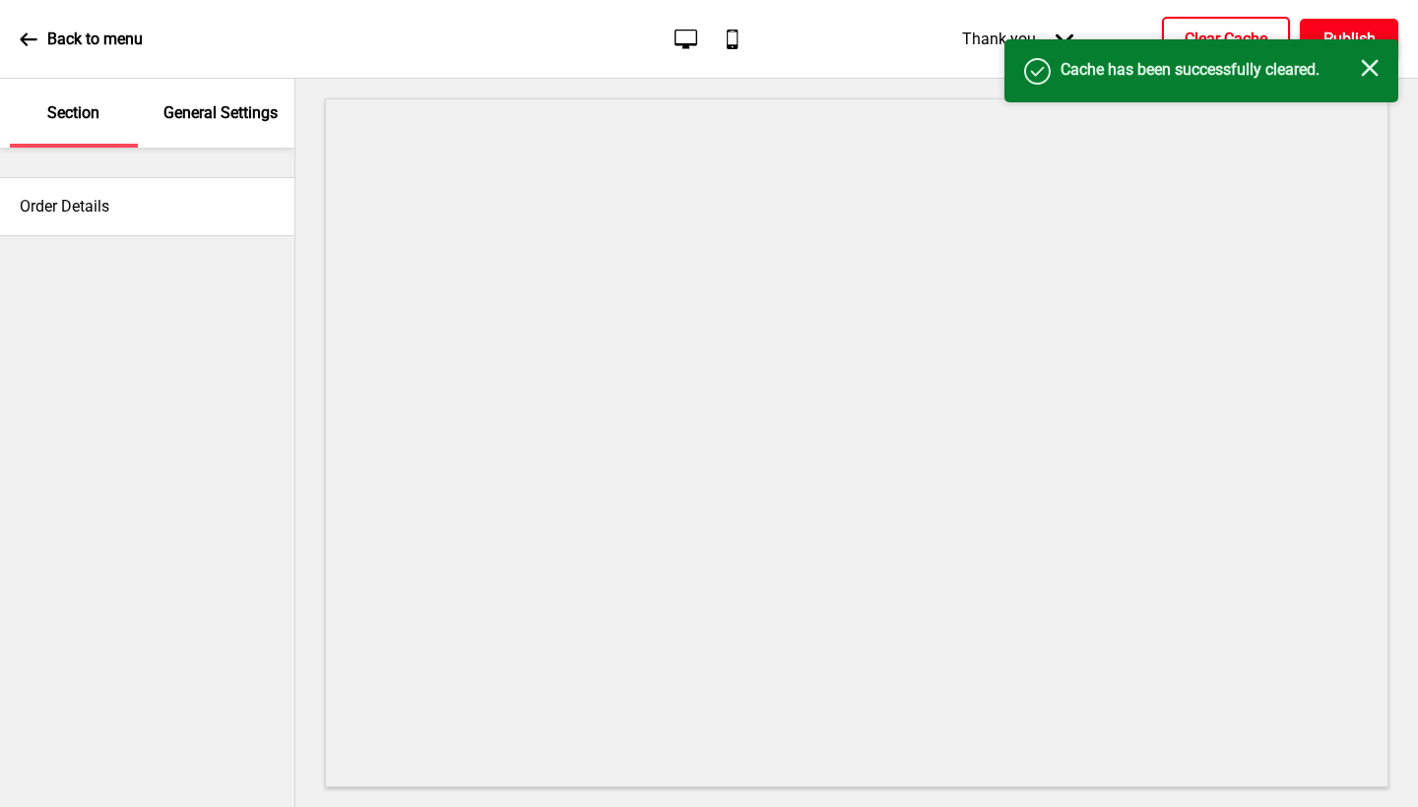
click at [1361, 31] on h4 "Publish" at bounding box center [1349, 40] width 52 height 22
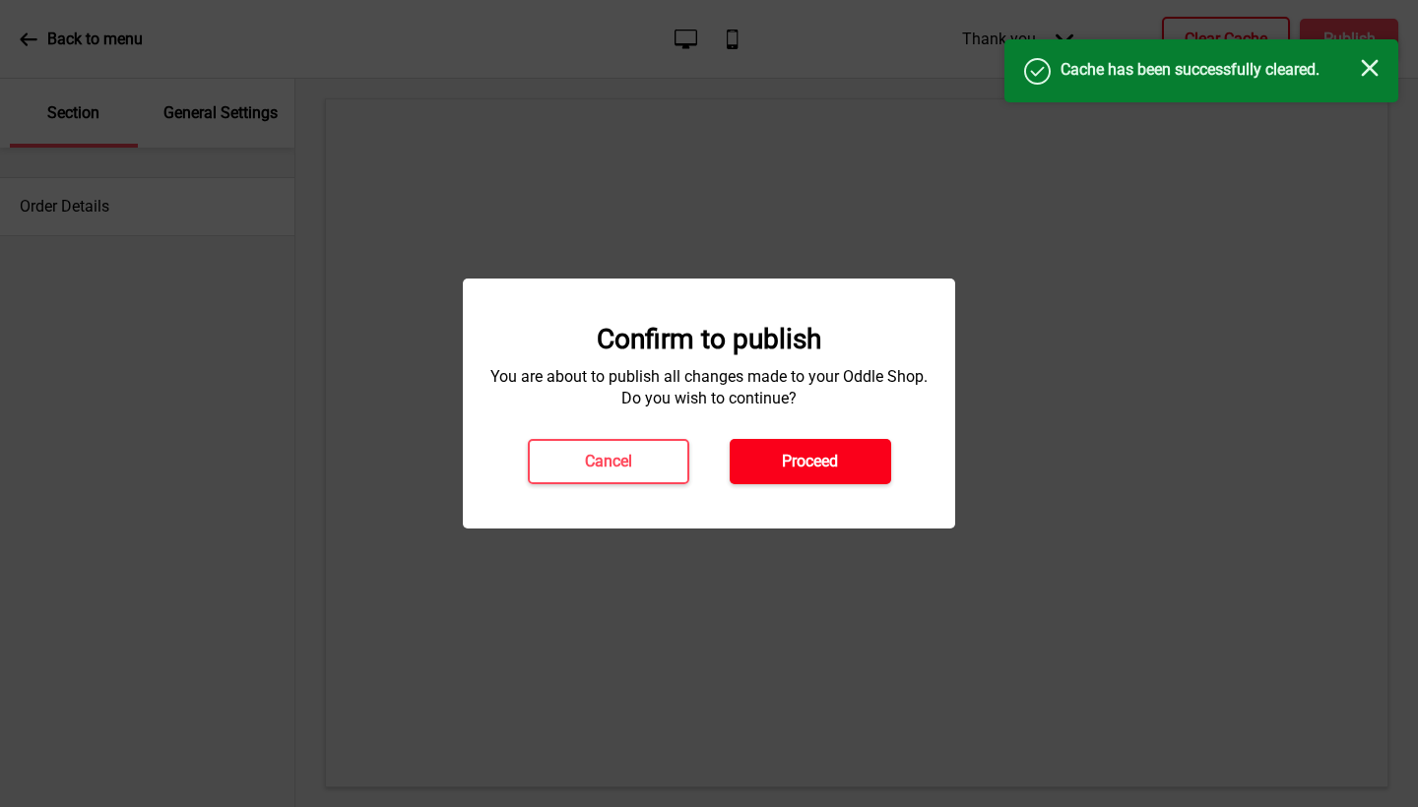
click at [818, 457] on h4 "Proceed" at bounding box center [810, 462] width 56 height 22
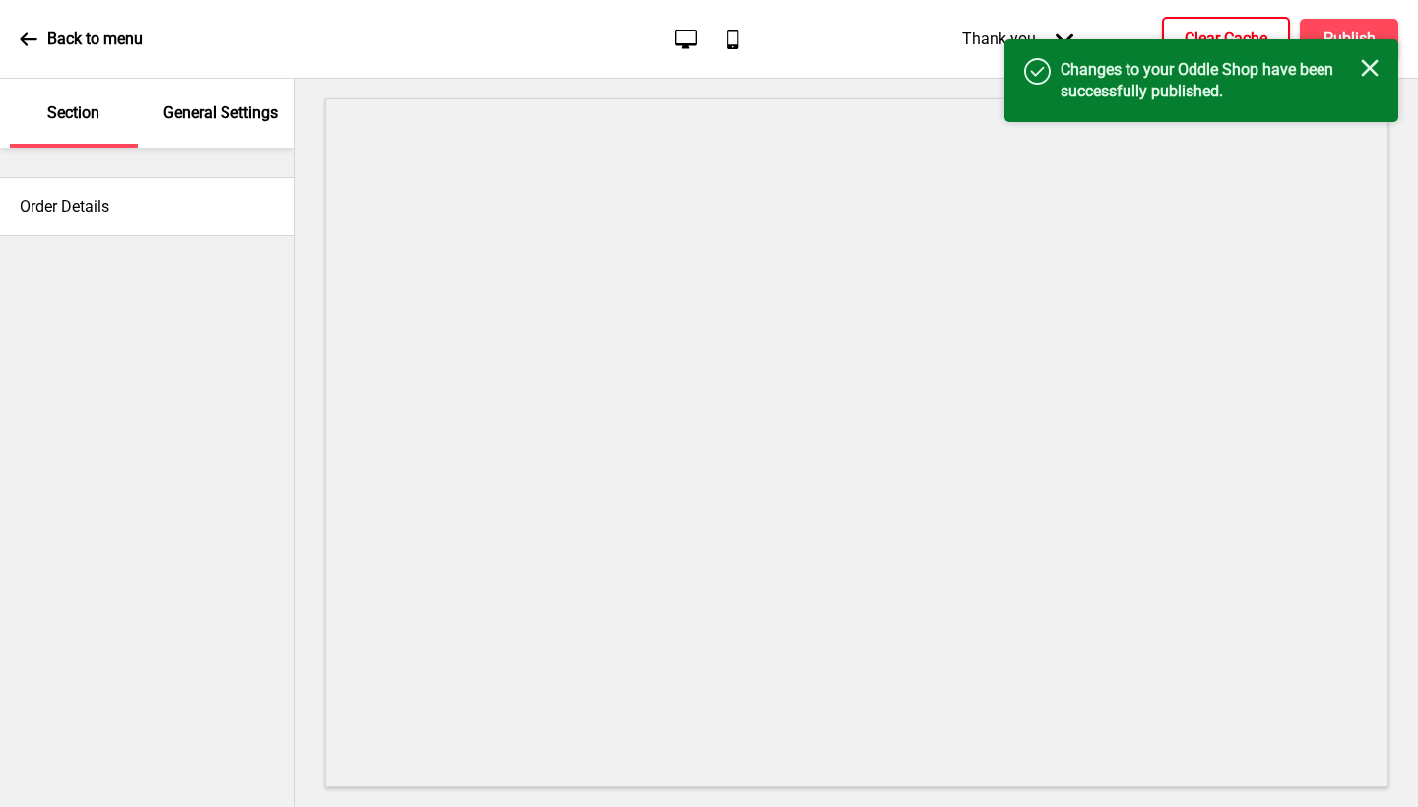
click at [1385, 58] on div "Success Changes to your Oddle Shop have been successfully published. Close" at bounding box center [1201, 80] width 394 height 83
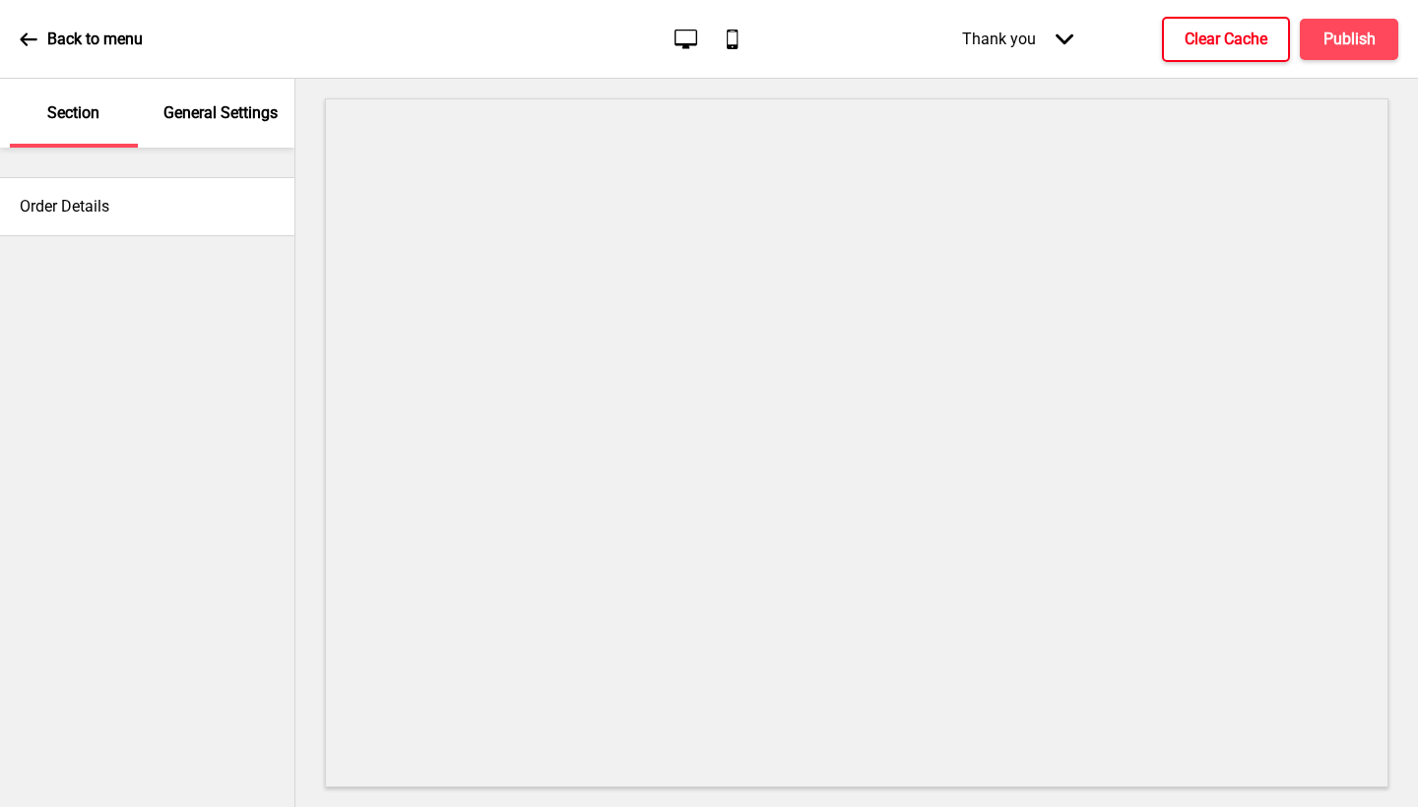
click at [1243, 50] on h4 "Clear Cache" at bounding box center [1226, 40] width 83 height 22
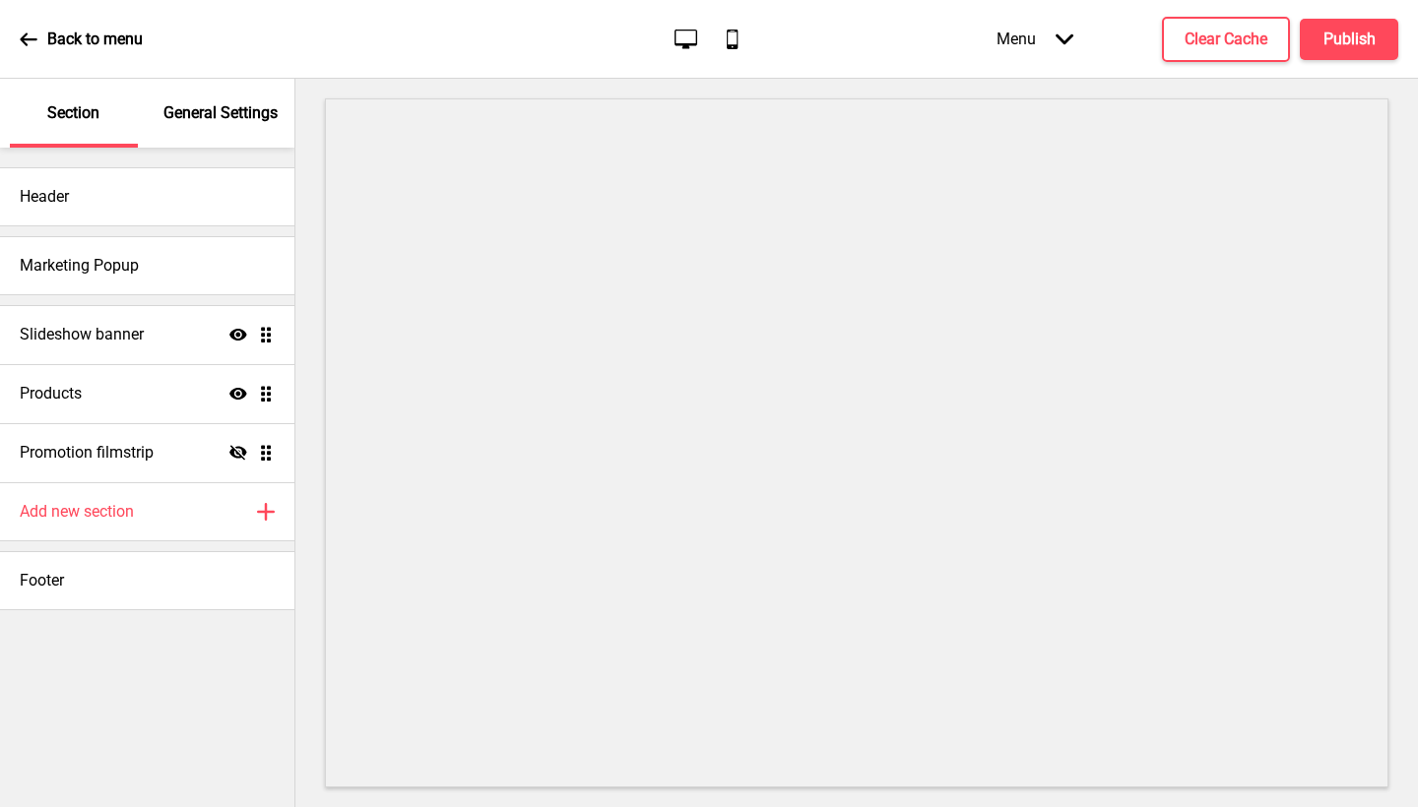
click at [1062, 50] on div "Menu Arrow down" at bounding box center [1035, 39] width 116 height 58
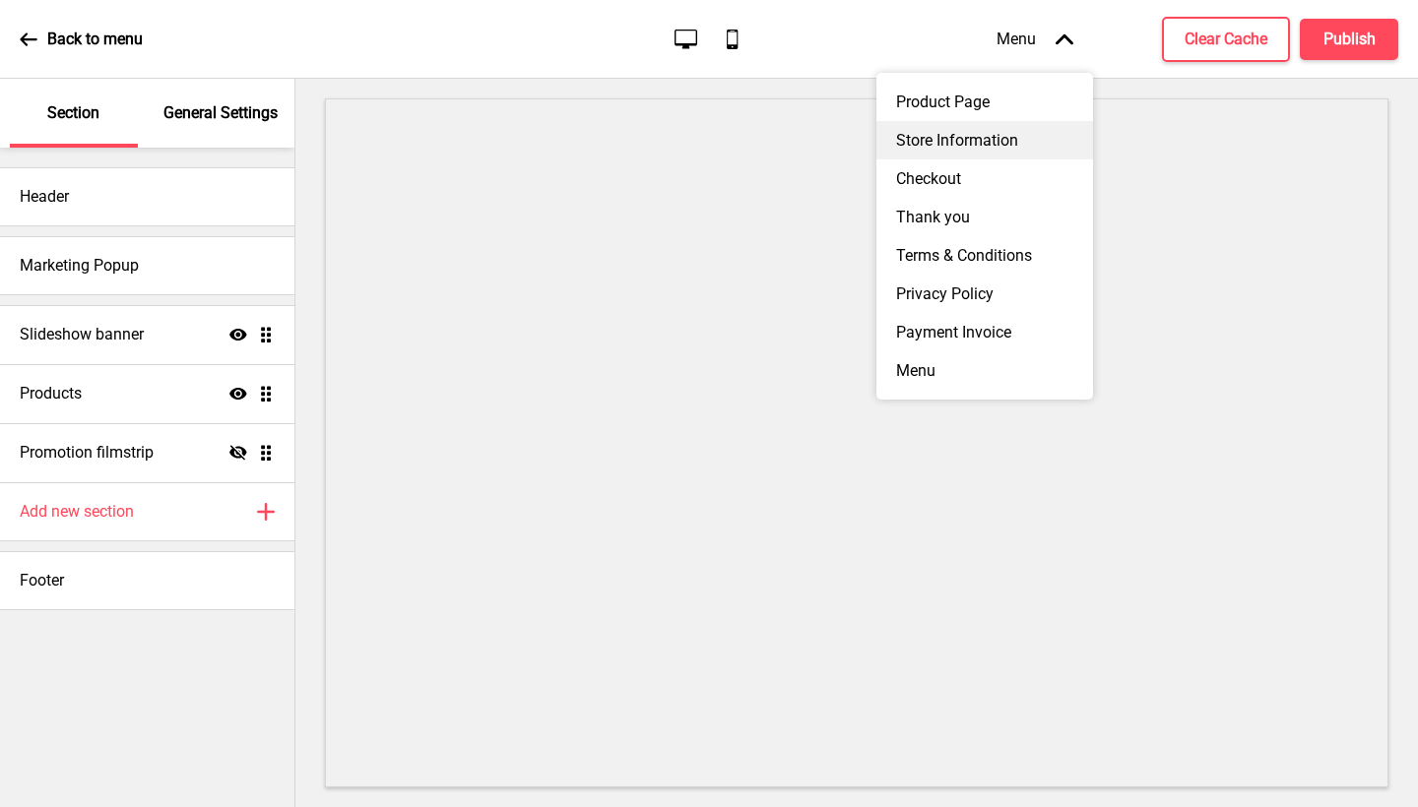
click at [994, 127] on div "Store Information" at bounding box center [984, 140] width 217 height 38
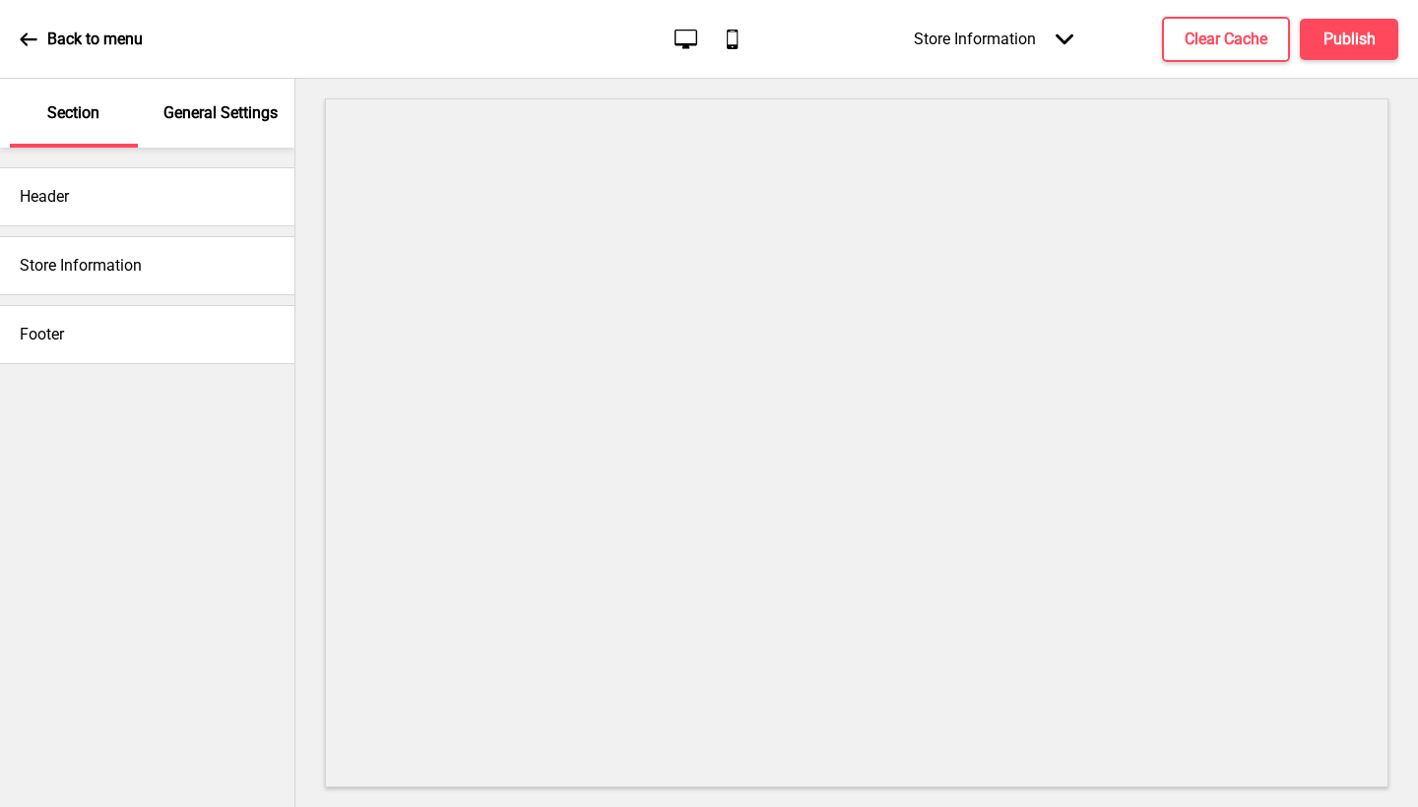
click at [161, 280] on div "Store Information" at bounding box center [147, 265] width 294 height 59
click at [56, 260] on h4 "Store Information" at bounding box center [81, 266] width 122 height 22
click at [251, 276] on div "Store Information" at bounding box center [147, 265] width 294 height 59
click at [151, 255] on div "Store Information" at bounding box center [147, 265] width 294 height 59
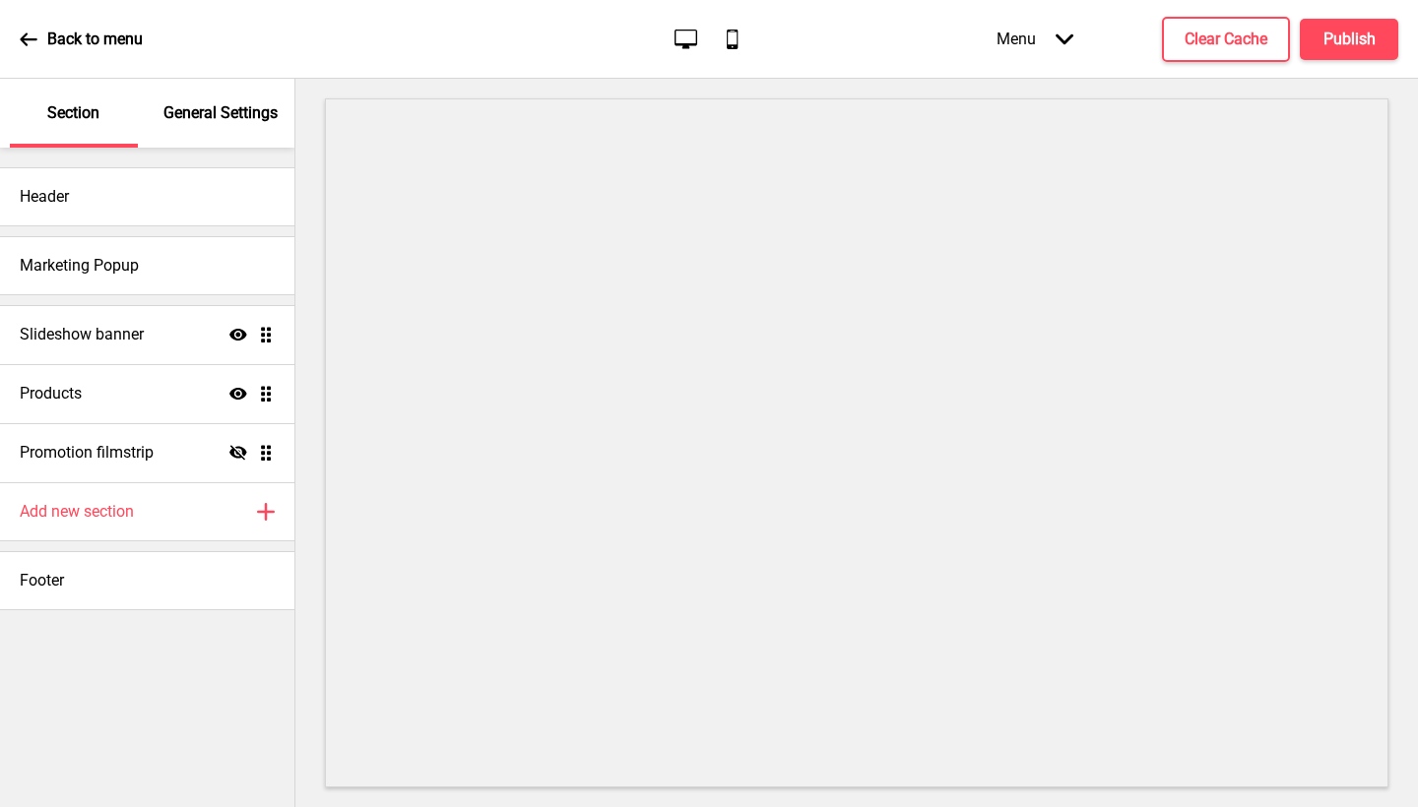
click at [1046, 33] on div "Menu Arrow down" at bounding box center [1035, 39] width 116 height 58
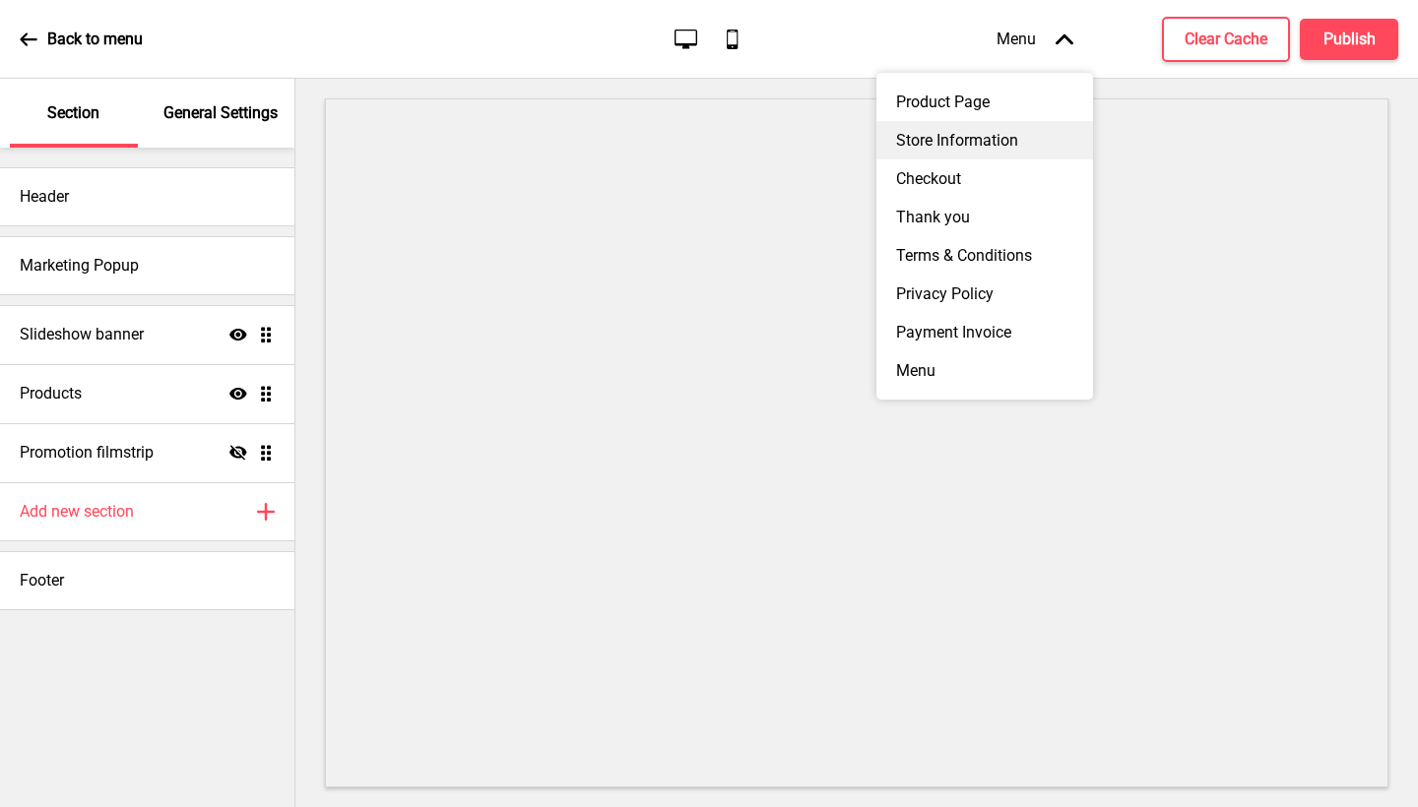
click at [980, 128] on div "Store Information" at bounding box center [984, 140] width 217 height 38
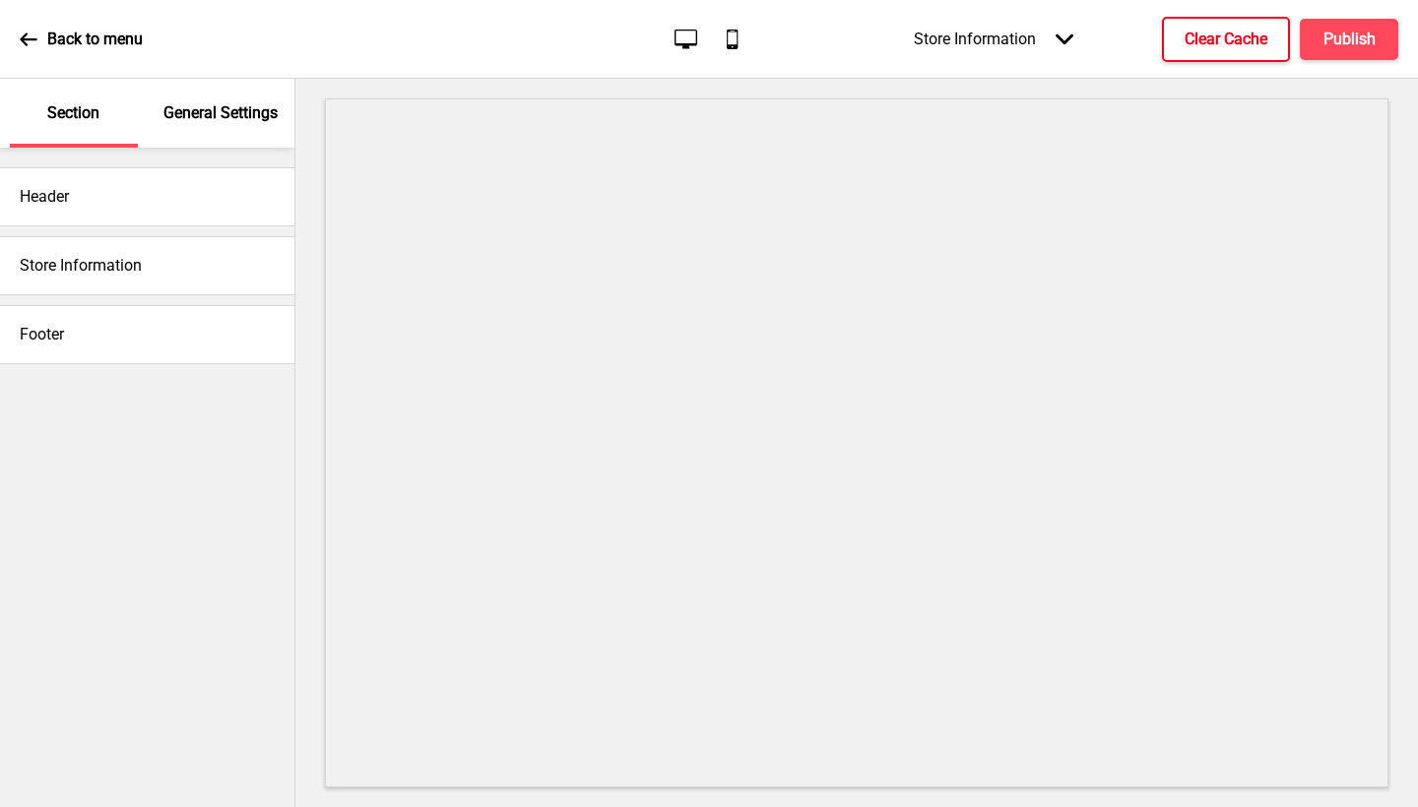
click at [1237, 50] on h4 "Clear Cache" at bounding box center [1226, 40] width 83 height 22
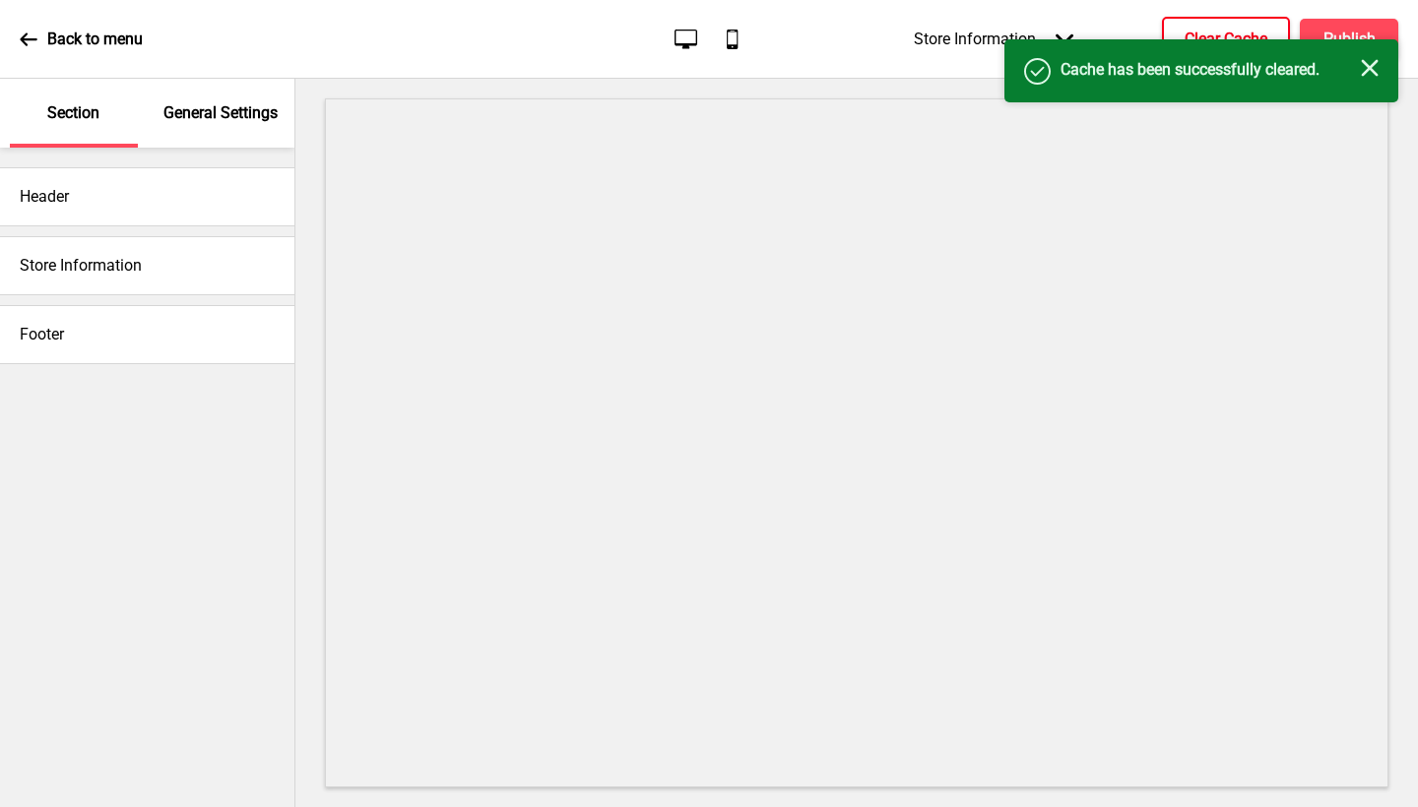
click at [1369, 68] on rect at bounding box center [1370, 68] width 18 height 18
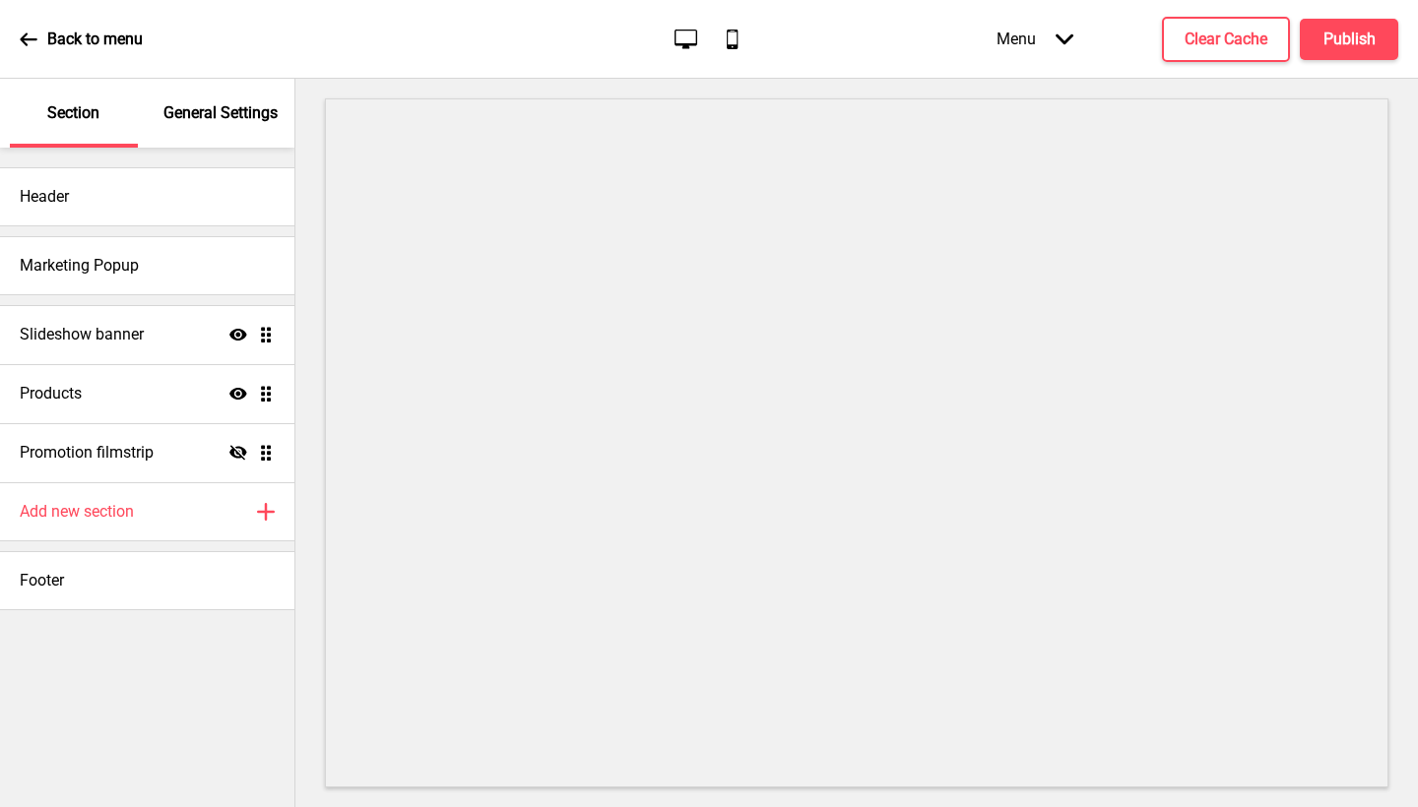
click at [226, 118] on p "General Settings" at bounding box center [220, 113] width 114 height 22
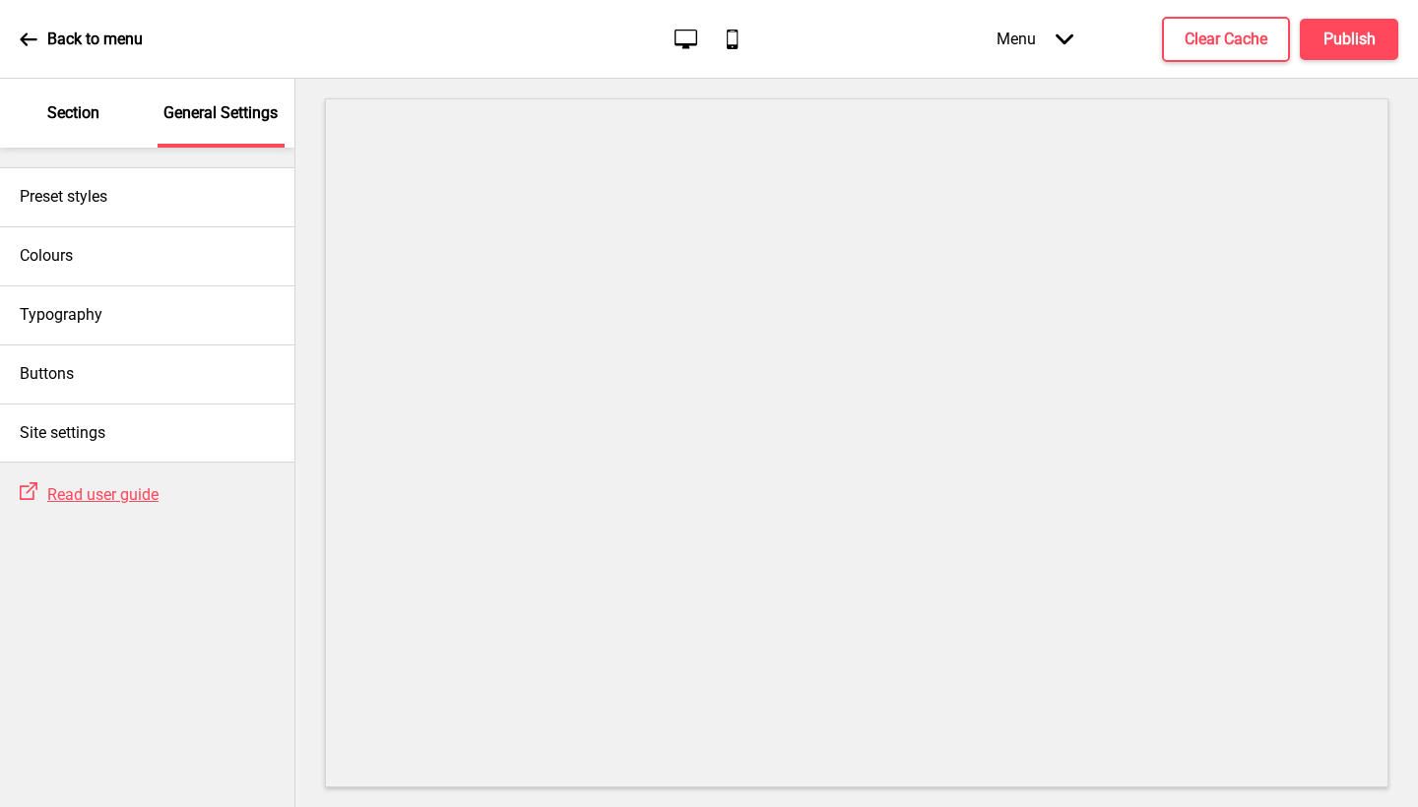
click at [94, 120] on p "Section" at bounding box center [73, 113] width 52 height 22
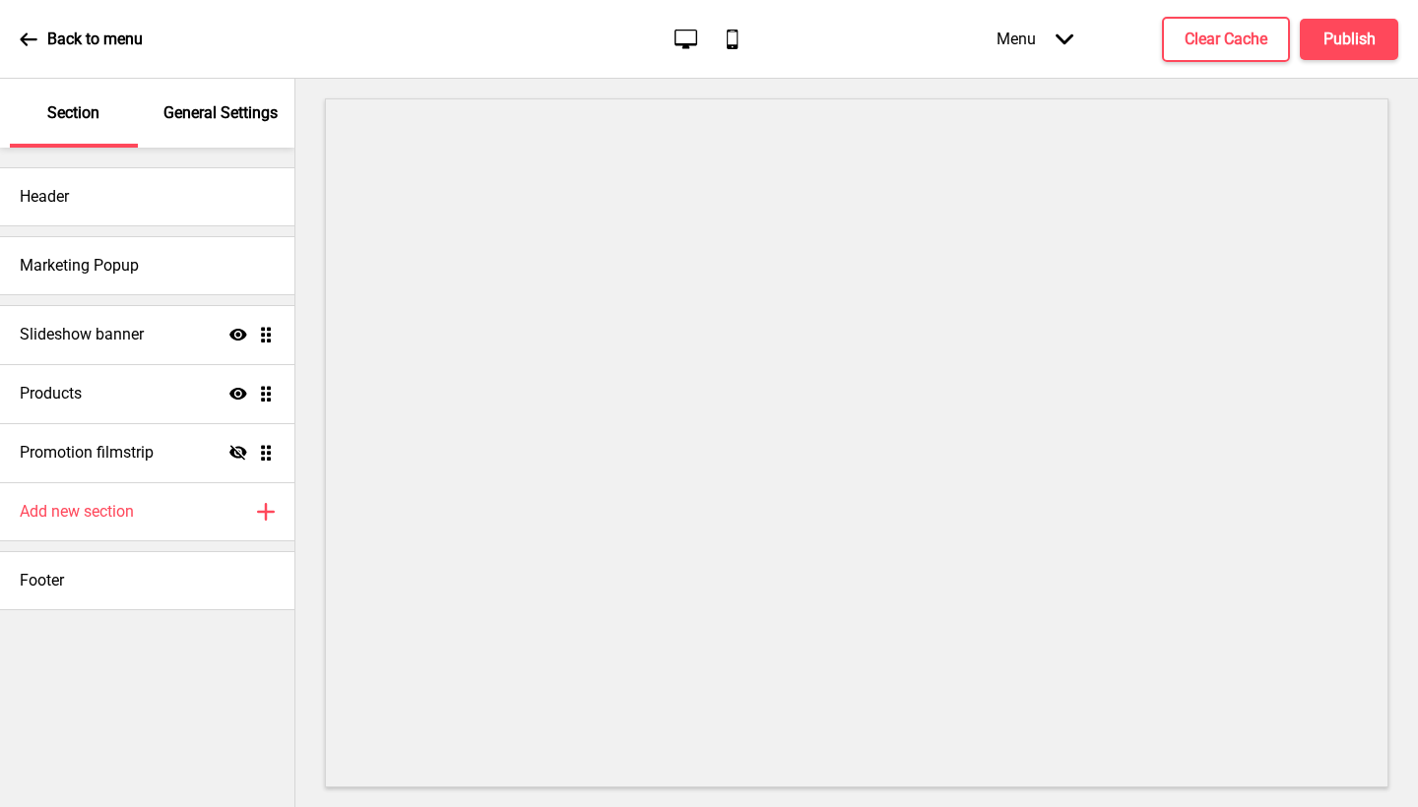
click at [1023, 30] on div "Menu Arrow down" at bounding box center [1035, 39] width 116 height 58
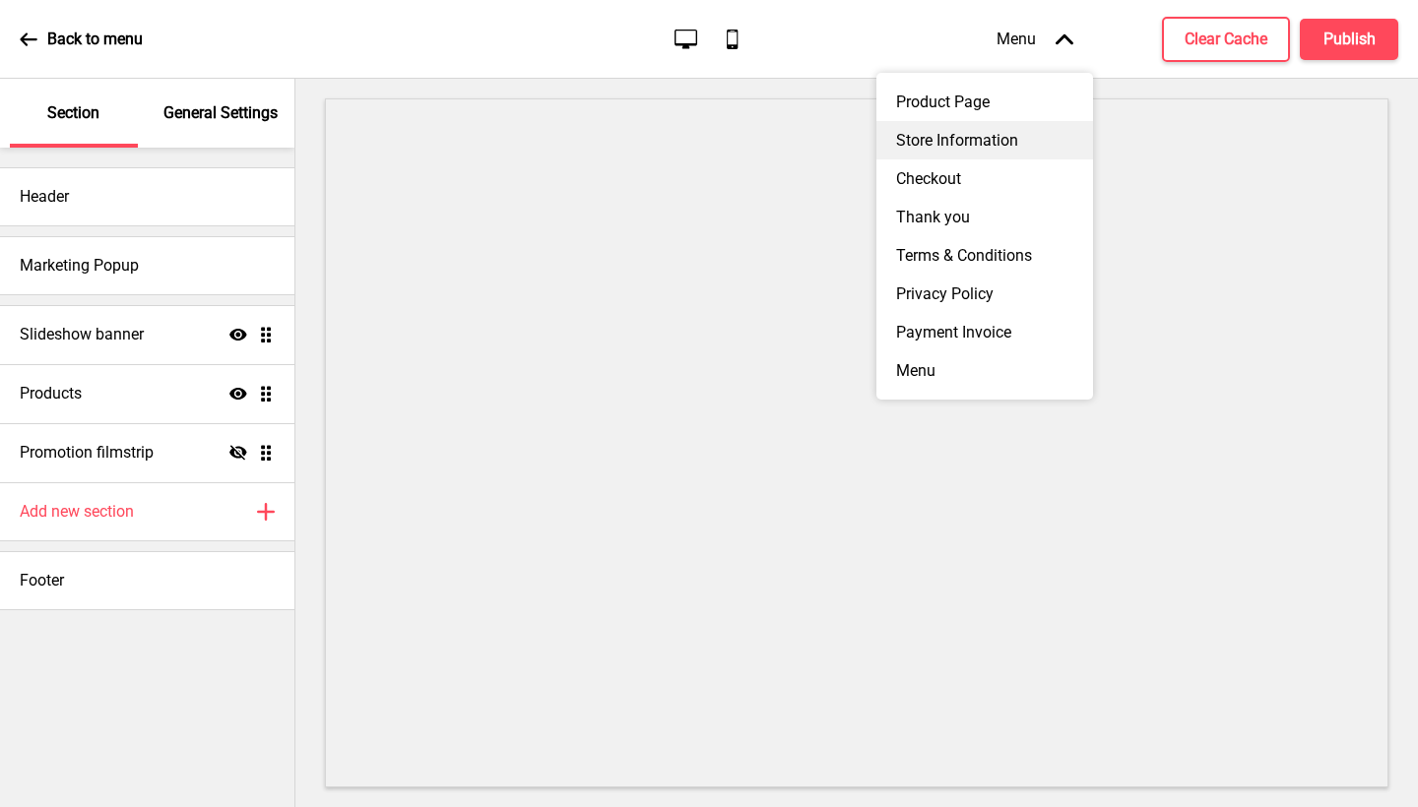
click at [991, 144] on div "Store Information" at bounding box center [984, 140] width 217 height 38
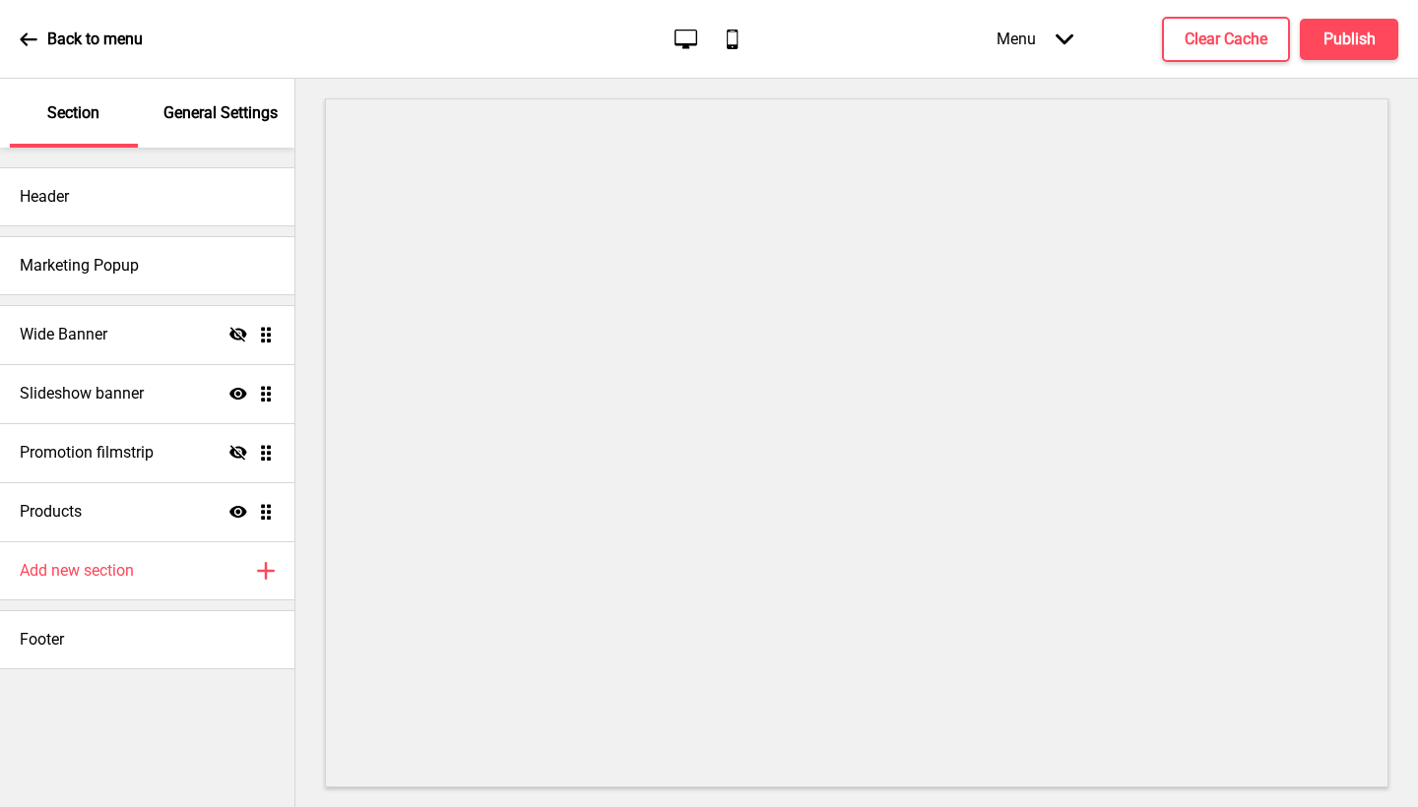
click at [1064, 30] on div "Menu Arrow down" at bounding box center [1035, 39] width 116 height 58
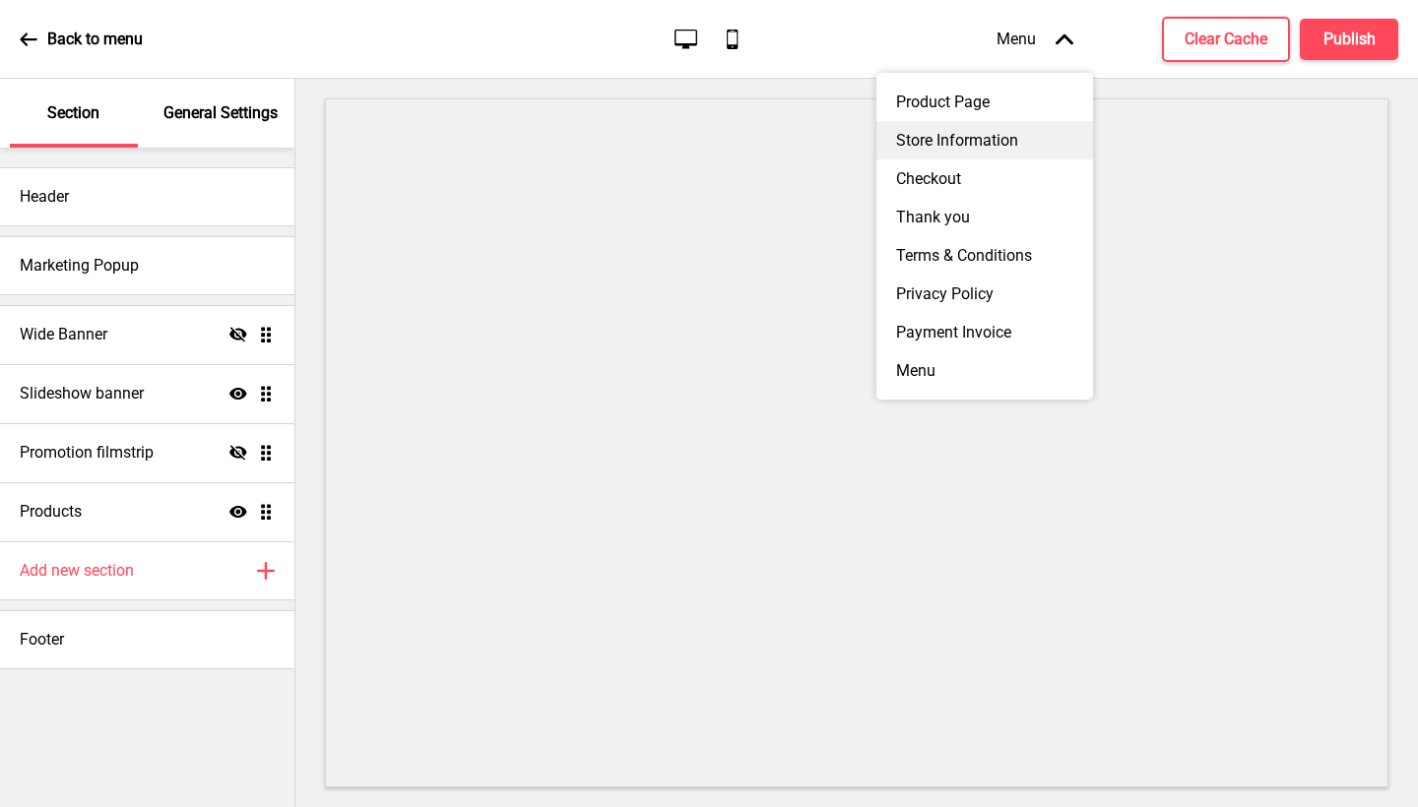
click at [995, 145] on div "Store Information" at bounding box center [984, 140] width 217 height 38
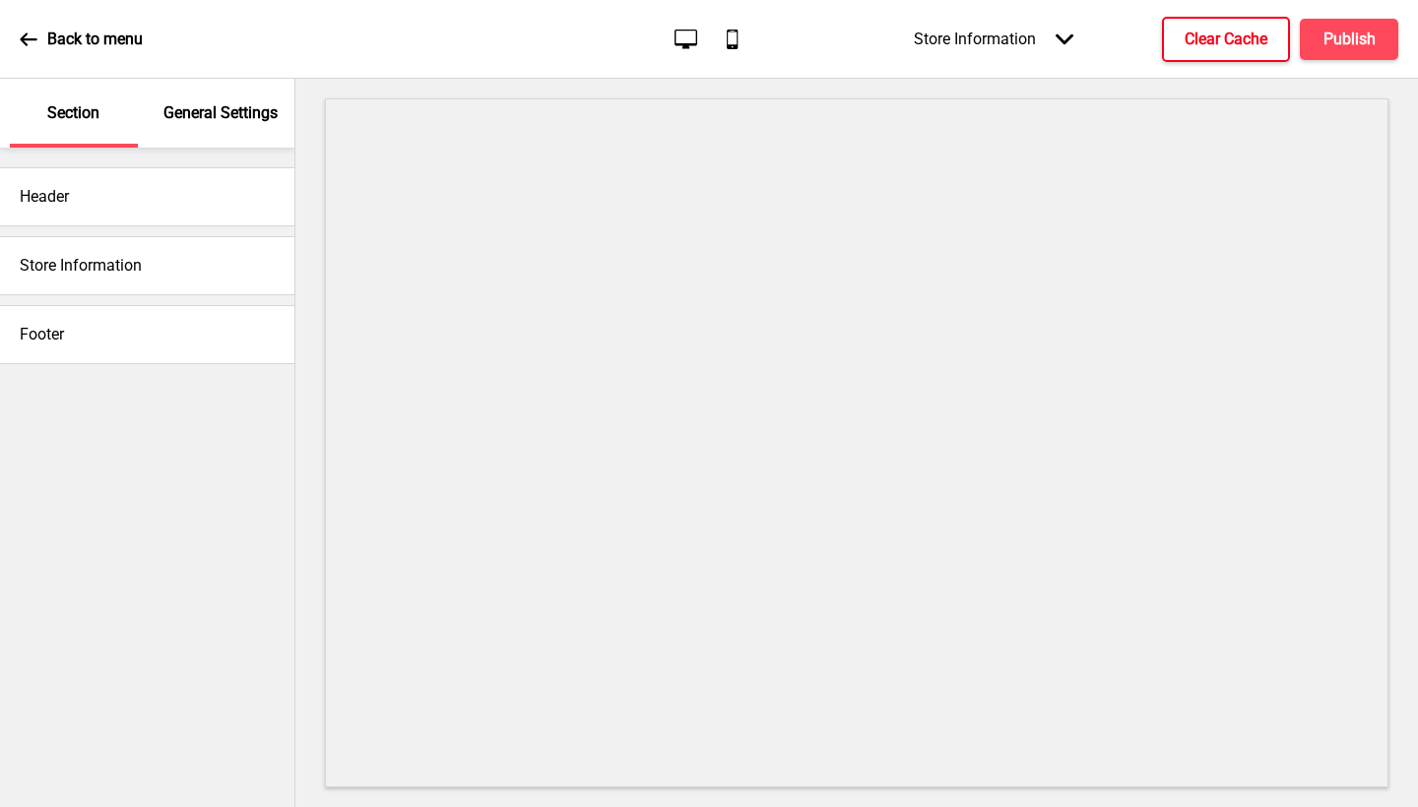
click at [1225, 47] on h4 "Clear Cache" at bounding box center [1226, 40] width 83 height 22
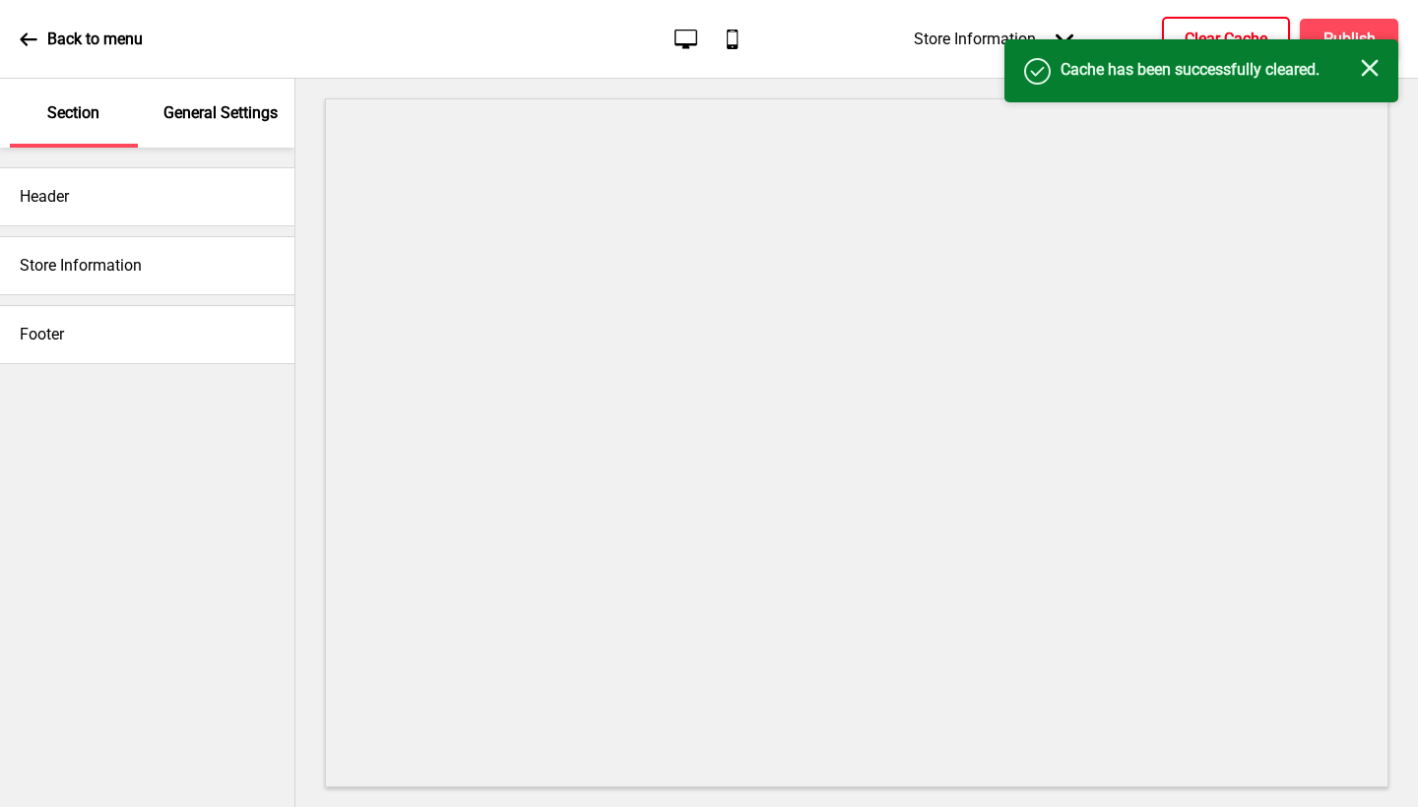
click at [1349, 39] on div "Success Cache has been successfully cleared. Close" at bounding box center [1201, 70] width 394 height 63
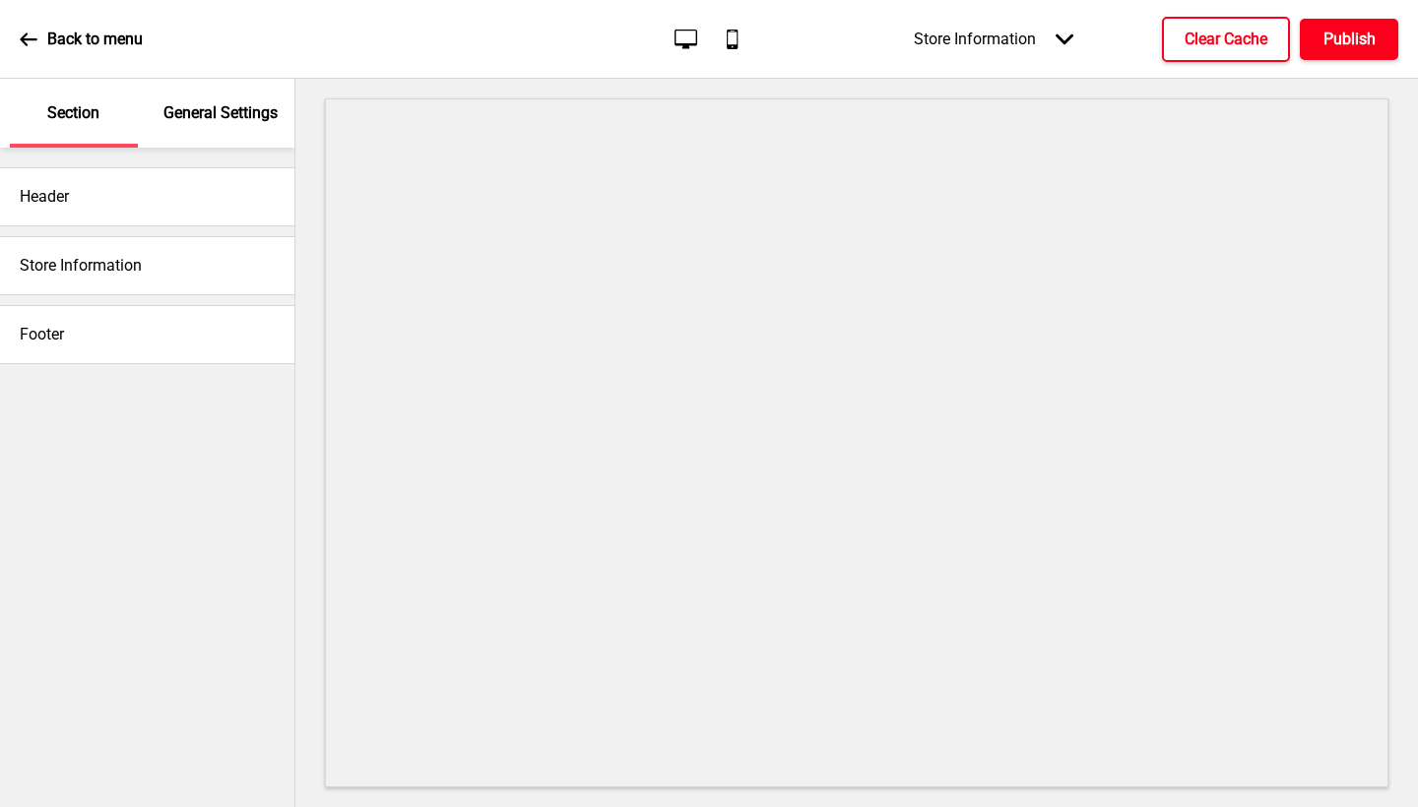
click at [1348, 37] on h4 "Publish" at bounding box center [1349, 40] width 52 height 22
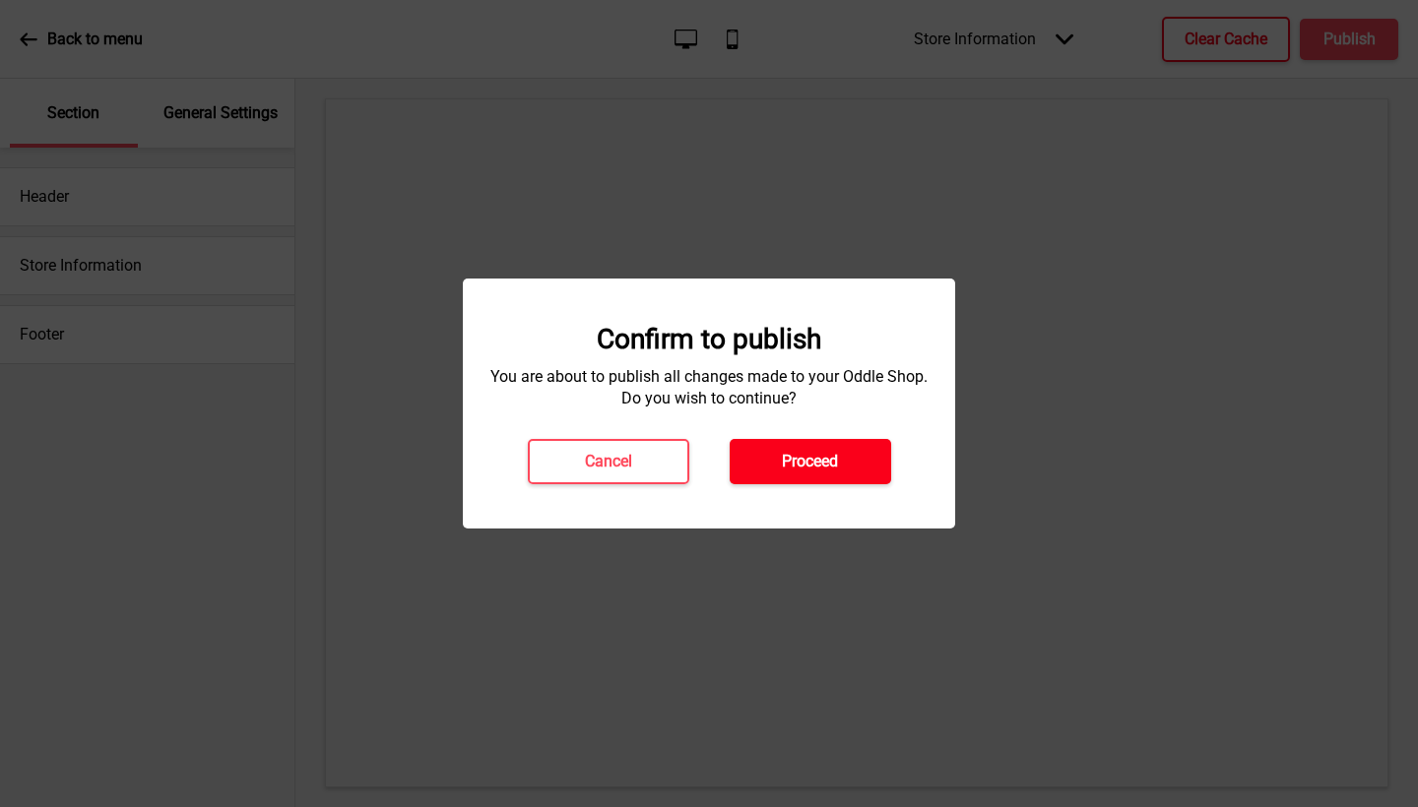
click at [760, 466] on button "Proceed" at bounding box center [810, 461] width 161 height 45
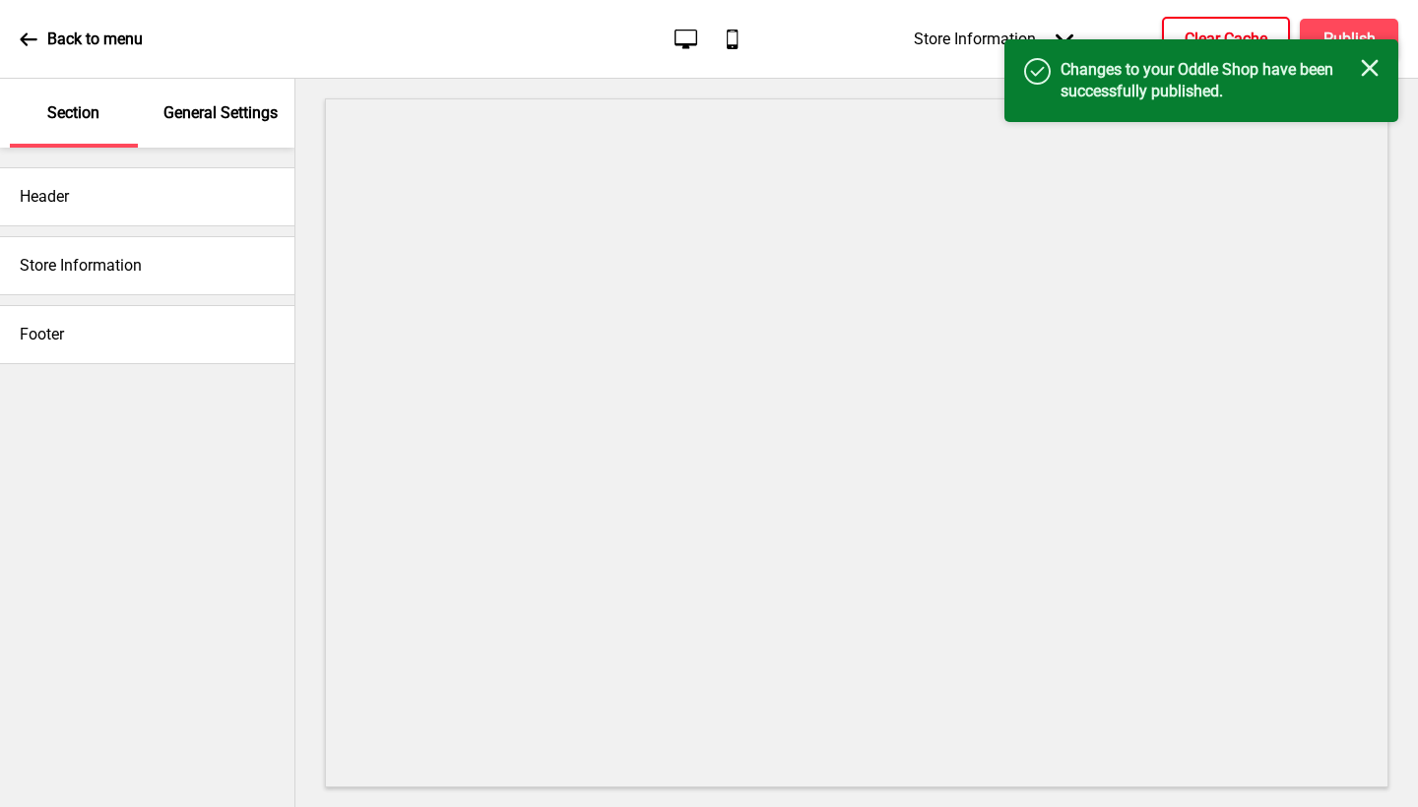
click at [1372, 57] on div "Success Changes to your Oddle Shop have been successfully published. Close" at bounding box center [1201, 80] width 394 height 83
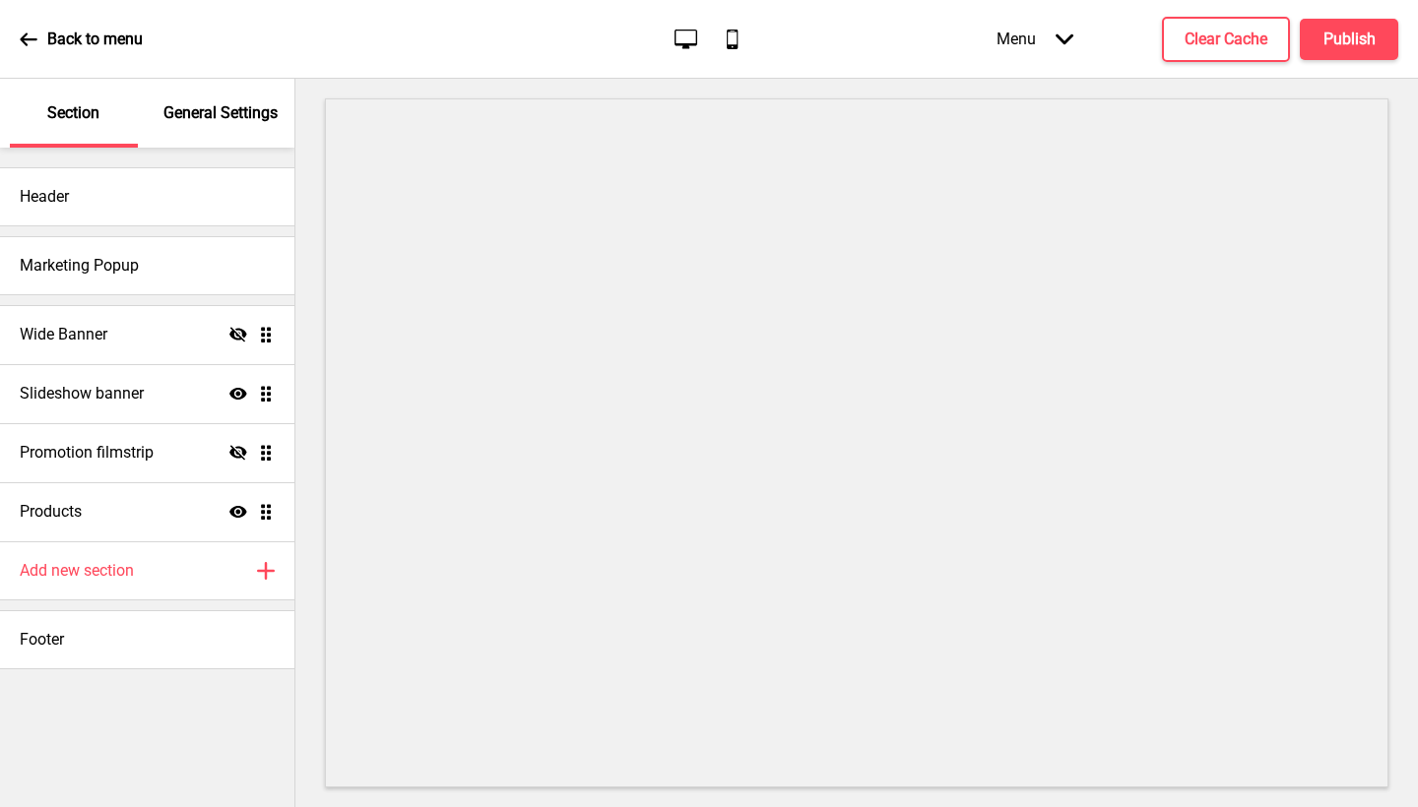
click at [252, 119] on p "General Settings" at bounding box center [220, 113] width 114 height 22
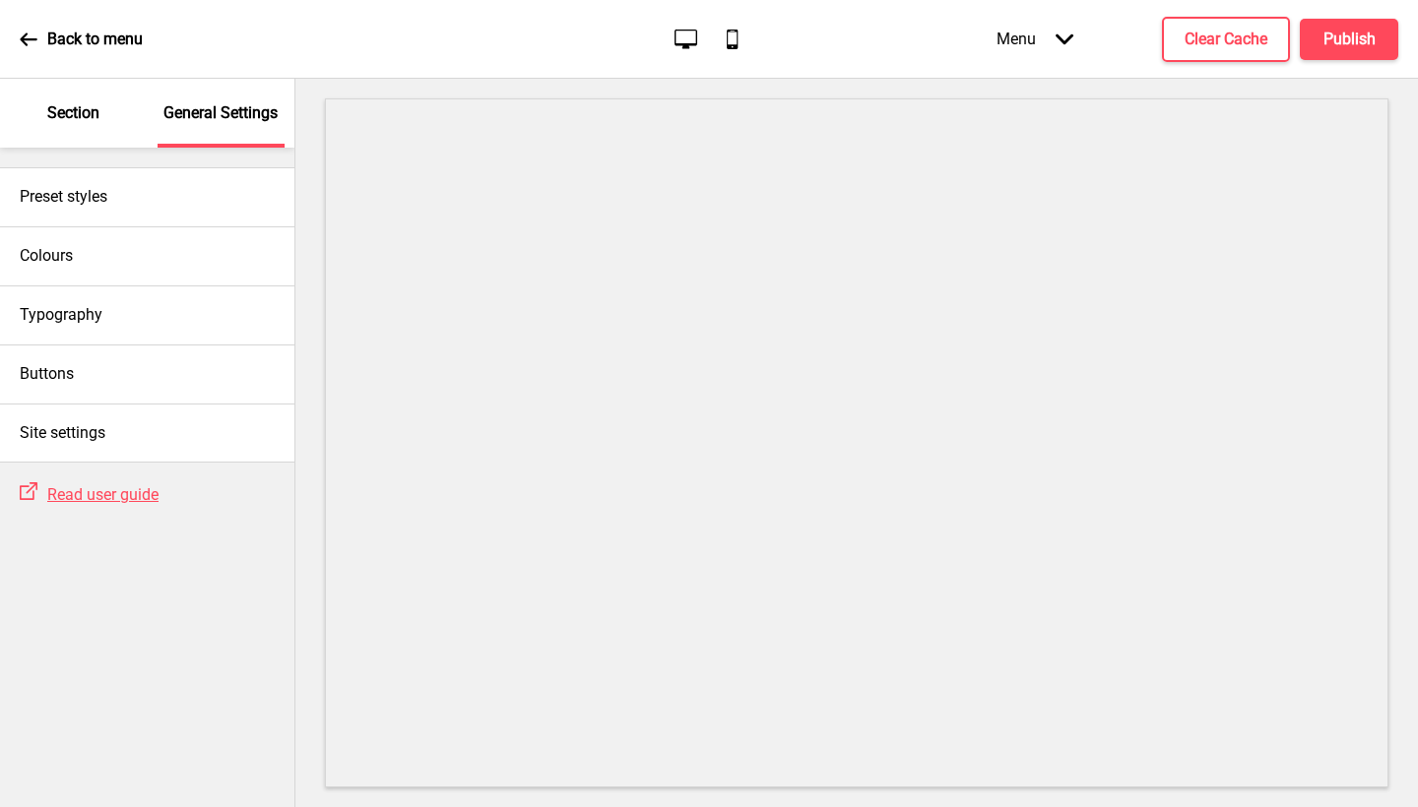
click at [82, 117] on p "Section" at bounding box center [73, 113] width 52 height 22
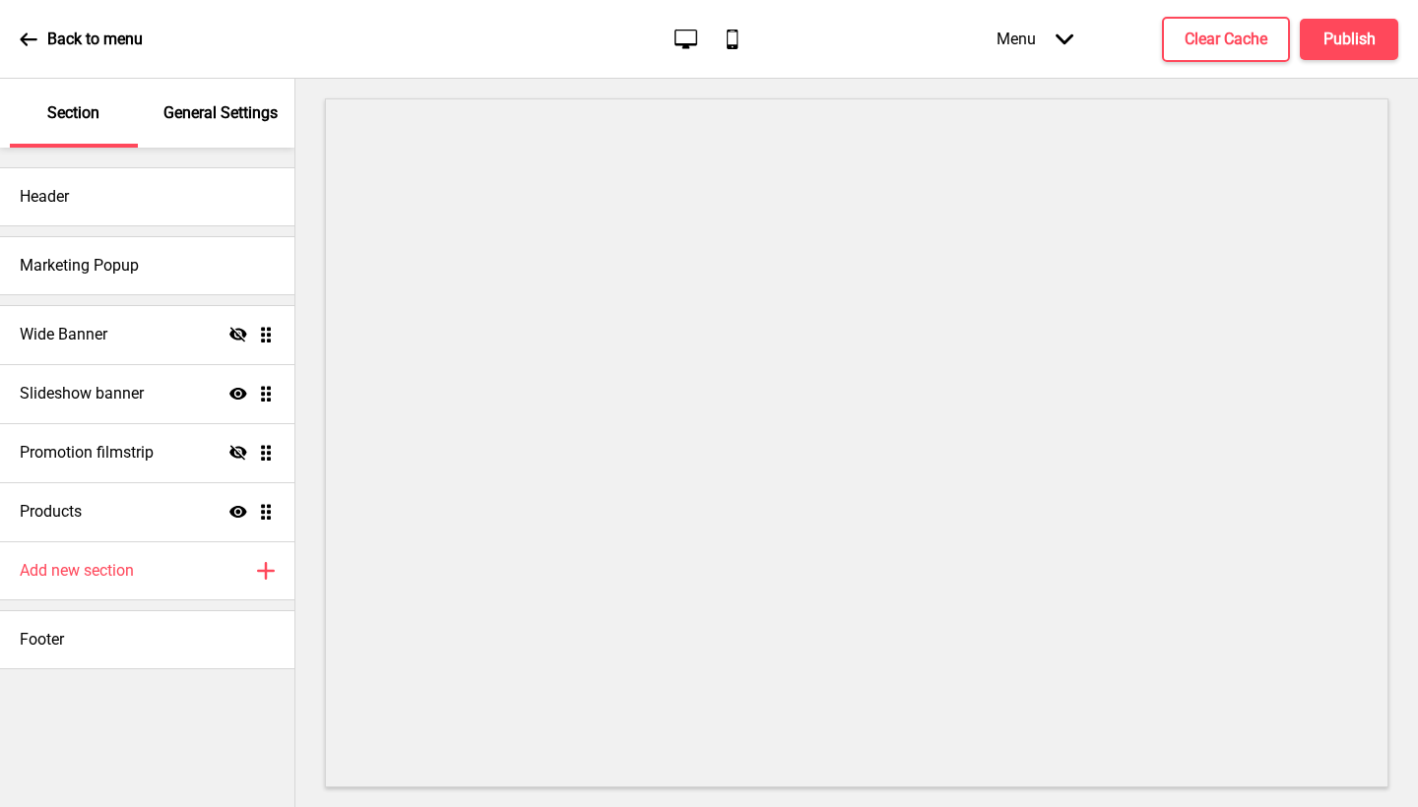
click at [1063, 34] on icon "Arrow down" at bounding box center [1065, 40] width 18 height 18
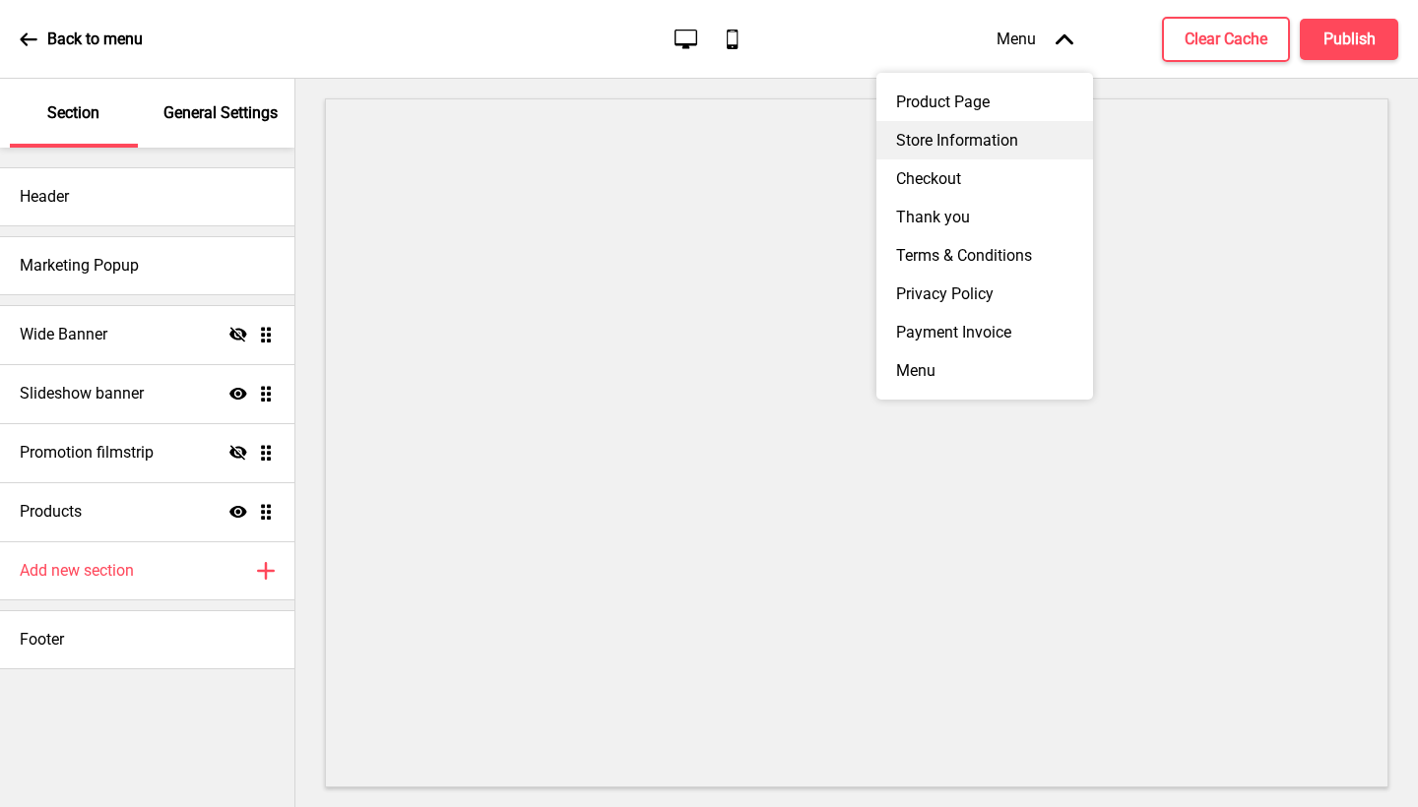
click at [981, 124] on div "Store Information" at bounding box center [984, 140] width 217 height 38
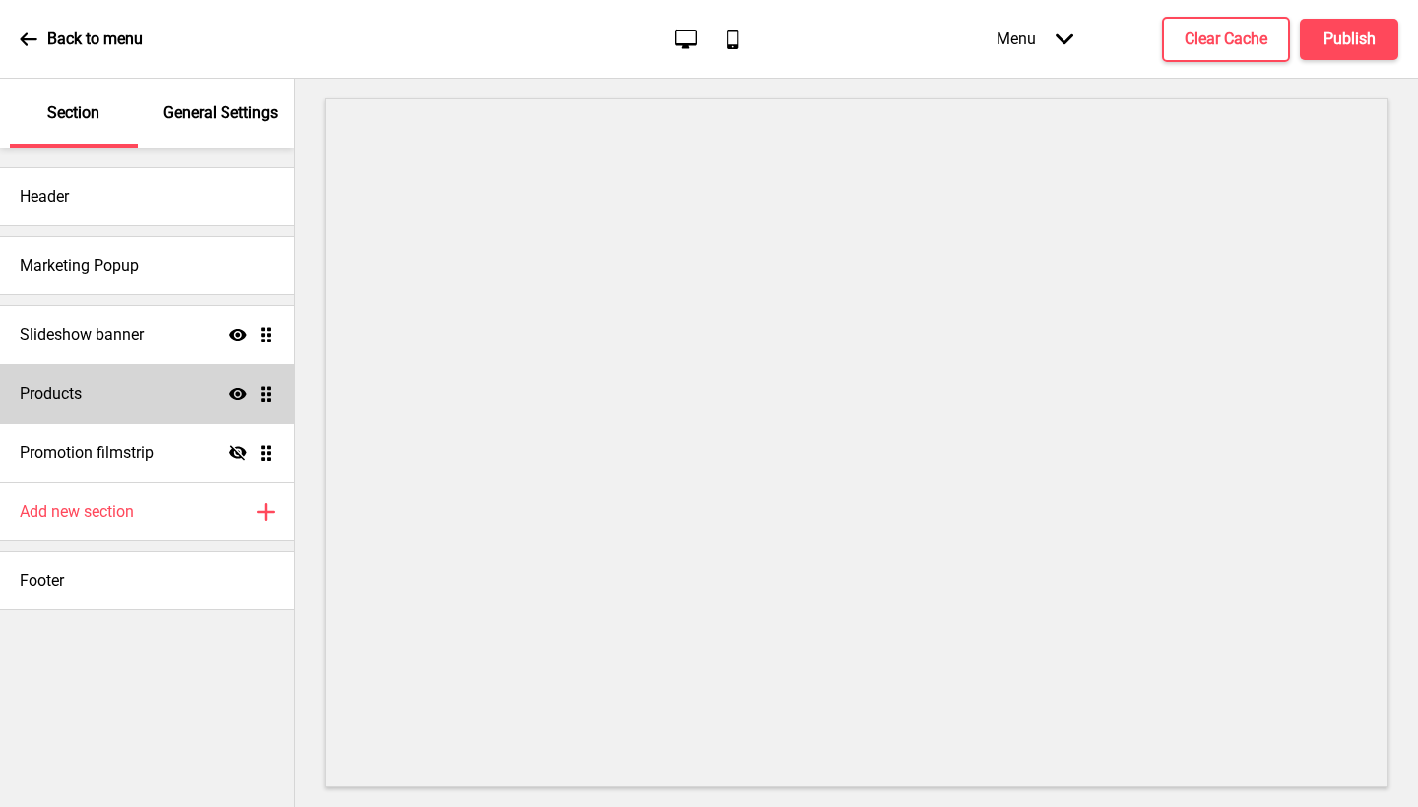
click at [192, 384] on div "Products Show Drag" at bounding box center [147, 393] width 294 height 59
select select "side"
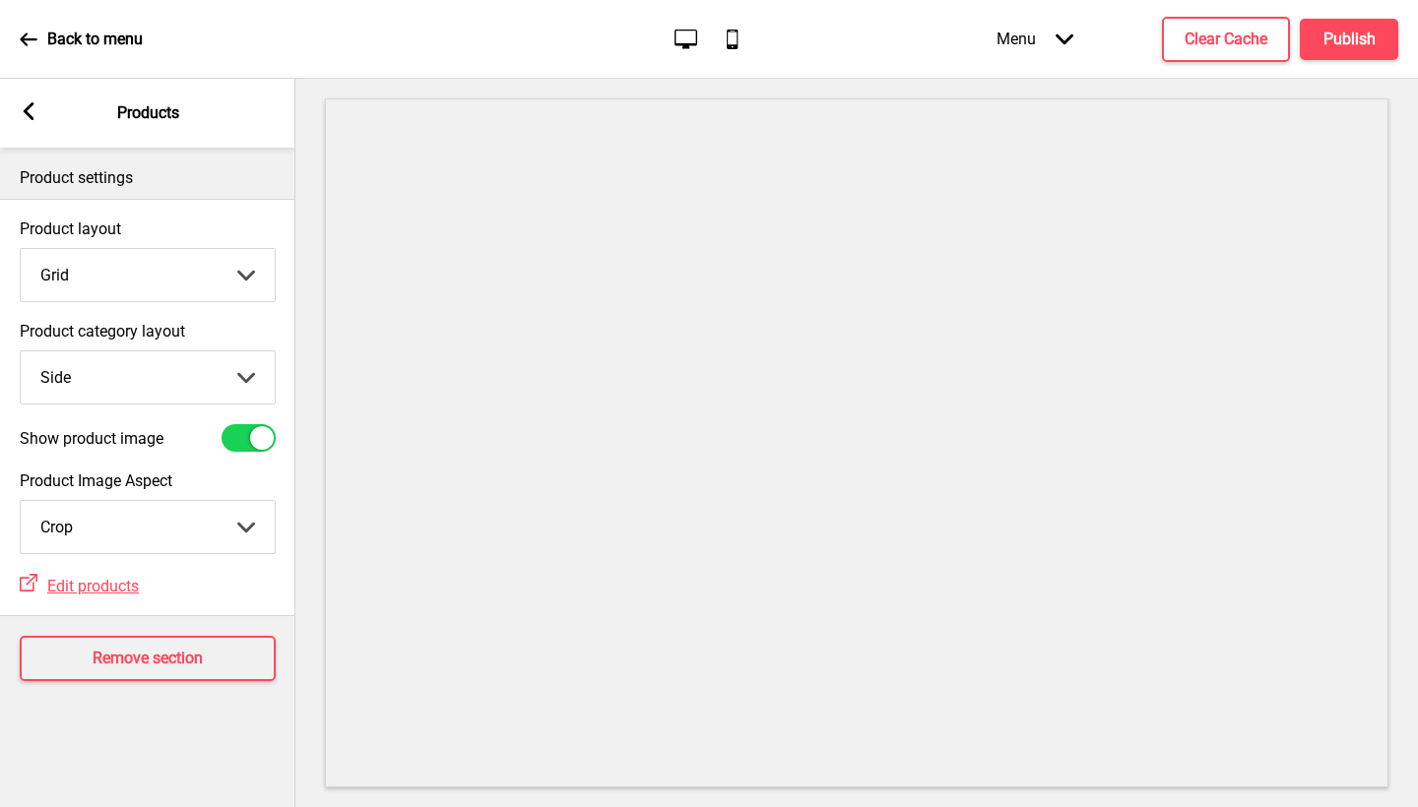
click at [24, 122] on div "Arrow left" at bounding box center [29, 113] width 18 height 22
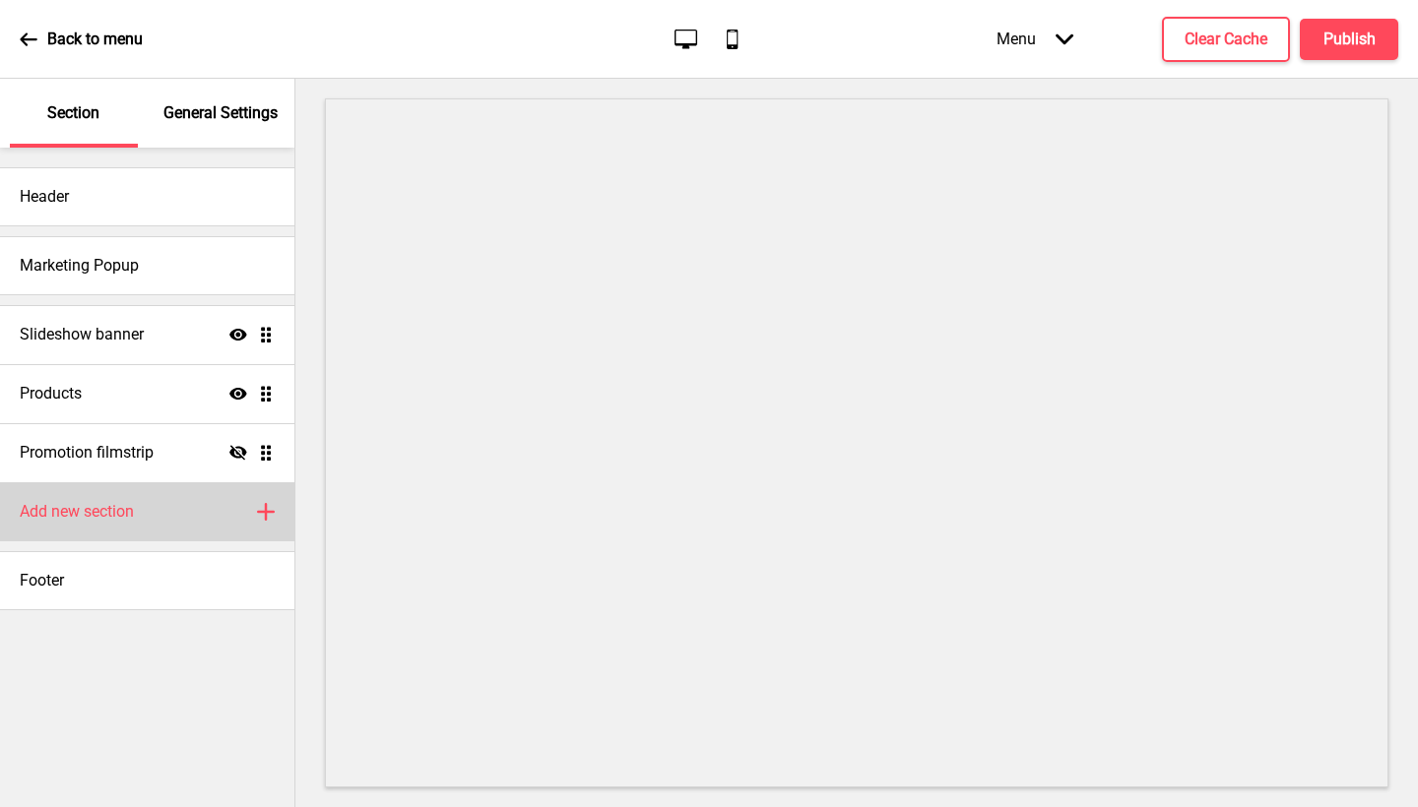
click at [187, 513] on div "Add new section Plus" at bounding box center [147, 512] width 294 height 59
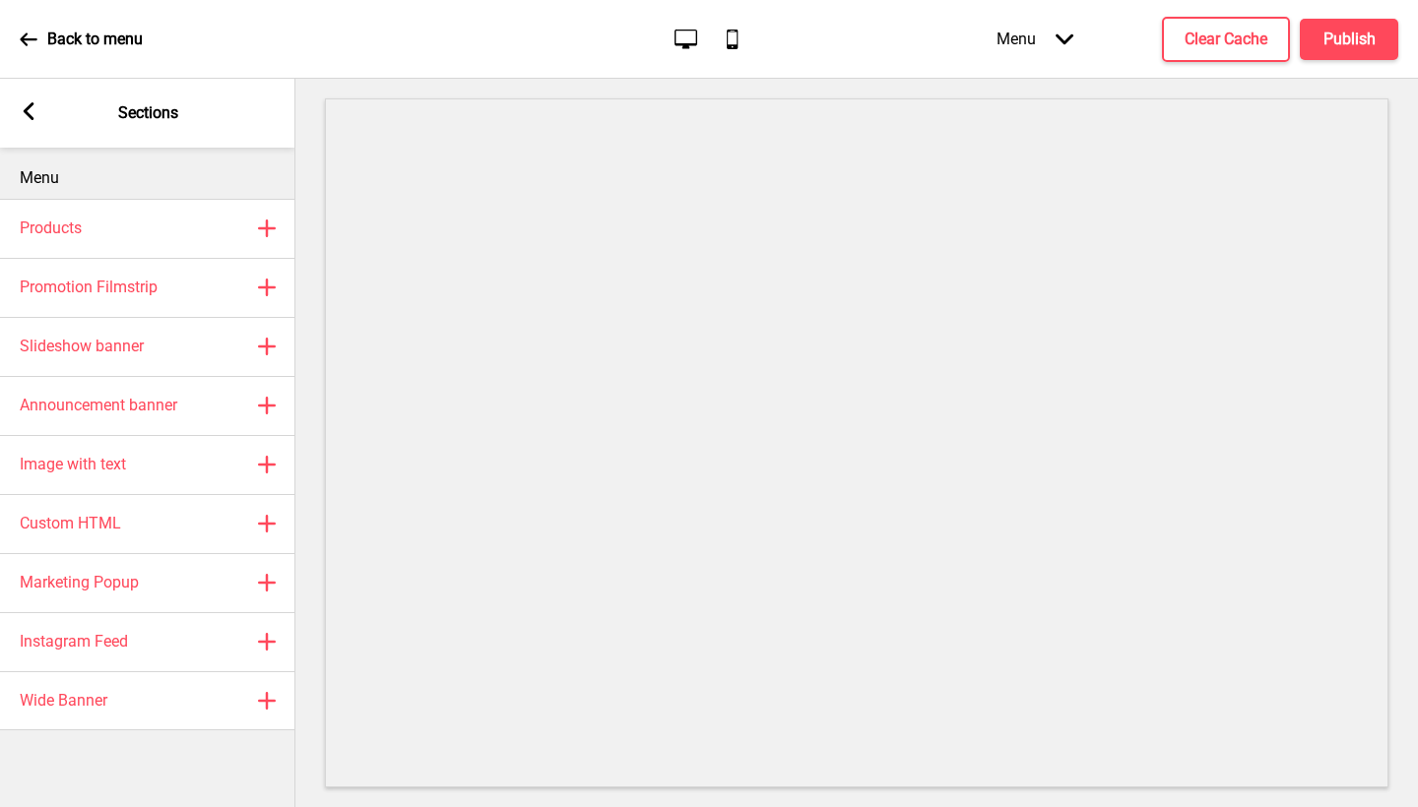
click at [18, 114] on div "Arrow left Sections" at bounding box center [147, 113] width 295 height 69
click at [25, 118] on rect at bounding box center [29, 111] width 18 height 18
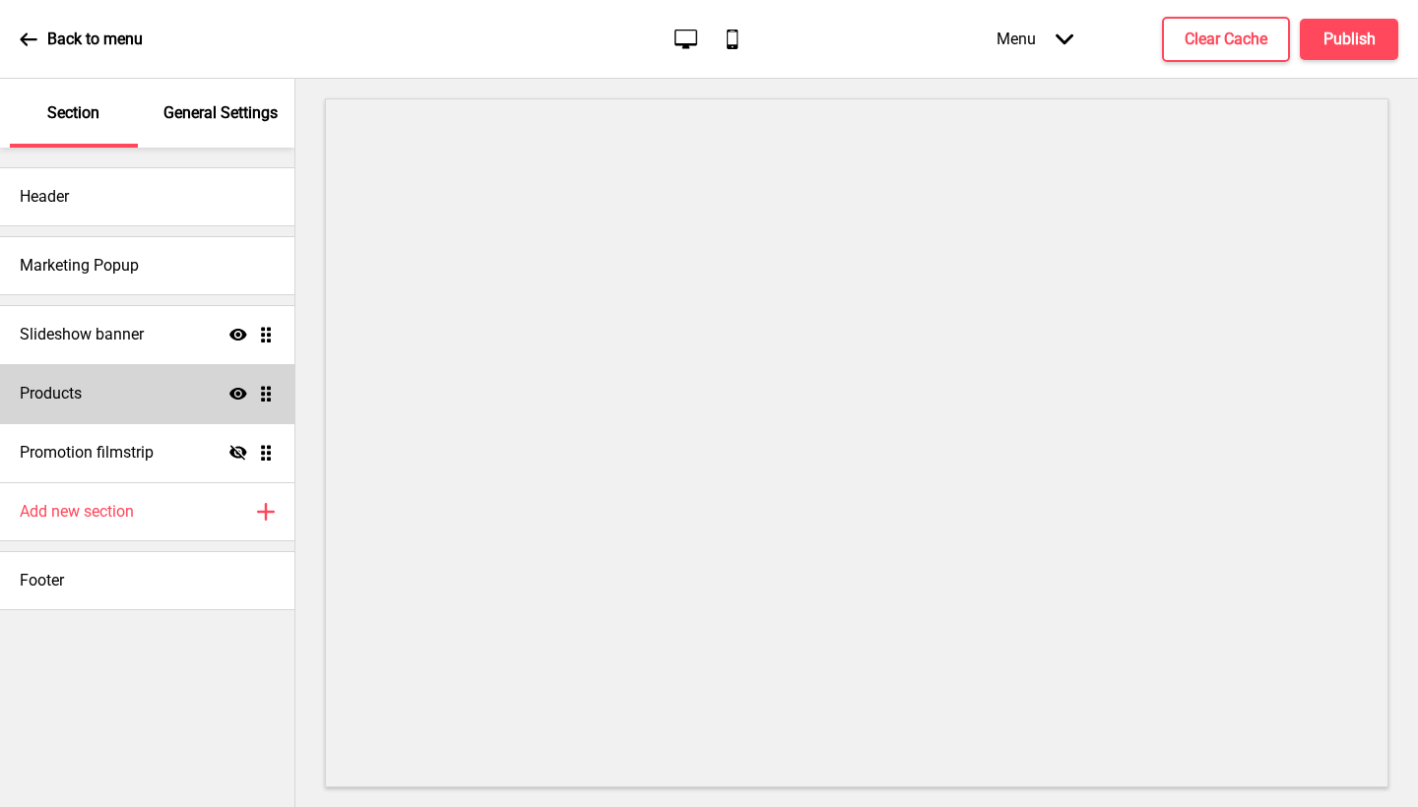
click at [139, 412] on div "Products Show Drag" at bounding box center [147, 393] width 294 height 59
select select "side"
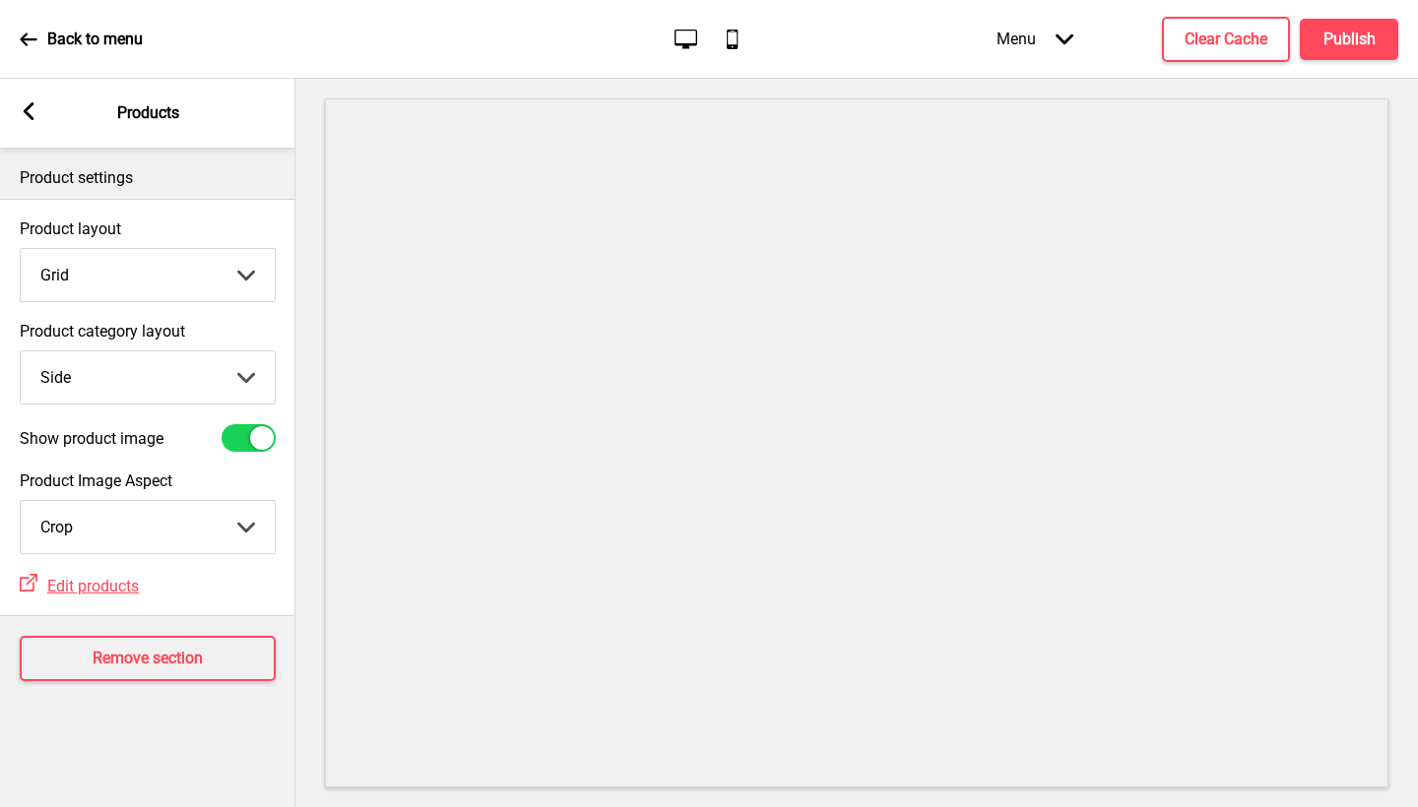
click at [28, 112] on icon at bounding box center [29, 111] width 11 height 18
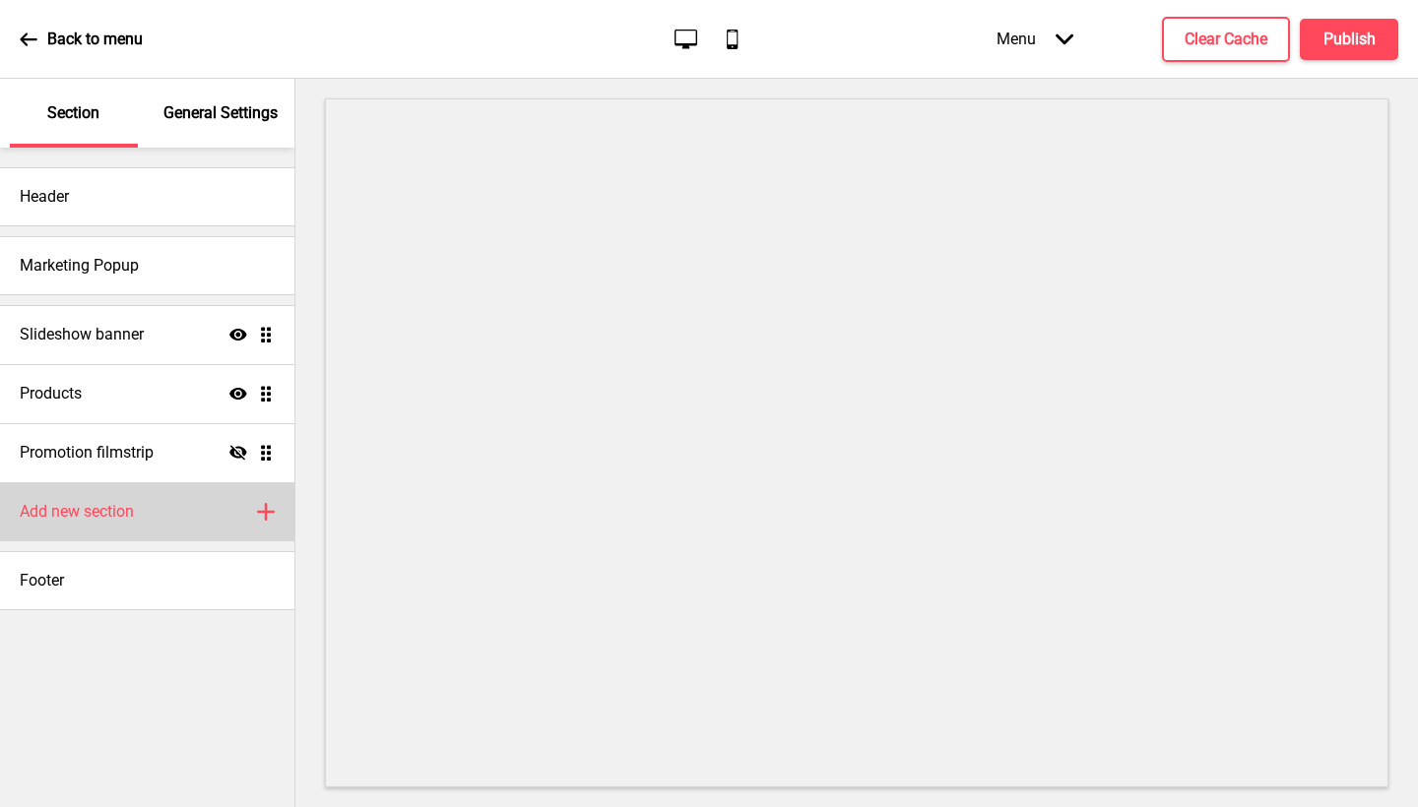
click at [69, 495] on div "Add new section Plus" at bounding box center [147, 512] width 294 height 59
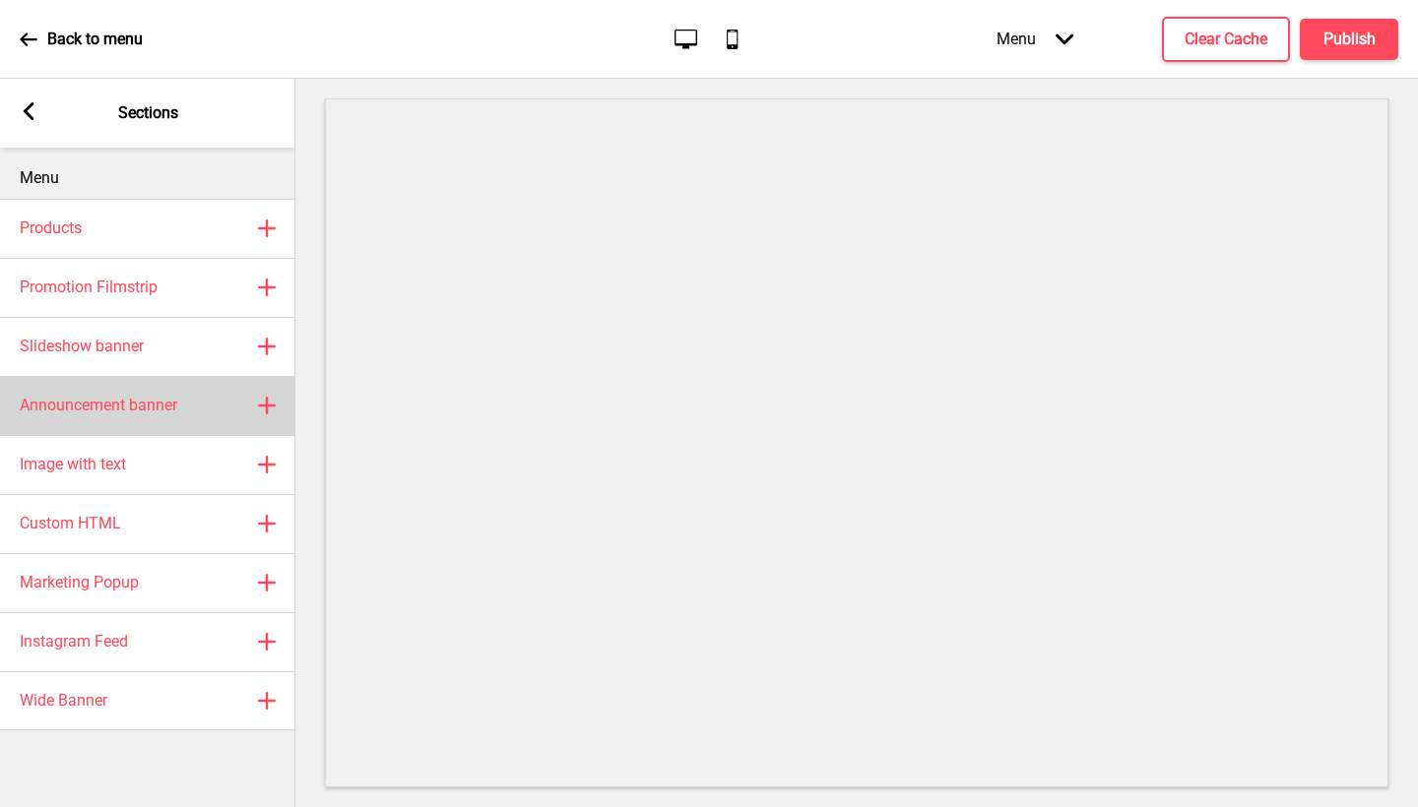
click at [155, 416] on h4 "Announcement banner" at bounding box center [99, 406] width 158 height 22
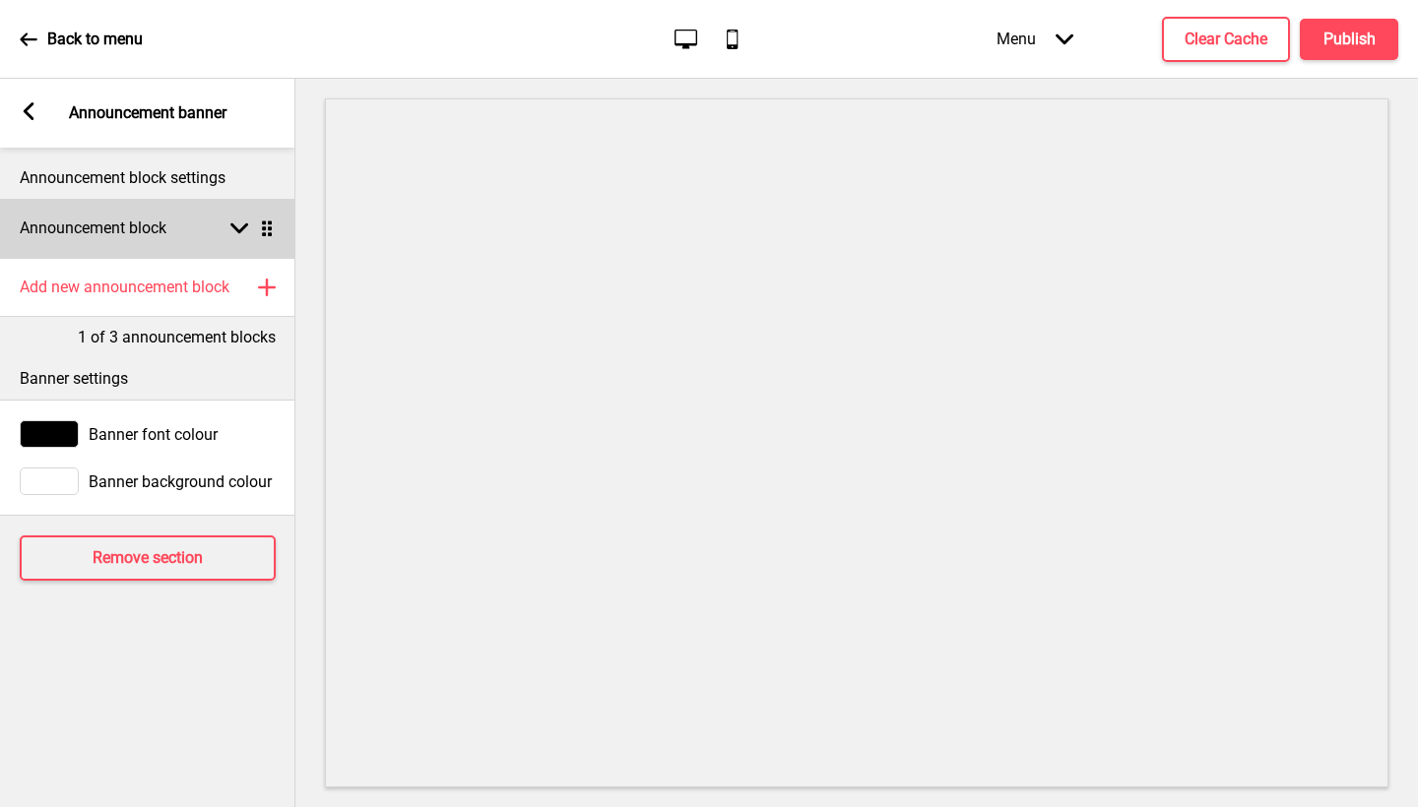
click at [231, 241] on div "Announcement block Arrow down Drag" at bounding box center [147, 228] width 295 height 59
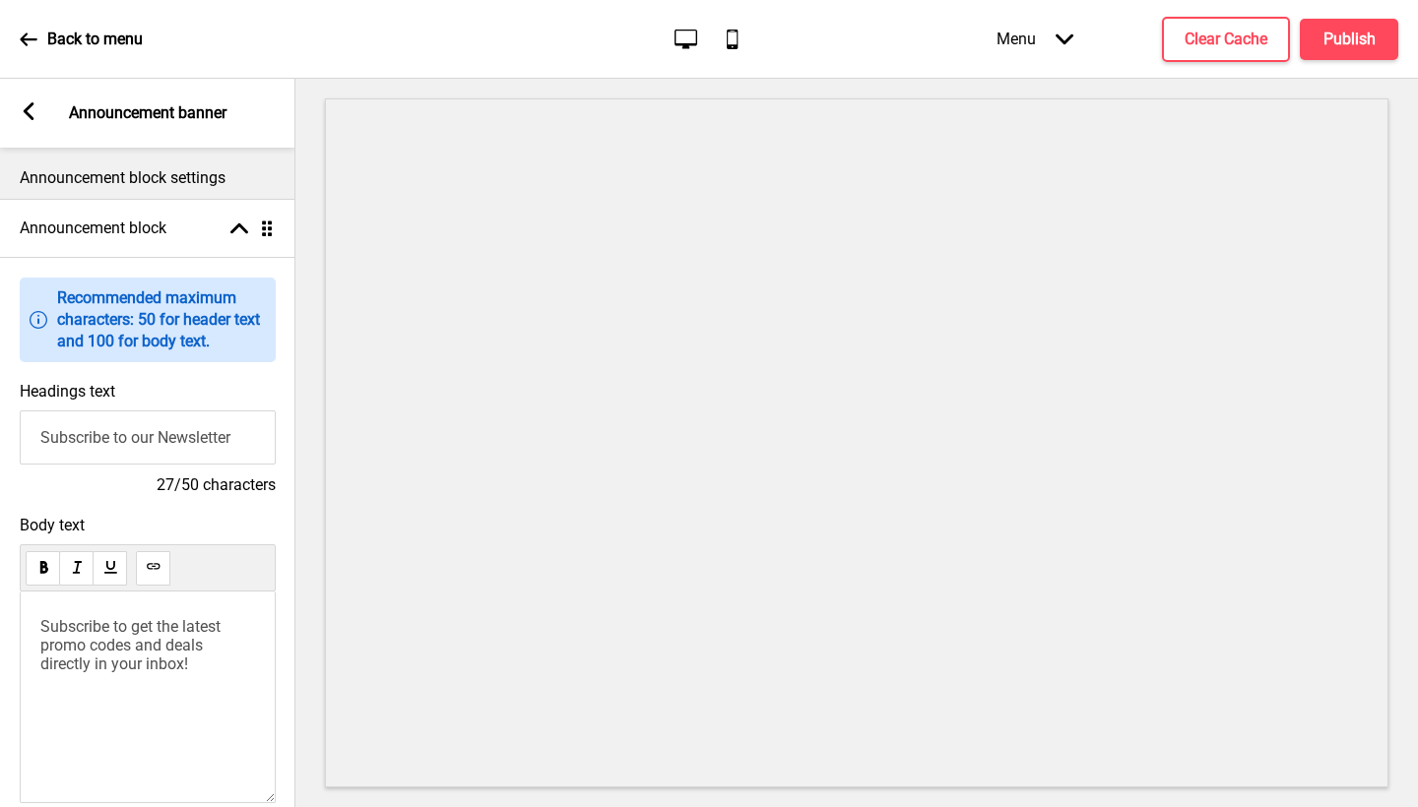
scroll to position [4, 0]
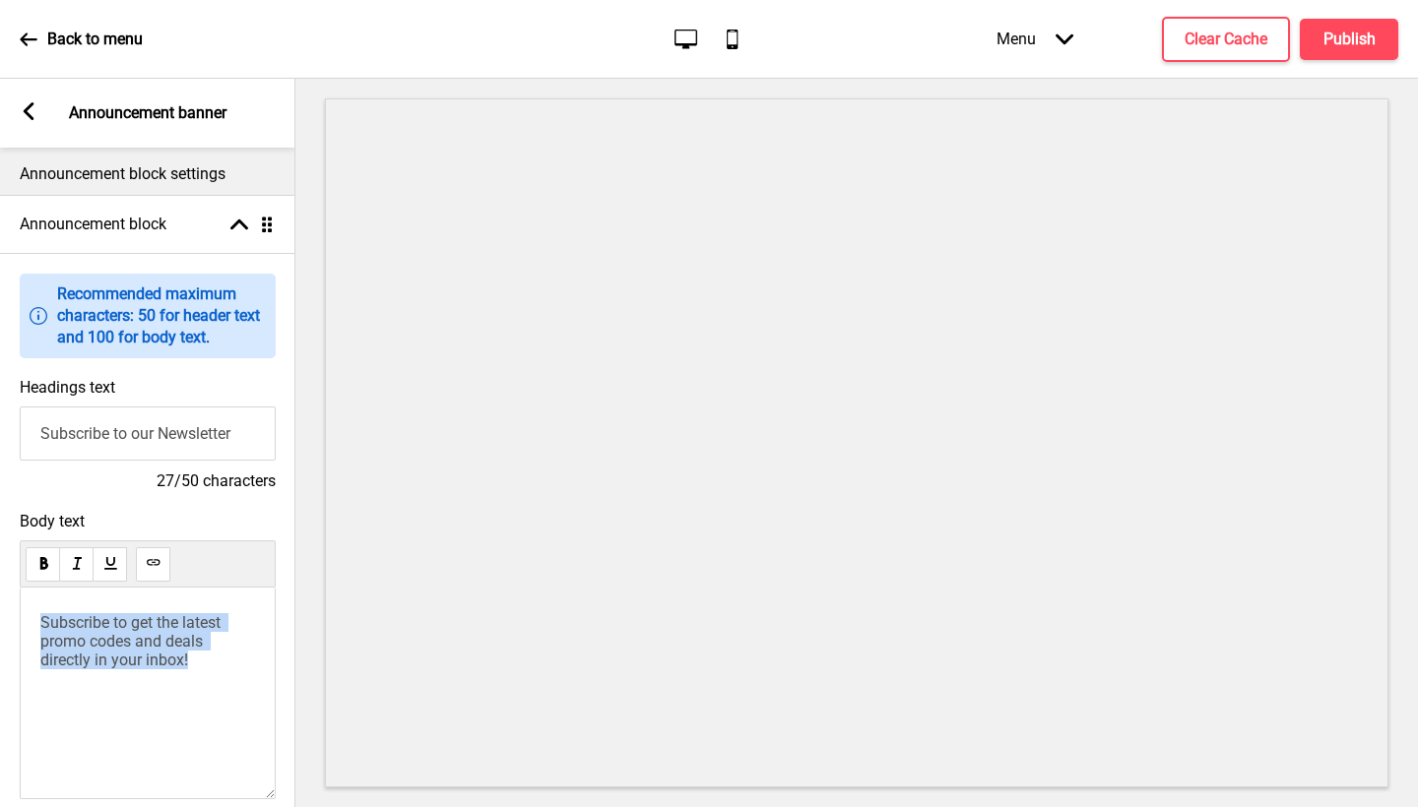
drag, startPoint x: 214, startPoint y: 682, endPoint x: 0, endPoint y: 595, distance: 231.0
click at [0, 595] on div "Body text Subscribe to get the latest promo codes and deals directly in your in…" at bounding box center [147, 679] width 295 height 355
drag, startPoint x: 253, startPoint y: 471, endPoint x: 0, endPoint y: 439, distance: 255.0
click at [0, 439] on div "Headings text Subscribe to our Newsletter 27/50 characters" at bounding box center [147, 435] width 295 height 134
type input "Please note that there is a $15 delivery charge for every order placed"
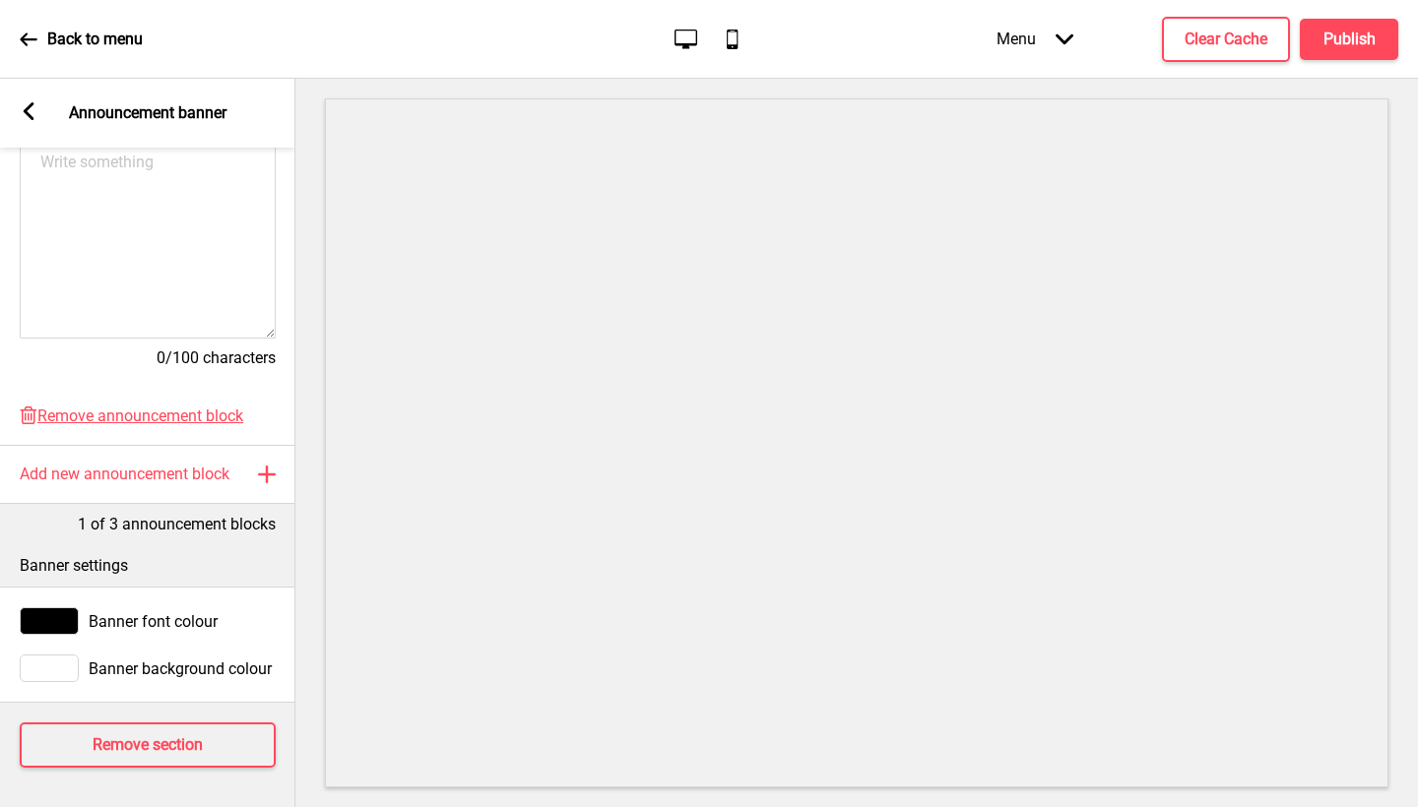
scroll to position [0, 0]
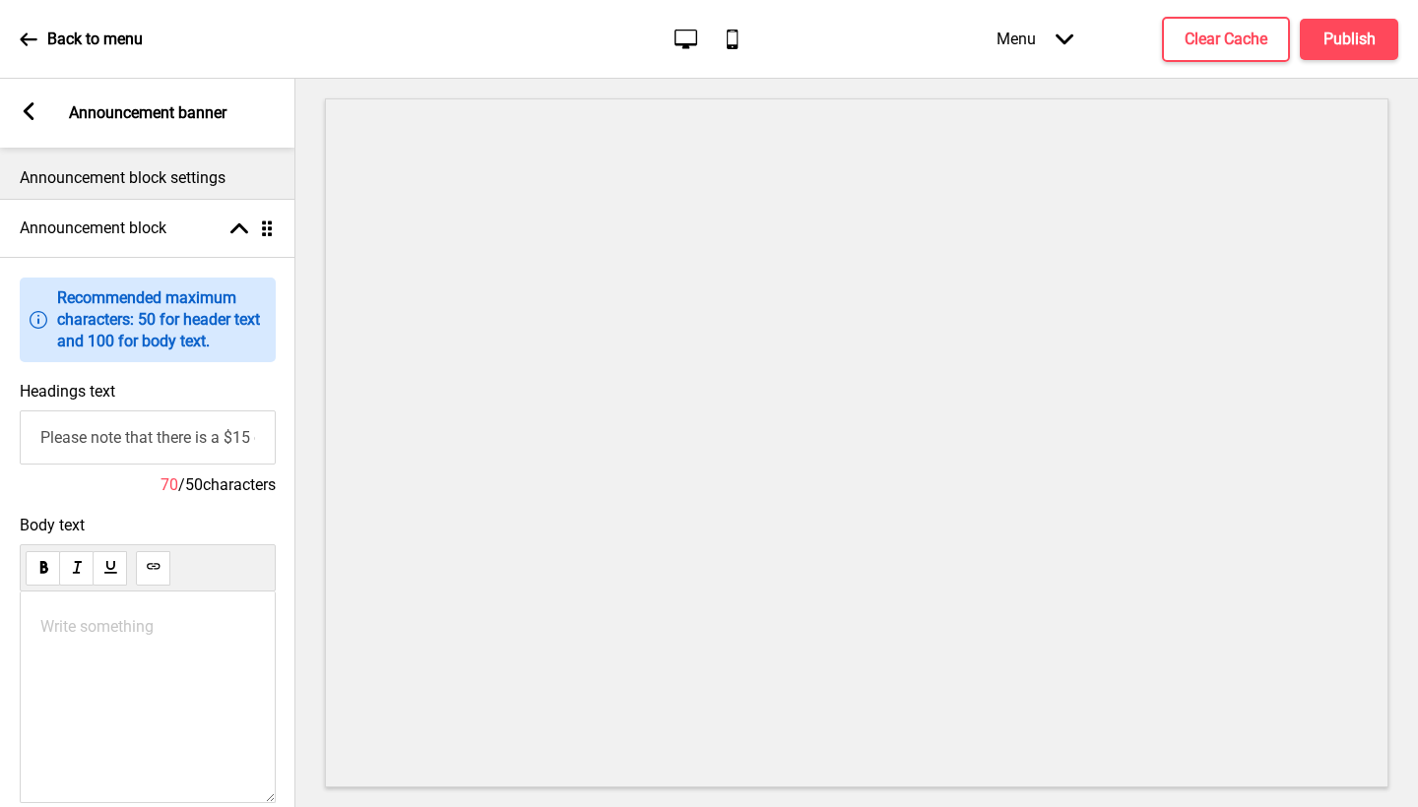
click at [30, 121] on div "Arrow left" at bounding box center [29, 113] width 18 height 22
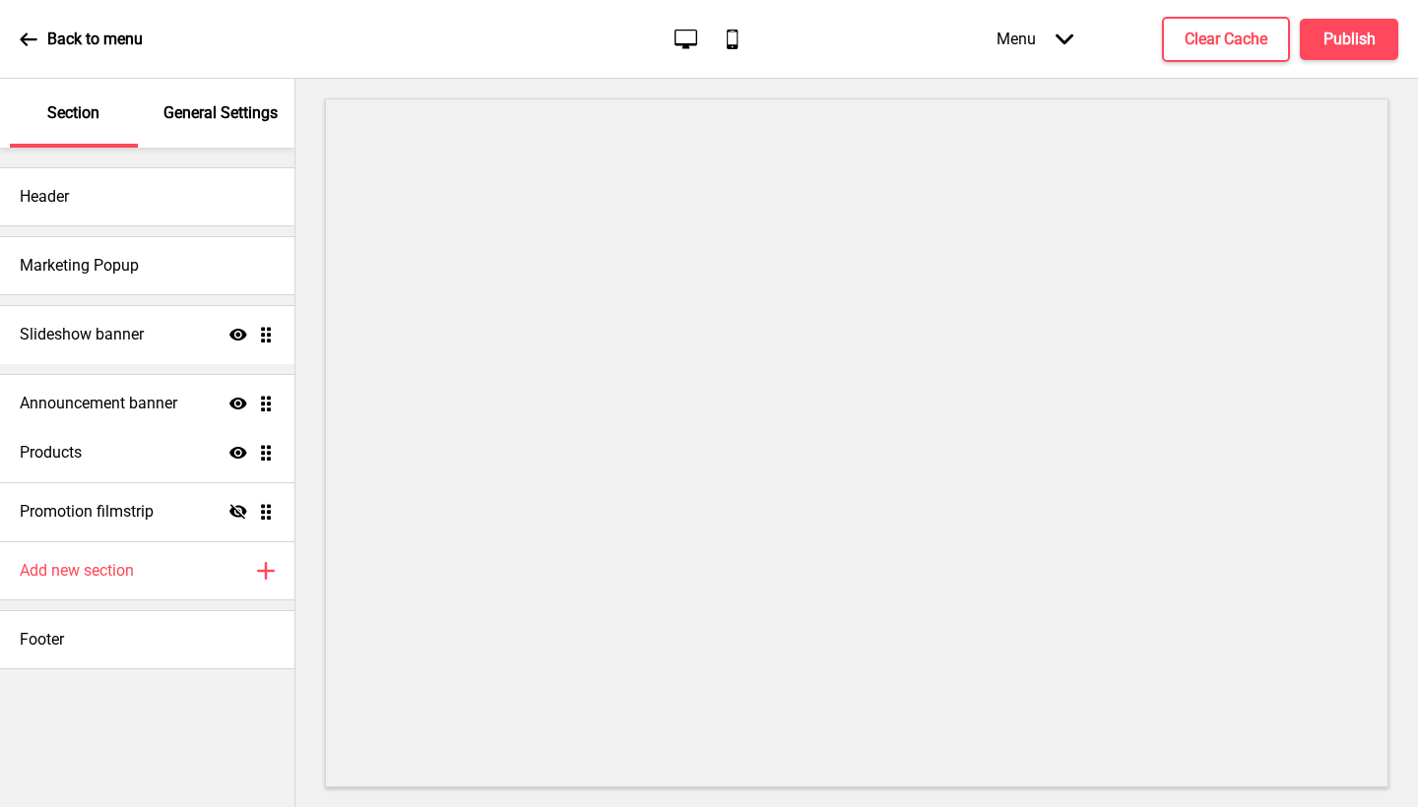
drag, startPoint x: 271, startPoint y: 500, endPoint x: 282, endPoint y: 395, distance: 105.9
click at [282, 395] on ul "Slideshow banner Show Drag Products Show Drag Promotion filmstrip Hide Drag Ann…" at bounding box center [147, 423] width 294 height 236
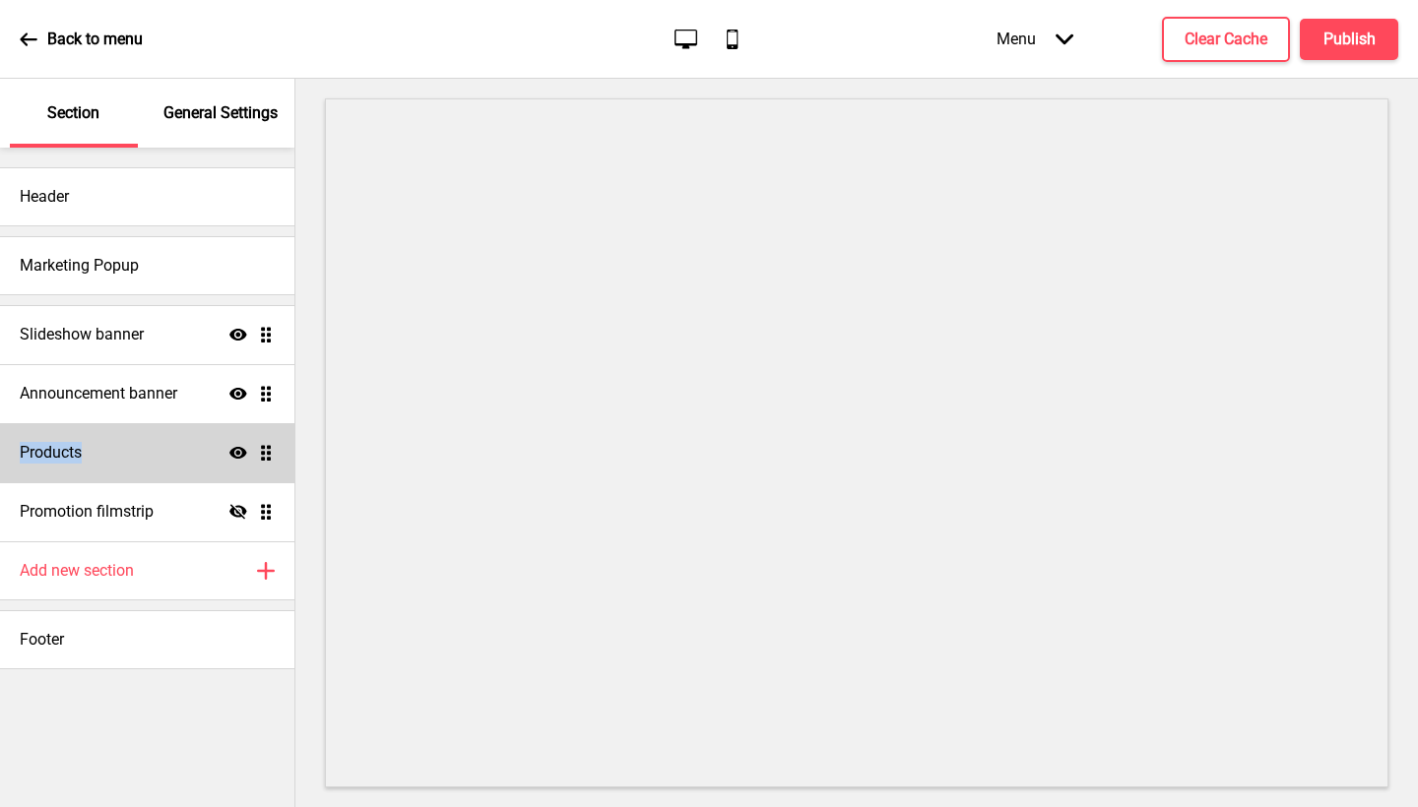
drag, startPoint x: 266, startPoint y: 403, endPoint x: 261, endPoint y: 464, distance: 61.3
click at [261, 464] on ul "Slideshow banner Show Drag Announcement banner Show Drag Products Show Drag Pro…" at bounding box center [147, 423] width 294 height 236
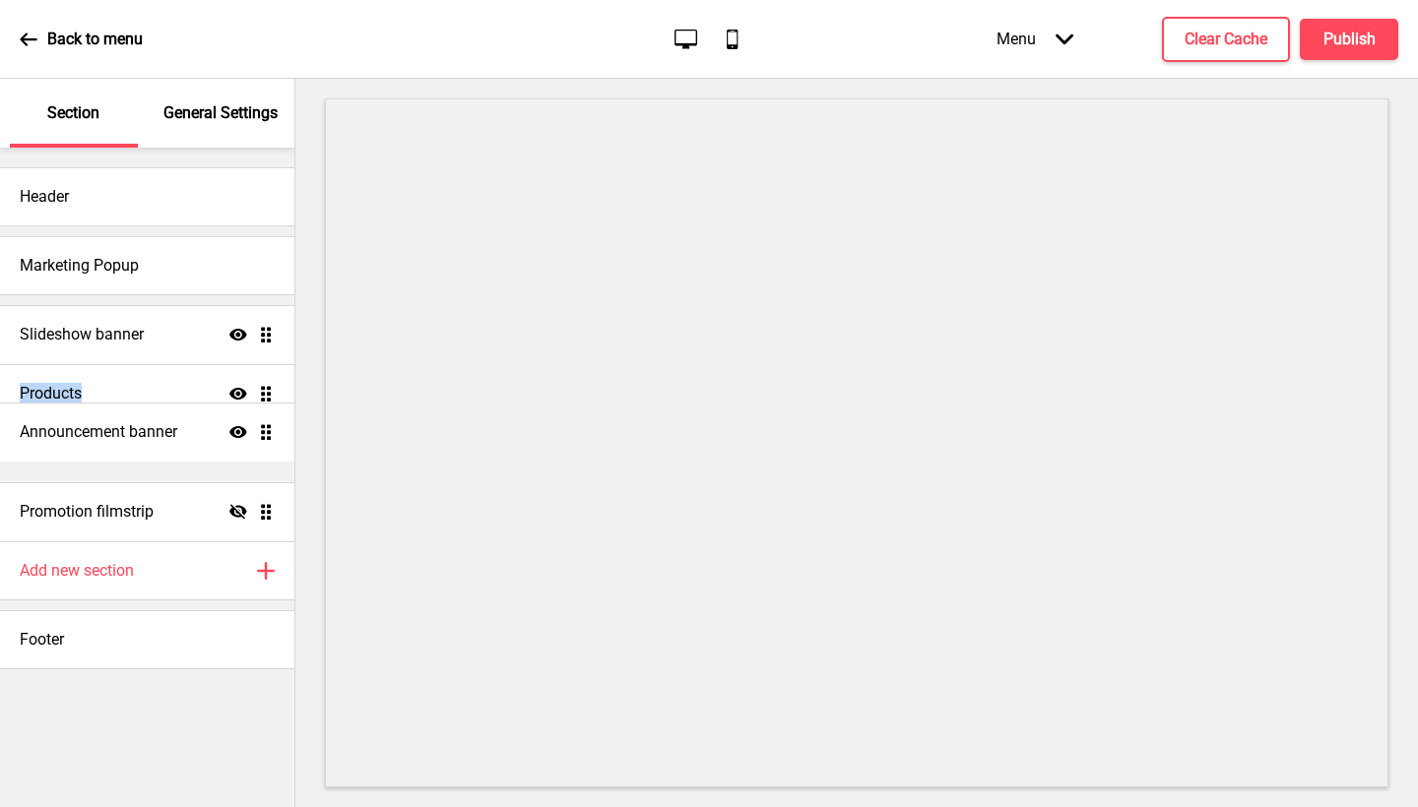
drag, startPoint x: 265, startPoint y: 391, endPoint x: 264, endPoint y: 435, distance: 44.3
click at [264, 435] on ul "Slideshow banner Show Drag Announcement banner Show Drag Products Show Drag Pro…" at bounding box center [147, 423] width 294 height 236
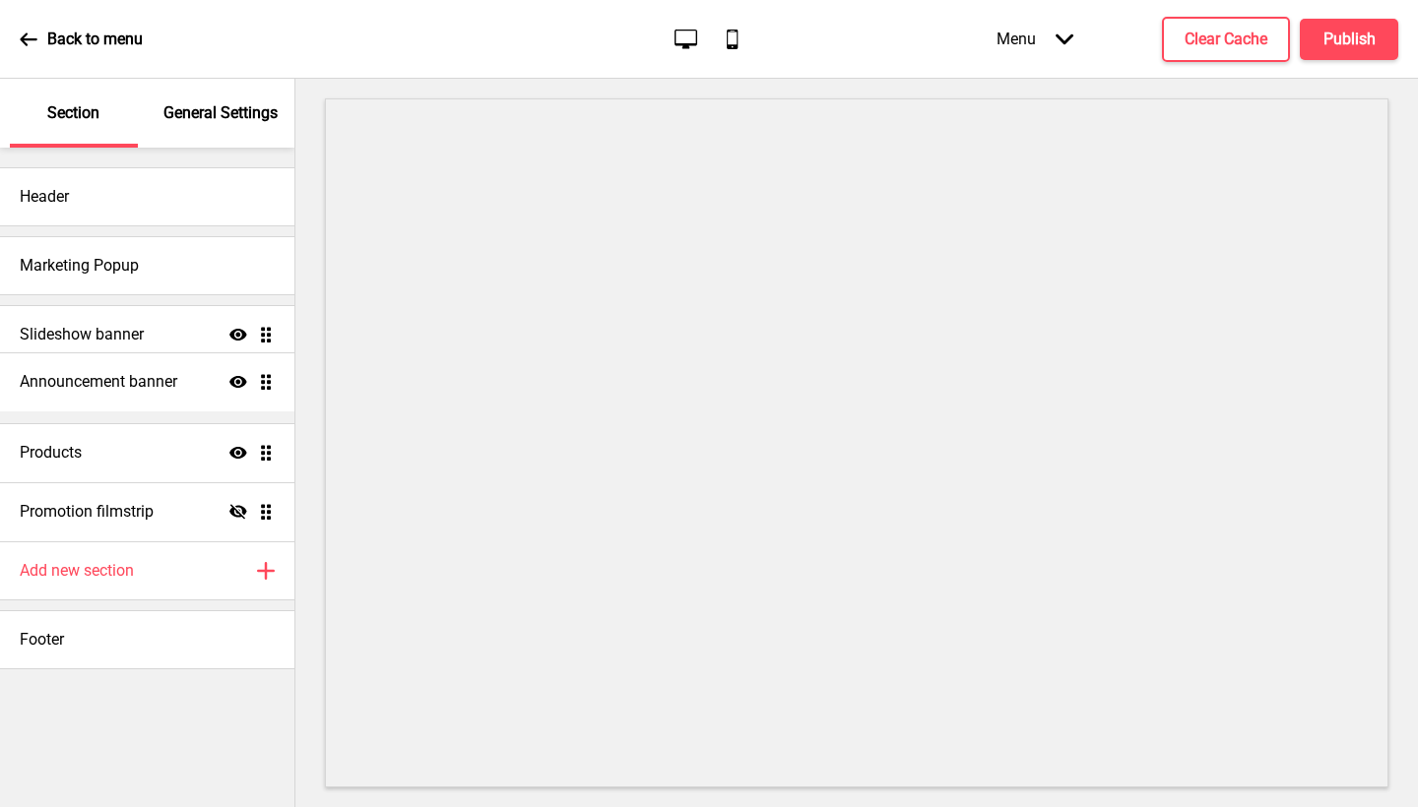
drag, startPoint x: 263, startPoint y: 455, endPoint x: 255, endPoint y: 392, distance: 63.5
click at [255, 392] on ul "Slideshow banner Show Drag Products Show Drag Announcement banner Show Drag Pro…" at bounding box center [147, 423] width 294 height 236
click at [78, 390] on h4 "Announcement banner" at bounding box center [99, 394] width 158 height 22
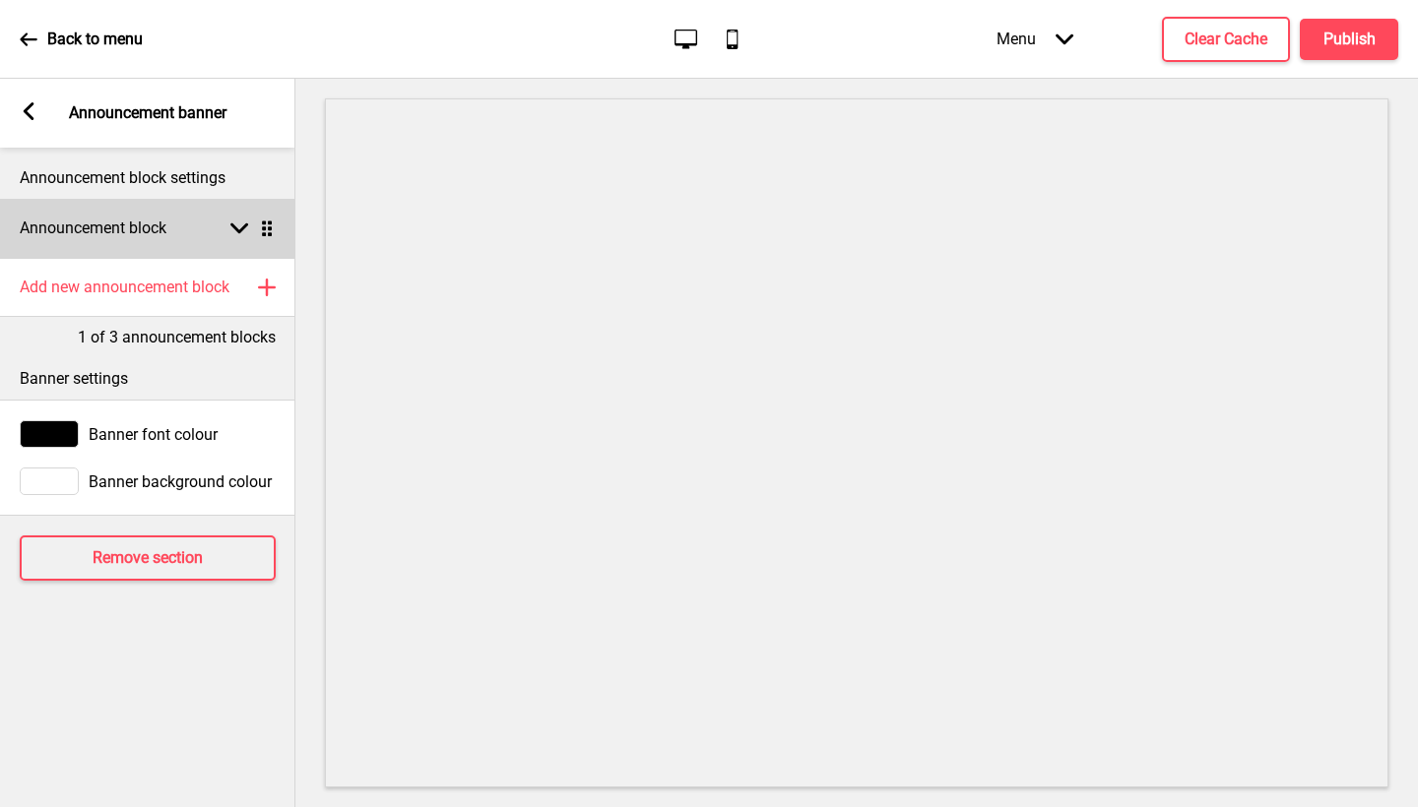
click at [238, 228] on rect at bounding box center [239, 229] width 18 height 18
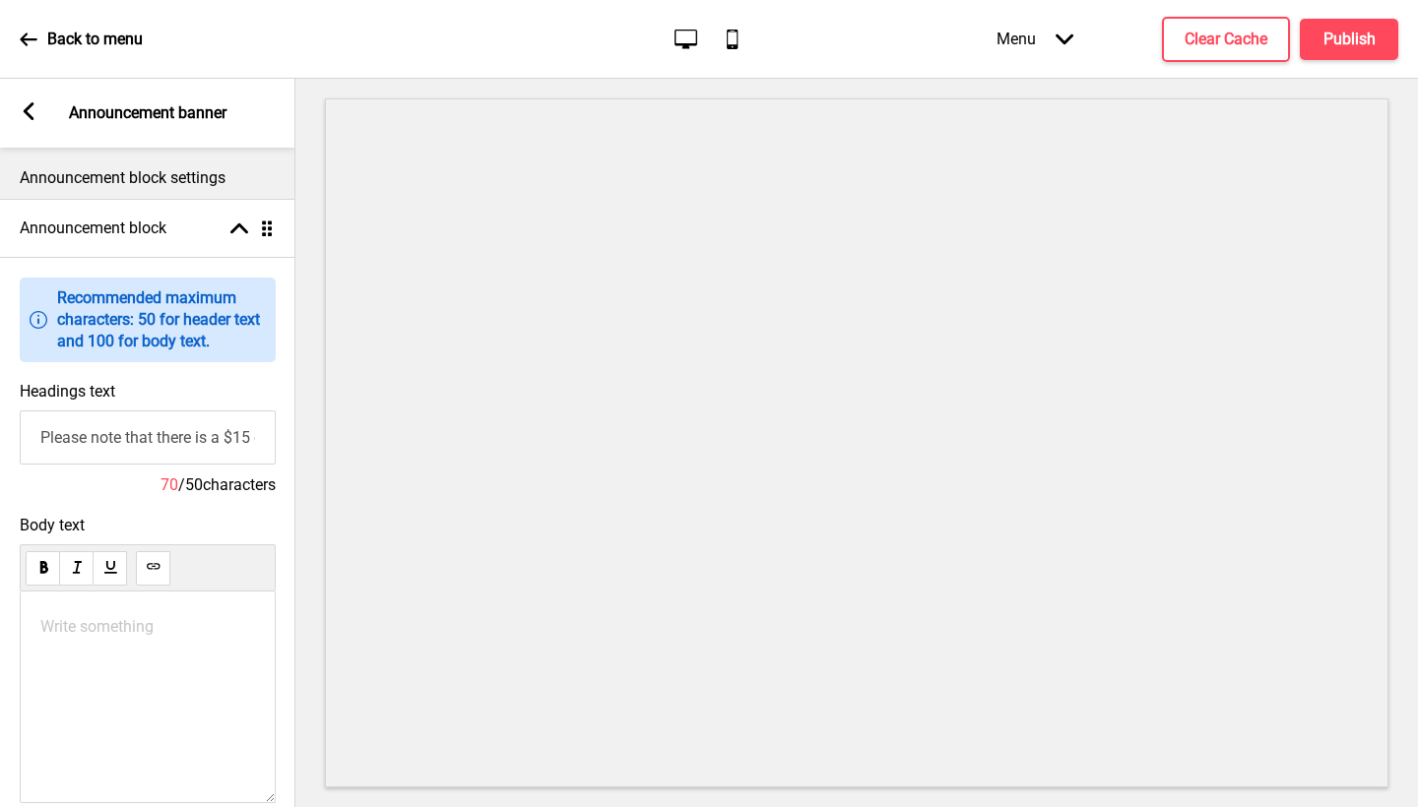
click at [25, 121] on div "Arrow left" at bounding box center [29, 113] width 18 height 22
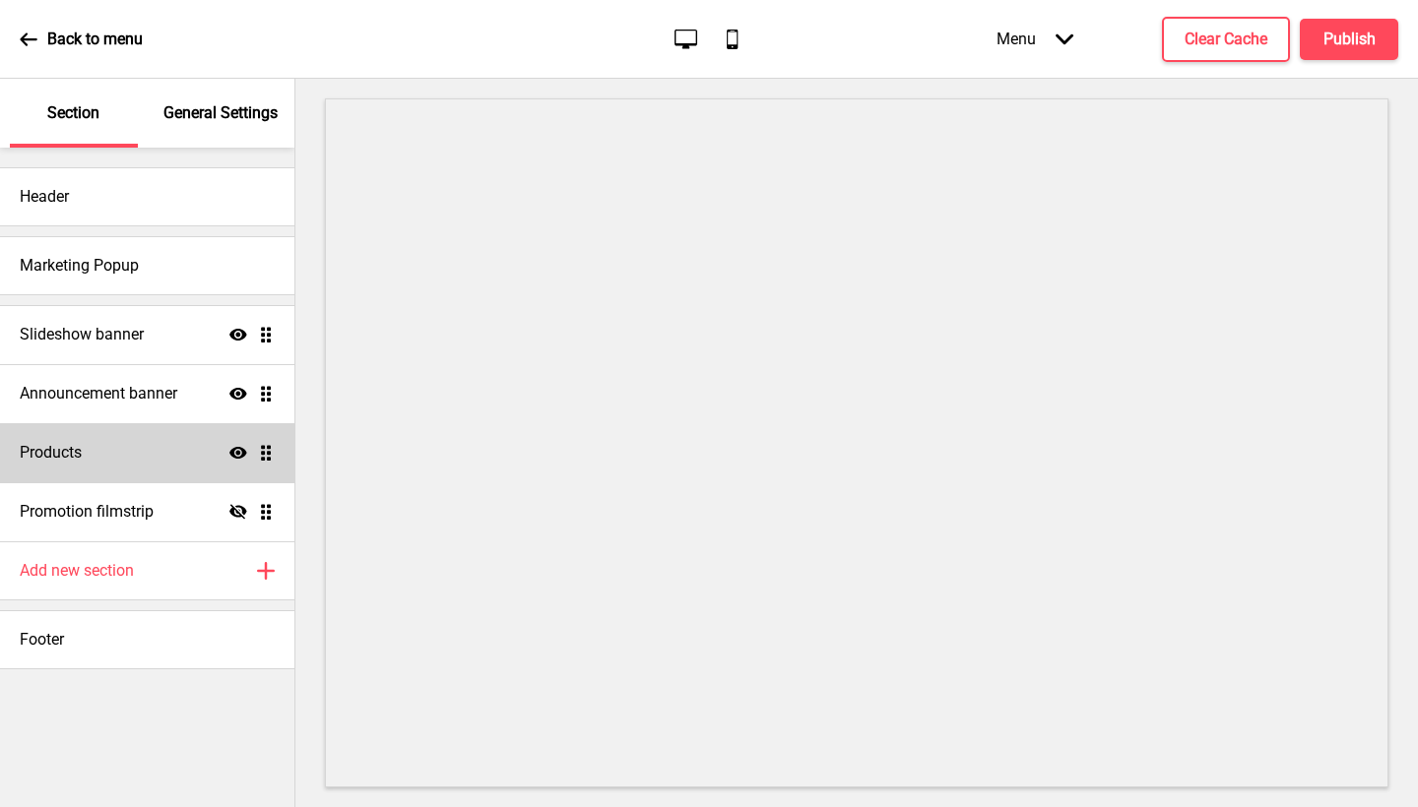
click at [189, 465] on div "Products Show Drag" at bounding box center [147, 452] width 294 height 59
select select "side"
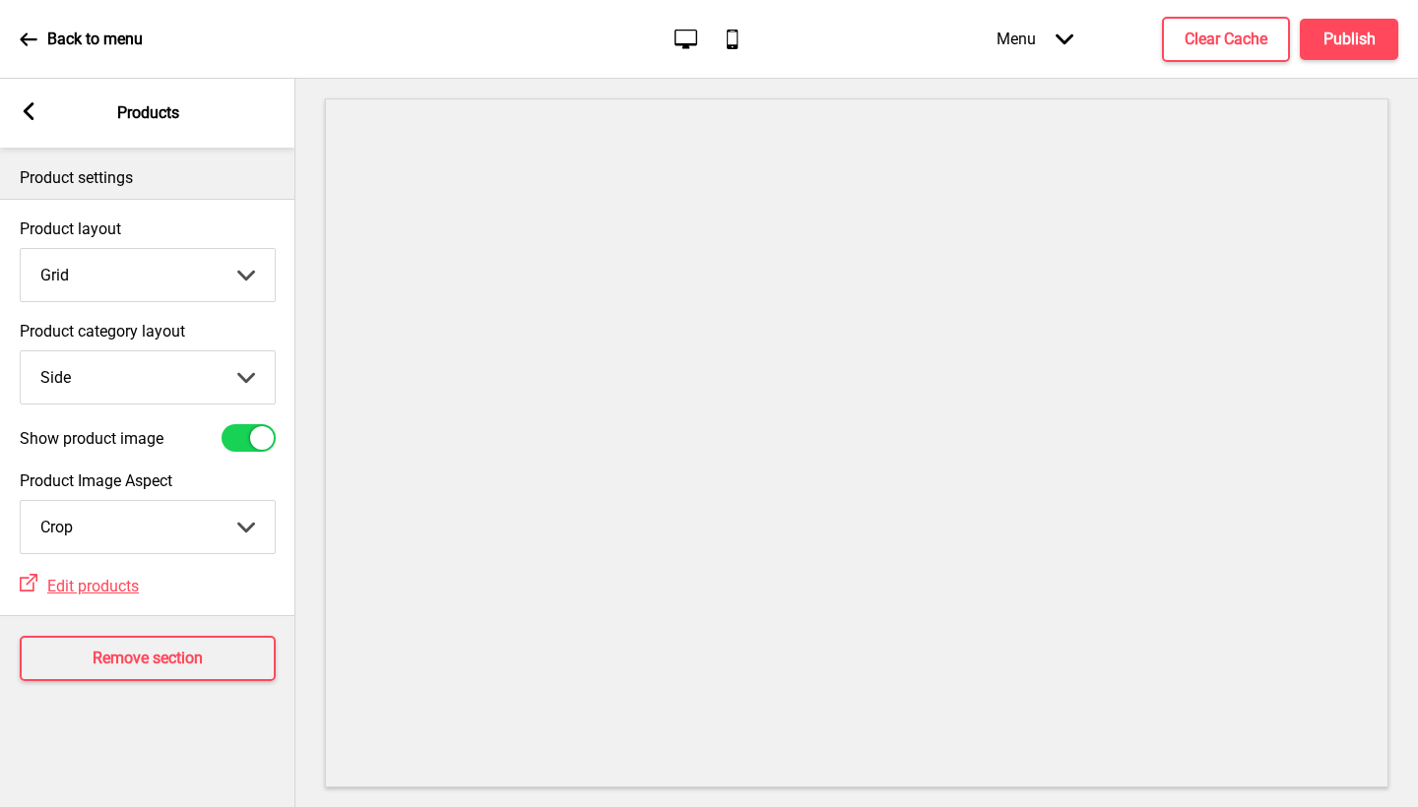
click at [36, 111] on rect at bounding box center [29, 111] width 18 height 18
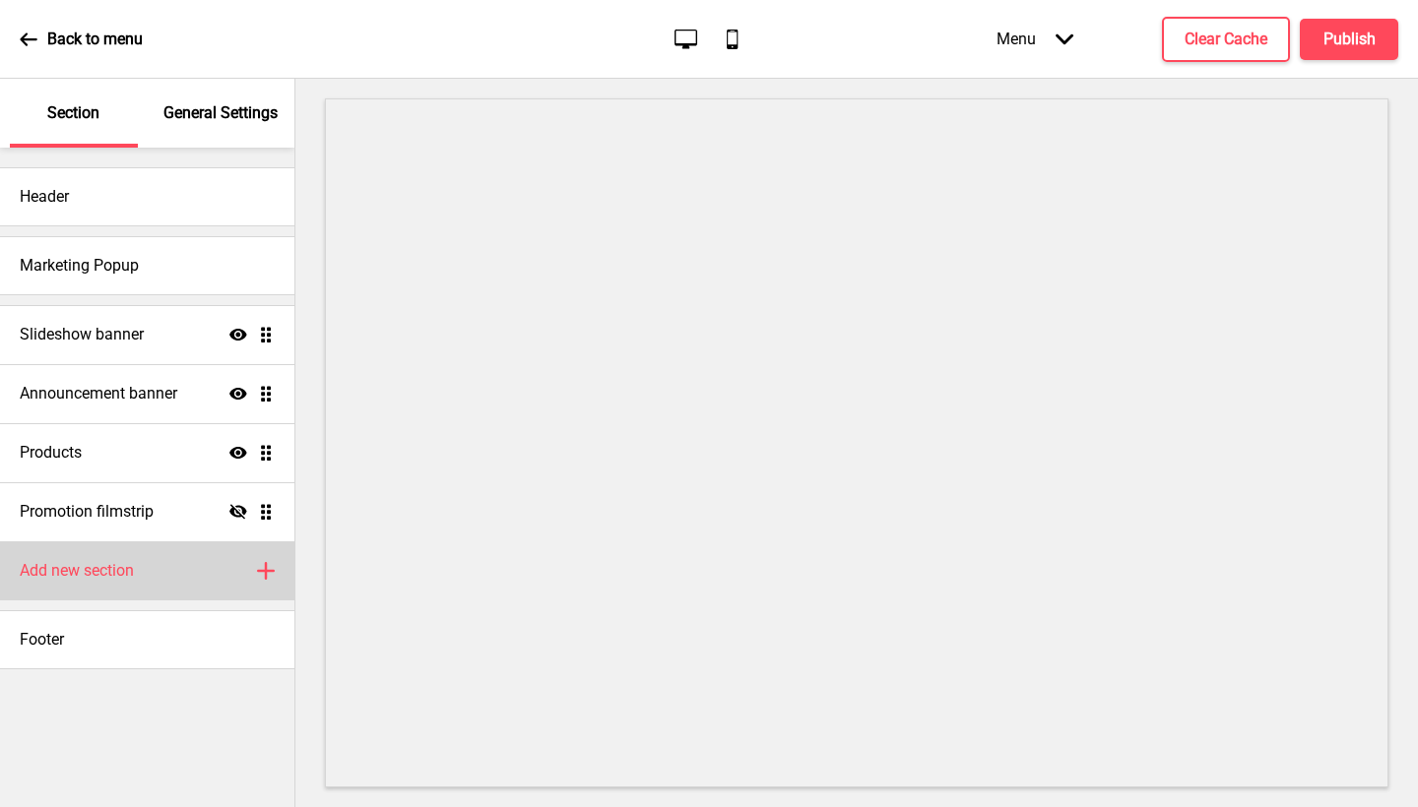
click at [148, 567] on div "Add new section Plus" at bounding box center [147, 571] width 294 height 59
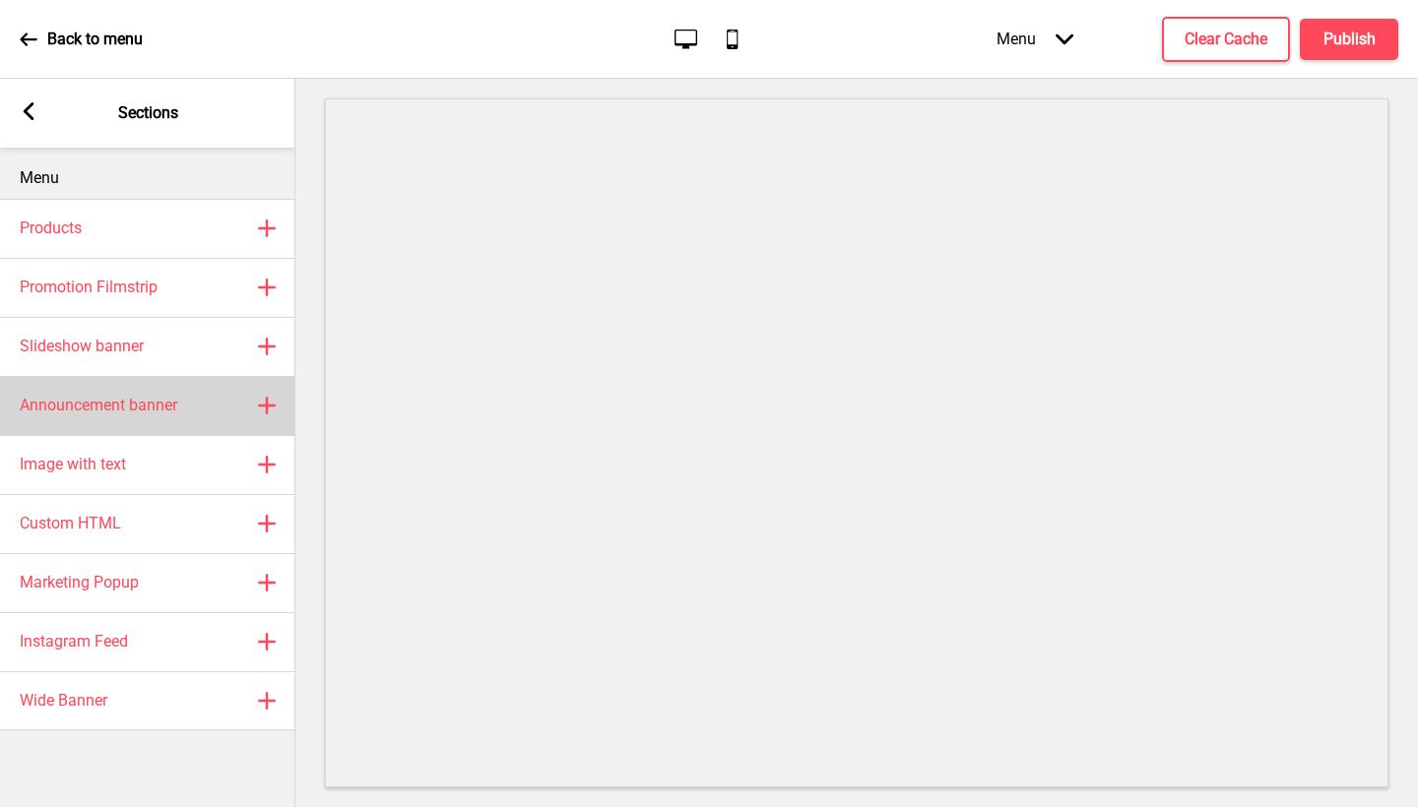
click at [177, 410] on h4 "Announcement banner" at bounding box center [99, 406] width 158 height 22
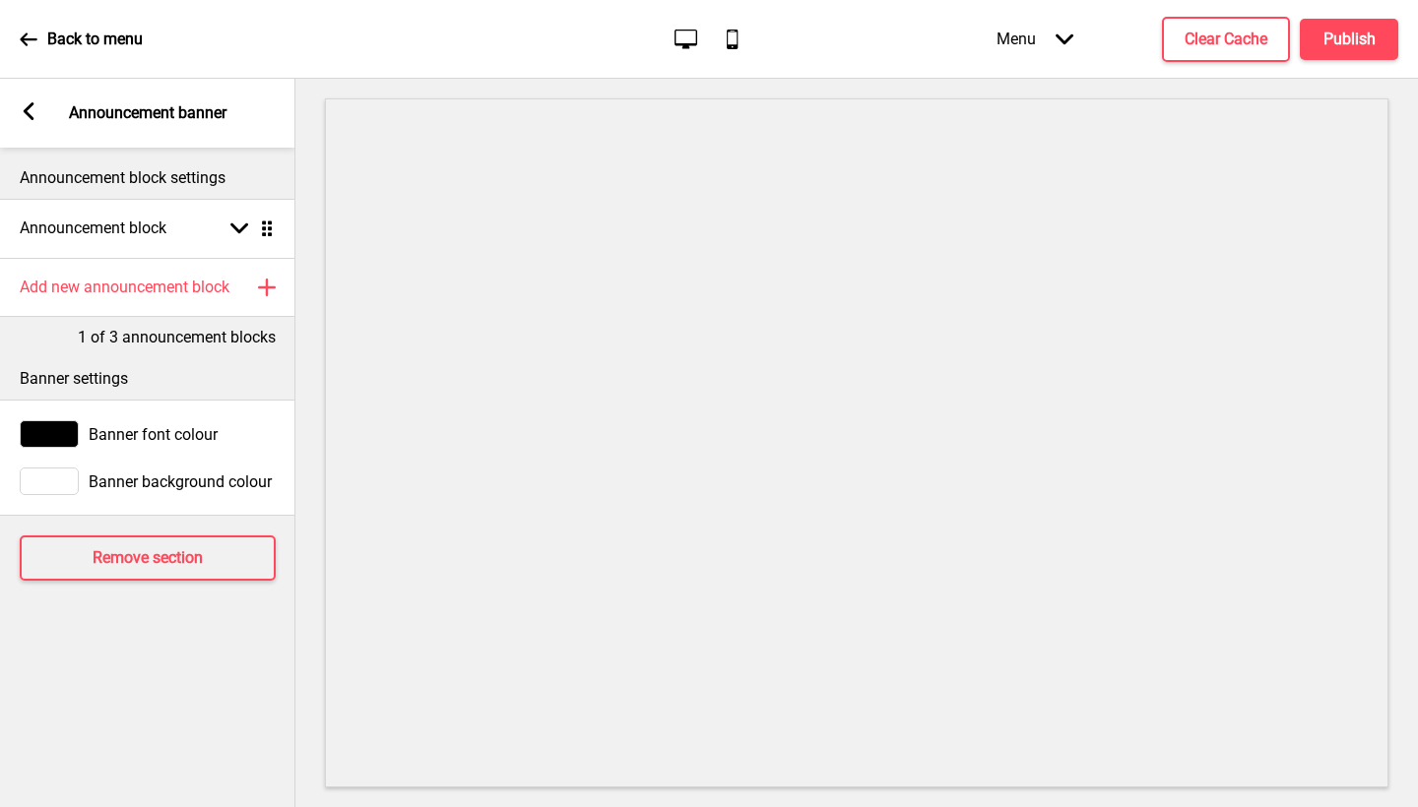
click at [36, 107] on rect at bounding box center [29, 111] width 18 height 18
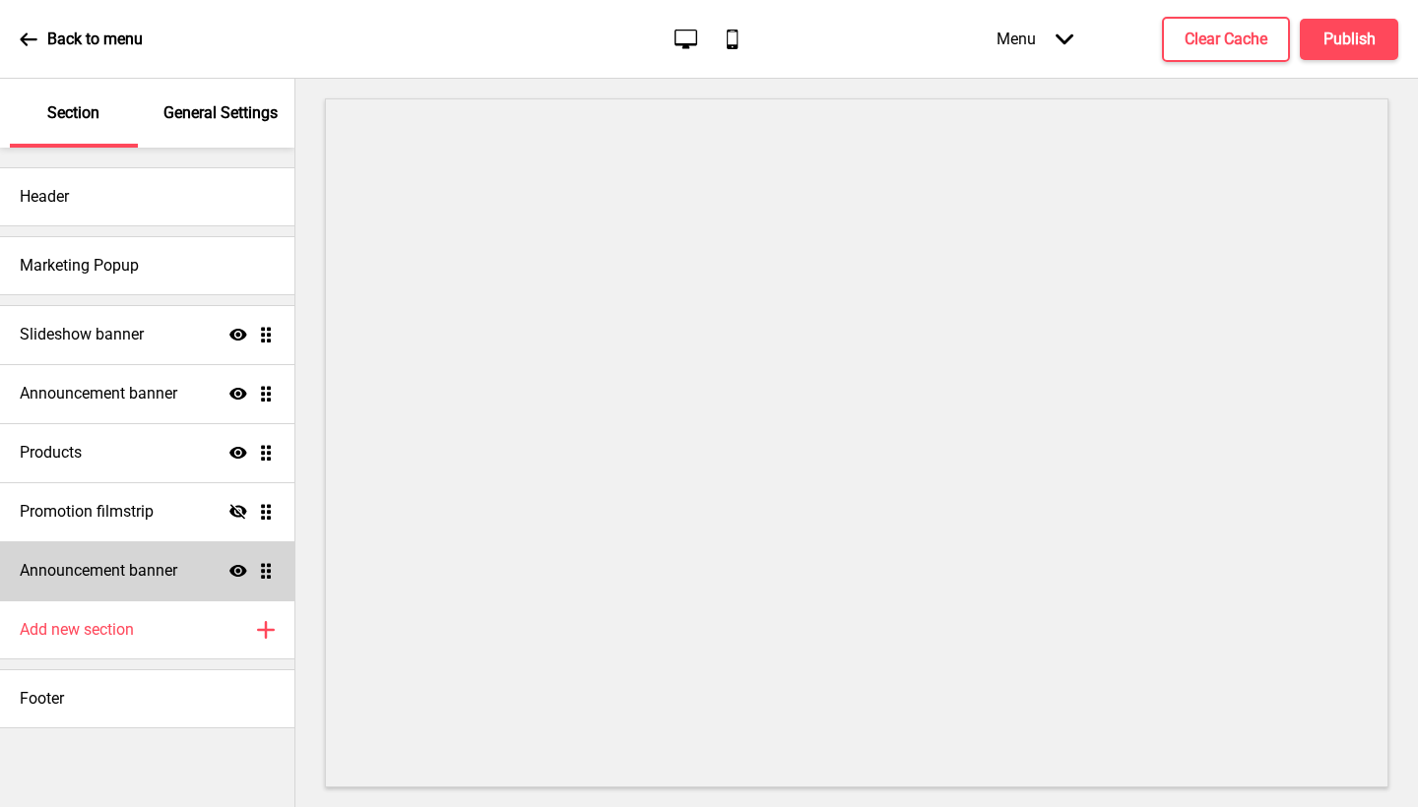
click at [172, 577] on h4 "Announcement banner" at bounding box center [99, 571] width 158 height 22
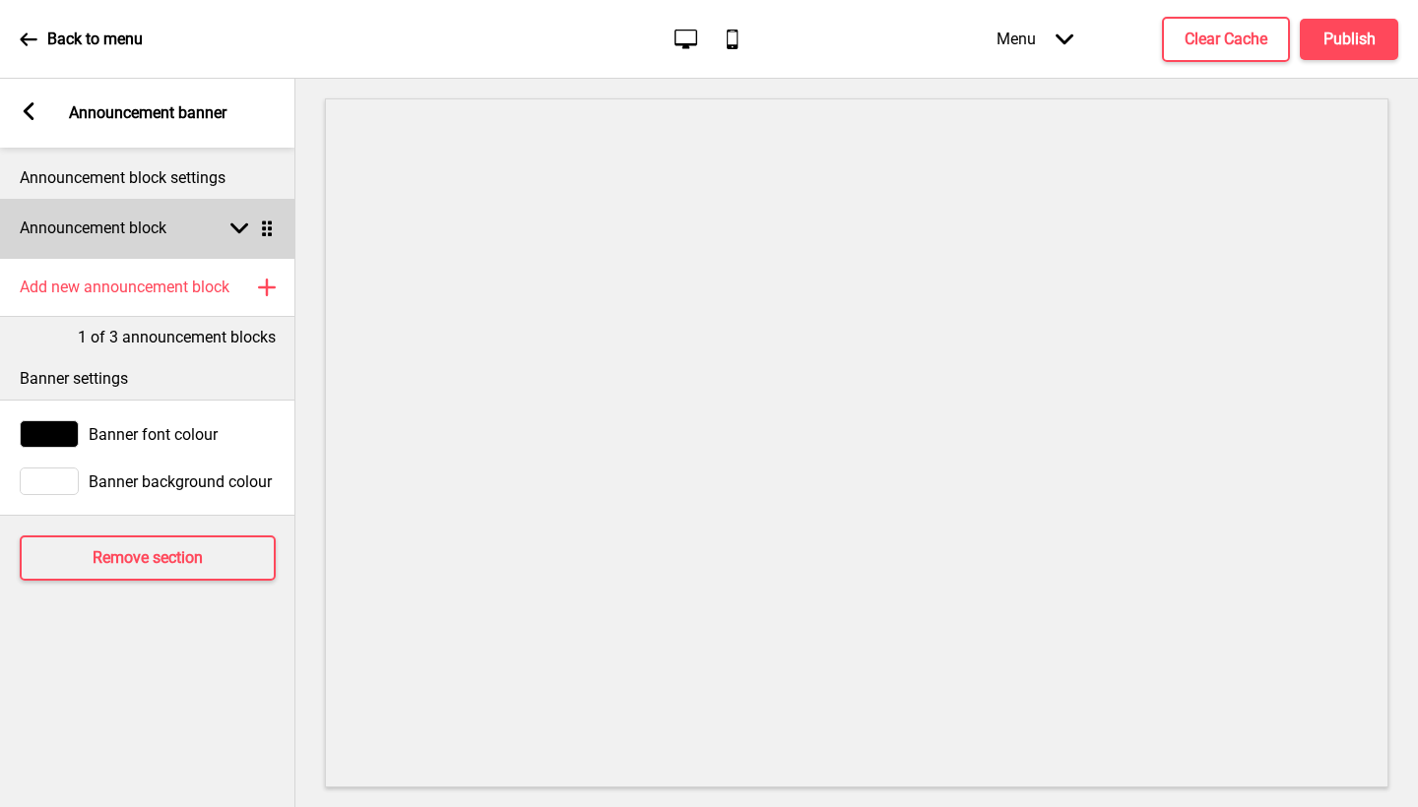
click at [233, 233] on rect at bounding box center [239, 229] width 18 height 18
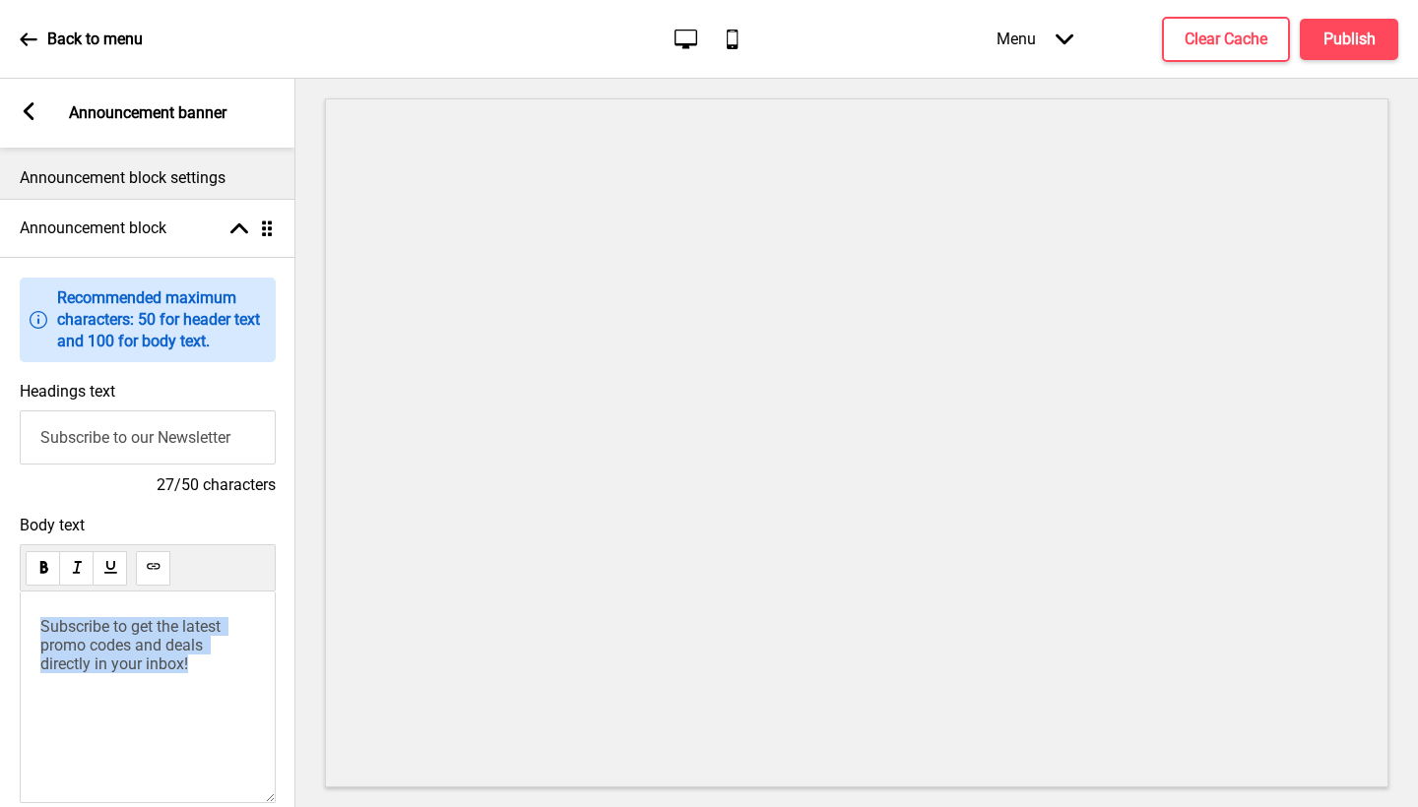
drag, startPoint x: 197, startPoint y: 677, endPoint x: 0, endPoint y: 594, distance: 213.6
click at [0, 594] on div "Body text Subscribe to get the latest promo codes and deals directly in your in…" at bounding box center [147, 683] width 295 height 355
click at [191, 450] on input "Subscribe to our Newsletter" at bounding box center [148, 438] width 256 height 54
click at [188, 451] on input "Subscribe to our Newsletter" at bounding box center [148, 438] width 256 height 54
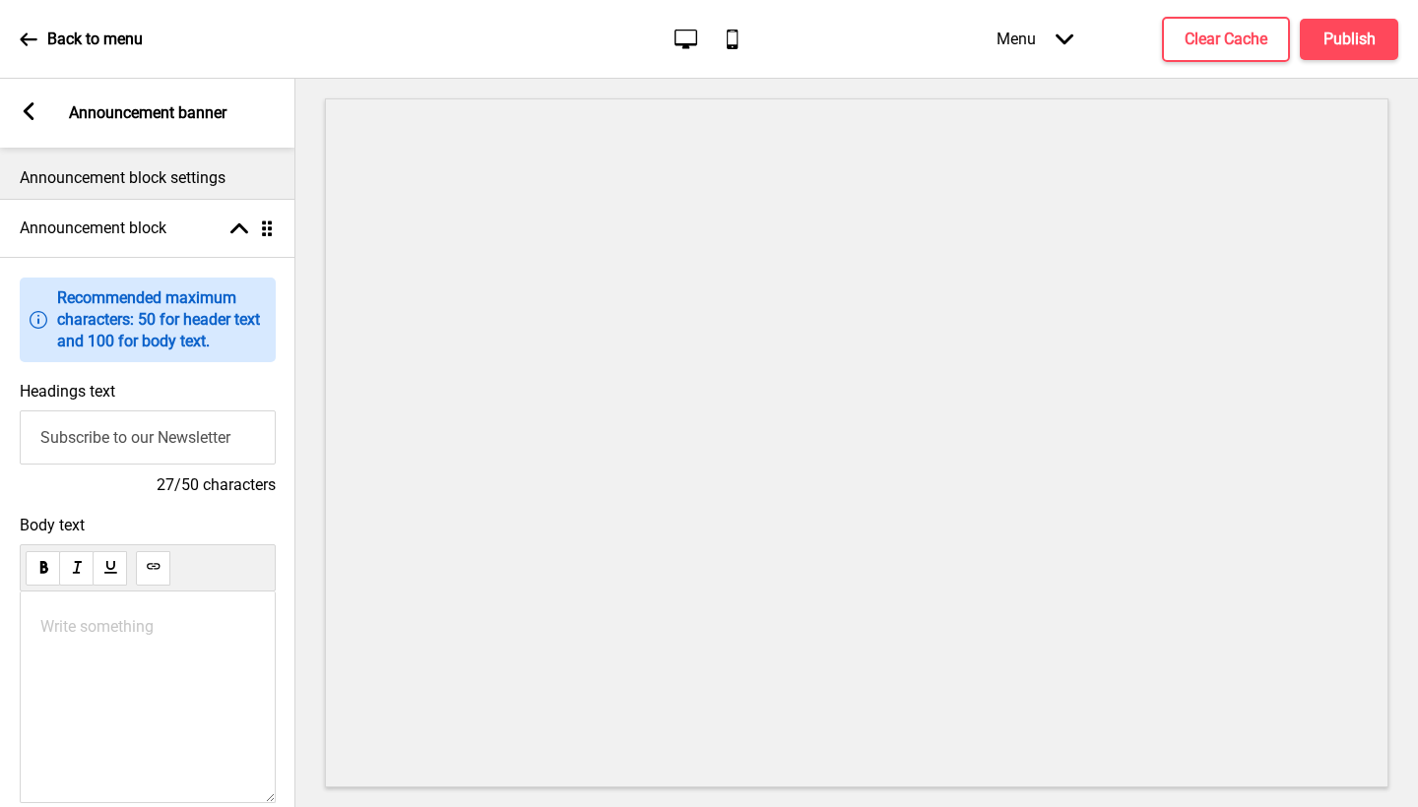
click at [188, 451] on input "Subscribe to our Newsletter" at bounding box center [148, 438] width 256 height 54
type input "Please note that there is a $15 delivery charge for every order placed"
click at [1242, 48] on h4 "Clear Cache" at bounding box center [1226, 40] width 83 height 22
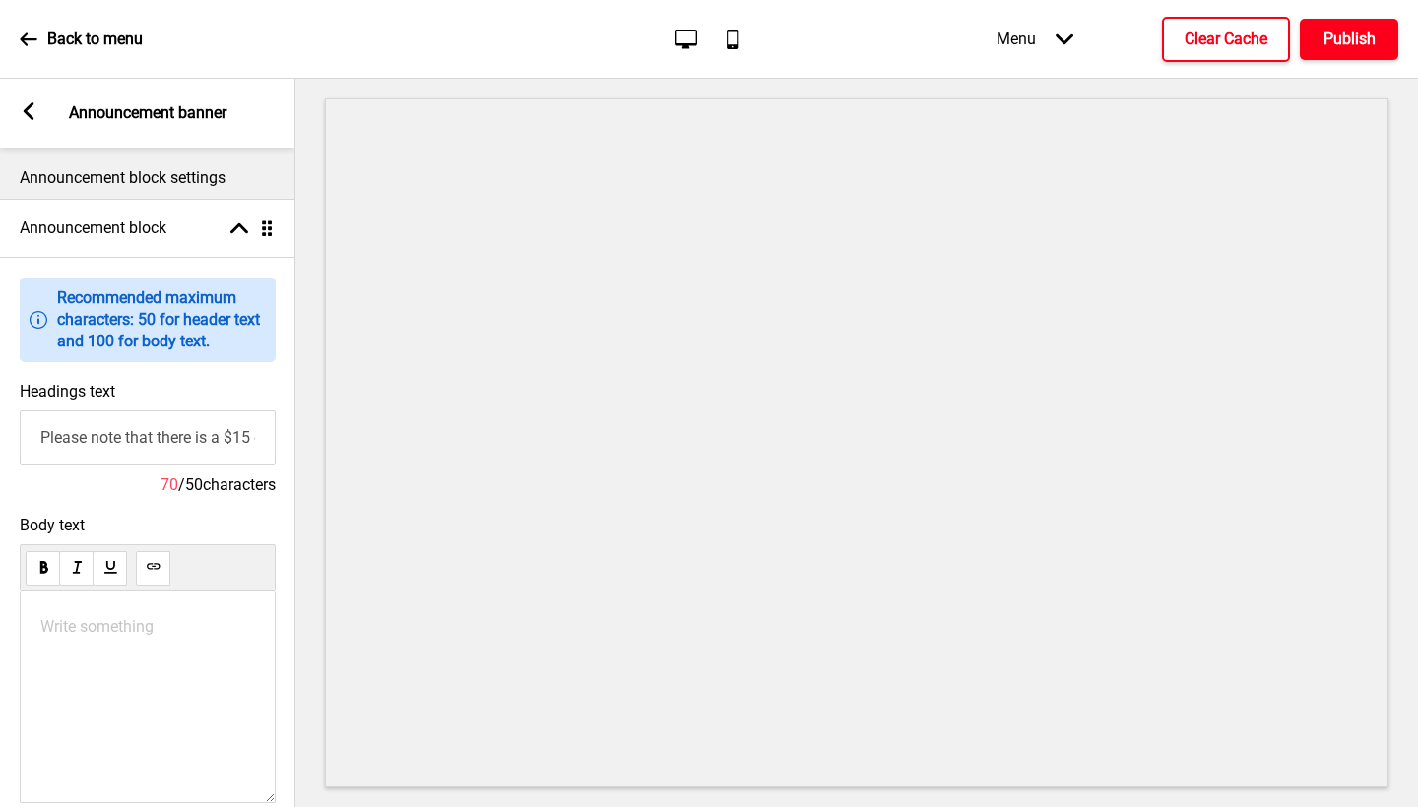
click at [1361, 34] on h4 "Publish" at bounding box center [1349, 40] width 52 height 22
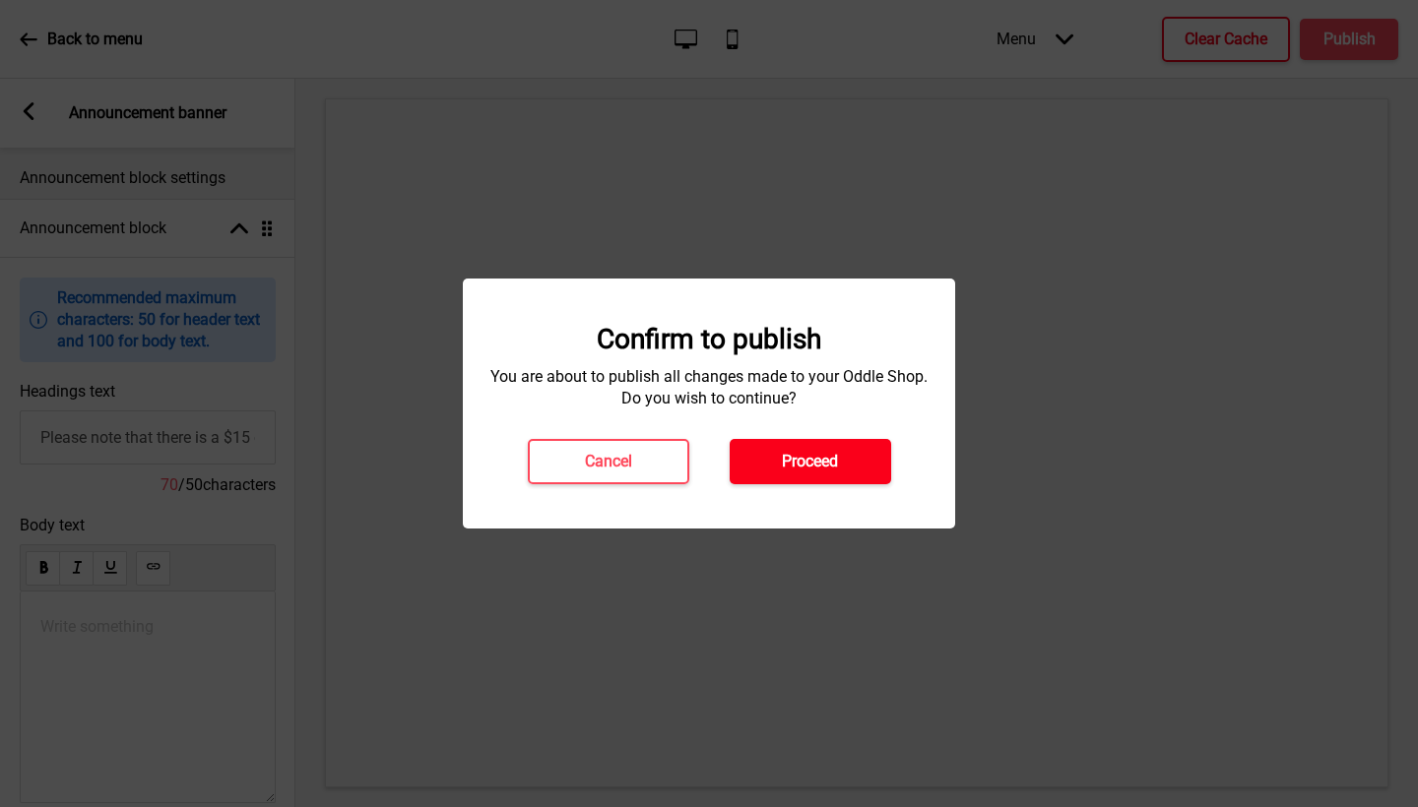
click at [809, 453] on h4 "Proceed" at bounding box center [810, 462] width 56 height 22
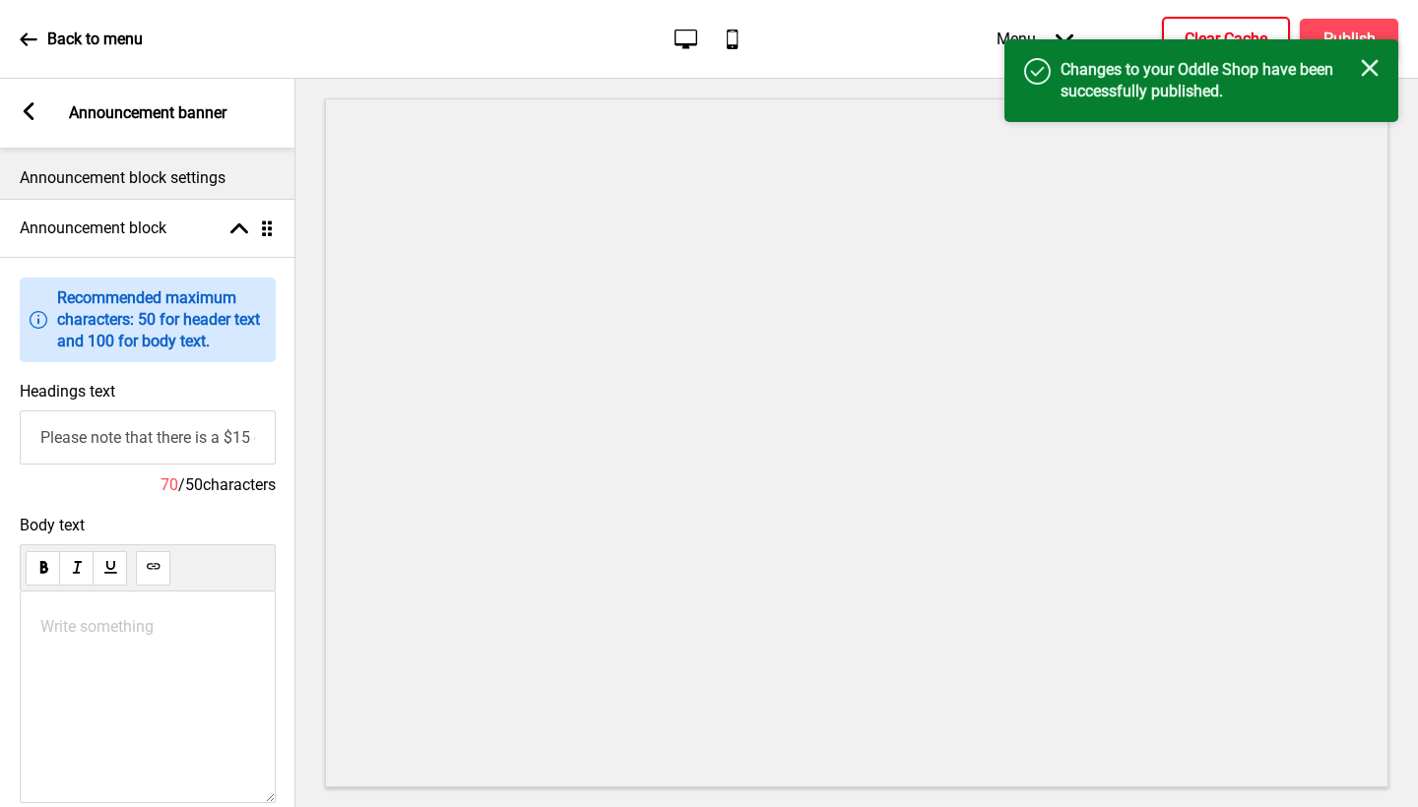
click at [1370, 69] on rect at bounding box center [1370, 68] width 18 height 18
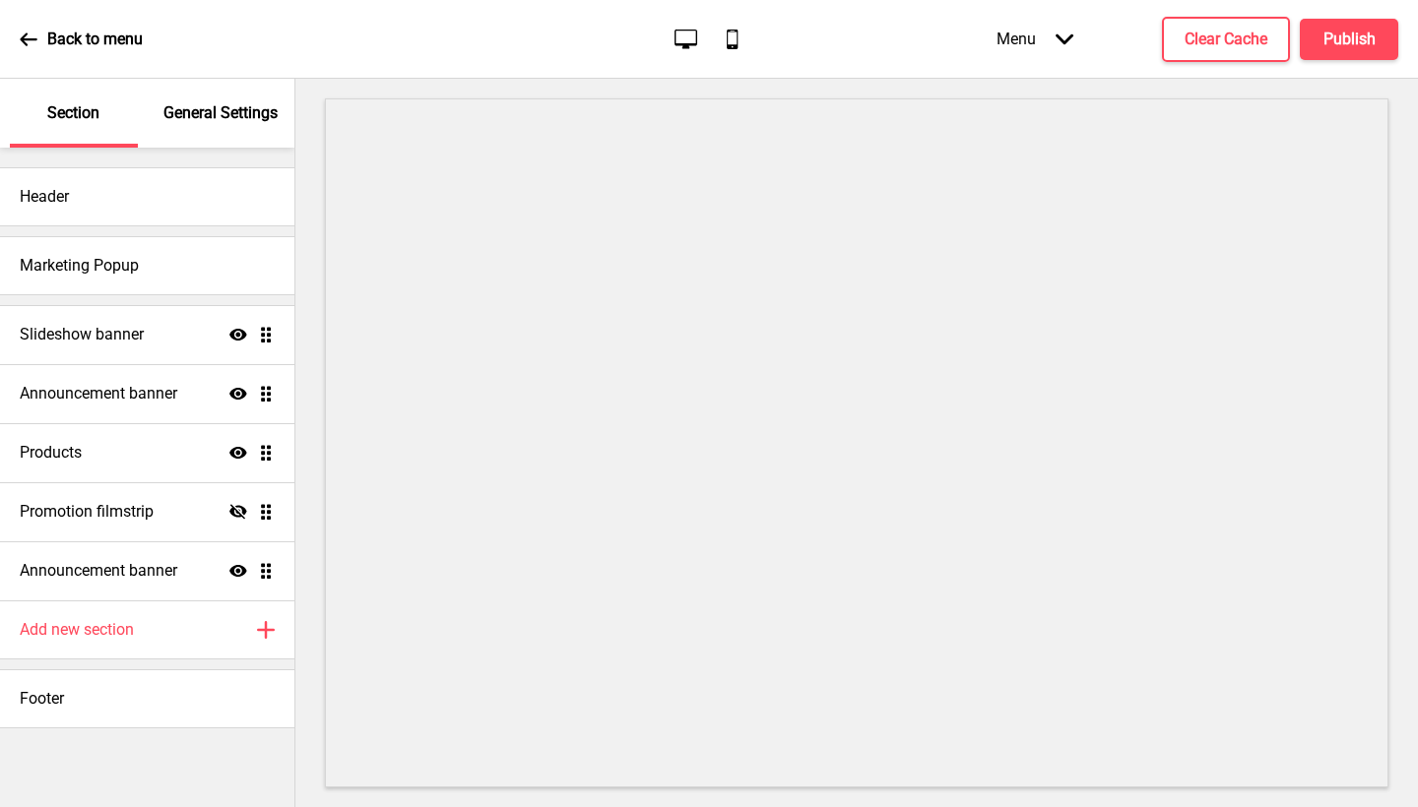
click at [1079, 45] on div "Menu Arrow down" at bounding box center [1035, 39] width 116 height 58
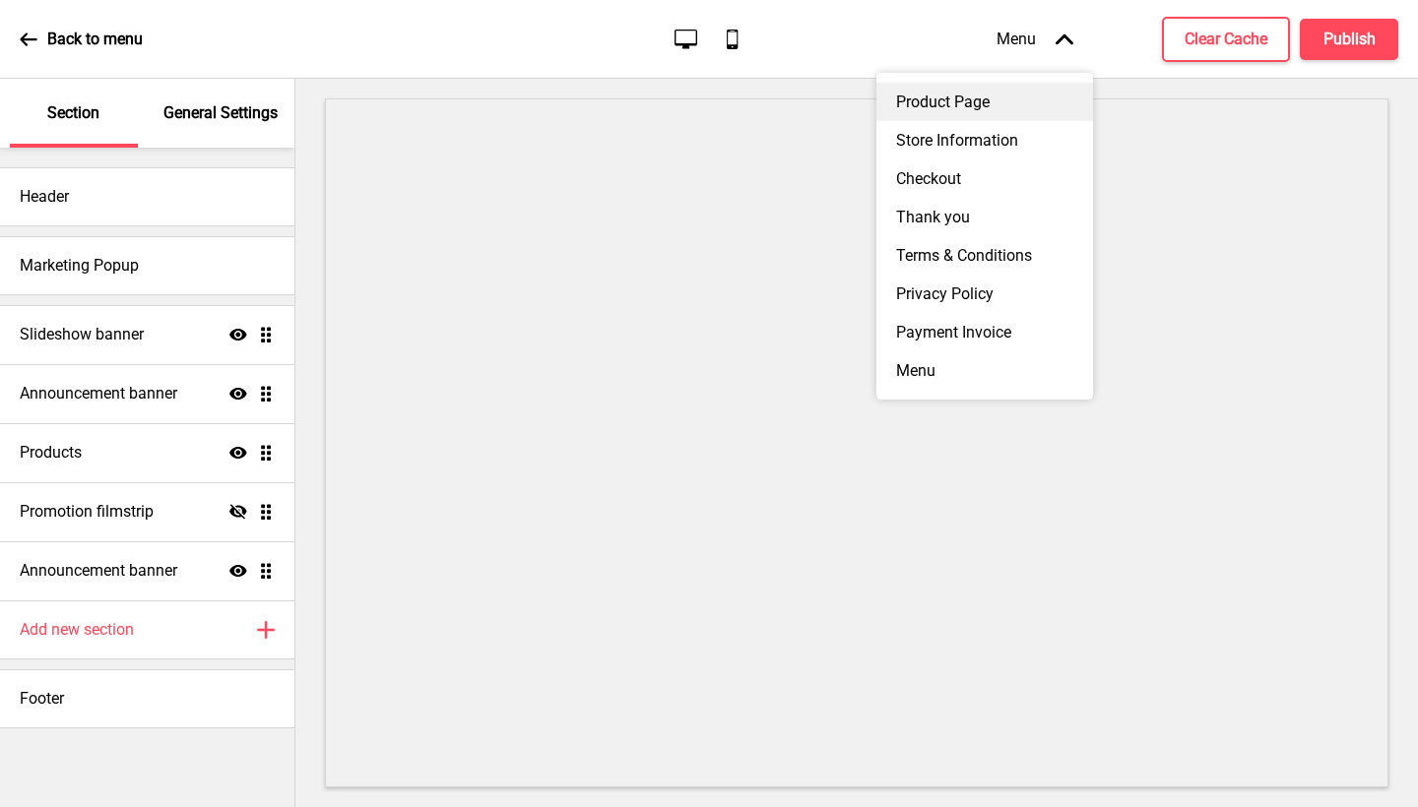
click at [1029, 108] on div "Product Page" at bounding box center [984, 102] width 217 height 38
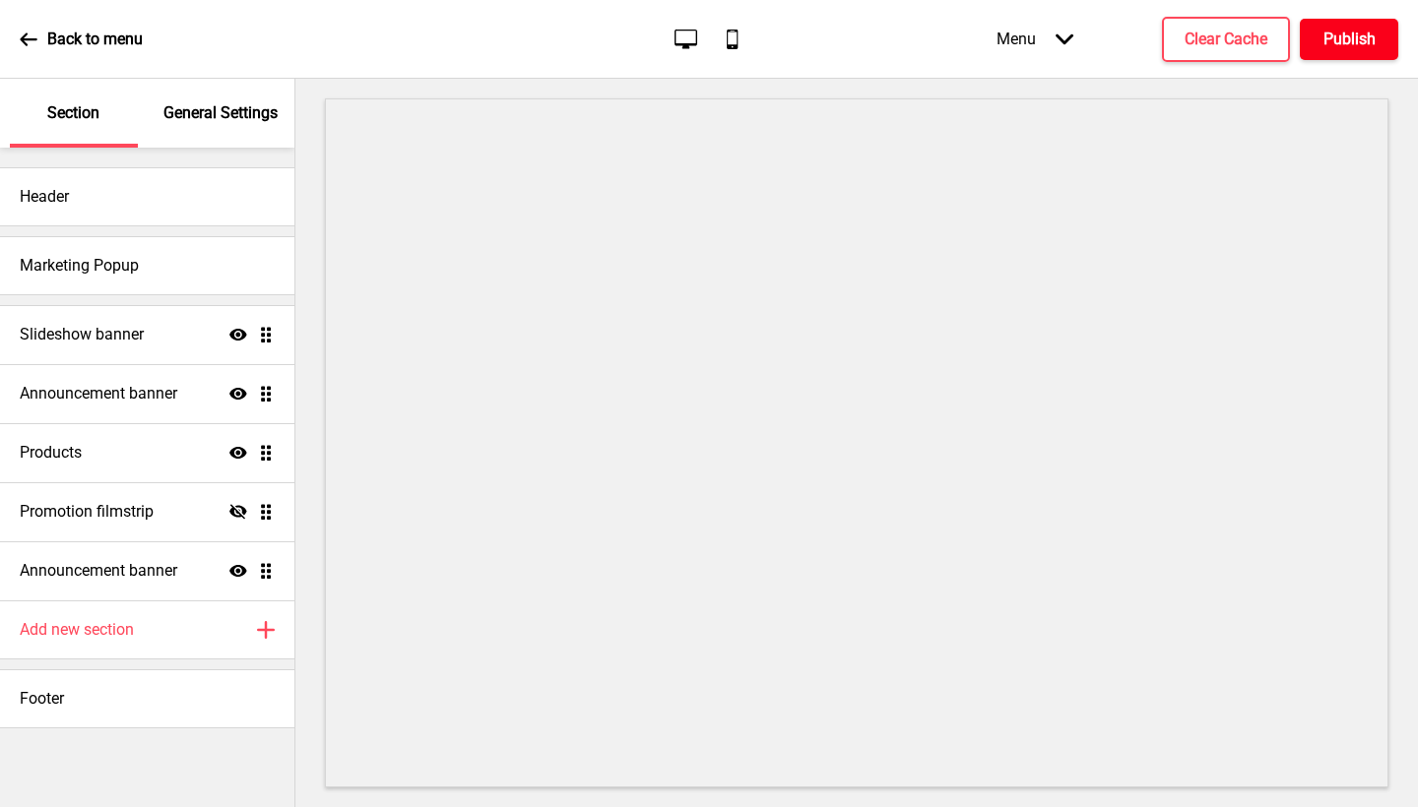
click at [1360, 26] on button "Publish" at bounding box center [1349, 39] width 98 height 41
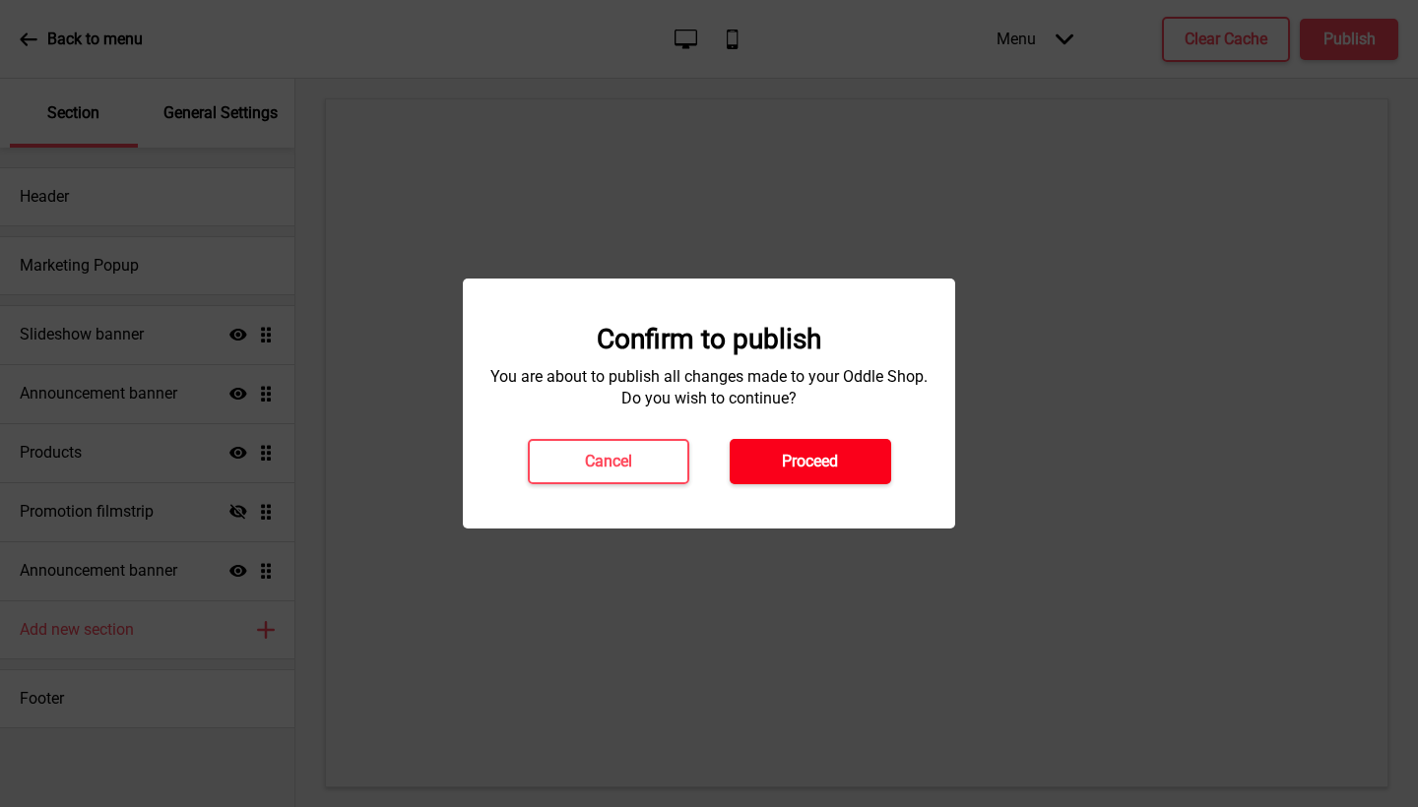
click at [849, 450] on button "Proceed" at bounding box center [810, 461] width 161 height 45
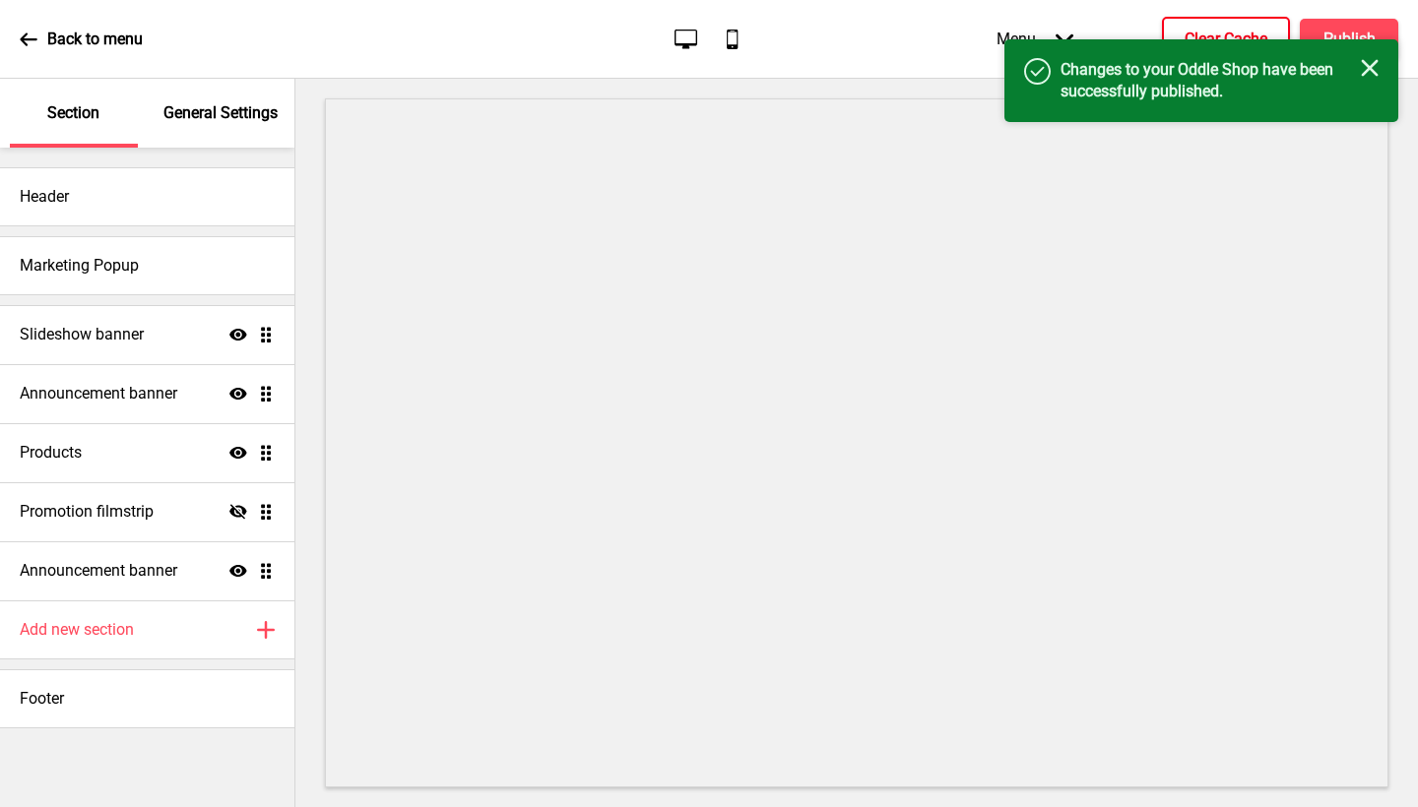
click at [1208, 29] on h4 "Clear Cache" at bounding box center [1226, 40] width 83 height 22
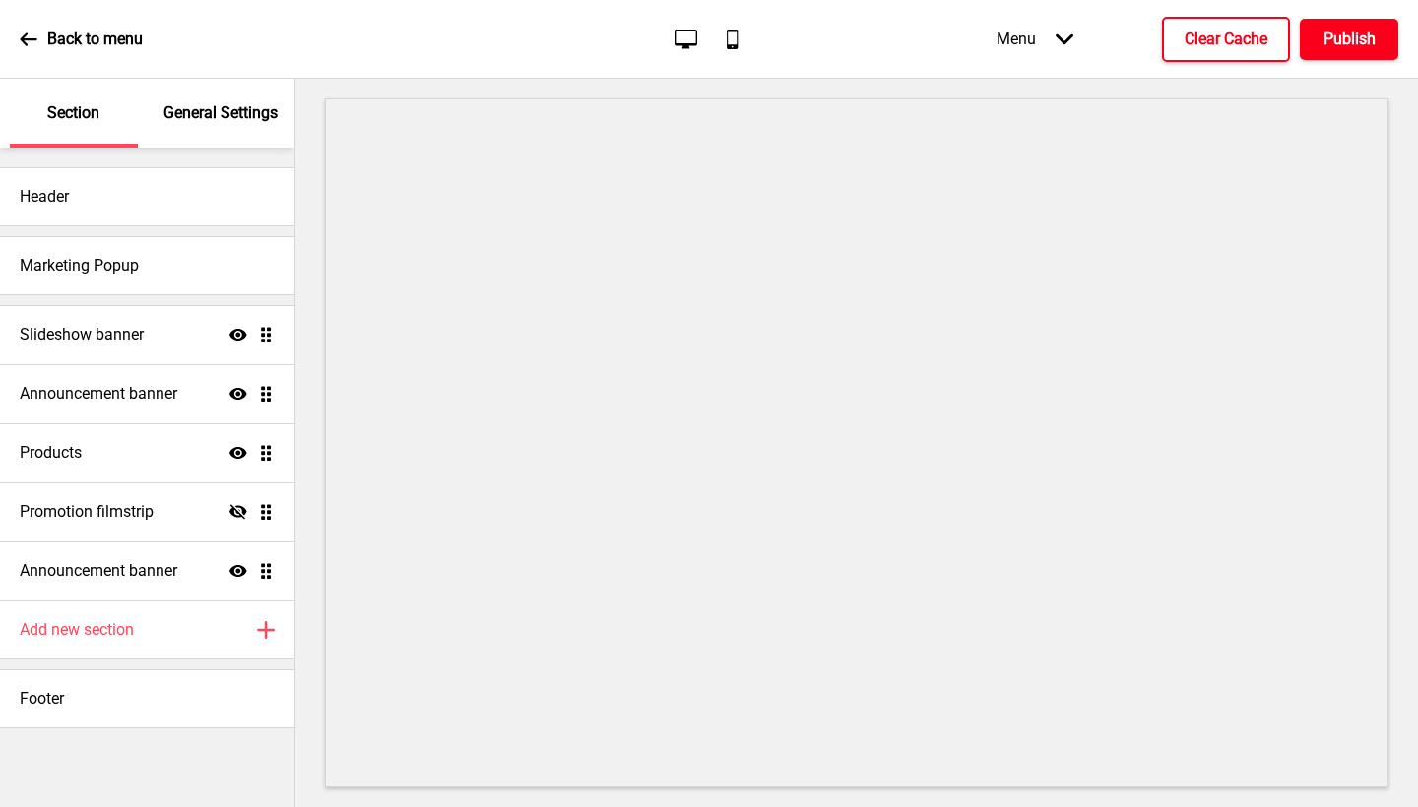
click at [1376, 32] on h4 "Publish" at bounding box center [1349, 40] width 52 height 22
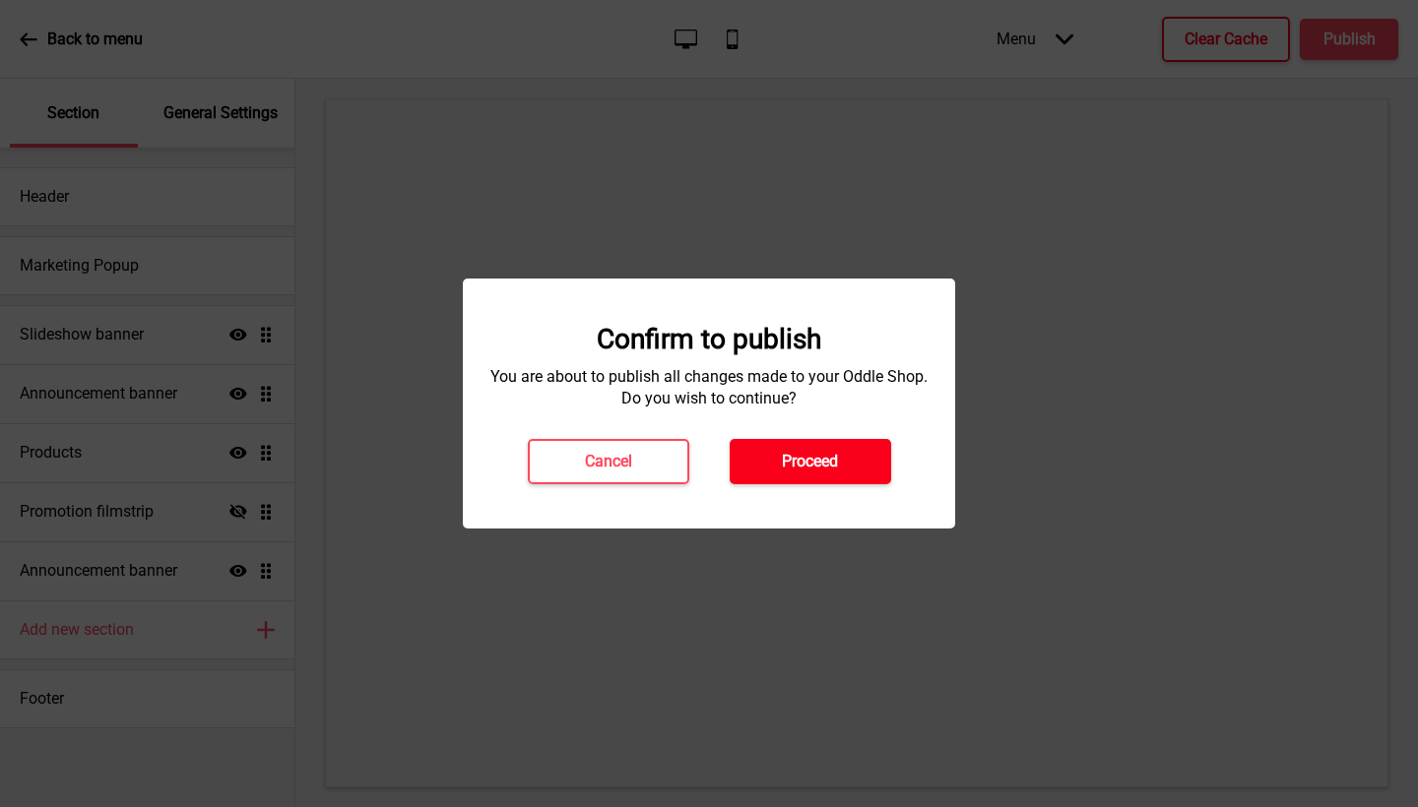
click at [835, 451] on h4 "Proceed" at bounding box center [810, 462] width 56 height 22
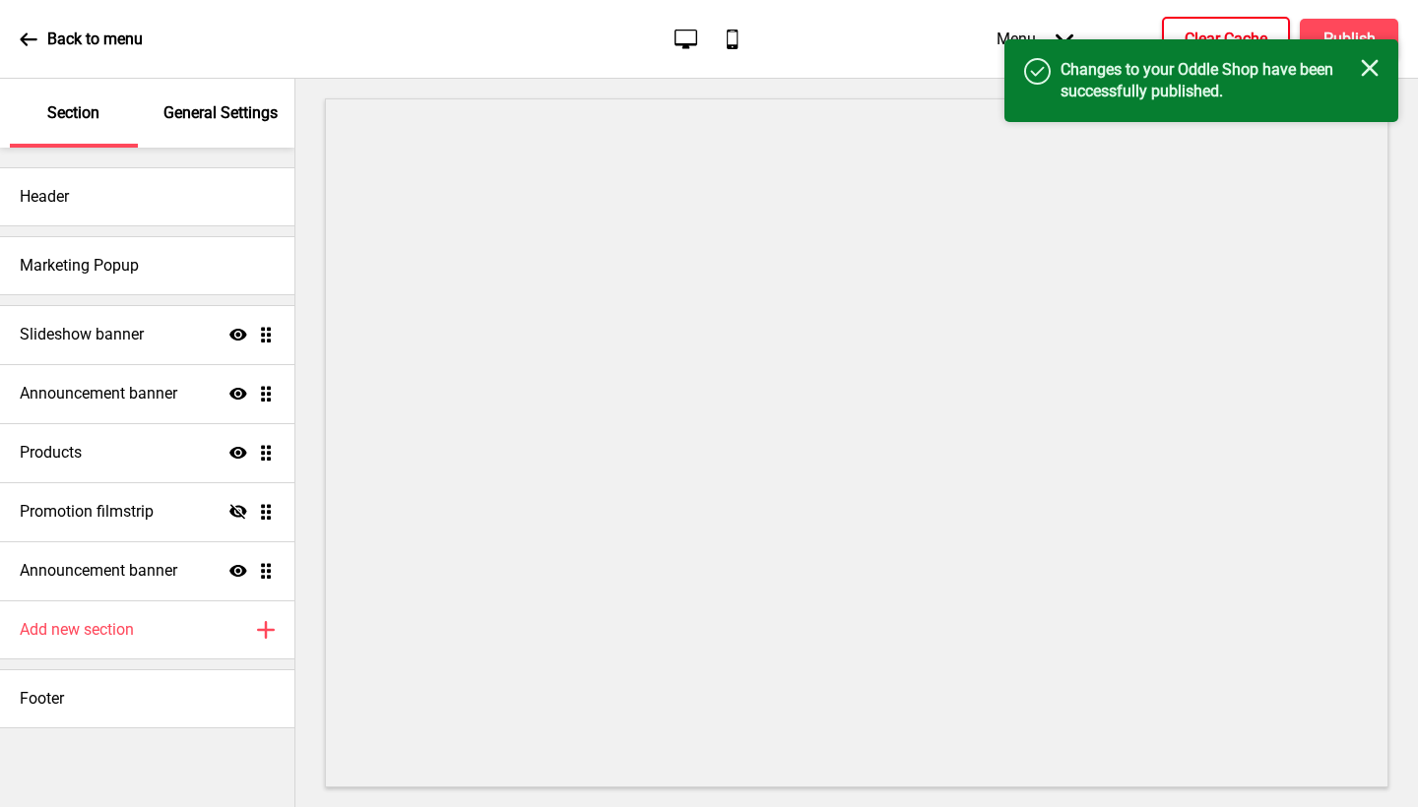
click at [1377, 64] on icon "Close" at bounding box center [1370, 68] width 18 height 18
